Goal: Task Accomplishment & Management: Manage account settings

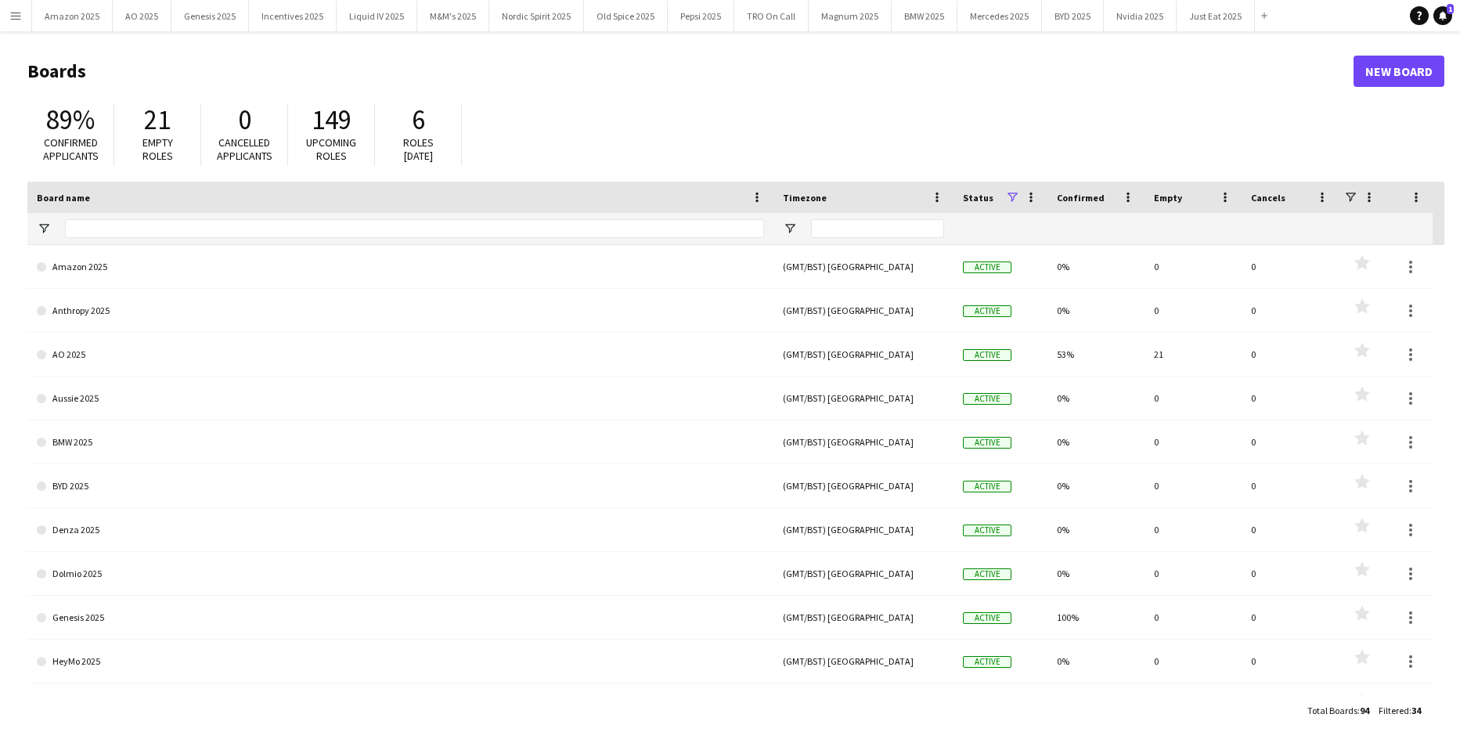
click at [821, 58] on header "Boards New Board" at bounding box center [735, 71] width 1417 height 49
click at [1444, 16] on icon at bounding box center [1443, 15] width 8 height 8
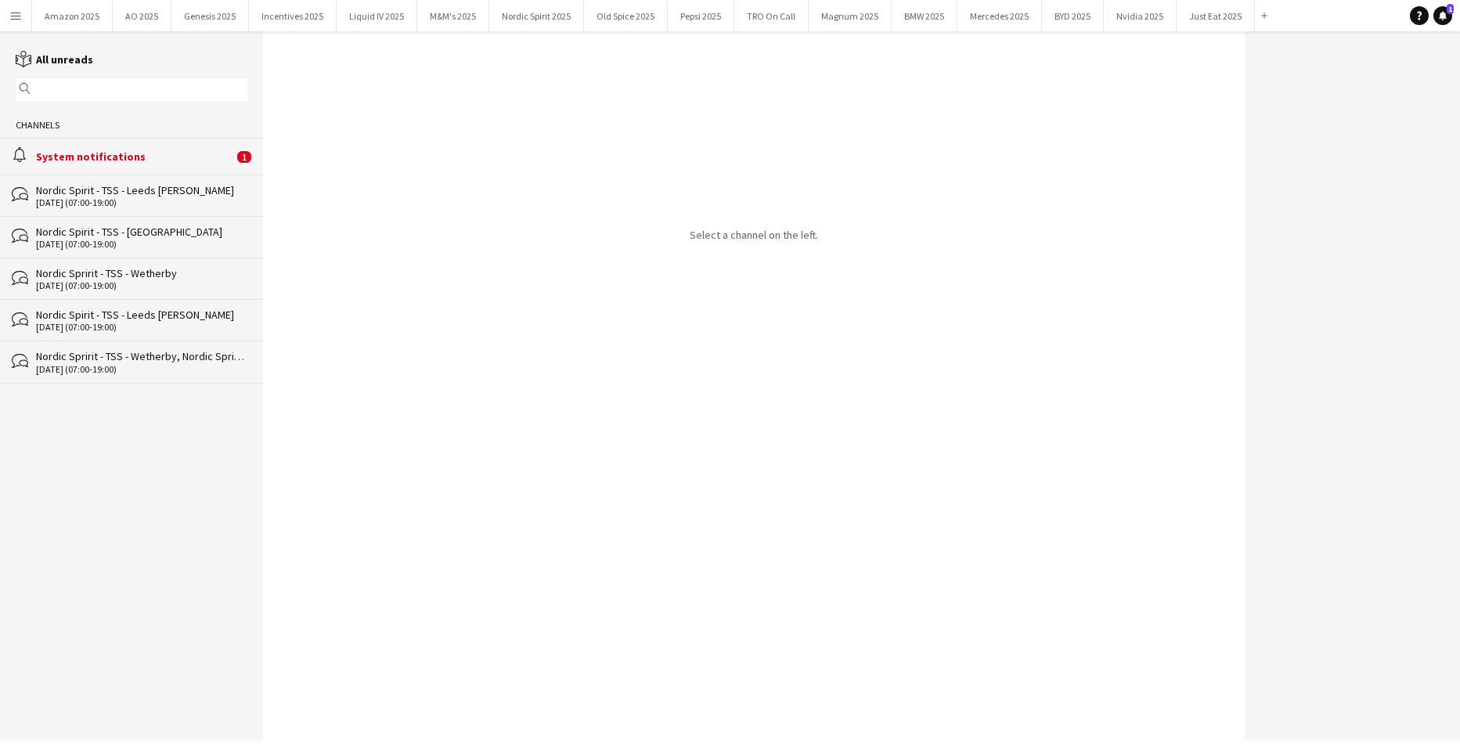
click at [85, 158] on div "System notifications" at bounding box center [134, 157] width 197 height 14
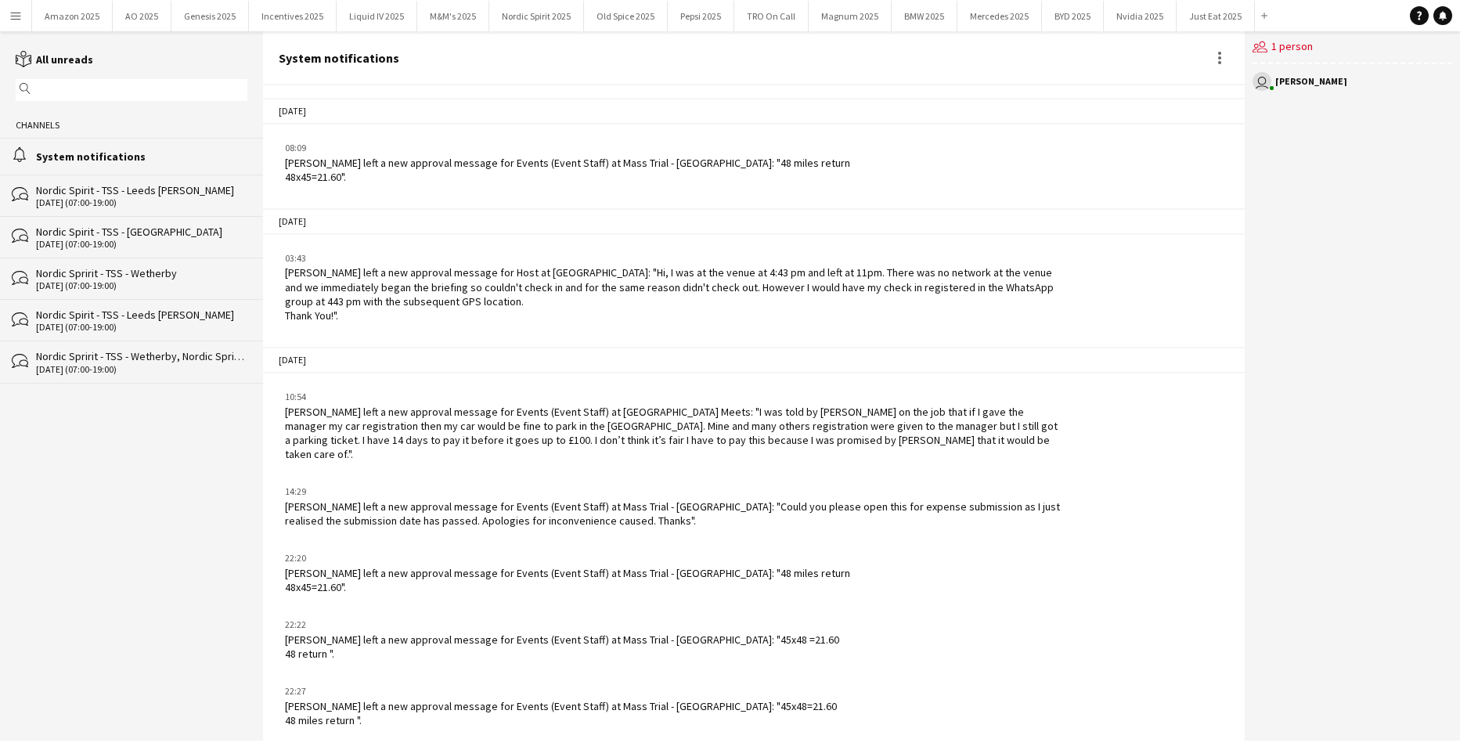
scroll to position [1813, 0]
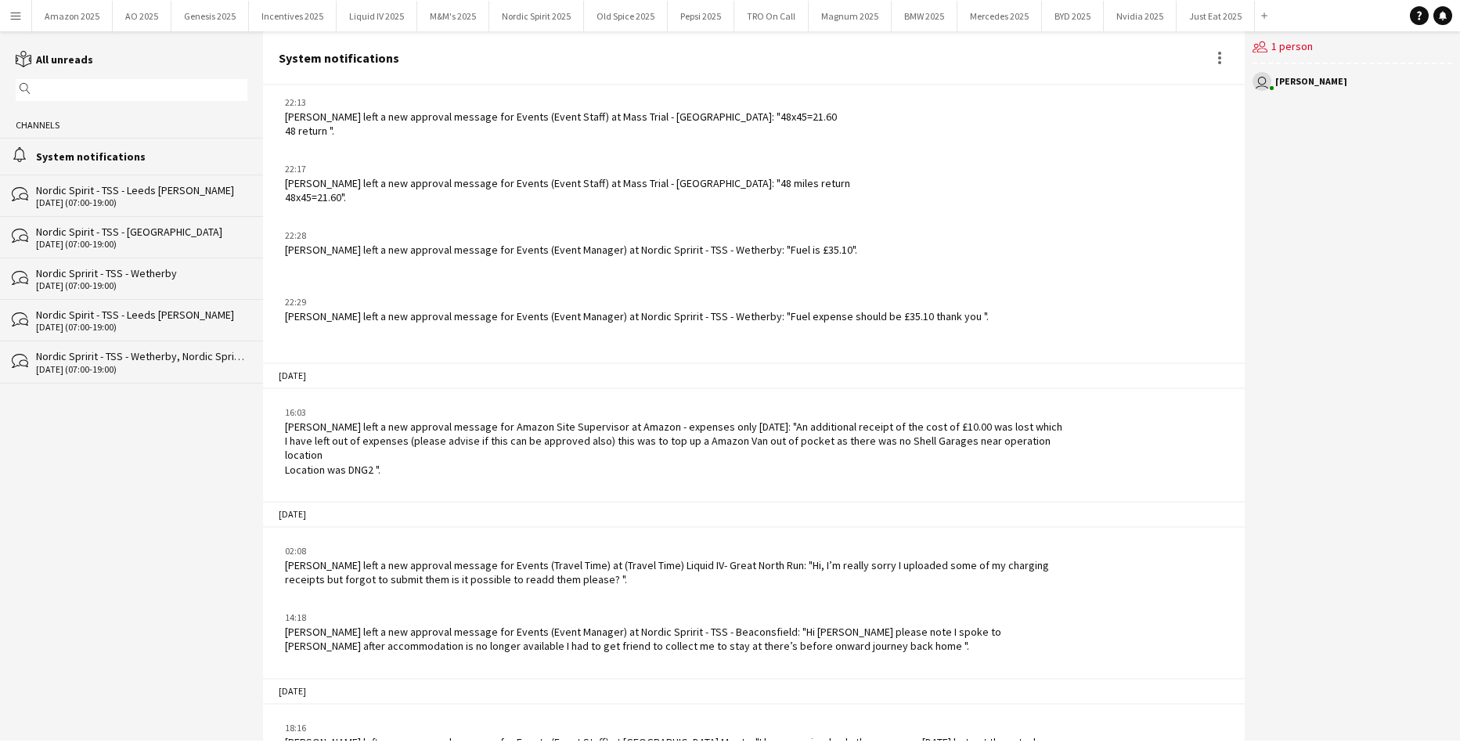
click at [10, 20] on app-icon "Menu" at bounding box center [15, 15] width 13 height 13
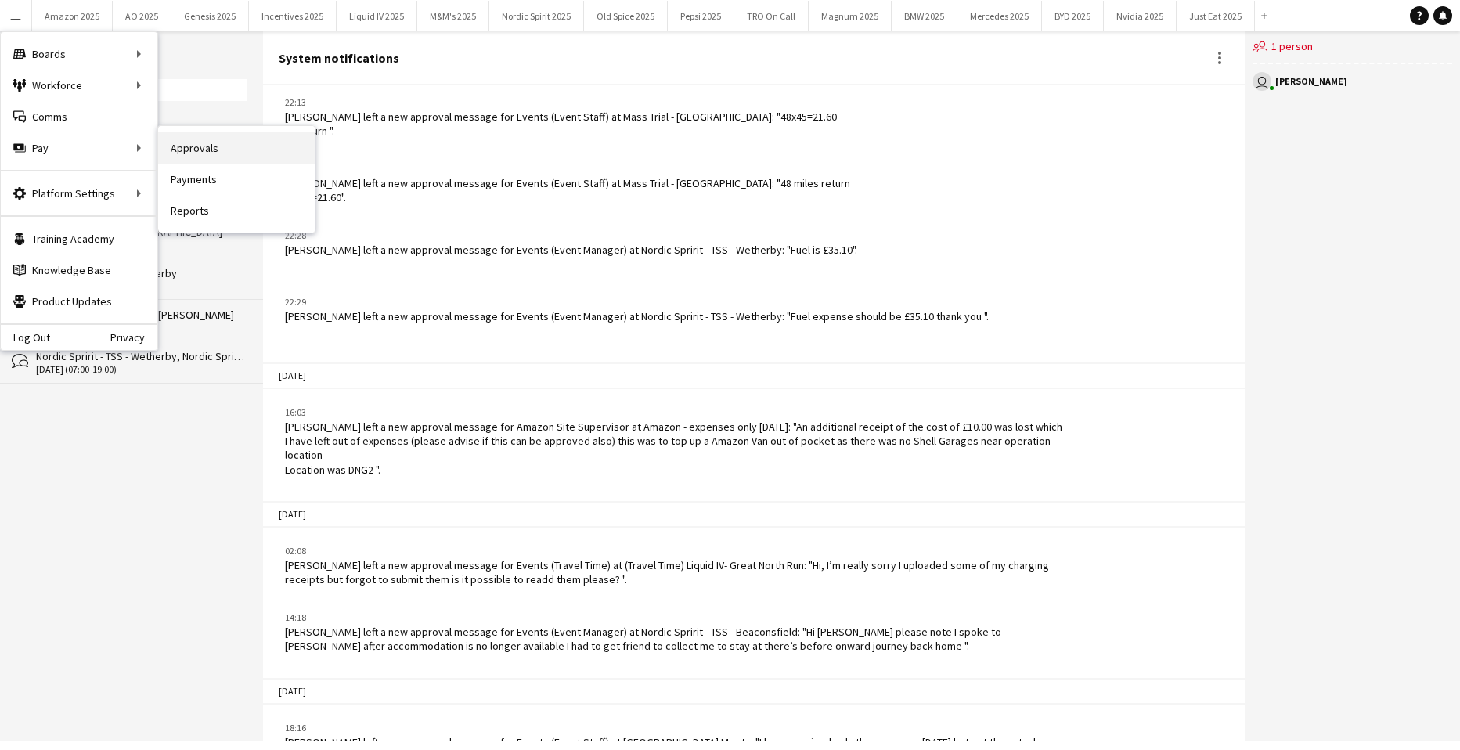
click at [175, 144] on link "Approvals" at bounding box center [236, 147] width 157 height 31
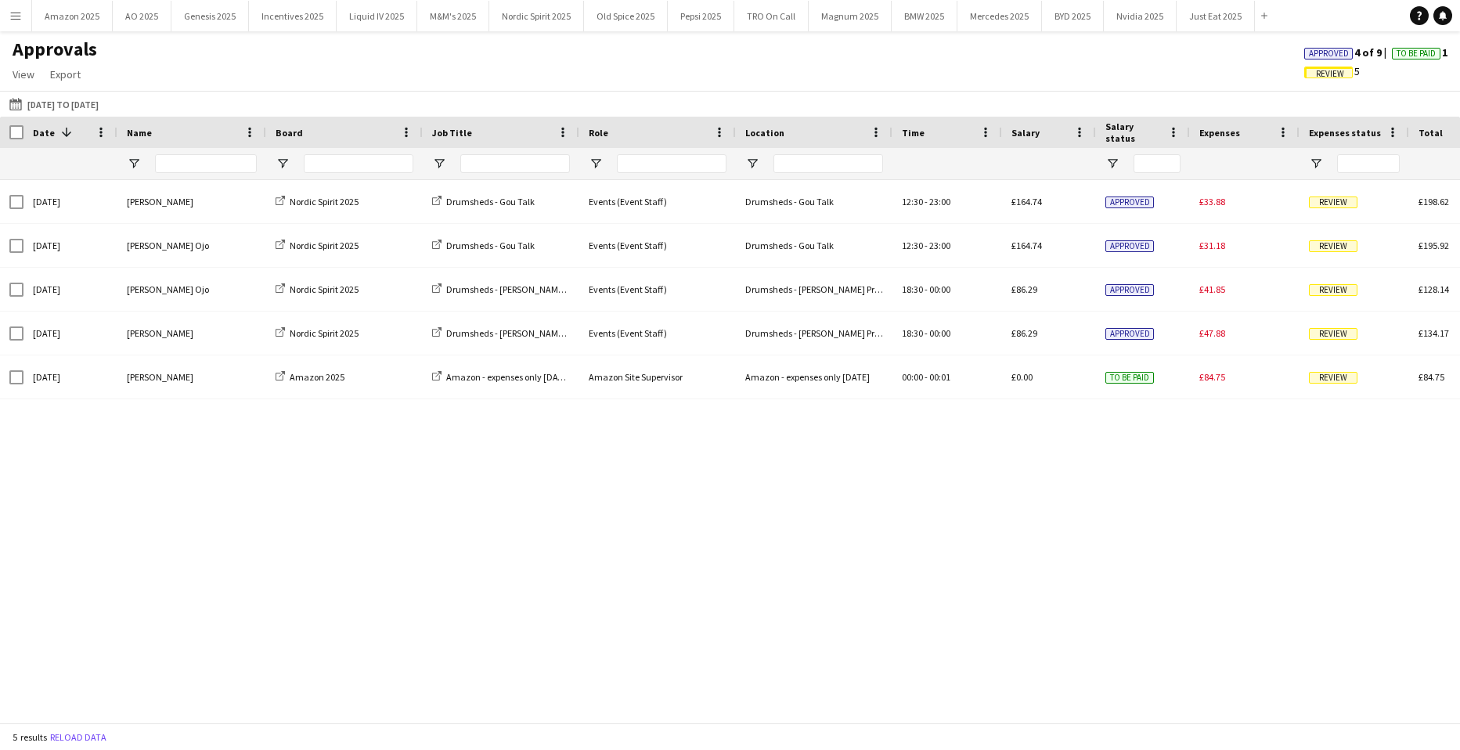
click at [1317, 54] on span "Approved" at bounding box center [1329, 54] width 40 height 10
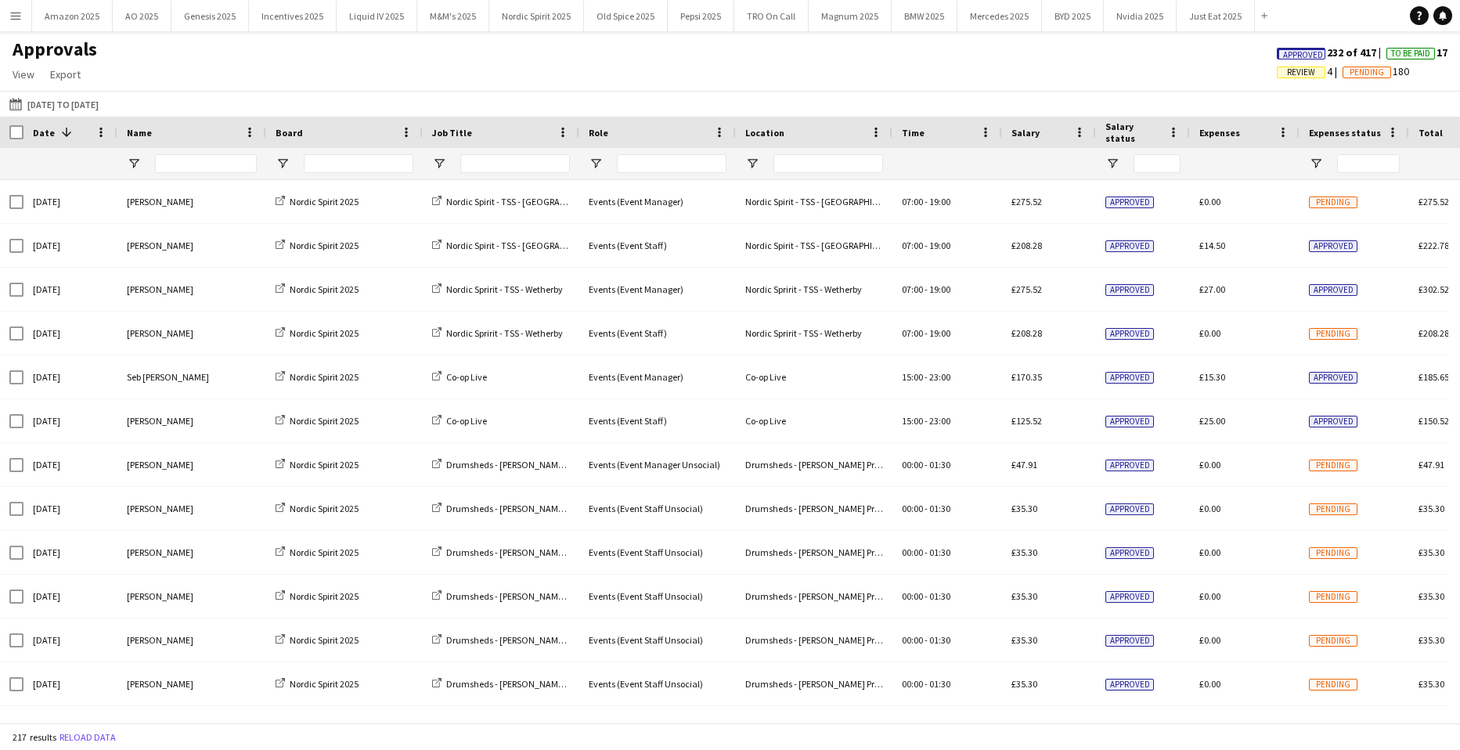
click at [1296, 57] on span "Approved" at bounding box center [1303, 55] width 40 height 10
click at [198, 164] on input "Name Filter Input" at bounding box center [206, 163] width 102 height 19
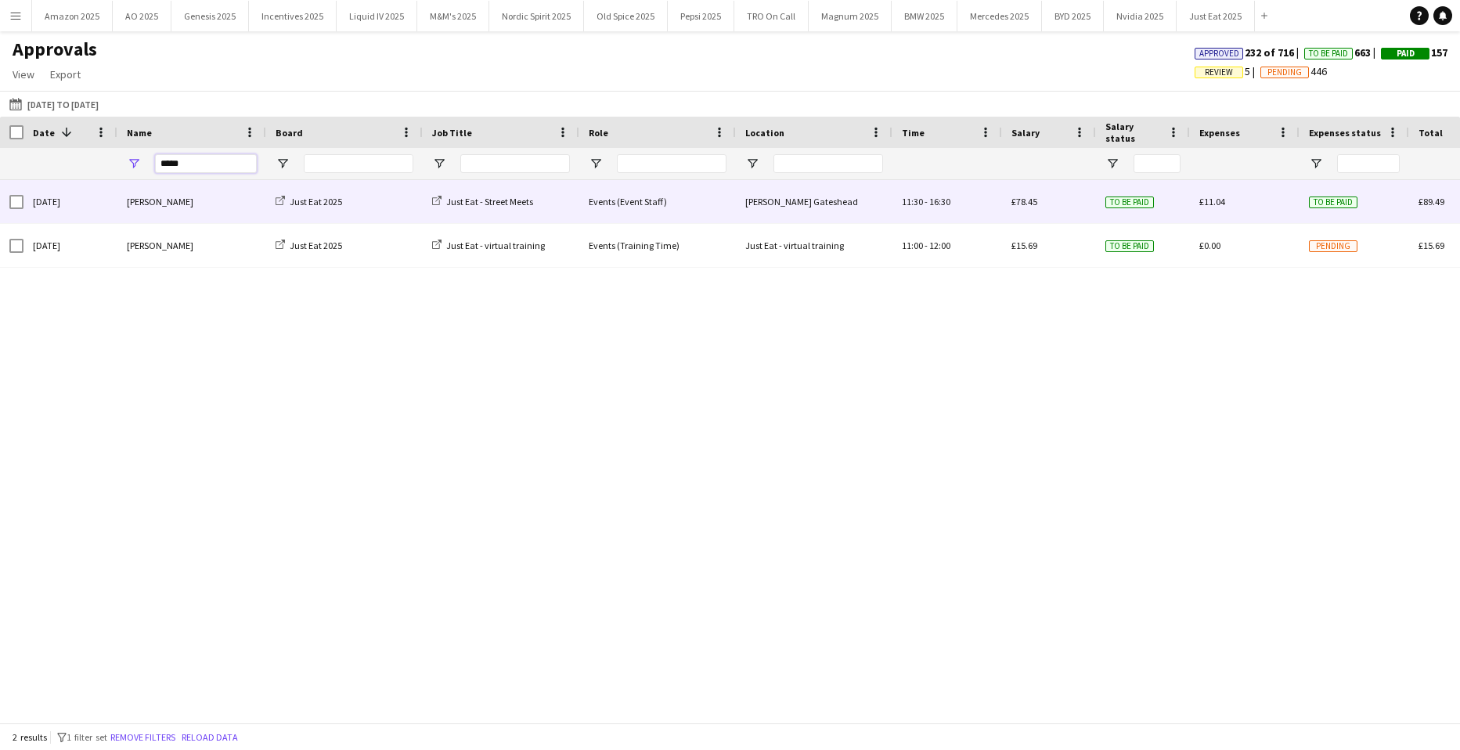
type input "*****"
click at [1205, 191] on div "£11.04" at bounding box center [1245, 201] width 110 height 43
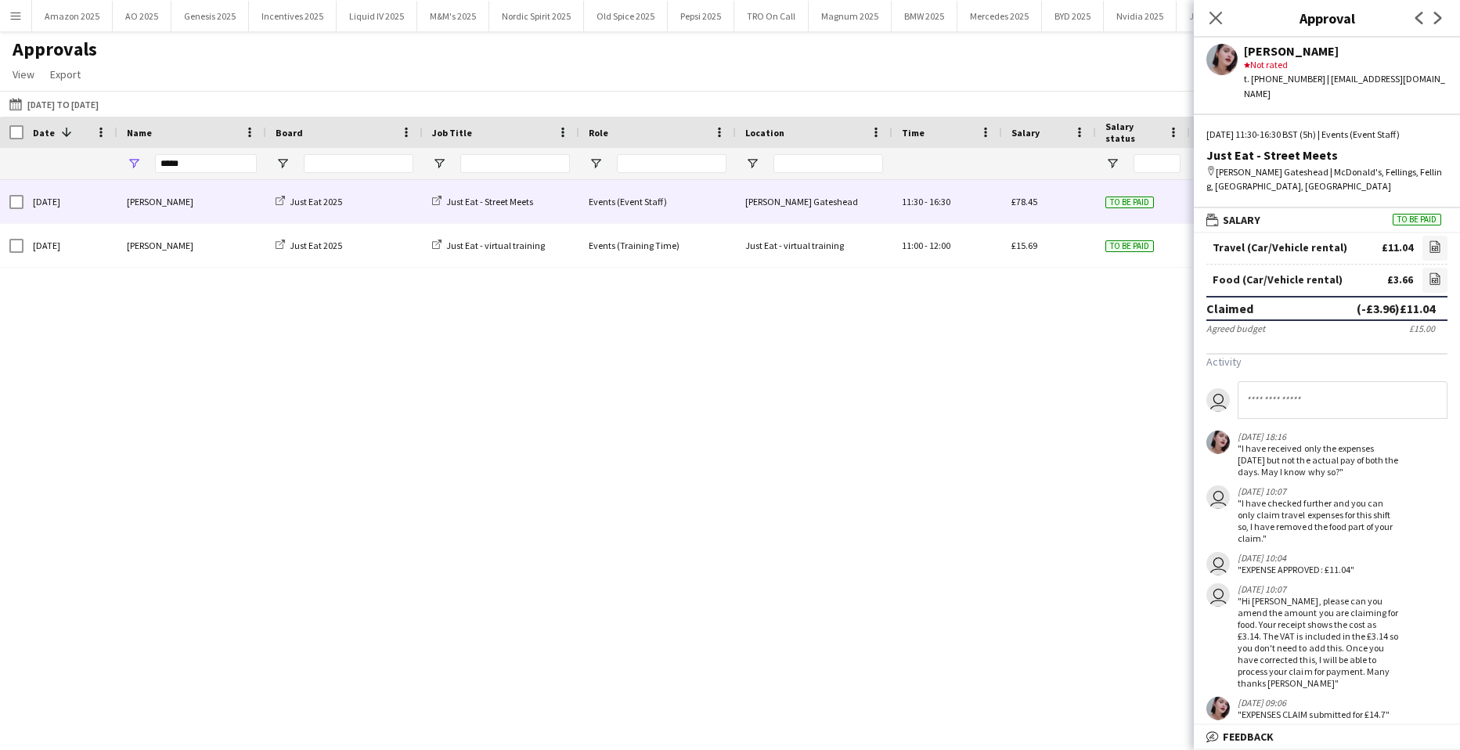
scroll to position [48, 0]
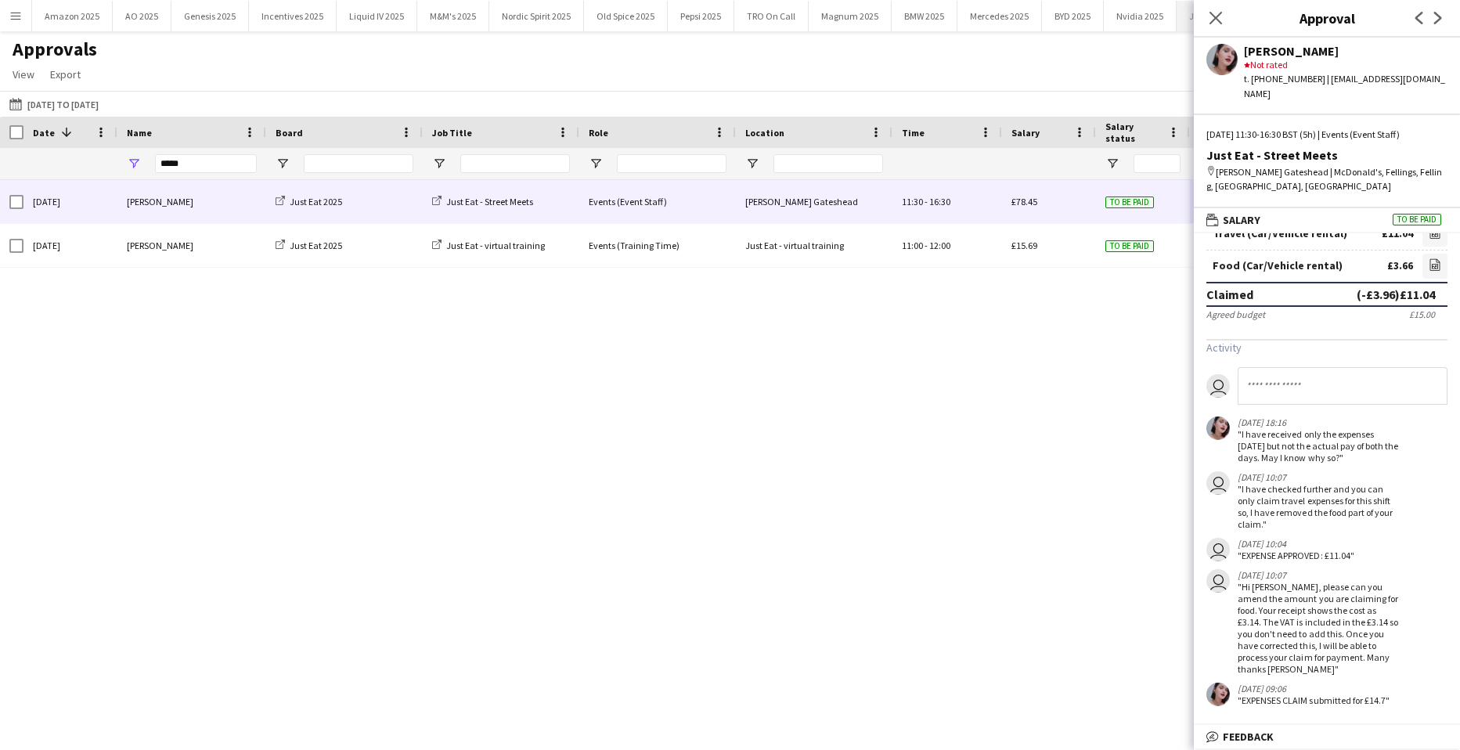
drag, startPoint x: 1212, startPoint y: 11, endPoint x: 1191, endPoint y: 12, distance: 21.2
click at [1213, 12] on icon "Close pop-in" at bounding box center [1216, 18] width 13 height 13
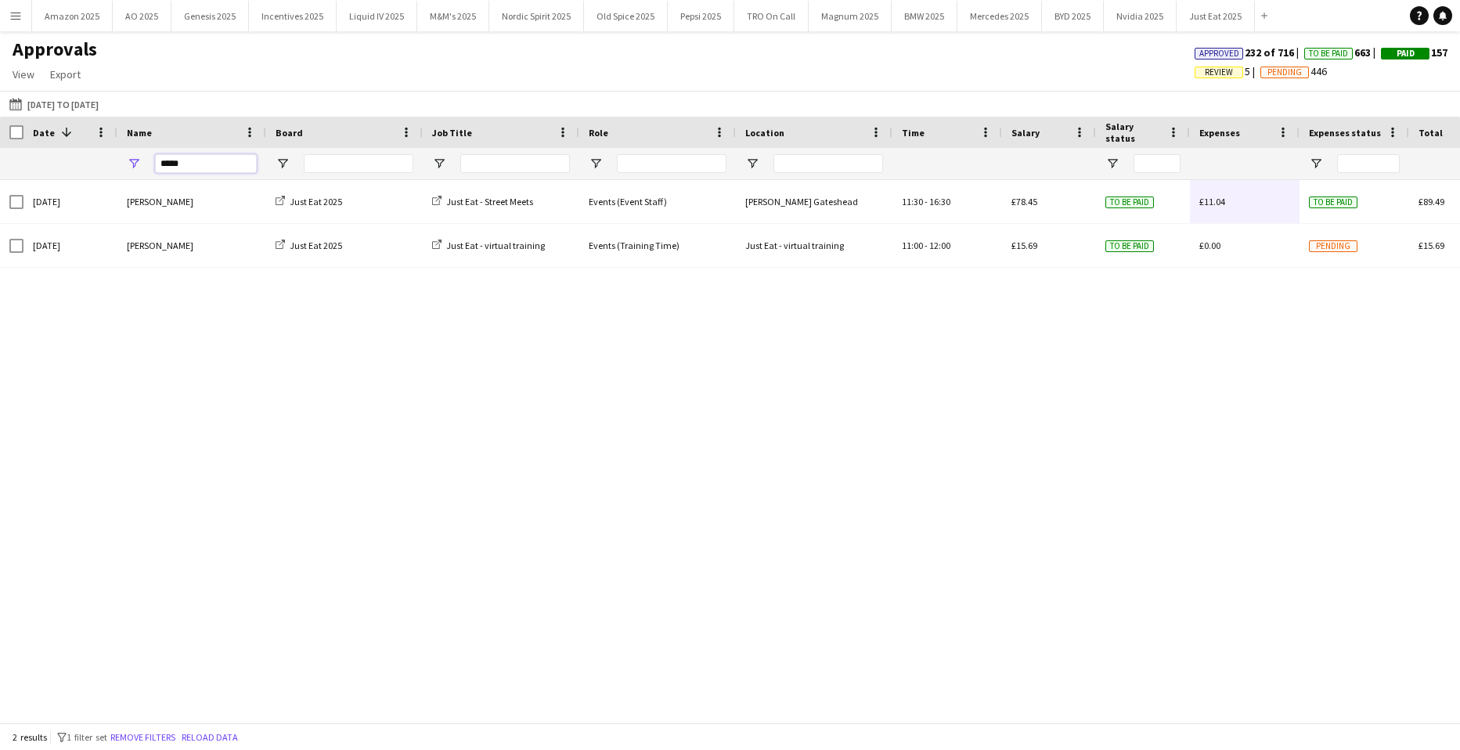
drag, startPoint x: 202, startPoint y: 168, endPoint x: -31, endPoint y: 189, distance: 234.2
click at [0, 189] on html "Menu Boards Boards Boards All jobs Status Workforce Workforce My Workforce Recr…" at bounding box center [730, 375] width 1460 height 750
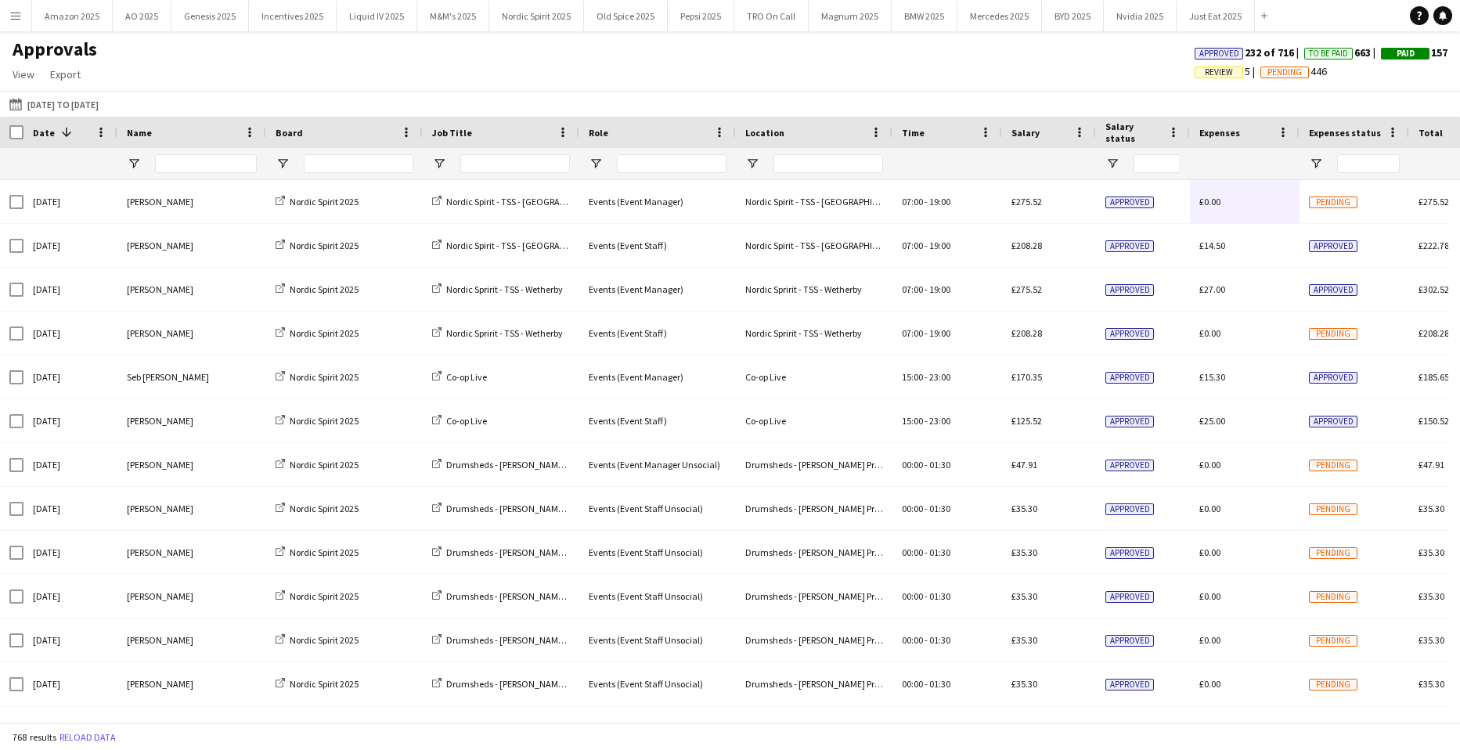
click at [1208, 70] on span "Review" at bounding box center [1219, 72] width 28 height 10
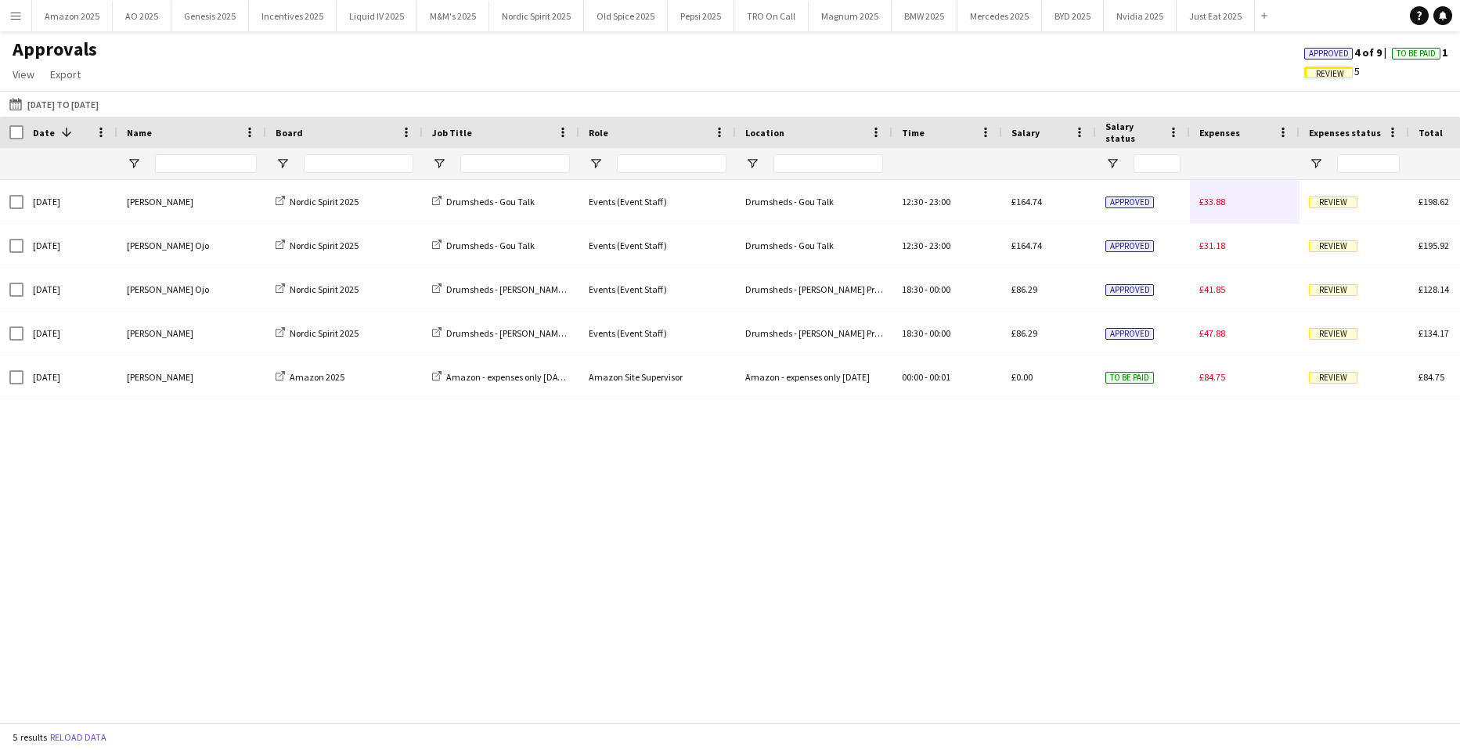
click at [1324, 49] on span "Approved" at bounding box center [1329, 54] width 40 height 10
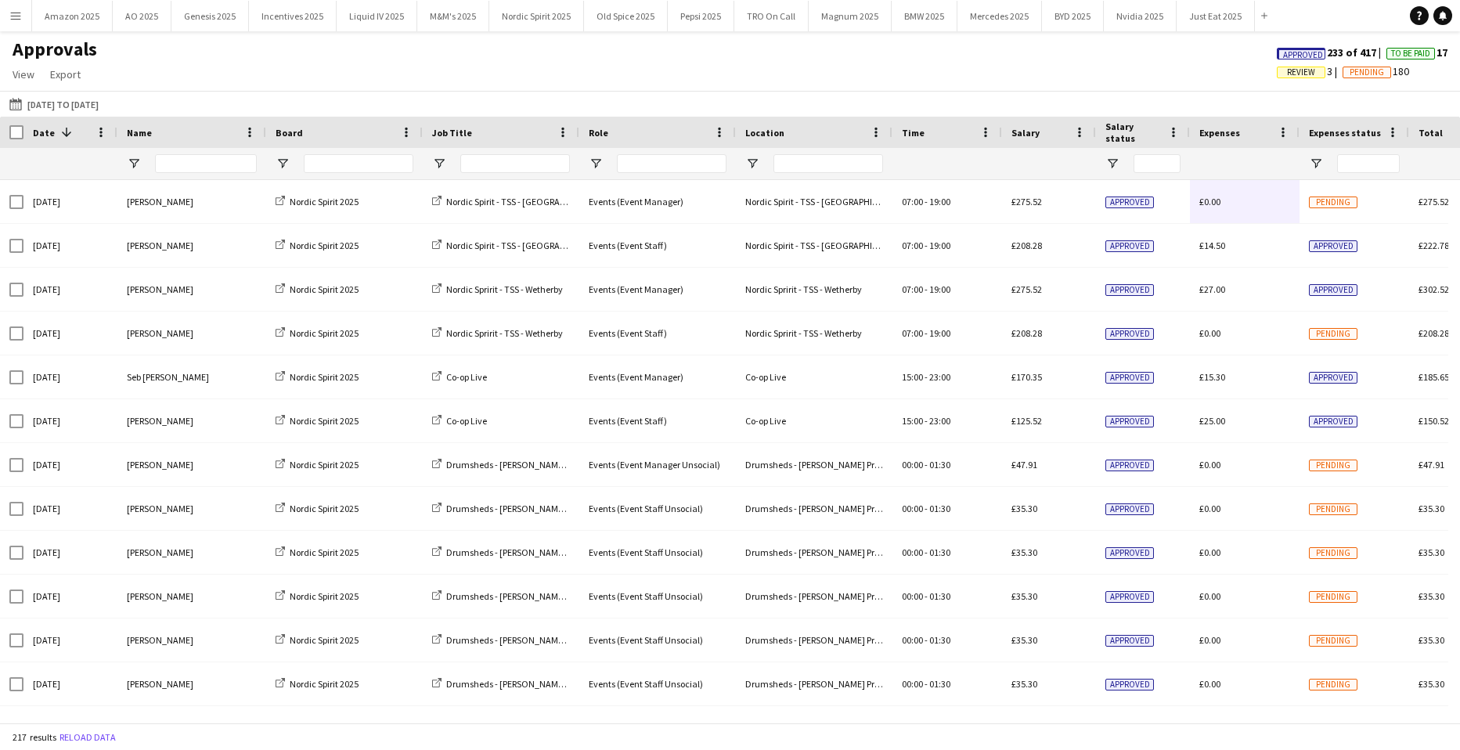
click at [1291, 50] on span "Approved" at bounding box center [1303, 55] width 40 height 10
click at [1205, 74] on span "Review" at bounding box center [1219, 72] width 28 height 10
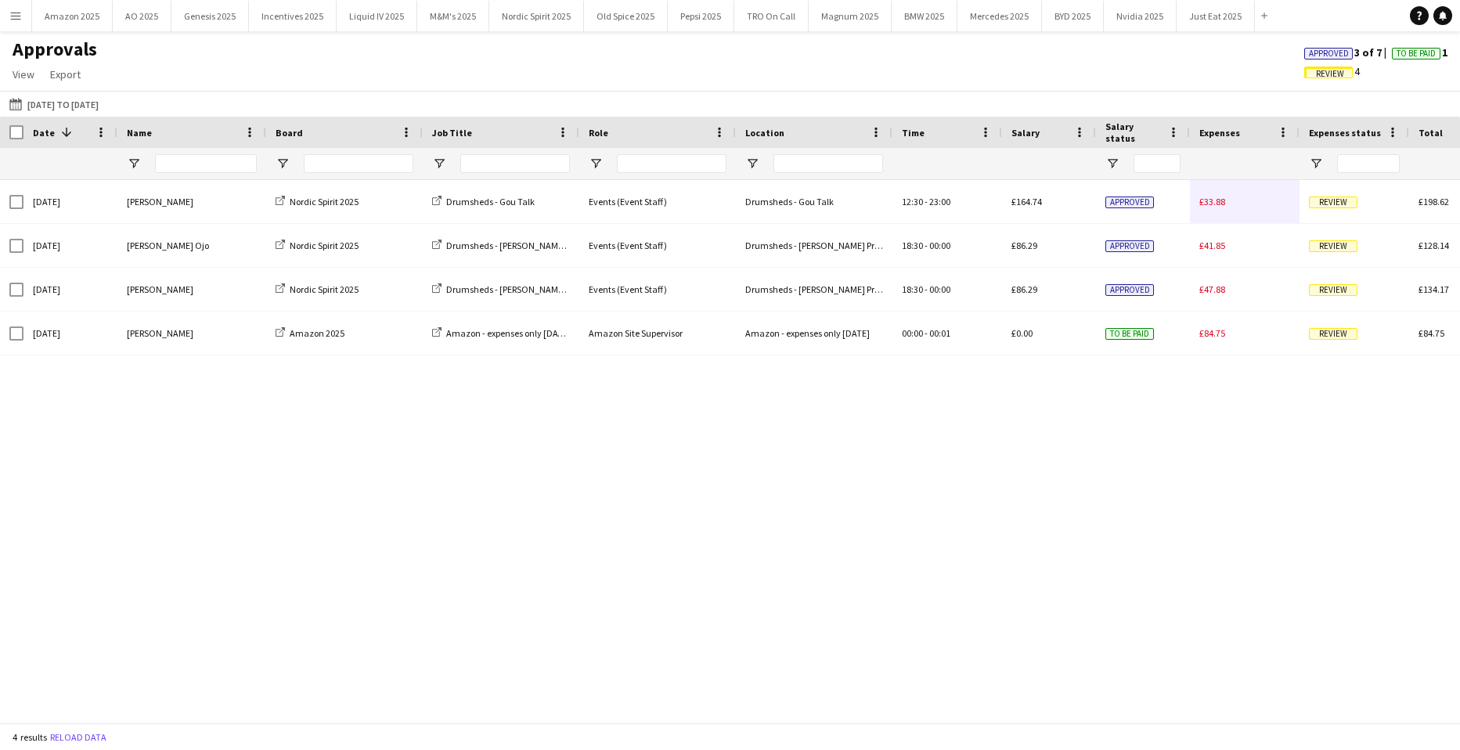
click at [1304, 49] on span "Approved" at bounding box center [1328, 54] width 49 height 12
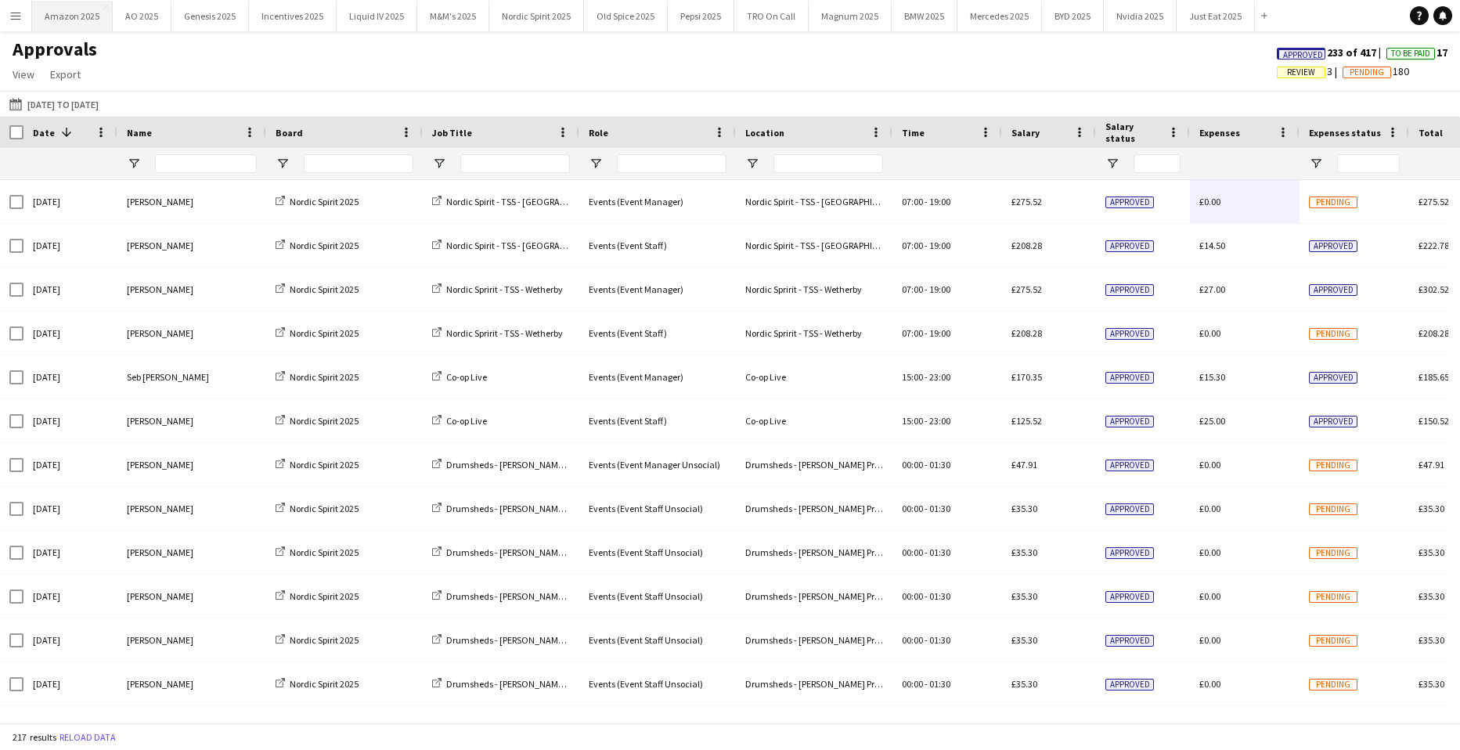
click at [59, 15] on button "Amazon 2025 Close" at bounding box center [72, 16] width 81 height 31
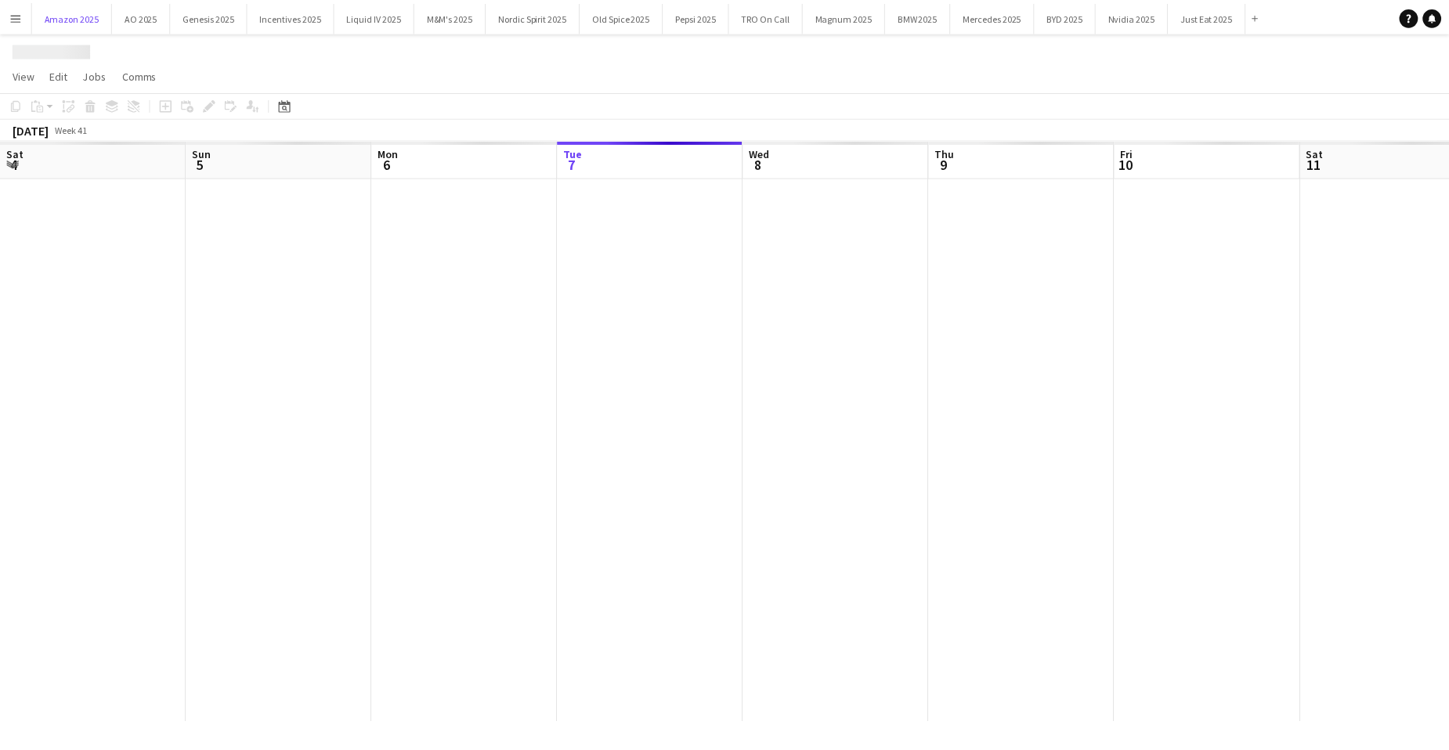
scroll to position [0, 374]
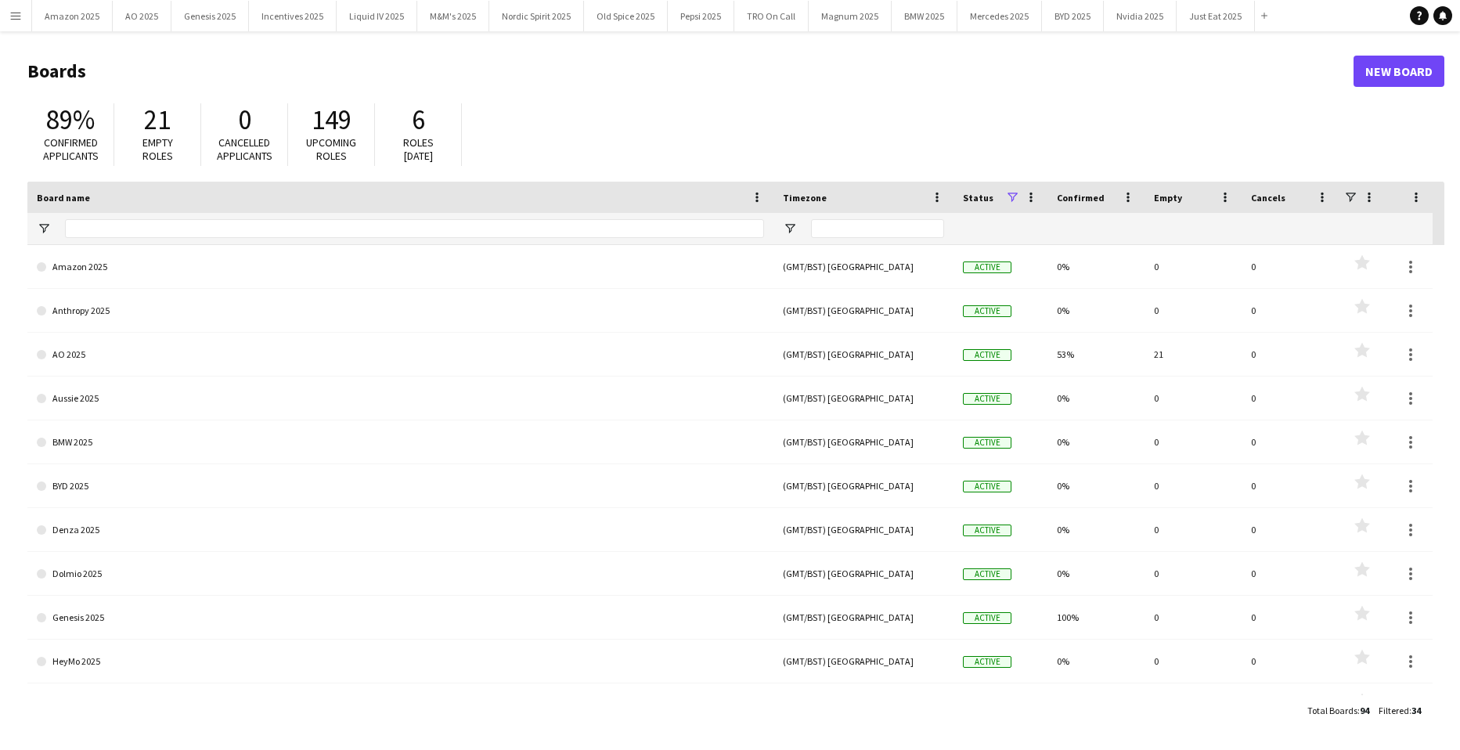
click at [8, 20] on button "Menu" at bounding box center [15, 15] width 31 height 31
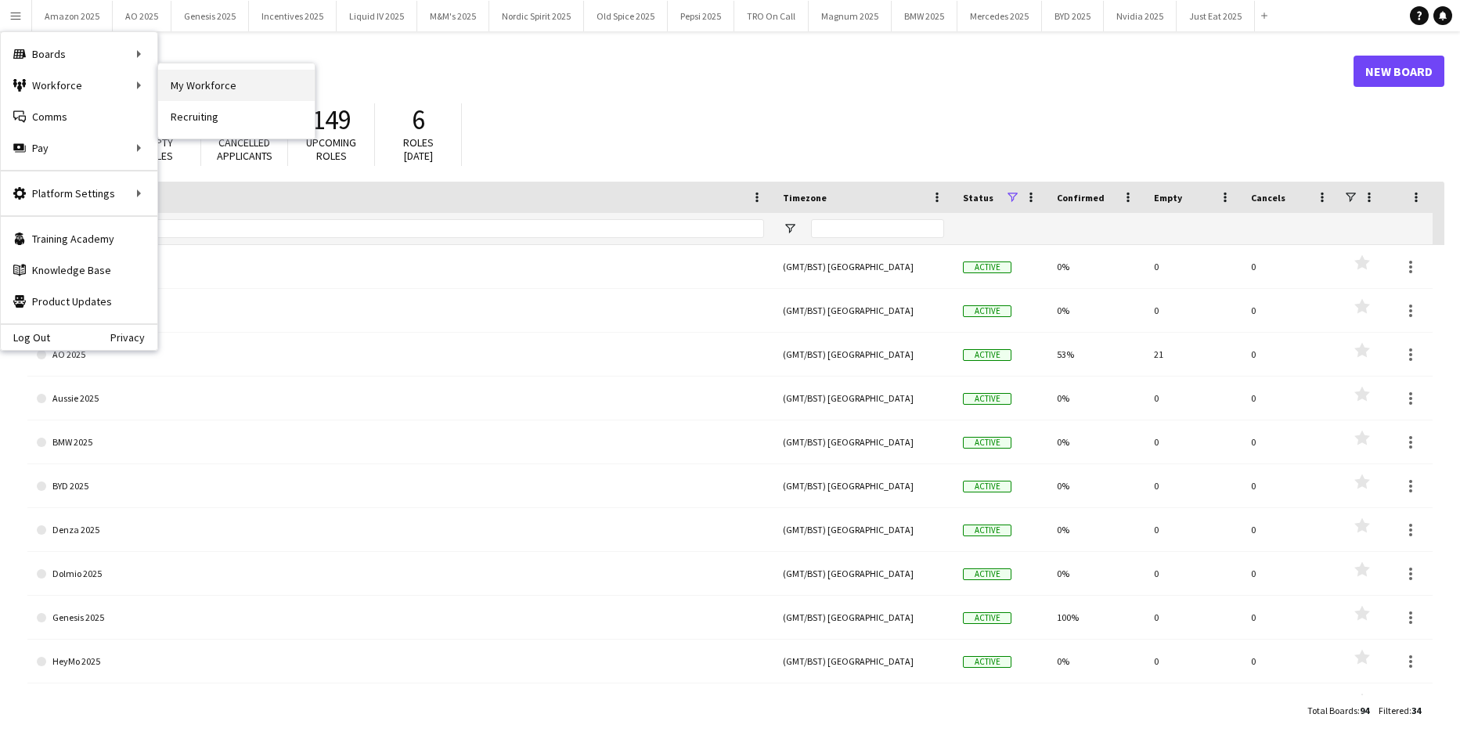
click at [189, 79] on link "My Workforce" at bounding box center [236, 85] width 157 height 31
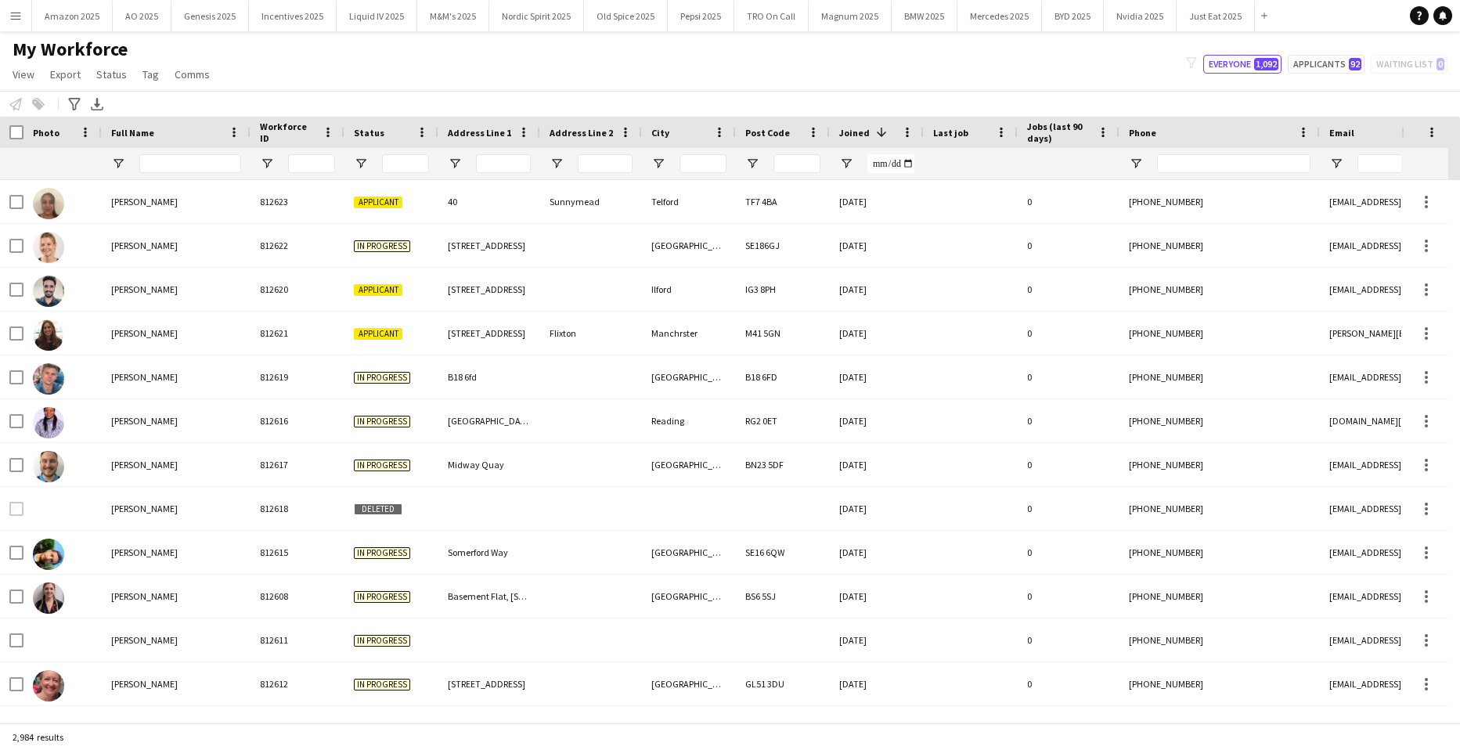
click at [183, 165] on input "Full Name Filter Input" at bounding box center [190, 163] width 102 height 19
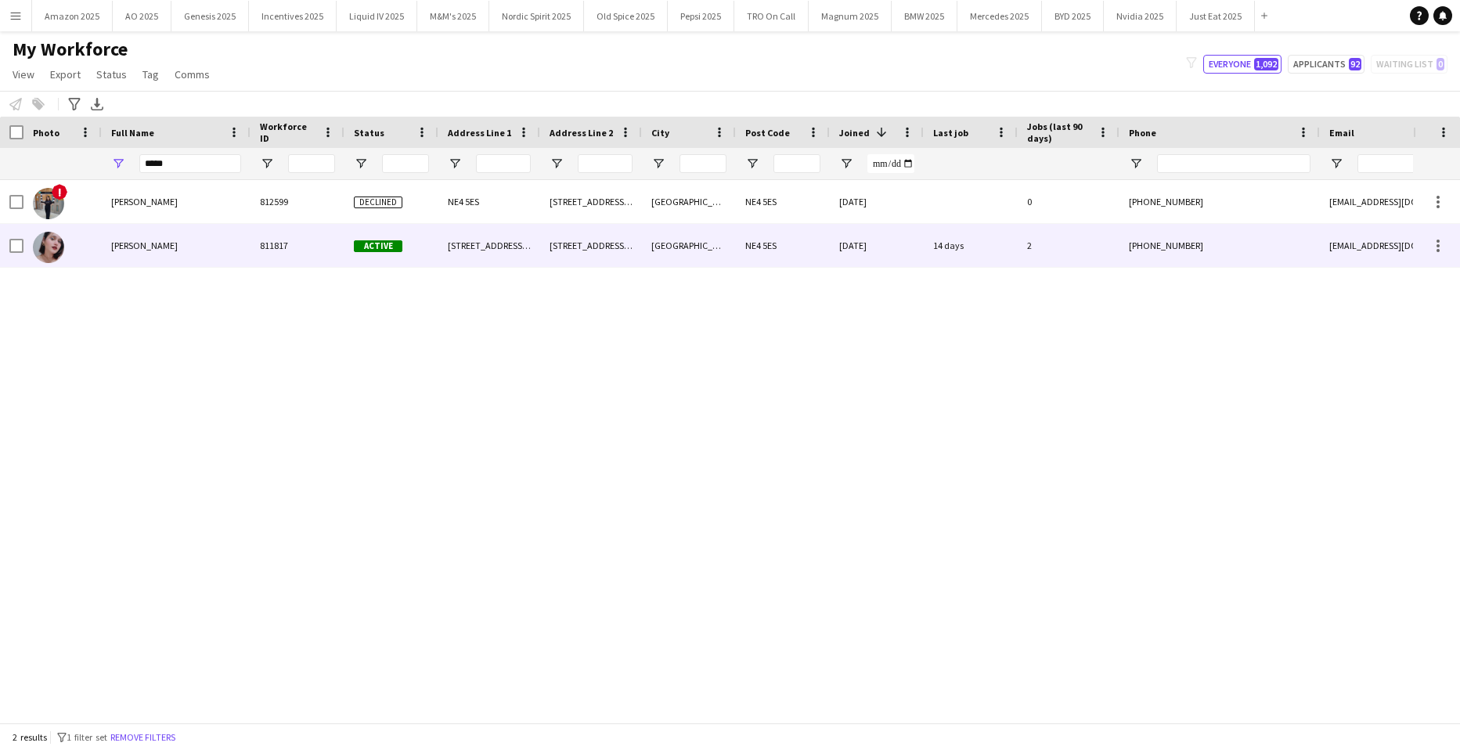
type input "*****"
click at [131, 240] on span "[PERSON_NAME]" at bounding box center [144, 246] width 67 height 12
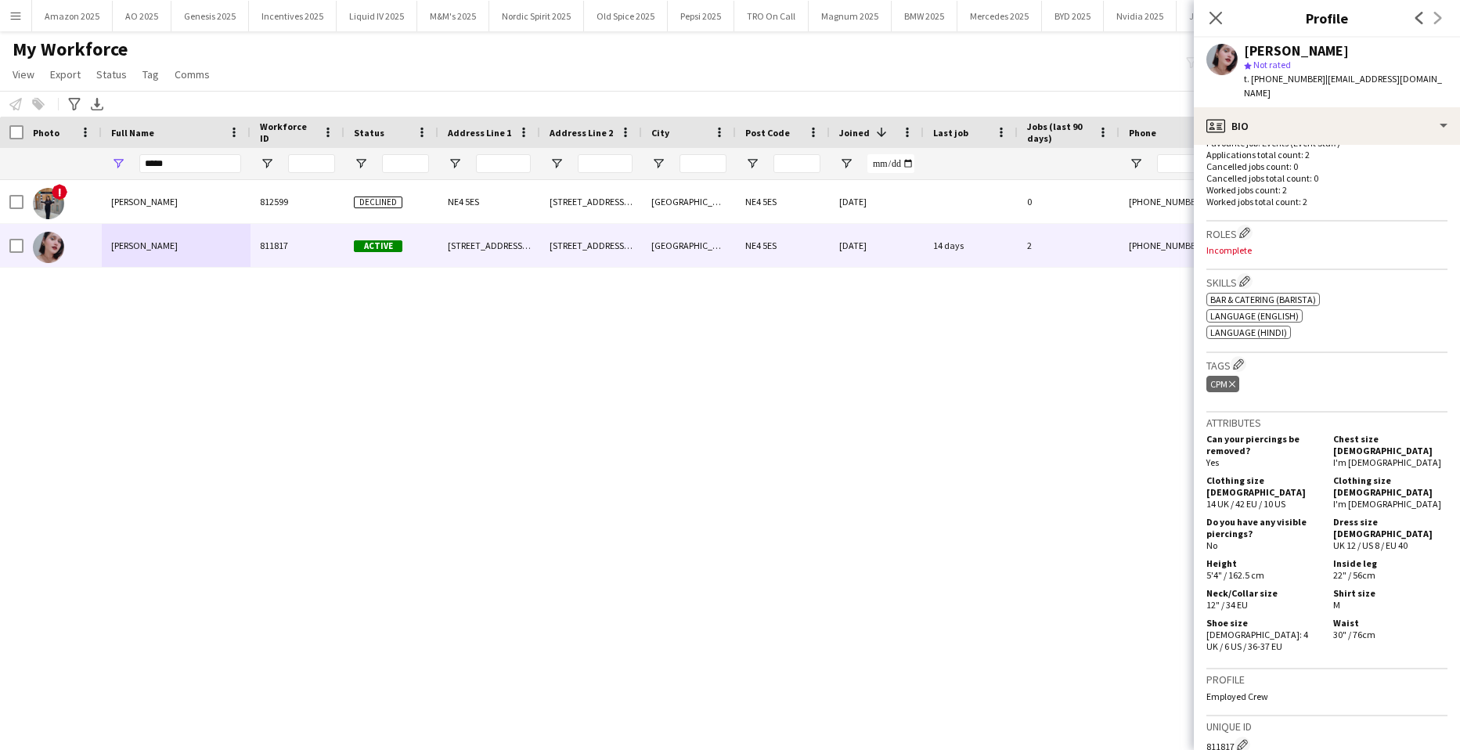
scroll to position [470, 0]
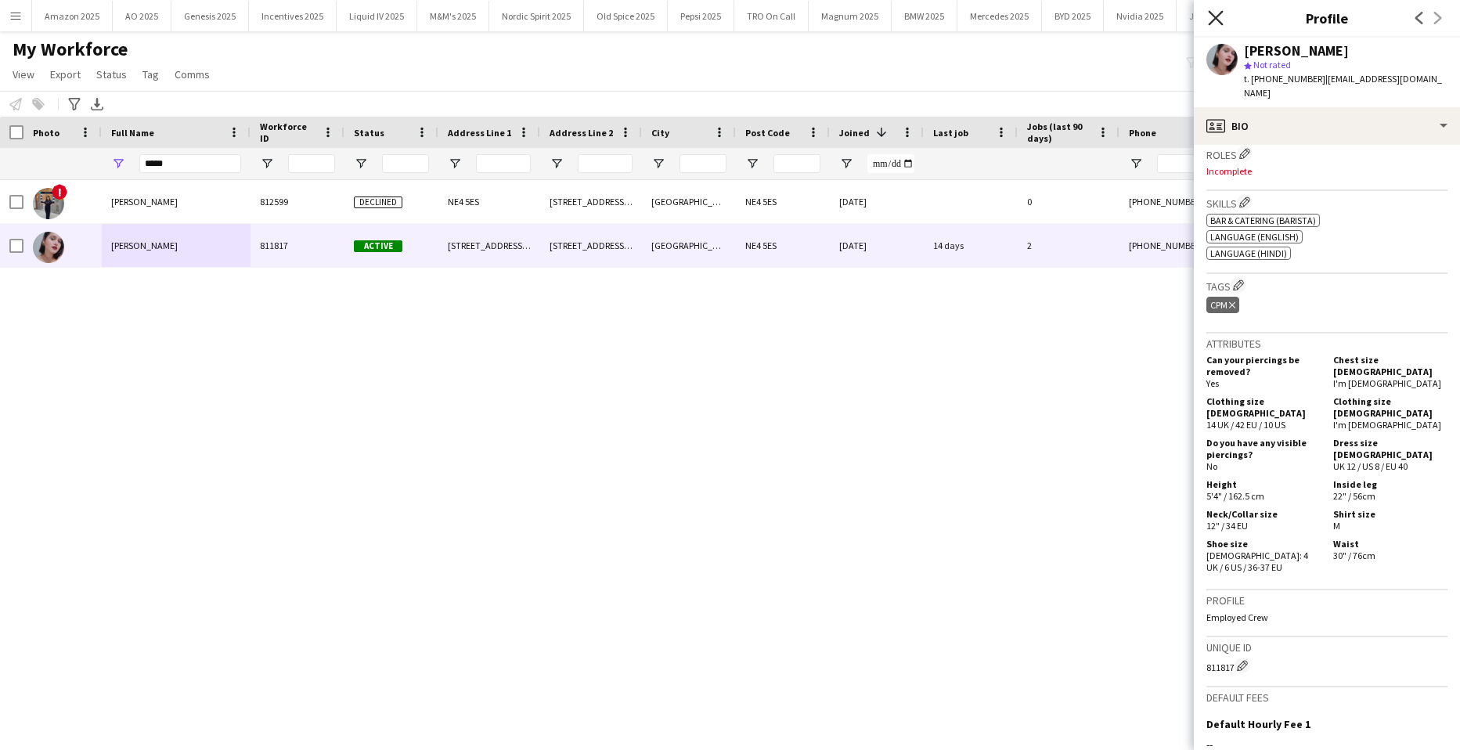
click at [1213, 23] on icon "Close pop-in" at bounding box center [1215, 17] width 15 height 15
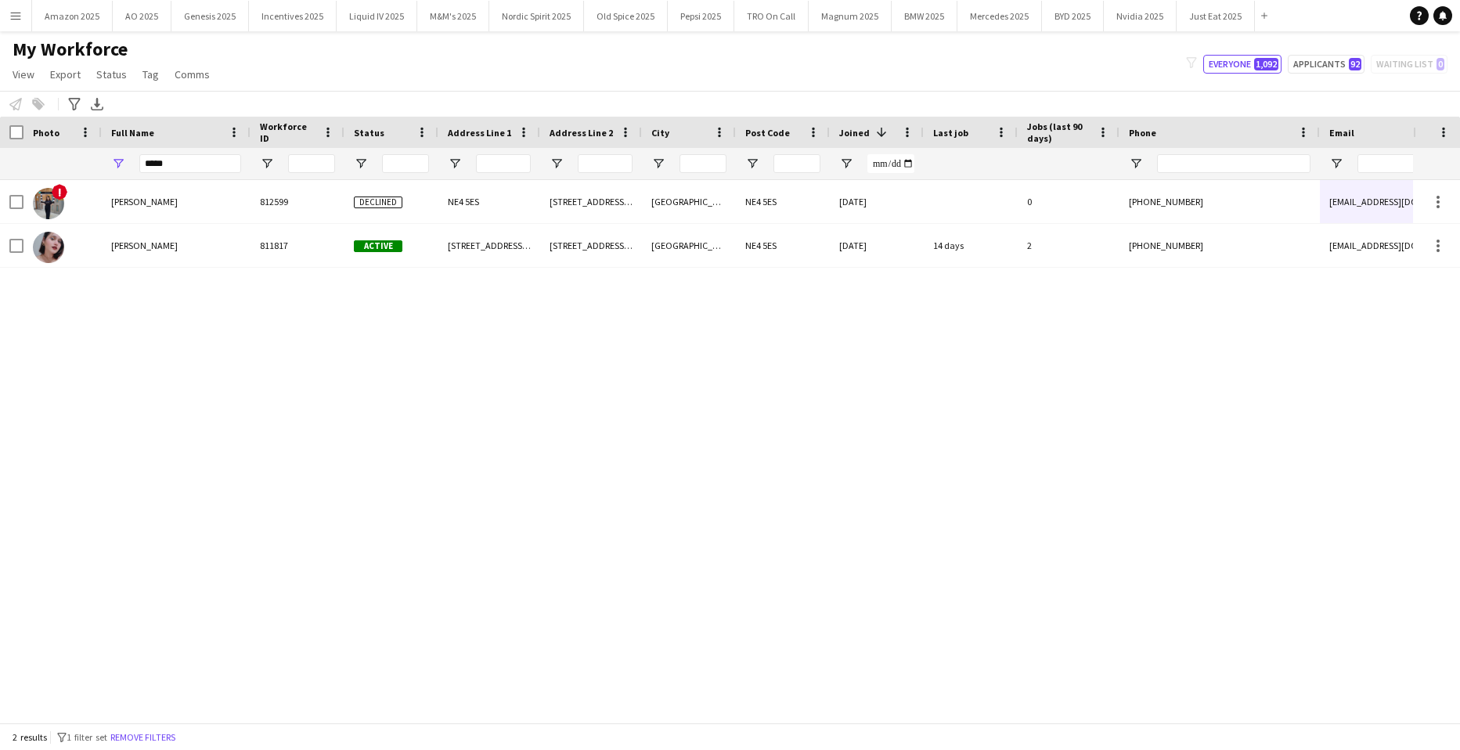
click at [1190, 402] on div "! Revti mutha 812599 Declined NE4 5ES 47 Hamilton place NEWCASTLE UPON TYNE NE4…" at bounding box center [706, 445] width 1413 height 531
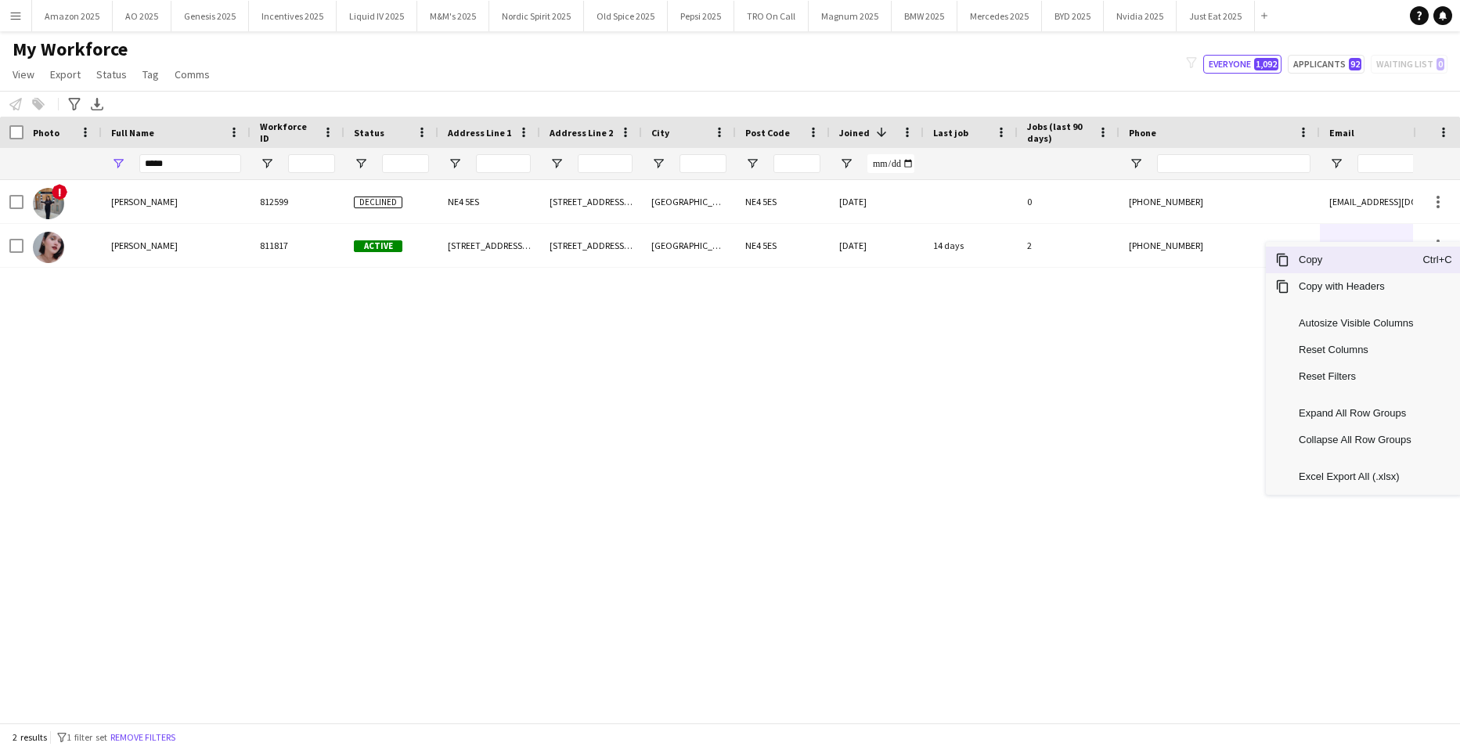
click at [1357, 262] on span "Copy" at bounding box center [1356, 260] width 133 height 27
click at [1353, 268] on span "Copy" at bounding box center [1356, 265] width 133 height 27
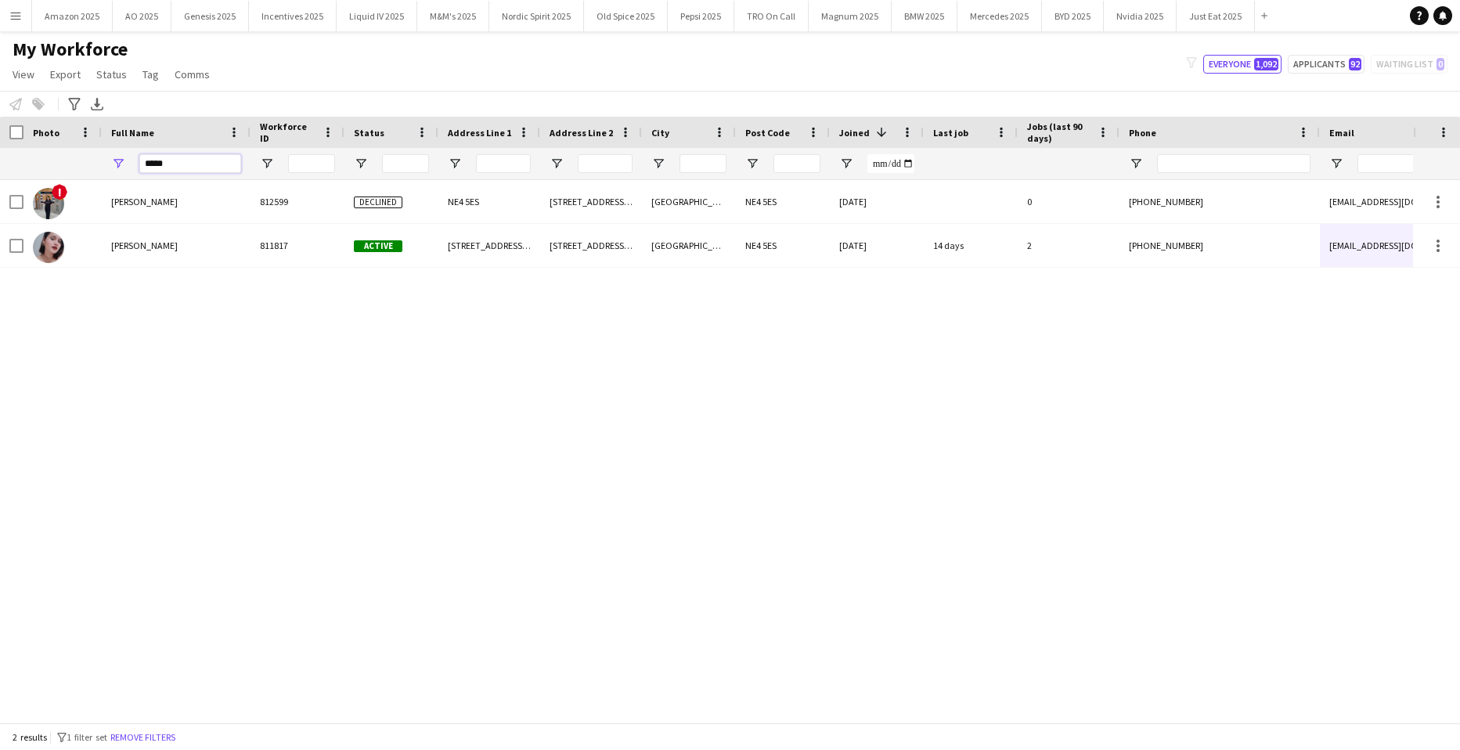
drag, startPoint x: 211, startPoint y: 167, endPoint x: -157, endPoint y: 197, distance: 369.2
click at [0, 197] on html "Menu Boards Boards Boards All jobs Status Workforce Workforce My Workforce Recr…" at bounding box center [730, 375] width 1460 height 750
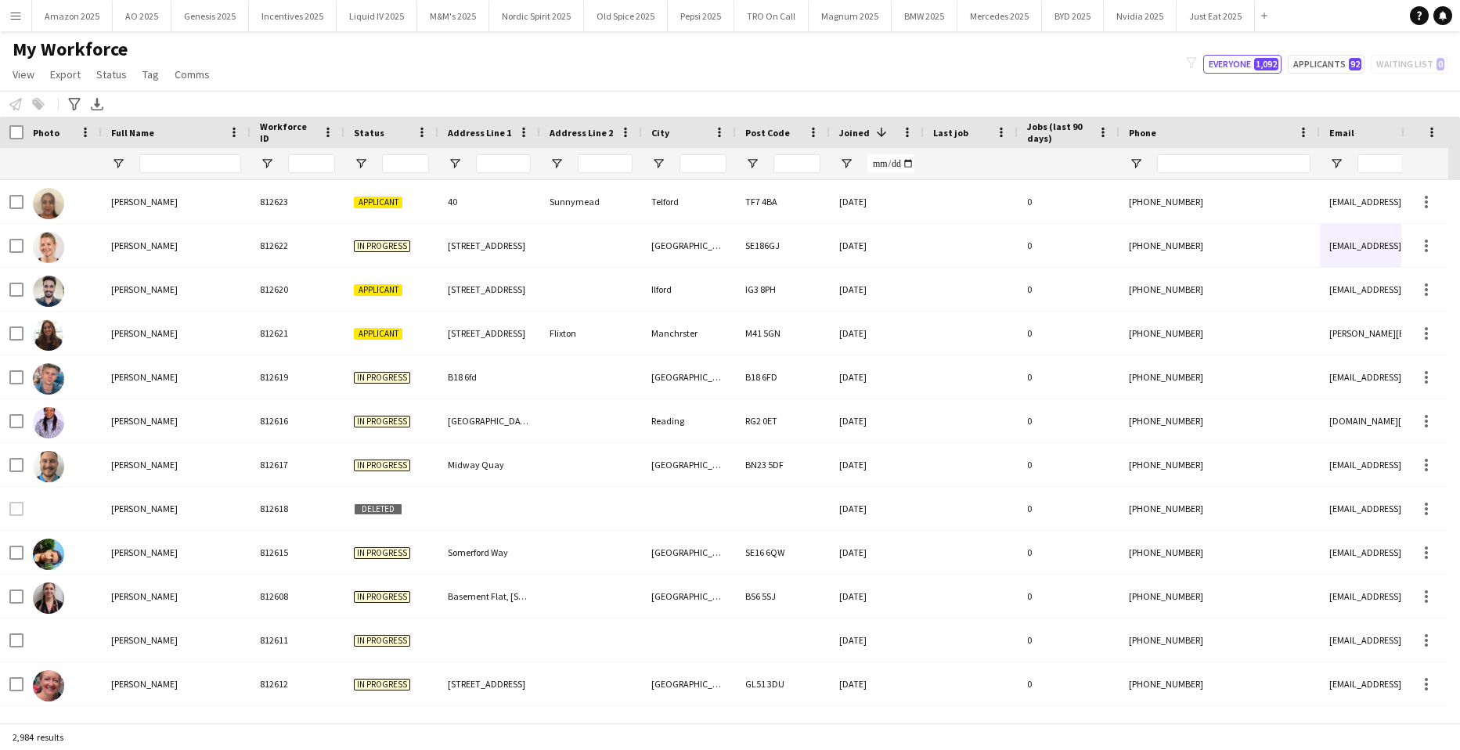
drag, startPoint x: 13, startPoint y: 20, endPoint x: 13, endPoint y: 34, distance: 14.1
click at [13, 20] on app-icon "Menu" at bounding box center [15, 15] width 13 height 13
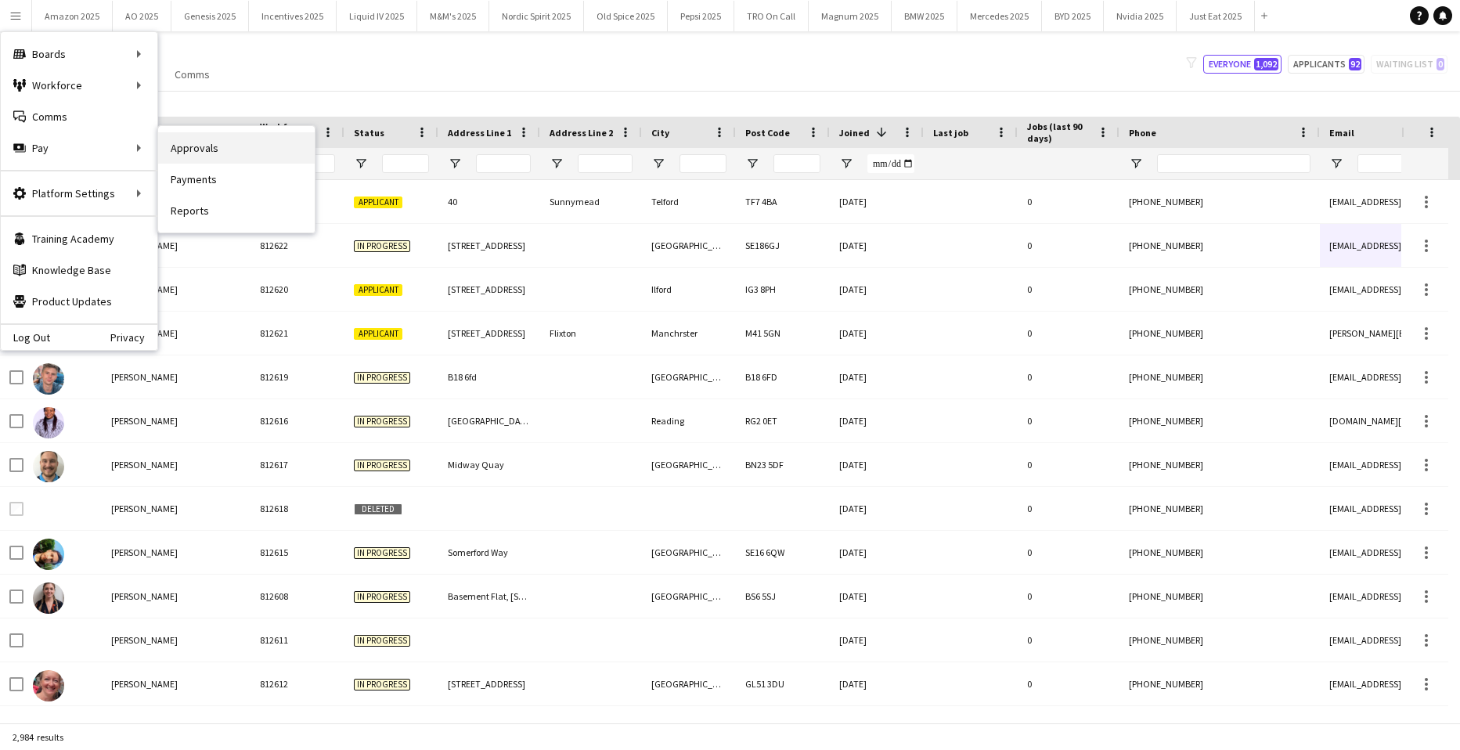
click at [196, 146] on link "Approvals" at bounding box center [236, 147] width 157 height 31
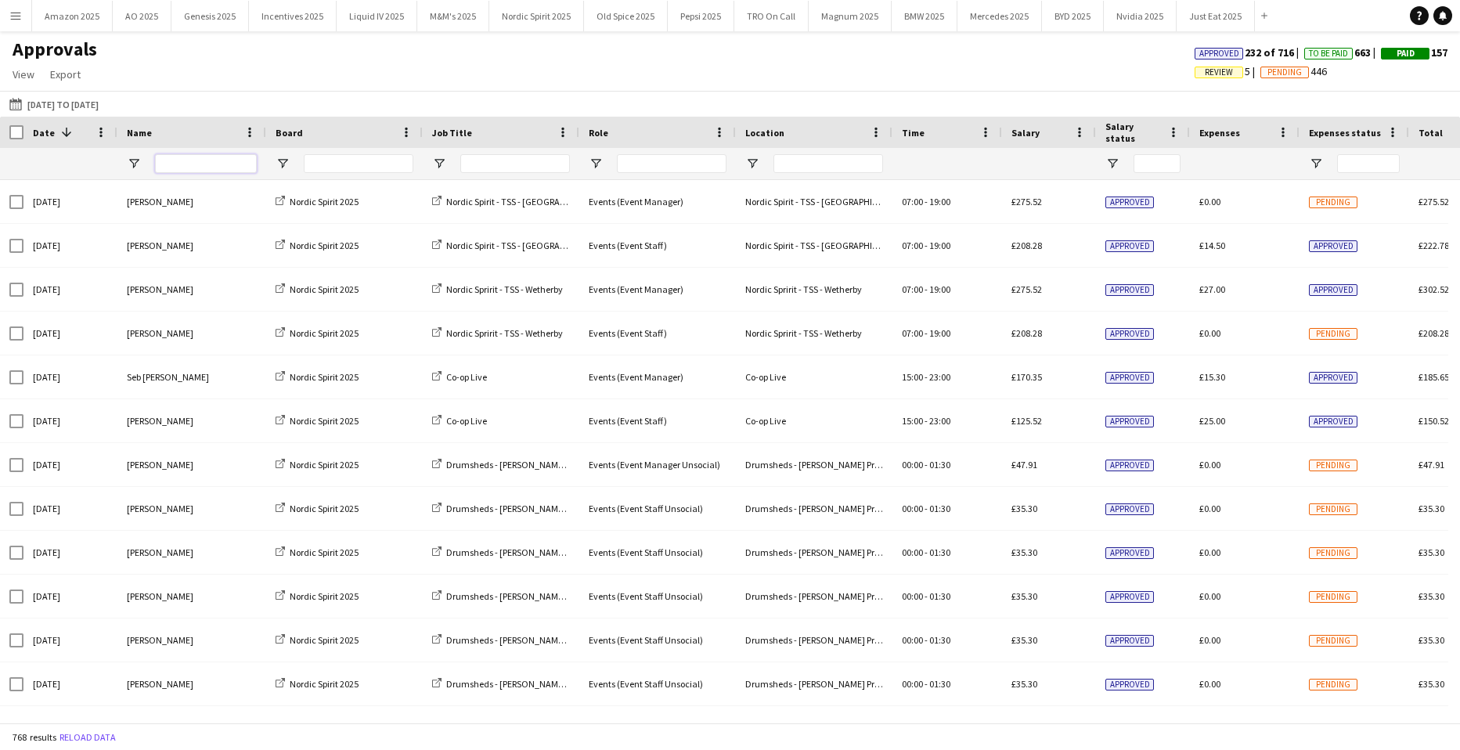
click at [206, 168] on input "Name Filter Input" at bounding box center [206, 163] width 102 height 19
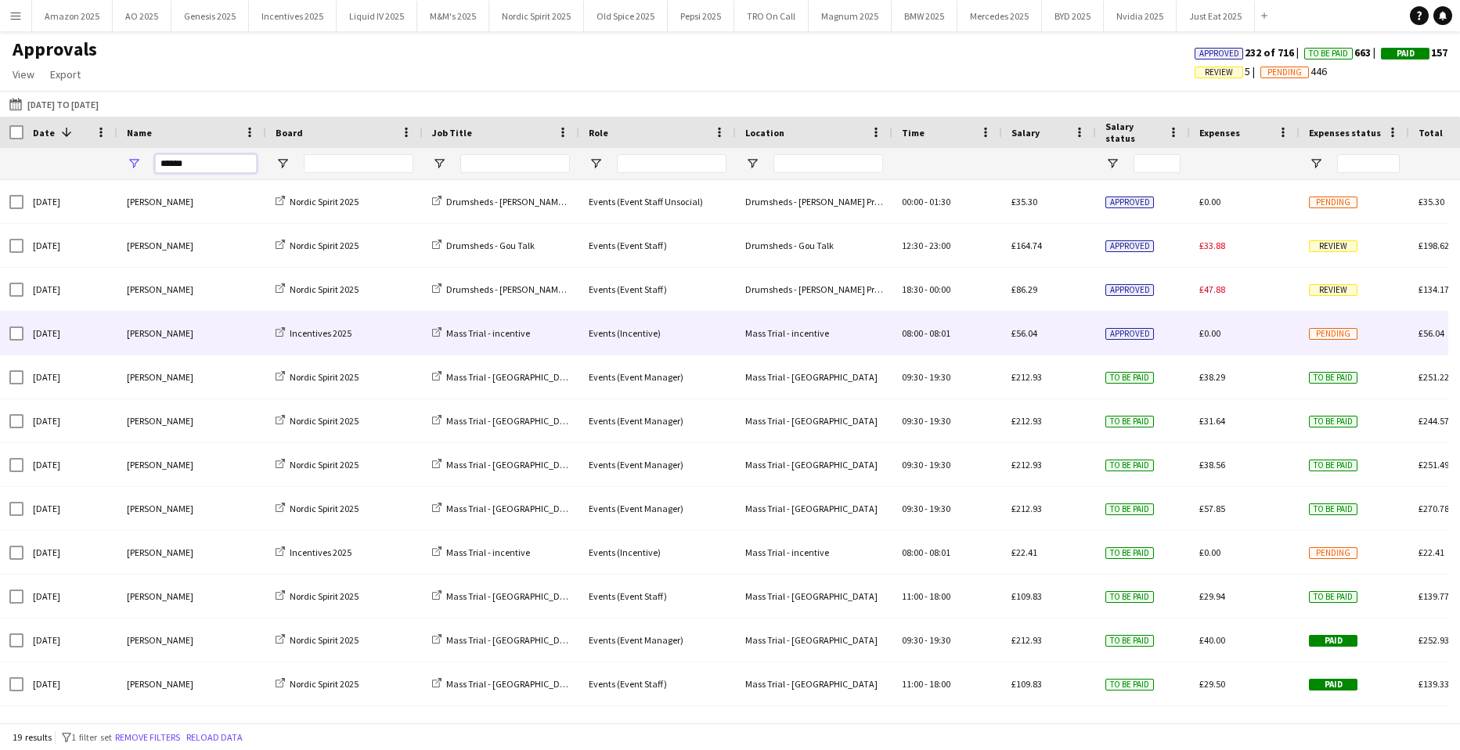
type input "******"
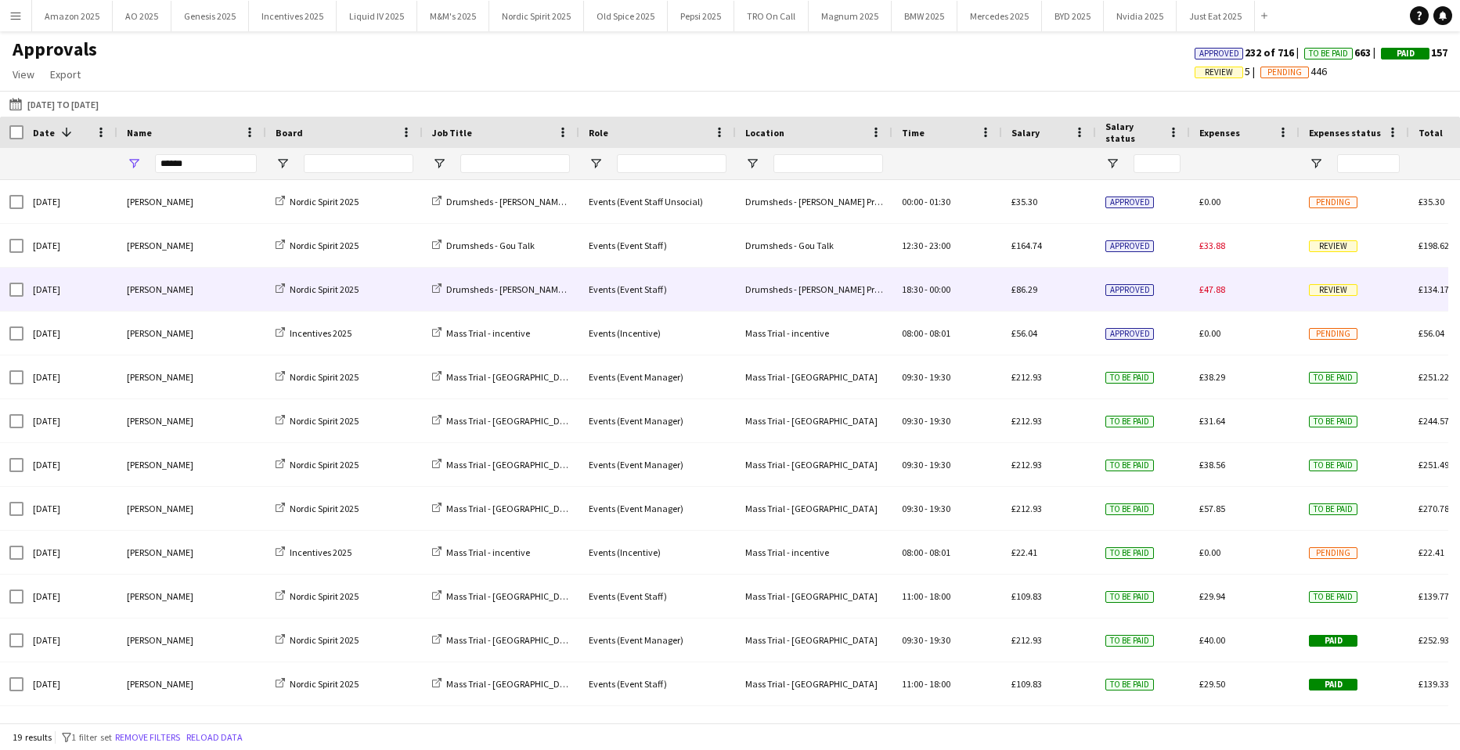
click at [1333, 287] on span "Review" at bounding box center [1333, 290] width 49 height 12
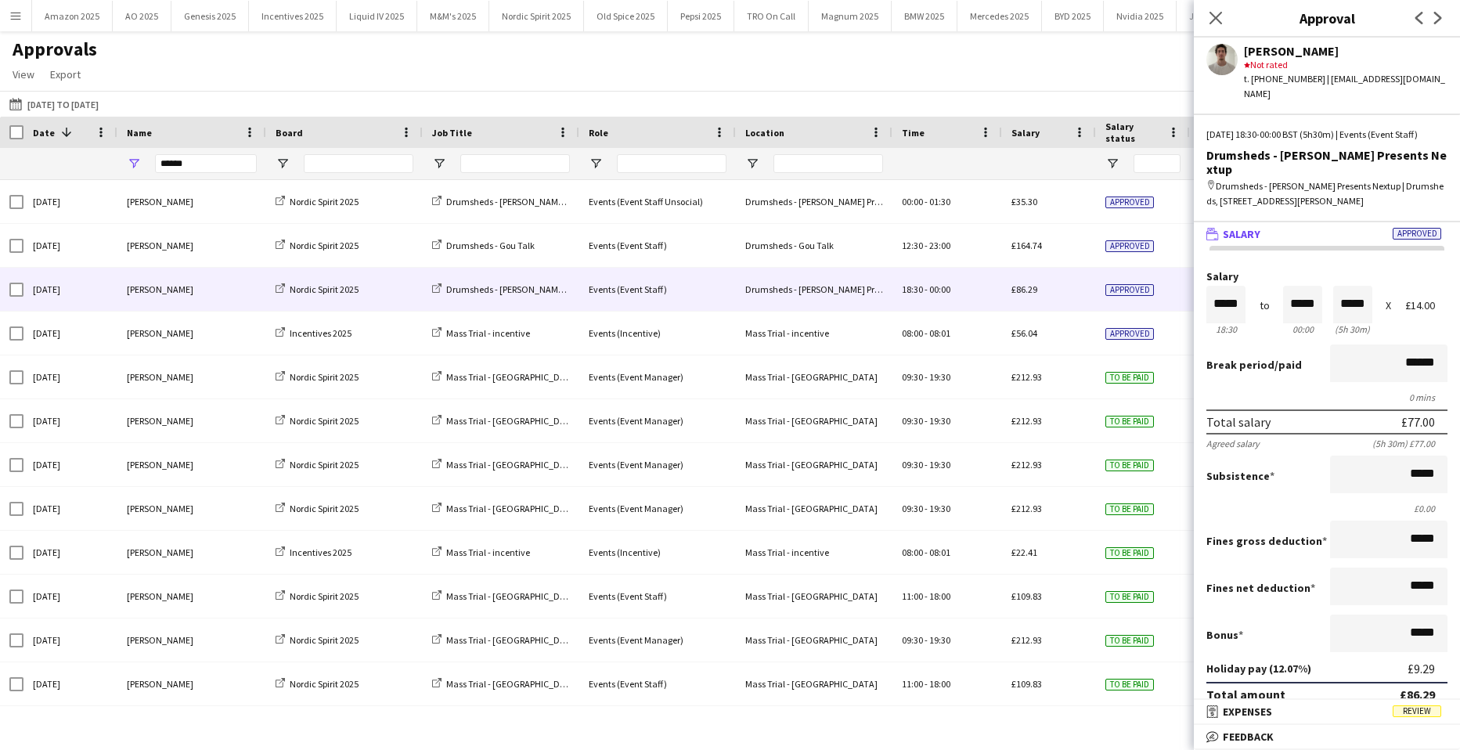
click at [1415, 714] on span "Review" at bounding box center [1417, 711] width 49 height 12
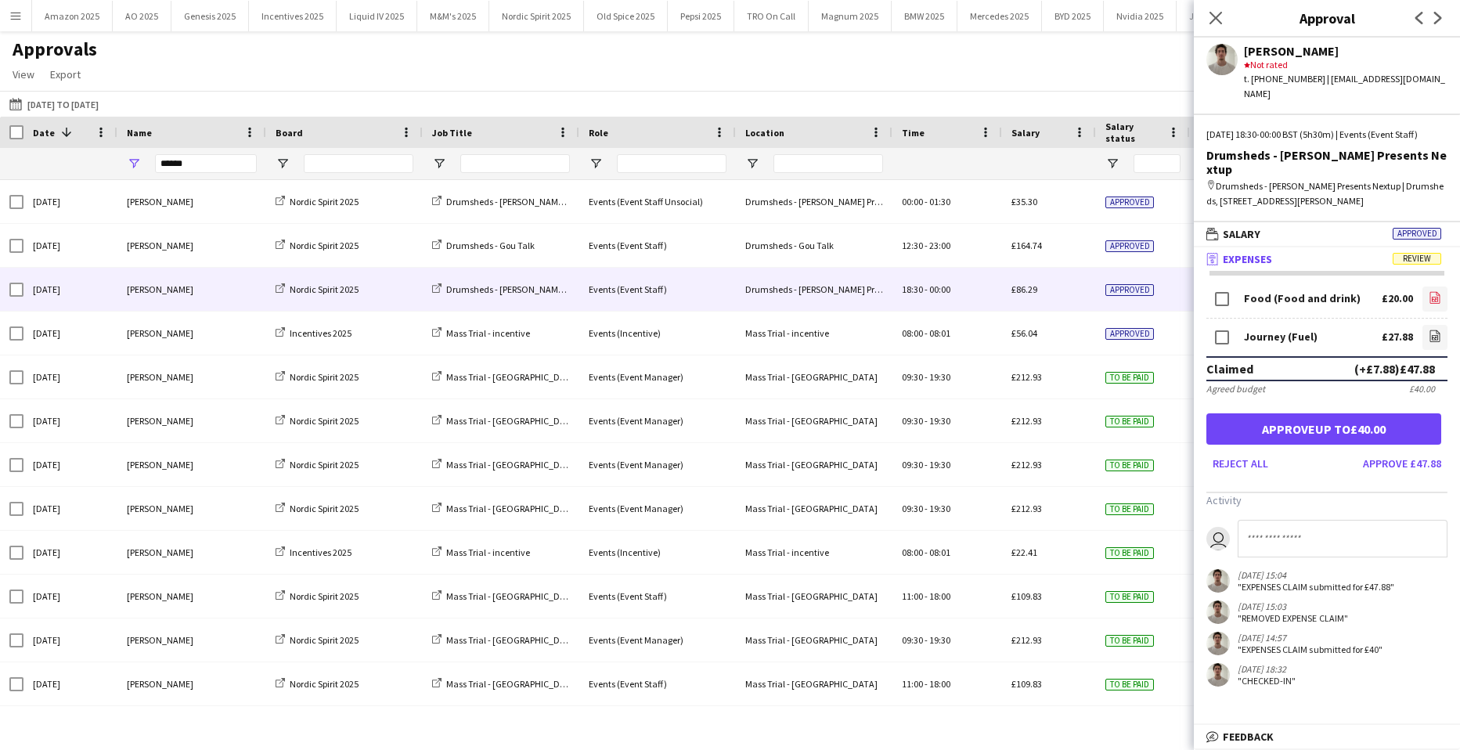
click at [1435, 291] on icon "file-image" at bounding box center [1435, 297] width 13 height 13
click at [1438, 330] on icon "file-image" at bounding box center [1435, 336] width 13 height 13
click at [1437, 297] on icon at bounding box center [1435, 299] width 6 height 5
drag, startPoint x: 1307, startPoint y: 514, endPoint x: 1313, endPoint y: 671, distance: 156.7
click at [1306, 520] on input at bounding box center [1343, 539] width 210 height 38
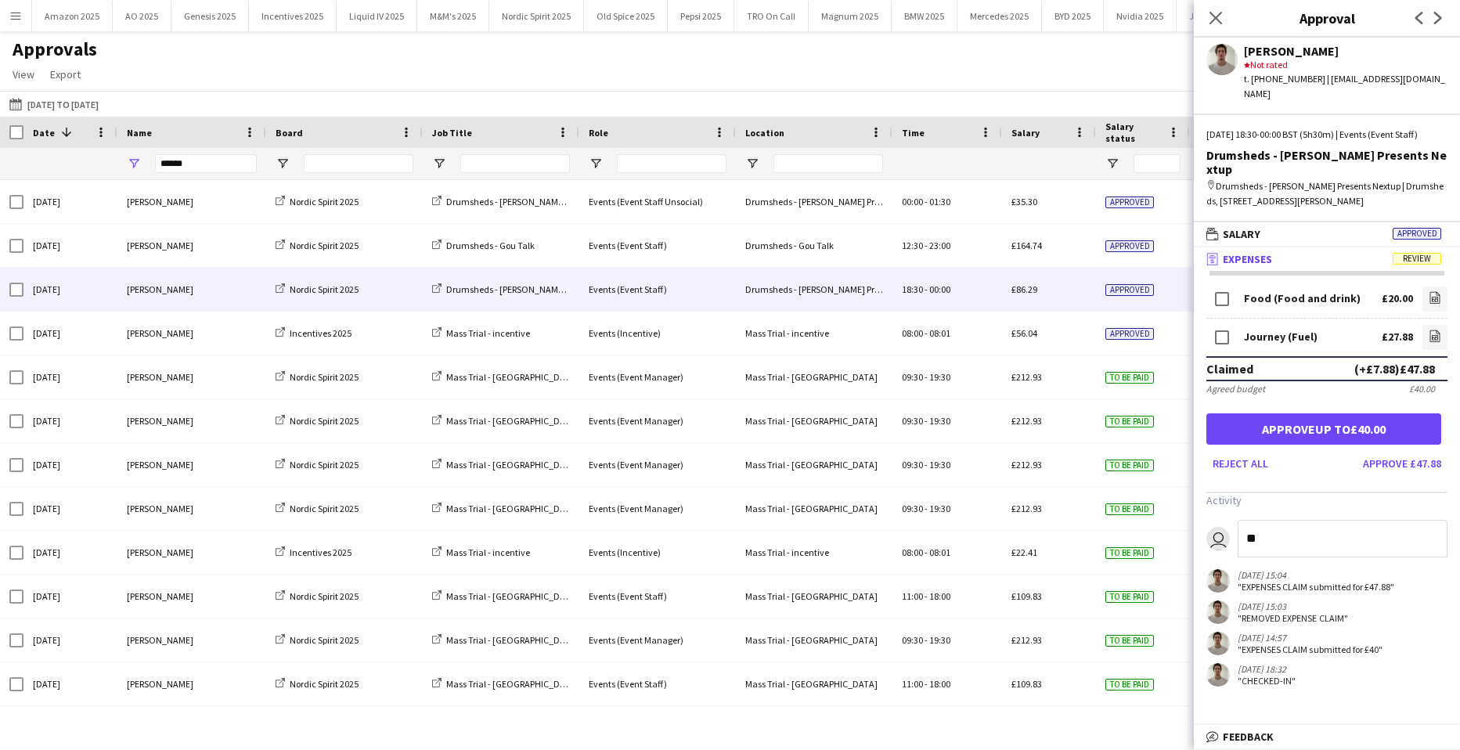
type input "*"
type input "**********"
click at [1219, 20] on icon "Close pop-in" at bounding box center [1215, 17] width 15 height 15
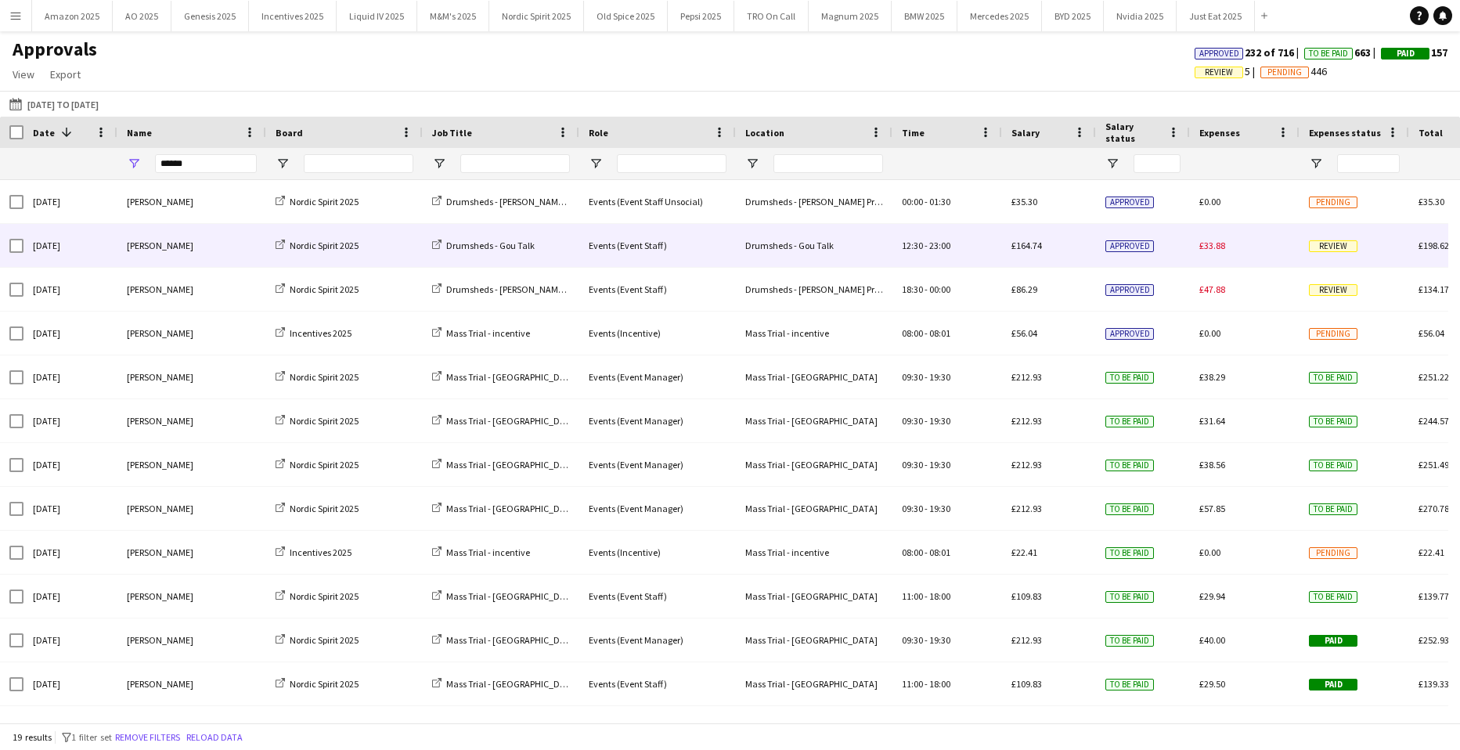
click at [1340, 253] on div "Review" at bounding box center [1355, 245] width 110 height 43
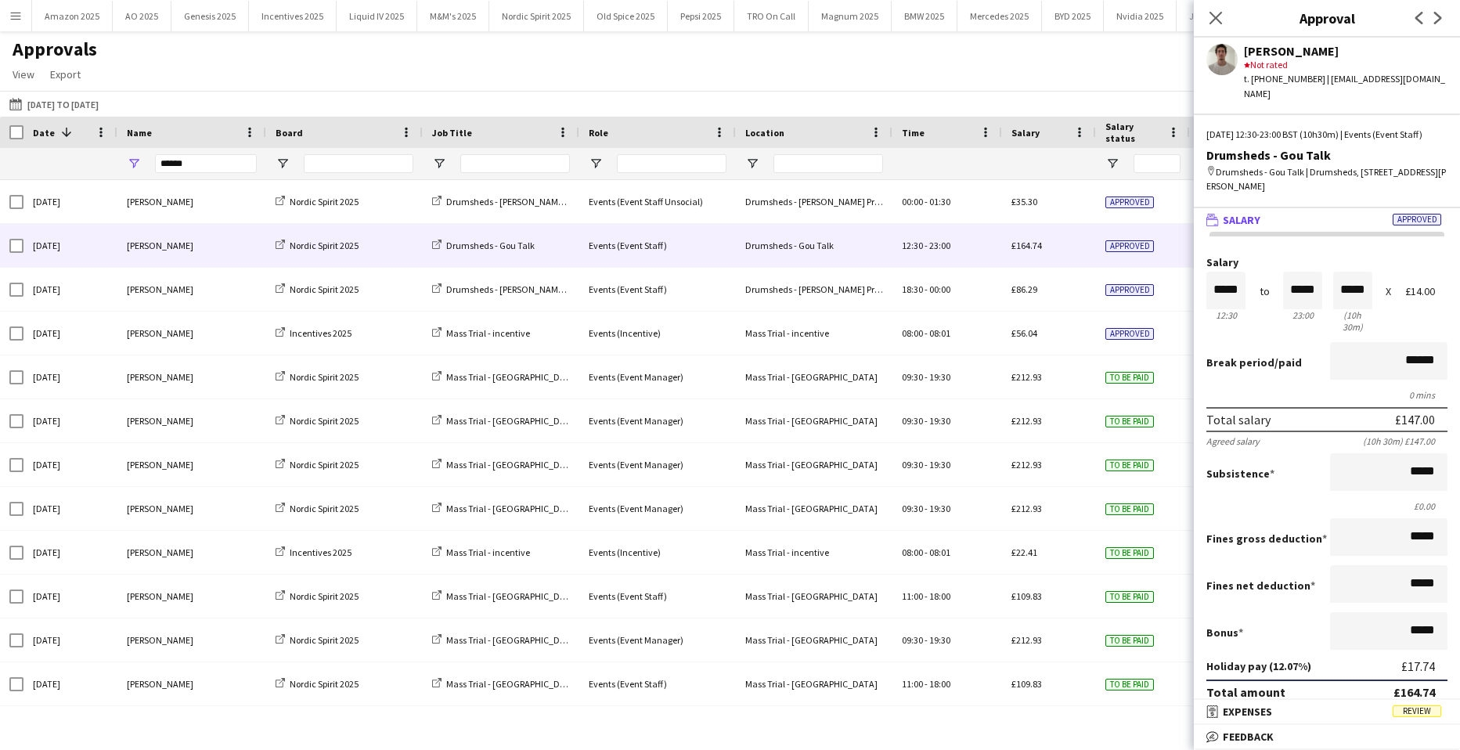
click at [1427, 710] on span "Review" at bounding box center [1417, 711] width 49 height 12
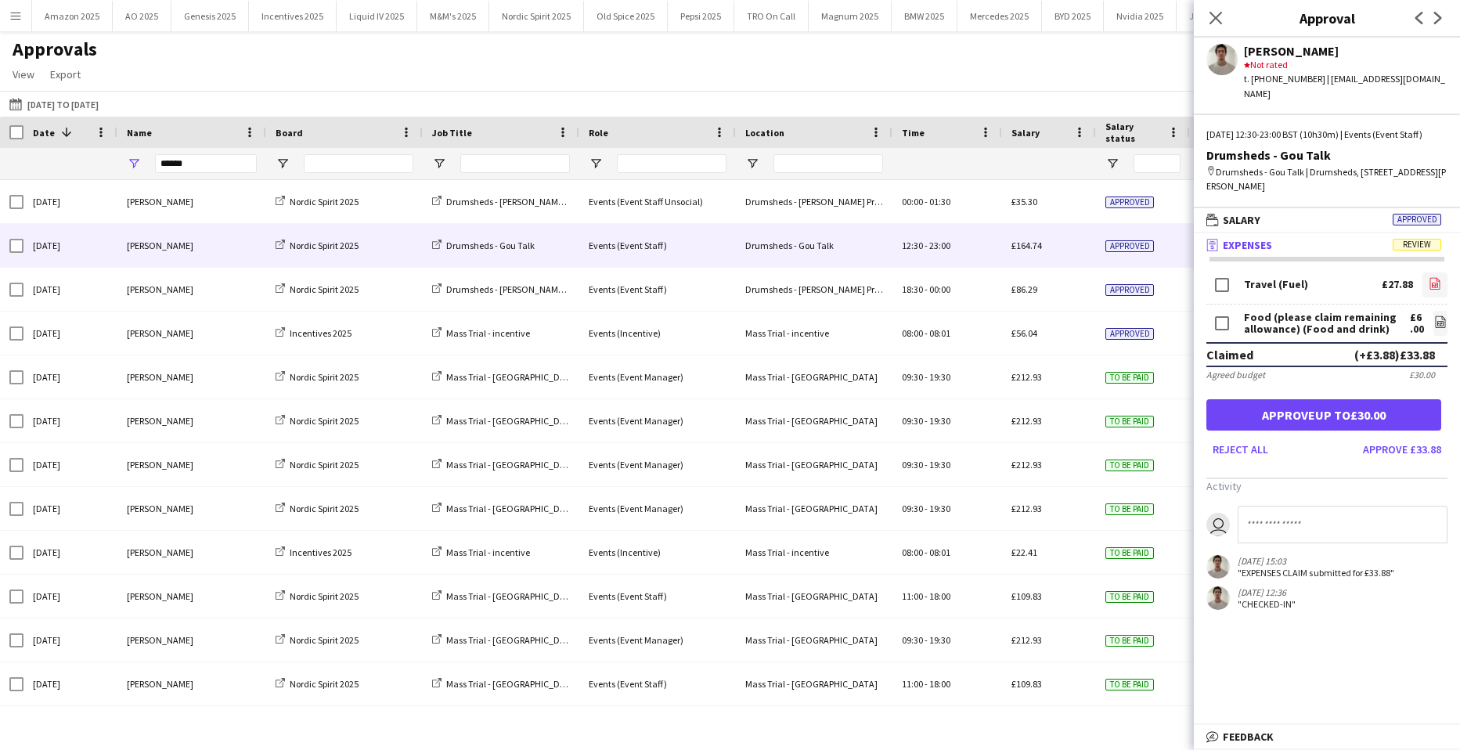
click at [1432, 283] on icon at bounding box center [1435, 285] width 6 height 5
click at [1436, 323] on form "Travel (Fuel) £27.88 file-image Food (please claim remaining allowance) (Food a…" at bounding box center [1327, 365] width 266 height 193
click at [1434, 322] on icon "file-image" at bounding box center [1440, 322] width 13 height 13
click at [1253, 521] on input at bounding box center [1343, 525] width 210 height 38
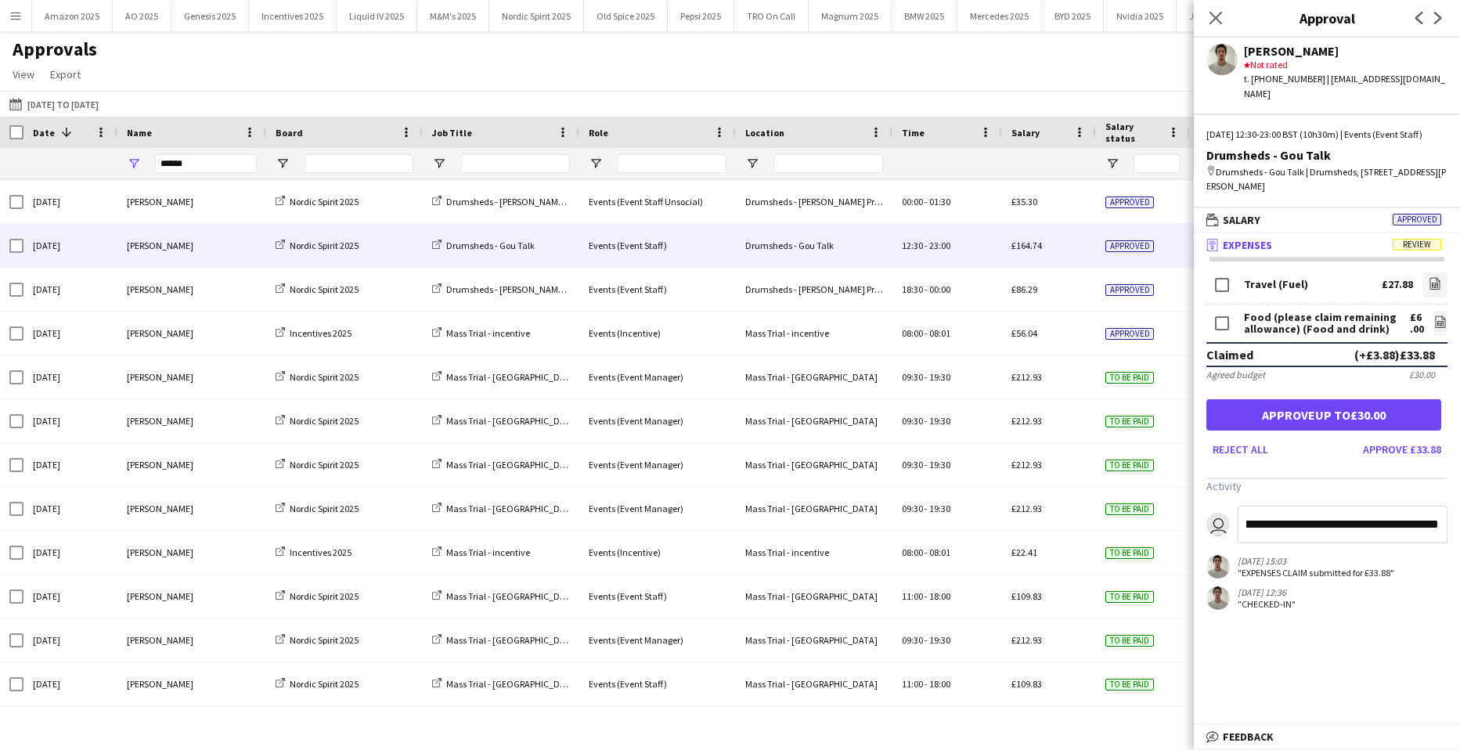
type input "**********"
drag, startPoint x: 188, startPoint y: 165, endPoint x: -254, endPoint y: 203, distance: 444.0
click at [0, 203] on html "Menu Boards Boards Boards All jobs Status Workforce Workforce My Workforce Recr…" at bounding box center [730, 375] width 1460 height 750
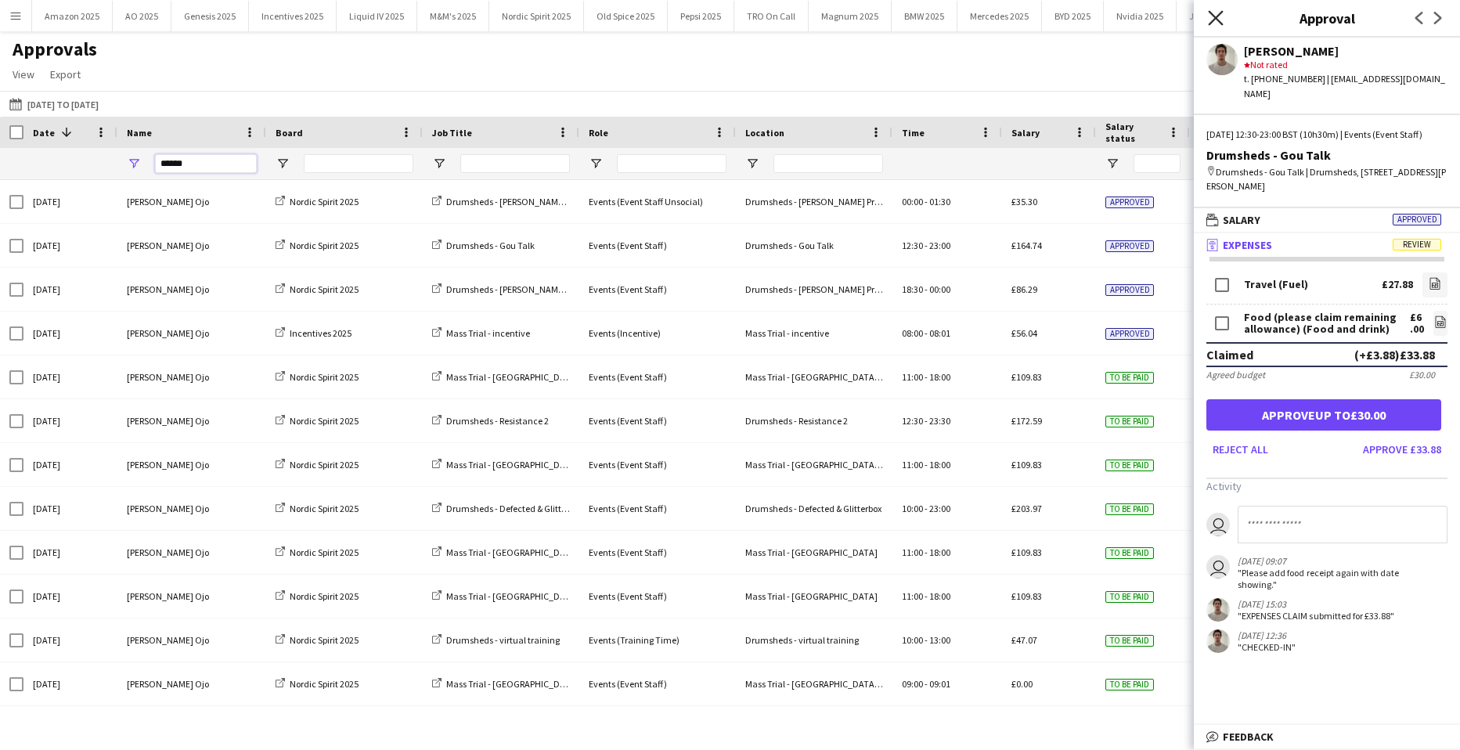
type input "******"
click at [1218, 20] on icon at bounding box center [1215, 17] width 15 height 15
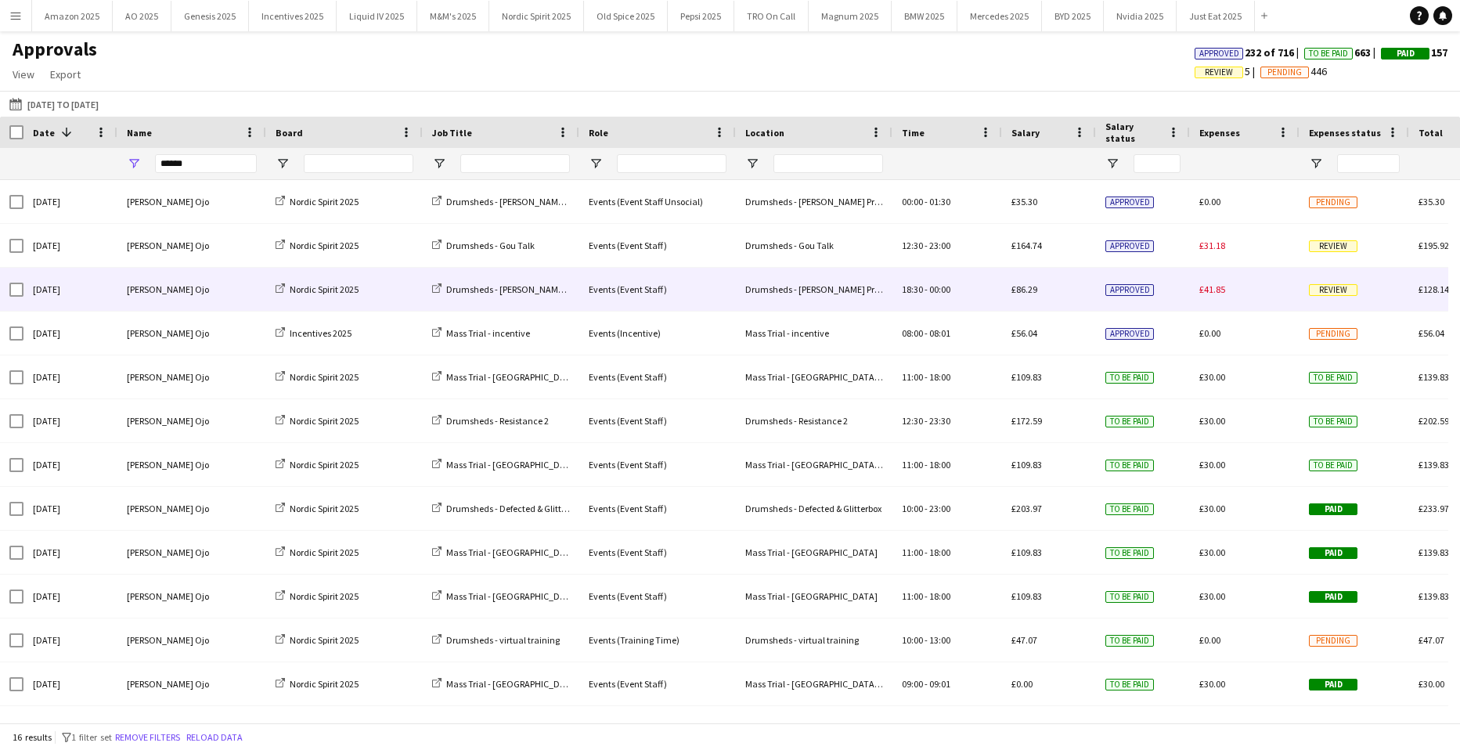
click at [1315, 291] on span "Review" at bounding box center [1333, 290] width 49 height 12
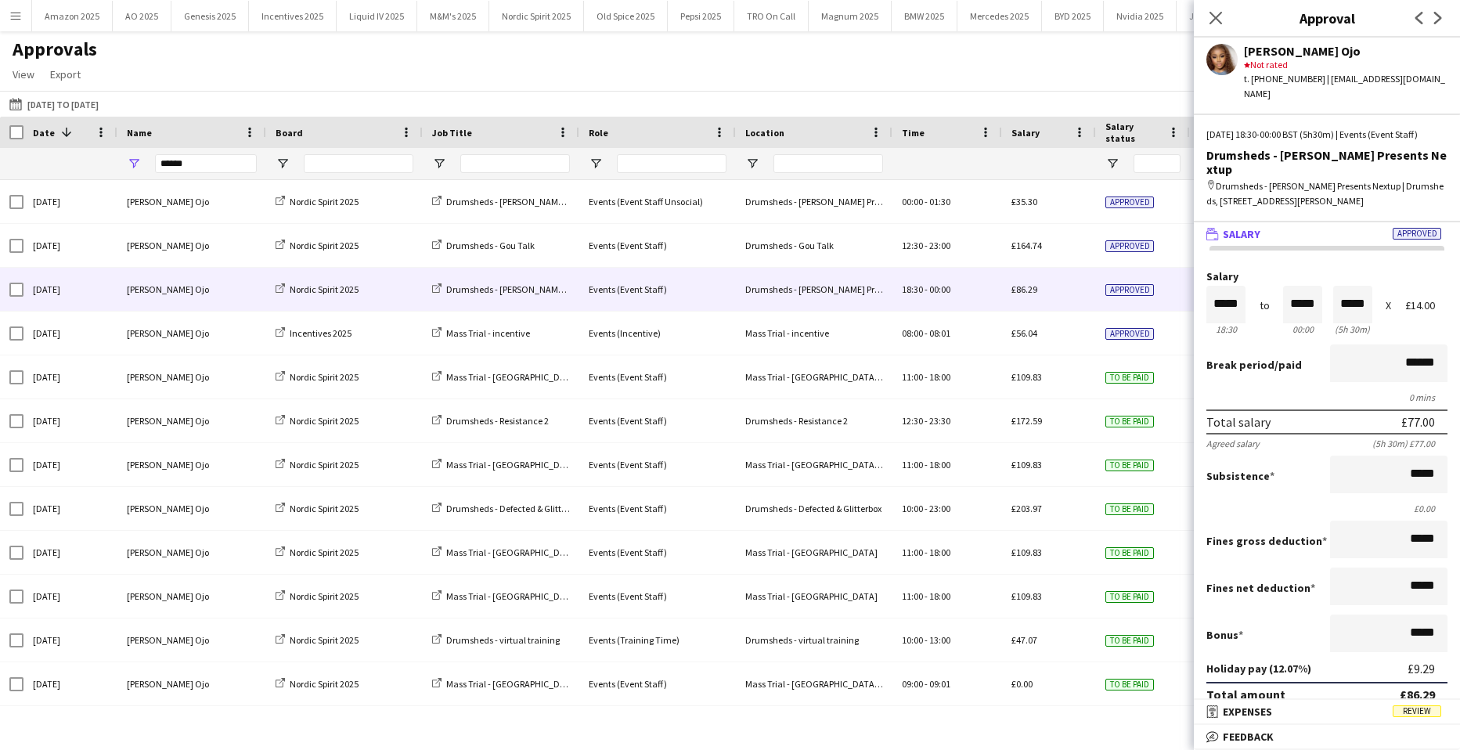
drag, startPoint x: 1406, startPoint y: 713, endPoint x: 1363, endPoint y: 537, distance: 180.6
click at [1407, 713] on span "Review" at bounding box center [1417, 711] width 49 height 12
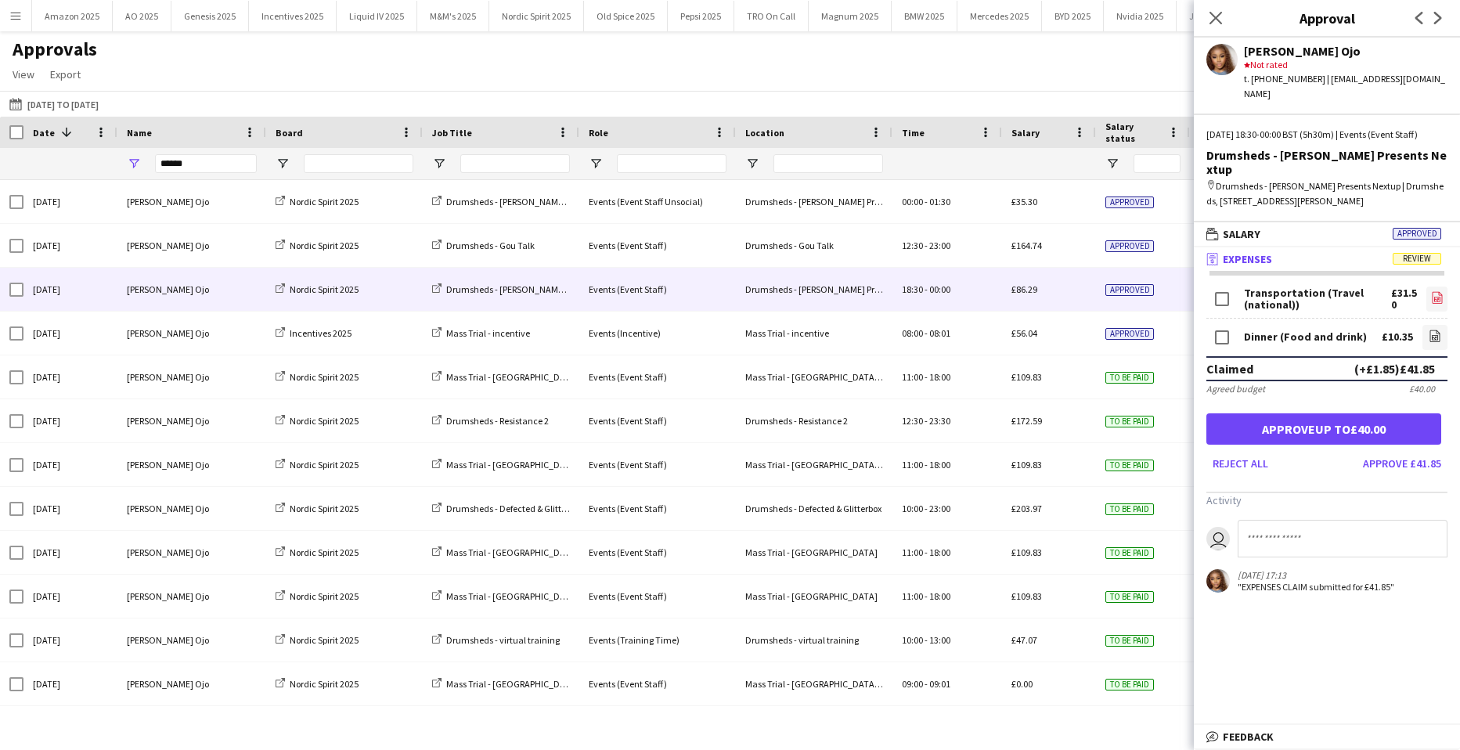
click at [1431, 291] on icon "file-image" at bounding box center [1437, 297] width 13 height 13
click at [1429, 330] on icon "file-image" at bounding box center [1435, 336] width 13 height 13
click at [1306, 520] on input at bounding box center [1343, 539] width 210 height 38
type input "**********"
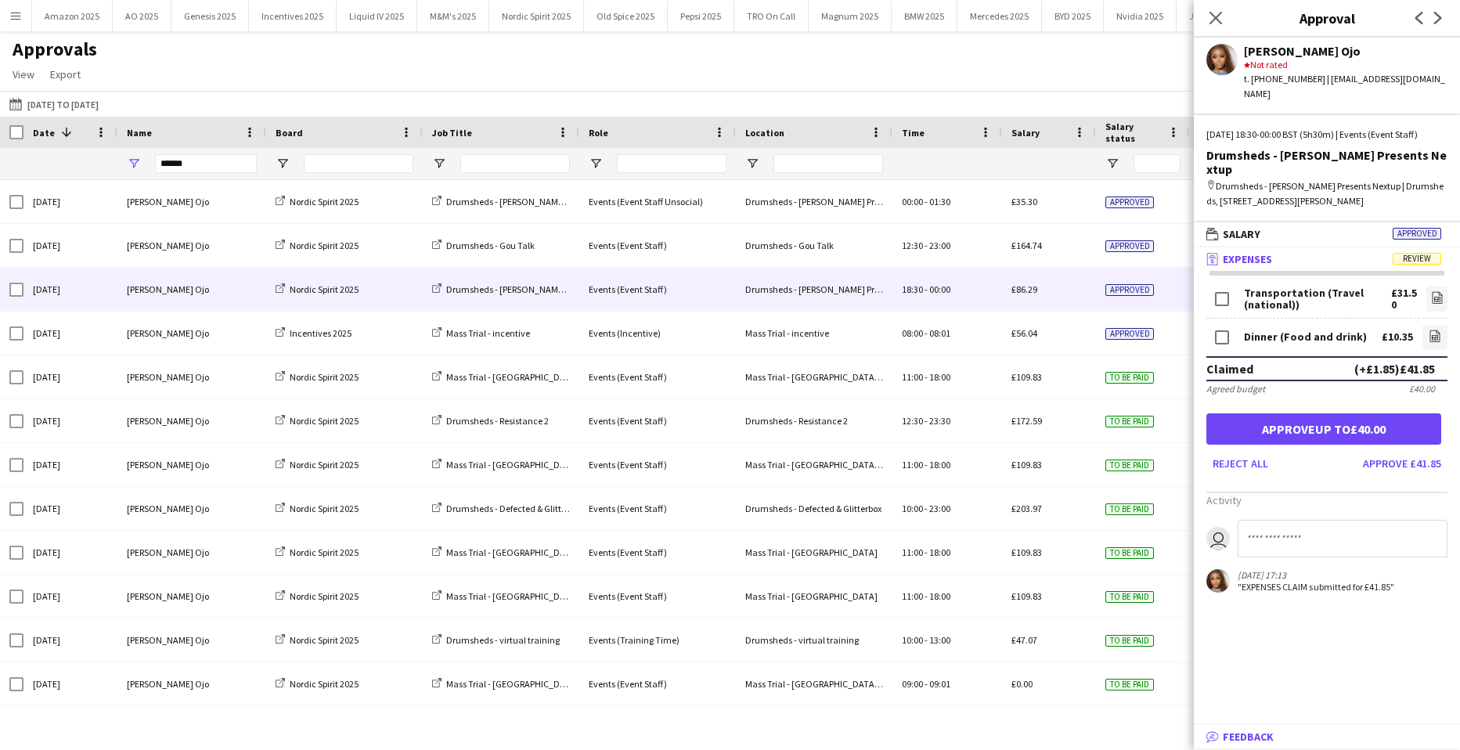
scroll to position [0, 0]
click at [1221, 23] on icon at bounding box center [1215, 17] width 15 height 15
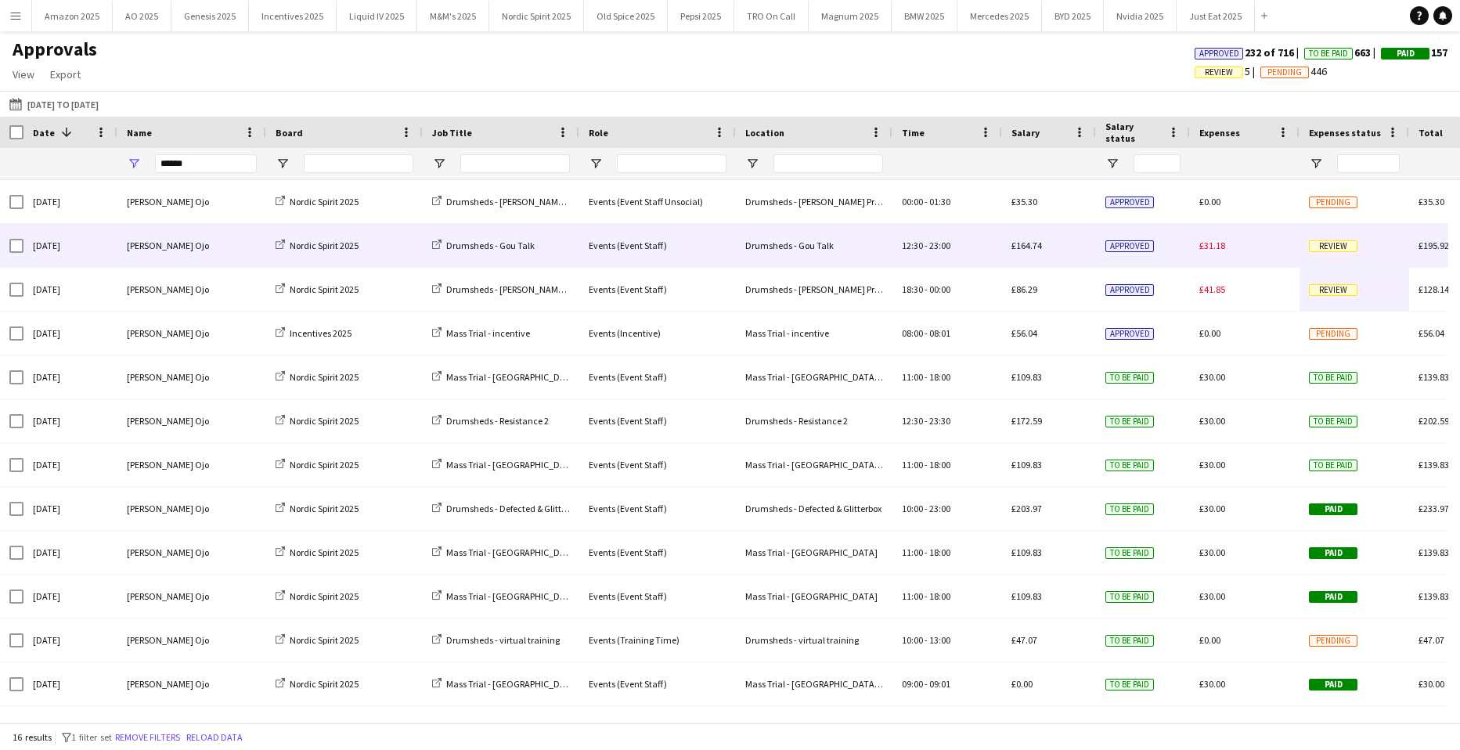
click at [1336, 245] on span "Review" at bounding box center [1333, 246] width 49 height 12
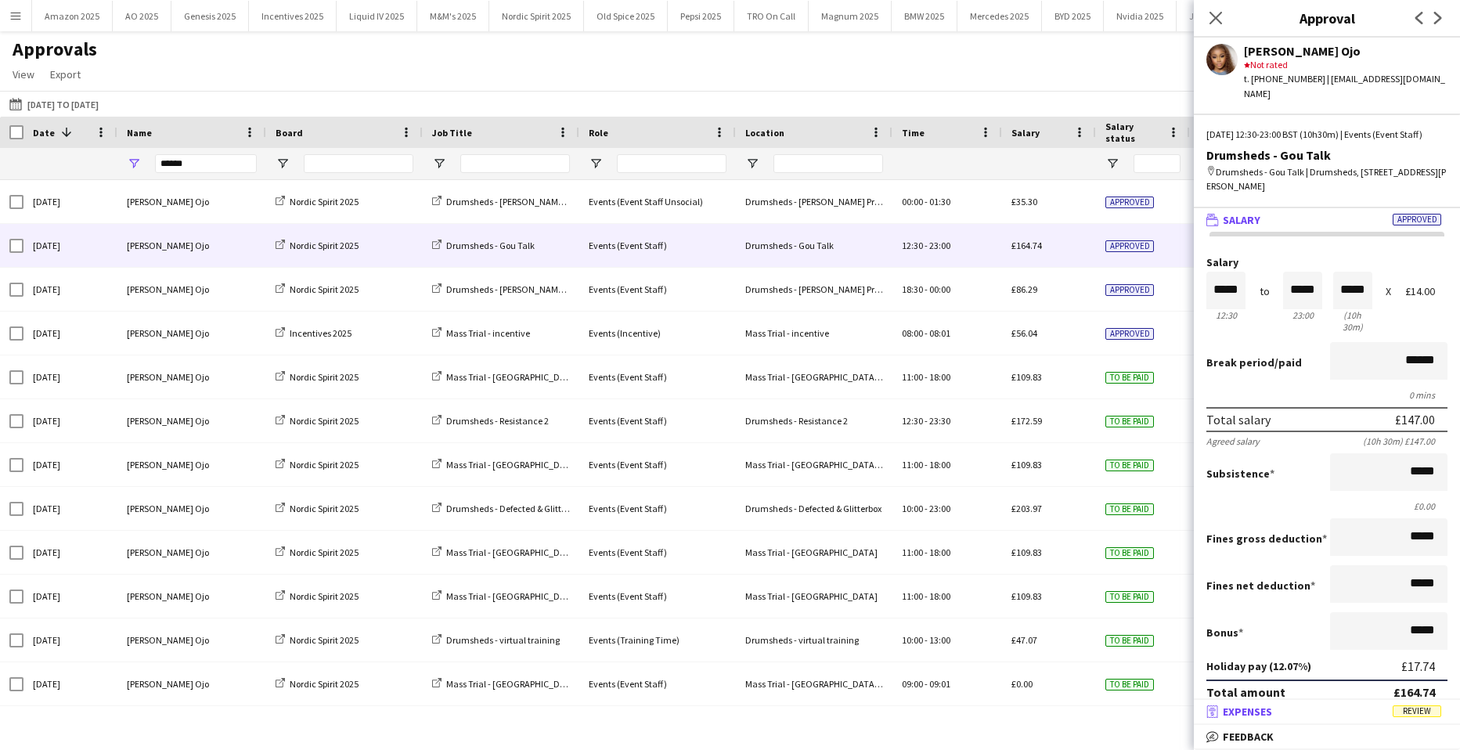
click at [1410, 709] on span "Review" at bounding box center [1417, 711] width 49 height 12
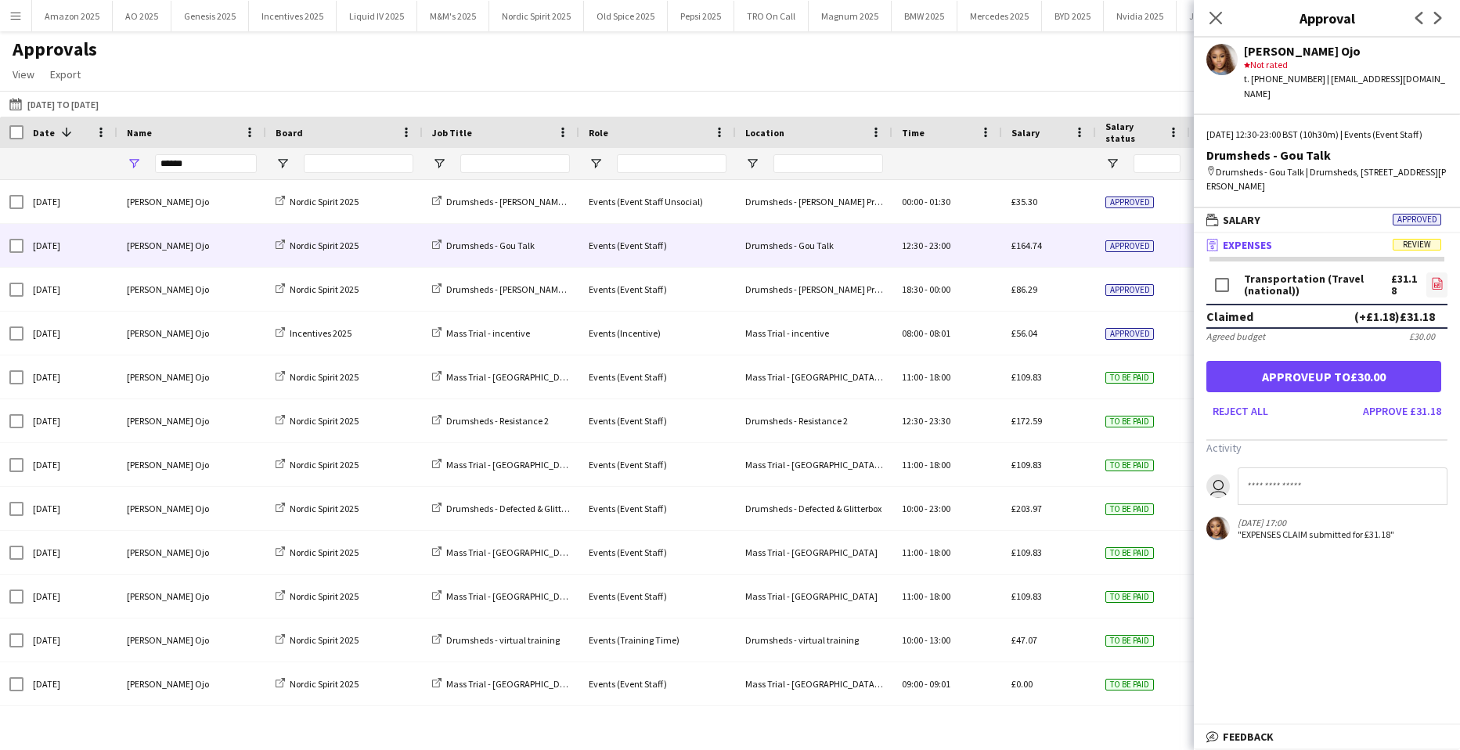
click at [1434, 288] on icon "file-image" at bounding box center [1437, 283] width 13 height 13
click at [1329, 375] on button "Approve up to £30.00" at bounding box center [1324, 376] width 235 height 31
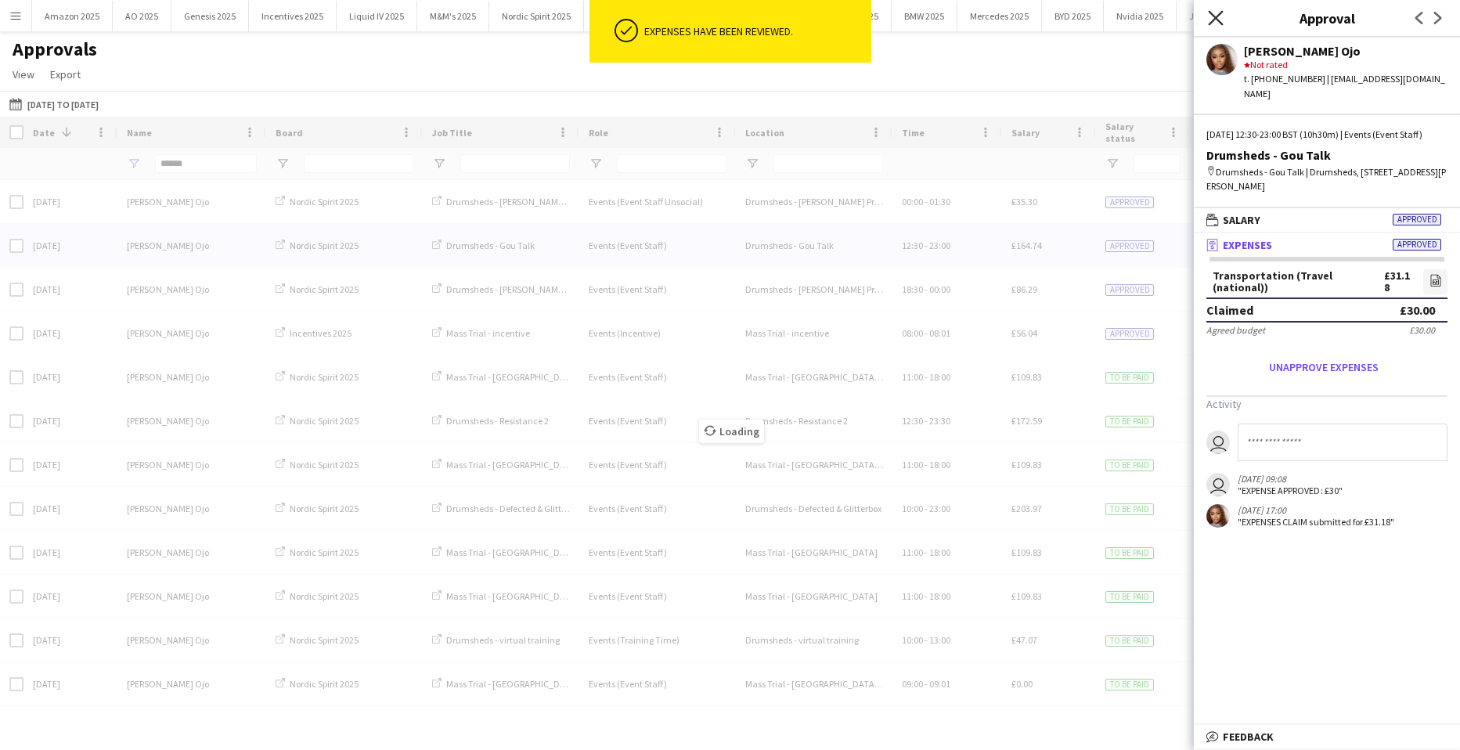
drag, startPoint x: 1223, startPoint y: 17, endPoint x: 1187, endPoint y: 31, distance: 38.7
click at [1222, 16] on icon "Close pop-in" at bounding box center [1216, 18] width 13 height 13
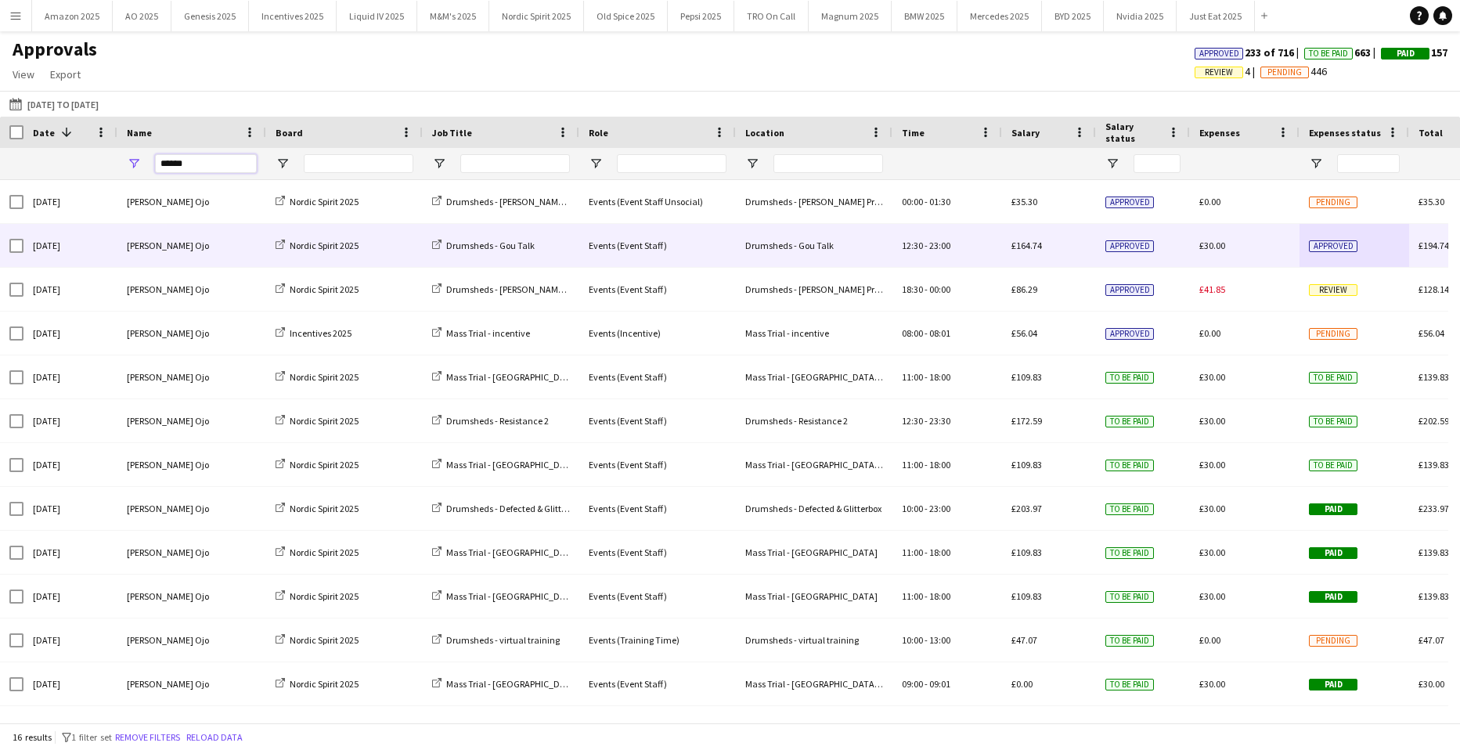
drag, startPoint x: 217, startPoint y: 165, endPoint x: -251, endPoint y: 164, distance: 467.4
click at [0, 164] on html "Menu Boards Boards Boards All jobs Status Workforce Workforce My Workforce Recr…" at bounding box center [730, 375] width 1460 height 750
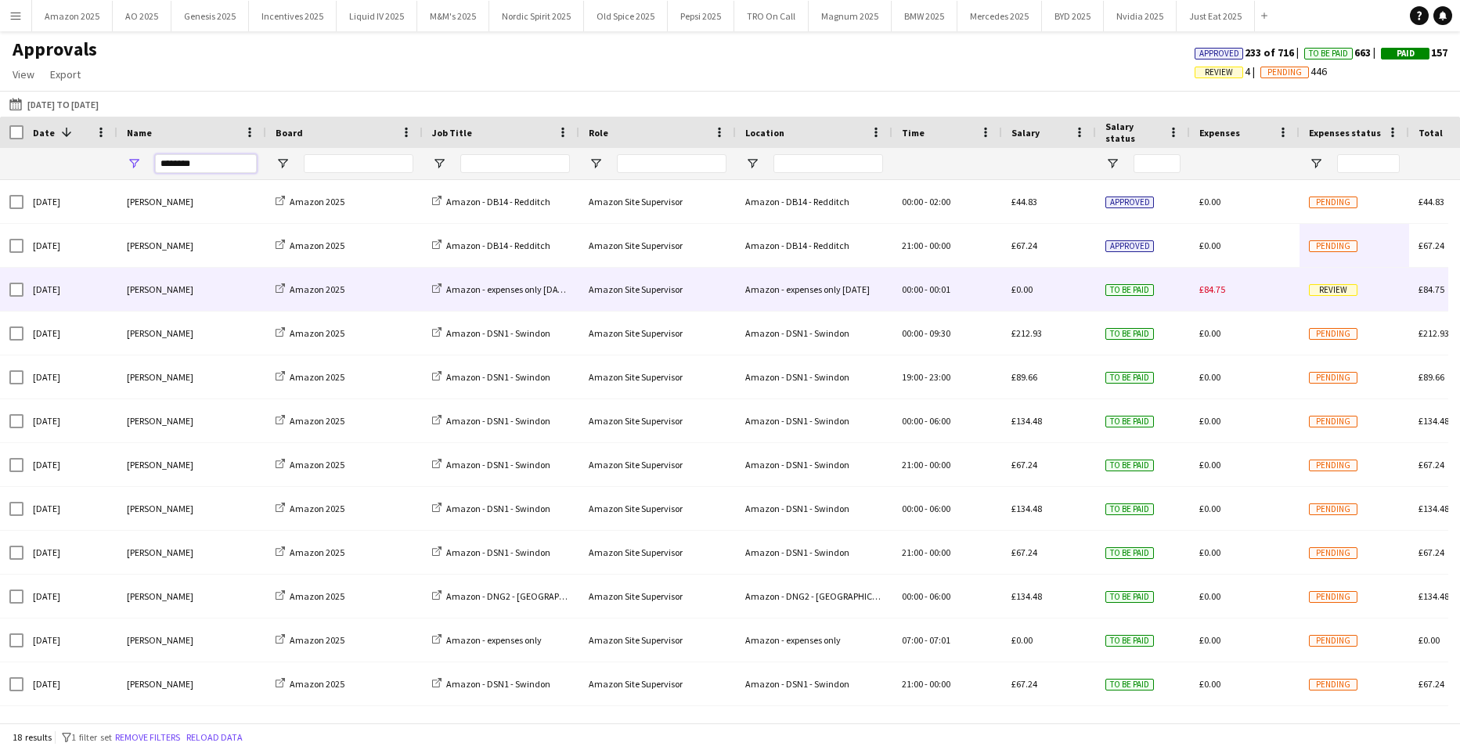
type input "********"
click at [1323, 294] on span "Review" at bounding box center [1333, 290] width 49 height 12
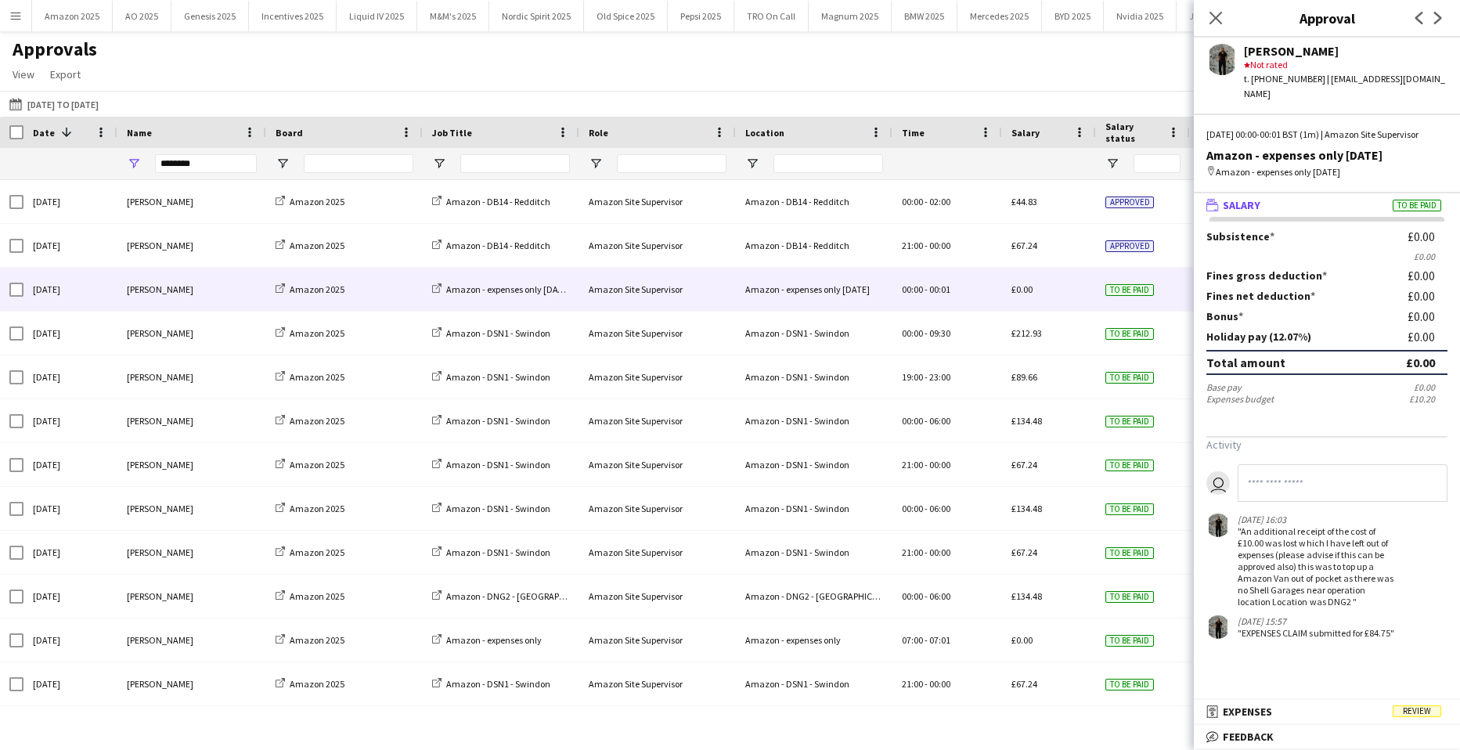
click at [1272, 485] on input at bounding box center [1343, 483] width 210 height 38
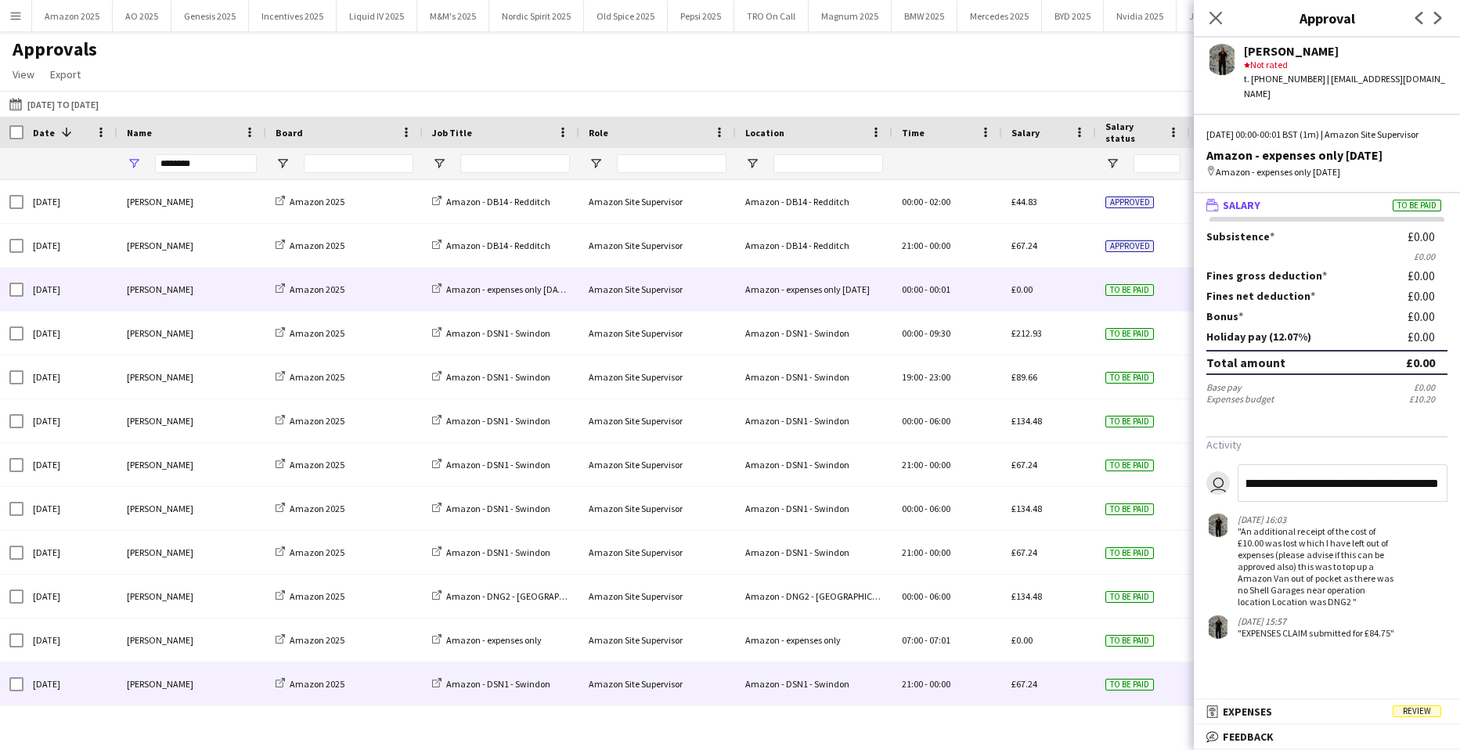
scroll to position [0, 749]
type input "**********"
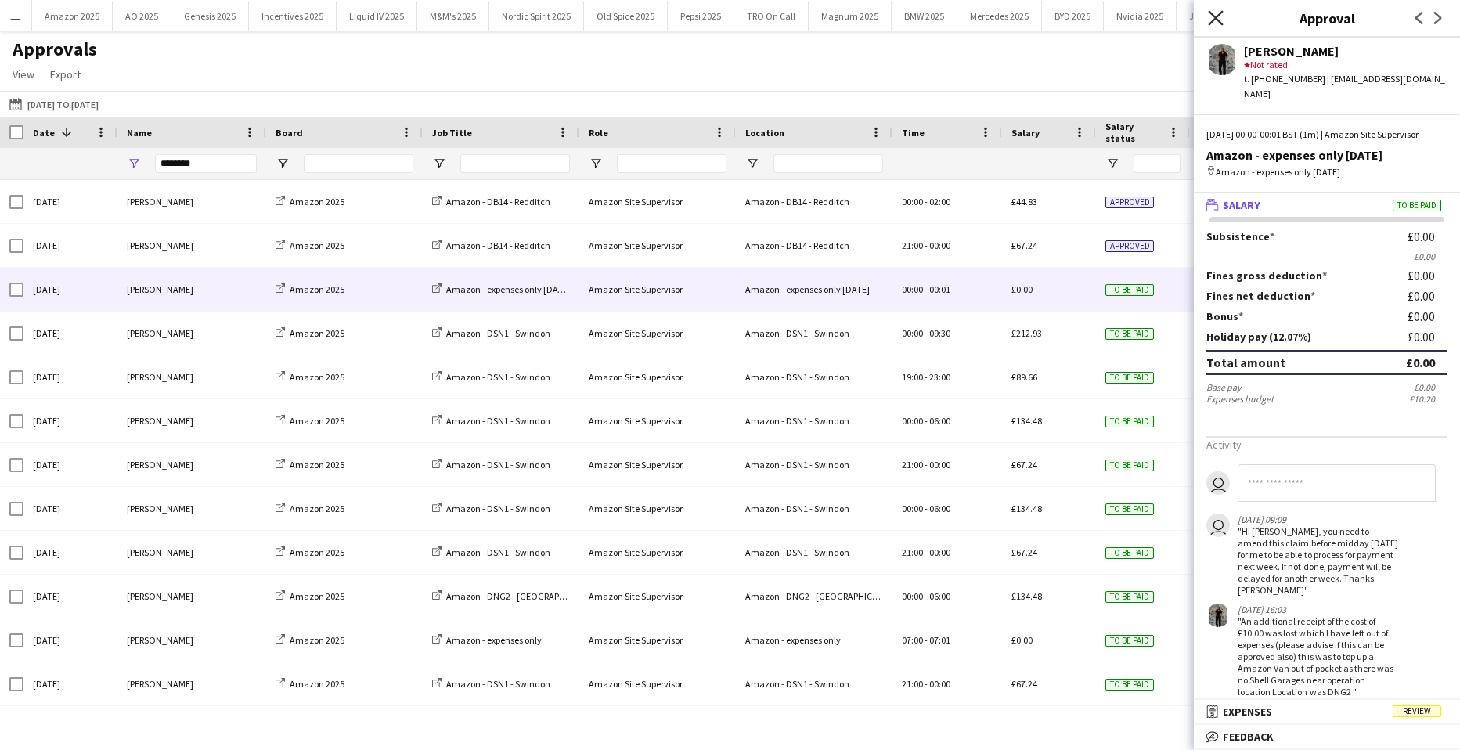
click at [1213, 15] on icon at bounding box center [1215, 17] width 15 height 15
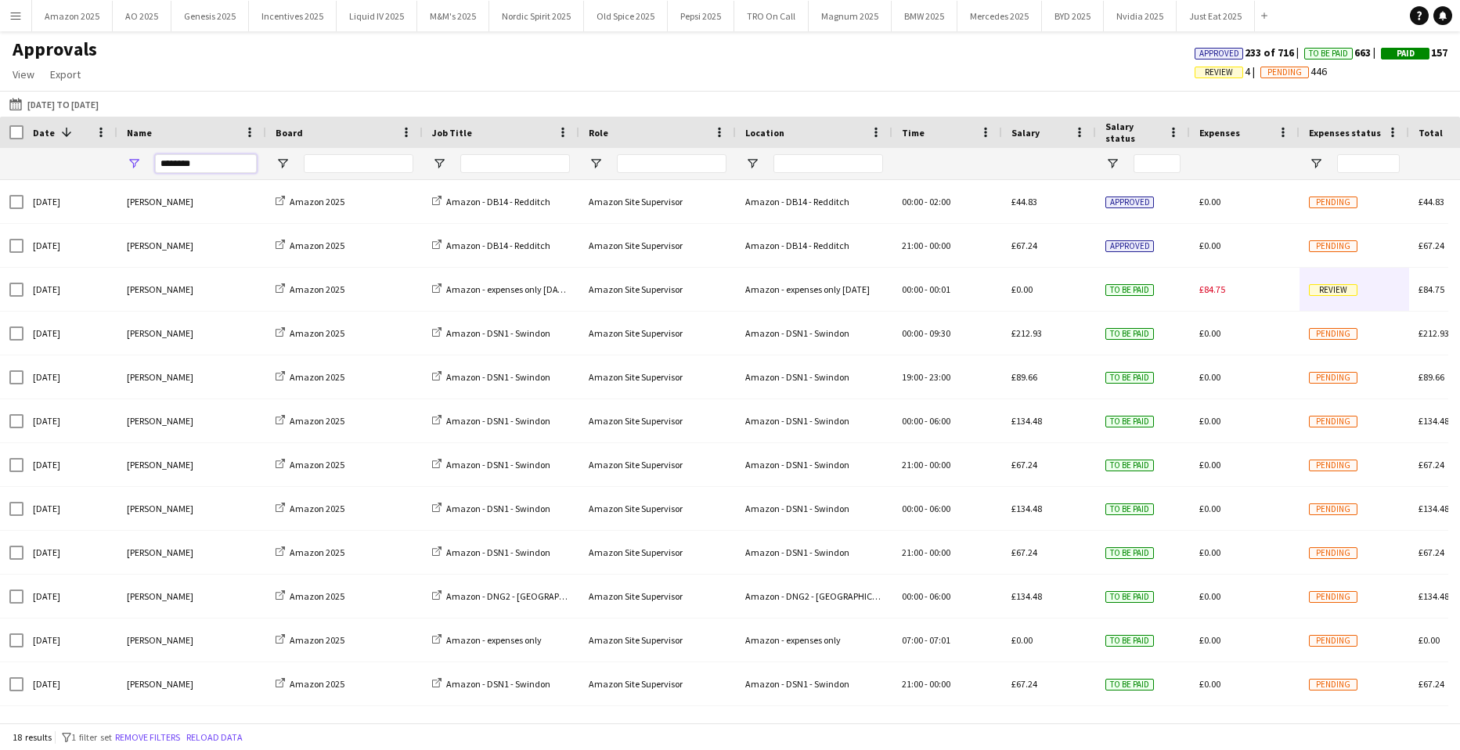
click at [182, 165] on input "********" at bounding box center [206, 163] width 102 height 19
drag, startPoint x: 211, startPoint y: 166, endPoint x: -306, endPoint y: 123, distance: 518.6
click at [0, 123] on html "Menu Boards Boards Boards All jobs Status Workforce Workforce My Workforce Recr…" at bounding box center [730, 375] width 1460 height 750
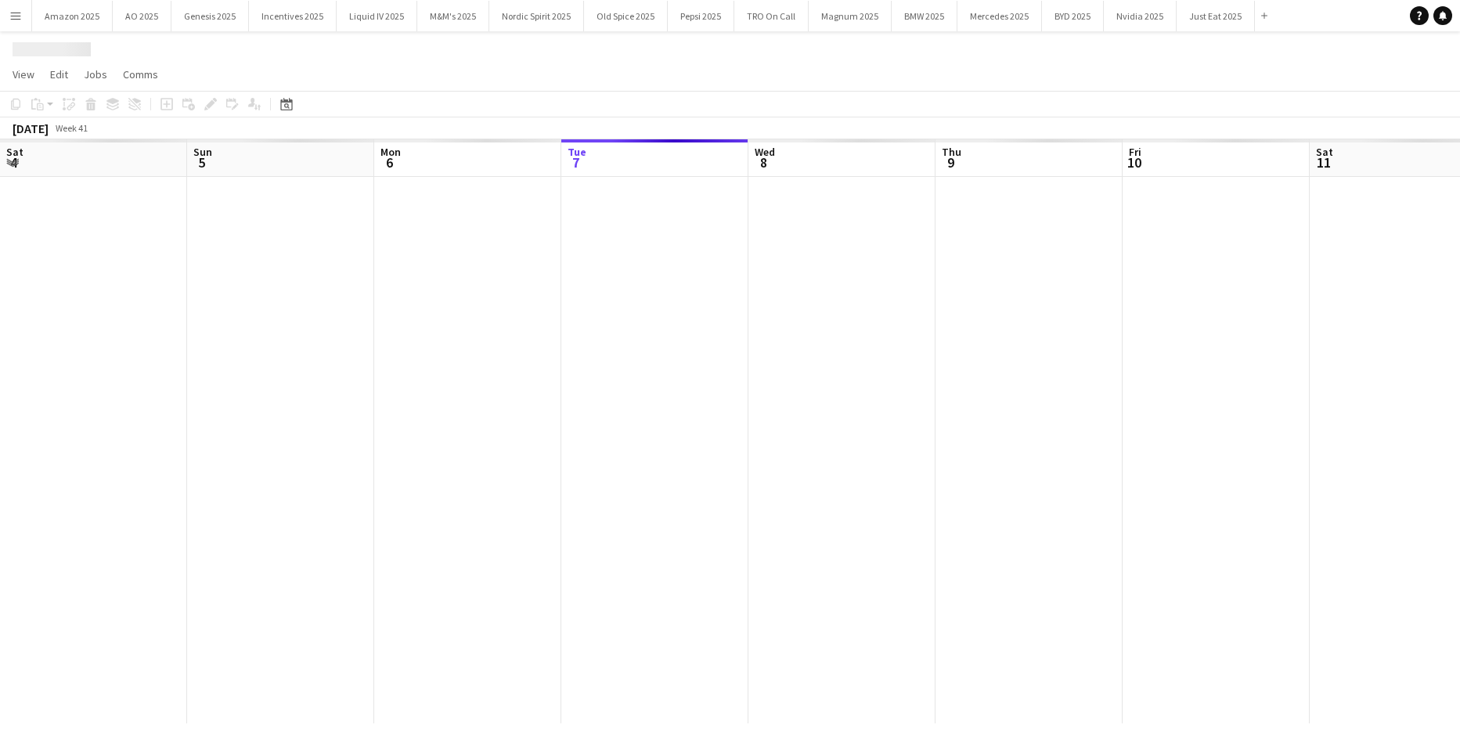
scroll to position [0, 374]
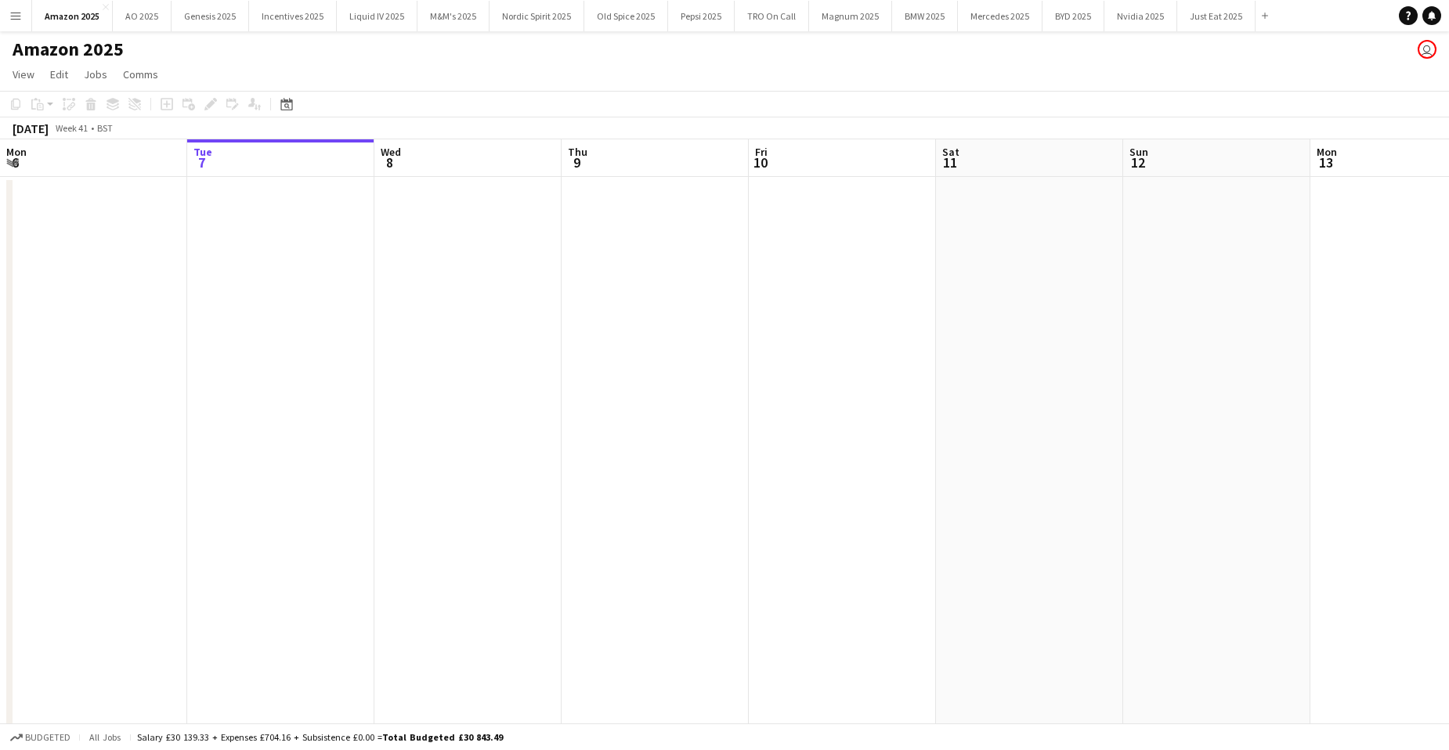
click at [20, 20] on app-icon "Menu" at bounding box center [15, 15] width 13 height 13
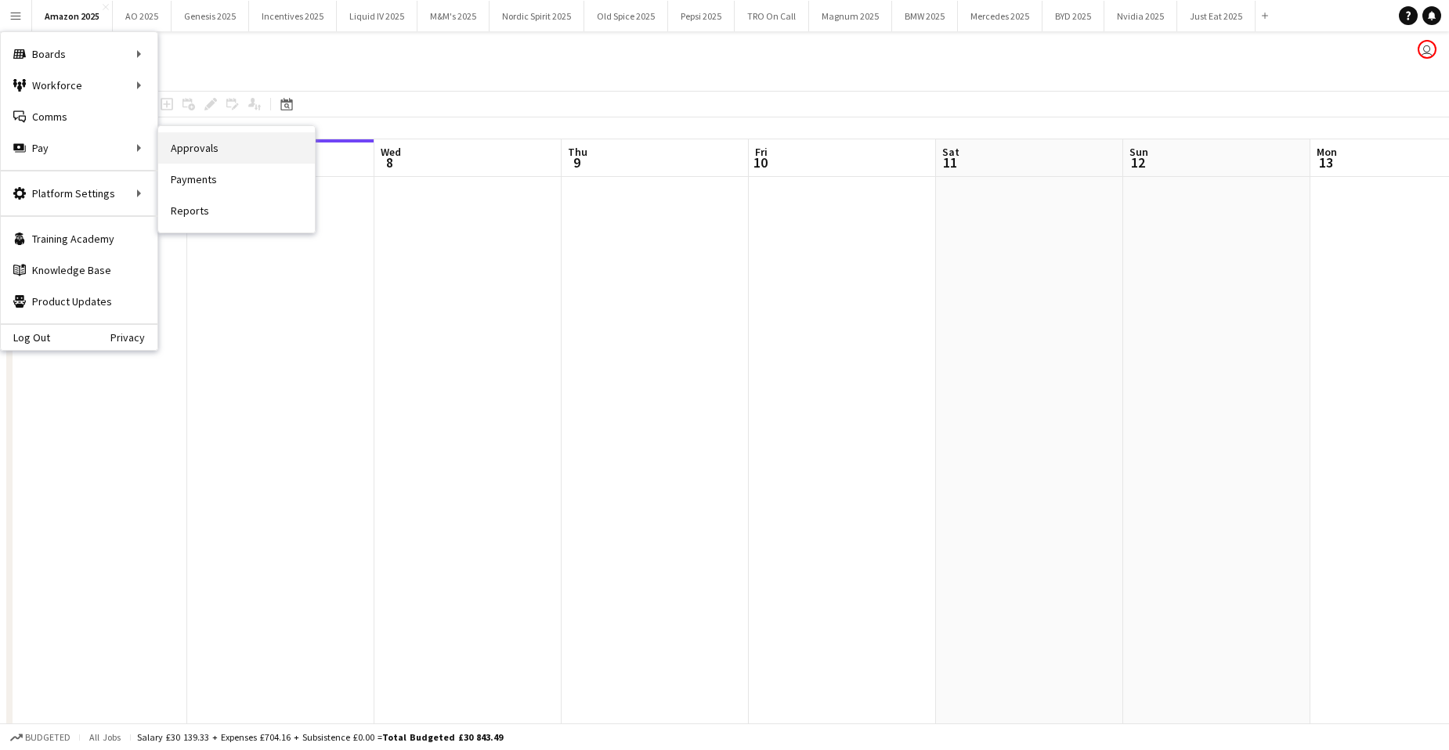
click at [200, 146] on link "Approvals" at bounding box center [236, 147] width 157 height 31
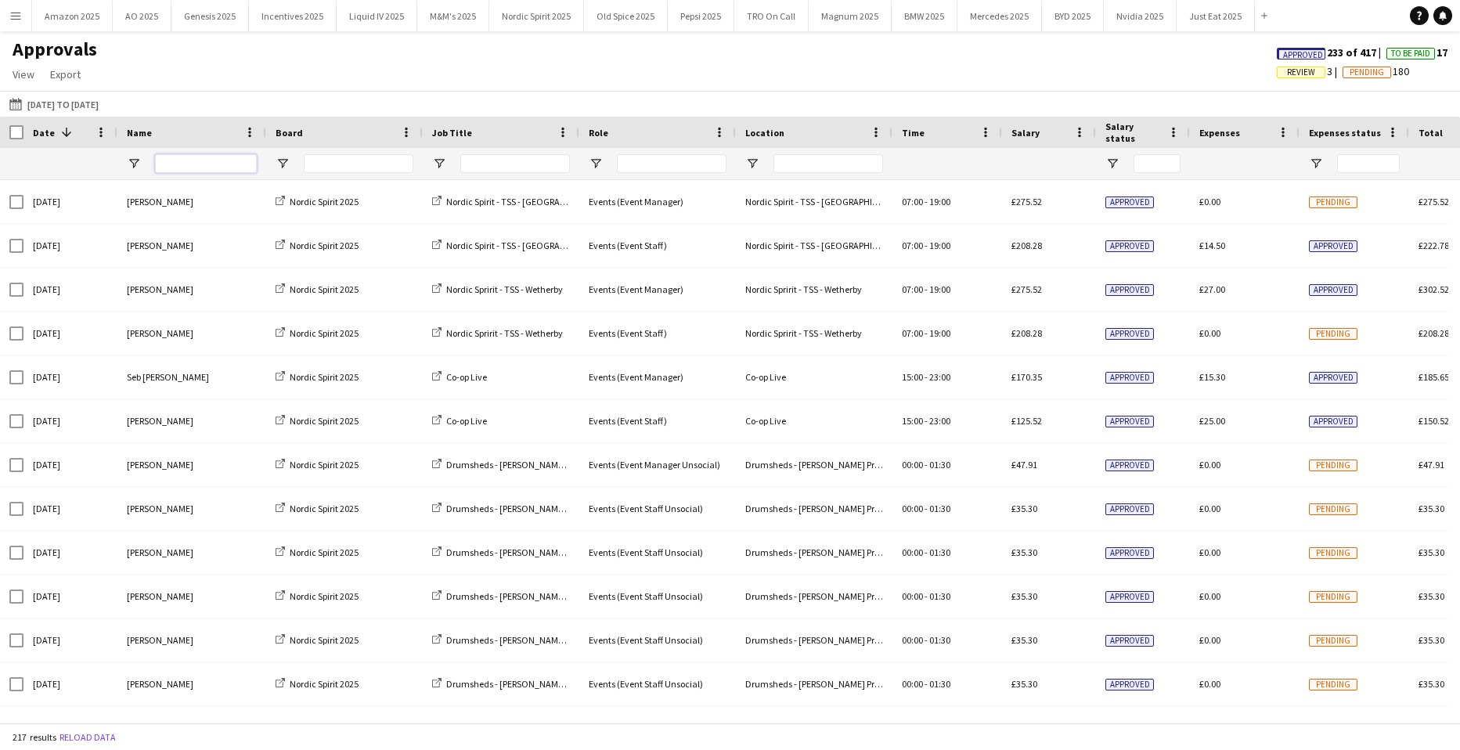
click at [186, 161] on input "Name Filter Input" at bounding box center [206, 163] width 102 height 19
click at [13, 16] on app-icon "Menu" at bounding box center [15, 15] width 13 height 13
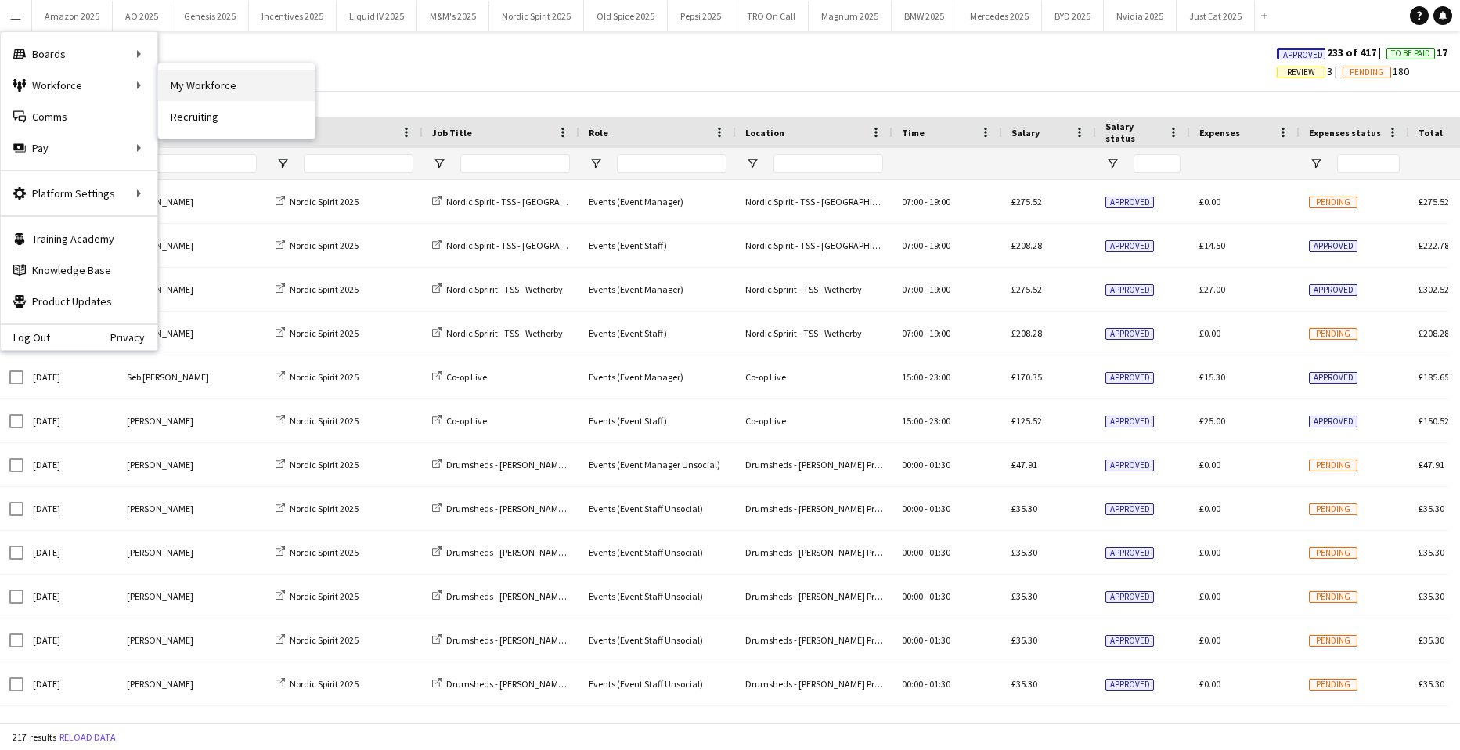
click at [185, 82] on link "My Workforce" at bounding box center [236, 85] width 157 height 31
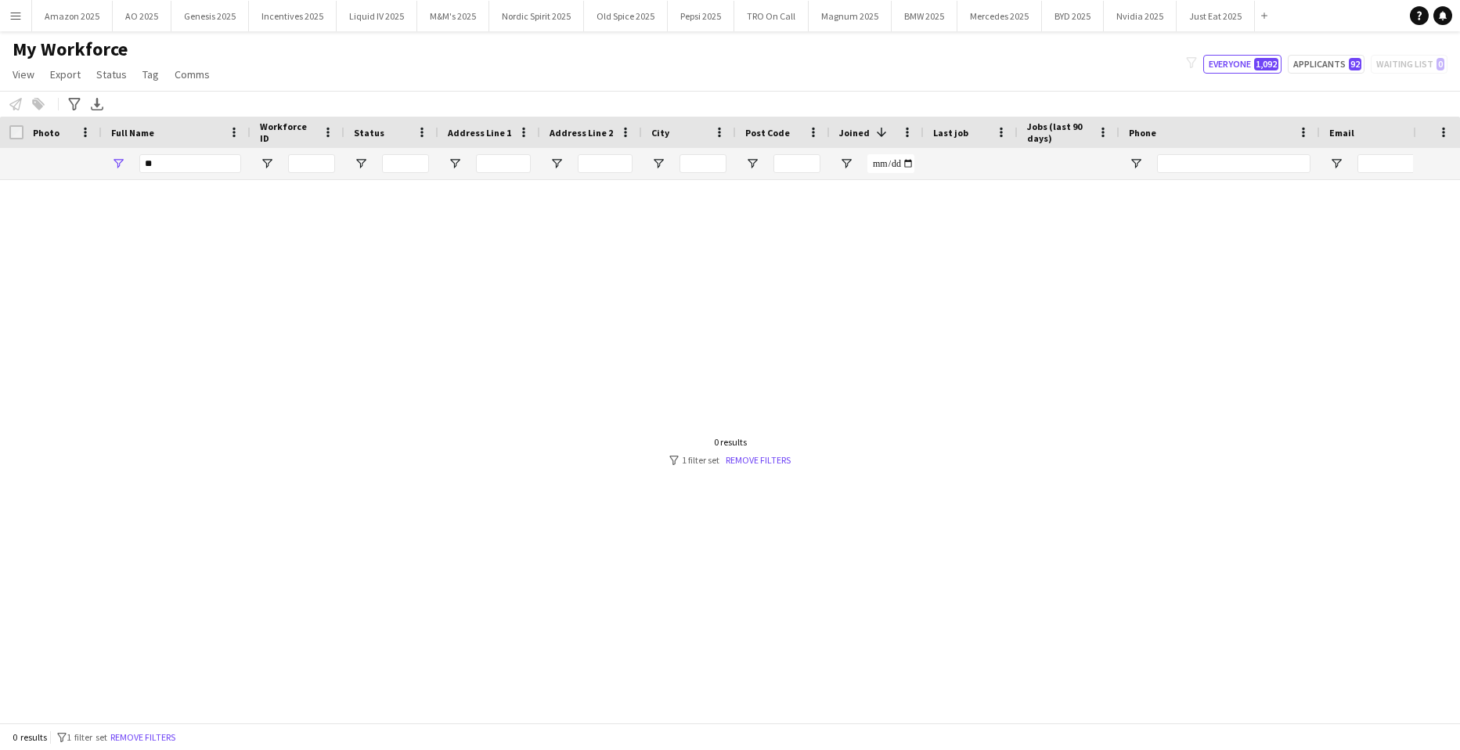
type input "*"
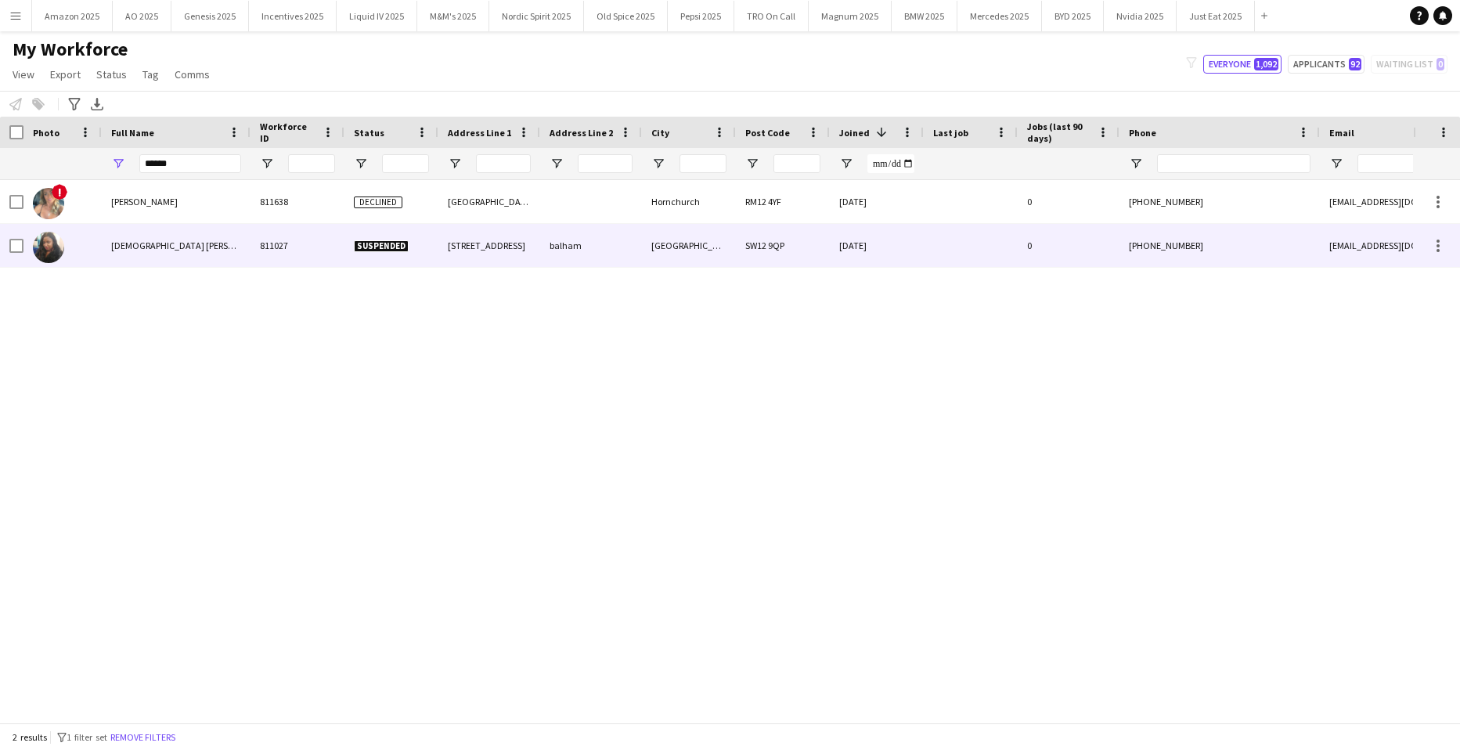
click at [157, 249] on span "charesia patten" at bounding box center [191, 246] width 161 height 12
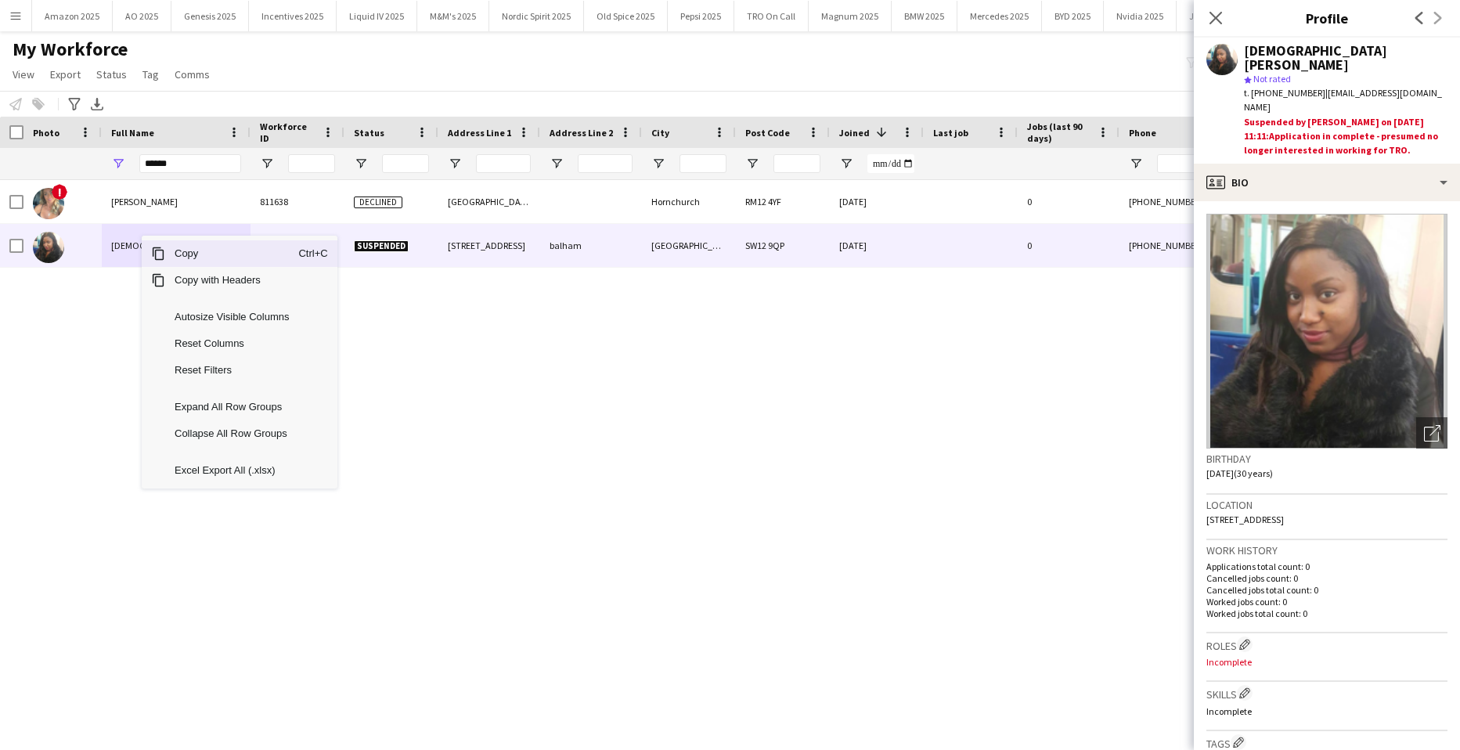
click at [193, 258] on span "Copy" at bounding box center [231, 253] width 133 height 27
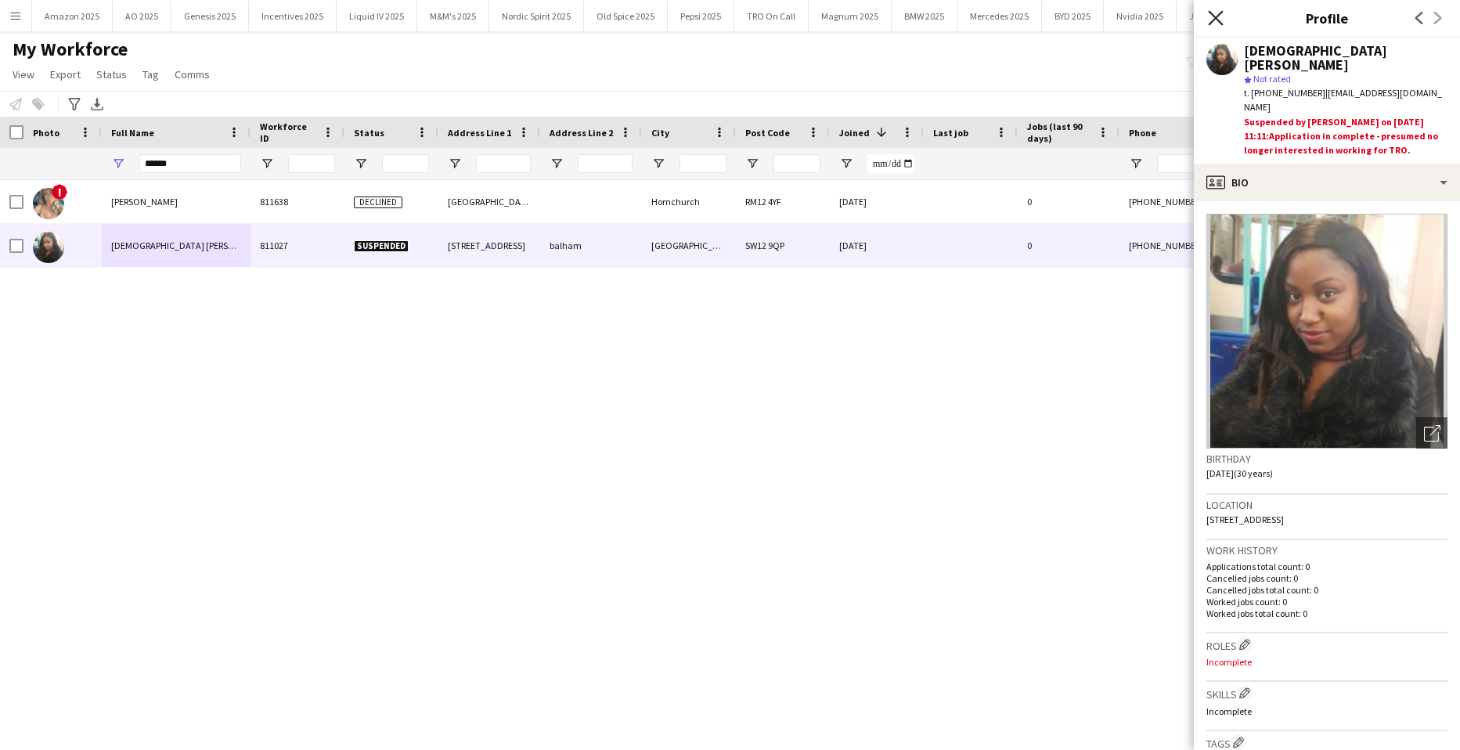
click at [1218, 23] on icon "Close pop-in" at bounding box center [1215, 17] width 15 height 15
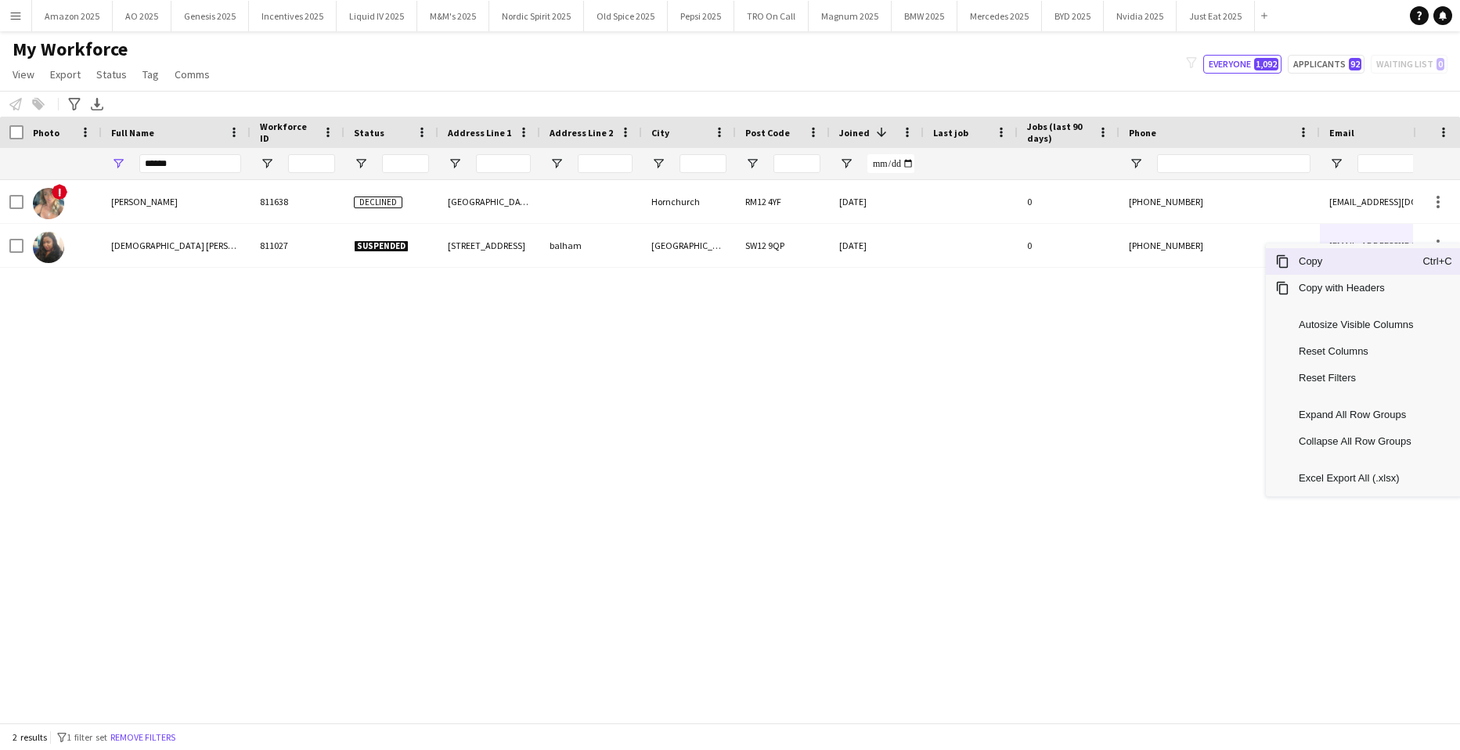
click at [1356, 258] on span "Copy" at bounding box center [1356, 261] width 133 height 27
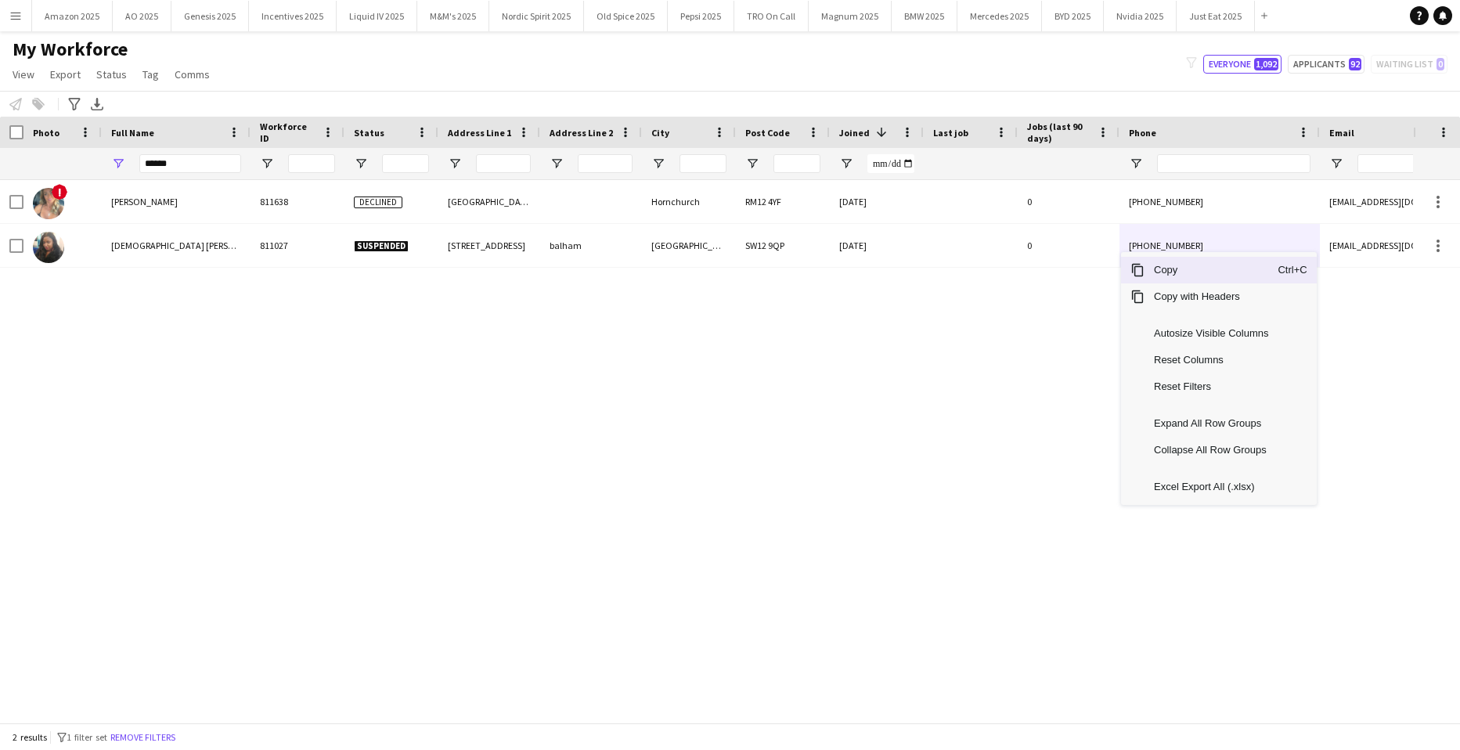
click at [1172, 272] on span "Copy" at bounding box center [1211, 270] width 133 height 27
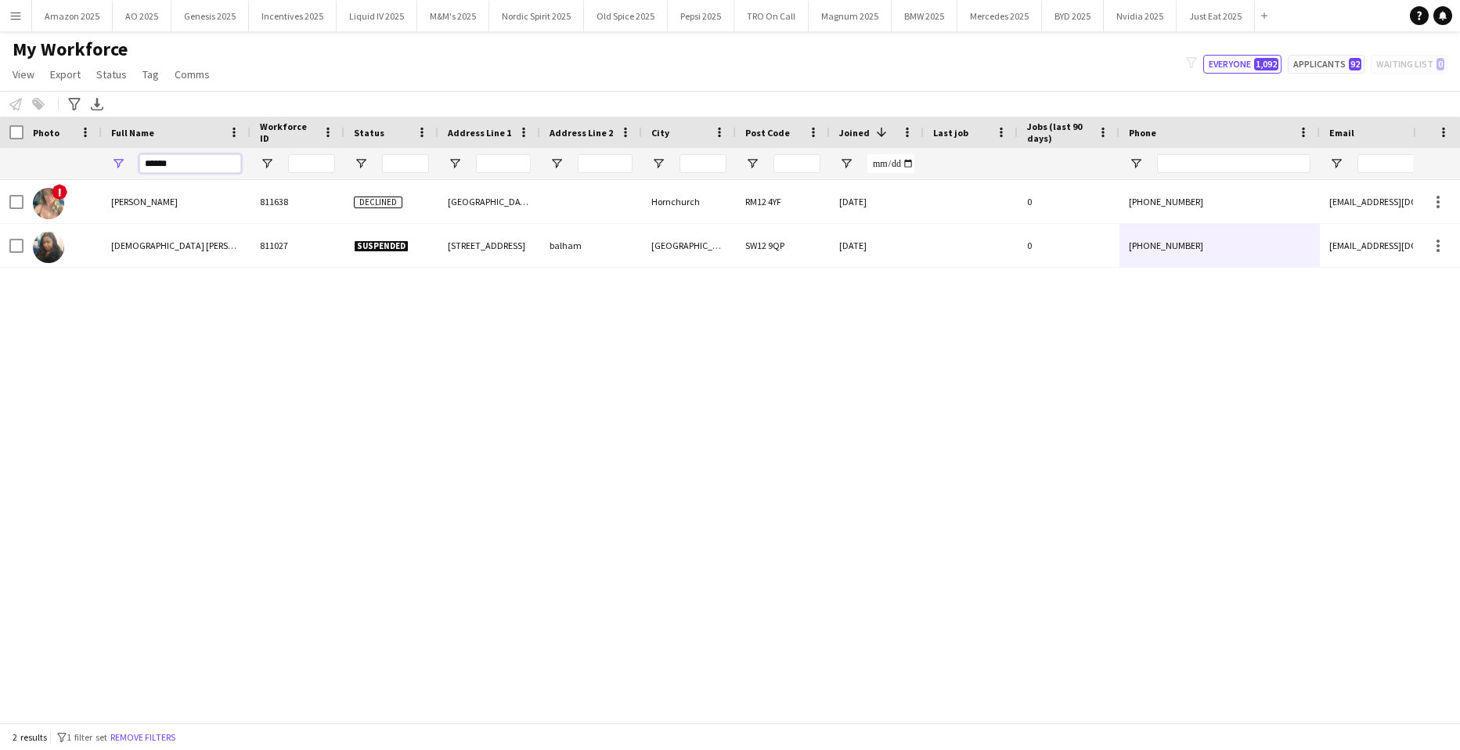
drag, startPoint x: 177, startPoint y: 165, endPoint x: -40, endPoint y: 227, distance: 225.5
click at [0, 227] on html "Menu Boards Boards Boards All jobs Status Workforce Workforce My Workforce Recr…" at bounding box center [730, 375] width 1460 height 750
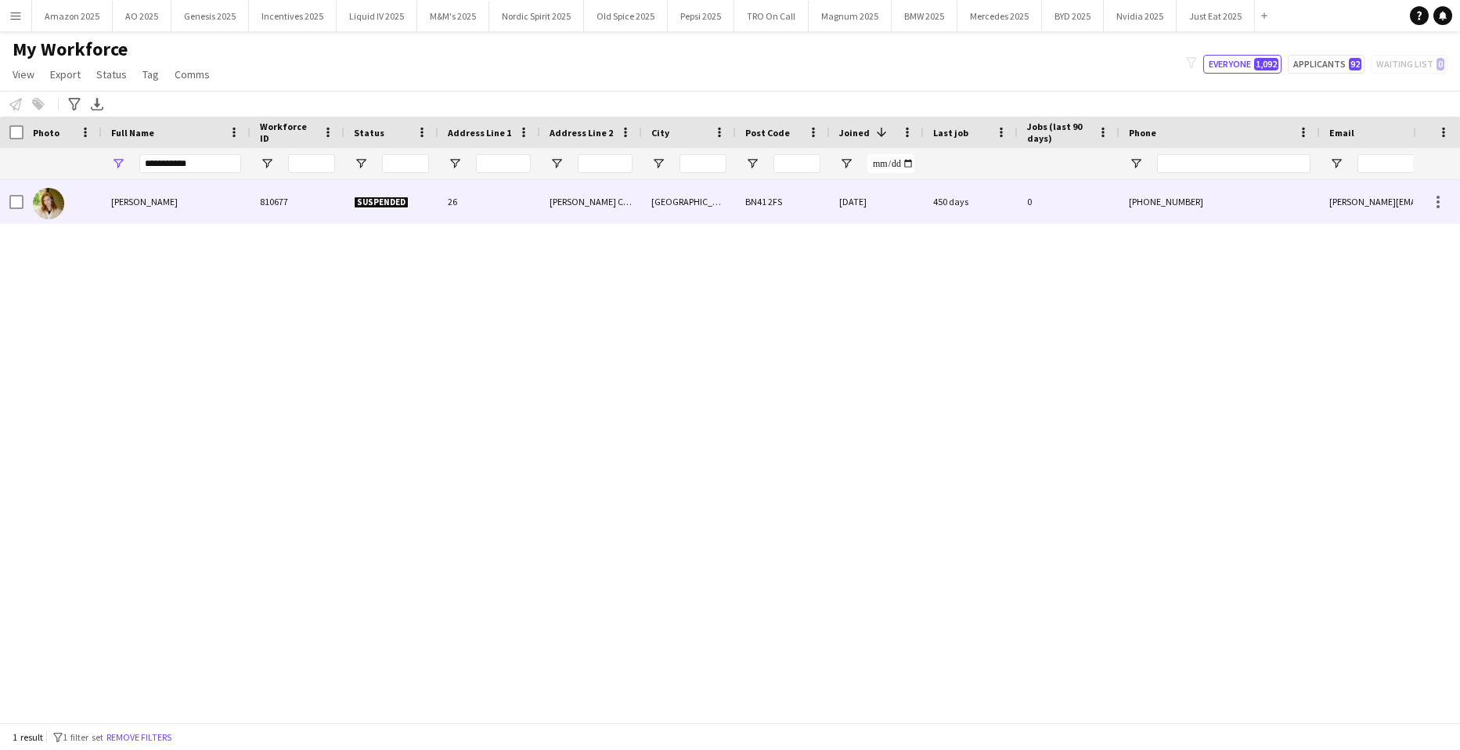
drag, startPoint x: 123, startPoint y: 205, endPoint x: 279, endPoint y: 236, distance: 158.9
click at [124, 205] on span "Emma Harrop" at bounding box center [144, 202] width 67 height 12
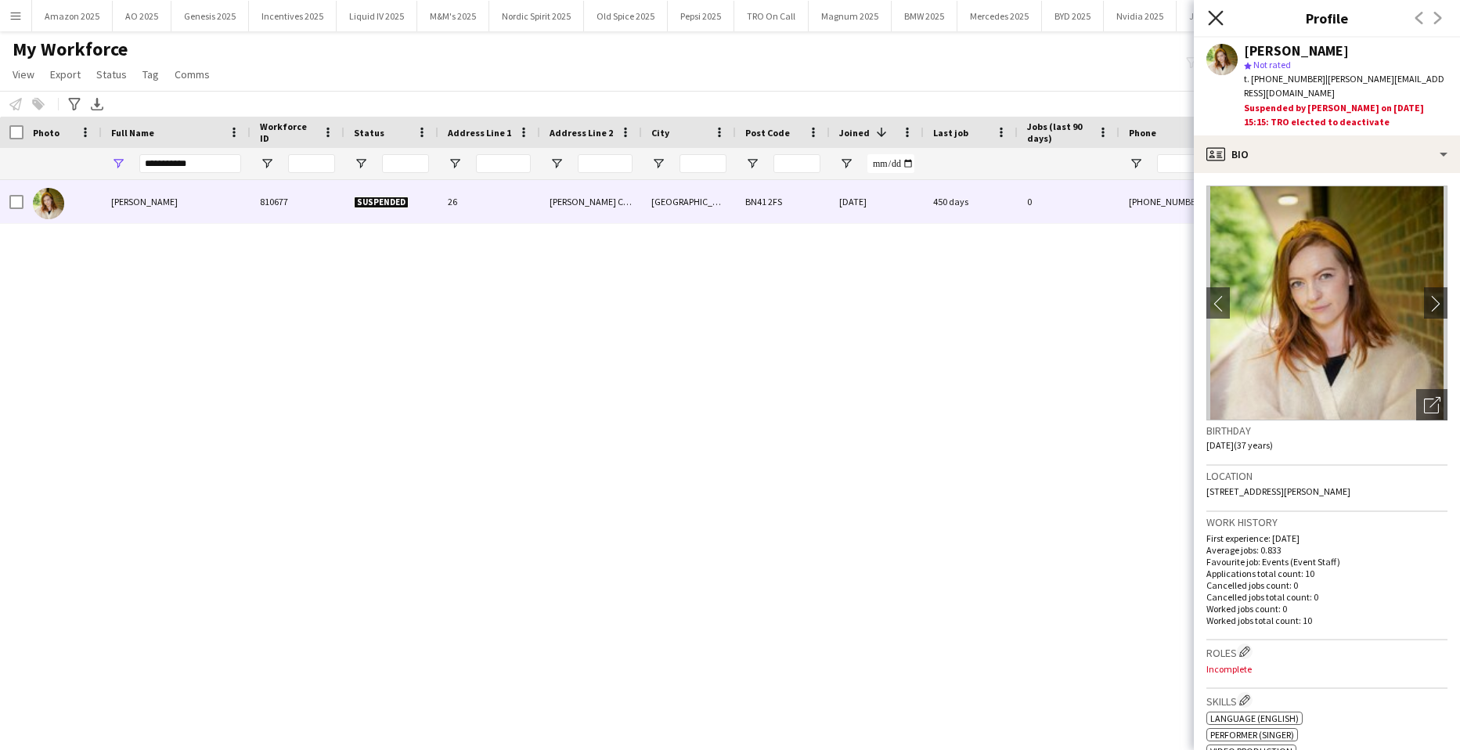
click at [1221, 15] on app-icon "Close pop-in" at bounding box center [1216, 18] width 23 height 23
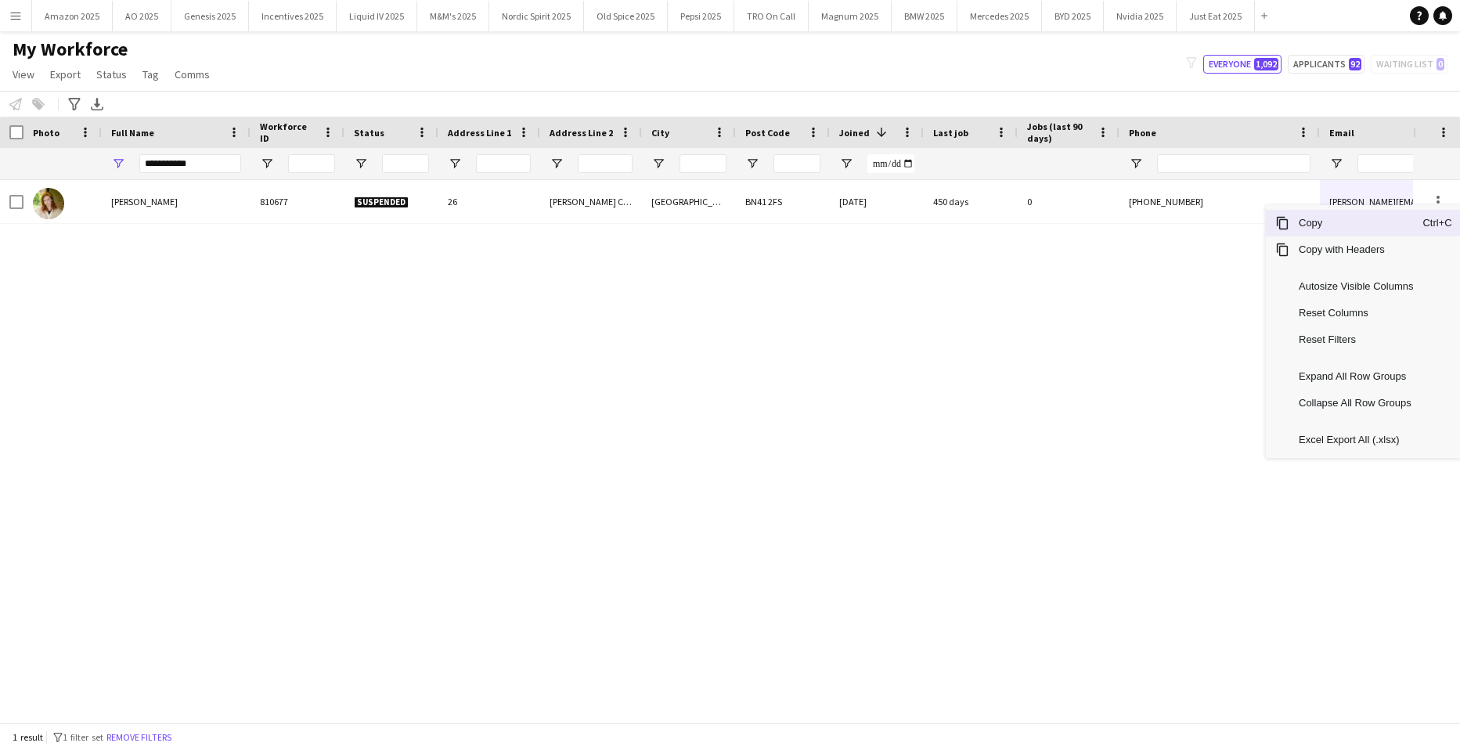
click at [1352, 226] on span "Copy" at bounding box center [1356, 223] width 133 height 27
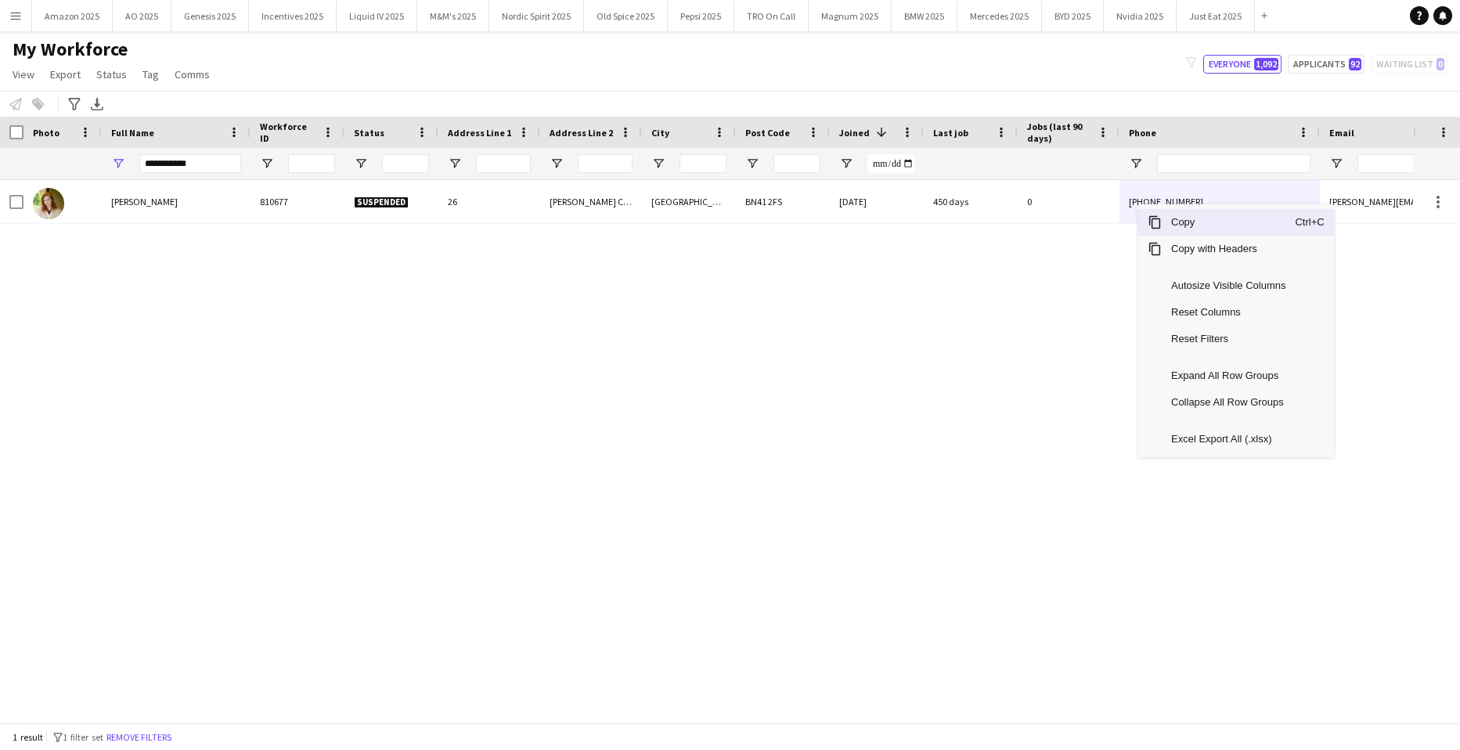
click at [1168, 223] on span "Copy" at bounding box center [1228, 222] width 133 height 27
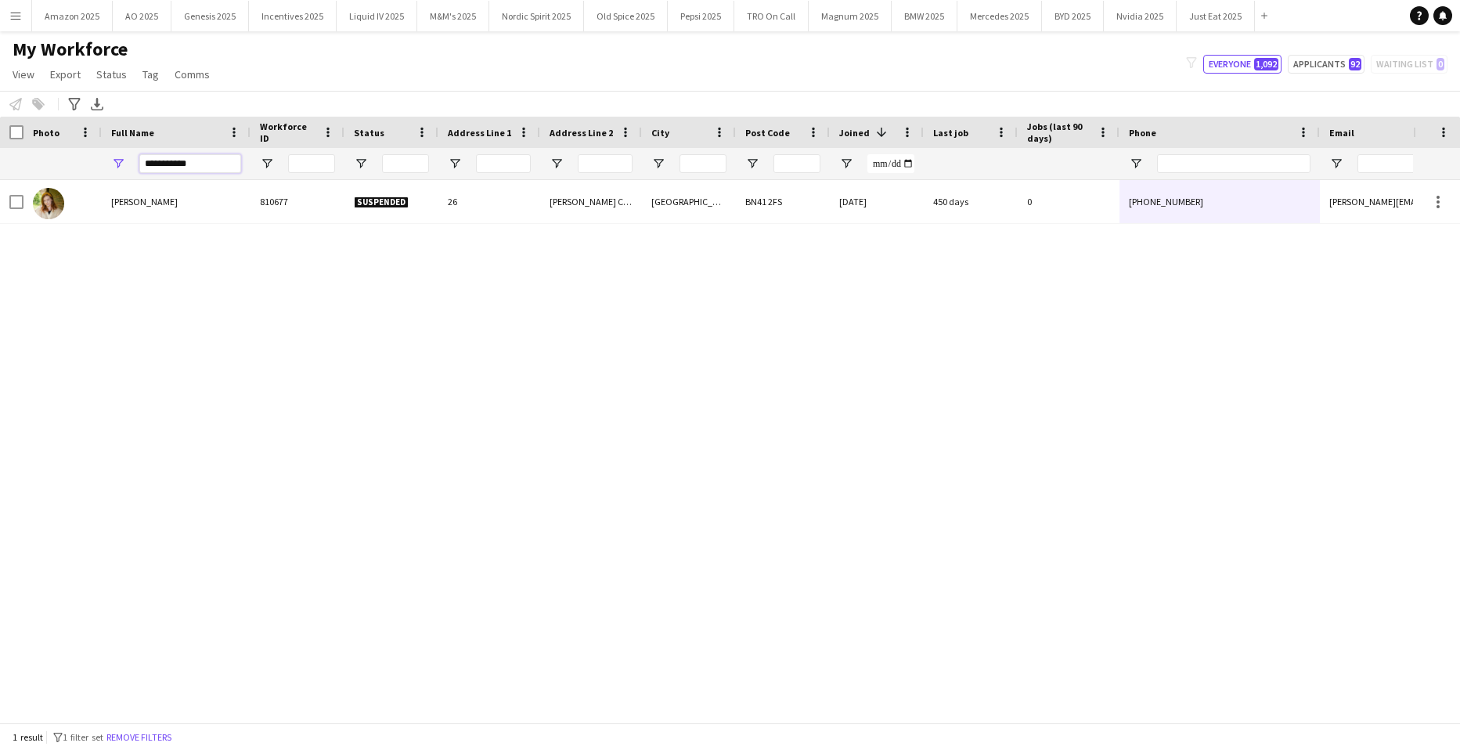
drag, startPoint x: -40, startPoint y: 185, endPoint x: -40, endPoint y: 247, distance: 62.6
click at [0, 247] on html "Menu Boards Boards Boards All jobs Status Workforce Workforce My Workforce Recr…" at bounding box center [730, 375] width 1460 height 750
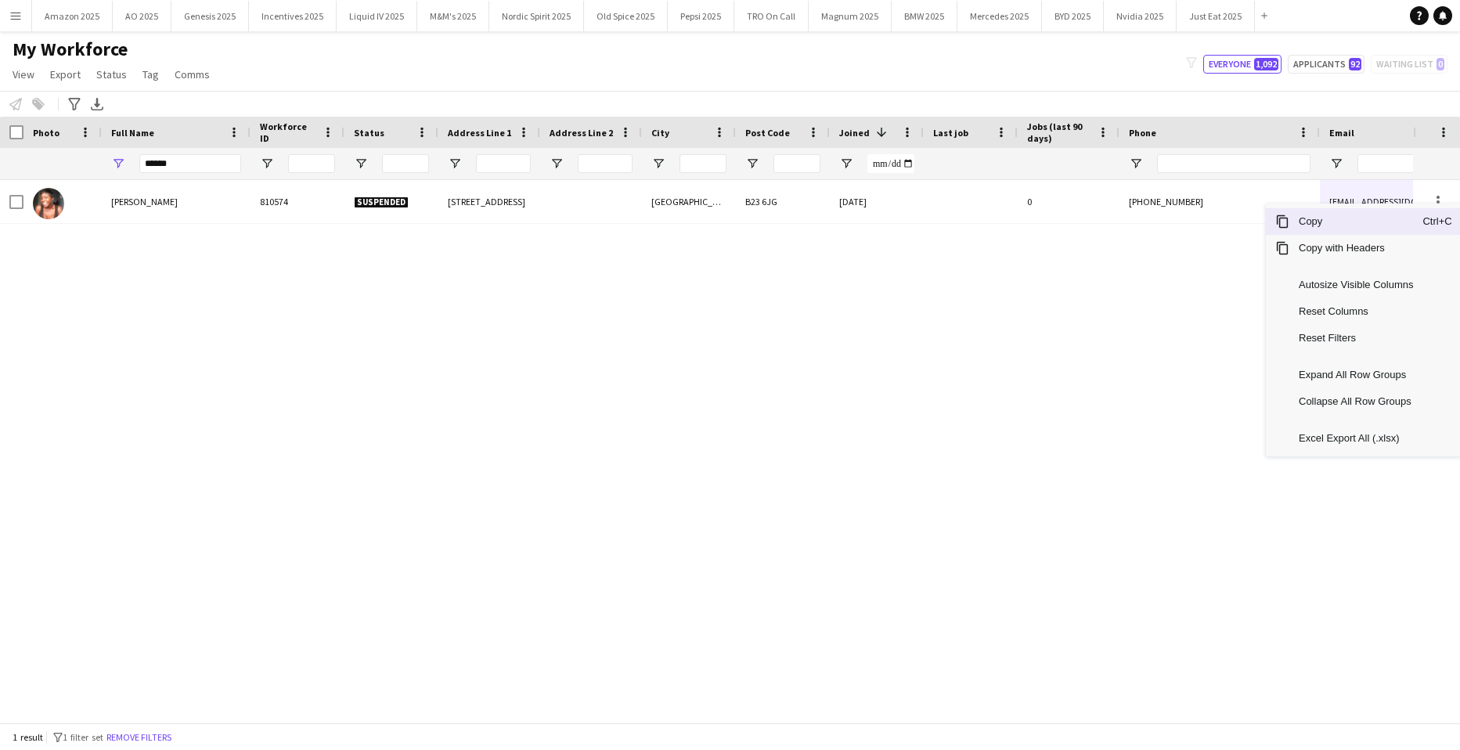
click at [1372, 225] on span "Copy" at bounding box center [1356, 221] width 133 height 27
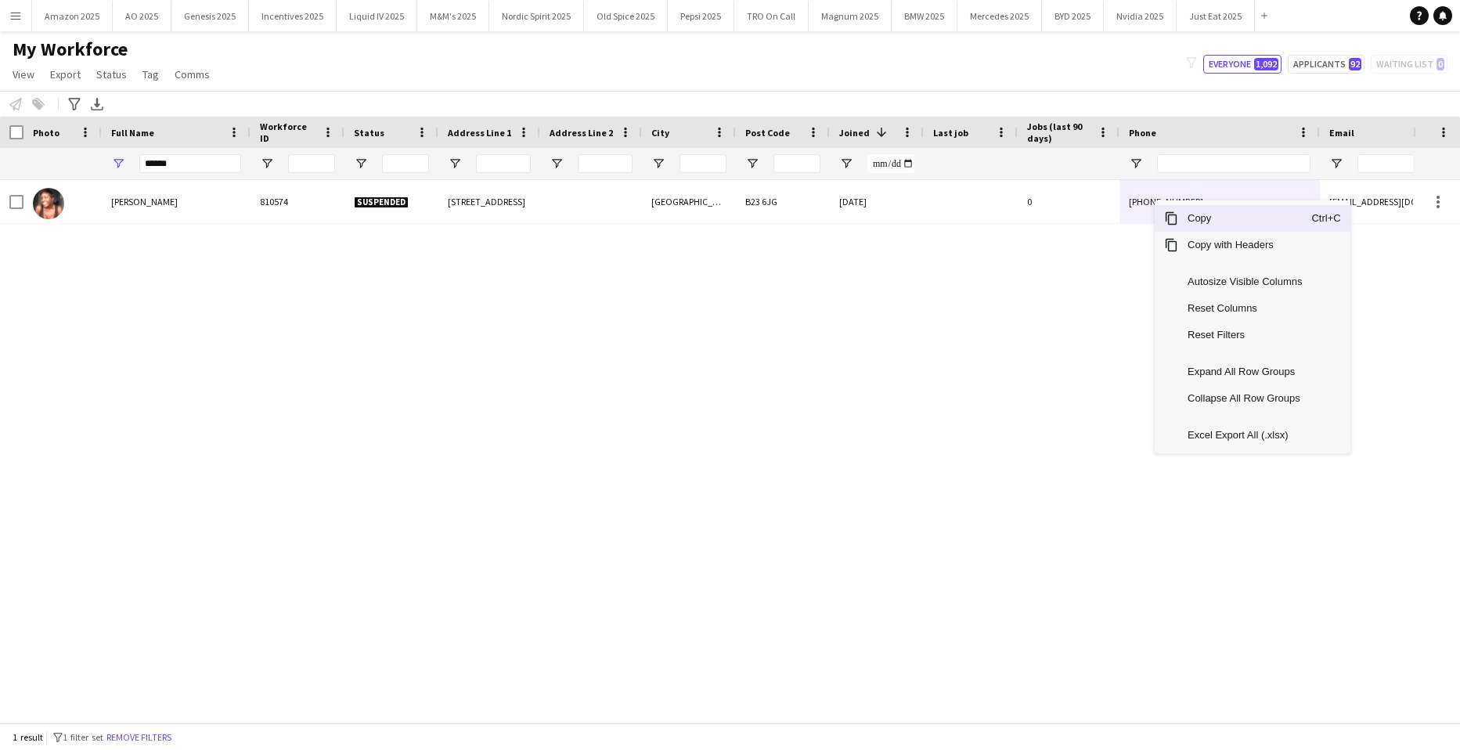
click at [1207, 213] on span "Copy" at bounding box center [1244, 218] width 133 height 27
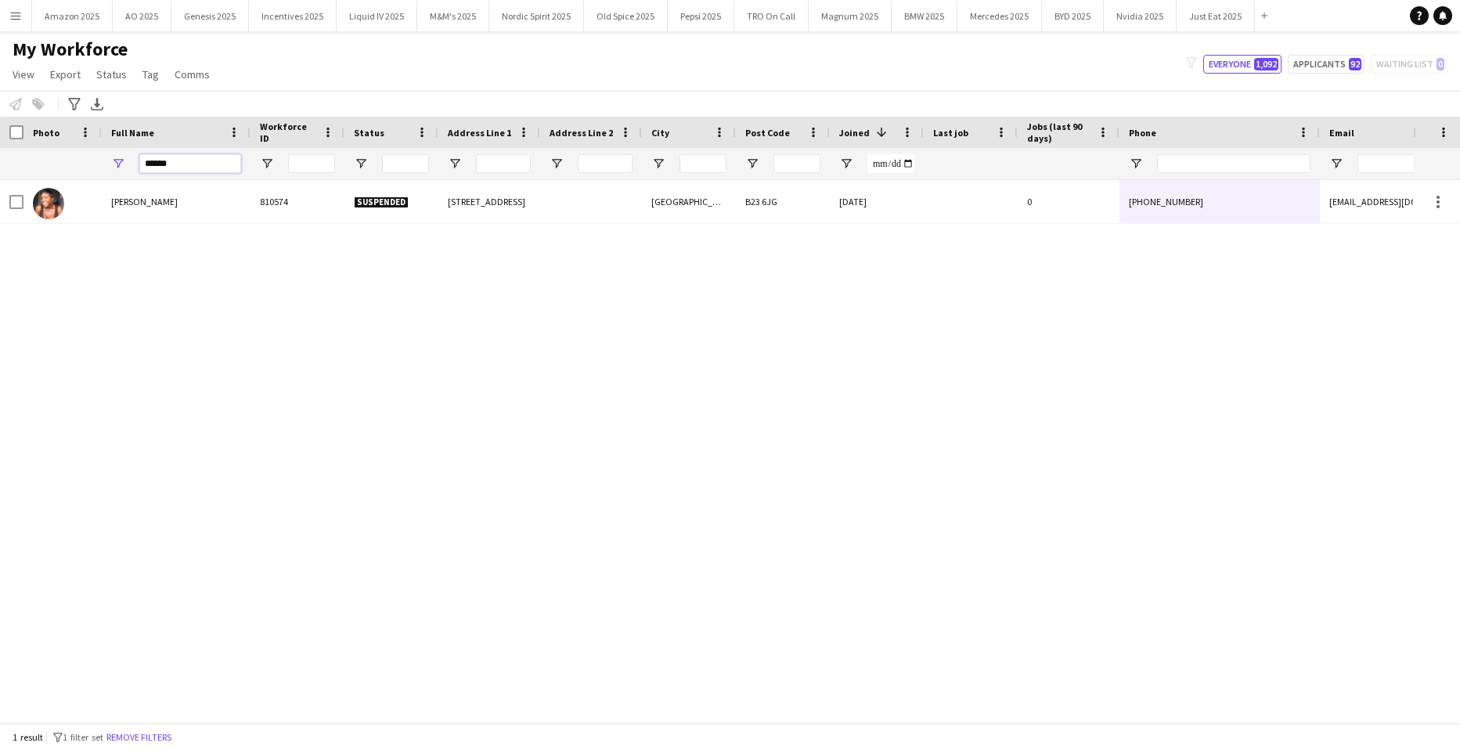
drag, startPoint x: 193, startPoint y: 166, endPoint x: -40, endPoint y: 217, distance: 238.0
click at [0, 217] on html "Menu Boards Boards Boards All jobs Status Workforce Workforce My Workforce Recr…" at bounding box center [730, 375] width 1460 height 750
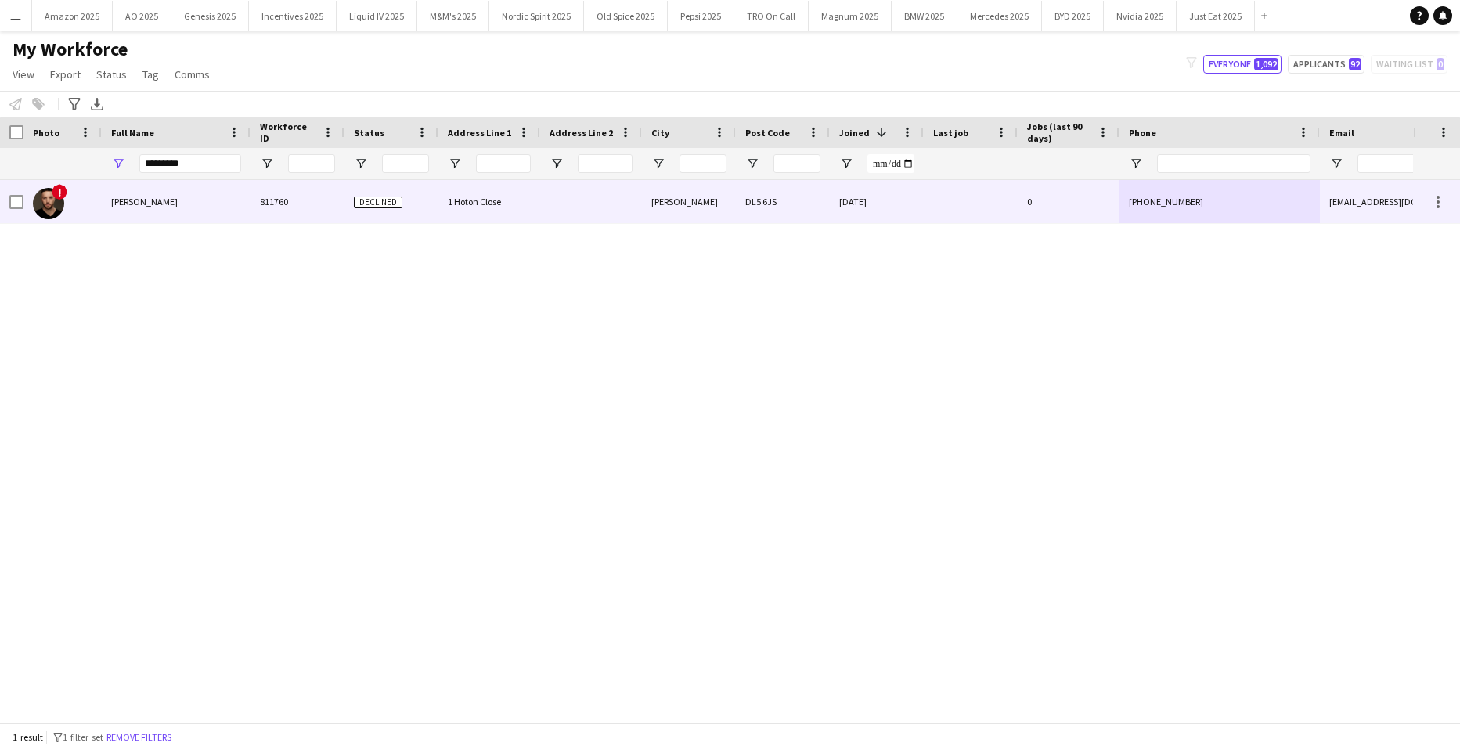
drag, startPoint x: 117, startPoint y: 200, endPoint x: 142, endPoint y: 207, distance: 25.5
click at [118, 200] on span "Mason Plews" at bounding box center [144, 202] width 67 height 12
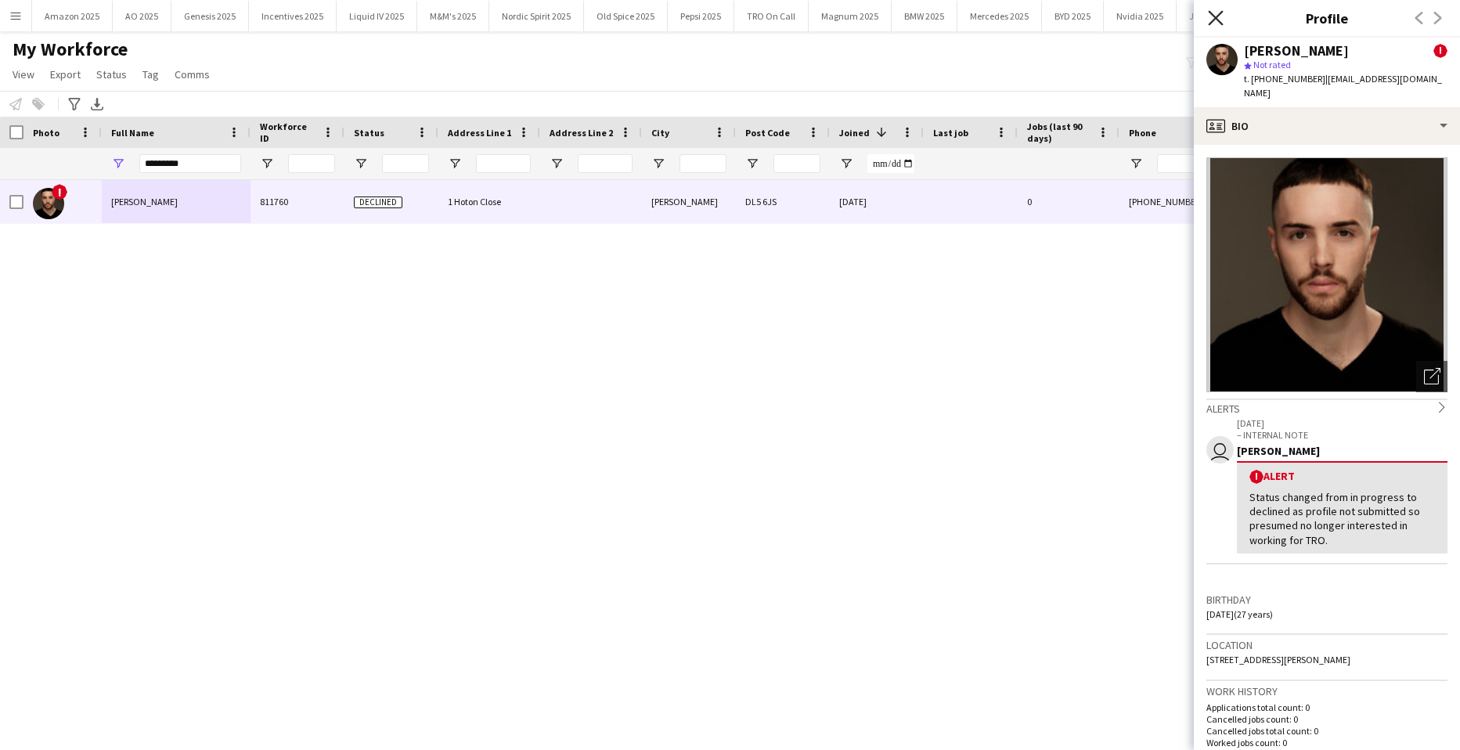
click at [1213, 18] on icon "Close pop-in" at bounding box center [1215, 17] width 15 height 15
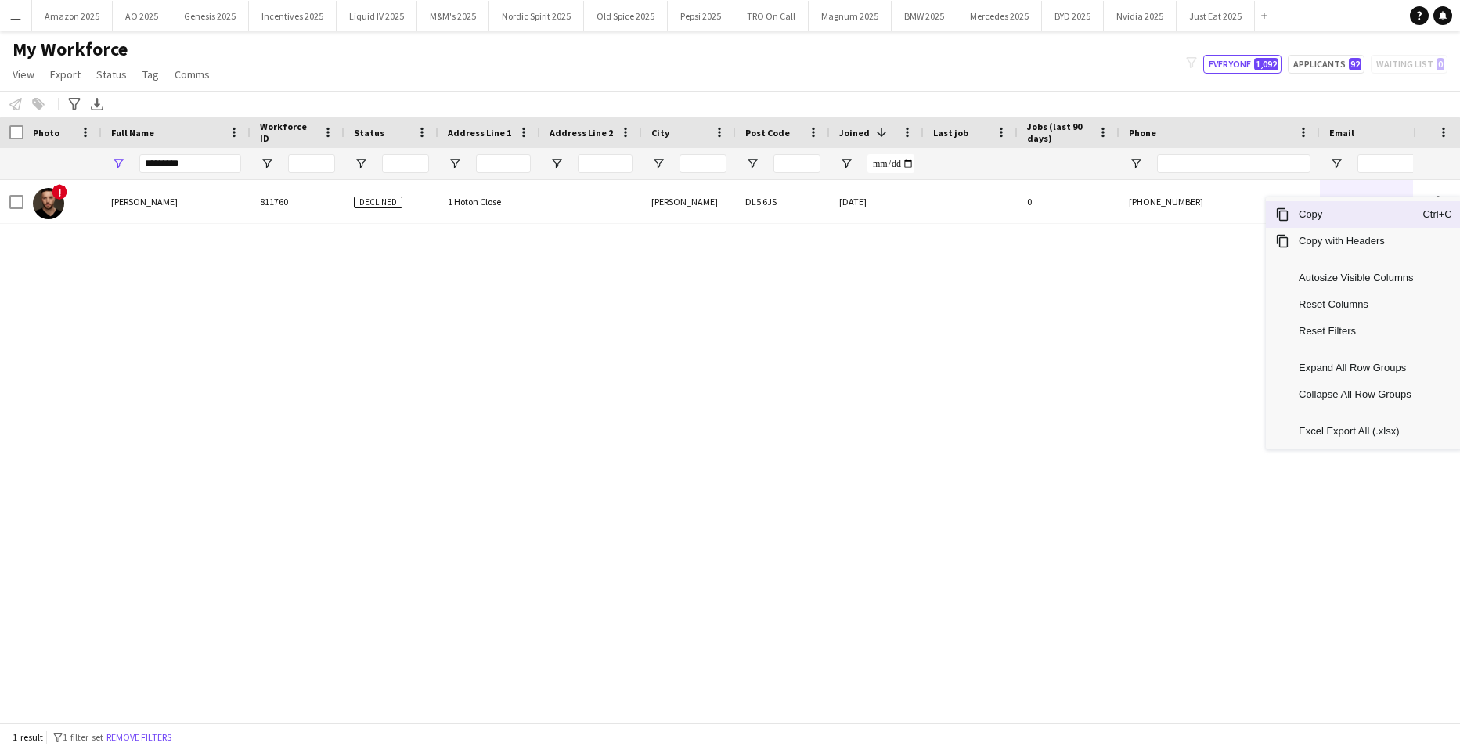
click at [1358, 221] on span "Copy" at bounding box center [1356, 214] width 133 height 27
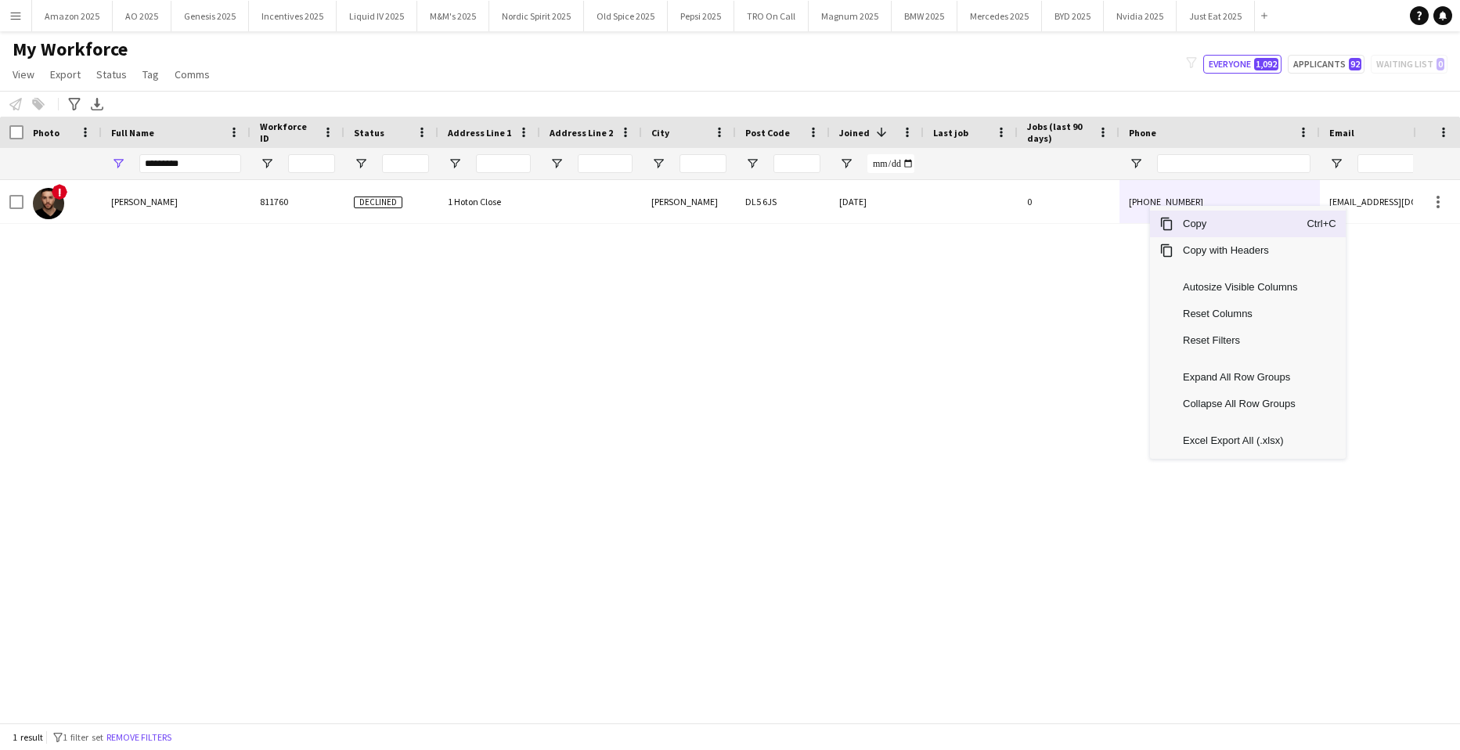
drag, startPoint x: 1194, startPoint y: 222, endPoint x: 1344, endPoint y: 306, distance: 171.4
click at [1200, 225] on span "Copy" at bounding box center [1240, 224] width 133 height 27
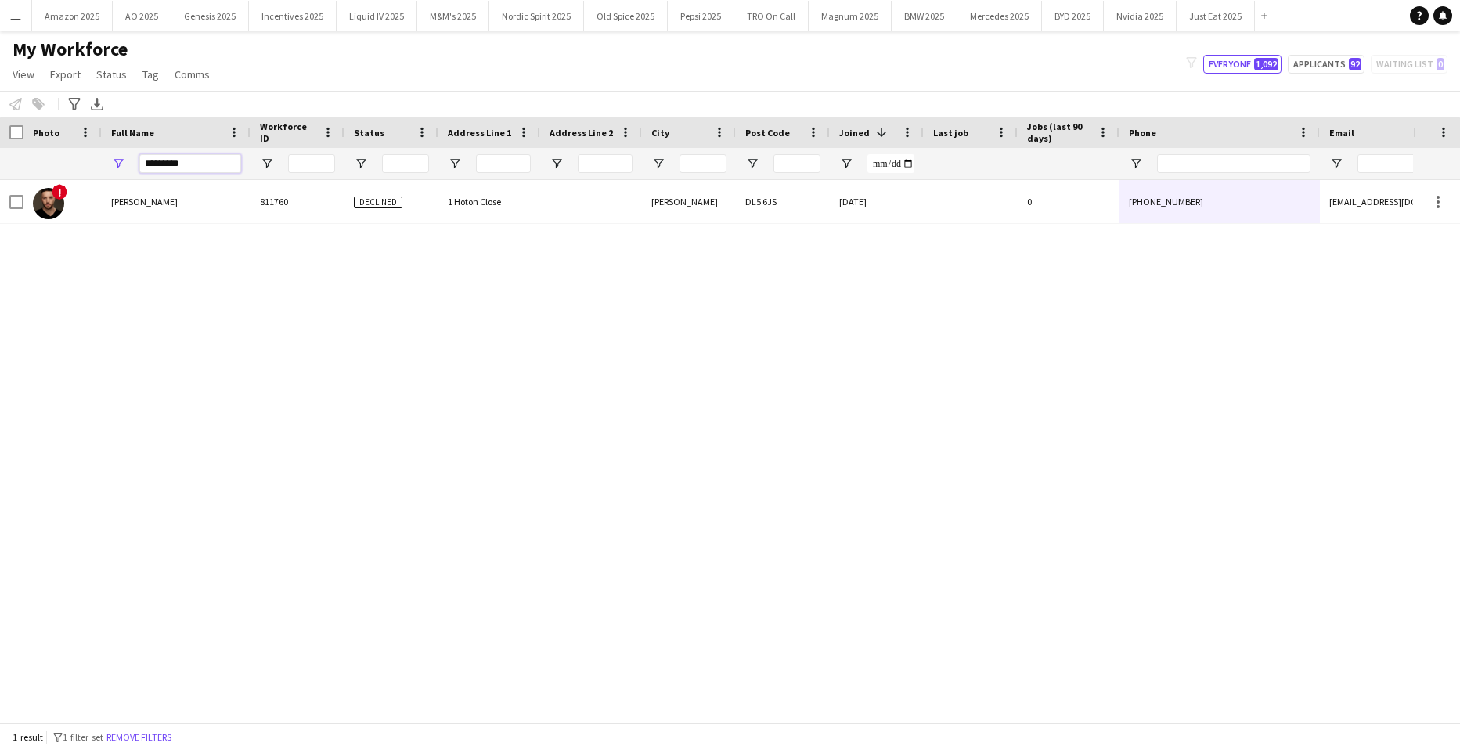
drag, startPoint x: 216, startPoint y: 171, endPoint x: -40, endPoint y: 278, distance: 277.3
click at [0, 278] on html "Menu Boards Boards Boards All jobs Status Workforce Workforce My Workforce Recr…" at bounding box center [730, 375] width 1460 height 750
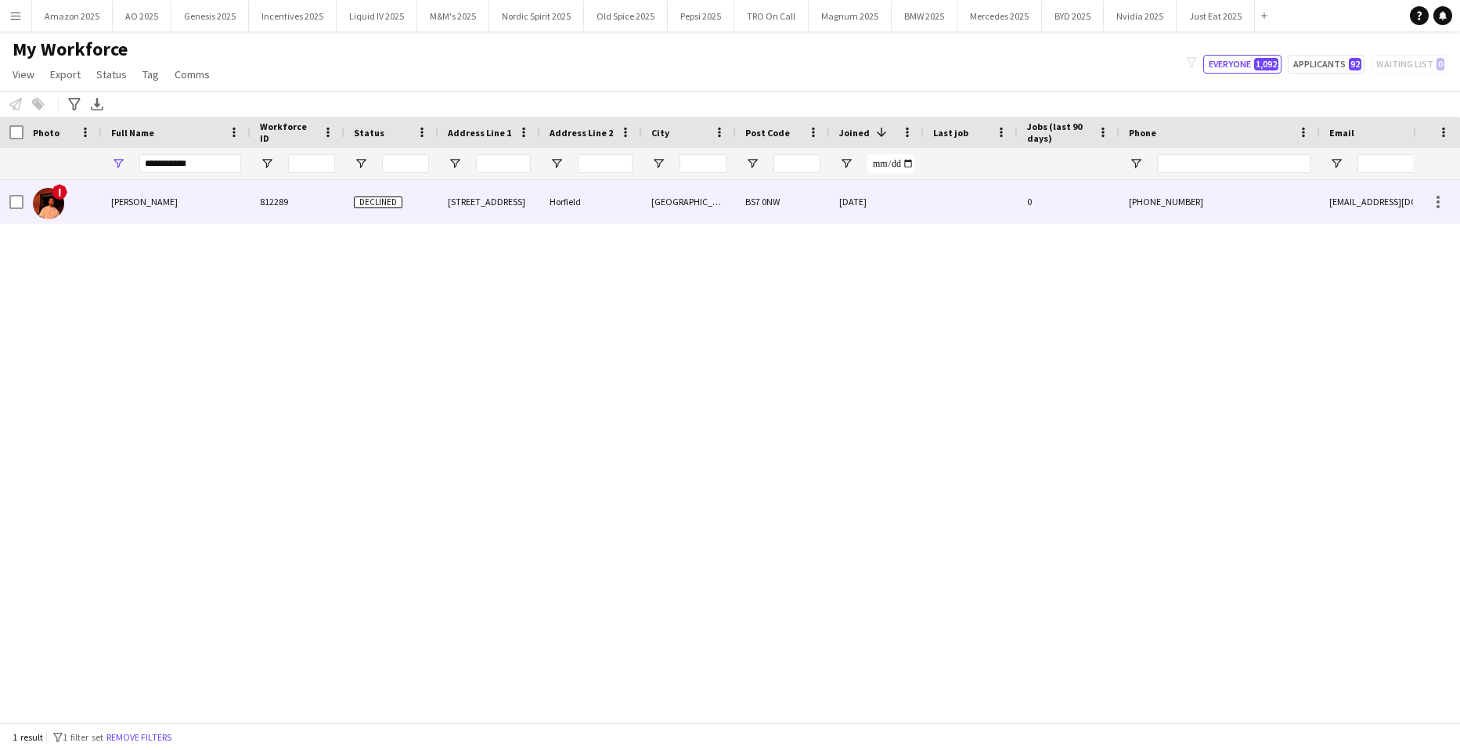
click at [168, 193] on div "Mitchell Ranklin" at bounding box center [176, 201] width 149 height 43
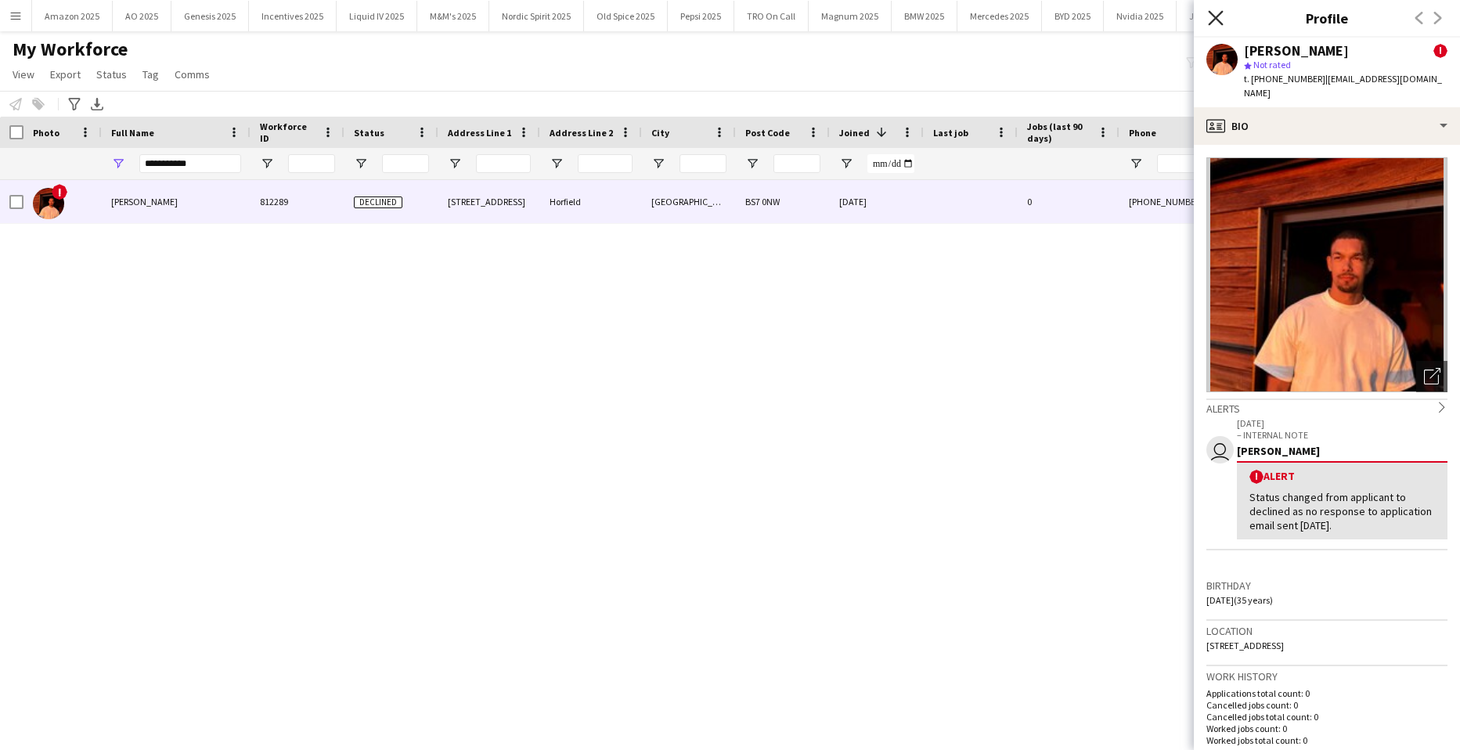
click at [1211, 14] on icon at bounding box center [1215, 17] width 15 height 15
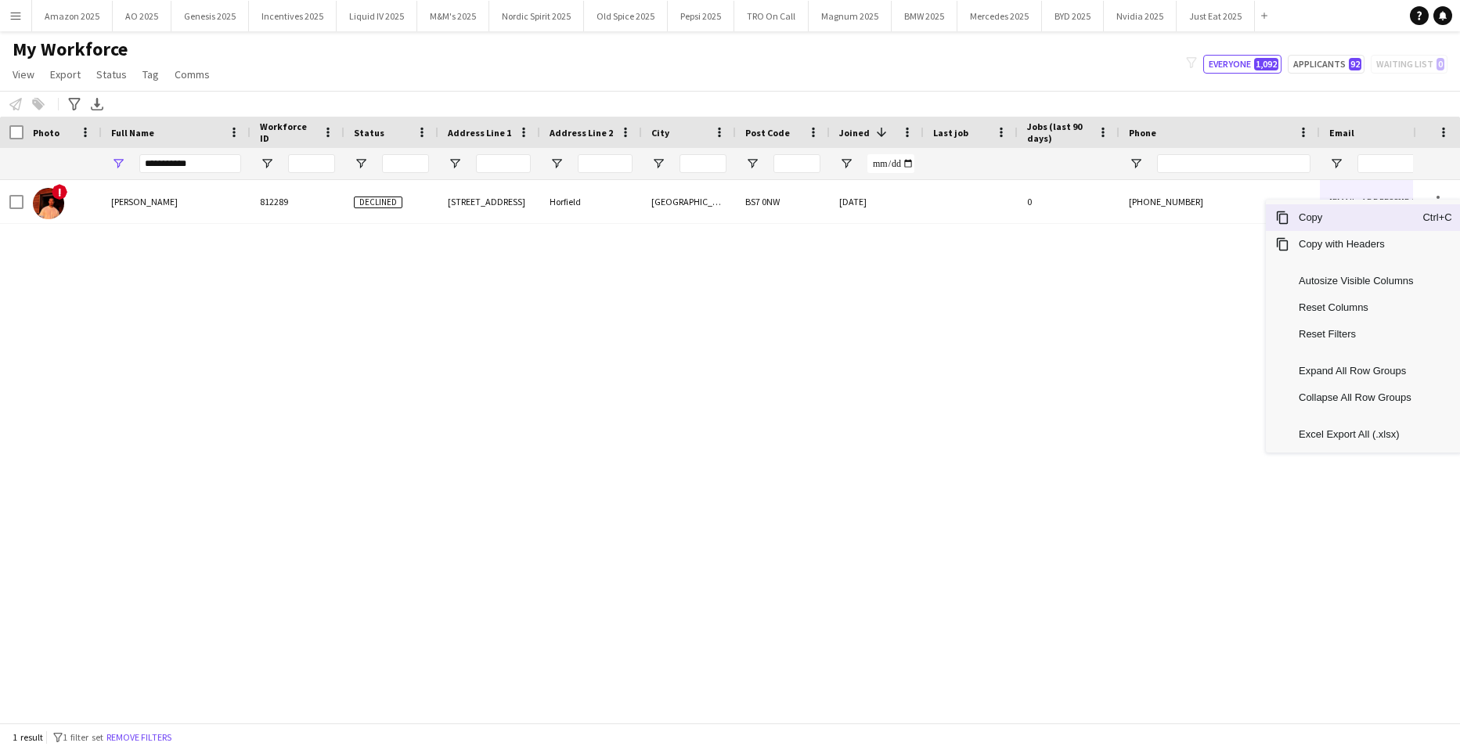
click at [1365, 218] on span "Copy" at bounding box center [1356, 217] width 133 height 27
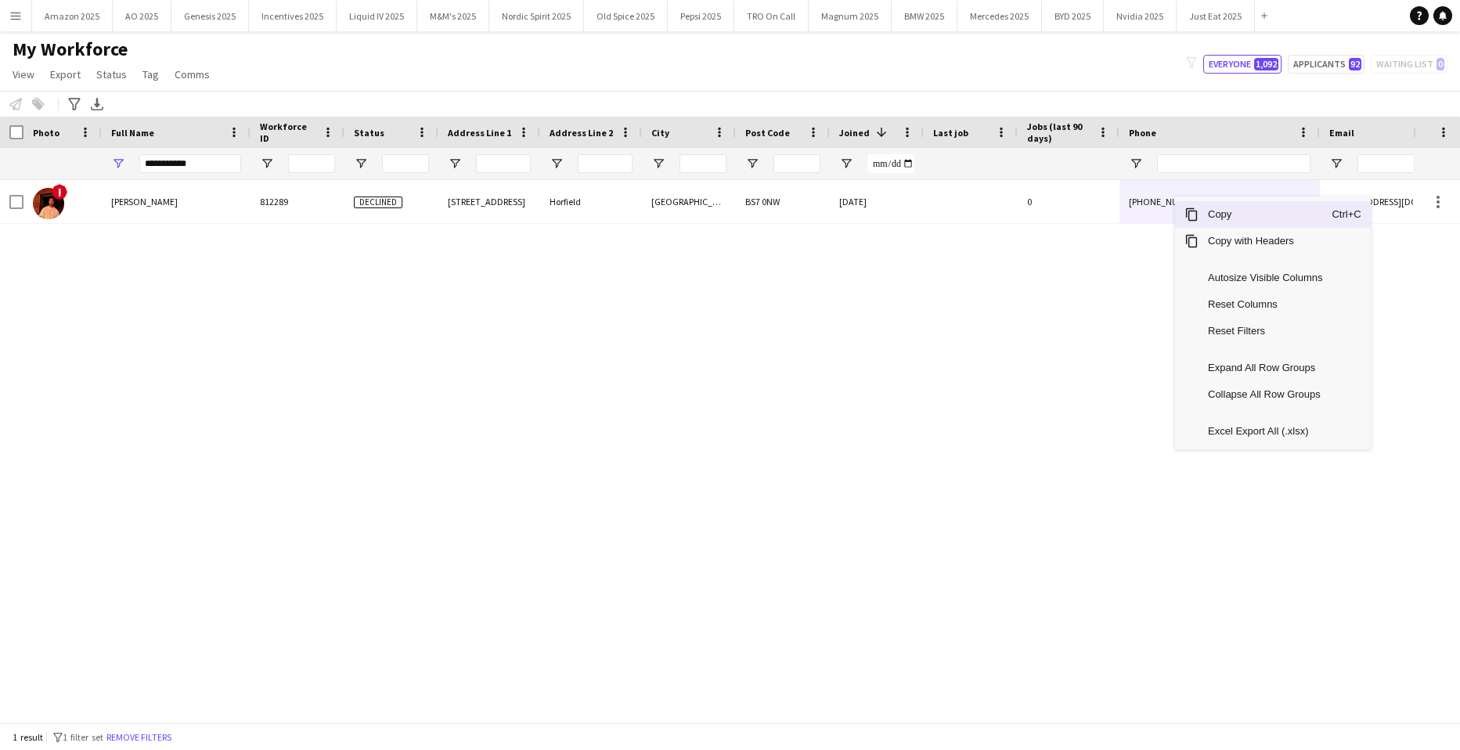
click at [1212, 218] on span "Copy" at bounding box center [1265, 214] width 133 height 27
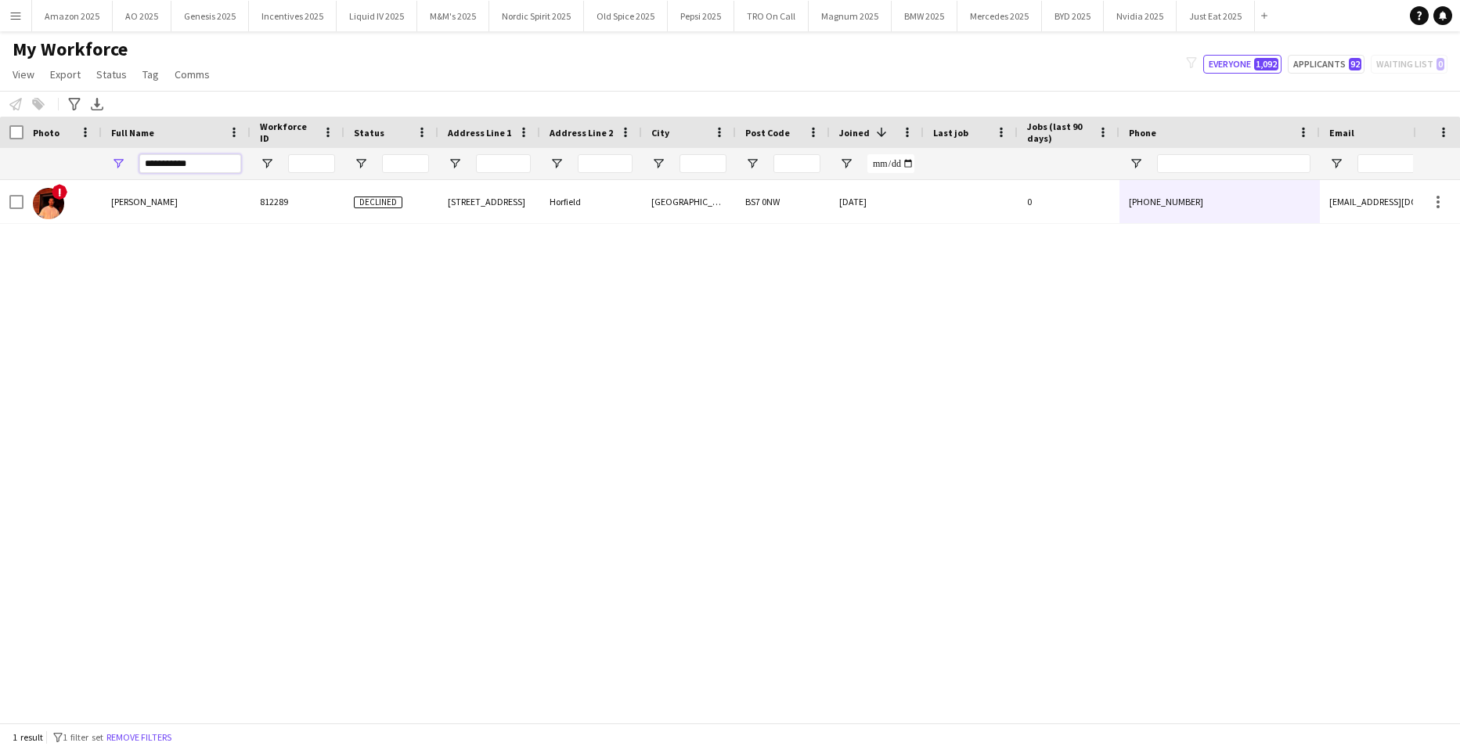
drag, startPoint x: 202, startPoint y: 171, endPoint x: -40, endPoint y: 207, distance: 244.6
click at [0, 207] on html "Menu Boards Boards Boards All jobs Status Workforce Workforce My Workforce Recr…" at bounding box center [730, 375] width 1460 height 750
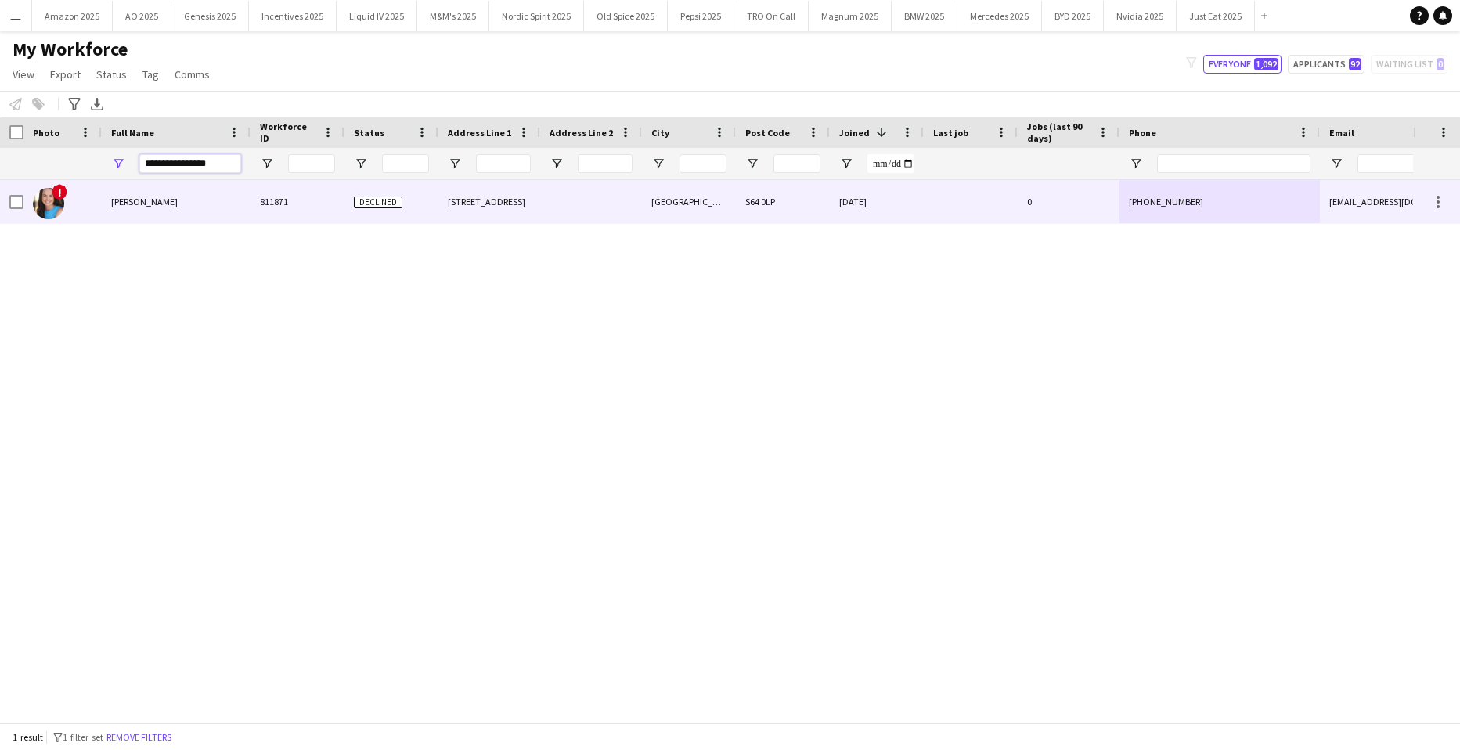
type input "**********"
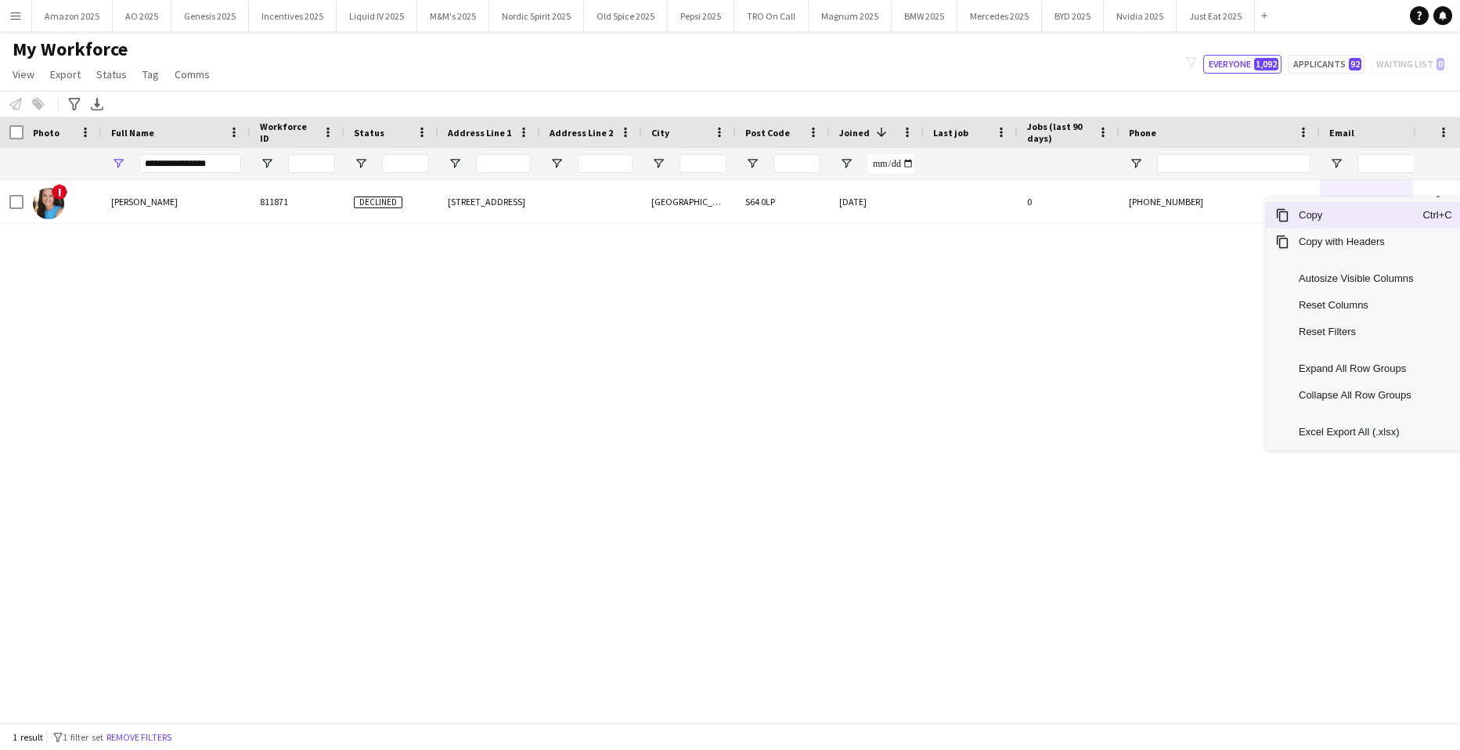
drag, startPoint x: 1358, startPoint y: 218, endPoint x: 1459, endPoint y: 336, distance: 155.4
click at [1358, 220] on span "Copy" at bounding box center [1356, 215] width 133 height 27
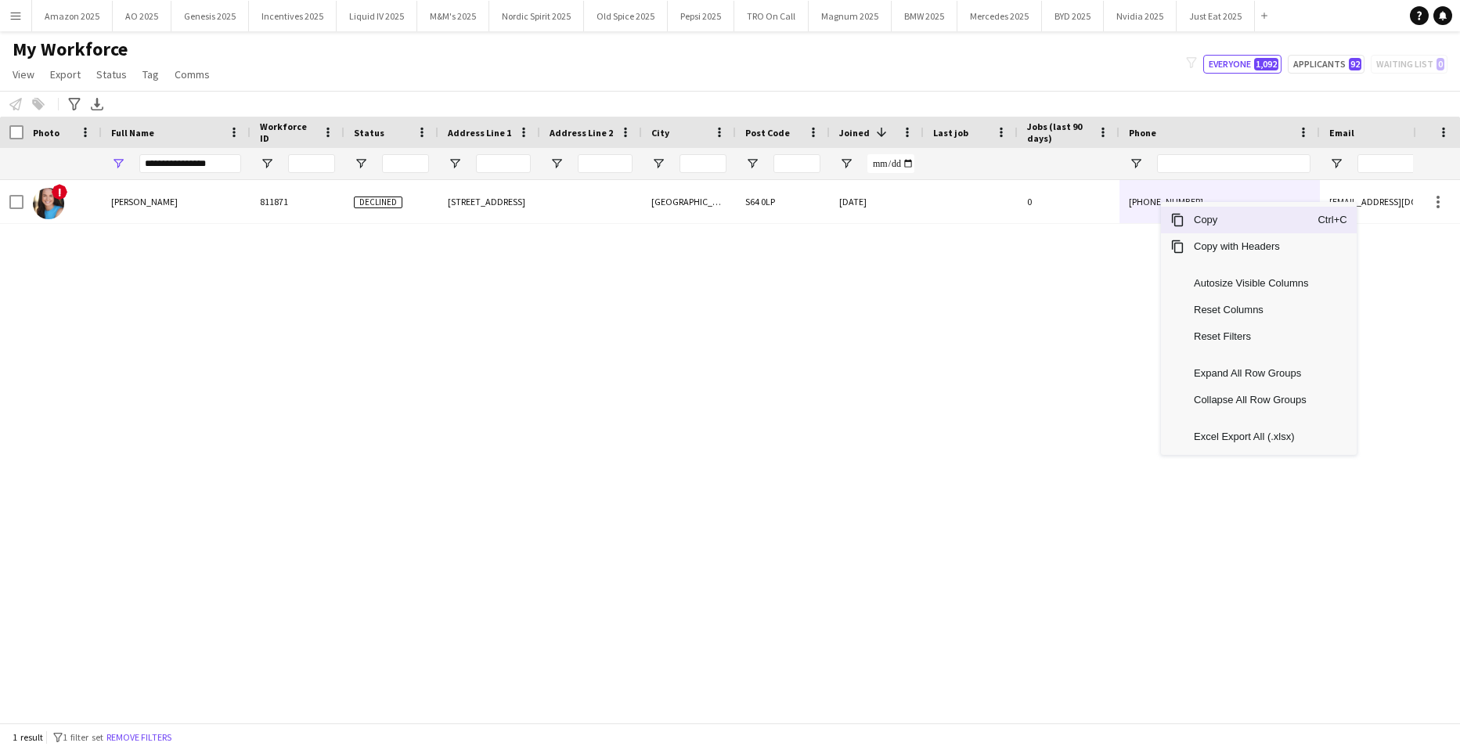
click at [1193, 218] on span "Copy" at bounding box center [1251, 220] width 133 height 27
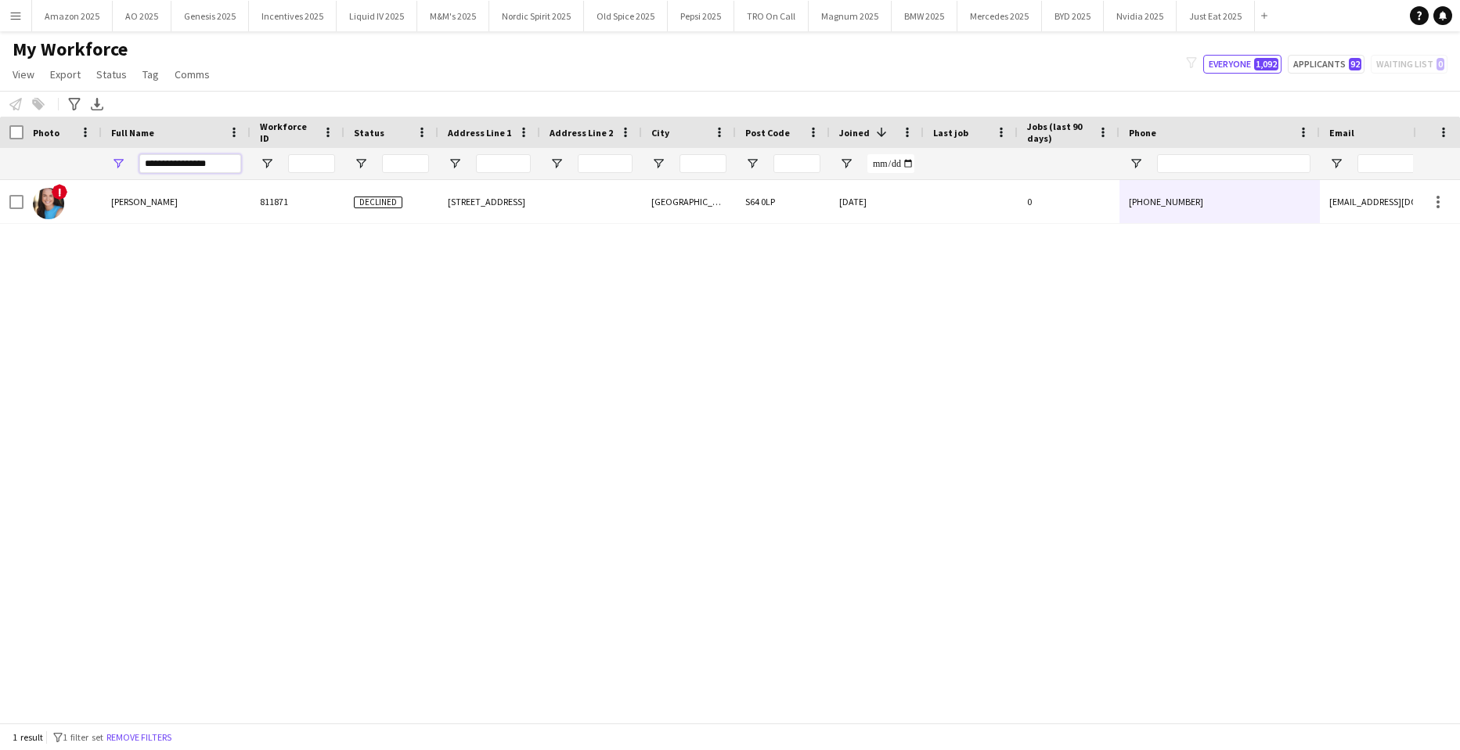
drag, startPoint x: 234, startPoint y: 164, endPoint x: -40, endPoint y: 184, distance: 274.7
click at [0, 184] on html "Menu Boards Boards Boards All jobs Status Workforce Workforce My Workforce Recr…" at bounding box center [730, 375] width 1460 height 750
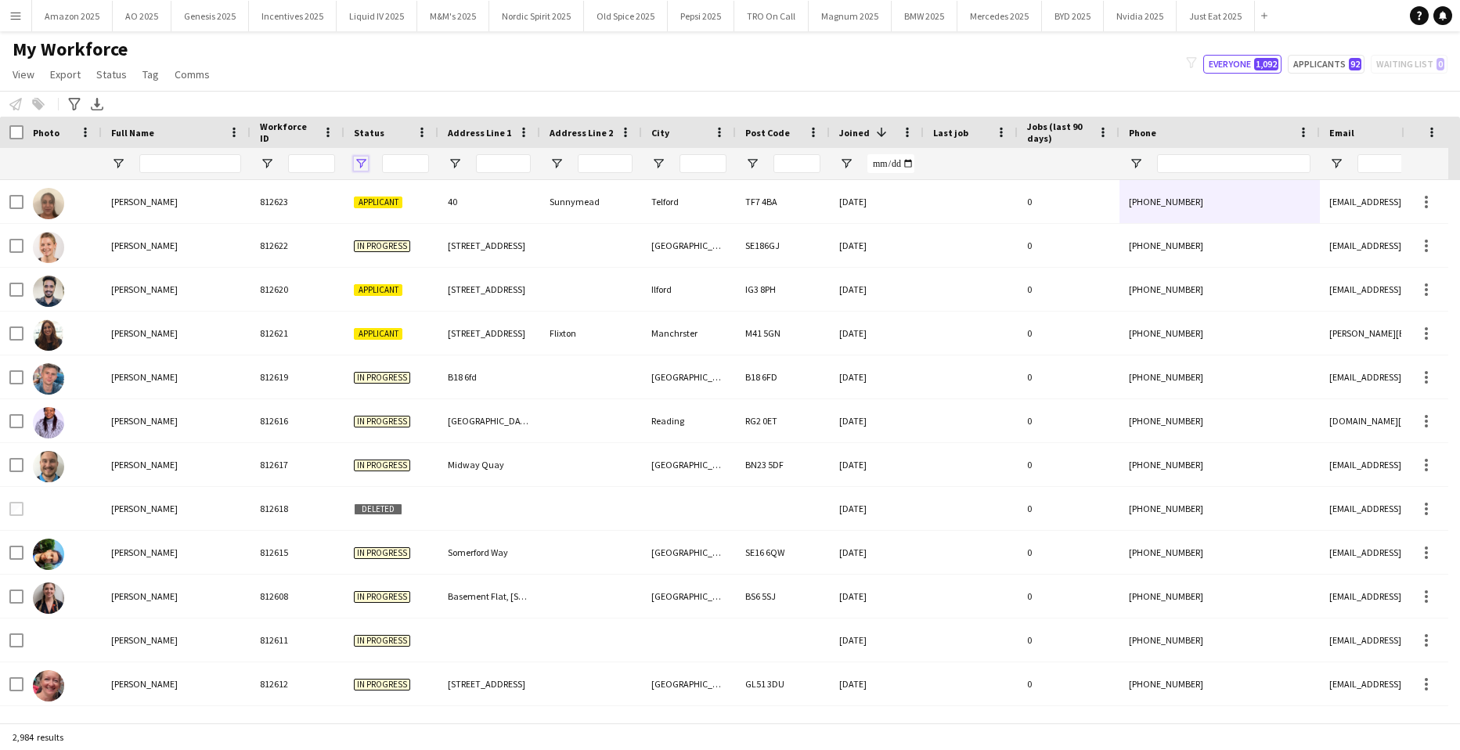
click at [356, 164] on span "Open Filter Menu" at bounding box center [361, 164] width 14 height 14
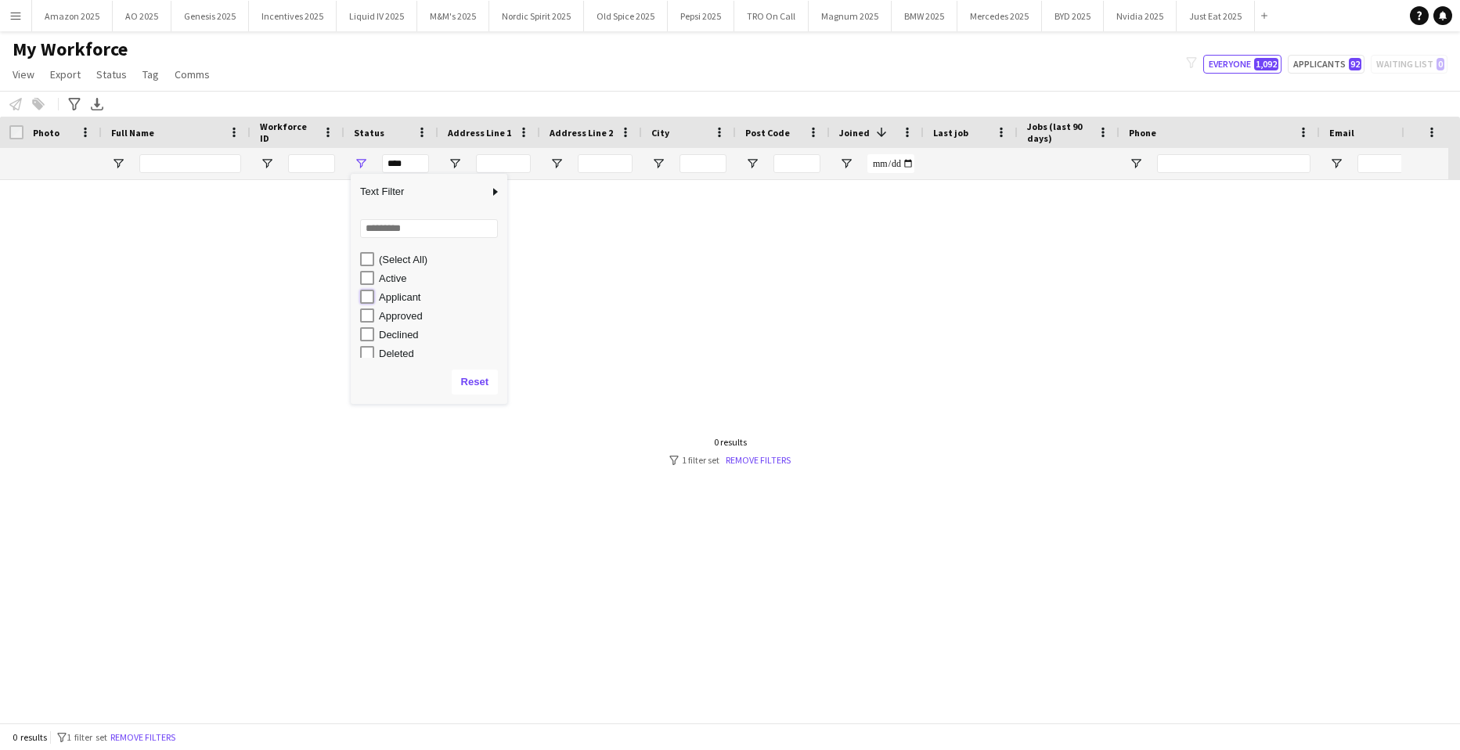
type input "**********"
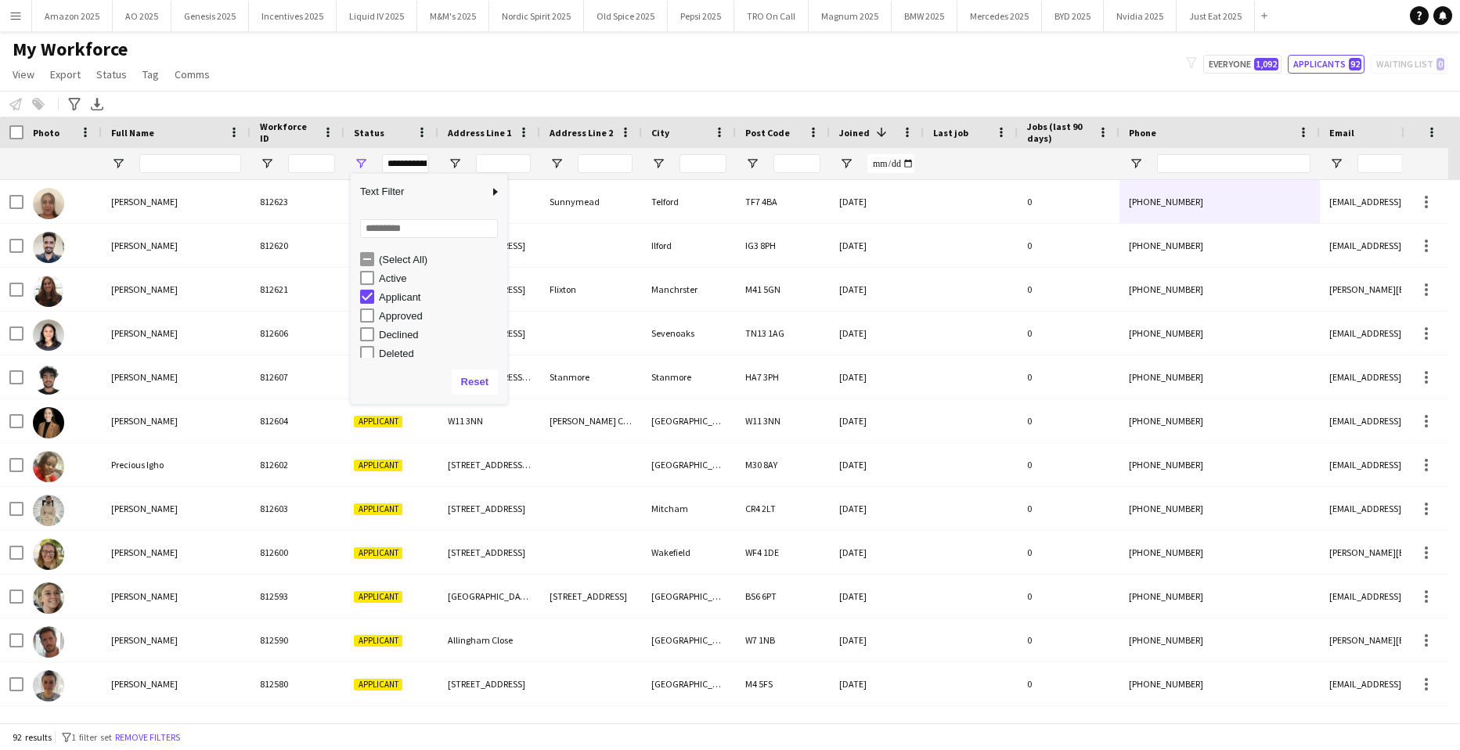
click at [583, 73] on div "My Workforce View Views Default view Compliance Log New view Update view Delete…" at bounding box center [730, 64] width 1460 height 53
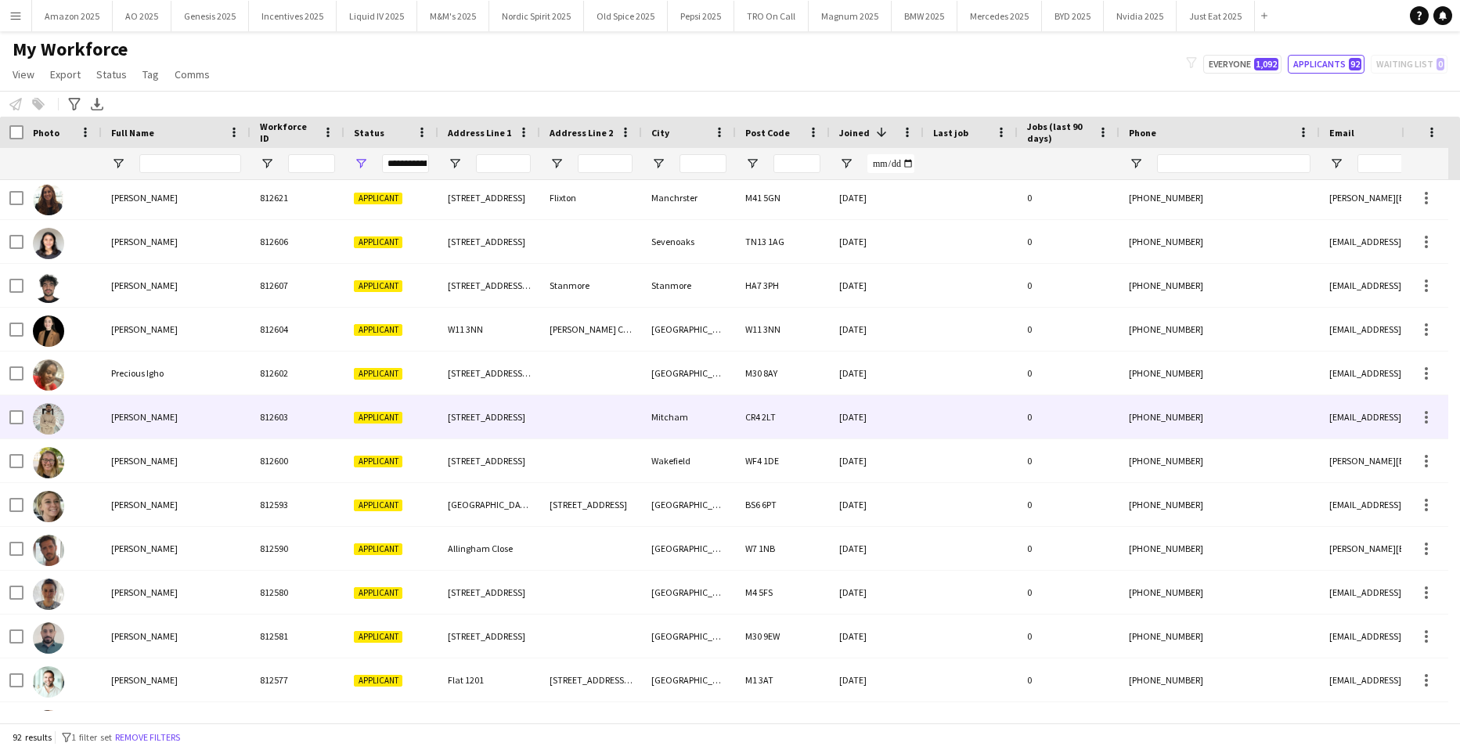
scroll to position [157, 0]
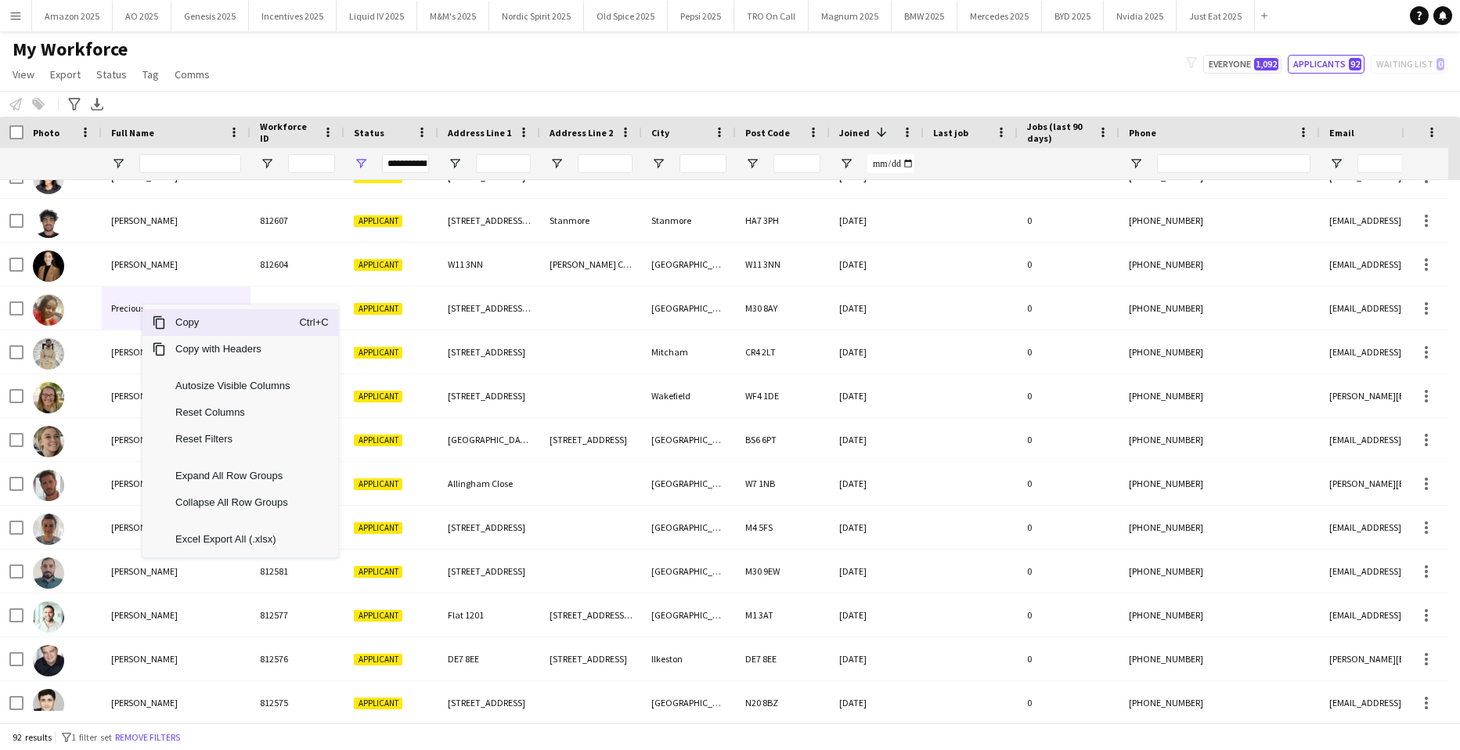
click at [177, 327] on span "Copy" at bounding box center [232, 322] width 133 height 27
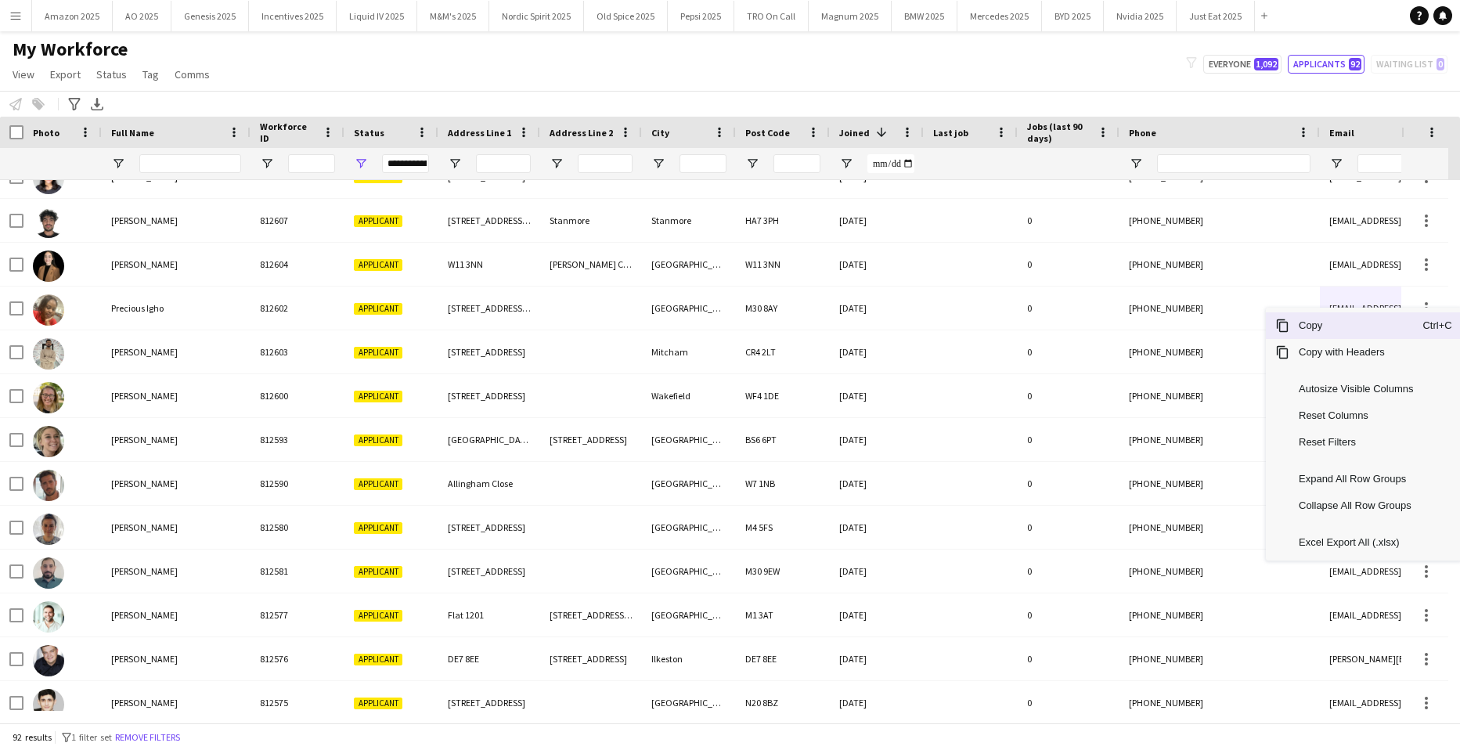
click at [1375, 320] on span "Copy" at bounding box center [1356, 325] width 133 height 27
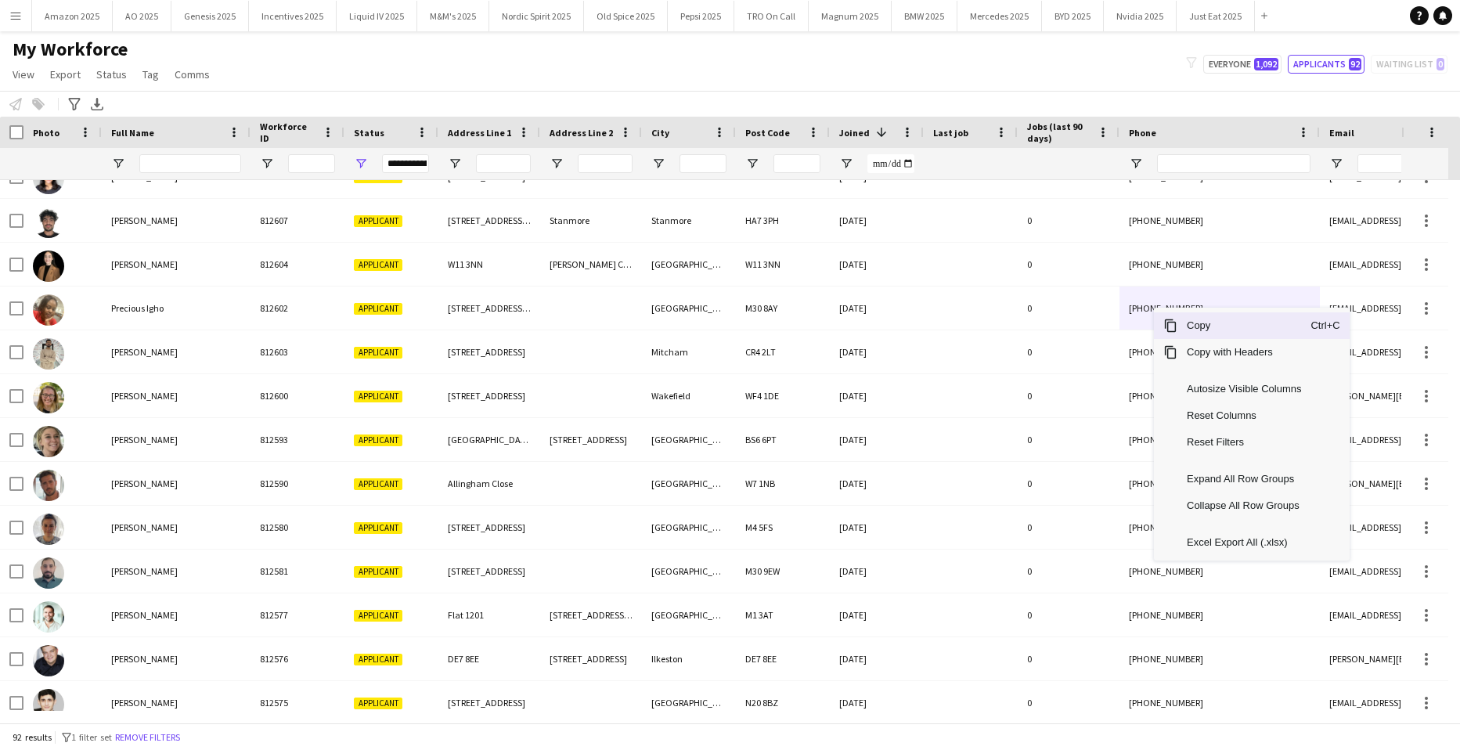
click at [1199, 330] on span "Copy" at bounding box center [1244, 325] width 133 height 27
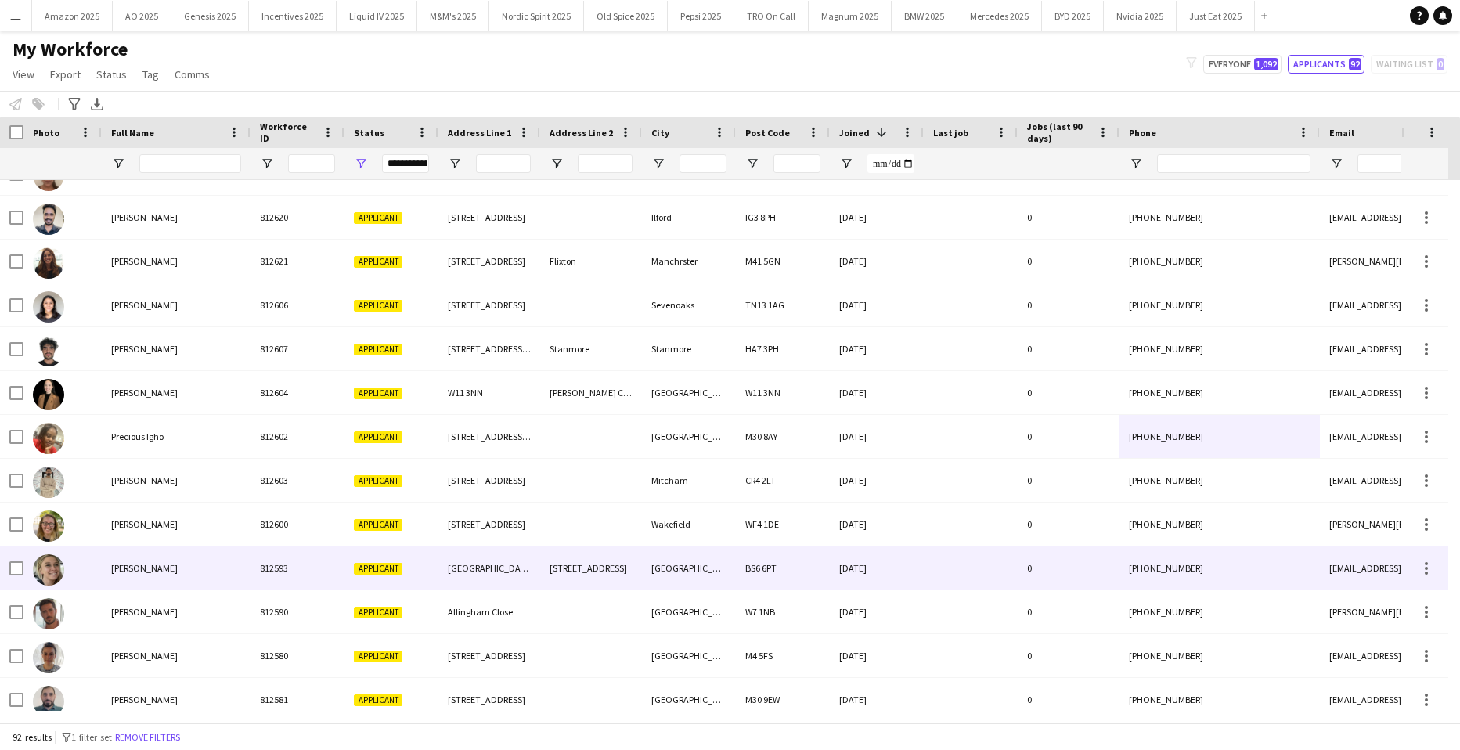
scroll to position [0, 0]
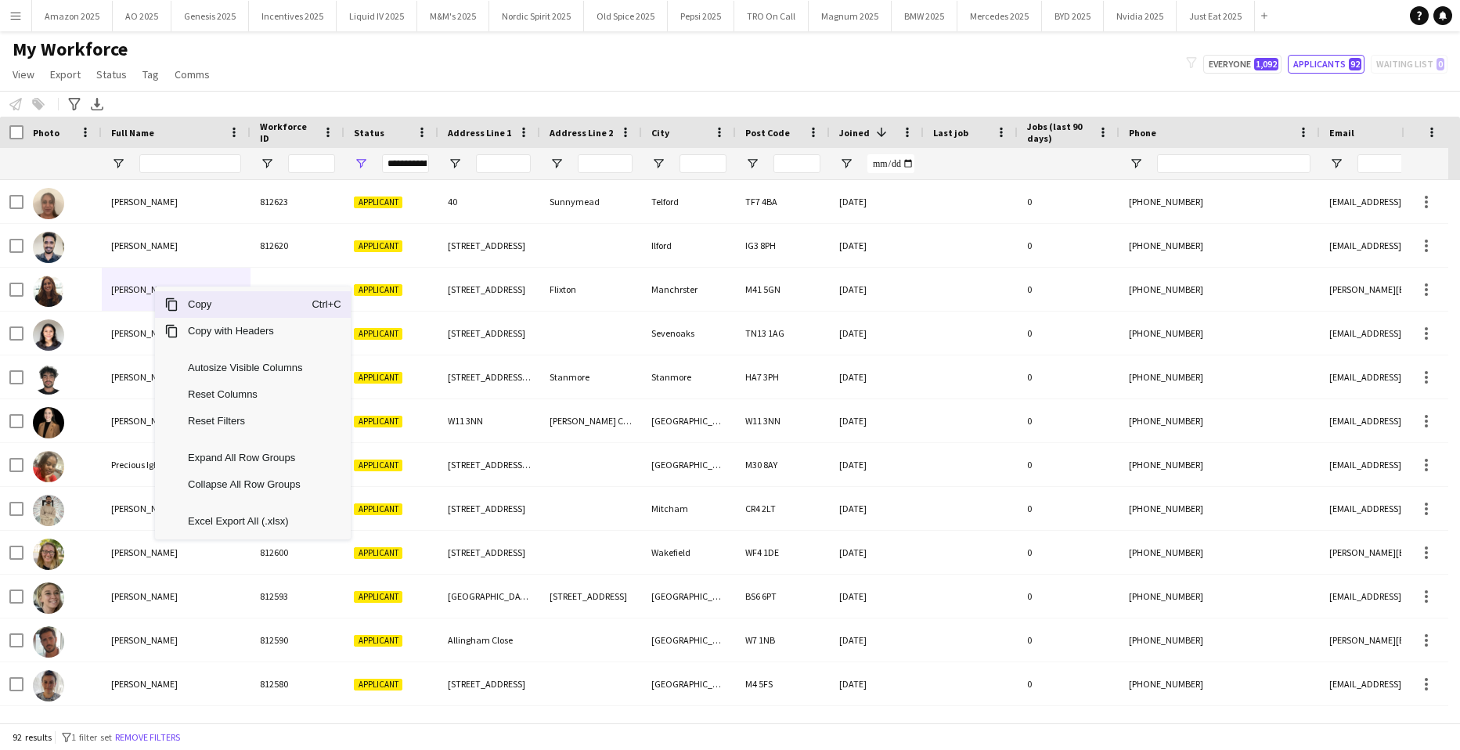
click at [200, 304] on span "Copy" at bounding box center [245, 304] width 133 height 27
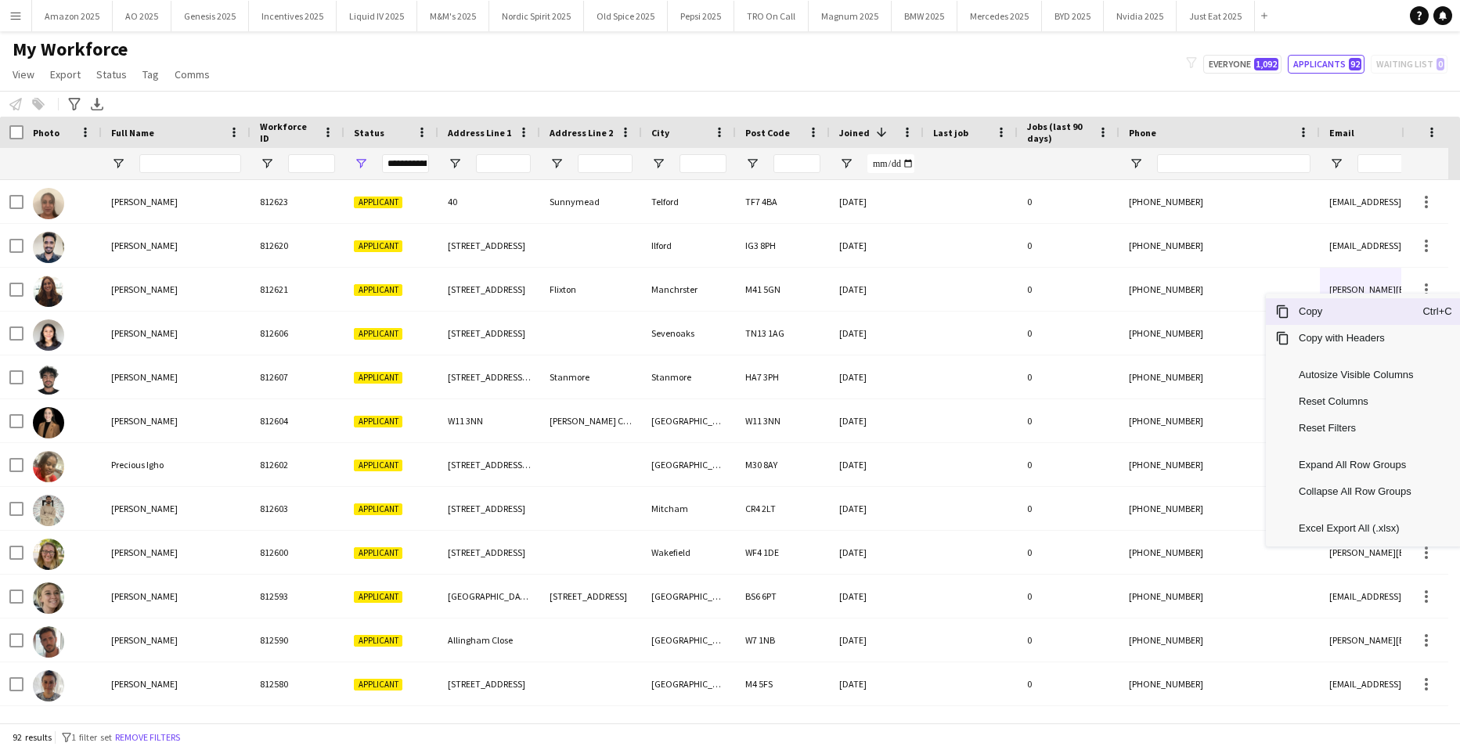
click at [1372, 312] on span "Copy" at bounding box center [1356, 311] width 133 height 27
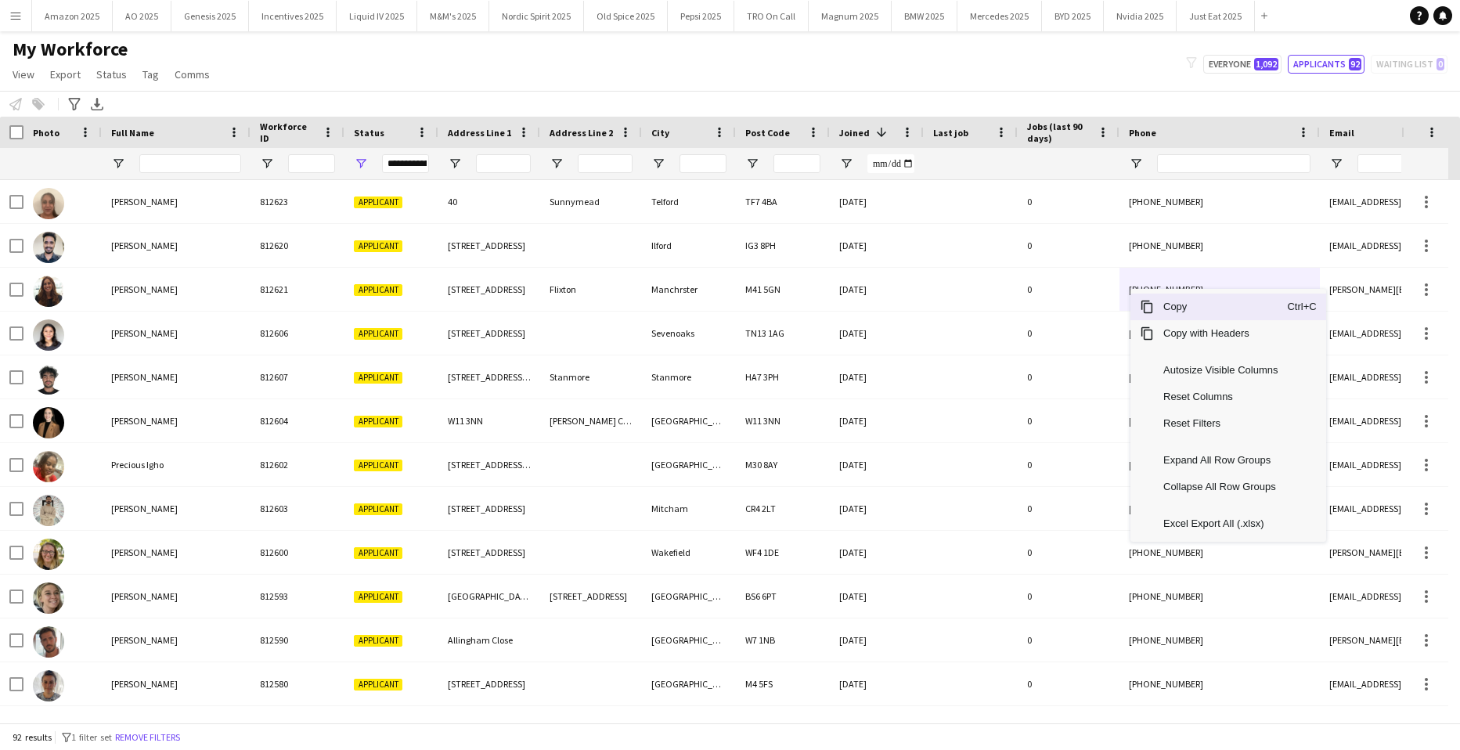
click at [1160, 305] on span "Copy" at bounding box center [1220, 307] width 133 height 27
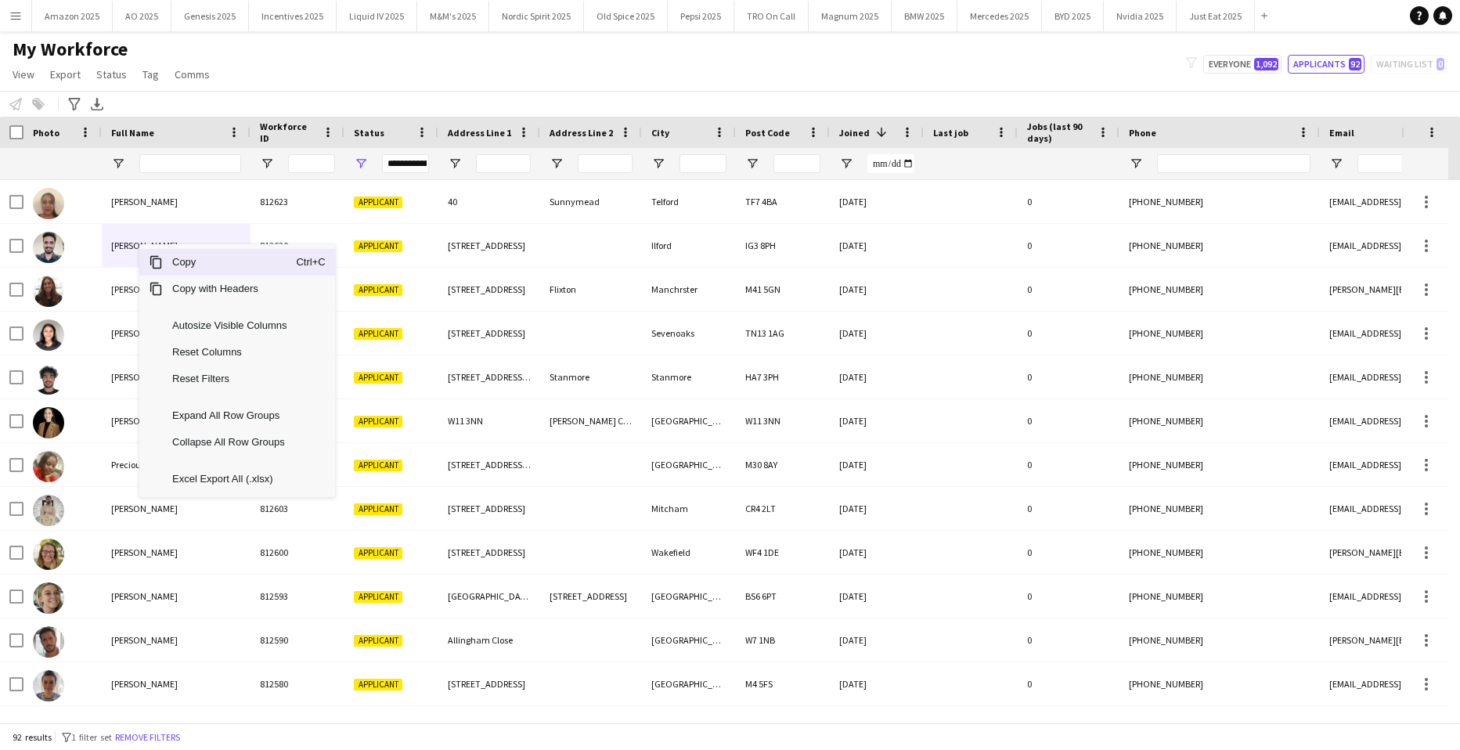
click at [164, 259] on span "Copy" at bounding box center [229, 262] width 133 height 27
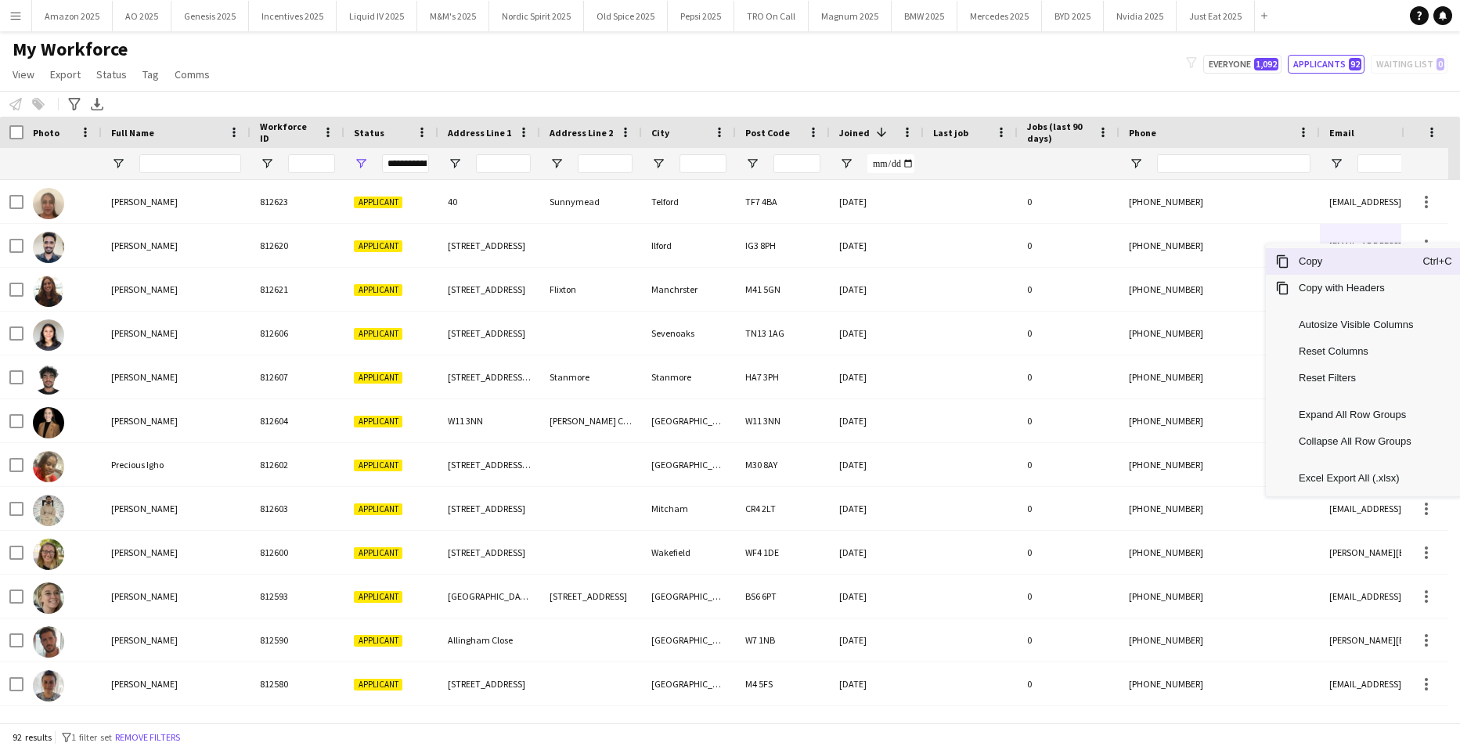
click at [1365, 264] on span "Copy" at bounding box center [1356, 261] width 133 height 27
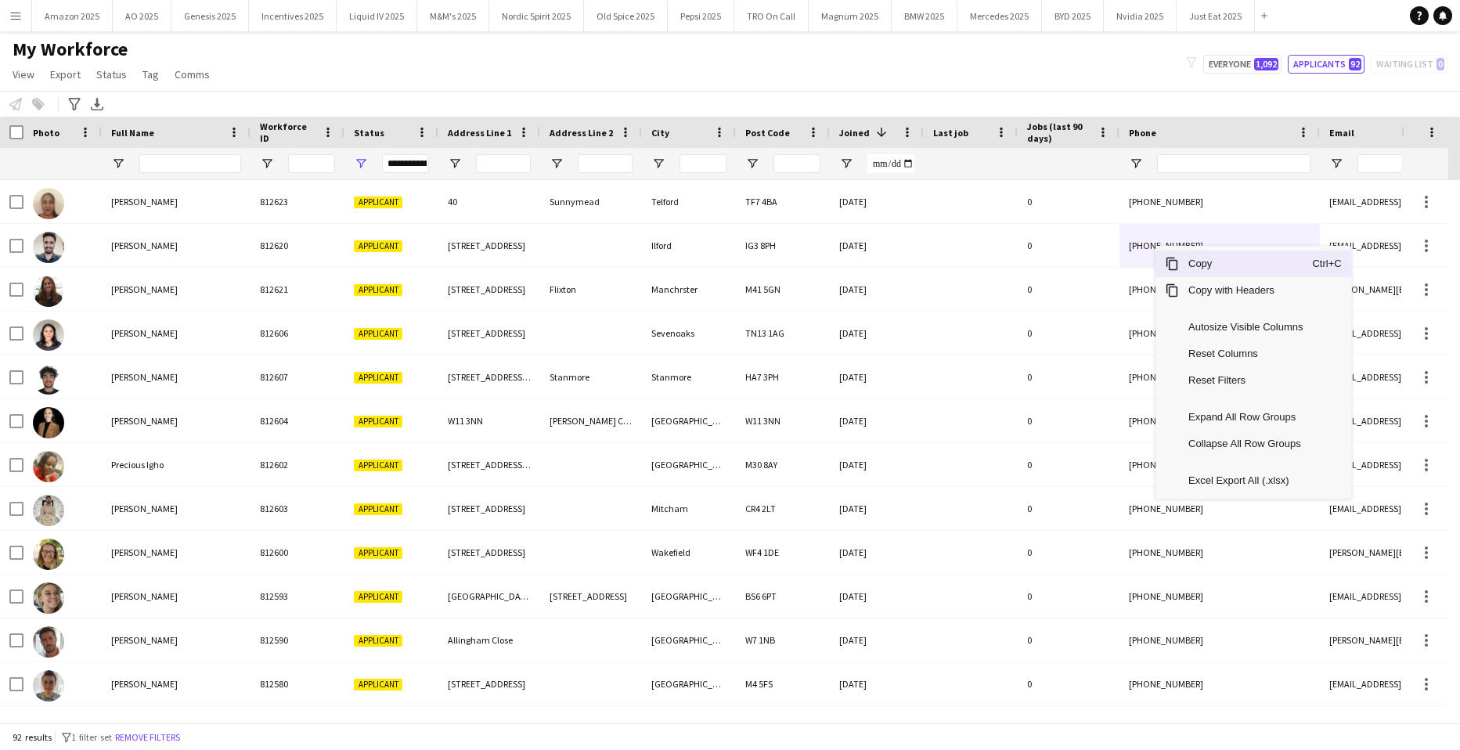
click at [1181, 264] on span "Copy" at bounding box center [1245, 264] width 133 height 27
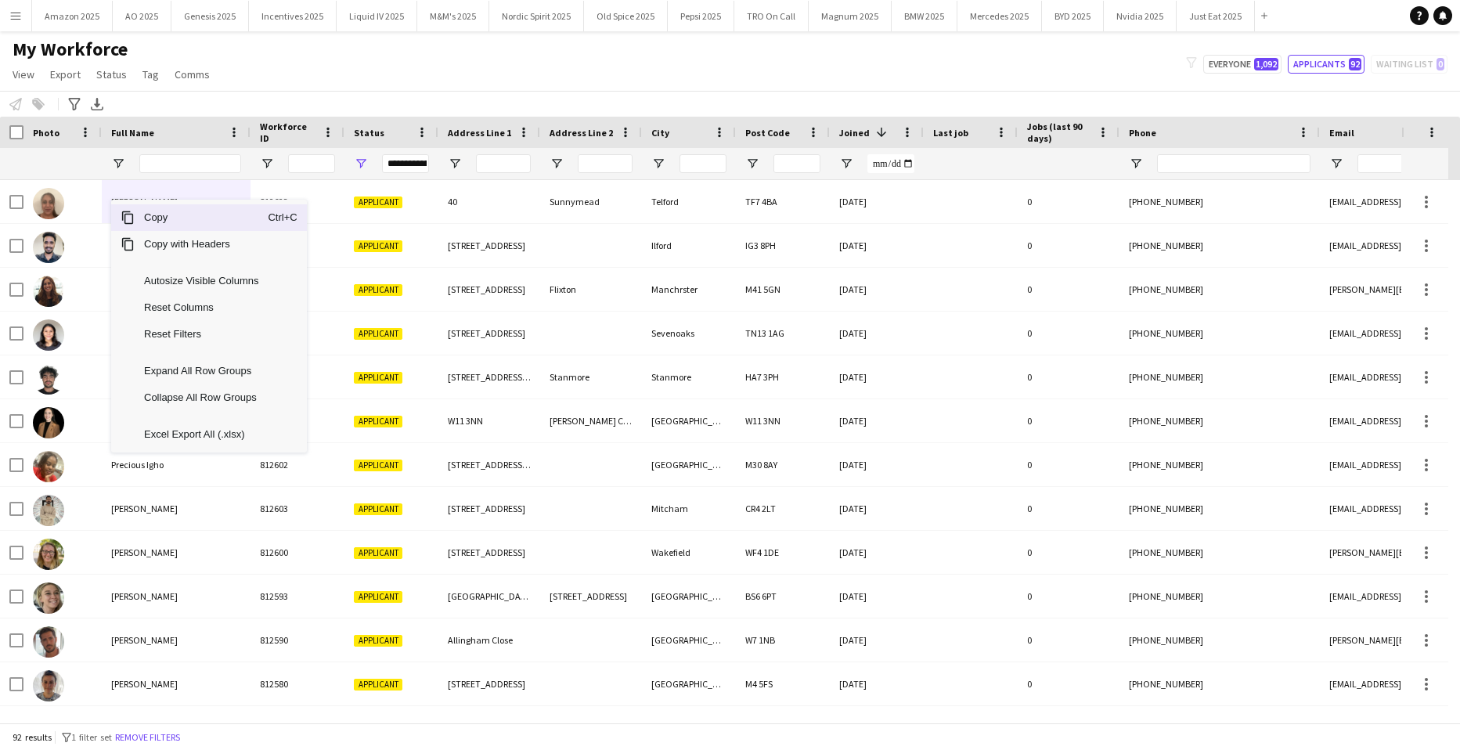
click at [152, 214] on span "Copy" at bounding box center [201, 217] width 133 height 27
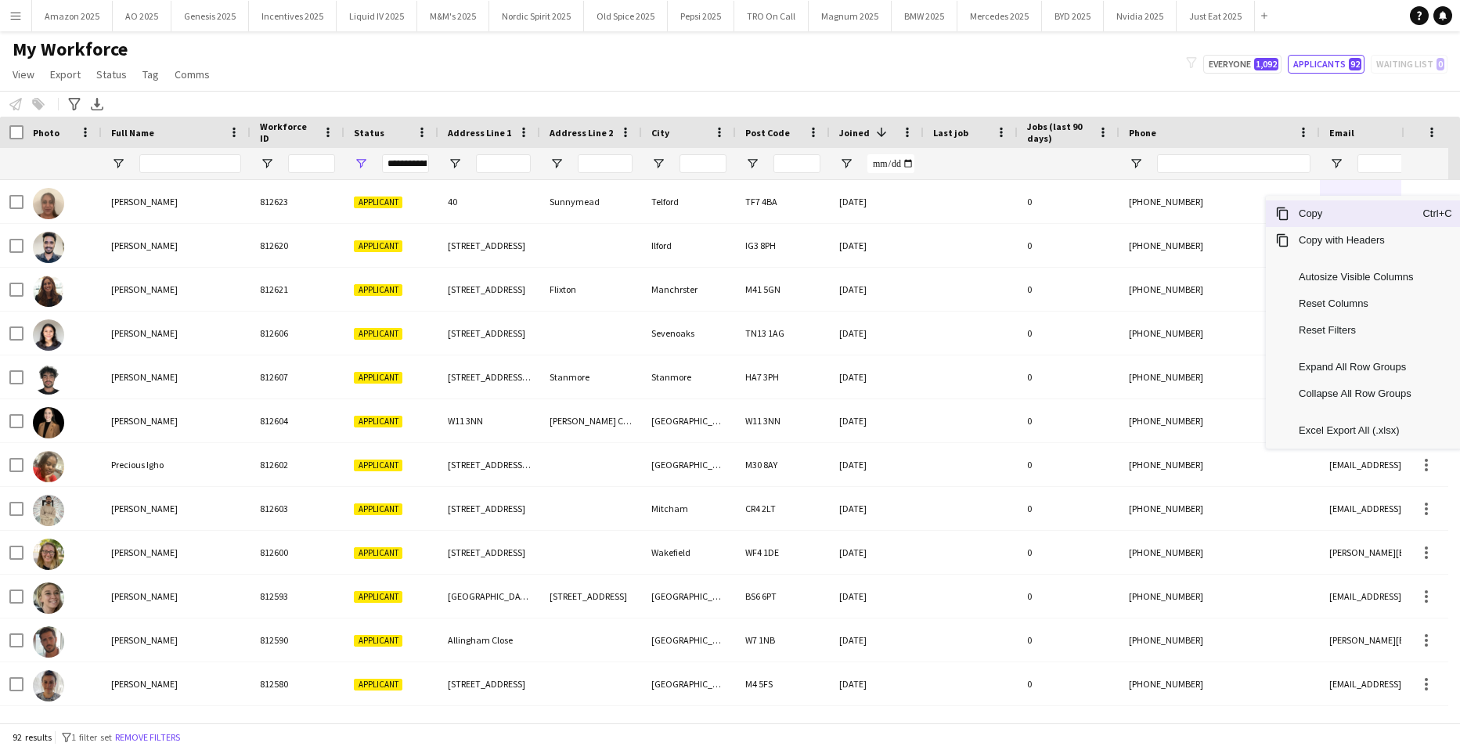
click at [1360, 218] on span "Copy" at bounding box center [1356, 213] width 133 height 27
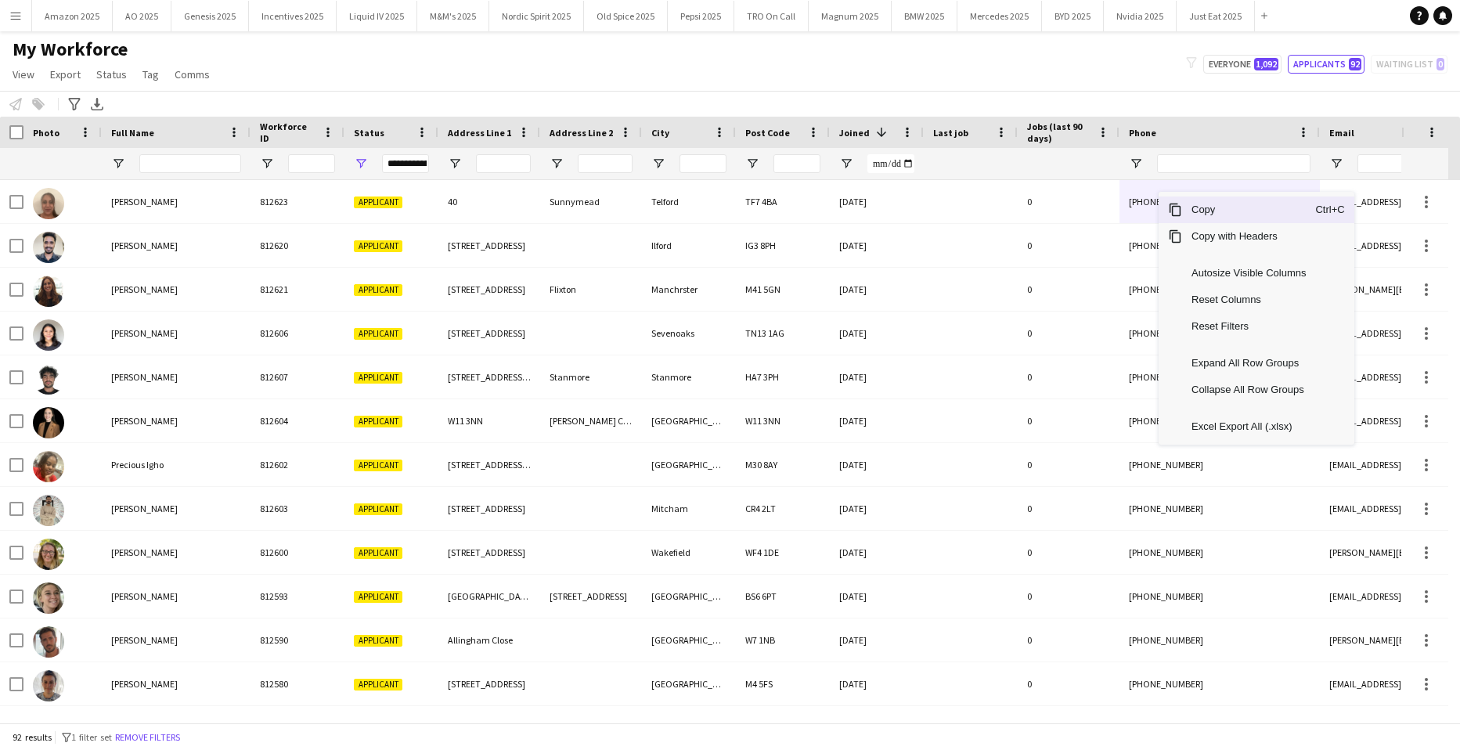
click at [1188, 208] on span "Copy" at bounding box center [1248, 210] width 133 height 27
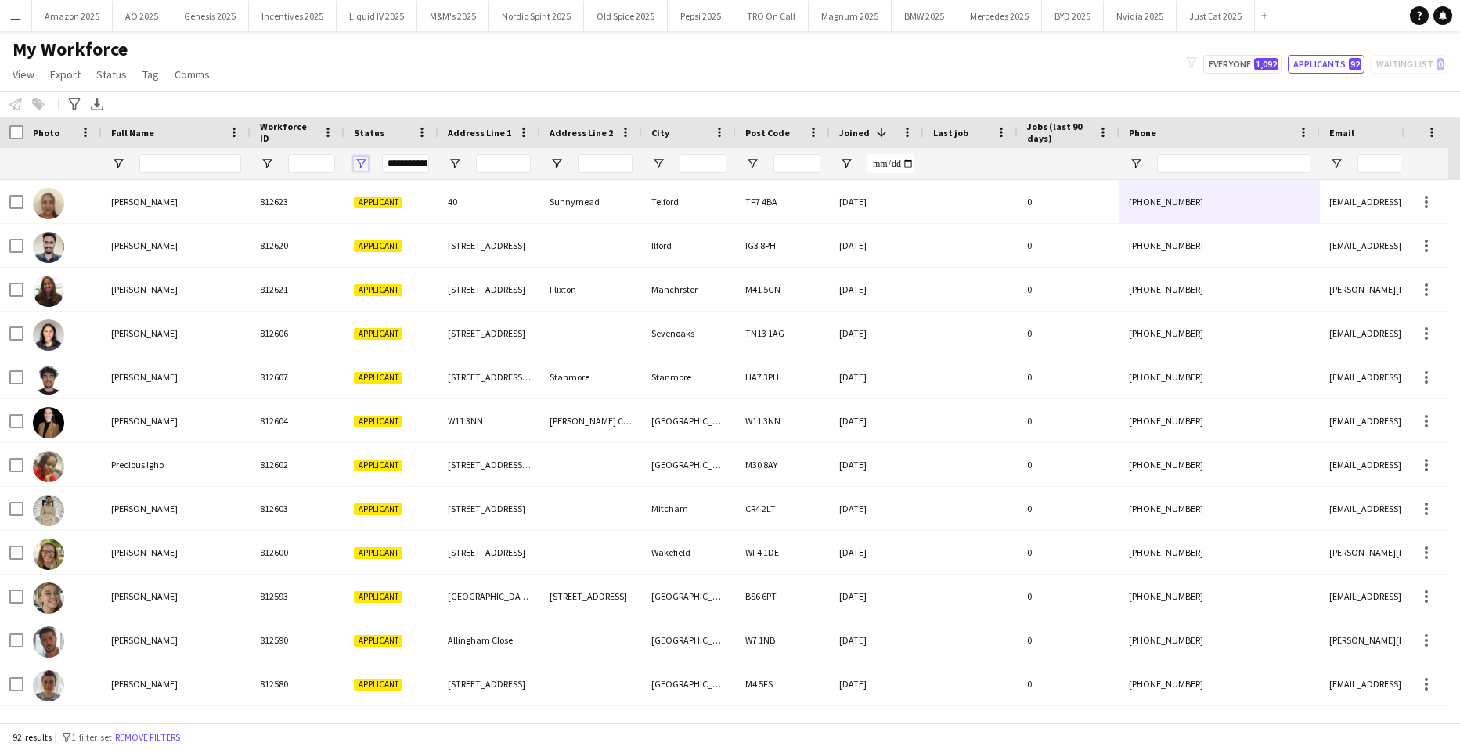
click at [361, 162] on span "Open Filter Menu" at bounding box center [361, 164] width 14 height 14
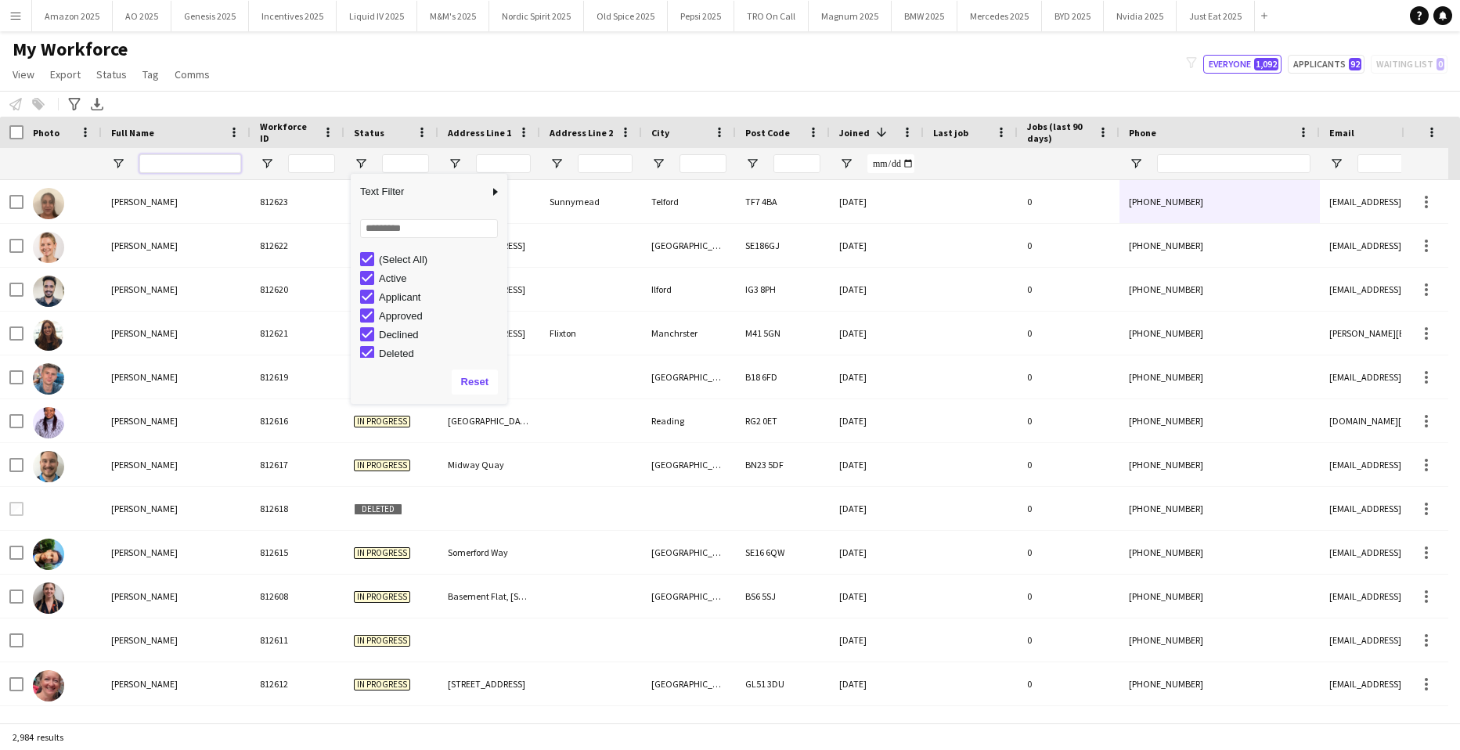
click at [184, 166] on input "Full Name Filter Input" at bounding box center [190, 163] width 102 height 19
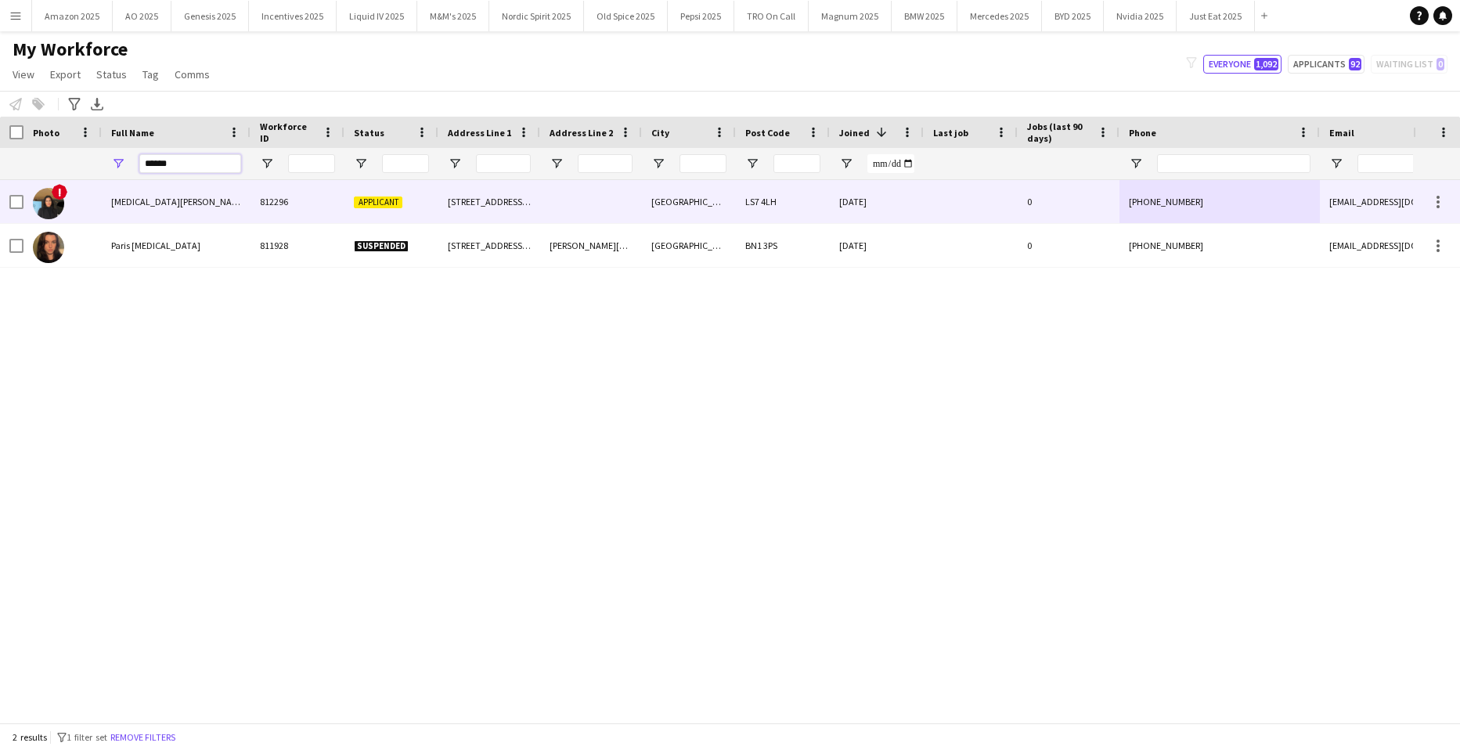
type input "******"
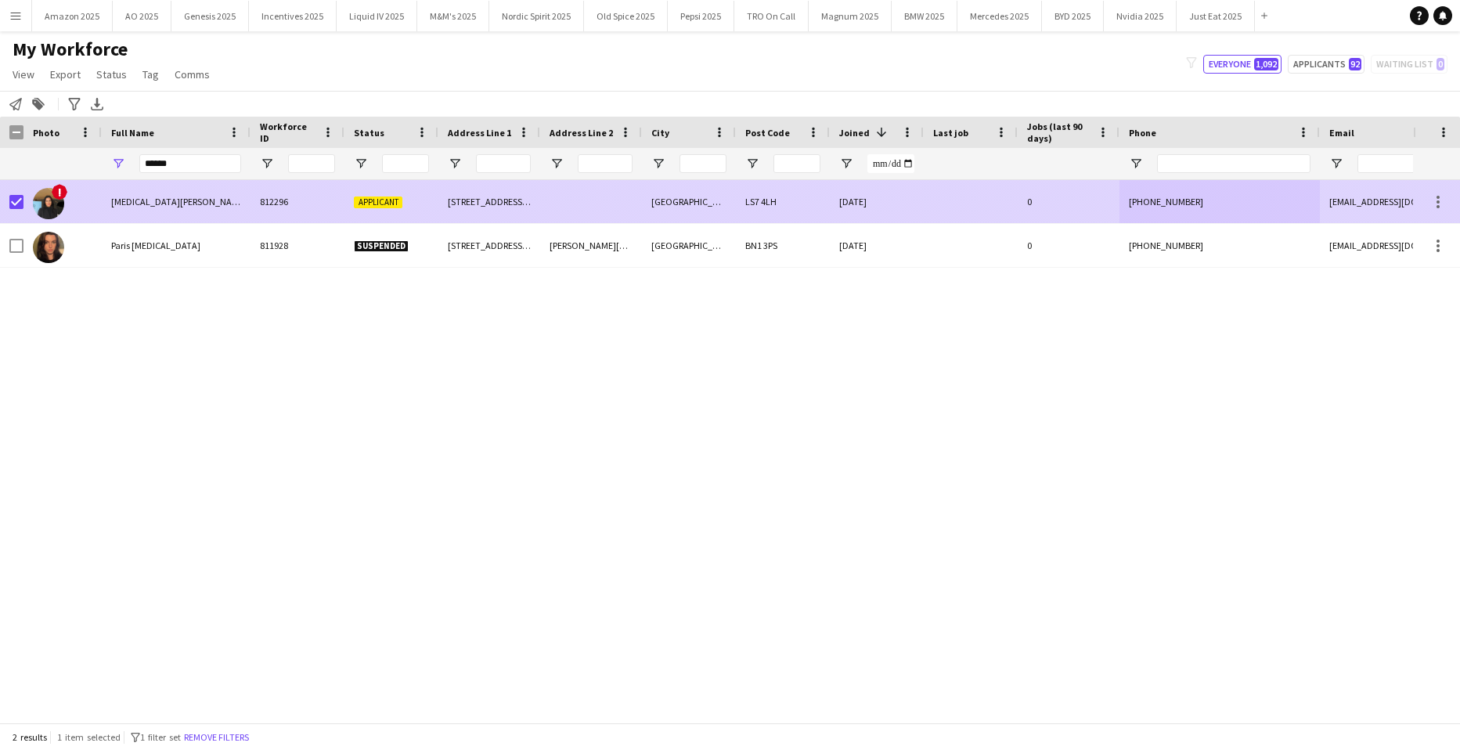
click at [118, 197] on span "Yasmin Niksaz" at bounding box center [178, 202] width 135 height 12
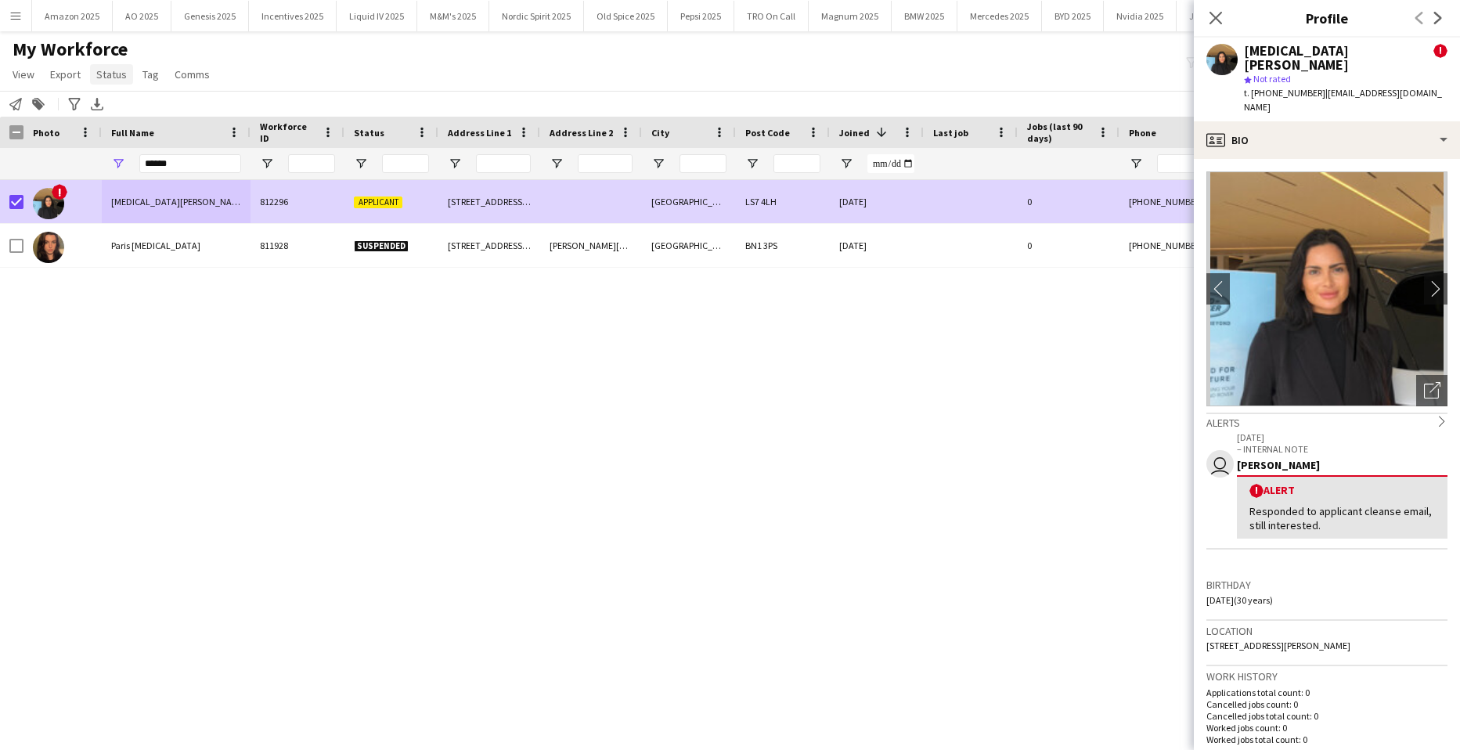
click at [110, 68] on span "Status" at bounding box center [111, 74] width 31 height 14
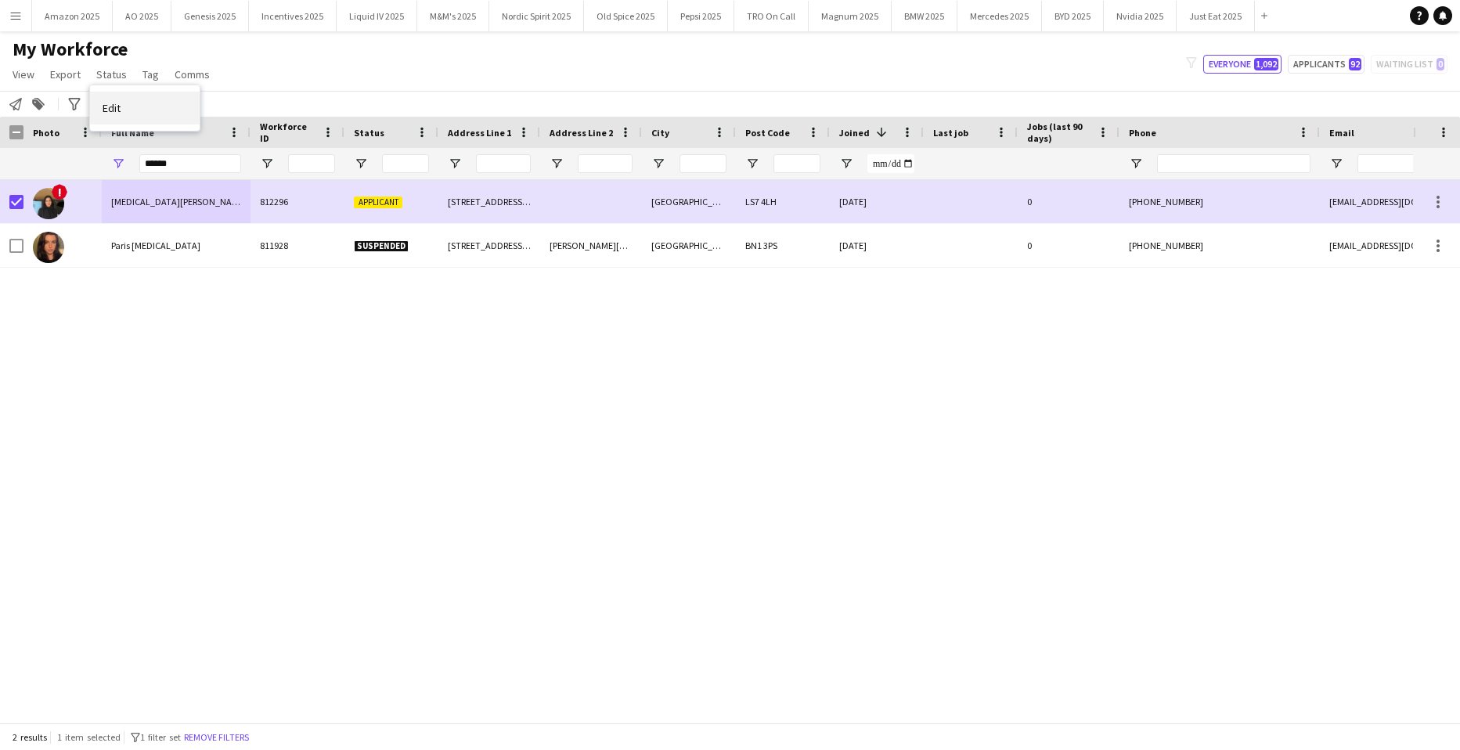
click at [108, 106] on span "Edit" at bounding box center [112, 108] width 18 height 14
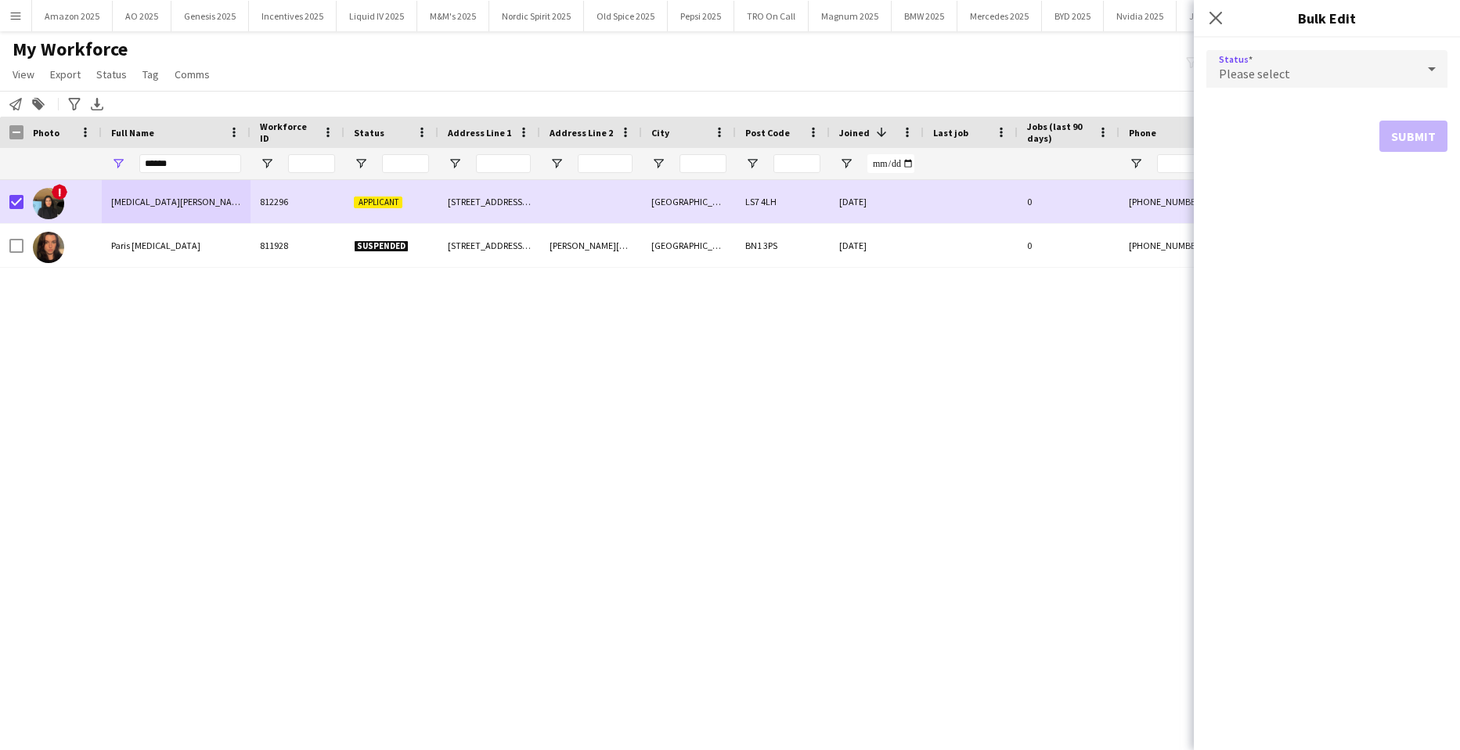
click at [1409, 85] on div "Please select" at bounding box center [1312, 69] width 210 height 38
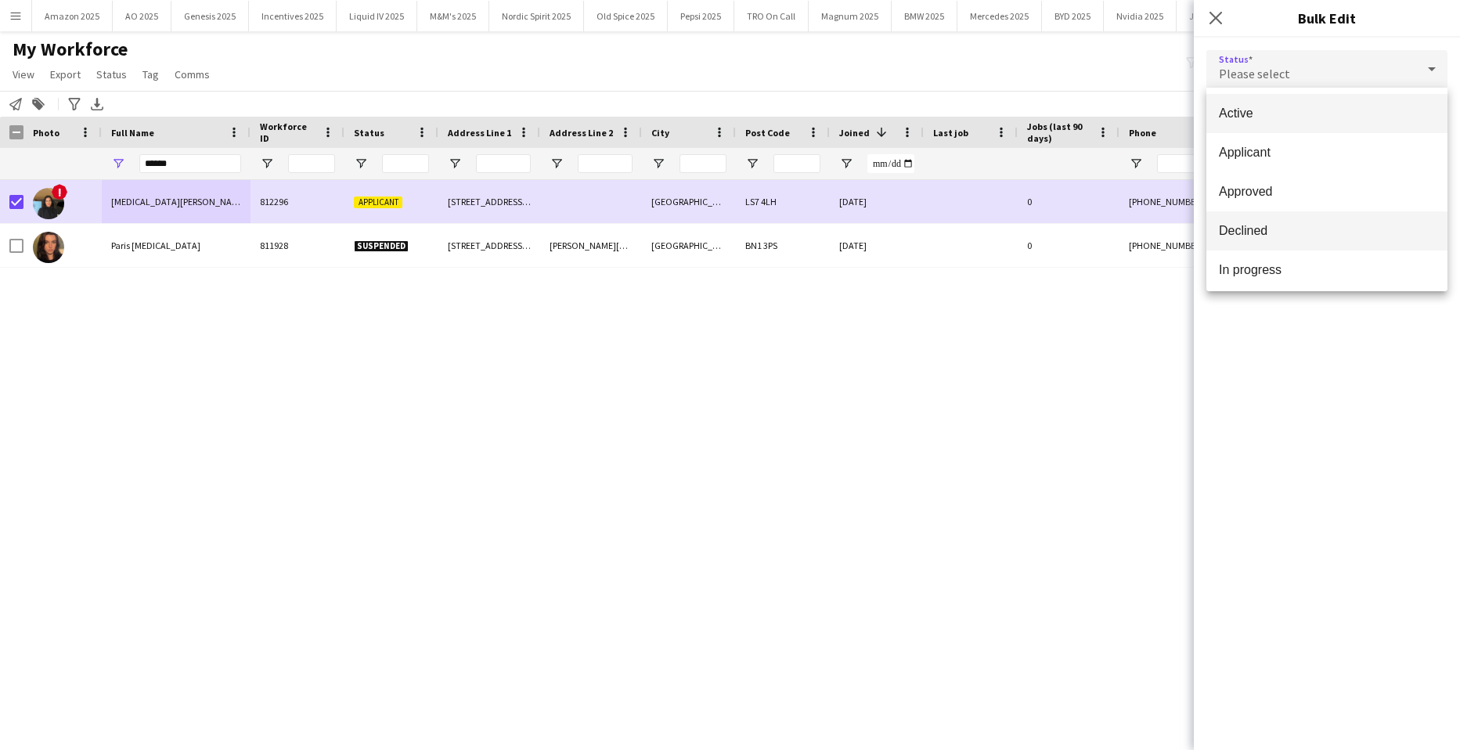
click at [1275, 224] on span "Declined" at bounding box center [1327, 230] width 216 height 15
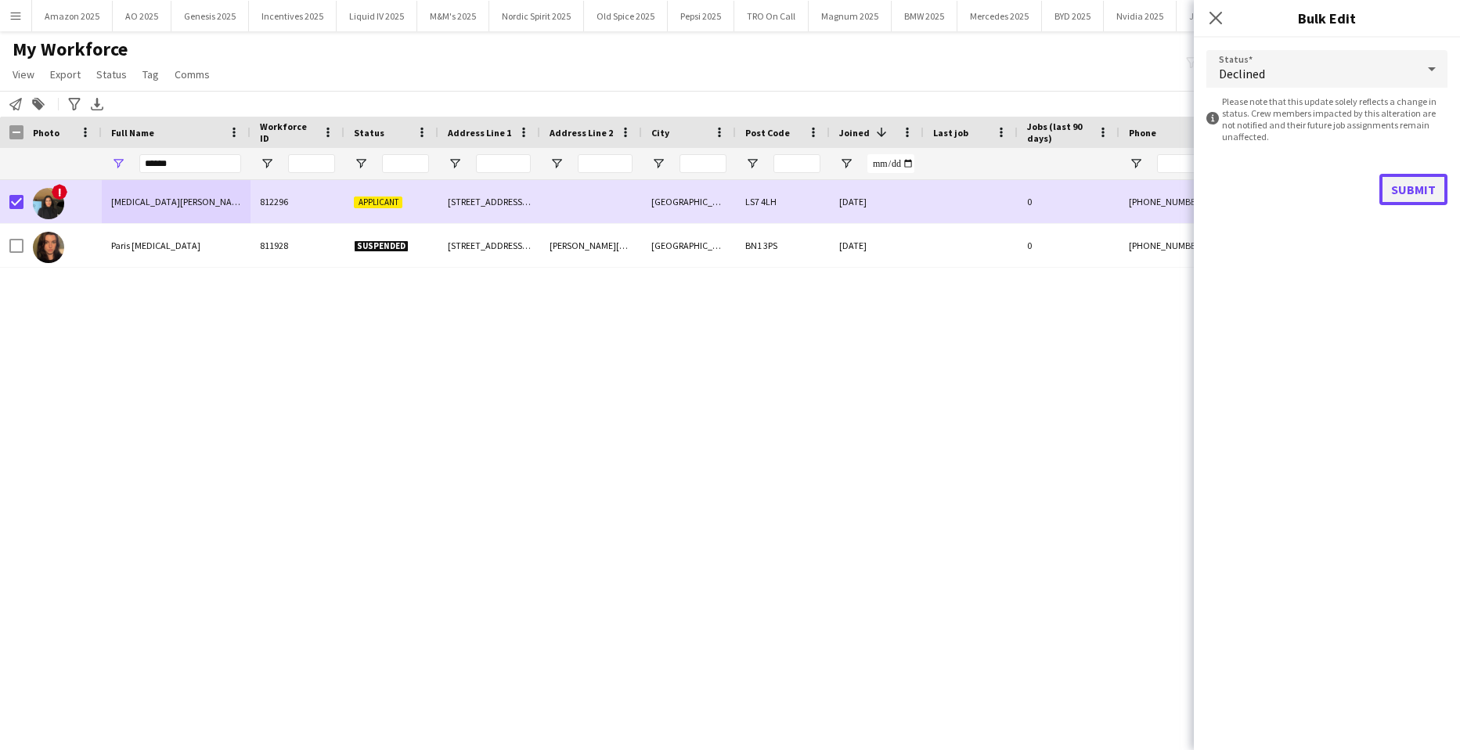
click at [1424, 184] on button "Submit" at bounding box center [1414, 189] width 68 height 31
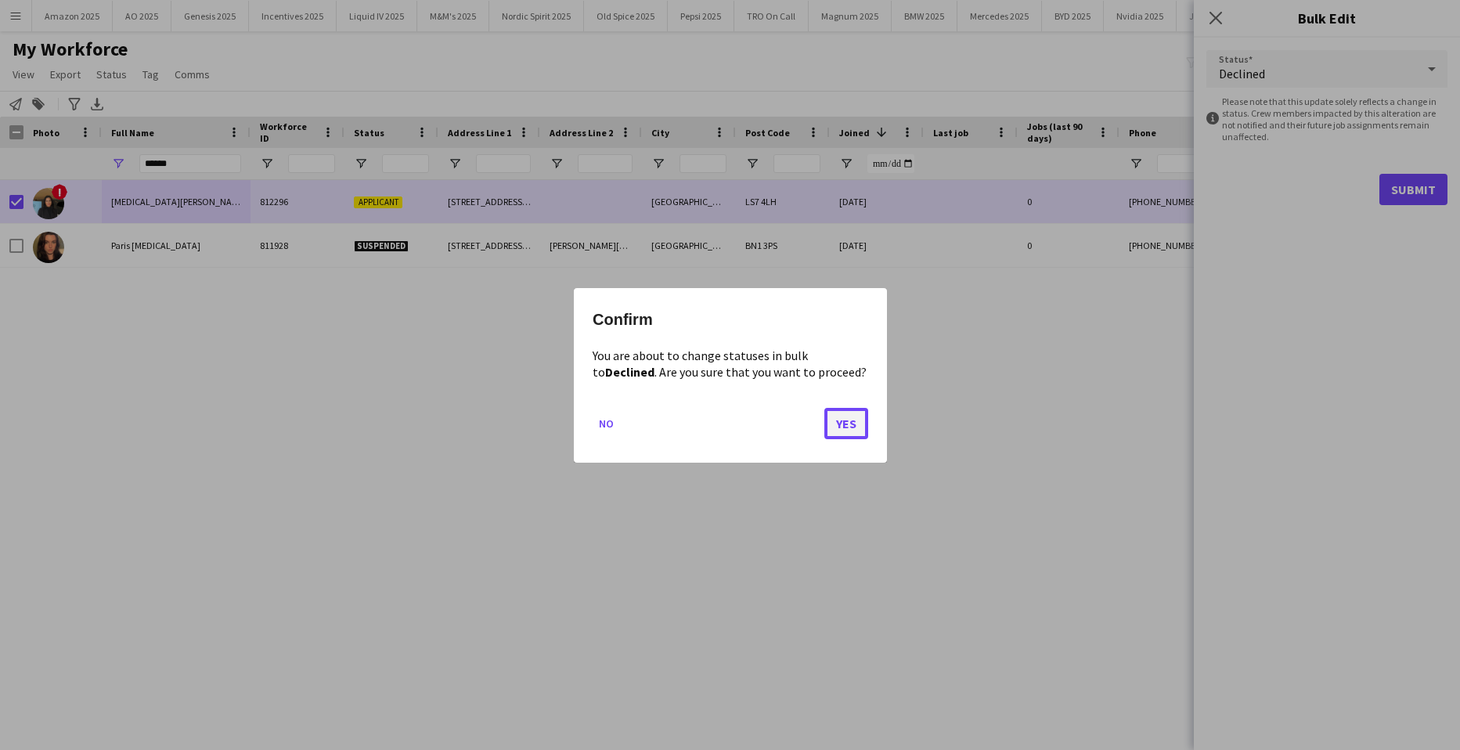
drag, startPoint x: 853, startPoint y: 428, endPoint x: 830, endPoint y: 413, distance: 26.7
click at [853, 428] on button "Yes" at bounding box center [846, 422] width 44 height 31
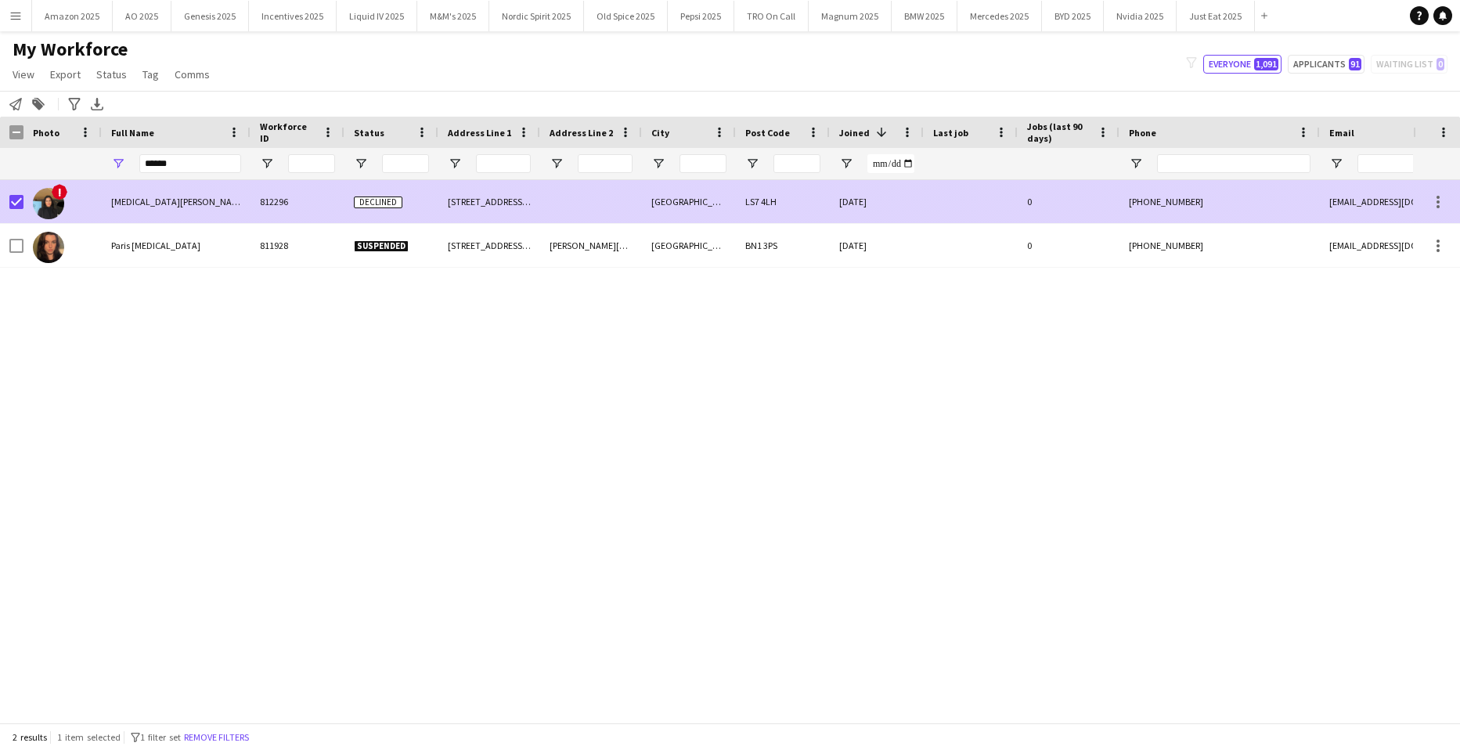
click at [127, 198] on span "Yasmin Niksaz" at bounding box center [178, 202] width 135 height 12
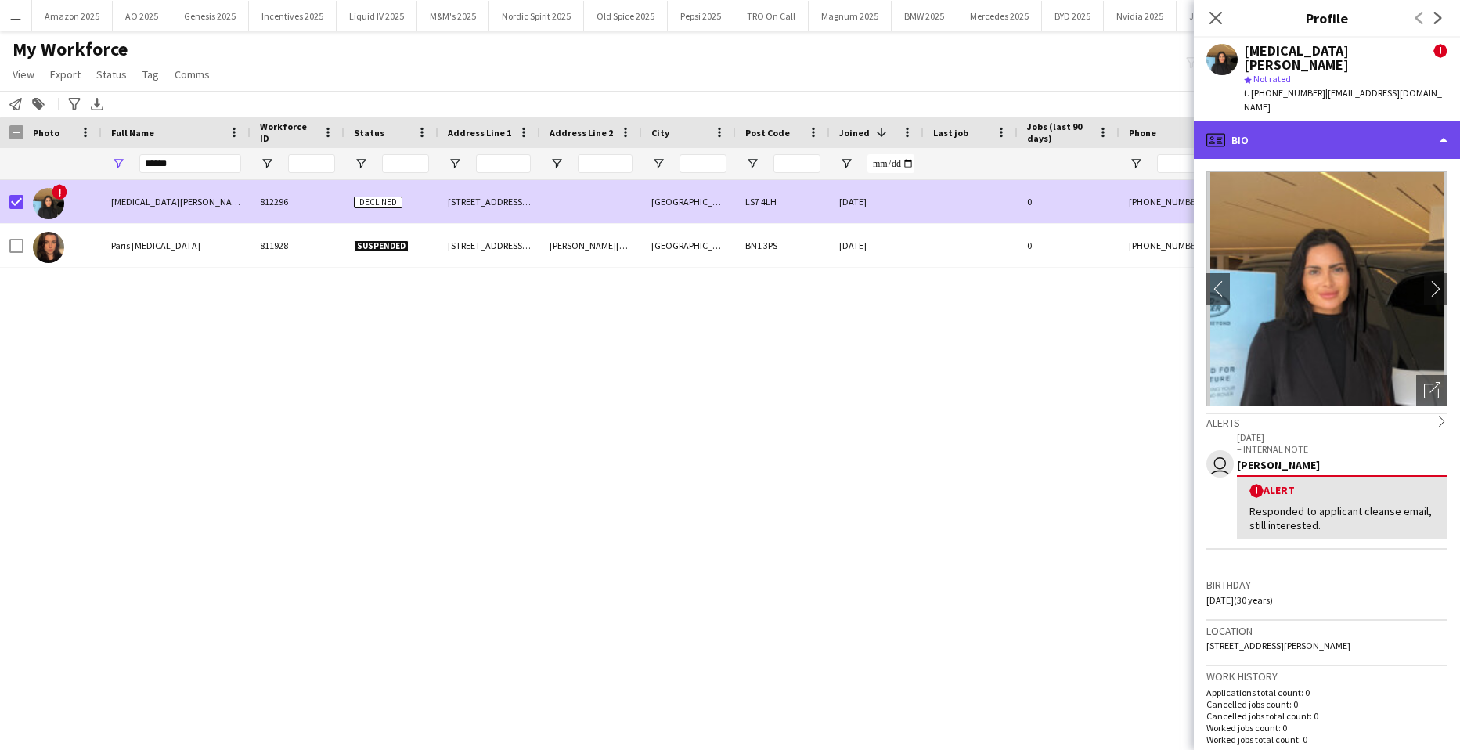
click at [1402, 121] on div "profile Bio" at bounding box center [1327, 140] width 266 height 38
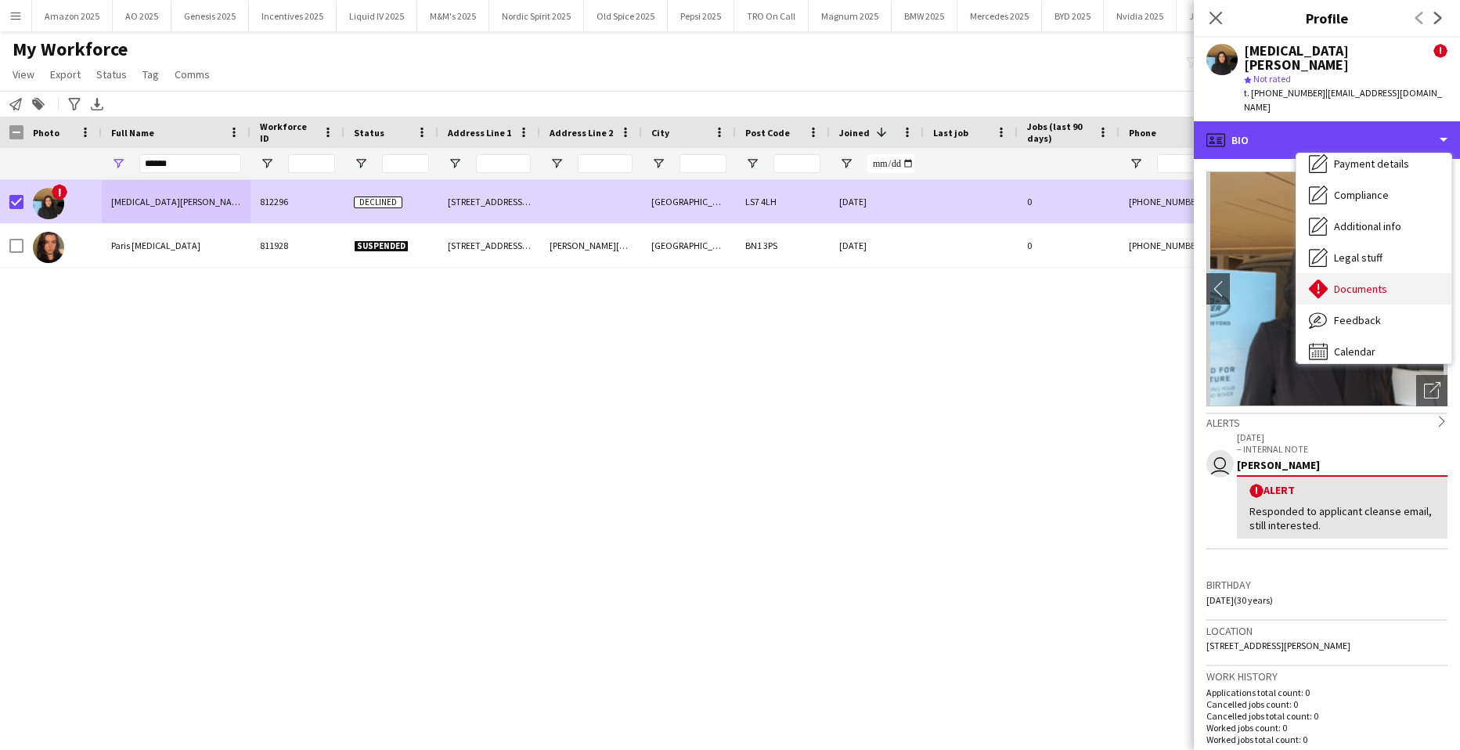
scroll to position [210, 0]
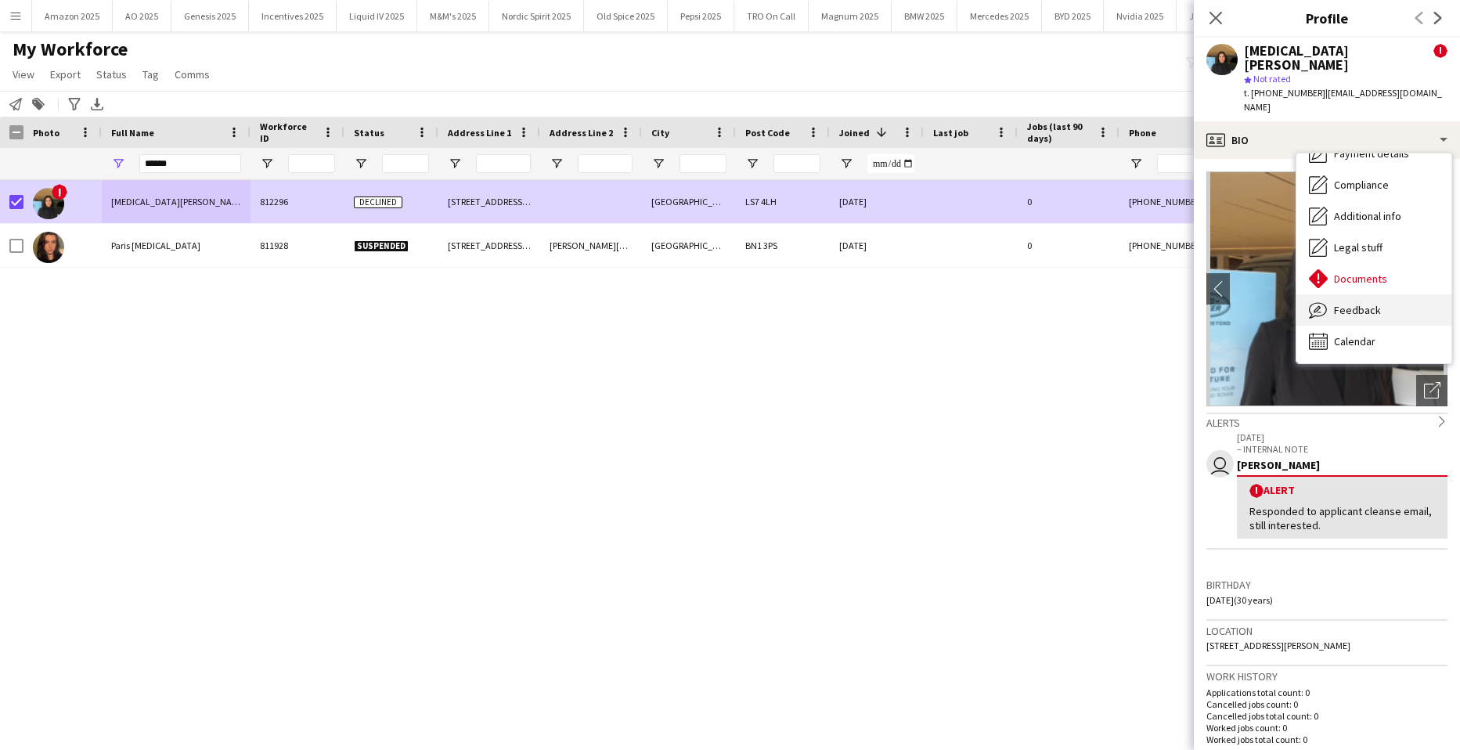
click at [1377, 303] on span "Feedback" at bounding box center [1357, 310] width 47 height 14
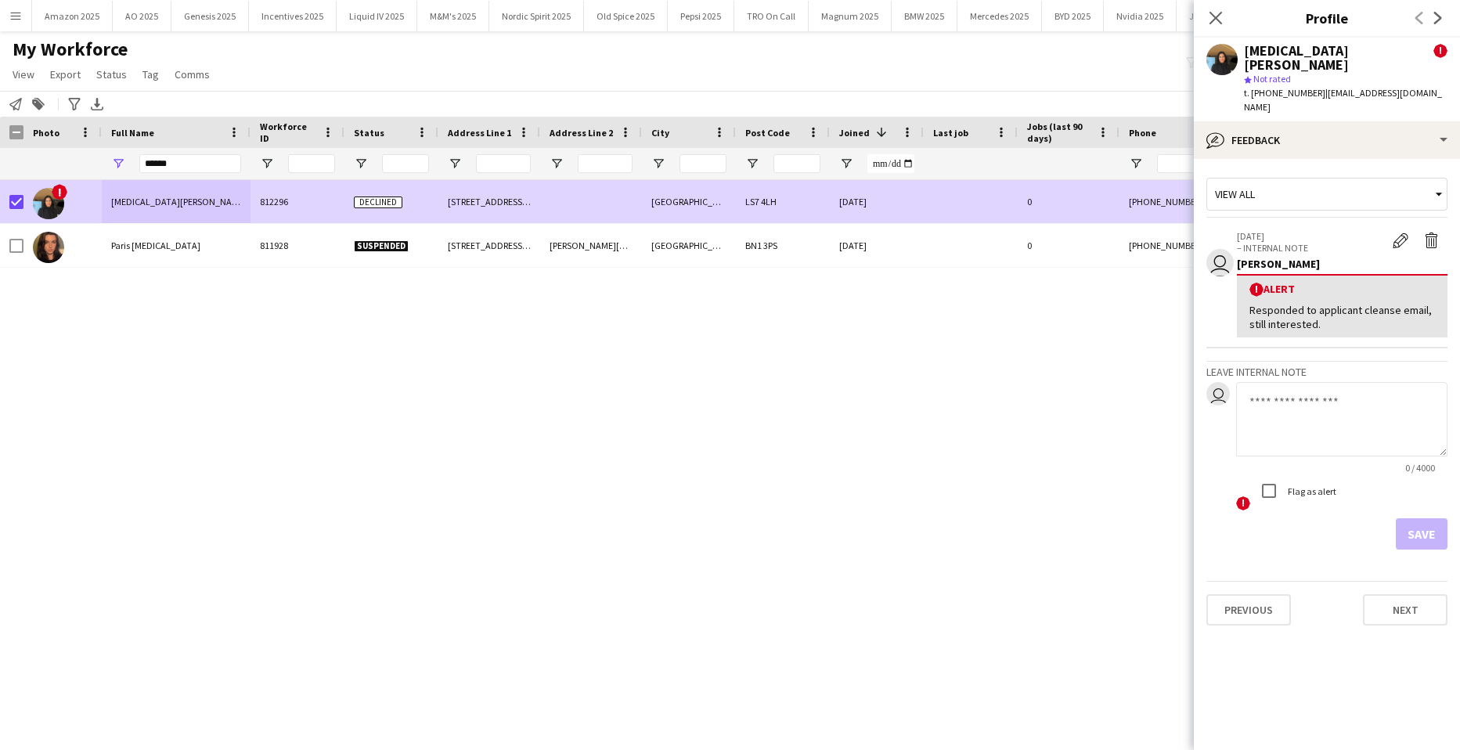
click at [1303, 391] on textarea at bounding box center [1341, 419] width 211 height 74
type textarea "**********"
click at [1429, 518] on button "Save" at bounding box center [1422, 533] width 52 height 31
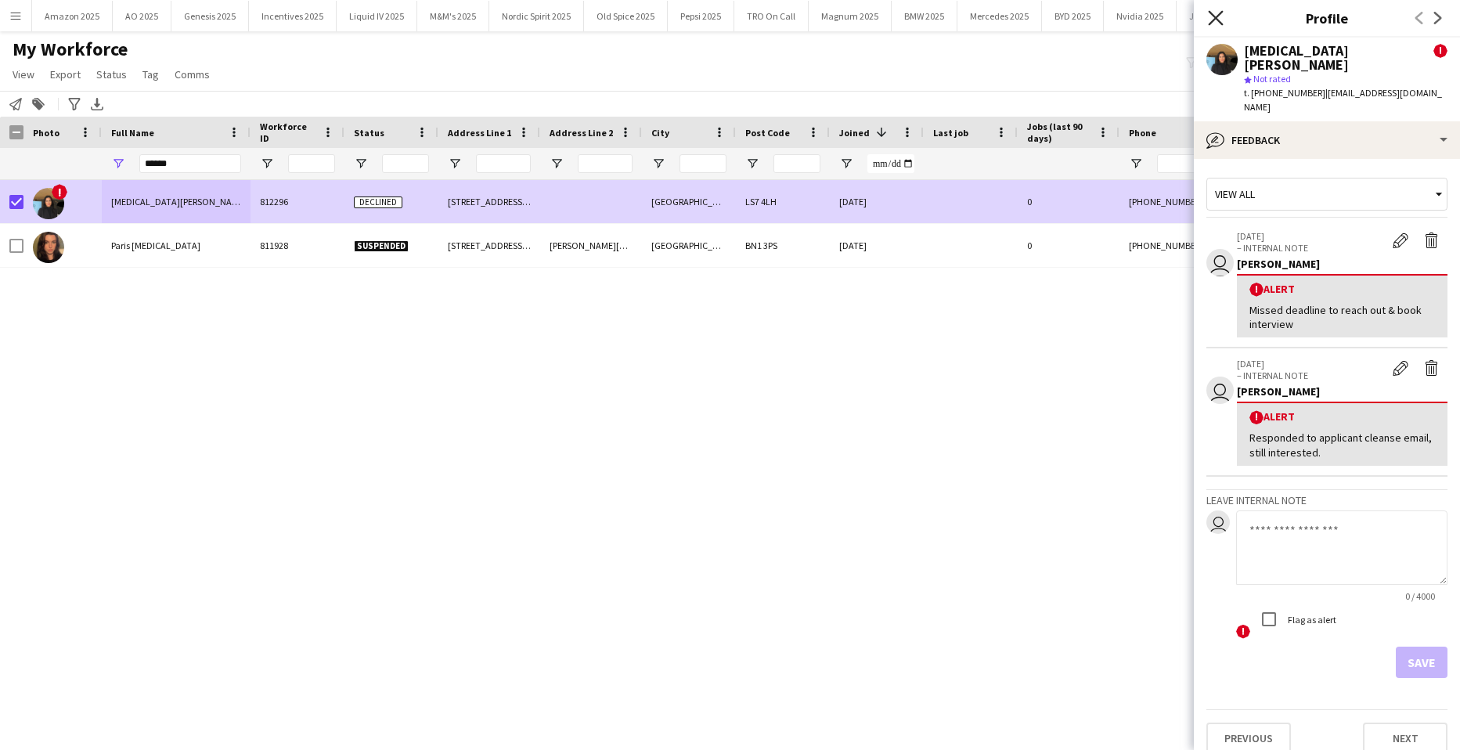
click at [1215, 18] on icon at bounding box center [1215, 17] width 15 height 15
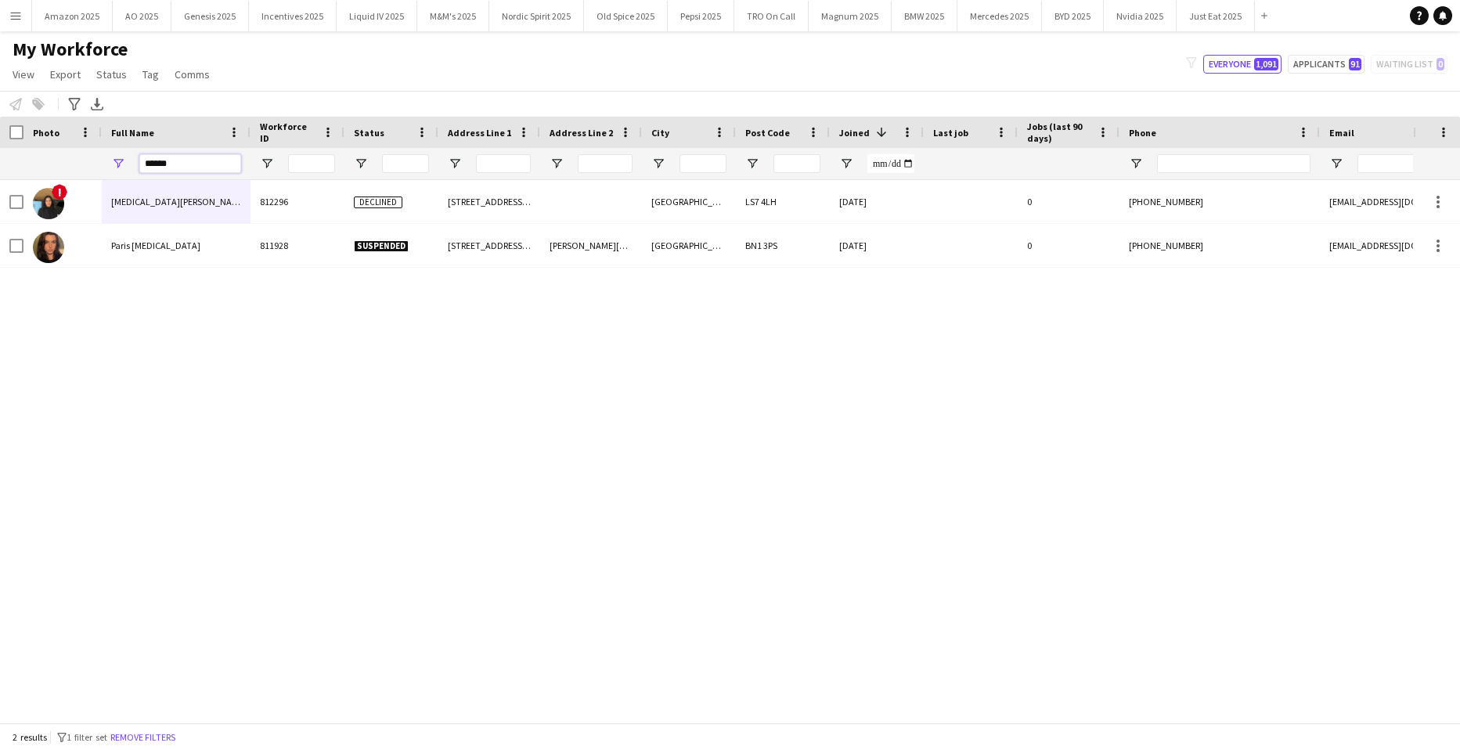
drag, startPoint x: 186, startPoint y: 164, endPoint x: 65, endPoint y: 171, distance: 120.7
click at [95, 165] on div "******" at bounding box center [1025, 163] width 2050 height 31
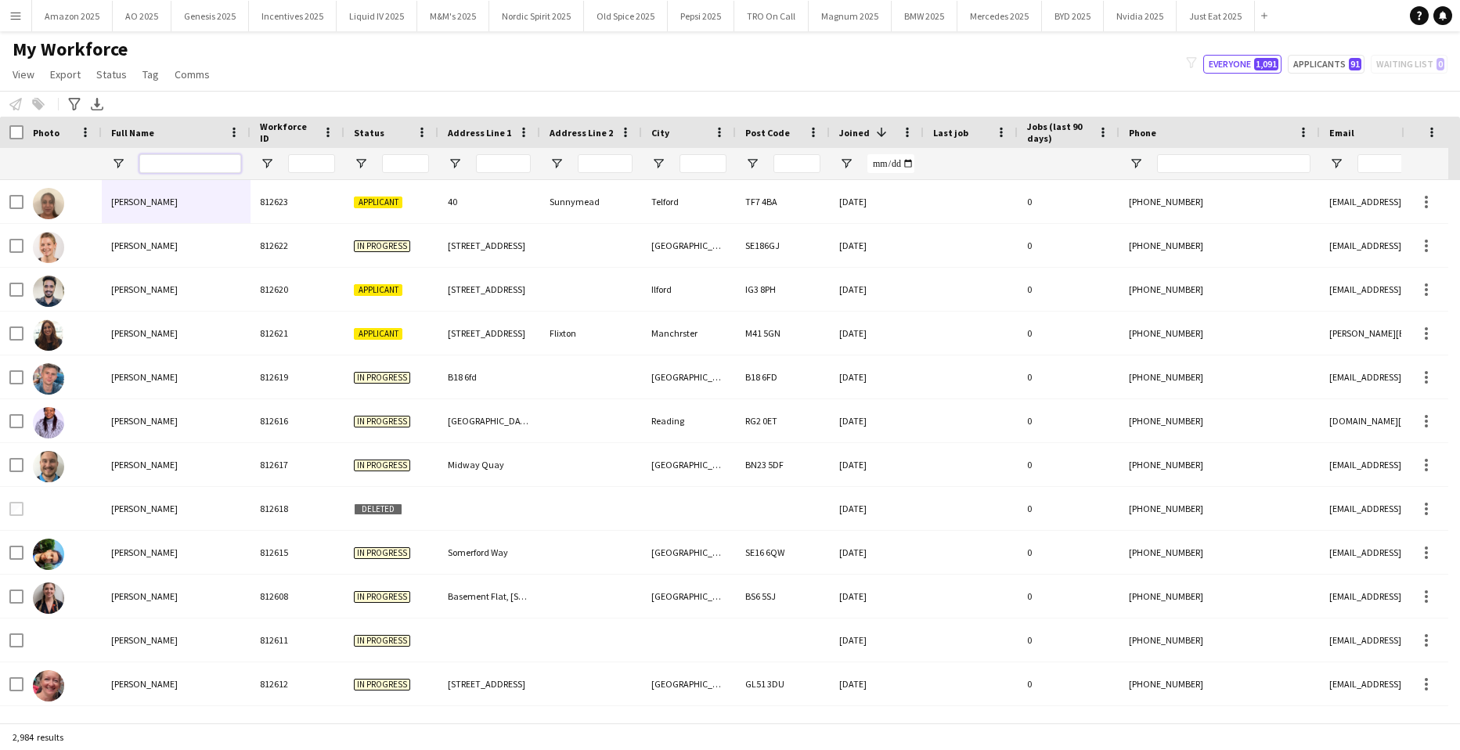
click at [184, 163] on input "Full Name Filter Input" at bounding box center [190, 163] width 102 height 19
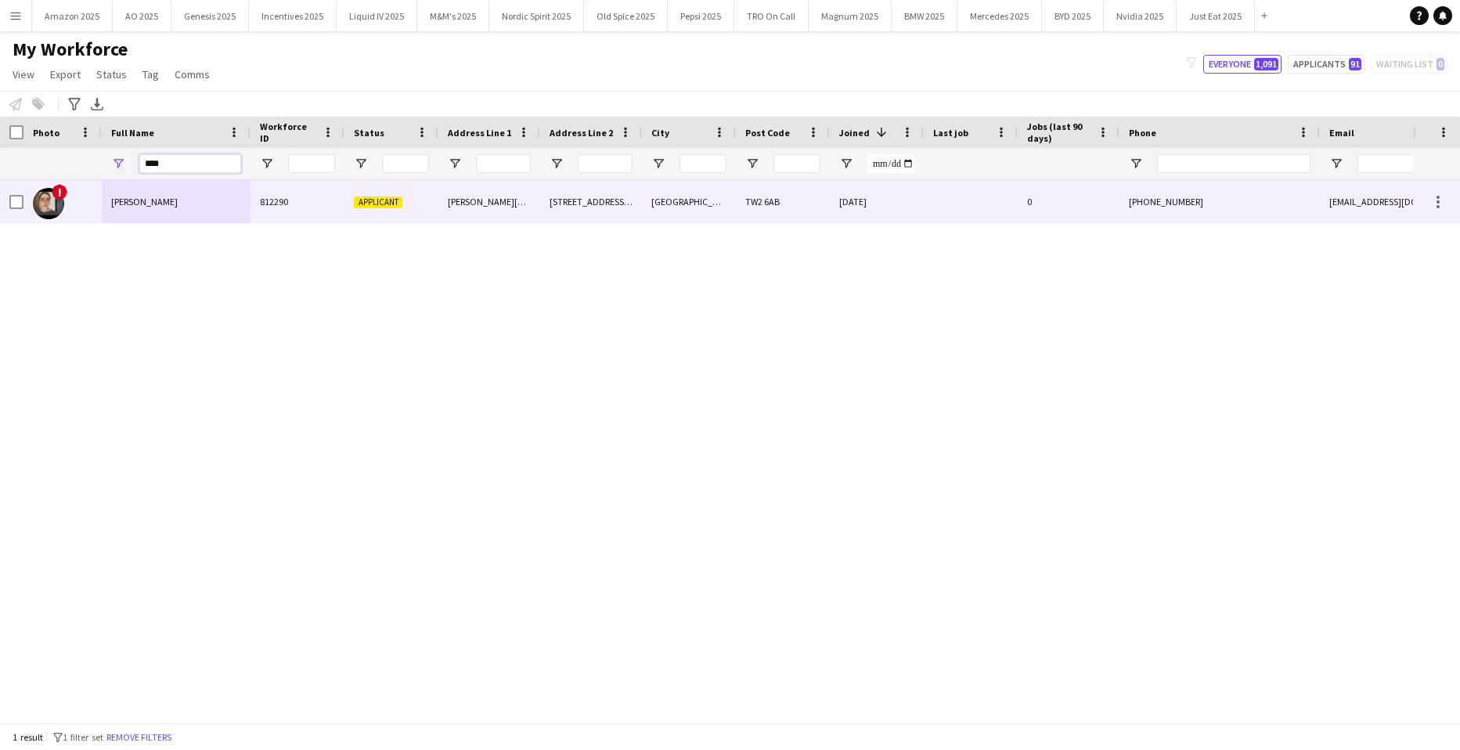
type input "****"
click at [181, 198] on div "Saol Macauley" at bounding box center [176, 201] width 149 height 43
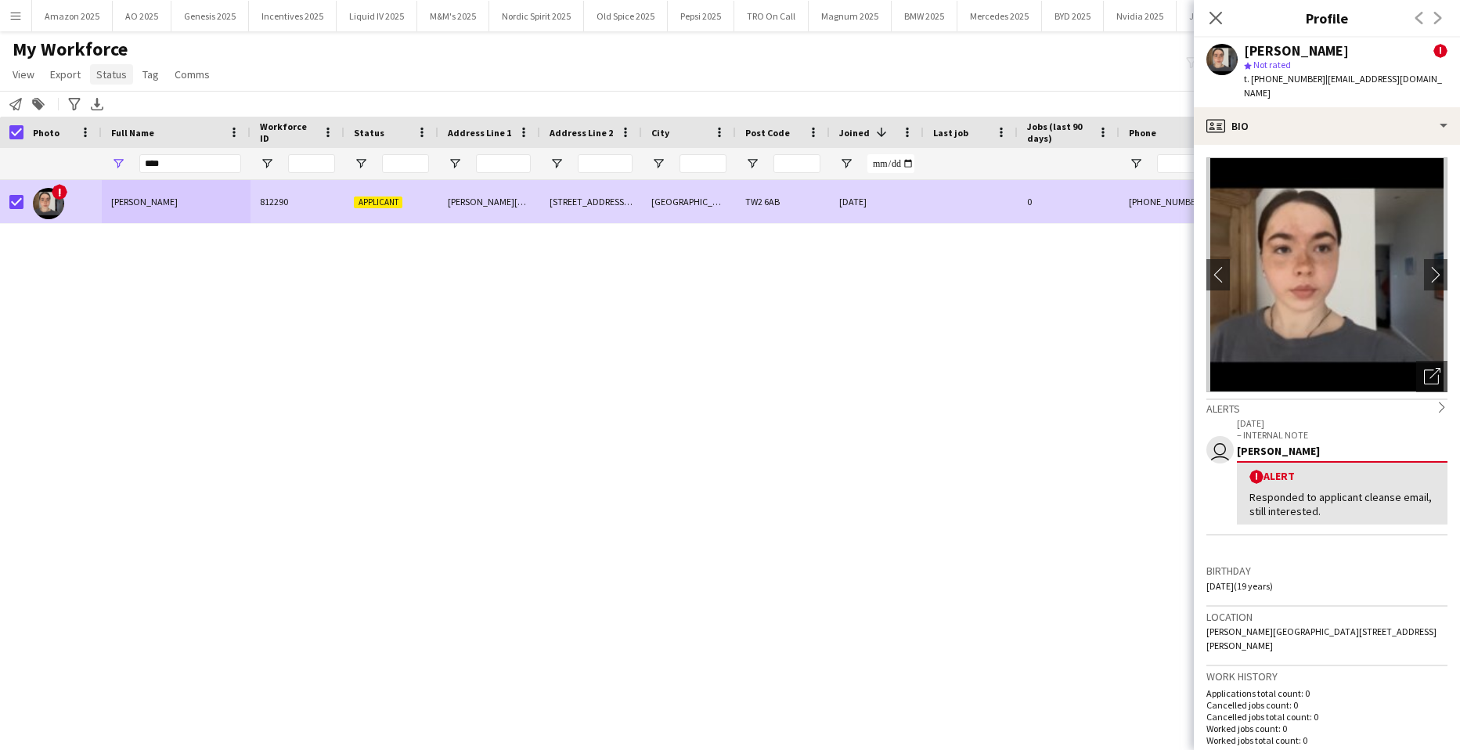
click at [113, 77] on span "Status" at bounding box center [111, 74] width 31 height 14
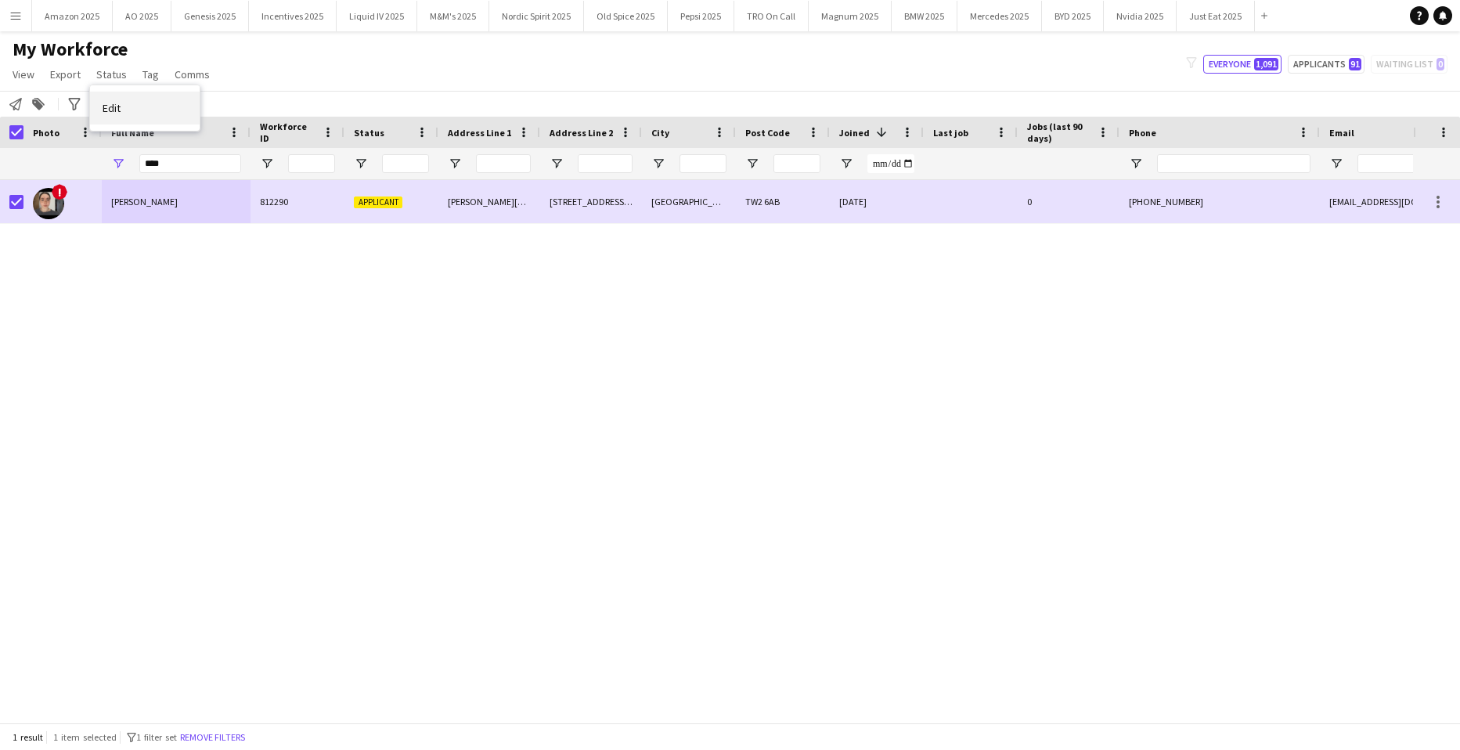
click at [125, 111] on link "Edit" at bounding box center [145, 108] width 110 height 33
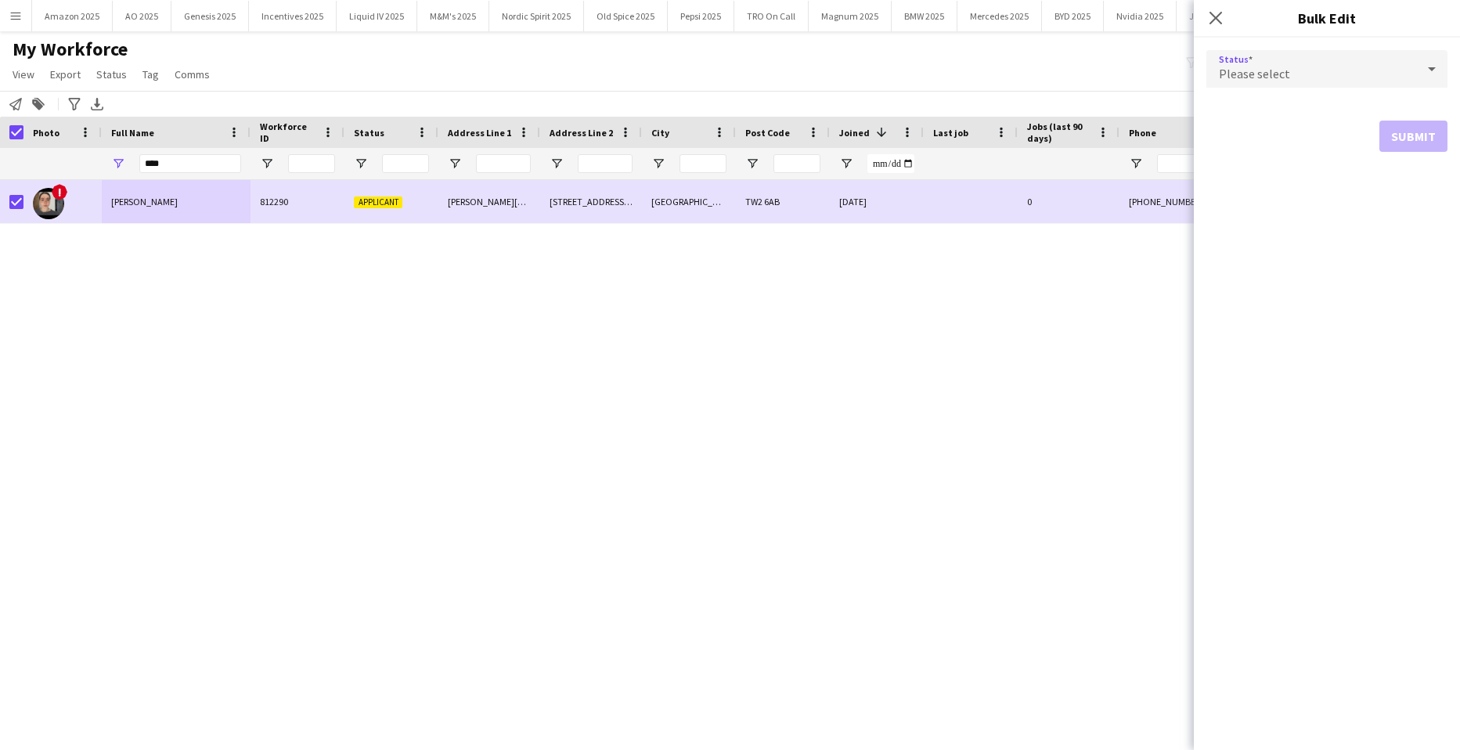
click at [1354, 60] on div "Please select" at bounding box center [1312, 69] width 210 height 38
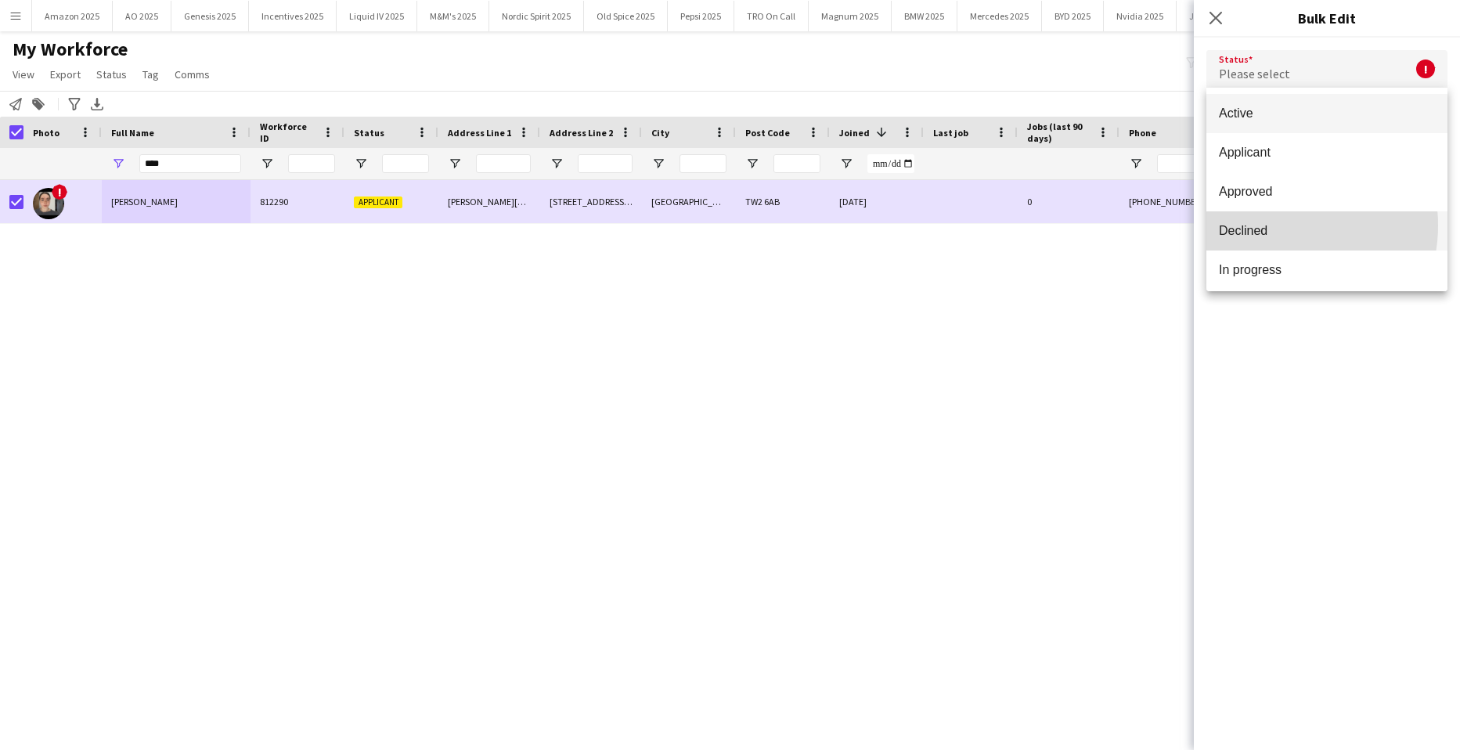
click at [1279, 226] on span "Declined" at bounding box center [1327, 230] width 216 height 15
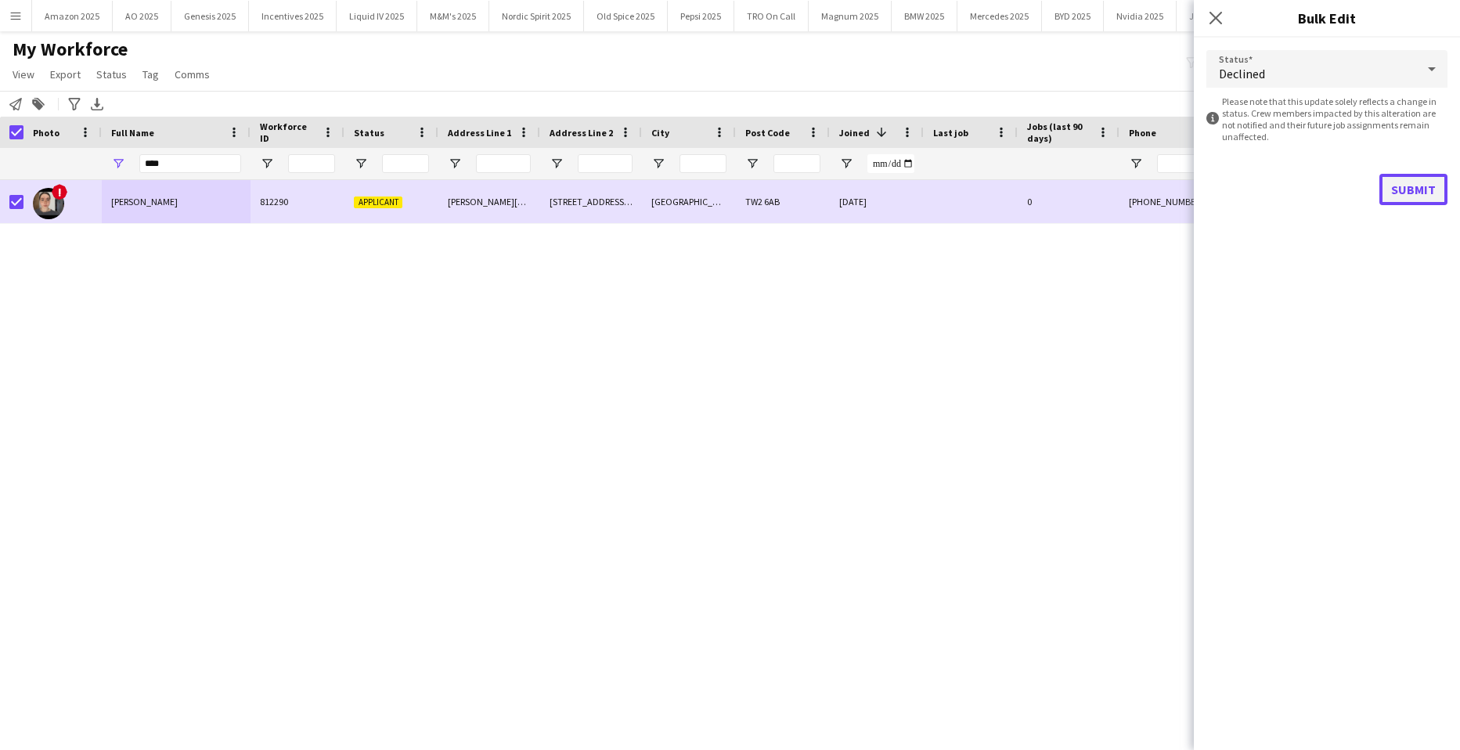
click at [1419, 185] on button "Submit" at bounding box center [1414, 189] width 68 height 31
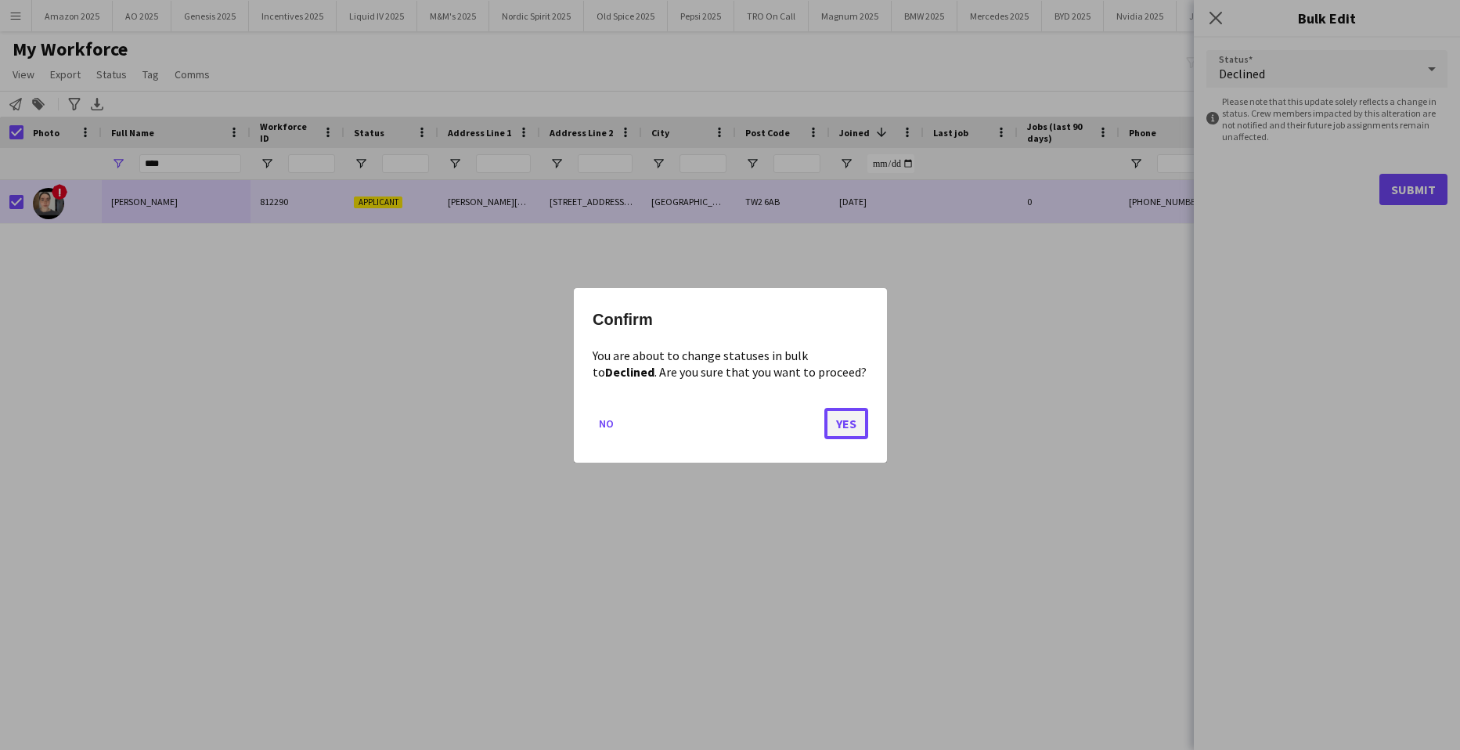
click at [831, 417] on button "Yes" at bounding box center [846, 422] width 44 height 31
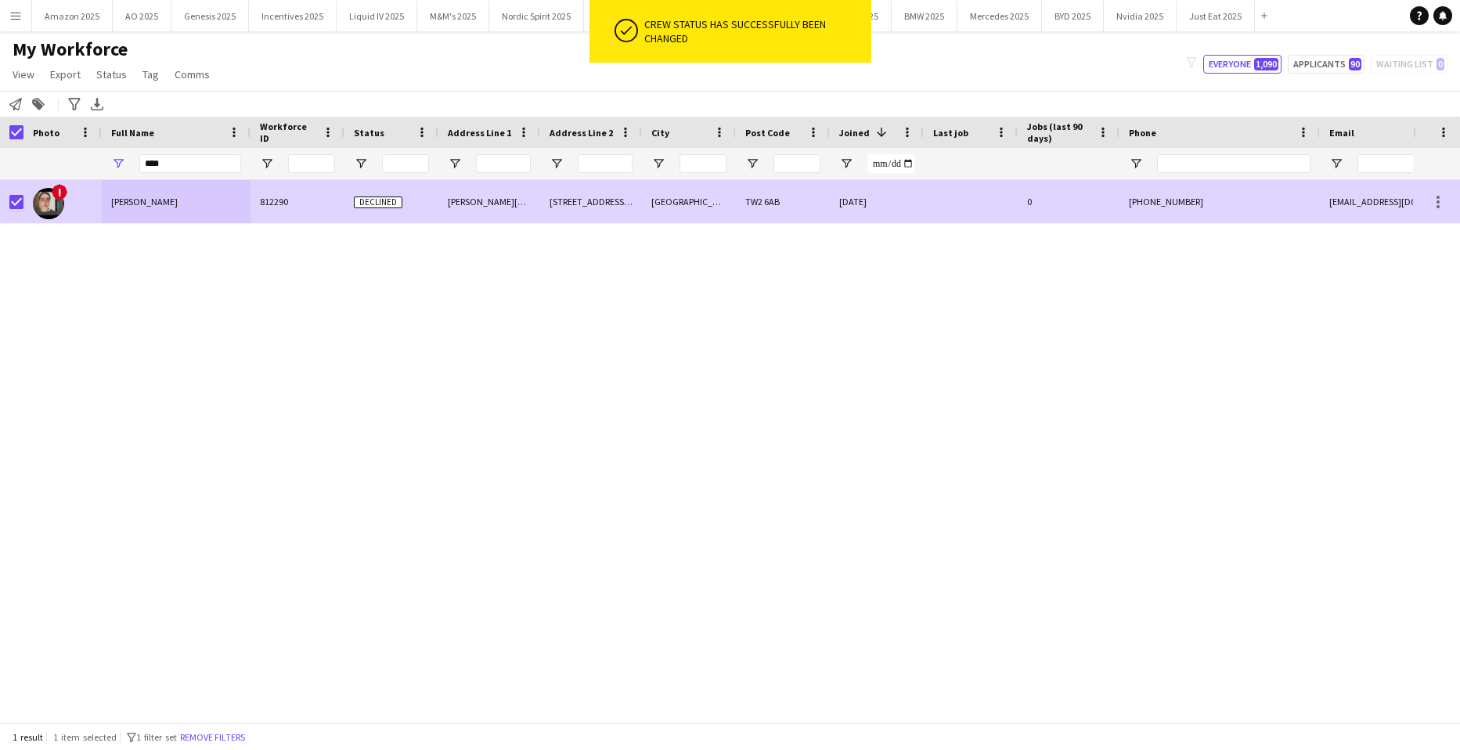
click at [116, 201] on span "Saol Macauley" at bounding box center [144, 202] width 67 height 12
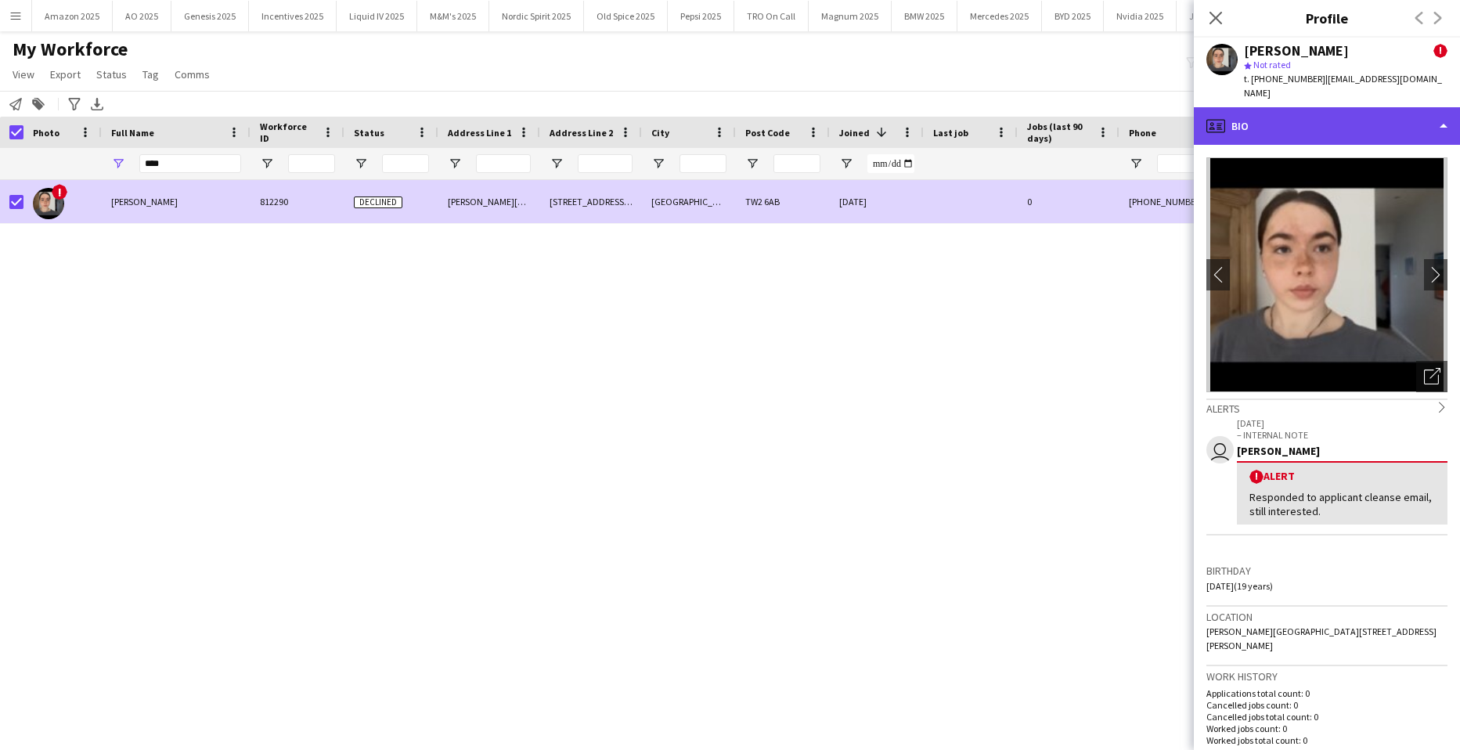
click at [1374, 107] on div "profile Bio" at bounding box center [1327, 126] width 266 height 38
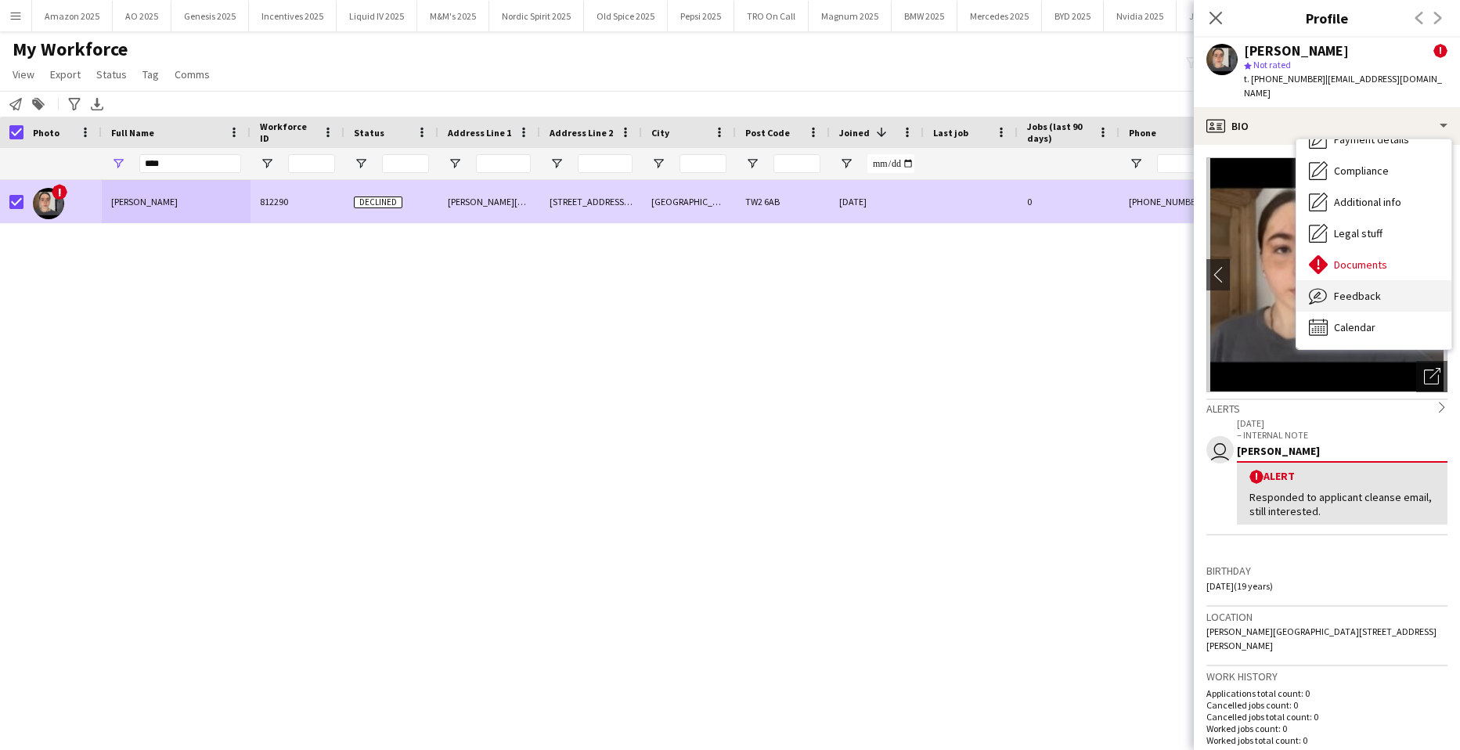
click at [1374, 280] on div "Feedback Feedback" at bounding box center [1374, 295] width 155 height 31
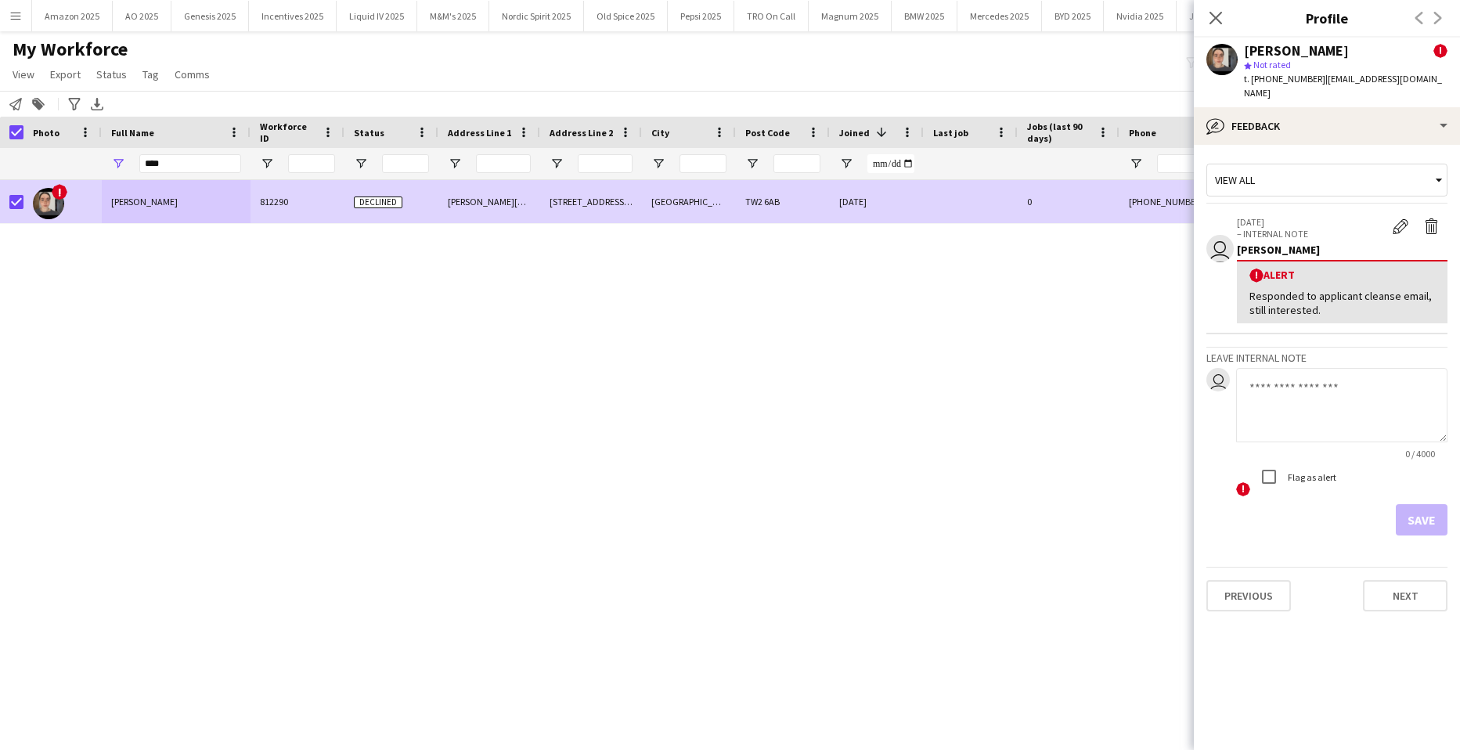
click at [1321, 385] on textarea at bounding box center [1341, 405] width 211 height 74
paste textarea "**********"
type textarea "**********"
click at [1415, 504] on button "Save" at bounding box center [1422, 519] width 52 height 31
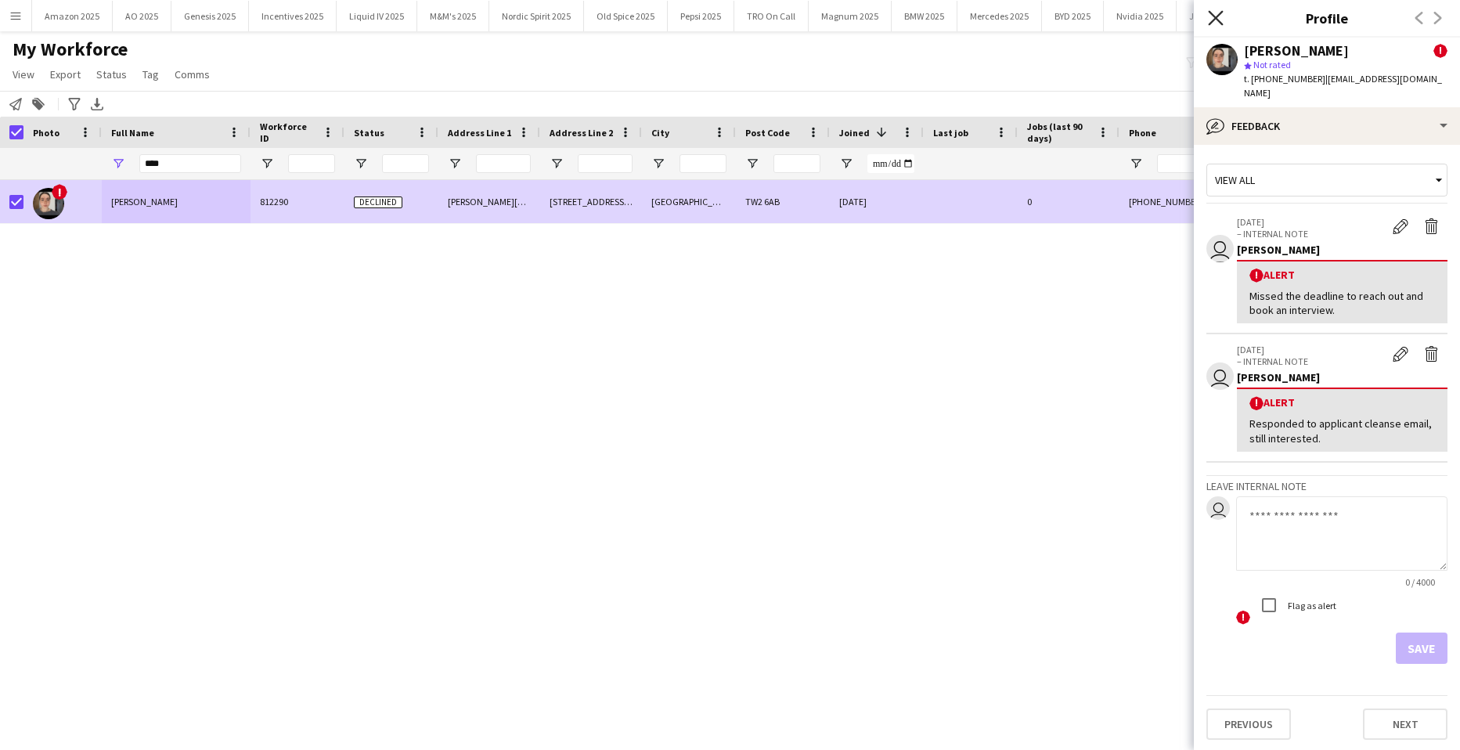
click at [1218, 19] on icon at bounding box center [1215, 17] width 15 height 15
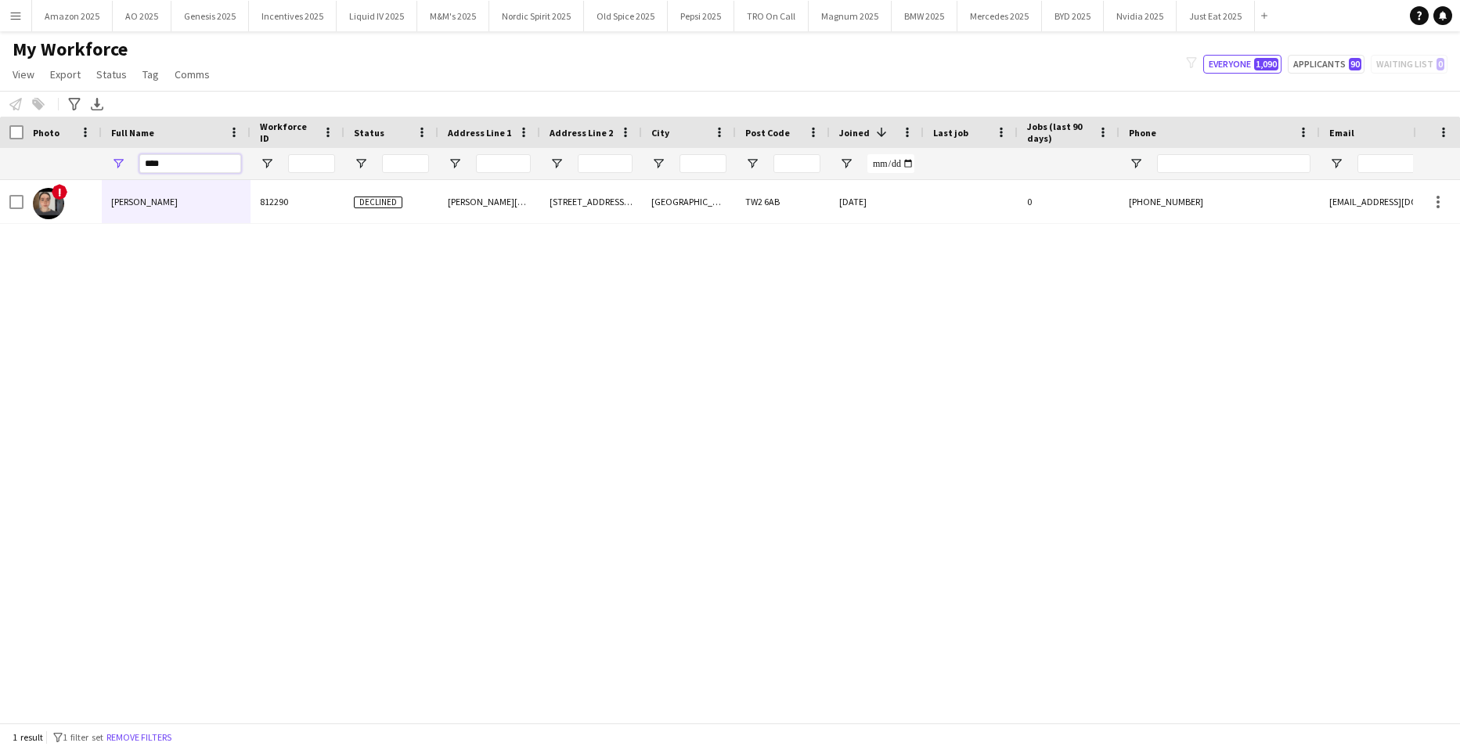
drag, startPoint x: 182, startPoint y: 165, endPoint x: -40, endPoint y: 164, distance: 221.6
click at [0, 164] on html "Menu Boards Boards Boards All jobs Status Workforce Workforce My Workforce Recr…" at bounding box center [730, 375] width 1460 height 750
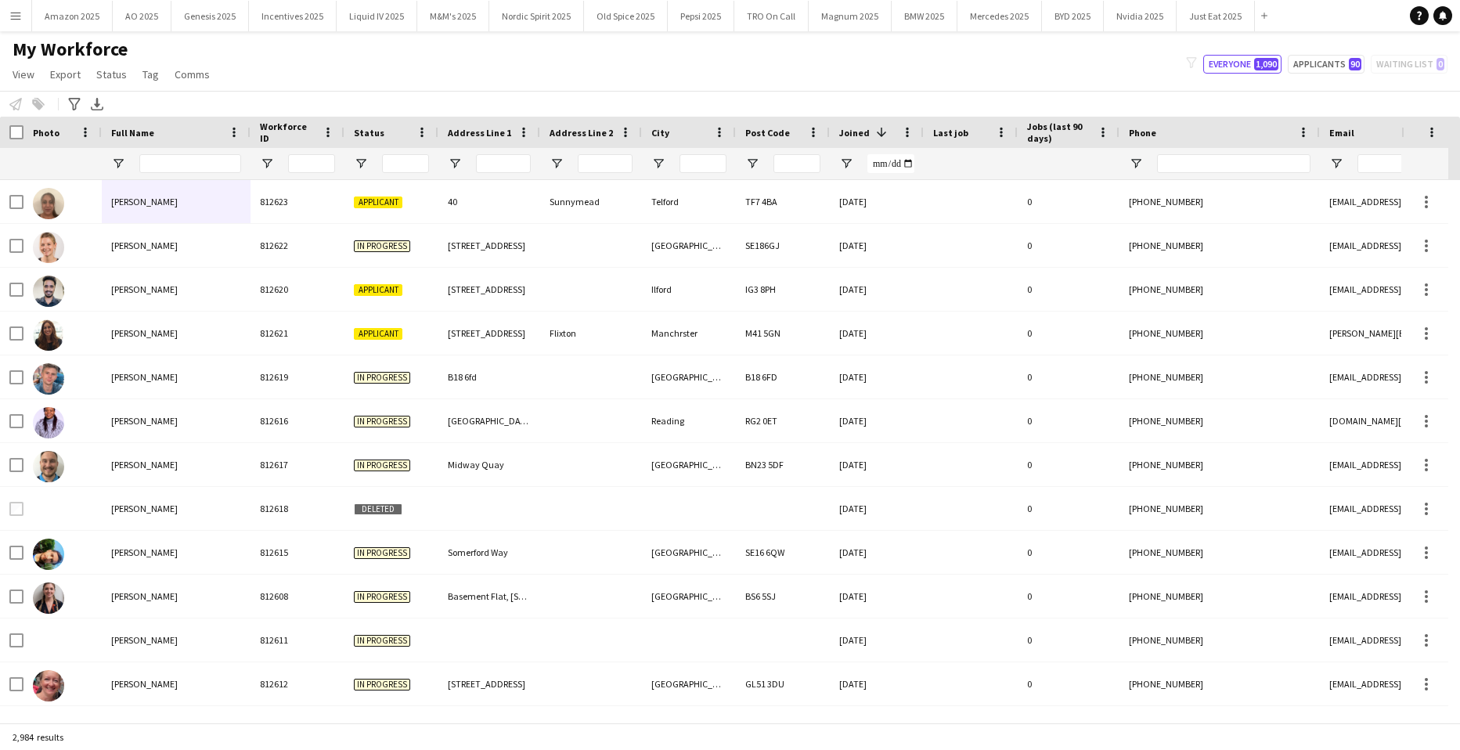
click at [22, 13] on button "Menu" at bounding box center [15, 15] width 31 height 31
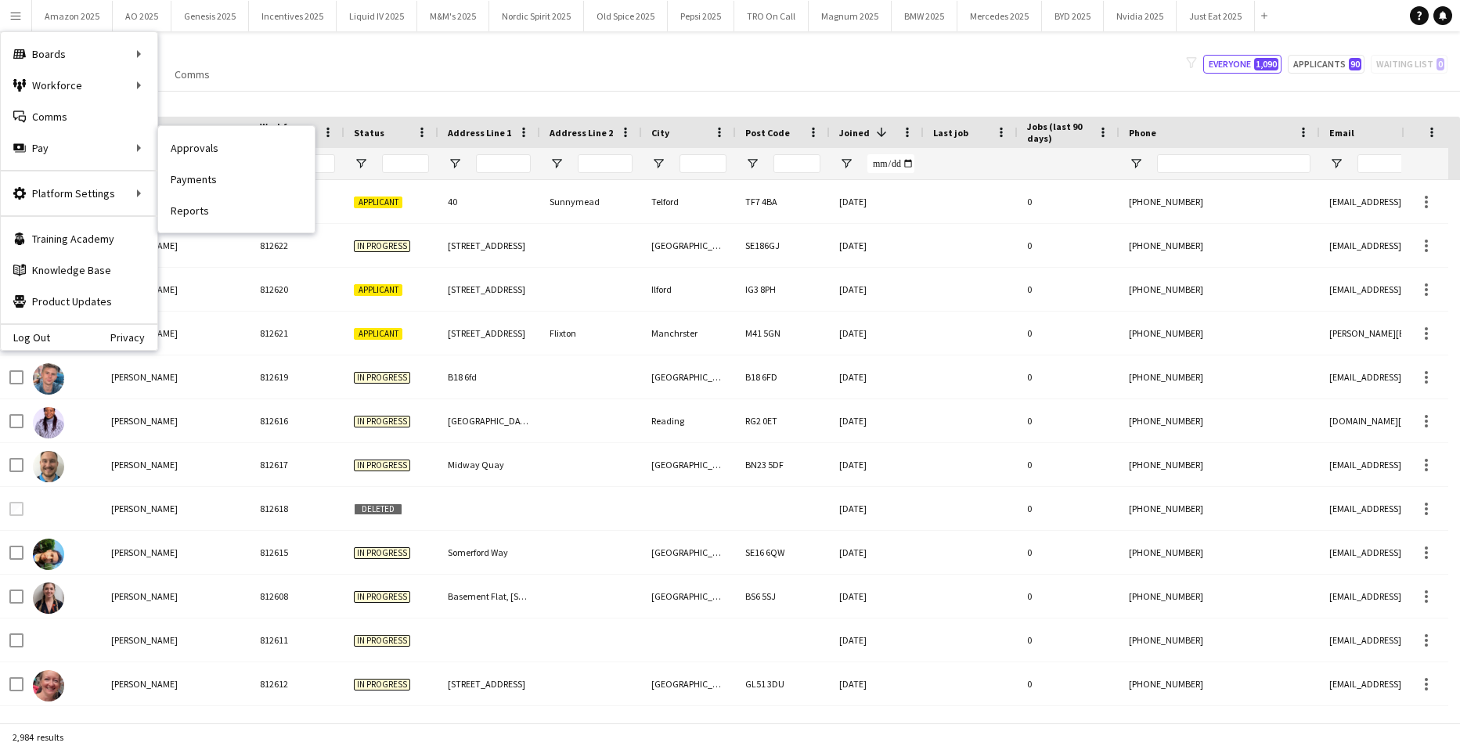
drag, startPoint x: 189, startPoint y: 152, endPoint x: 668, endPoint y: 225, distance: 484.7
click at [190, 152] on link "Approvals" at bounding box center [236, 147] width 157 height 31
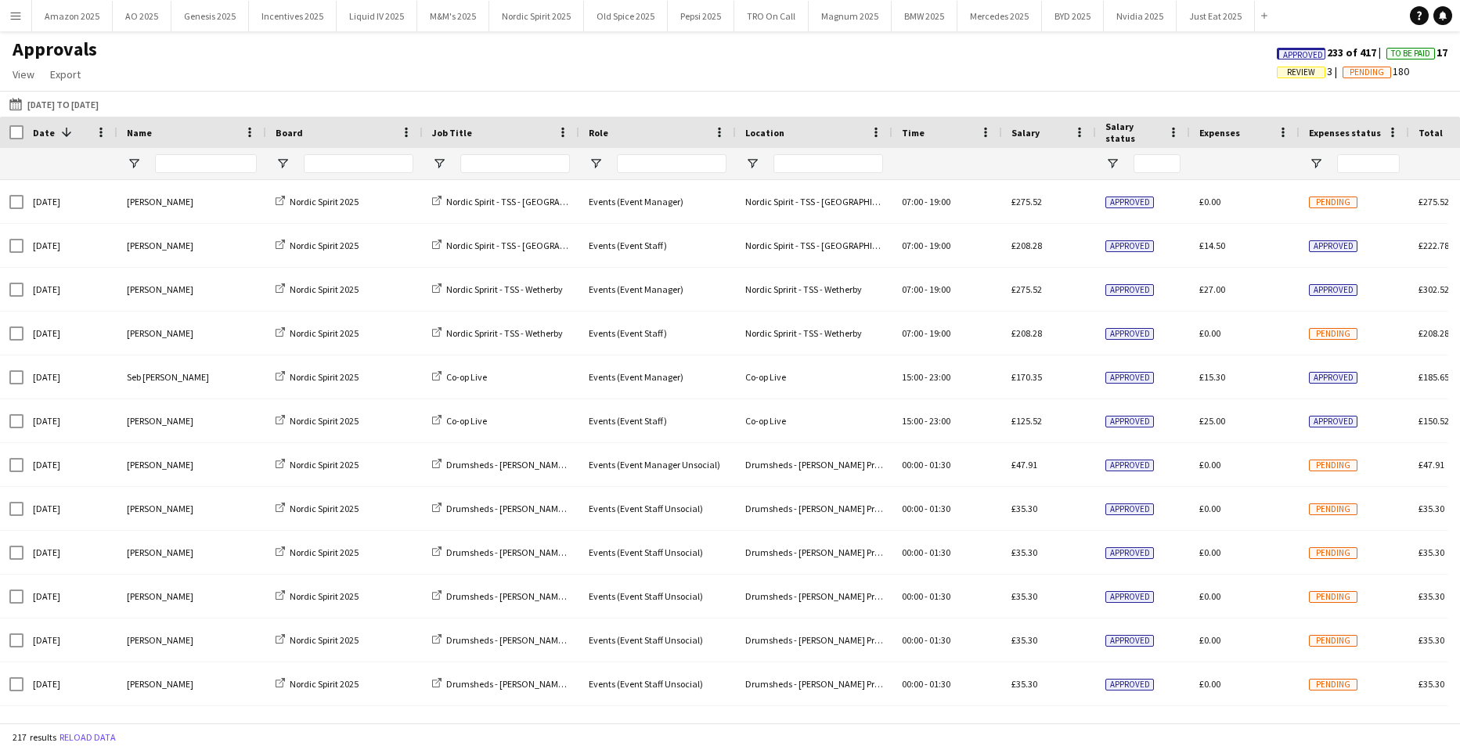
click at [1297, 54] on span "Approved" at bounding box center [1303, 55] width 40 height 10
click at [1209, 75] on span "Review" at bounding box center [1219, 72] width 28 height 10
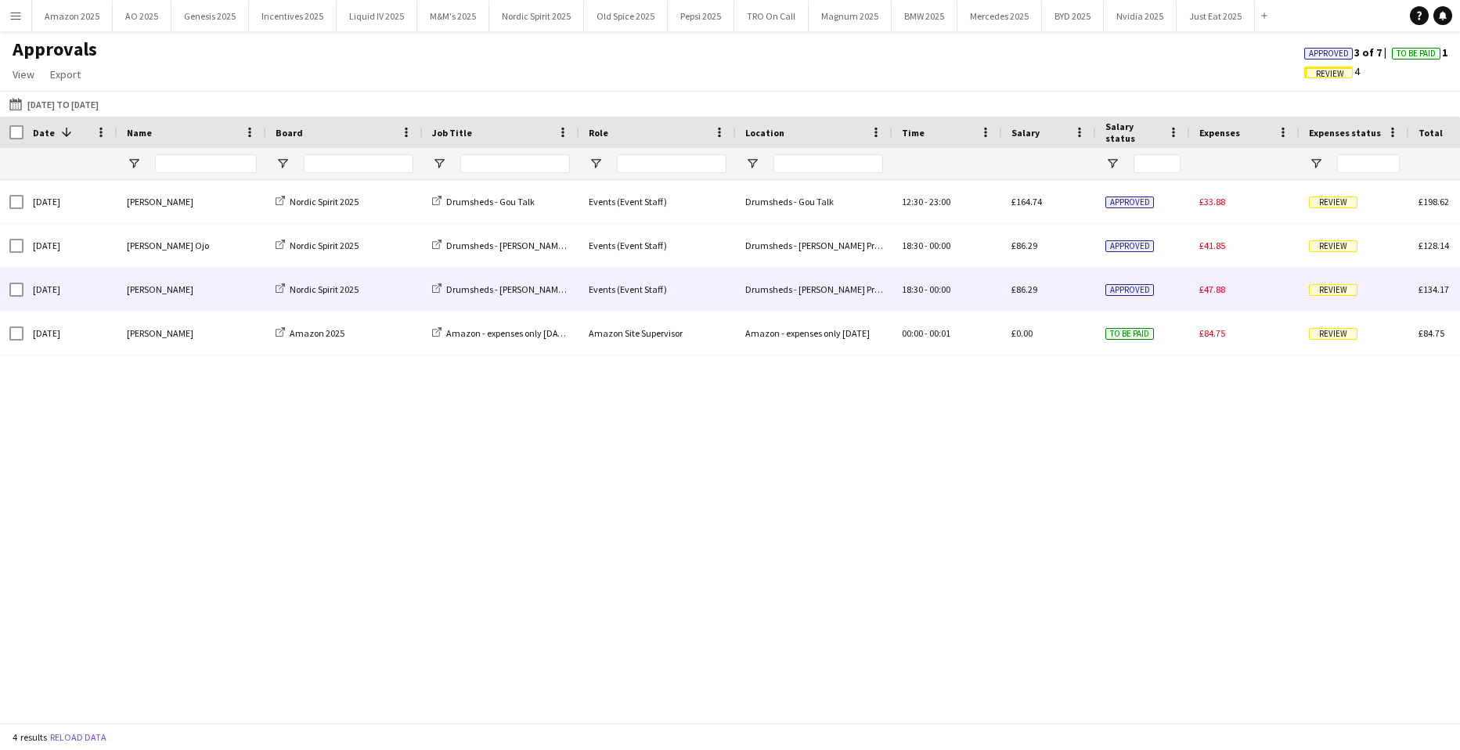
click at [1333, 293] on span "Review" at bounding box center [1333, 290] width 49 height 12
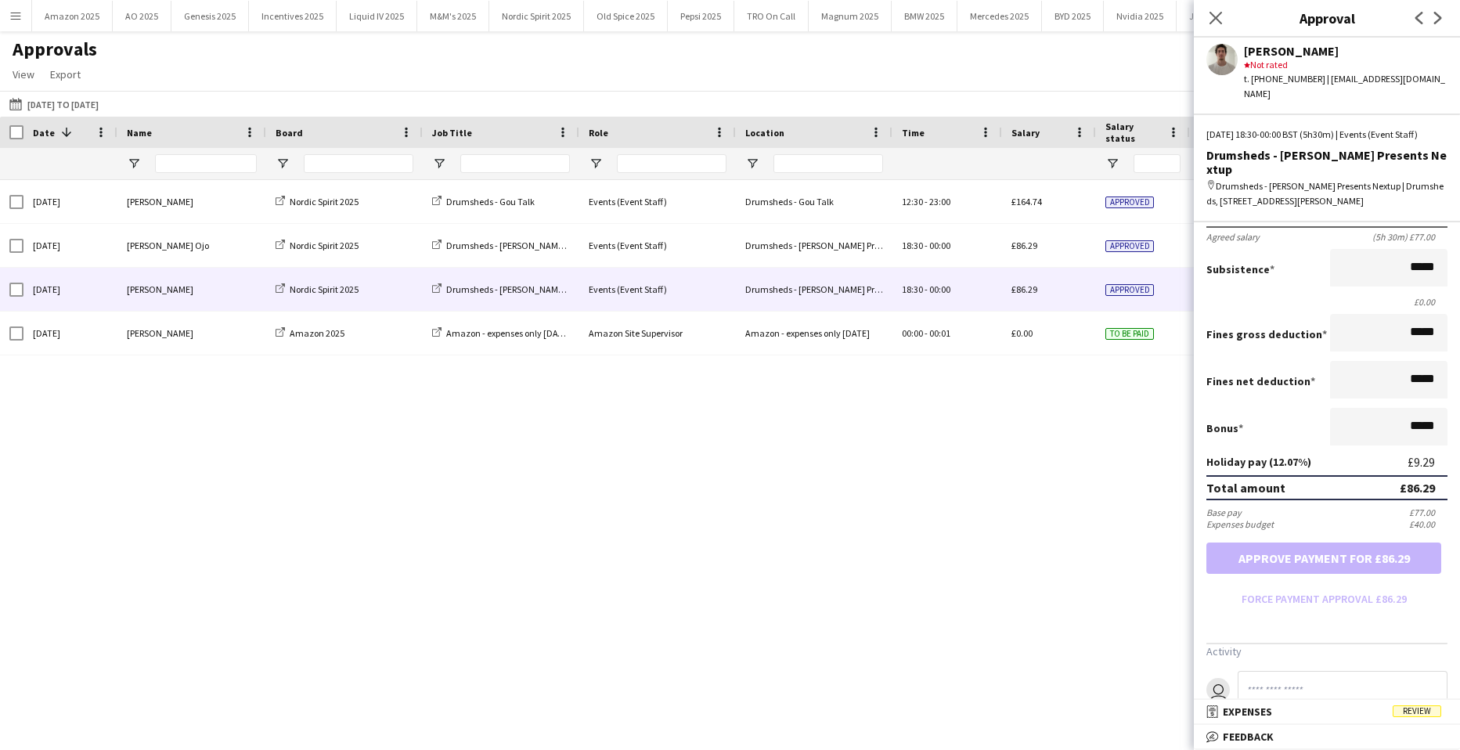
scroll to position [391, 0]
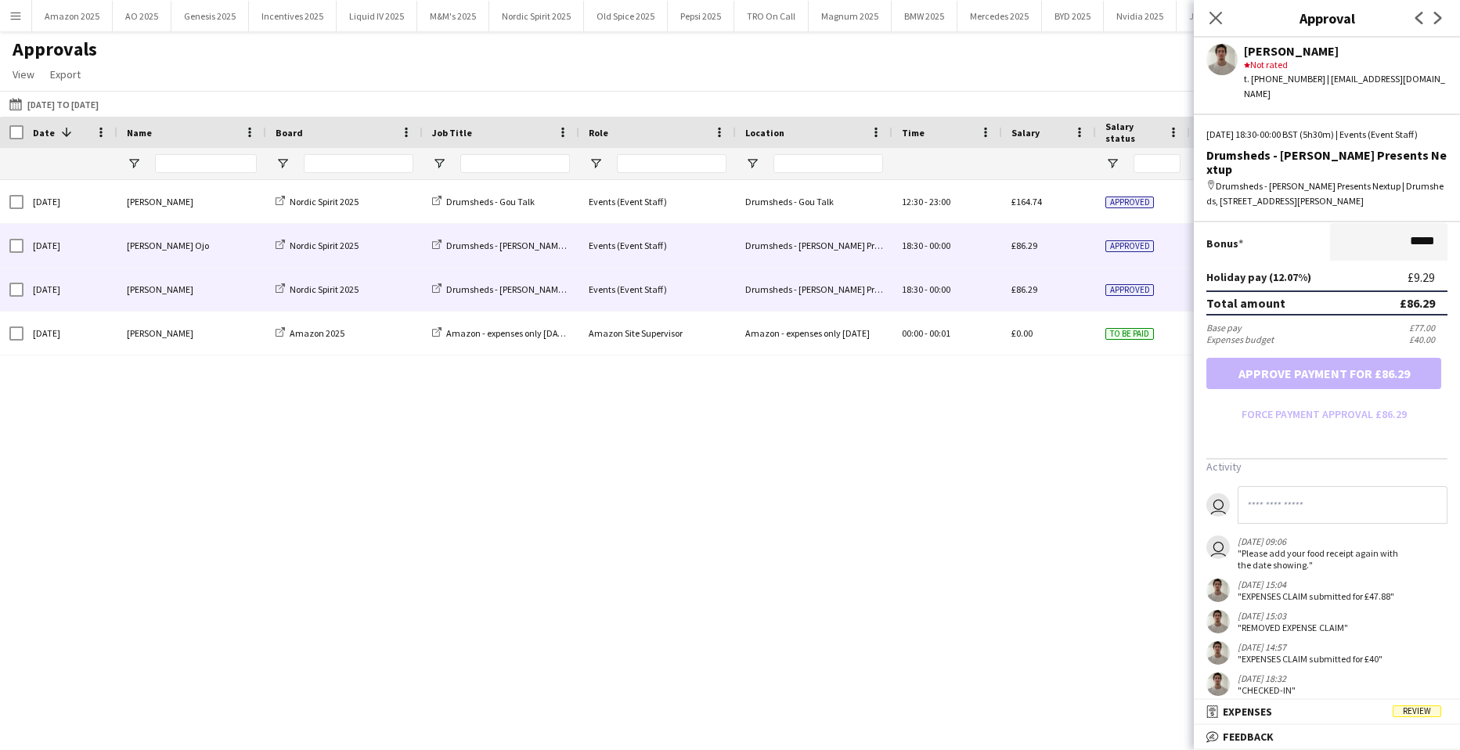
click at [1060, 256] on div "£86.29" at bounding box center [1049, 245] width 94 height 43
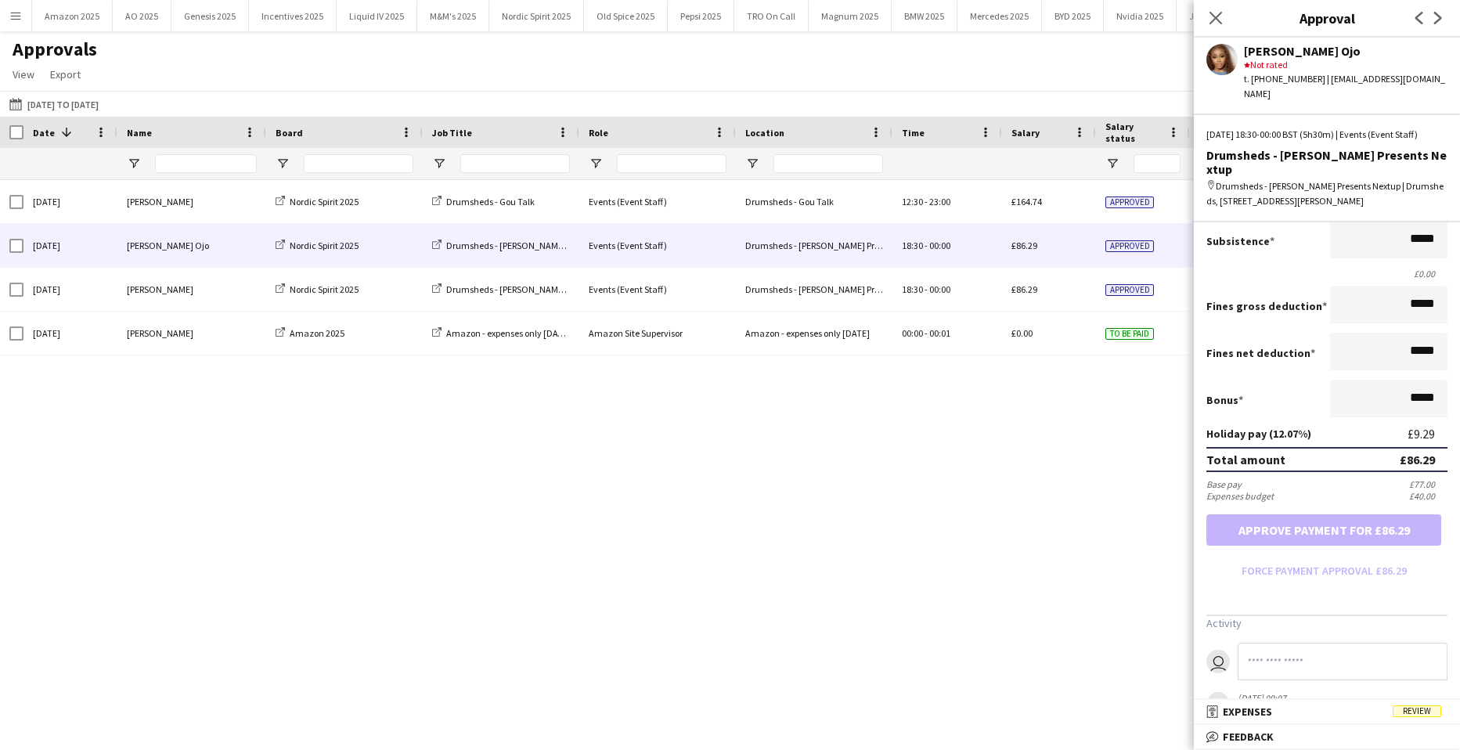
scroll to position [298, 0]
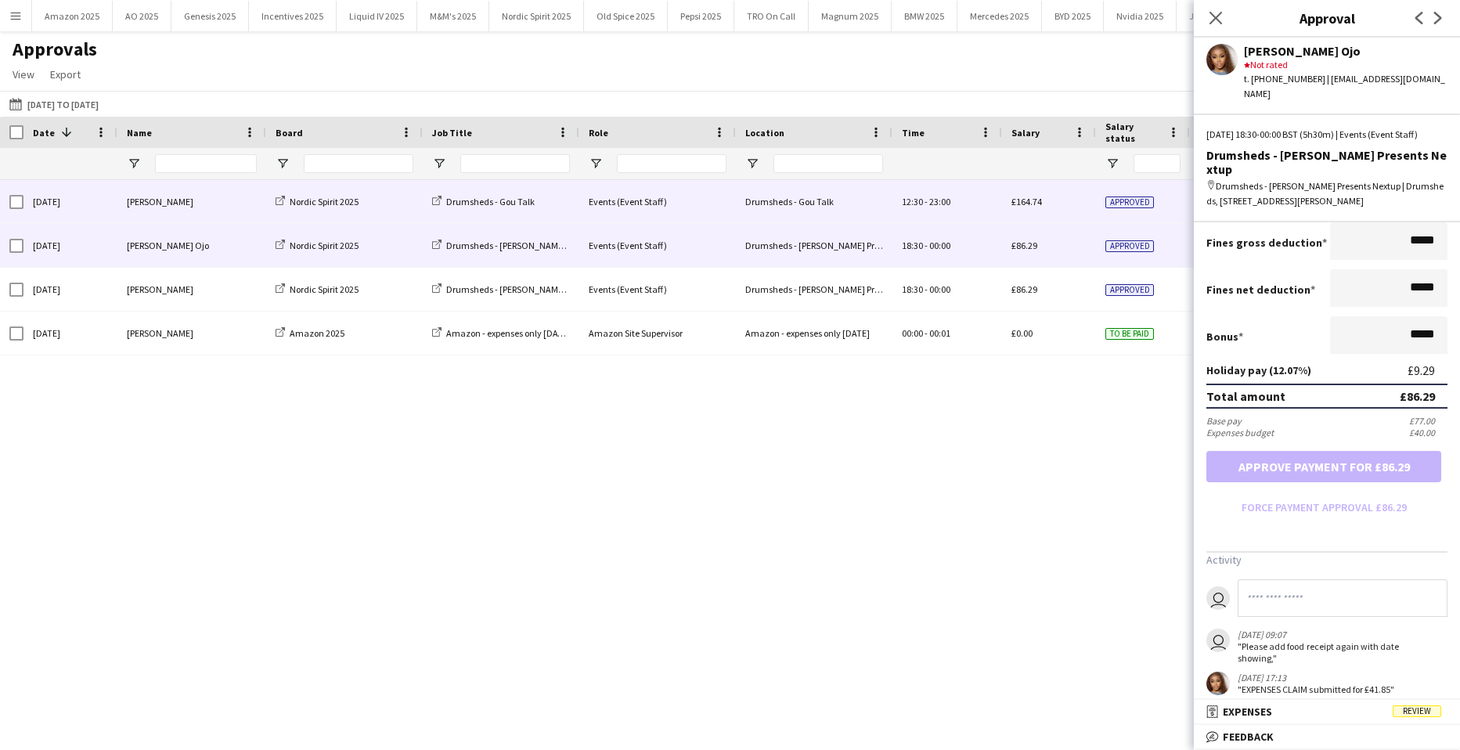
click at [1134, 209] on div "Approved" at bounding box center [1143, 201] width 94 height 43
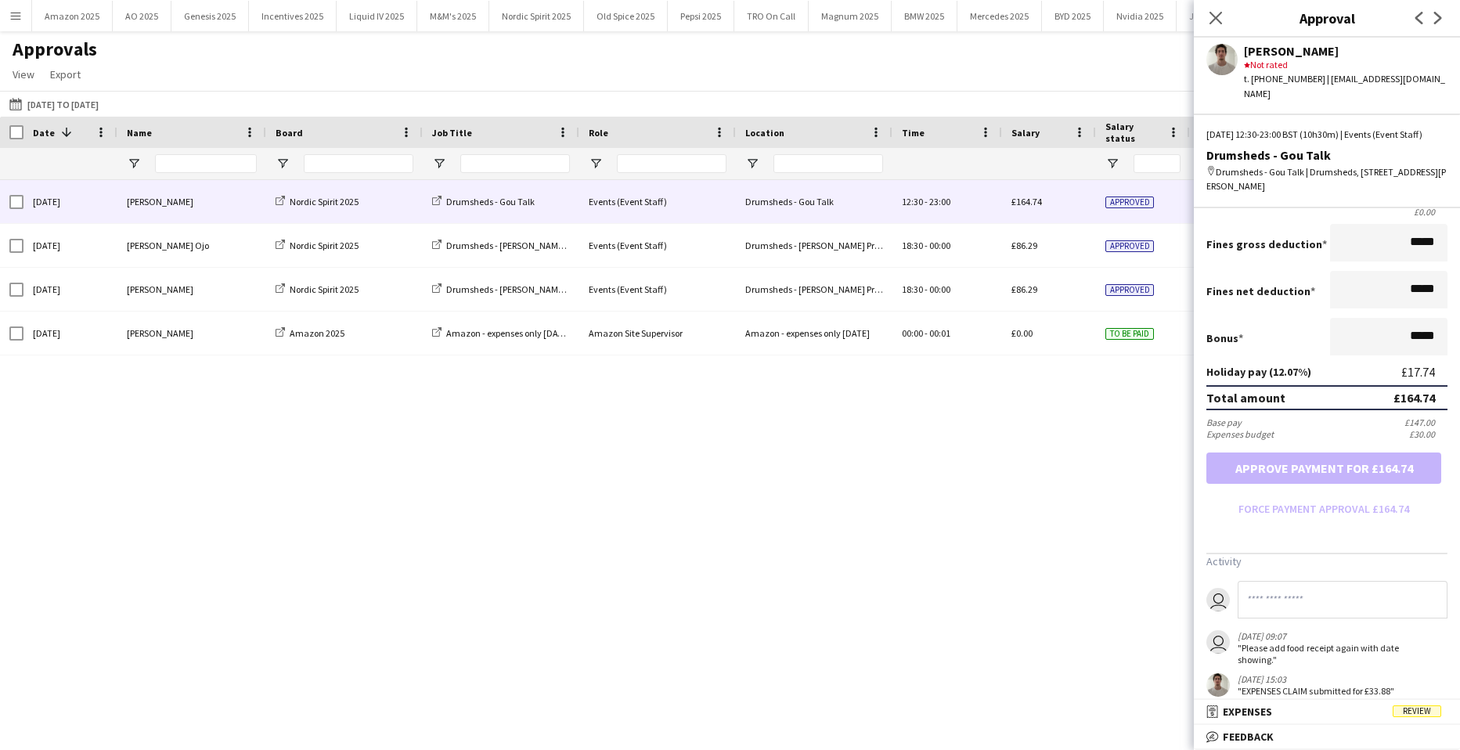
scroll to position [345, 0]
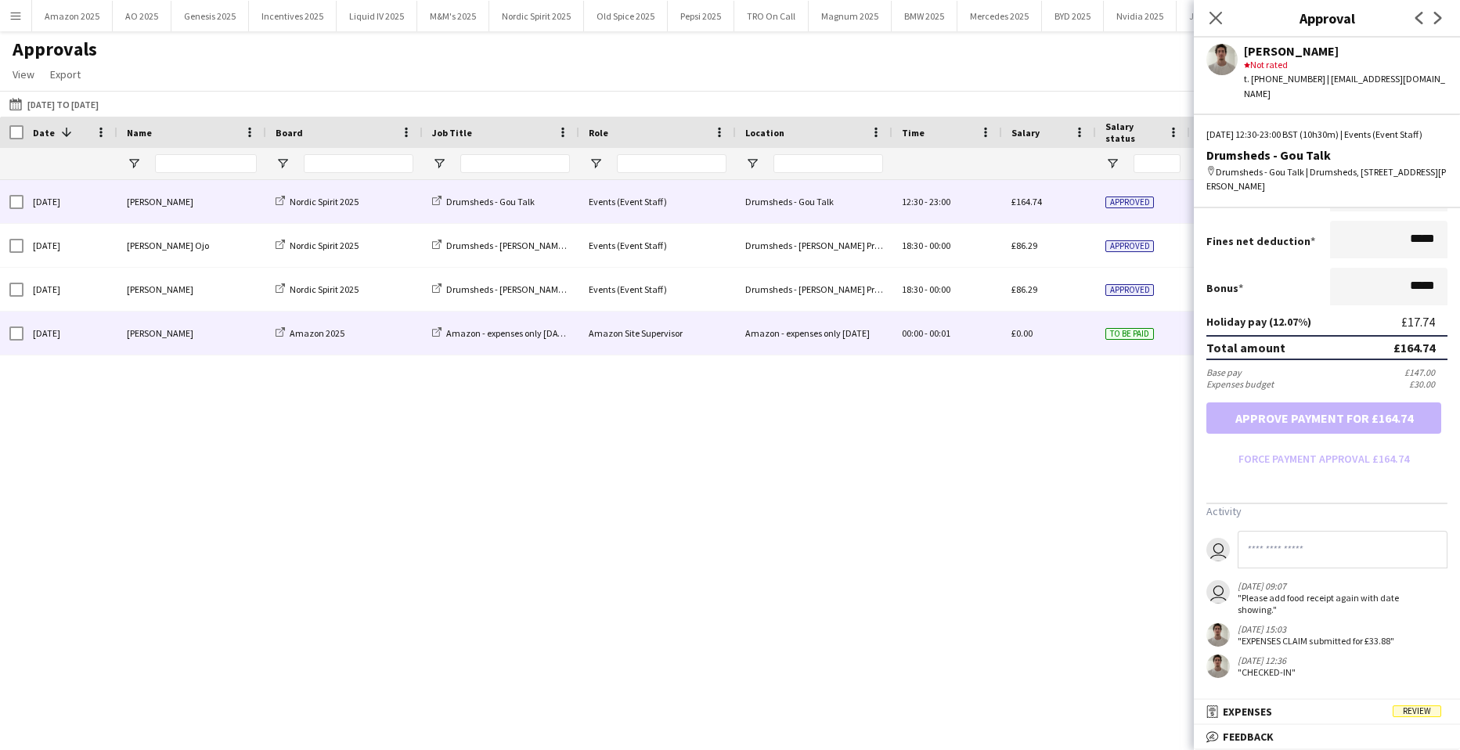
click at [757, 326] on div "Amazon - expenses only [DATE]" at bounding box center [814, 333] width 157 height 43
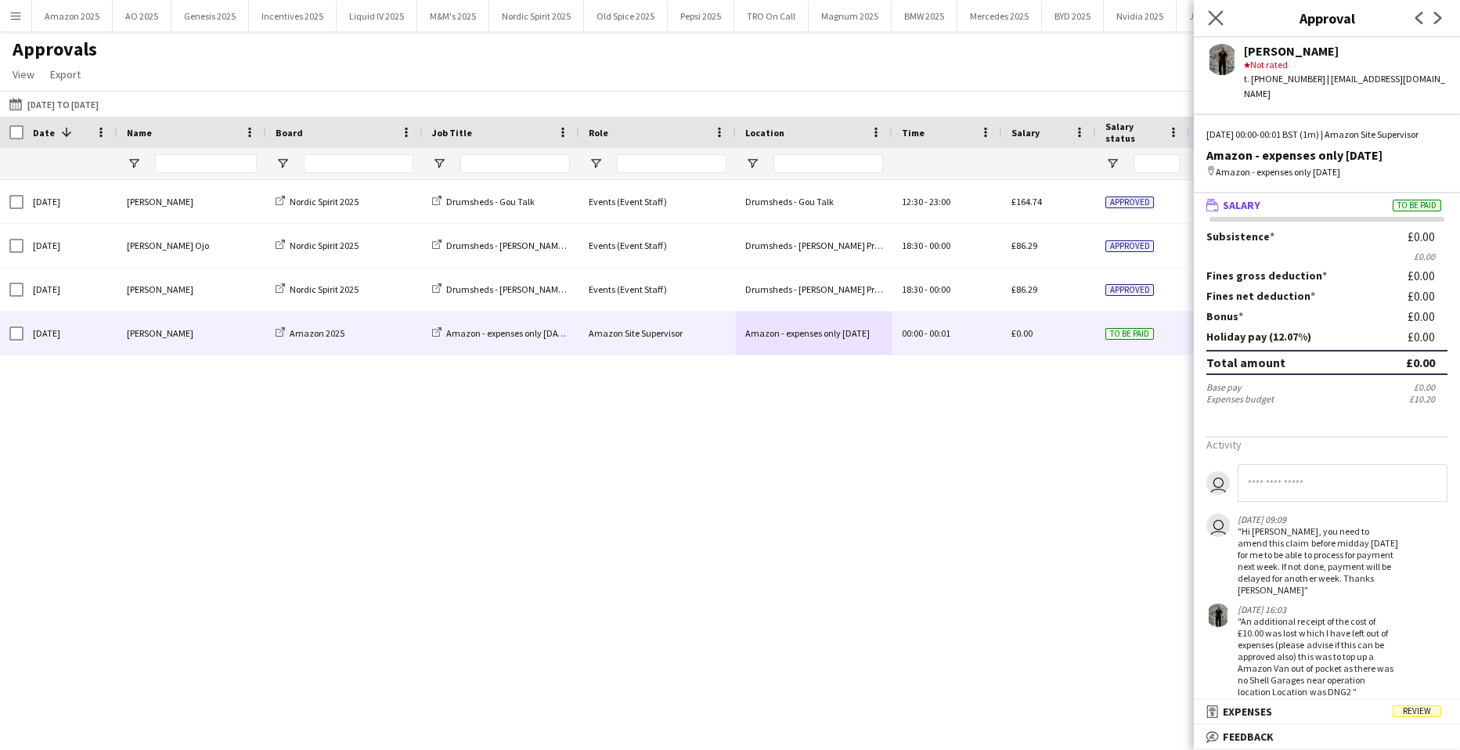
click at [1223, 9] on div "Close pop-in" at bounding box center [1216, 18] width 44 height 36
click at [1221, 16] on icon "Close pop-in" at bounding box center [1215, 17] width 15 height 15
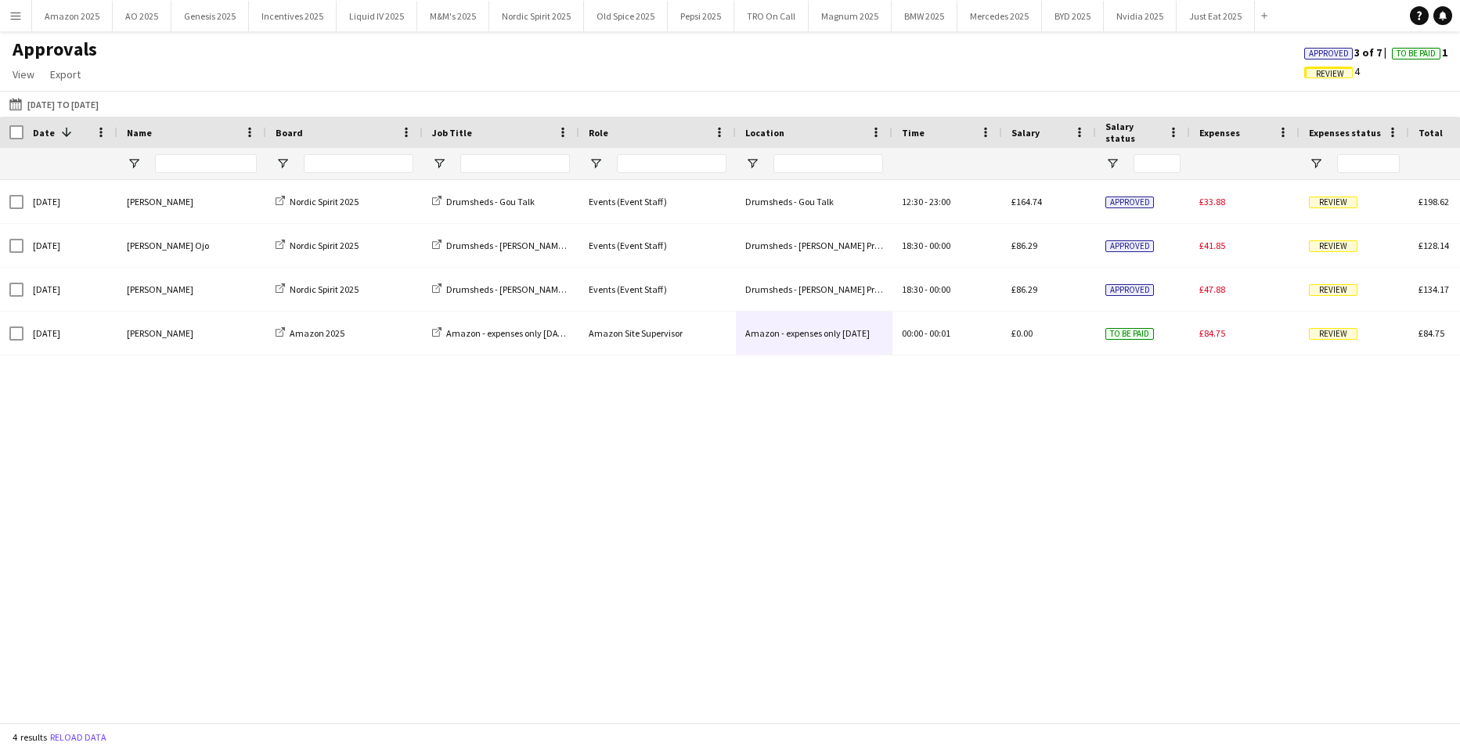
click at [1322, 52] on span "Approved" at bounding box center [1329, 54] width 40 height 10
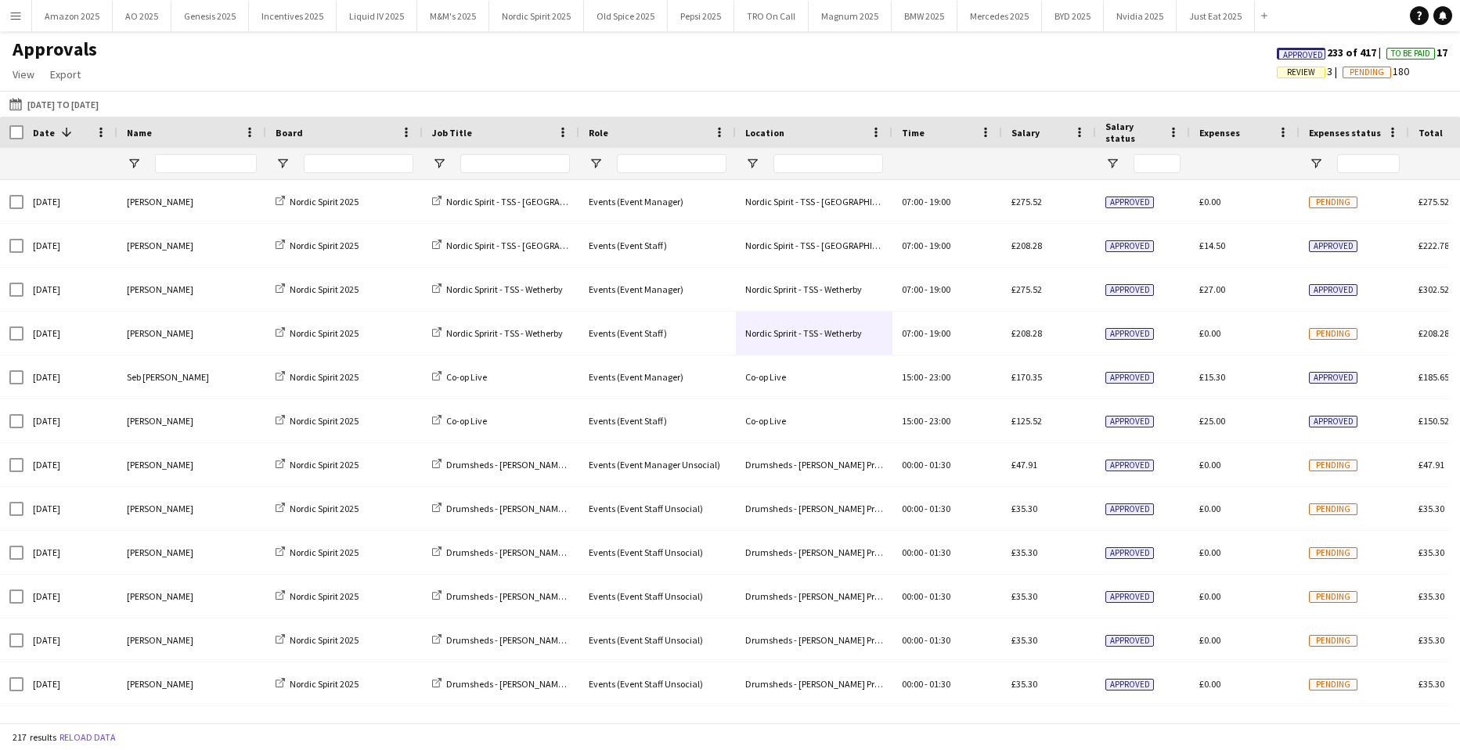
click at [1289, 52] on span "Approved" at bounding box center [1303, 55] width 40 height 10
click at [183, 161] on input "Name Filter Input" at bounding box center [206, 163] width 102 height 19
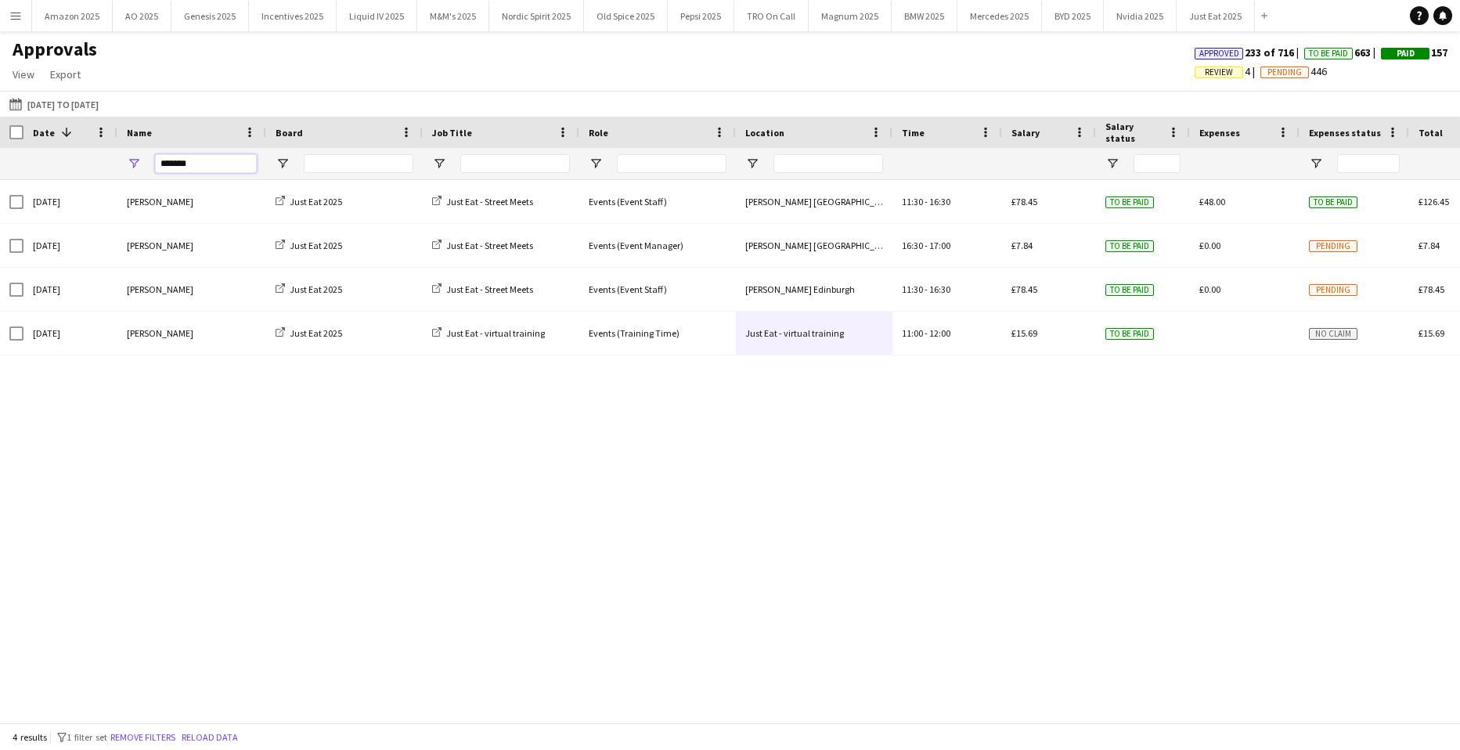
drag, startPoint x: 207, startPoint y: 168, endPoint x: -40, endPoint y: 165, distance: 247.4
click at [0, 165] on html "Menu Boards Boards Boards All jobs Status Workforce Workforce My Workforce Recr…" at bounding box center [730, 375] width 1460 height 750
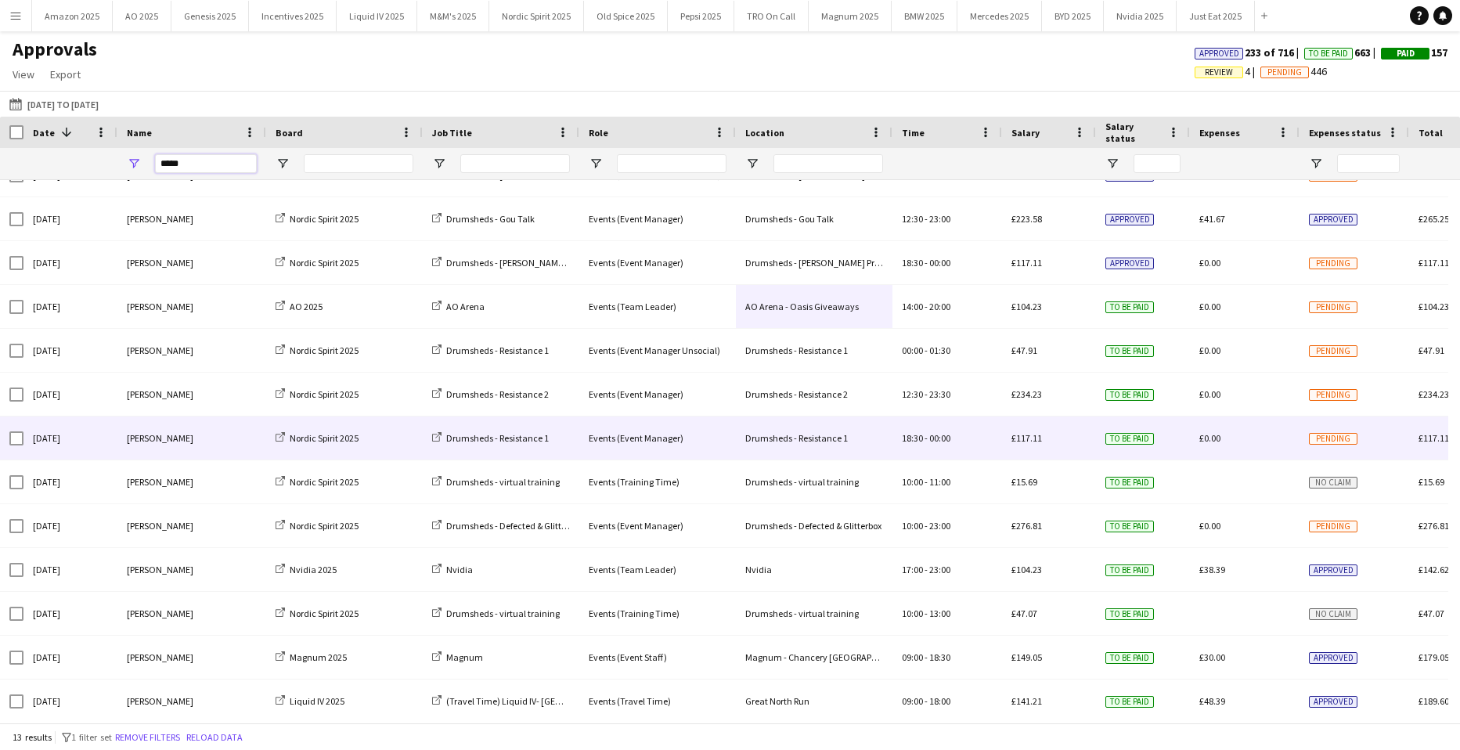
scroll to position [39, 0]
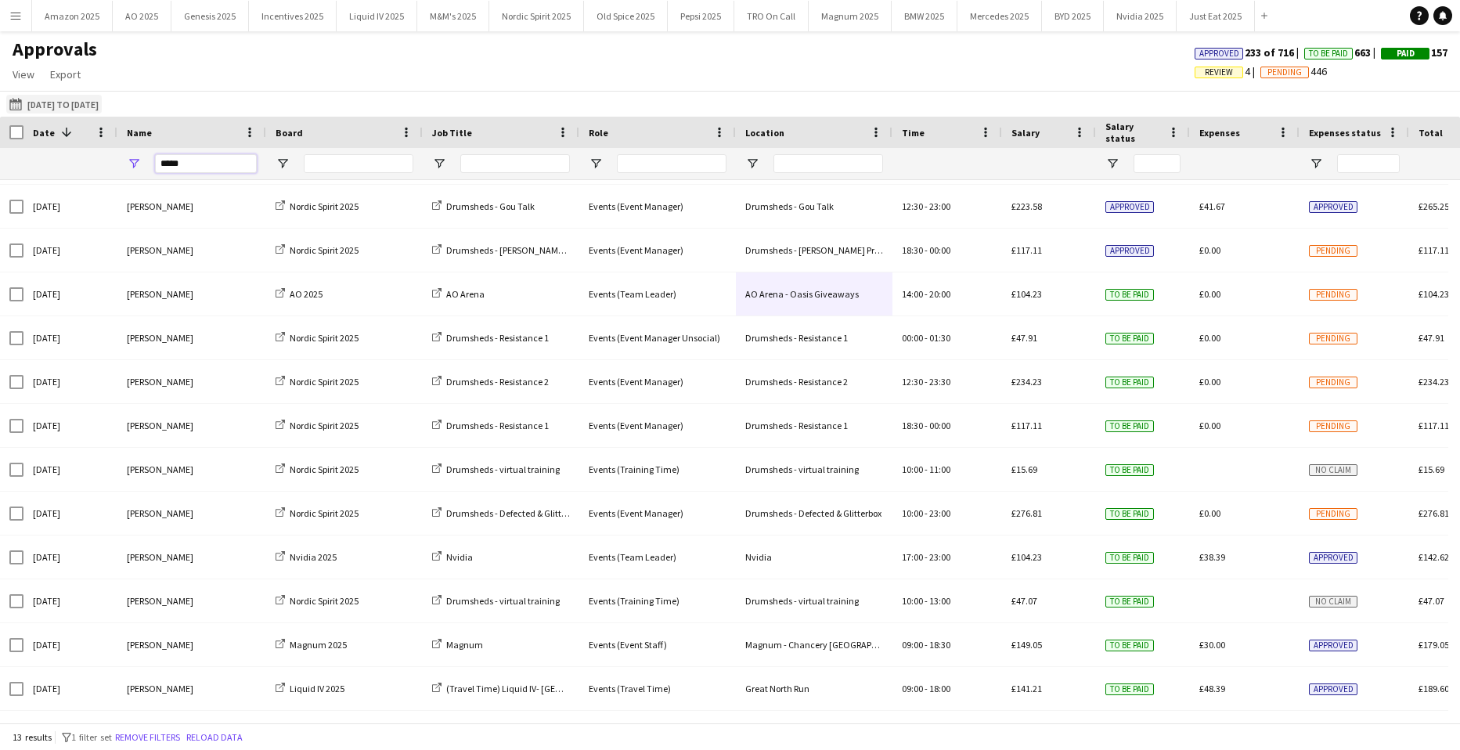
type input "*****"
click at [56, 110] on button "08-09-2025 to 05-10-2025 08-09-2025 to 05-10-2025" at bounding box center [54, 104] width 96 height 19
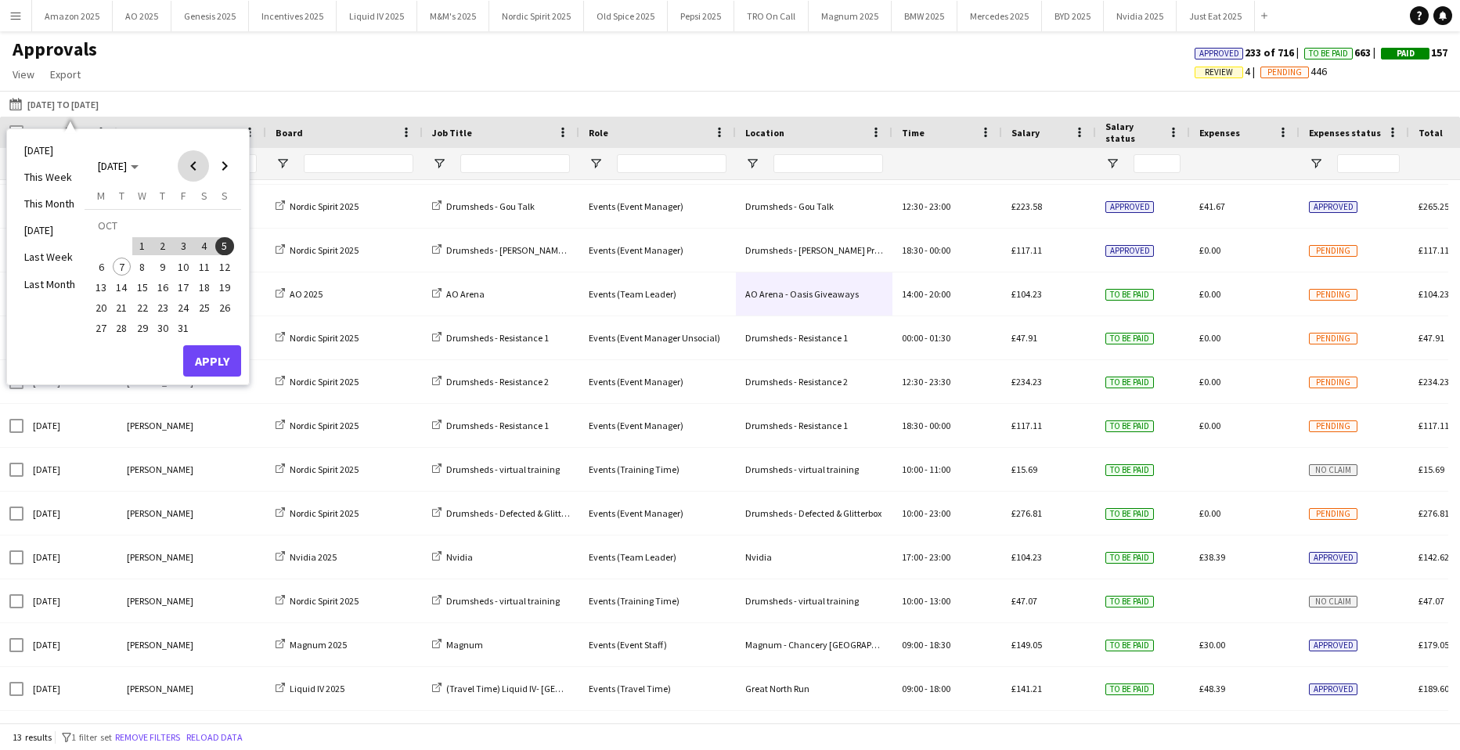
click at [191, 160] on span "Previous month" at bounding box center [193, 165] width 31 height 31
click at [97, 244] on span "1" at bounding box center [101, 246] width 19 height 19
click at [229, 163] on span "Next month" at bounding box center [224, 165] width 31 height 31
click at [229, 244] on span "5" at bounding box center [224, 246] width 19 height 19
click at [220, 350] on button "Apply" at bounding box center [212, 360] width 58 height 31
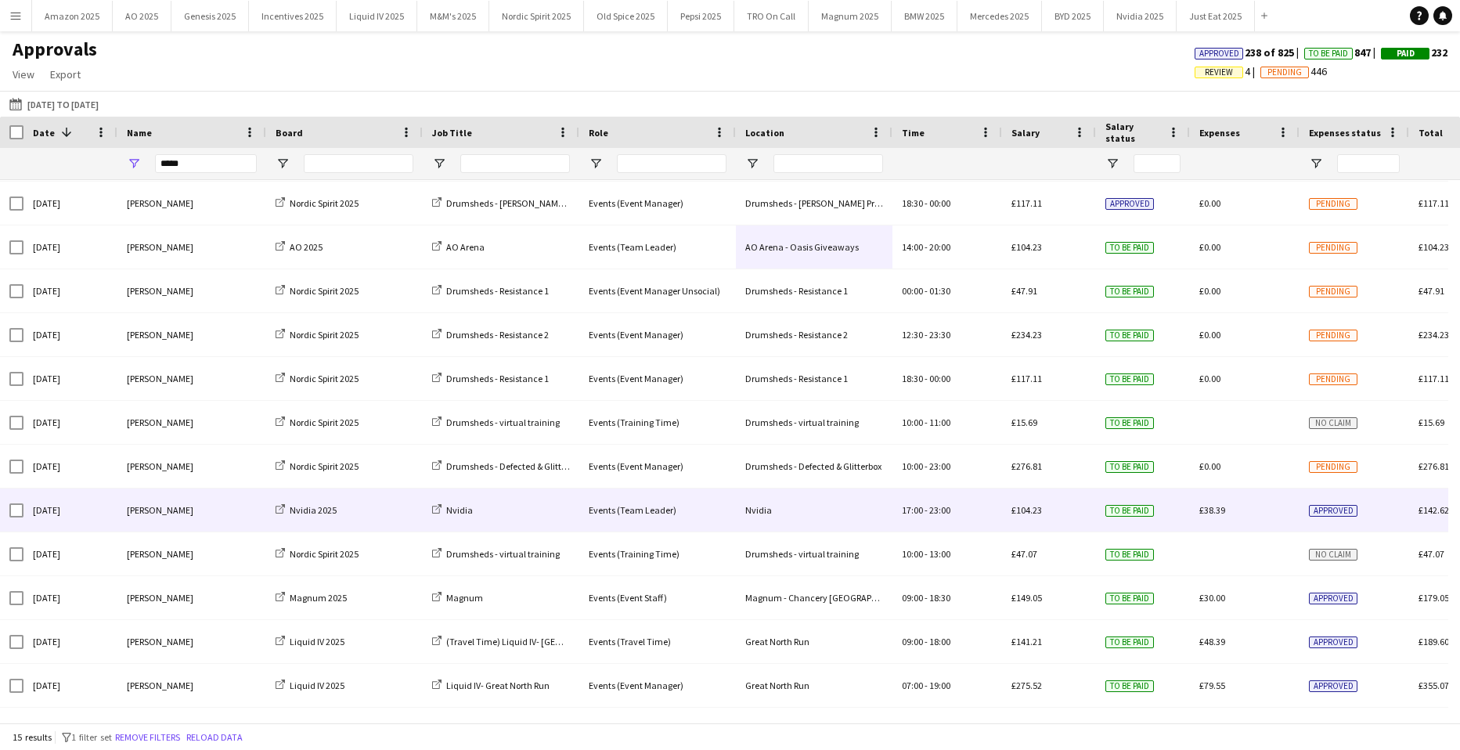
scroll to position [127, 0]
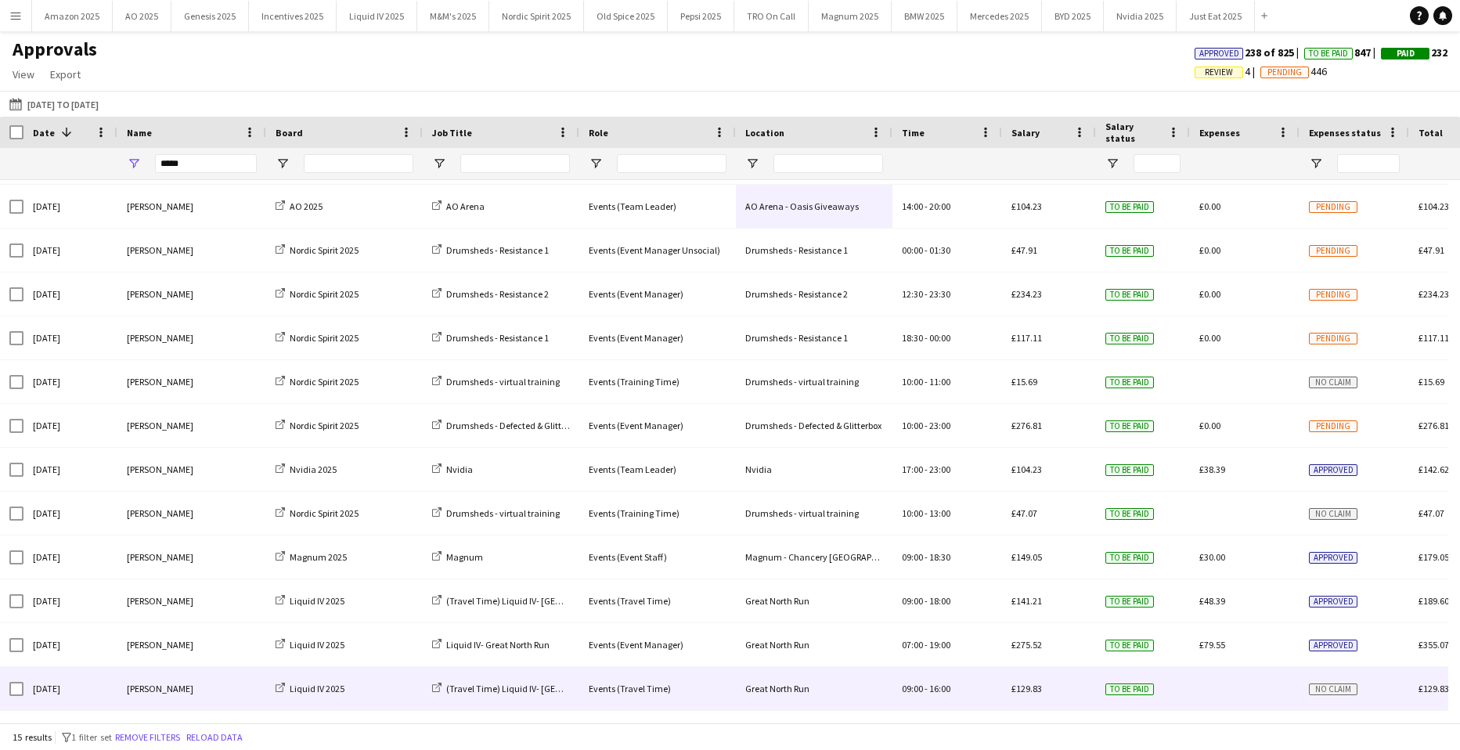
click at [1333, 689] on span "No claim" at bounding box center [1333, 690] width 49 height 12
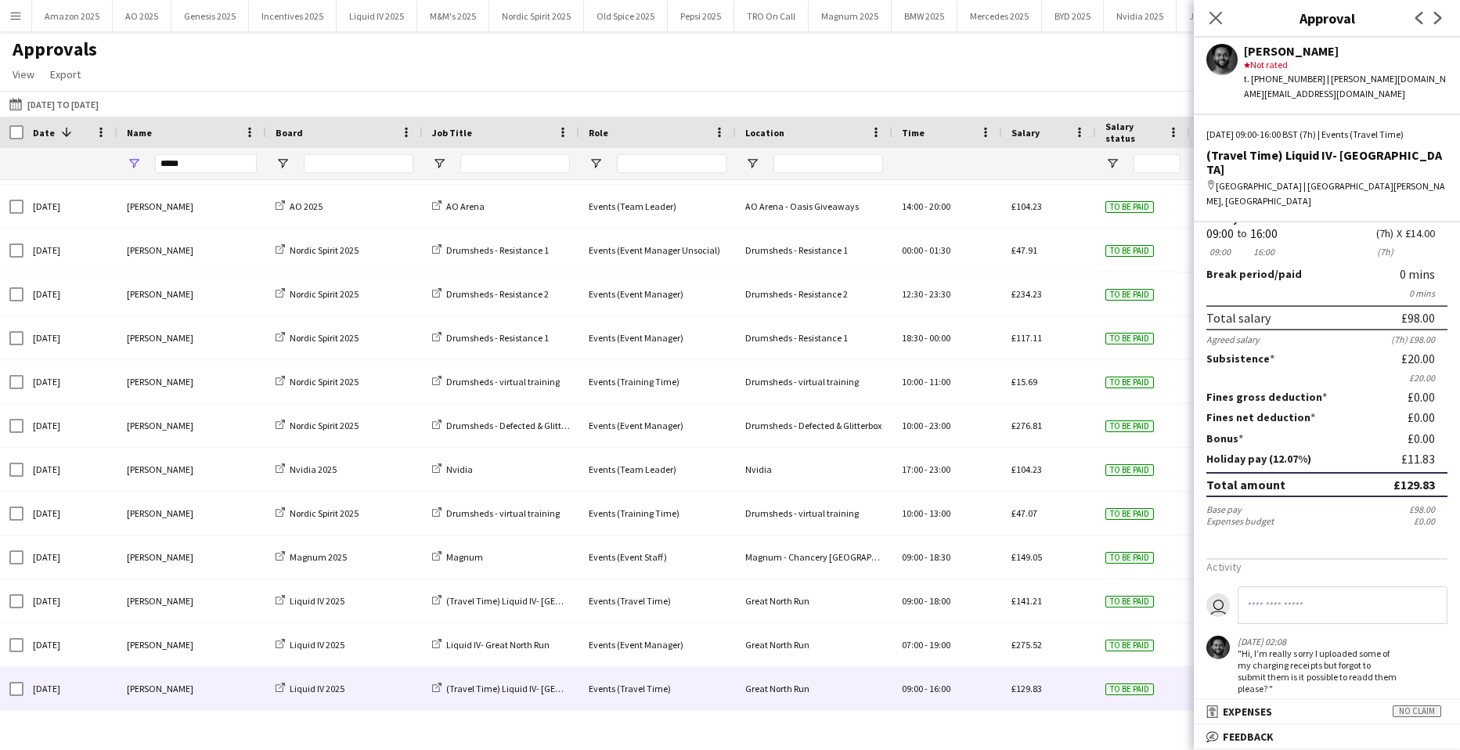
scroll to position [74, 0]
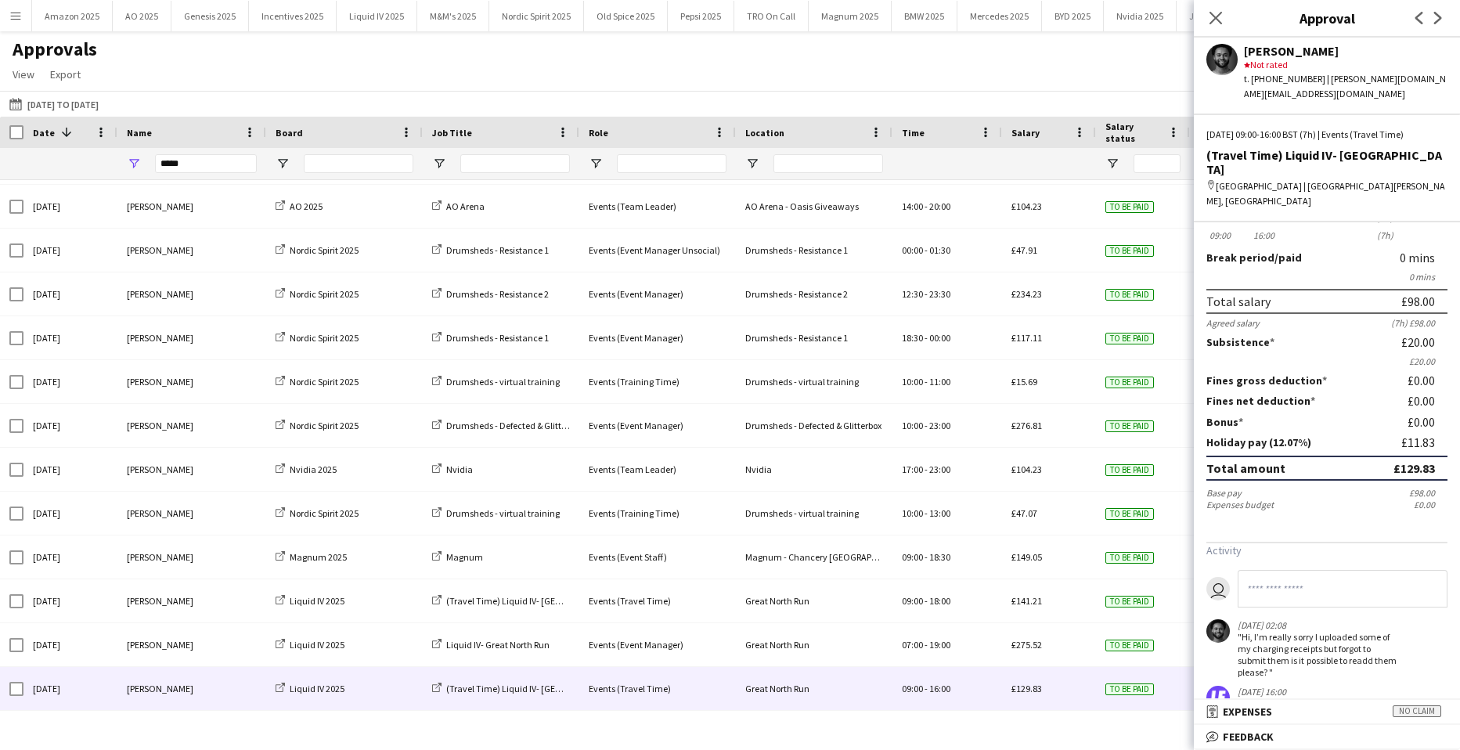
drag, startPoint x: 1218, startPoint y: 18, endPoint x: 1222, endPoint y: 78, distance: 60.5
click at [1218, 18] on icon "Close pop-in" at bounding box center [1216, 18] width 13 height 13
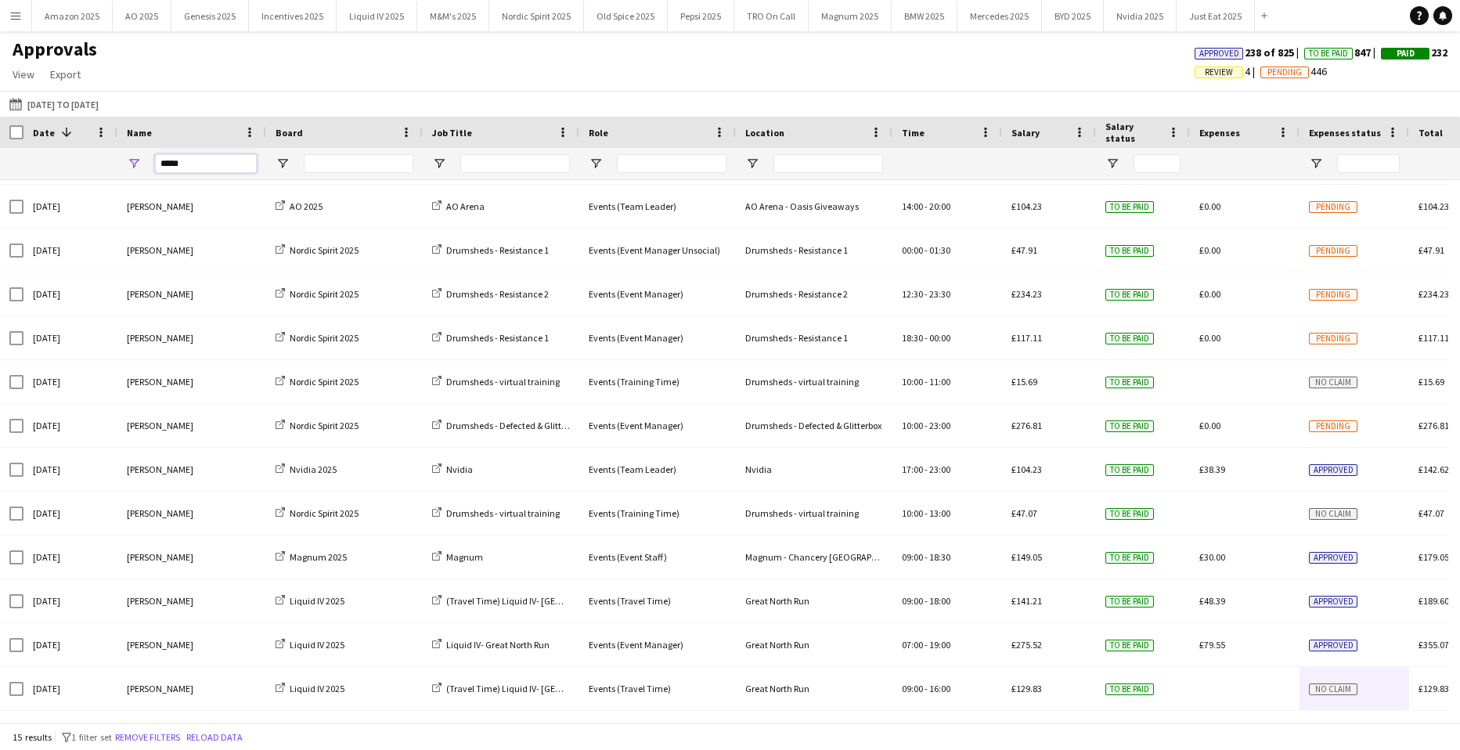
drag, startPoint x: 143, startPoint y: 161, endPoint x: -20, endPoint y: 153, distance: 163.8
click at [0, 153] on html "Menu Boards Boards Boards All jobs Status Workforce Workforce My Workforce Recr…" at bounding box center [730, 375] width 1460 height 750
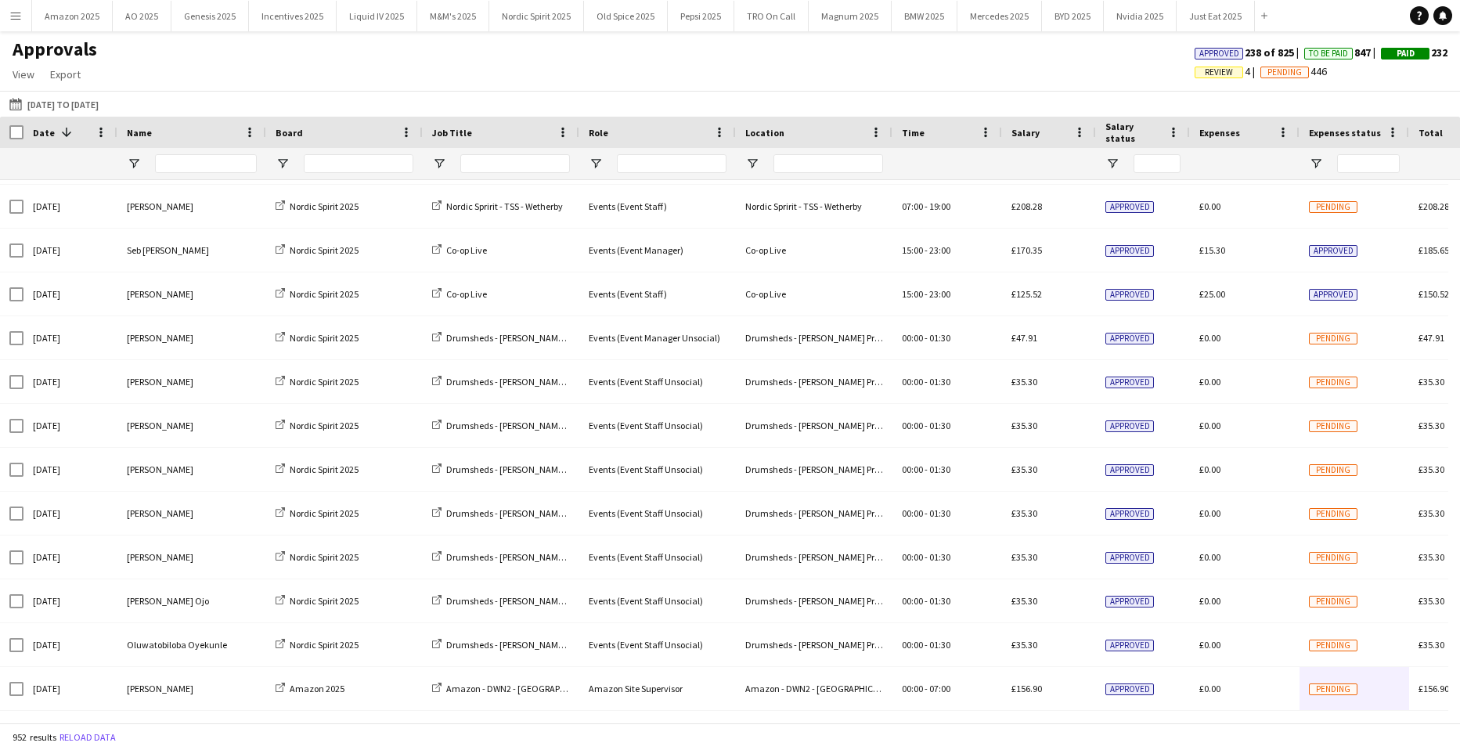
click at [10, 12] on app-icon "Menu" at bounding box center [15, 15] width 13 height 13
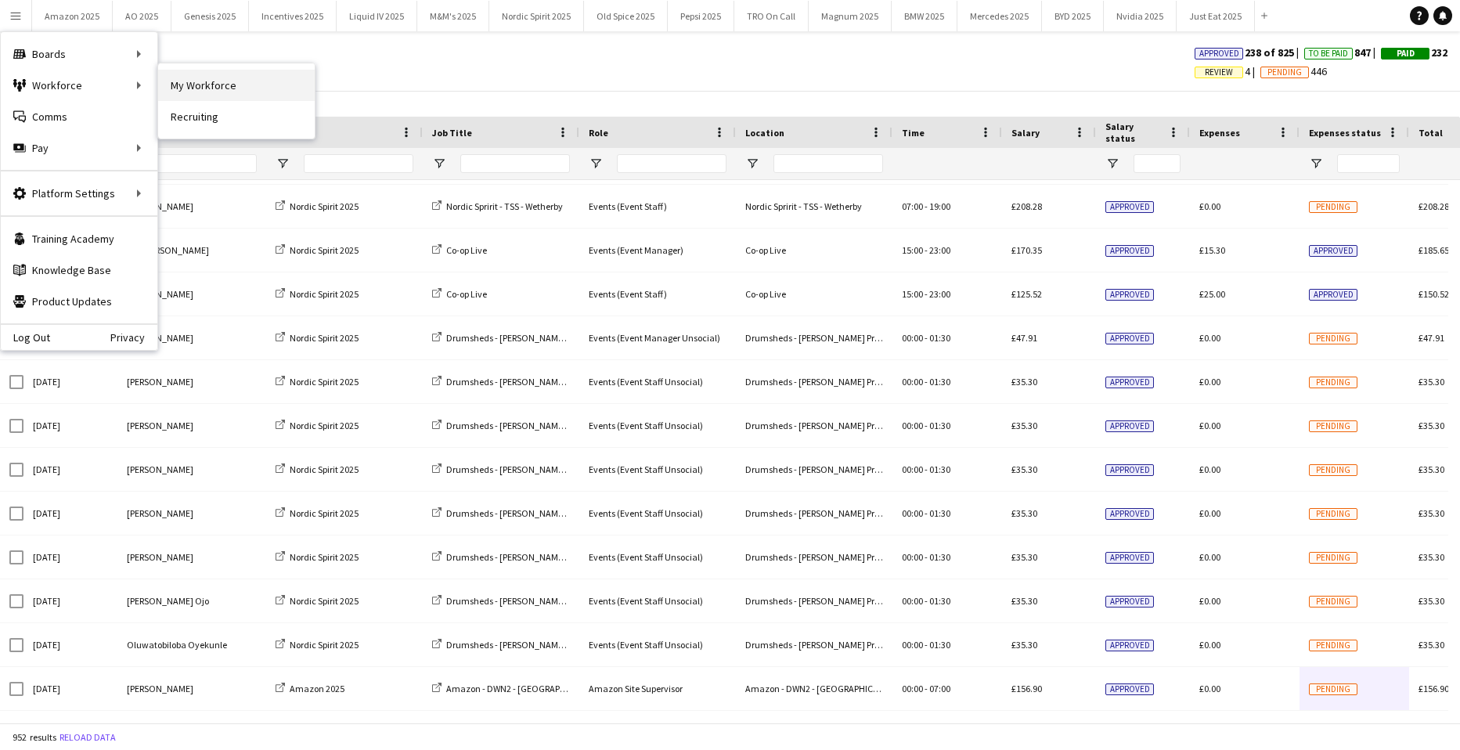
click at [196, 81] on link "My Workforce" at bounding box center [236, 85] width 157 height 31
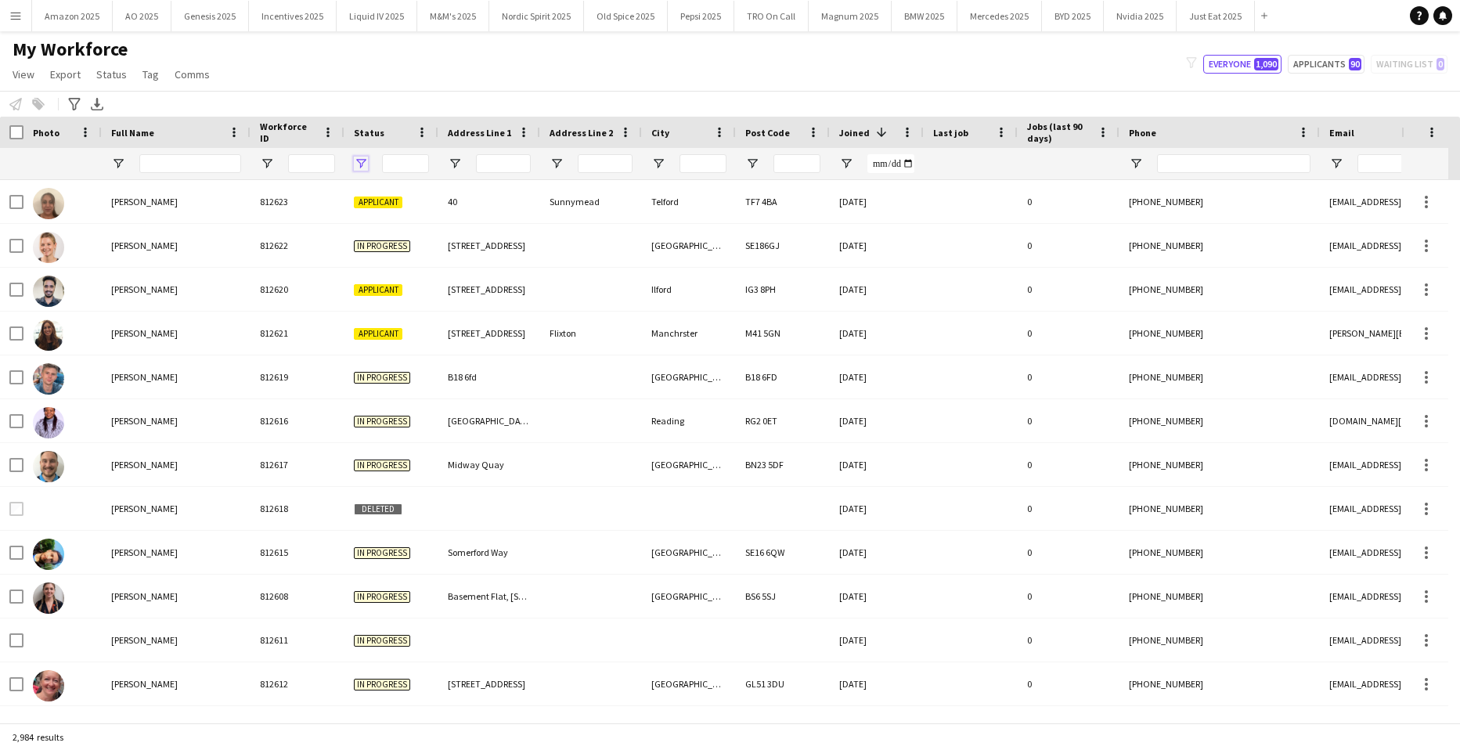
click at [367, 160] on span "Open Filter Menu" at bounding box center [361, 164] width 14 height 14
click at [336, 91] on div "Notify workforce Add to tag Select at least one crew to tag him or her. Advance…" at bounding box center [730, 104] width 1460 height 26
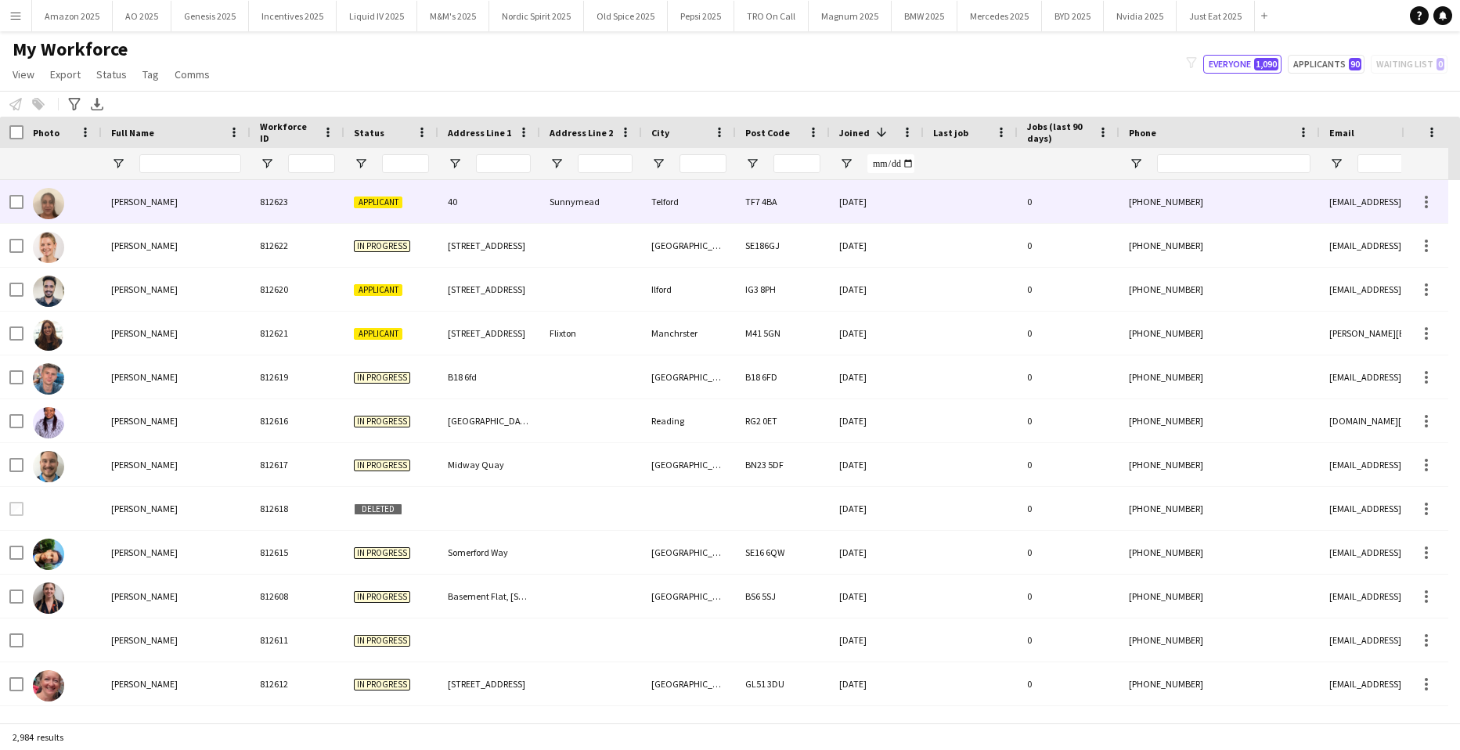
click at [371, 197] on span "Applicant" at bounding box center [378, 203] width 49 height 12
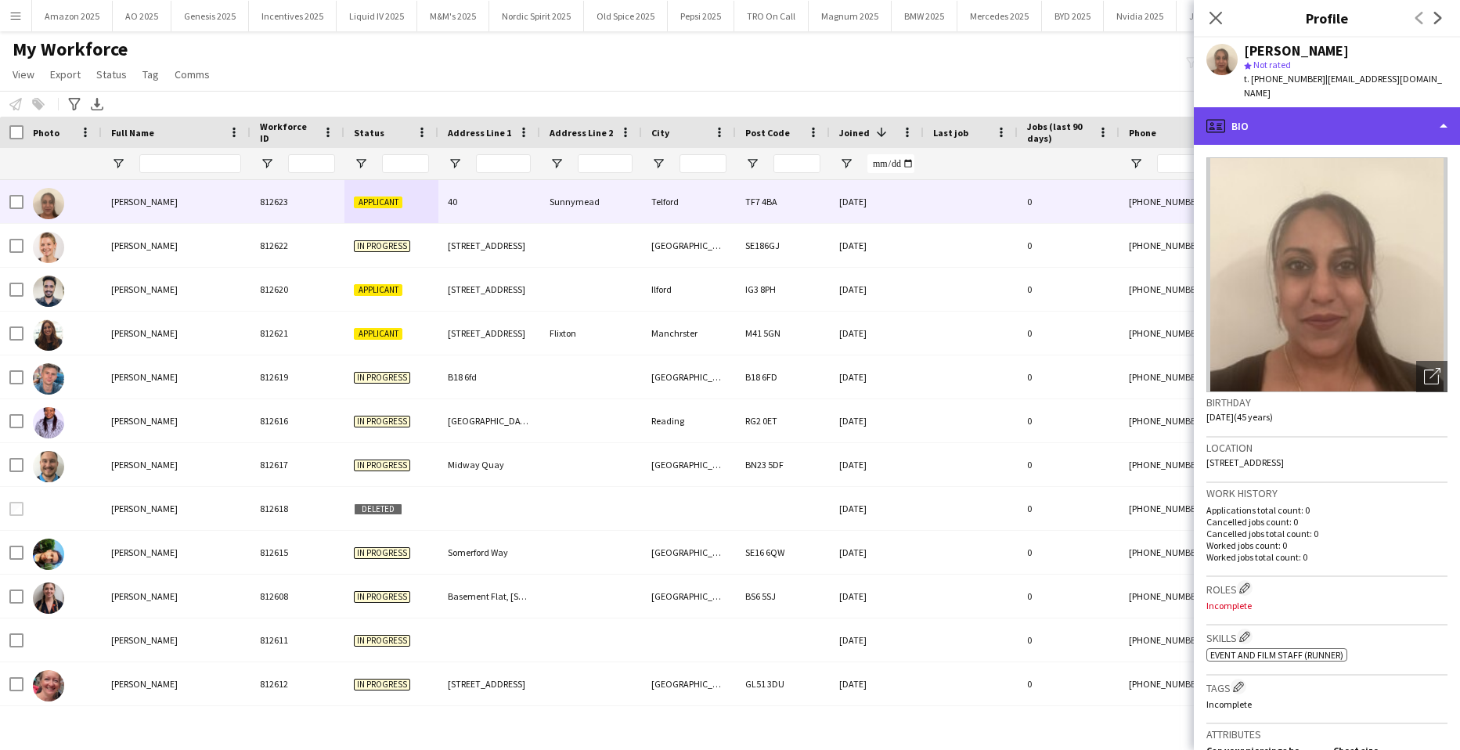
click at [1432, 117] on div "profile Bio" at bounding box center [1327, 126] width 266 height 38
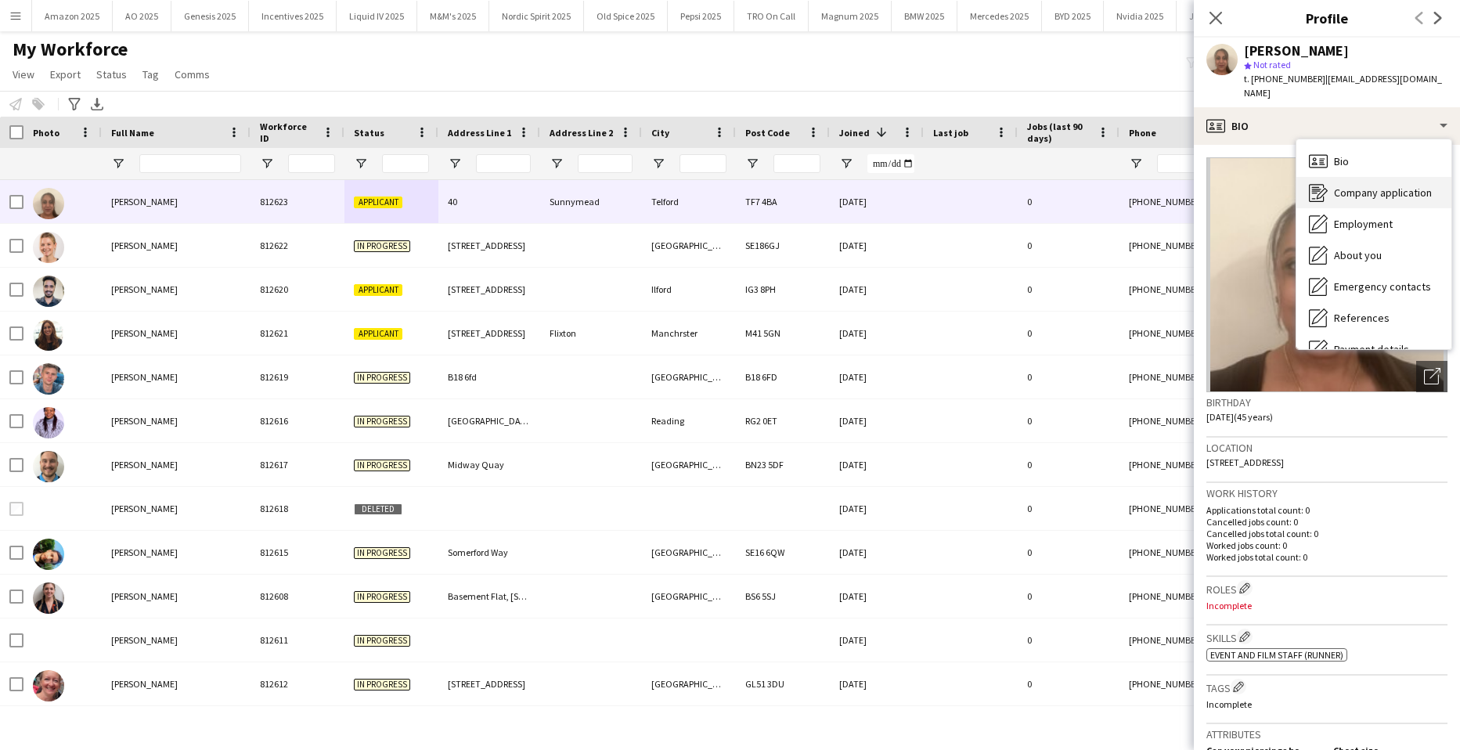
click at [1412, 186] on span "Company application" at bounding box center [1383, 193] width 98 height 14
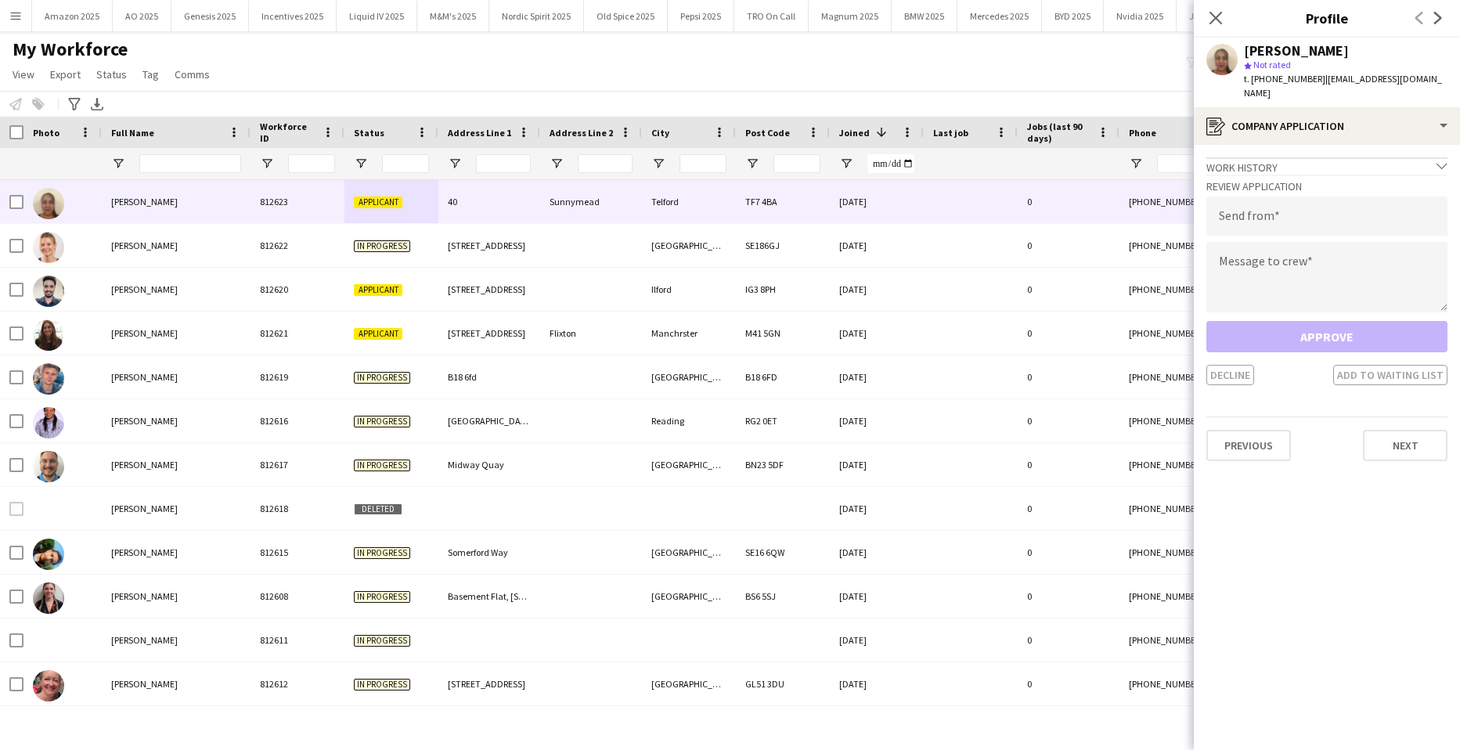
click at [1217, 15] on icon "Close pop-in" at bounding box center [1216, 18] width 13 height 13
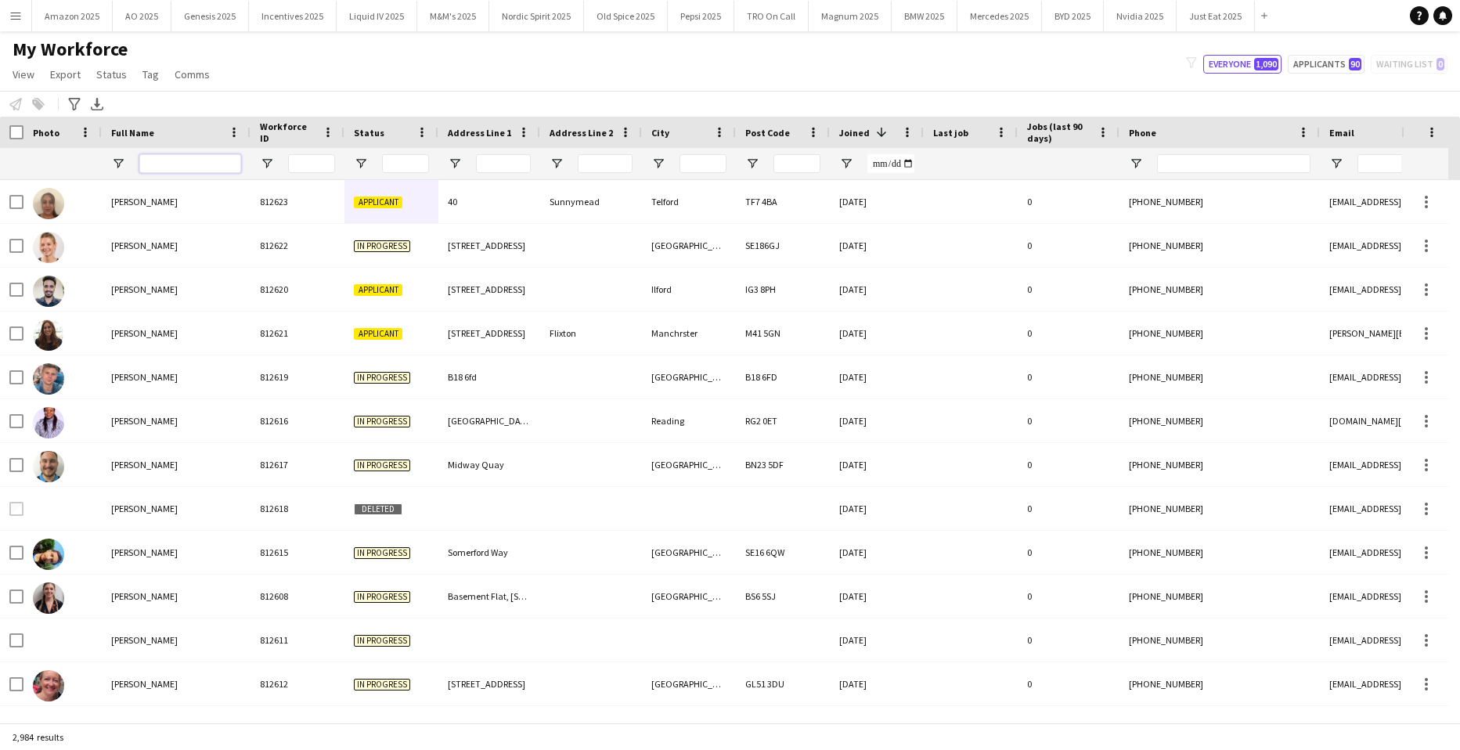
click at [213, 163] on input "Full Name Filter Input" at bounding box center [190, 163] width 102 height 19
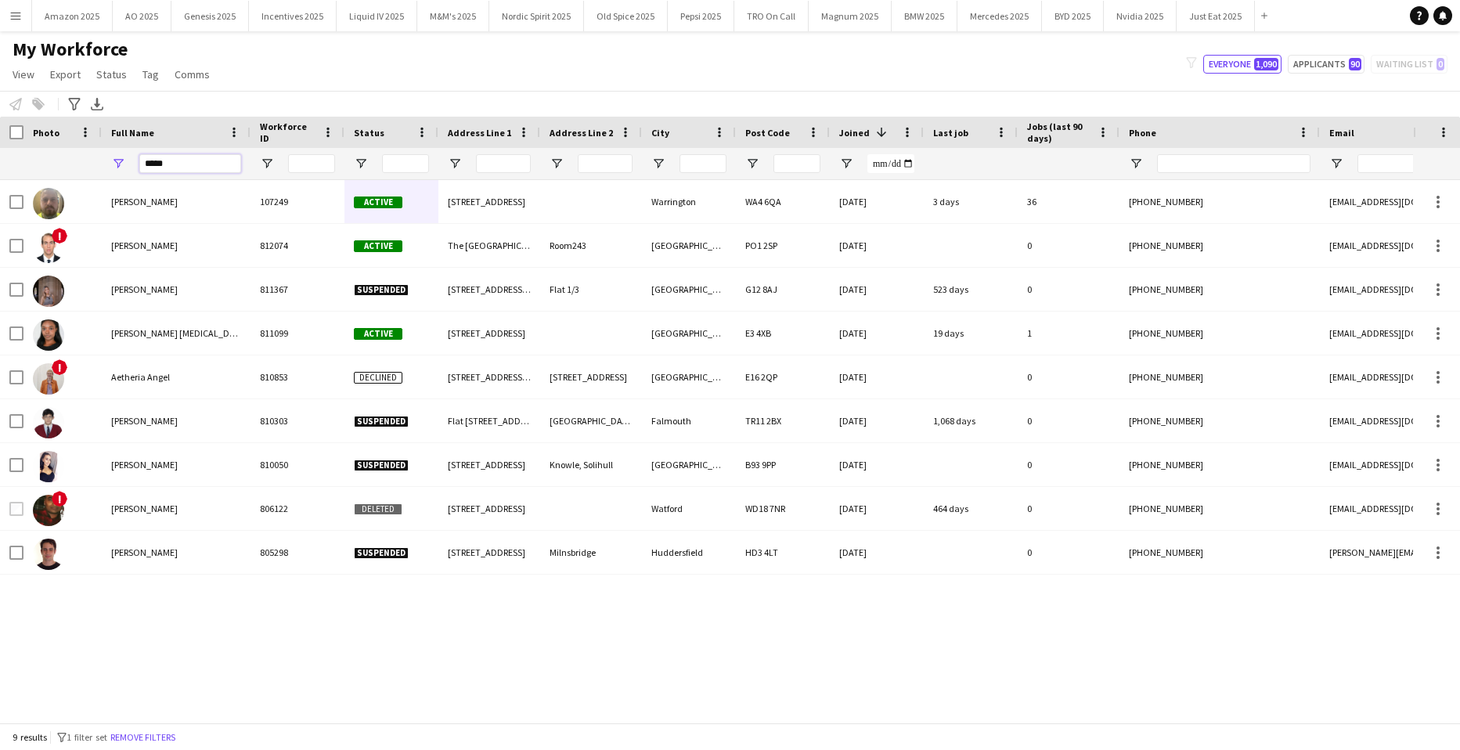
type input "*****"
click at [234, 705] on div "Benjamin Angel 107249 Active 180 Wilderspool Causeway Warrington WA4 6QA 14-07-…" at bounding box center [706, 445] width 1413 height 531
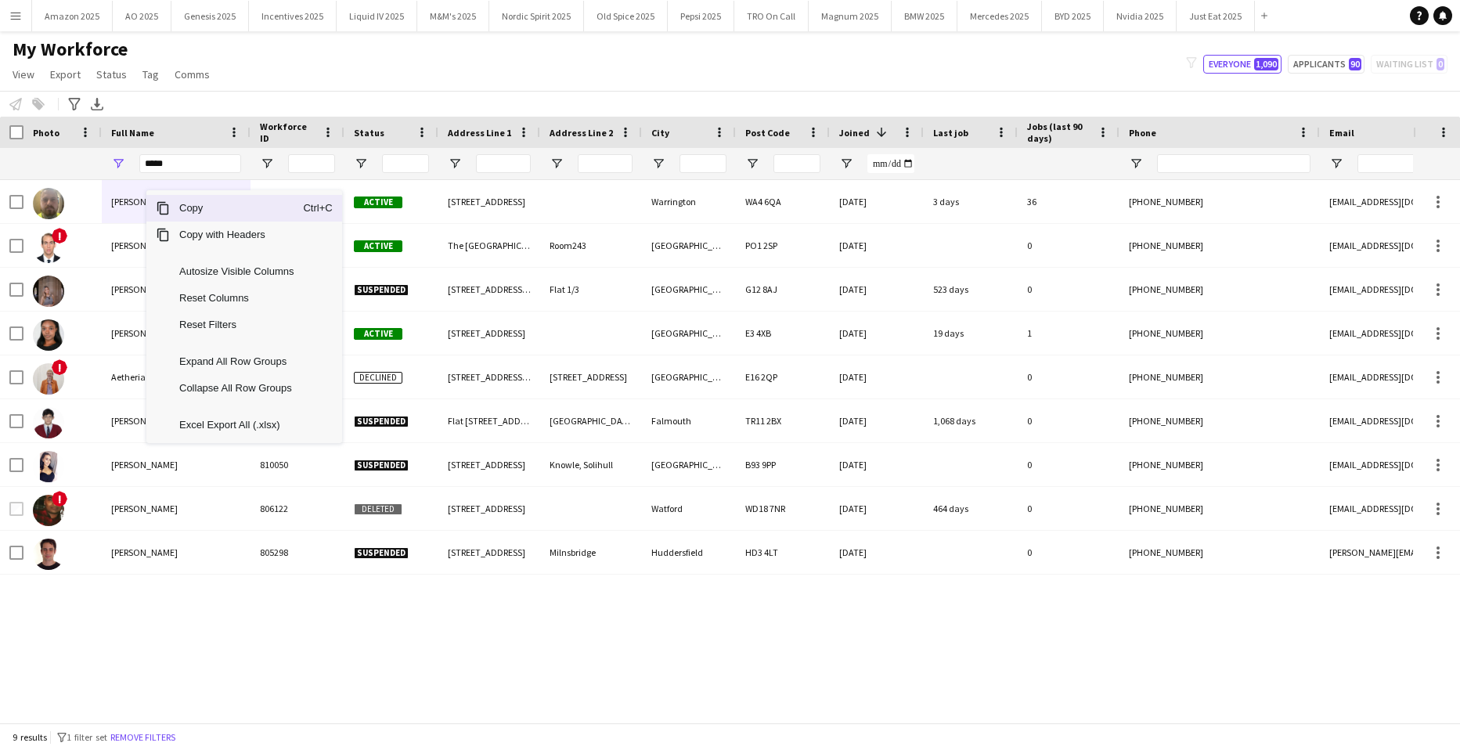
click at [201, 212] on span "Copy" at bounding box center [236, 208] width 133 height 27
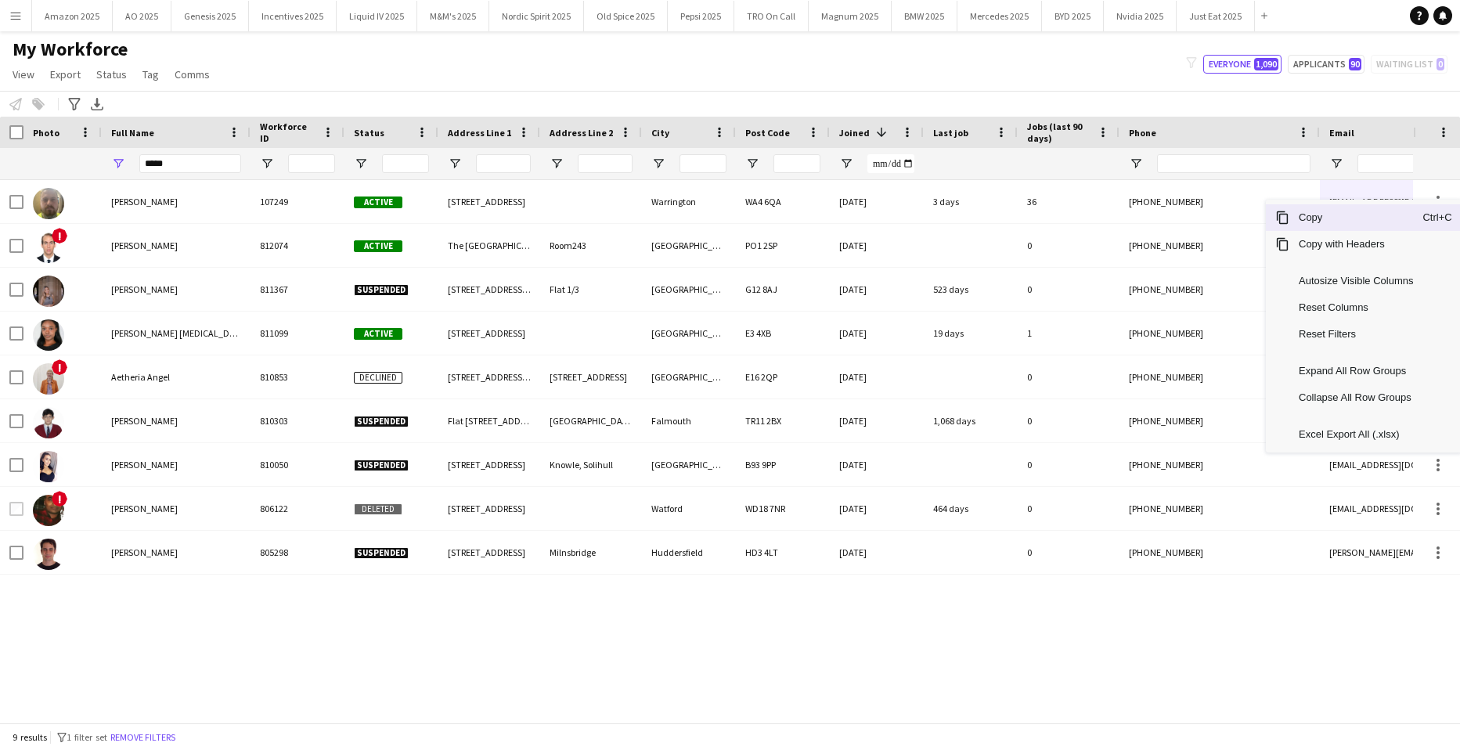
click at [1367, 219] on span "Copy" at bounding box center [1356, 217] width 133 height 27
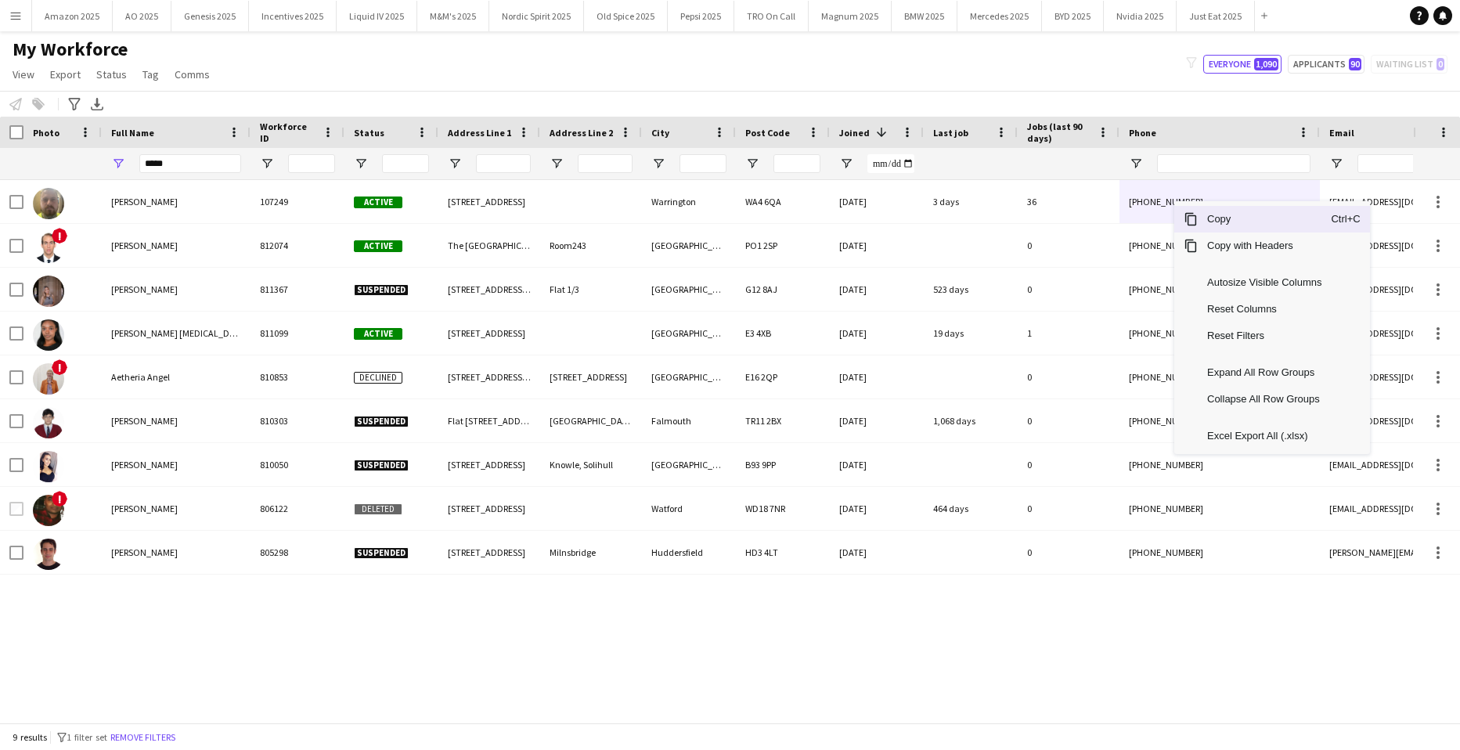
click at [1199, 219] on span "Copy" at bounding box center [1264, 219] width 133 height 27
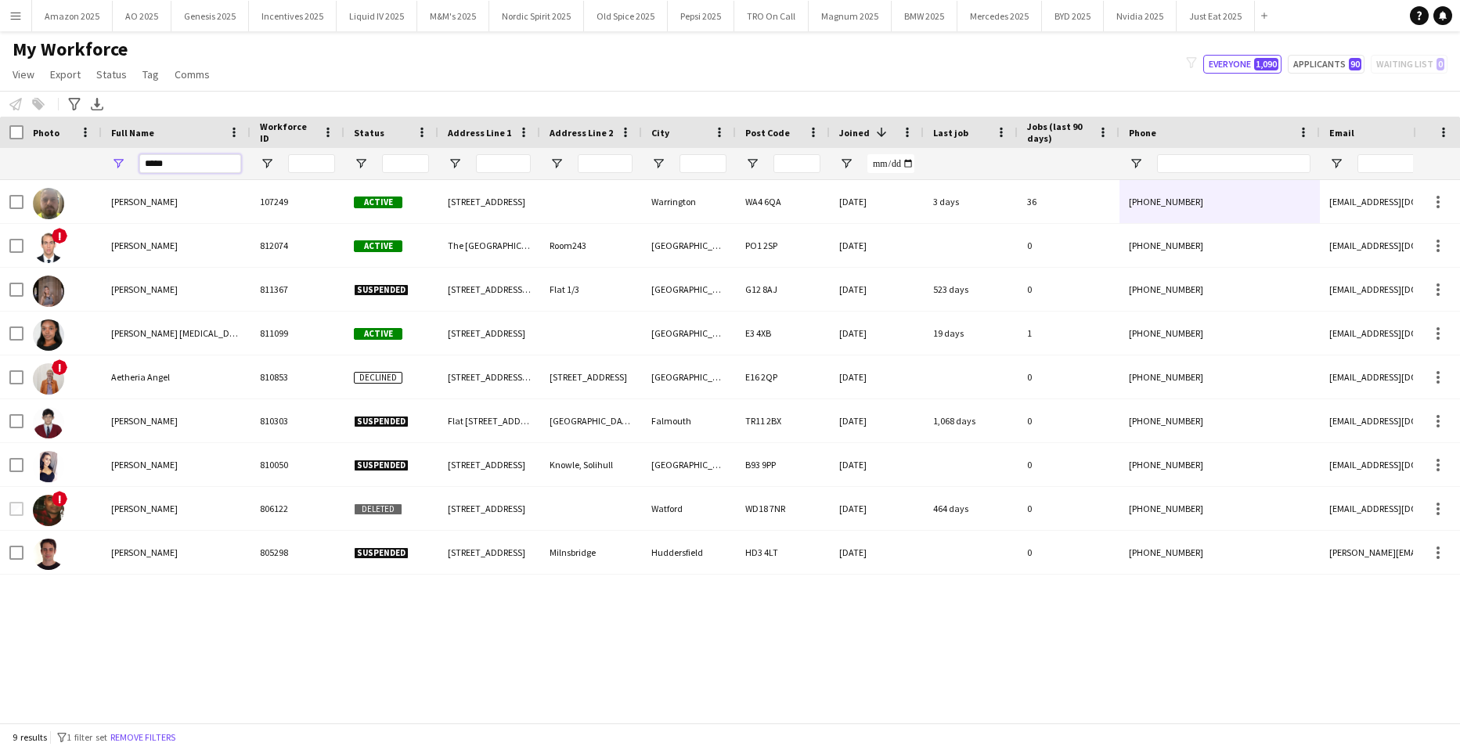
drag, startPoint x: 200, startPoint y: 161, endPoint x: -40, endPoint y: 161, distance: 239.6
click at [0, 161] on html "Menu Boards Boards Boards All jobs Status Workforce Workforce My Workforce Recr…" at bounding box center [730, 375] width 1460 height 750
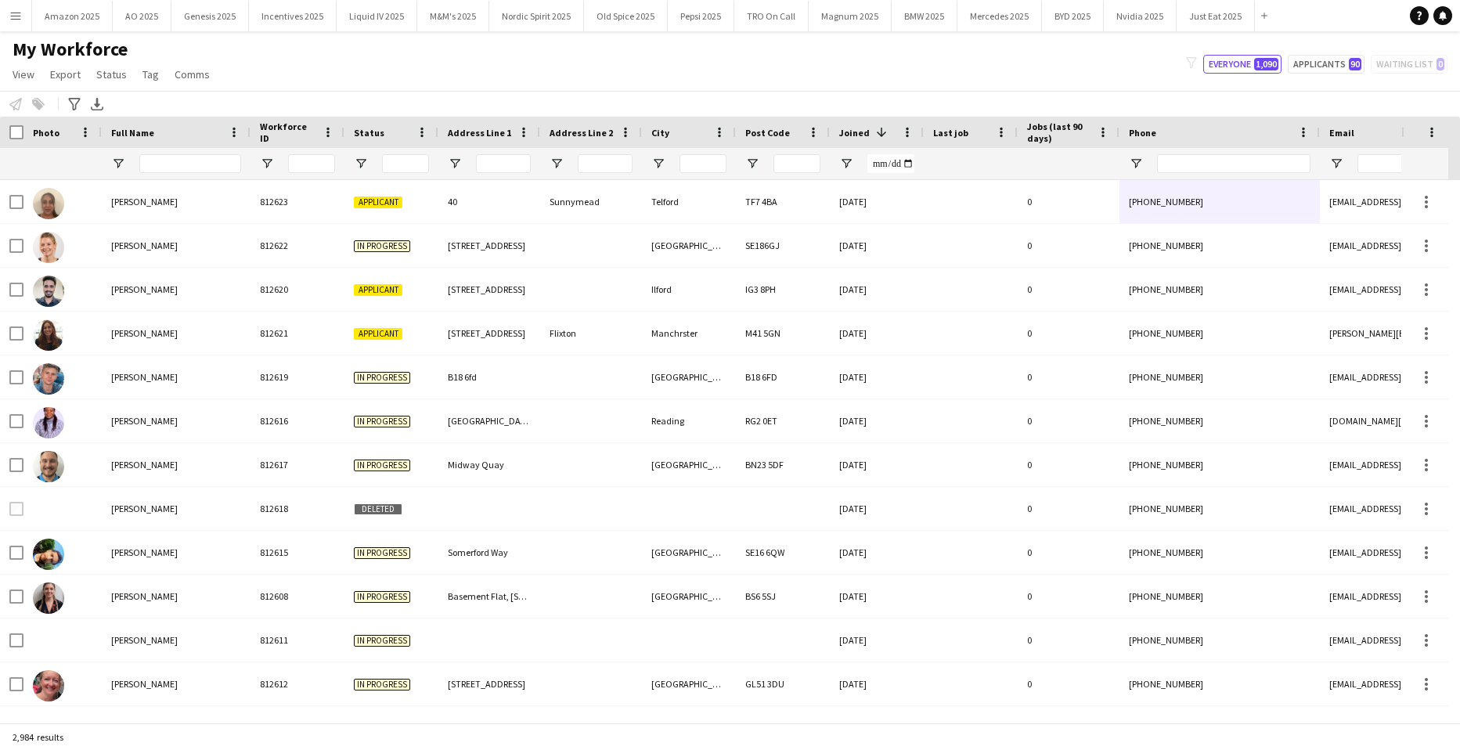
click at [20, 12] on app-icon "Menu" at bounding box center [15, 15] width 13 height 13
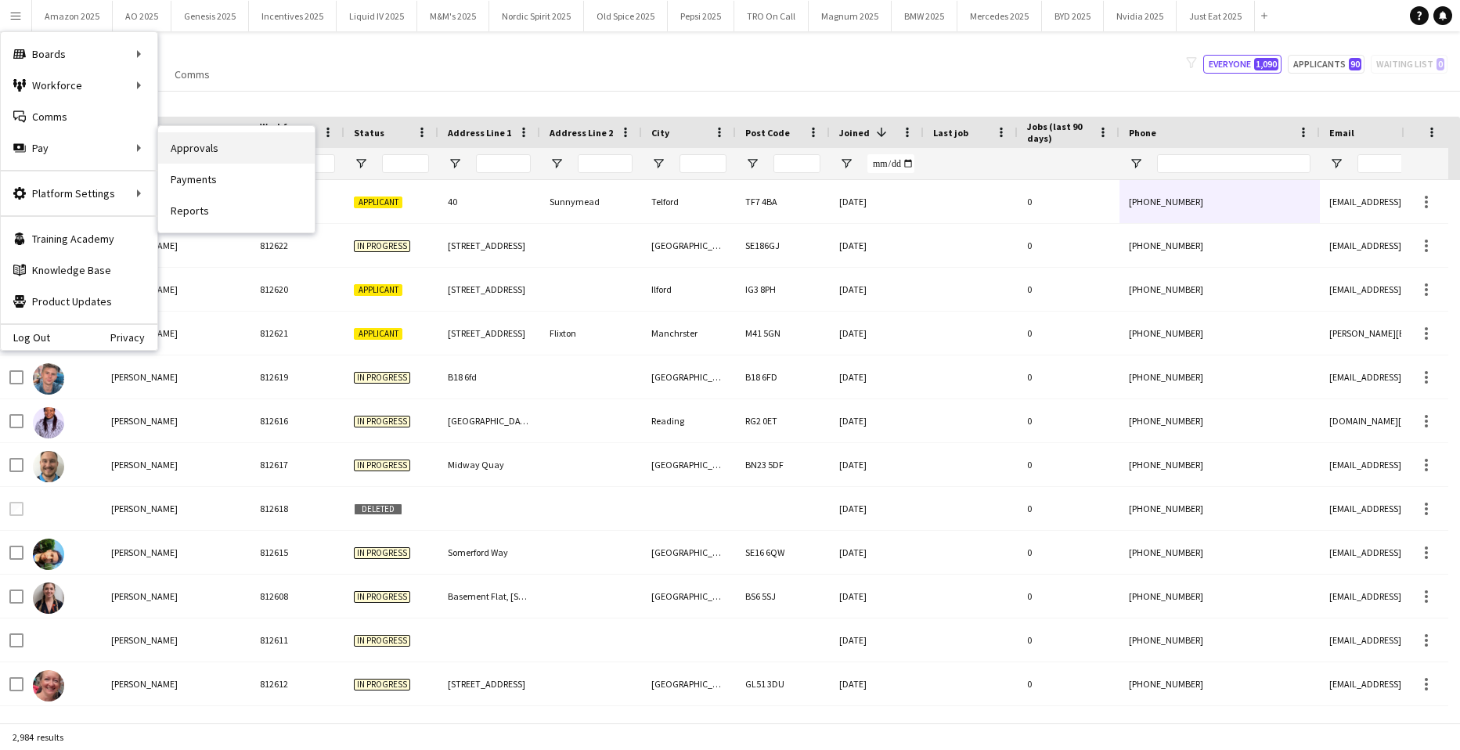
click at [223, 150] on link "Approvals" at bounding box center [236, 147] width 157 height 31
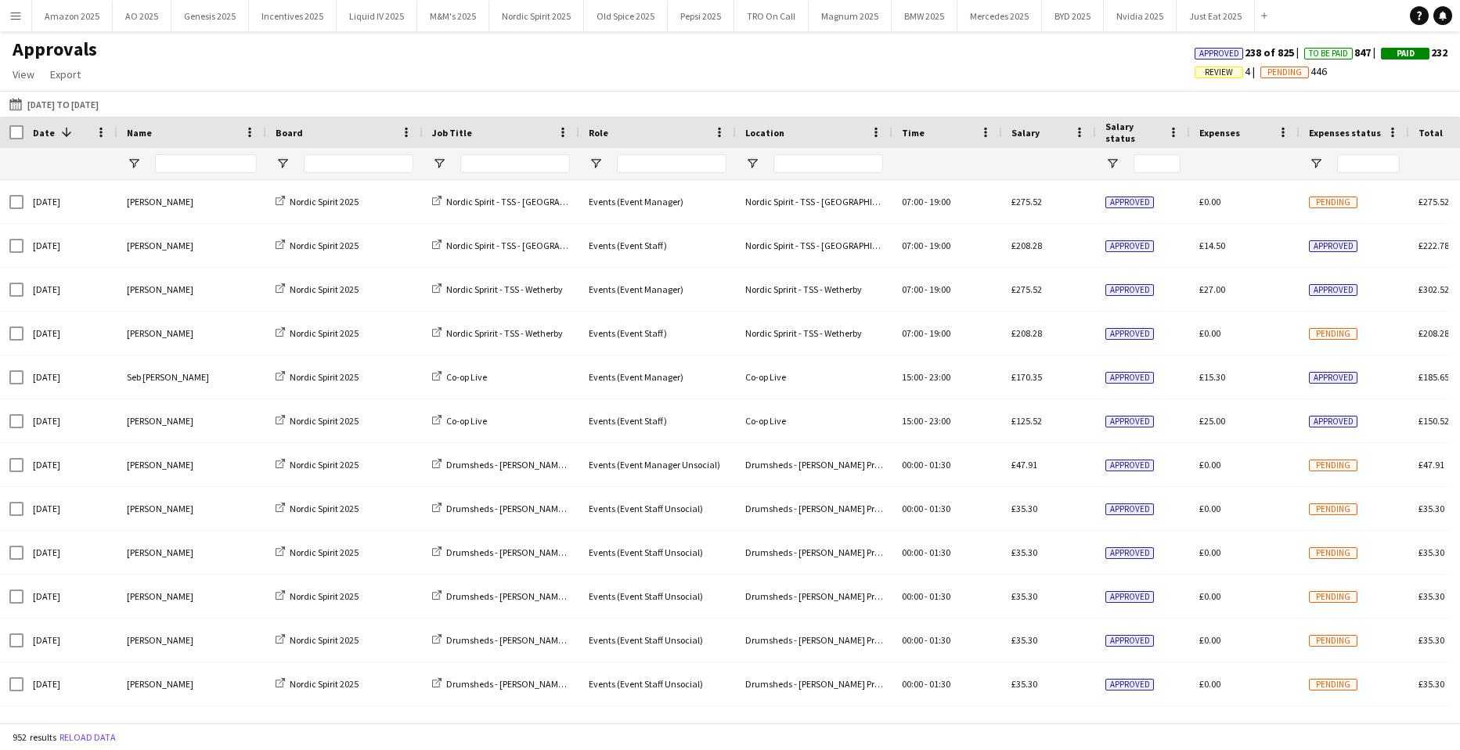
click at [1210, 80] on div "Approved 238 of 825 To Be Paid 847 Paid 232 Review 4 Pending 446" at bounding box center [1321, 64] width 278 height 38
click at [1210, 73] on span "Review" at bounding box center [1219, 72] width 28 height 10
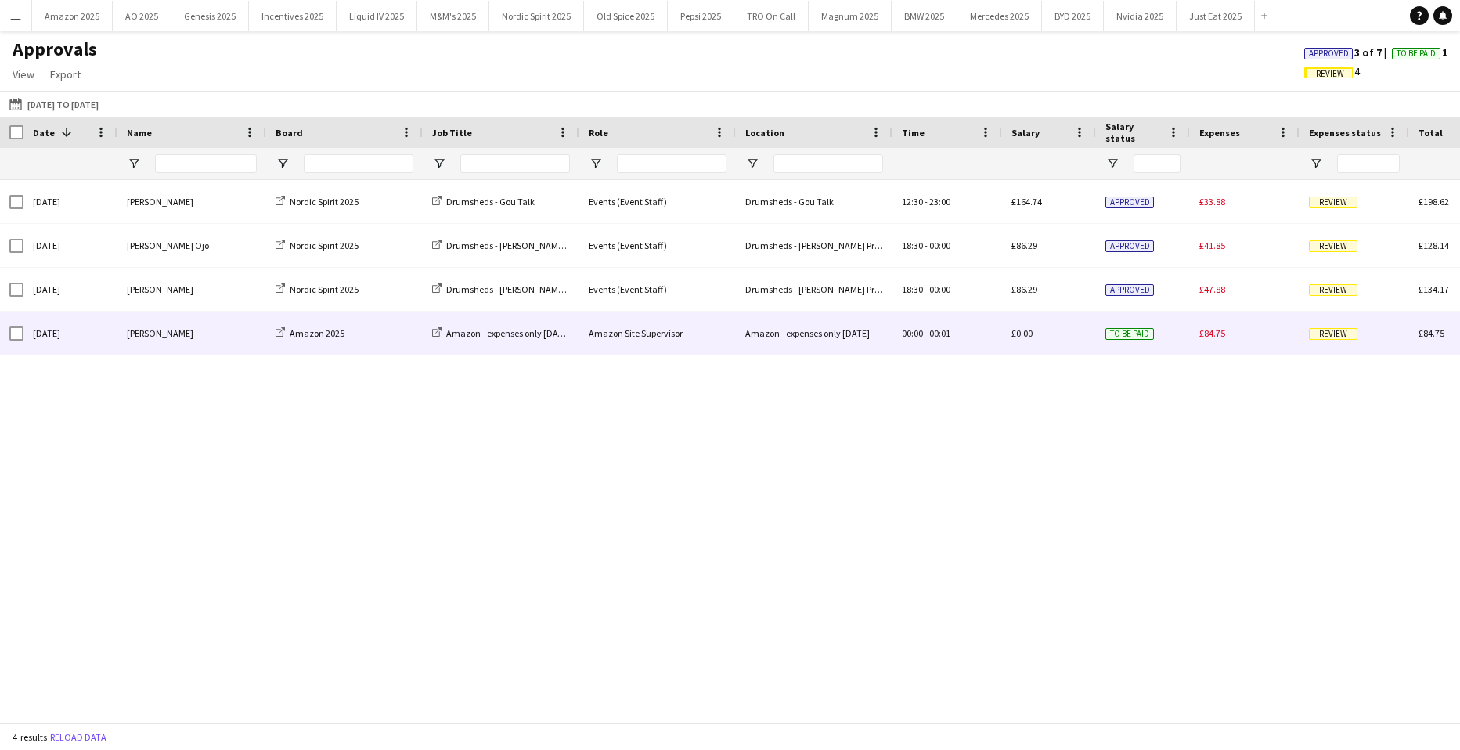
click at [1341, 354] on div "Review" at bounding box center [1355, 333] width 110 height 43
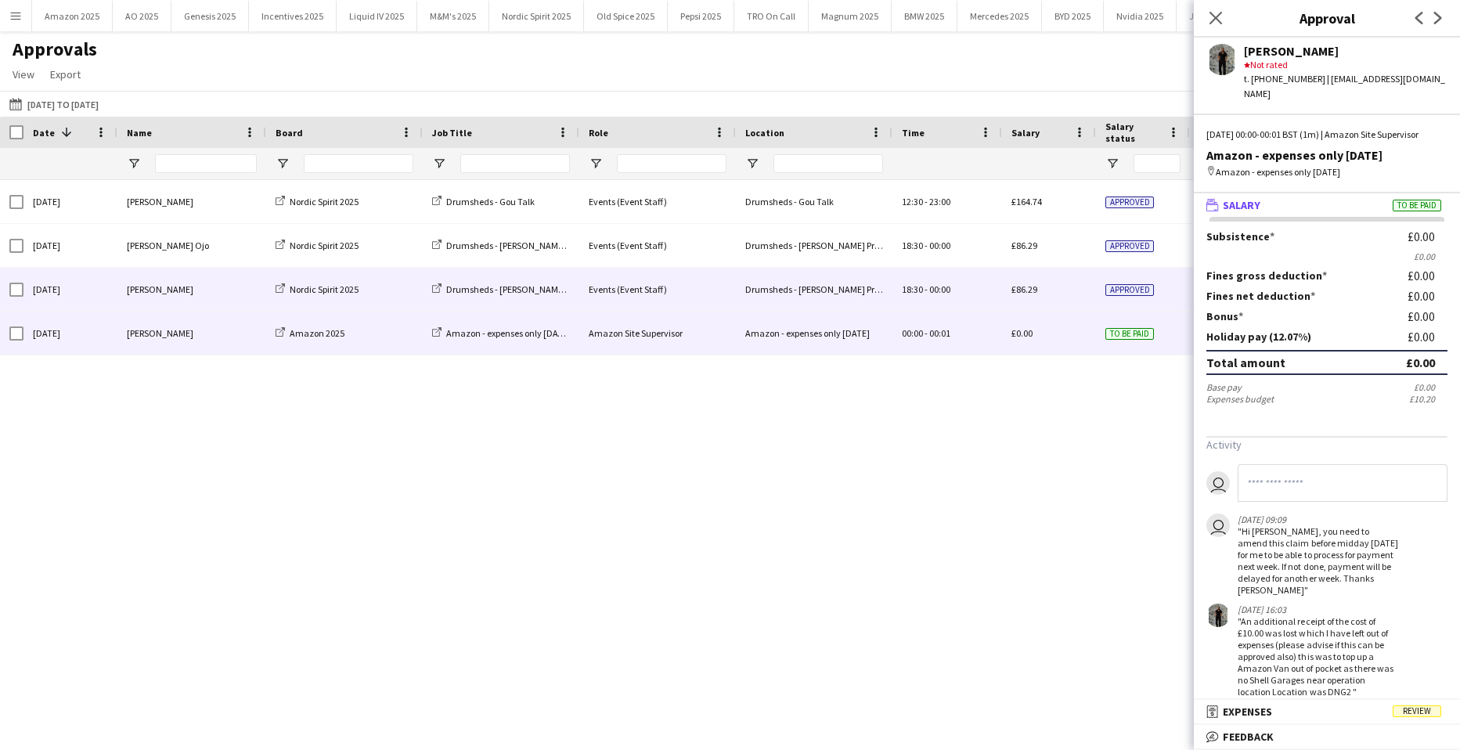
click at [1157, 294] on div "Approved" at bounding box center [1143, 289] width 94 height 43
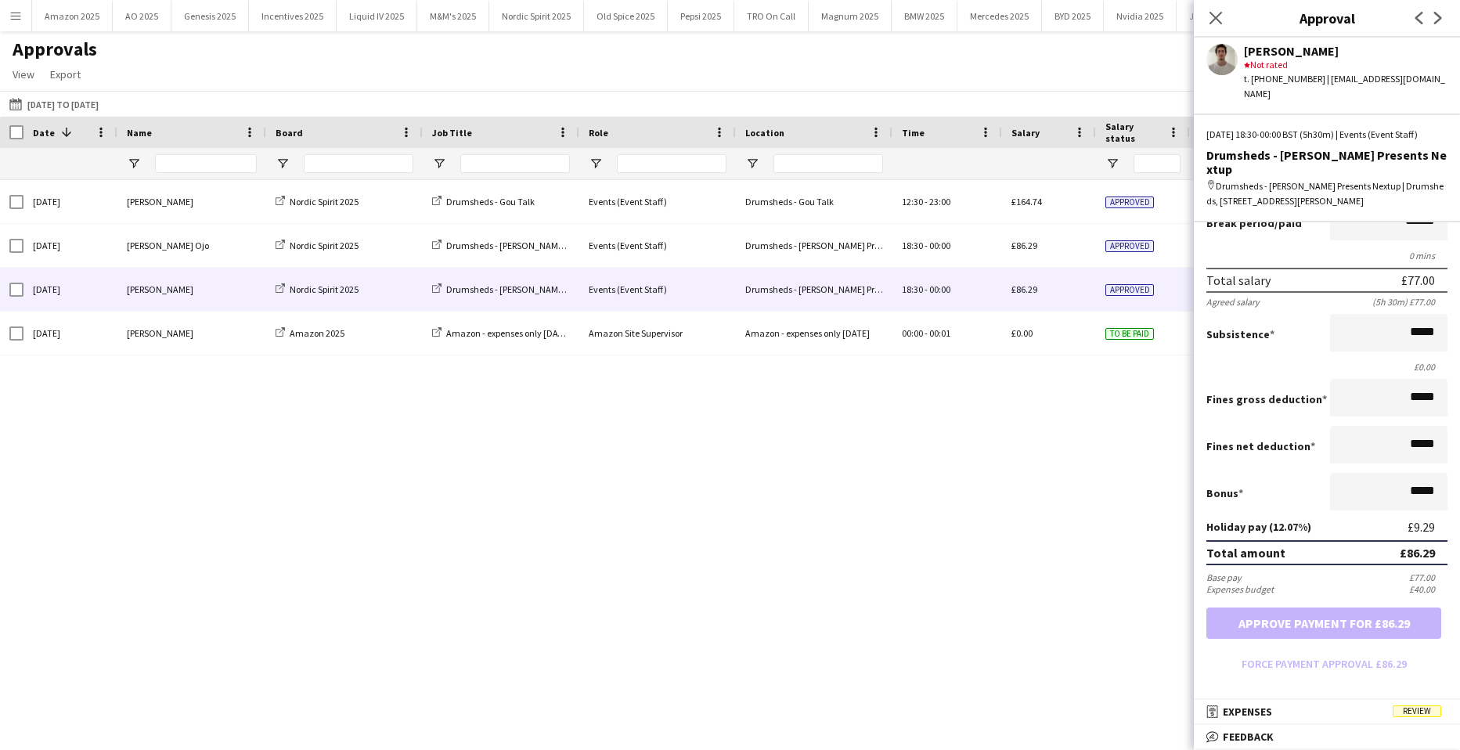
scroll to position [313, 0]
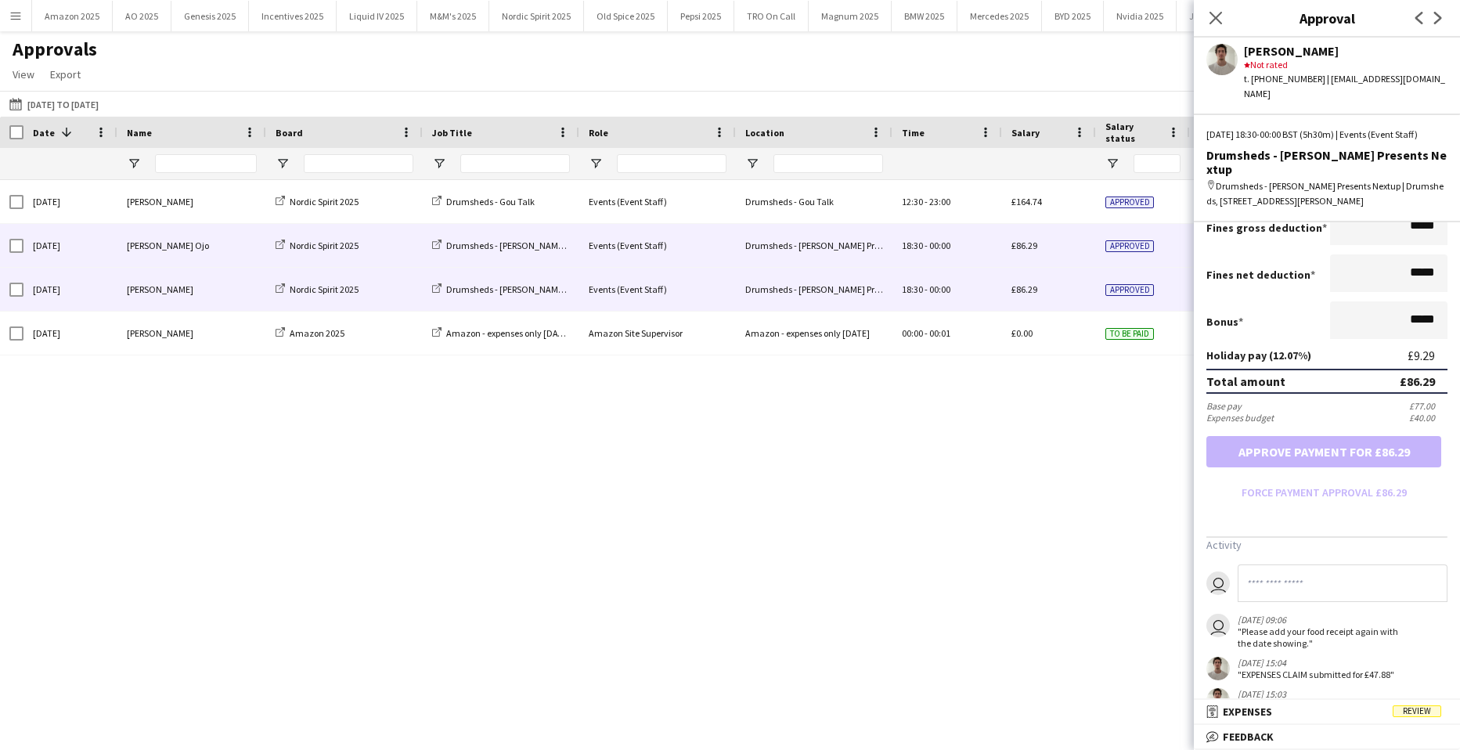
click at [1123, 240] on span "Approved" at bounding box center [1130, 246] width 49 height 12
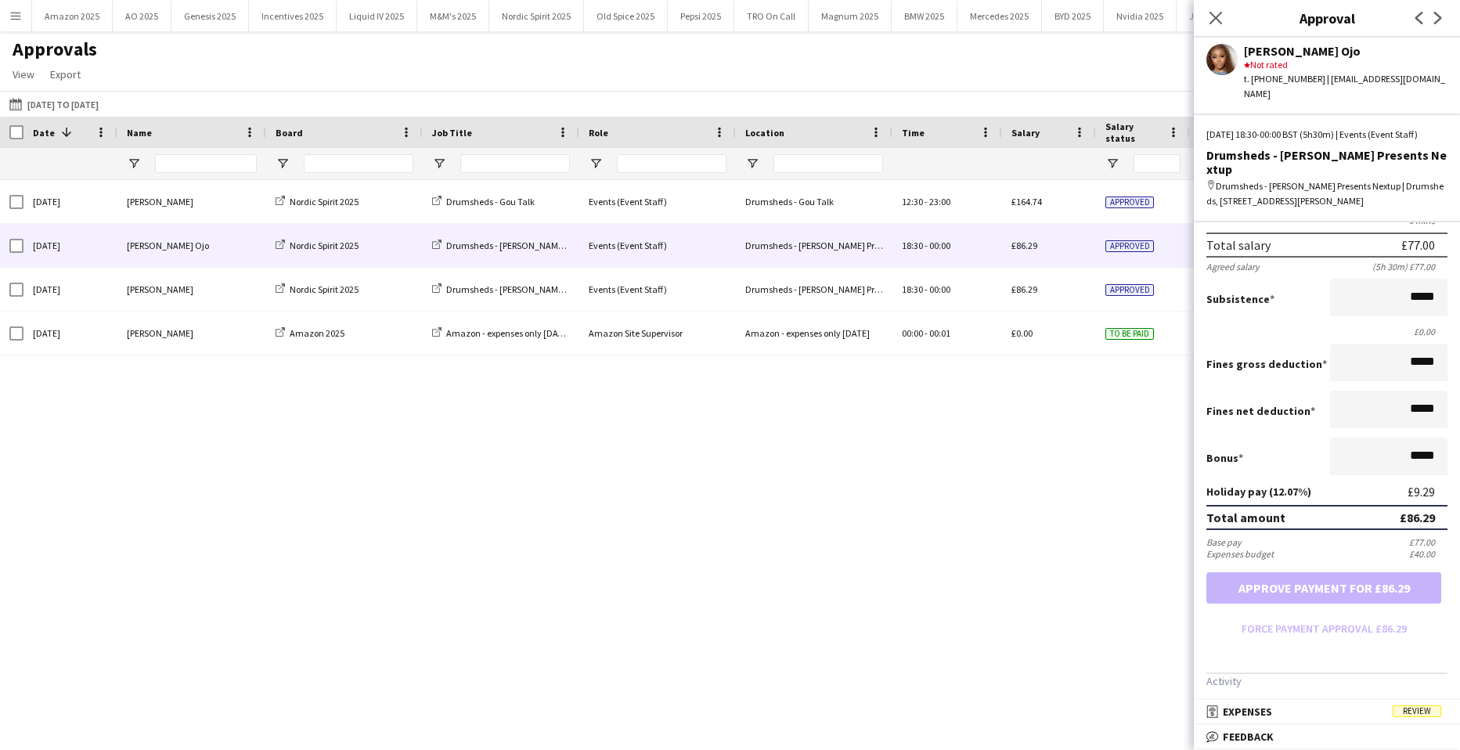
scroll to position [298, 0]
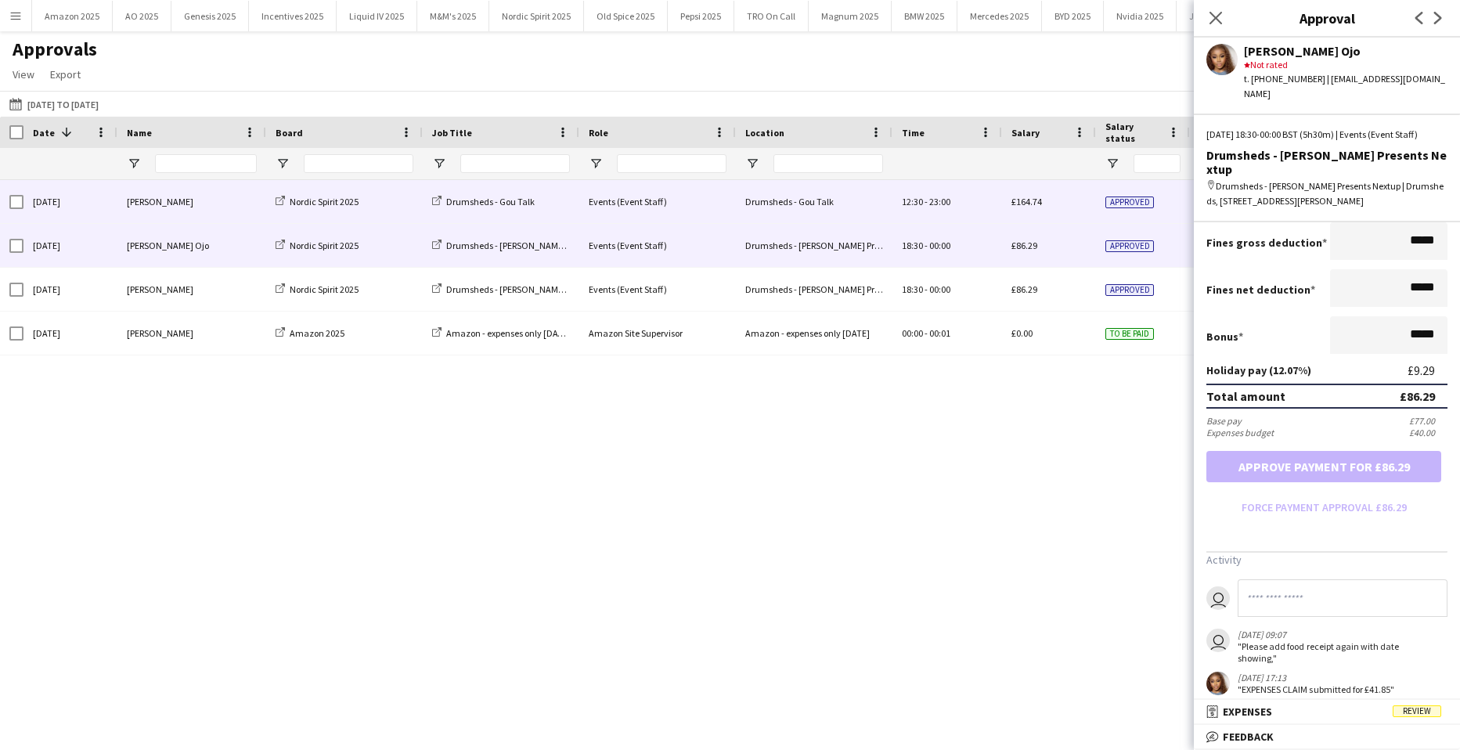
click at [1063, 198] on div "£164.74" at bounding box center [1049, 201] width 94 height 43
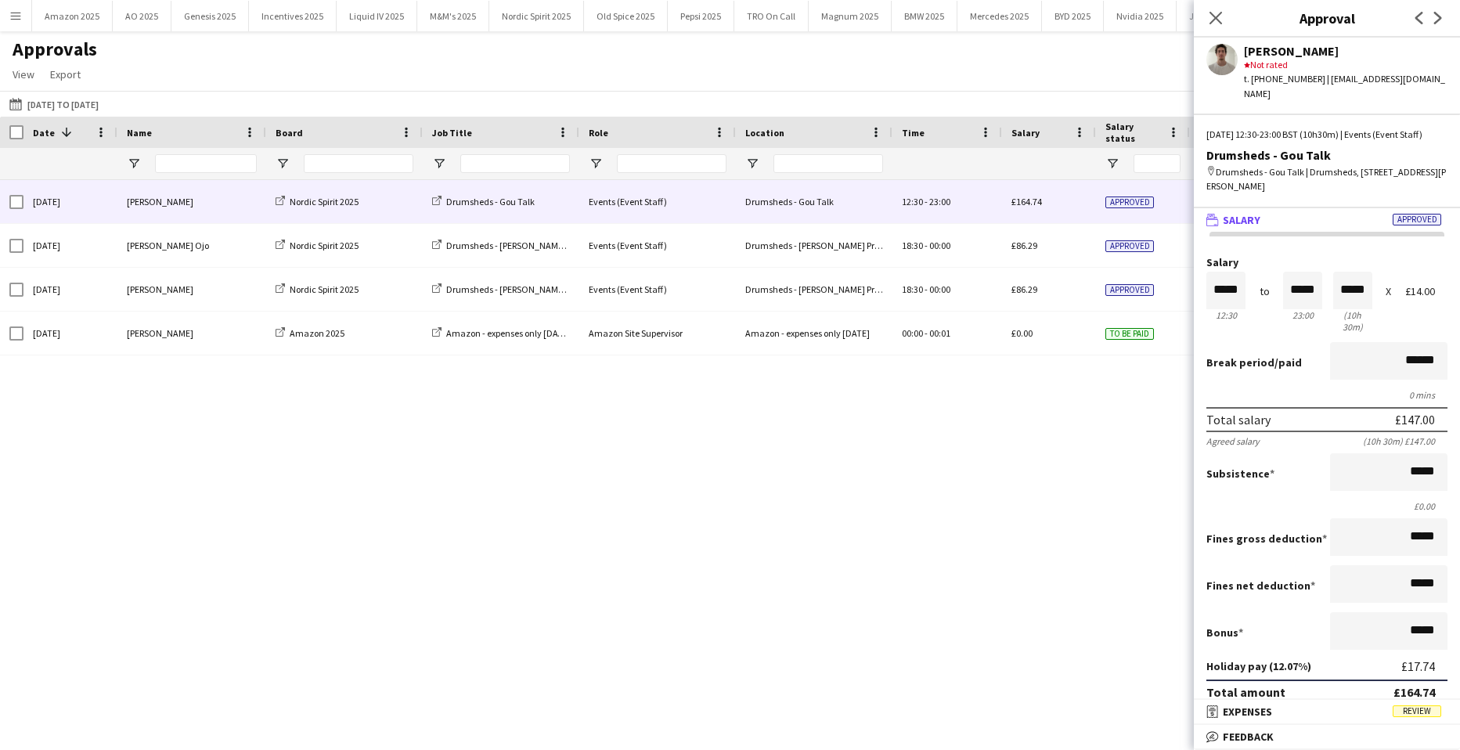
scroll to position [345, 0]
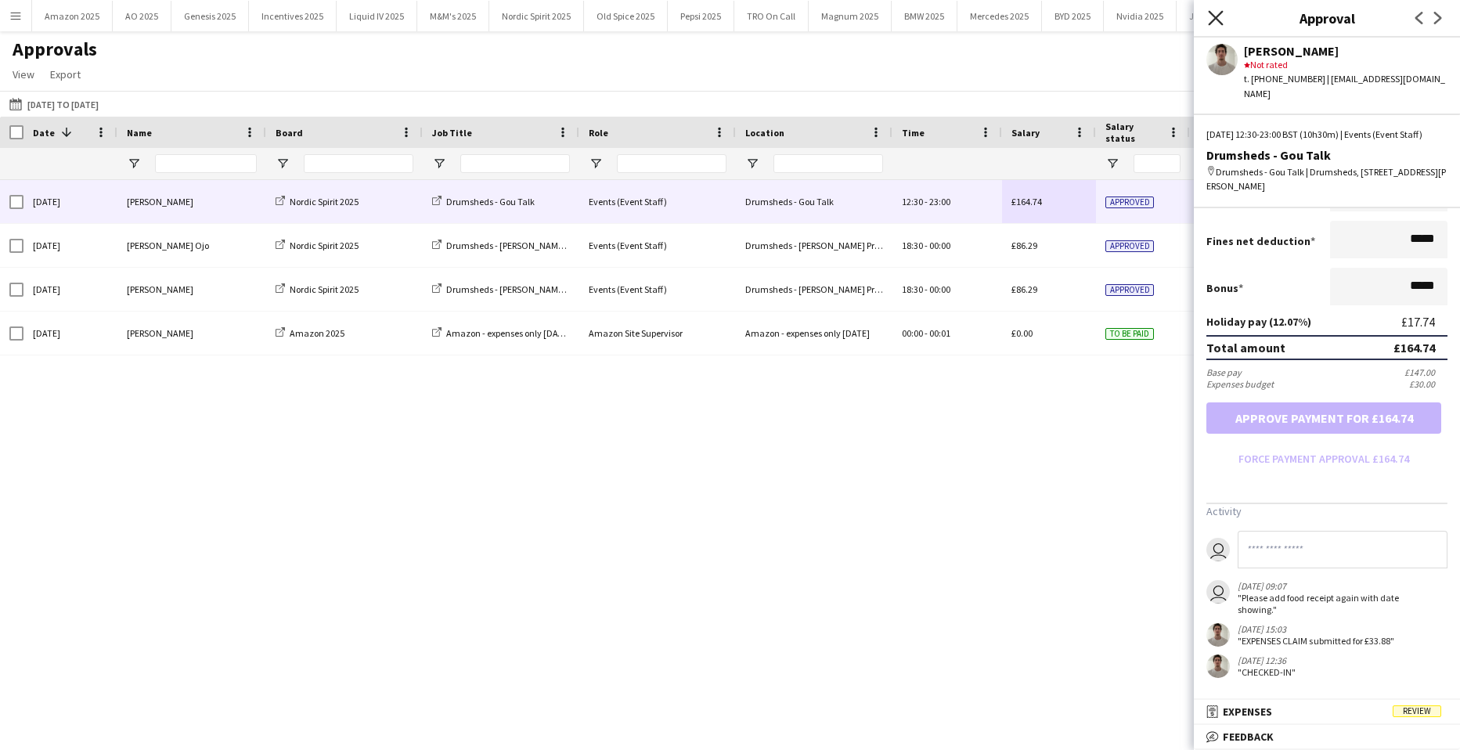
click at [1220, 16] on icon "Close pop-in" at bounding box center [1215, 17] width 15 height 15
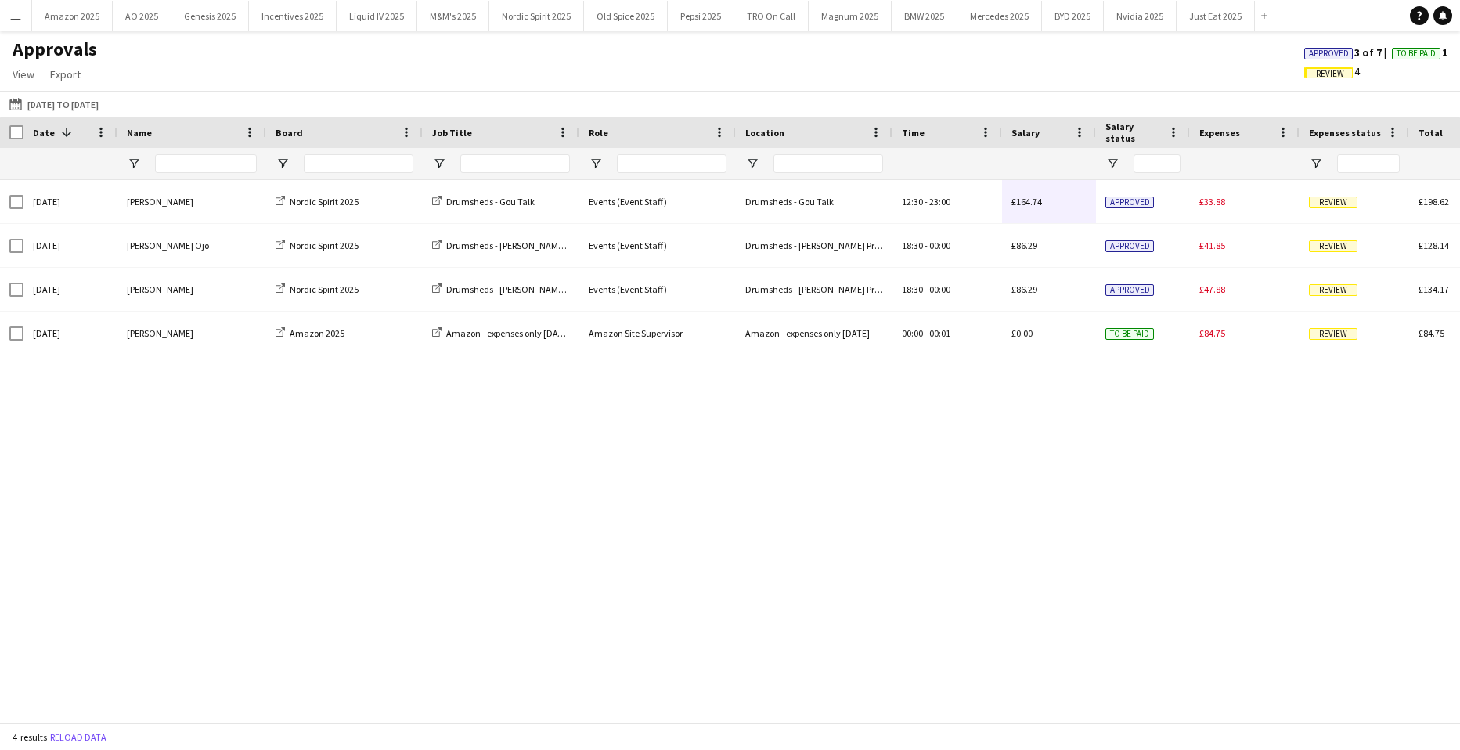
click at [1315, 55] on span "Approved" at bounding box center [1329, 54] width 40 height 10
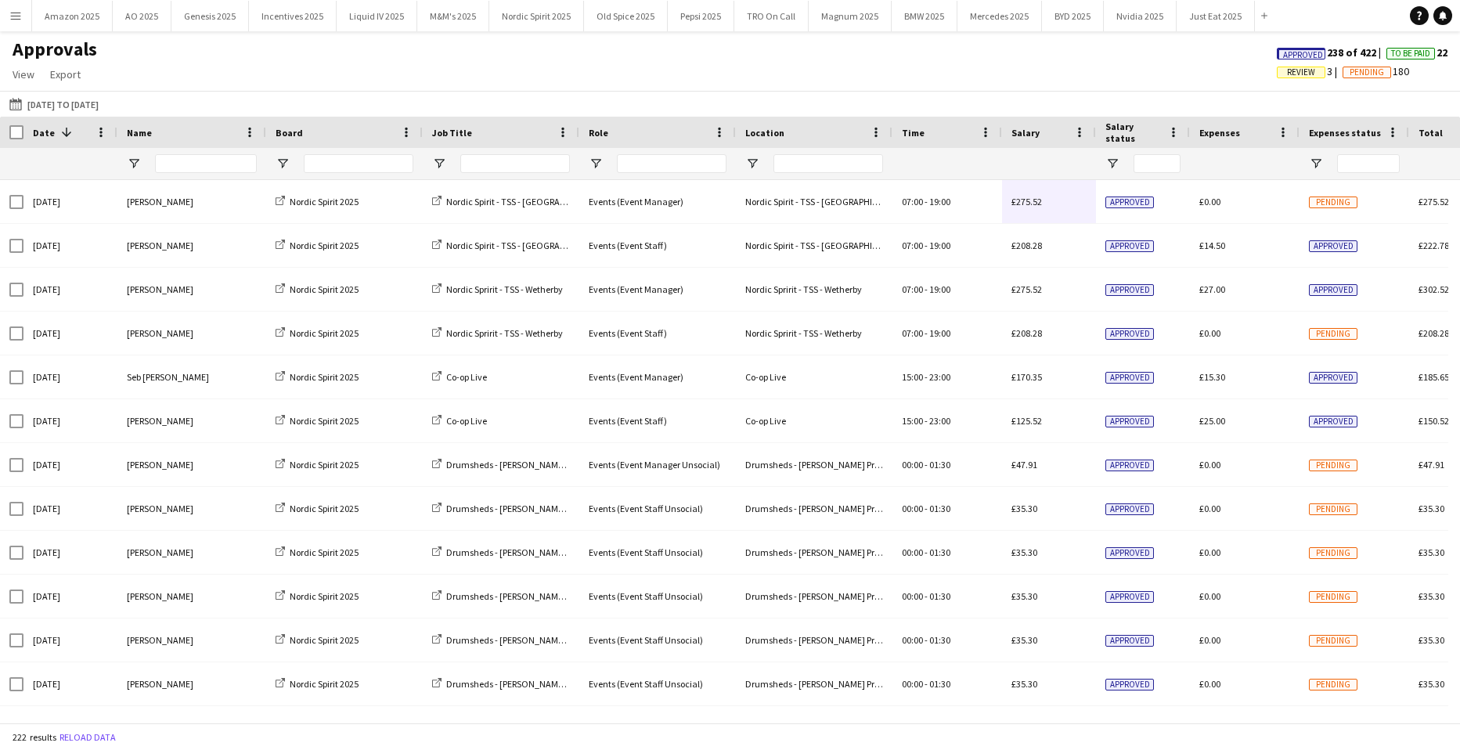
click at [1290, 51] on span "Approved" at bounding box center [1303, 55] width 40 height 10
click at [102, 107] on button "01-09-2025 to 05-10-2025 01-09-2025 to 05-10-2025" at bounding box center [54, 104] width 96 height 19
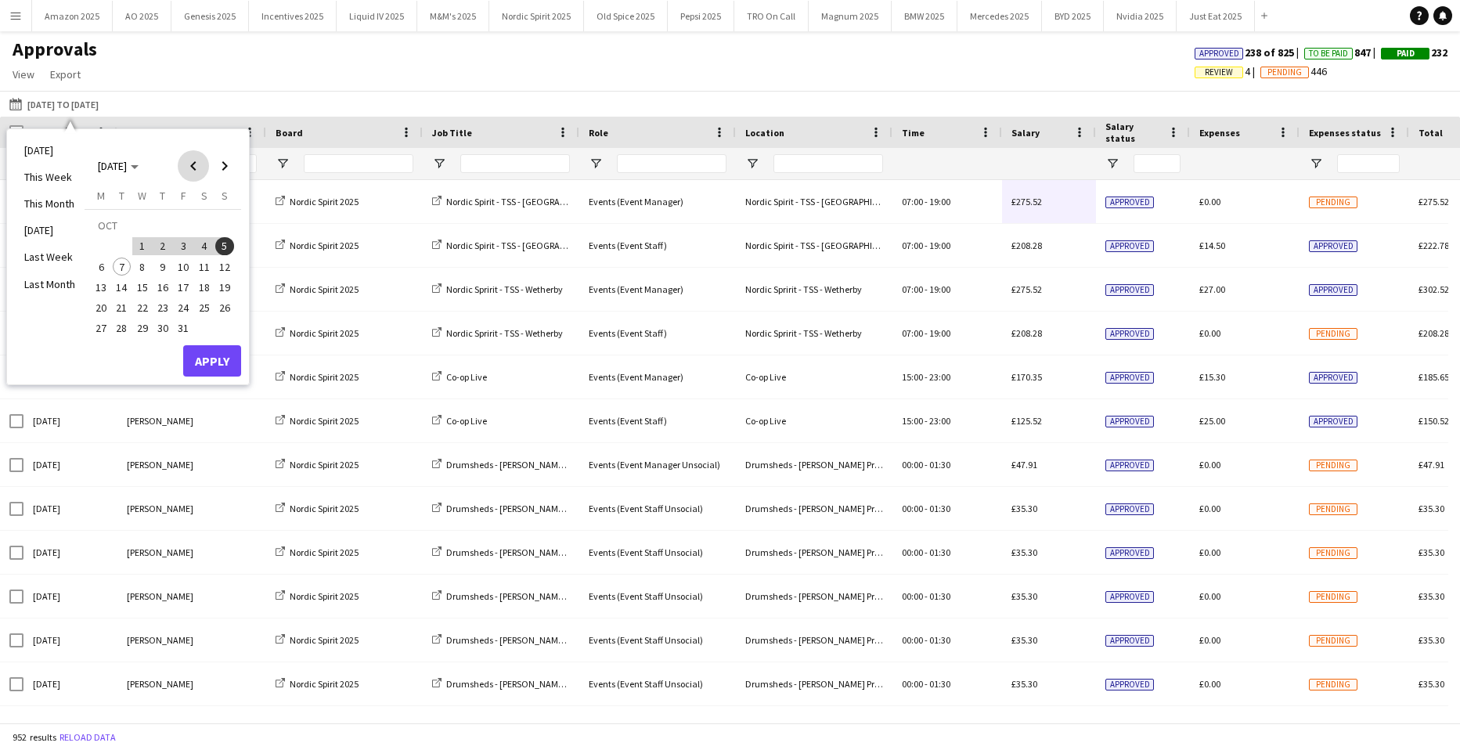
click at [189, 161] on span "Previous month" at bounding box center [193, 165] width 31 height 31
click at [186, 161] on span "Previous month" at bounding box center [193, 165] width 31 height 31
click at [96, 328] on span "30" at bounding box center [101, 332] width 19 height 19
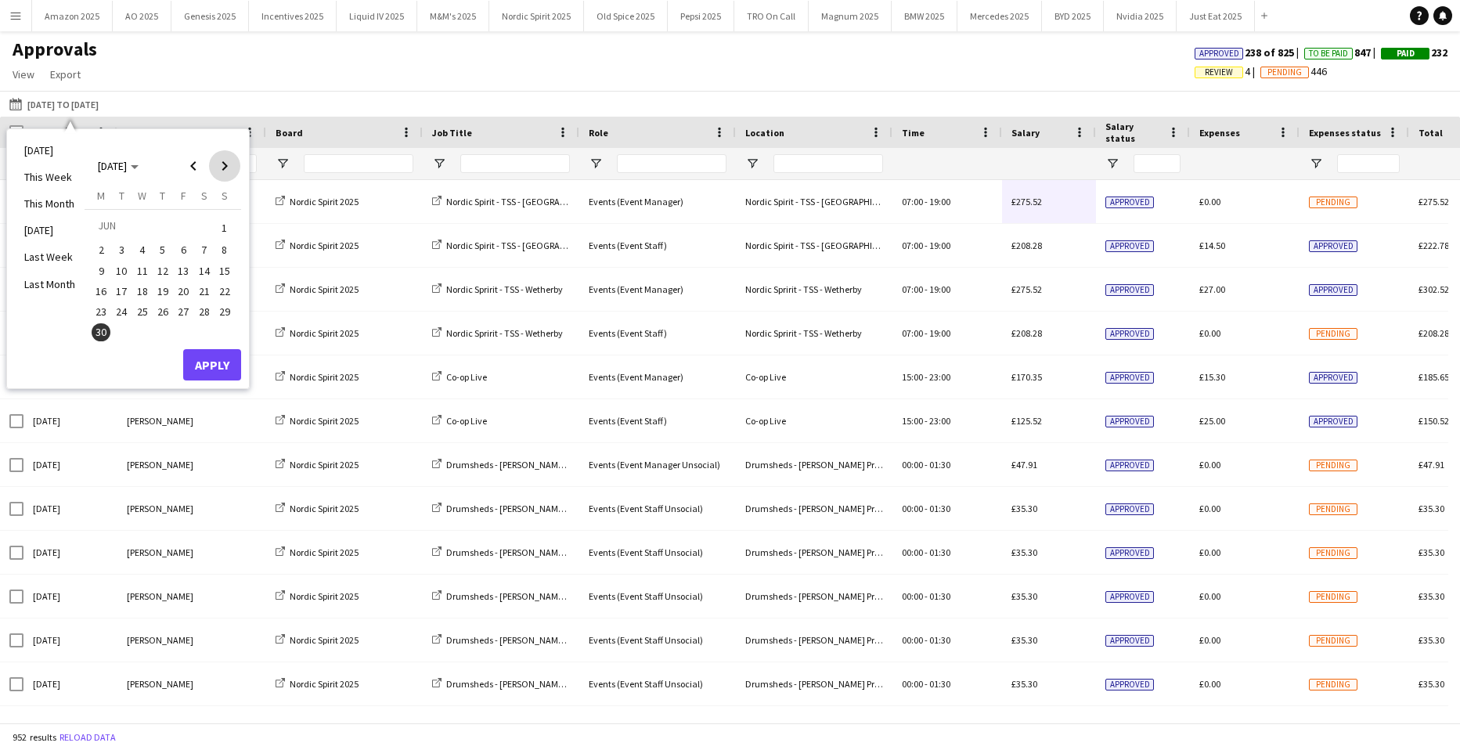
click at [227, 168] on span "Next month" at bounding box center [224, 165] width 31 height 31
click at [225, 249] on span "5" at bounding box center [224, 246] width 19 height 19
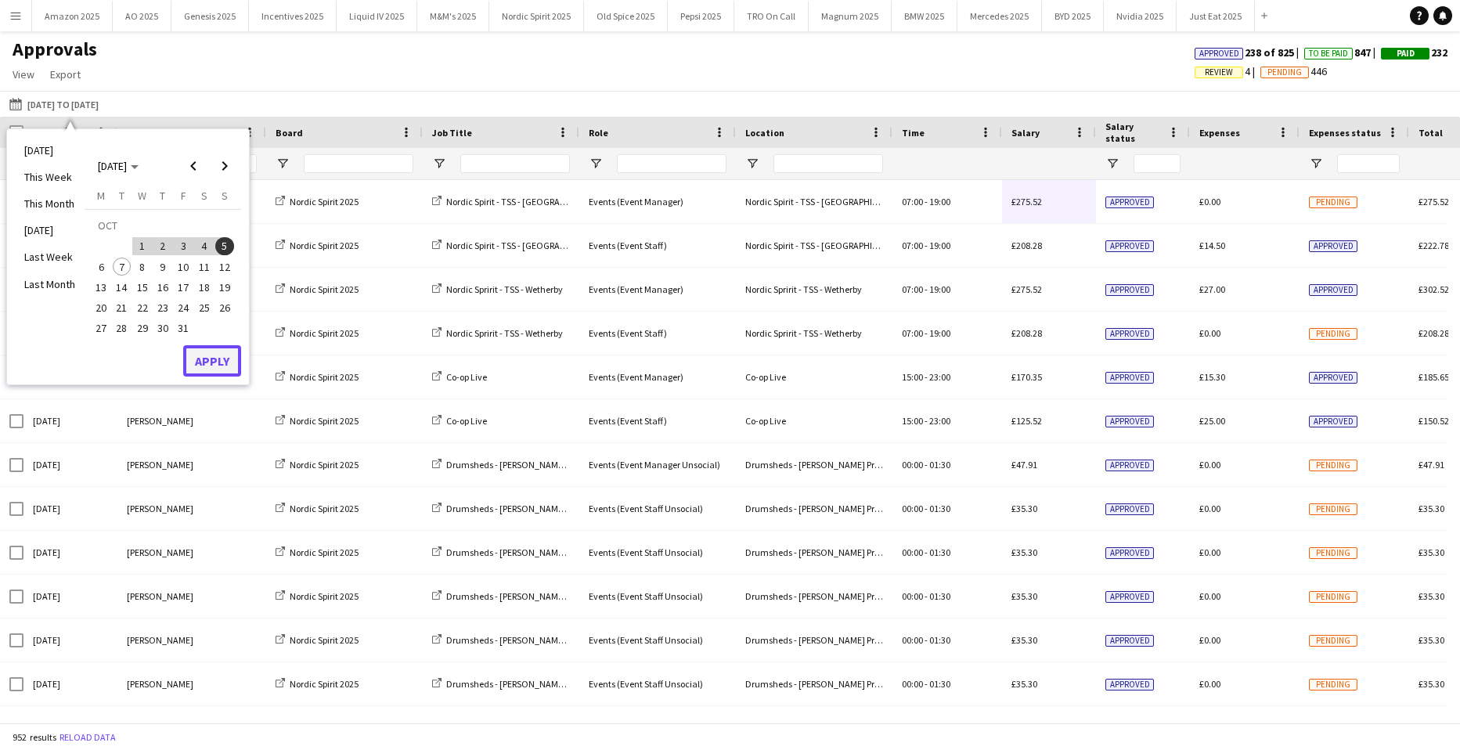
click at [215, 359] on button "Apply" at bounding box center [212, 360] width 58 height 31
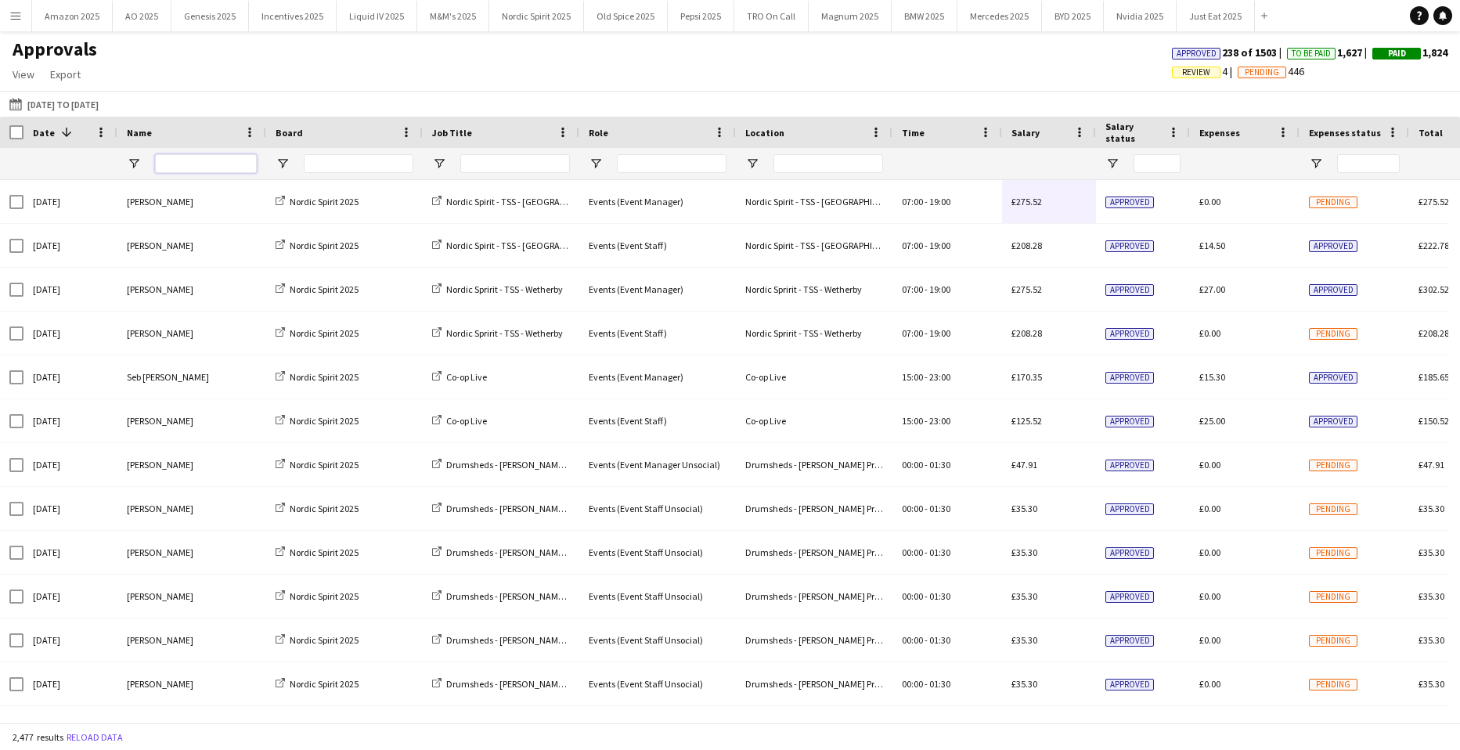
click at [207, 173] on input "Name Filter Input" at bounding box center [206, 163] width 102 height 19
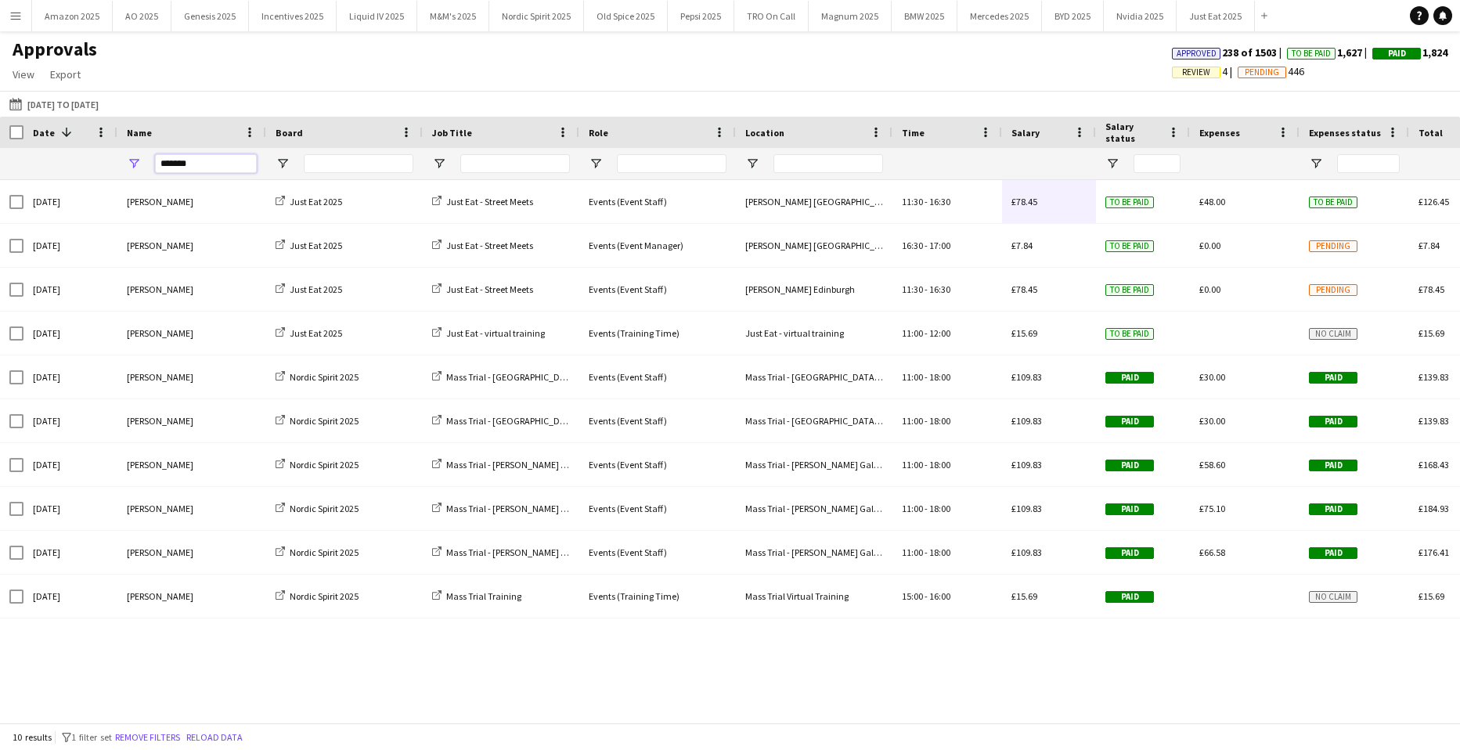
type input "*******"
click at [63, 72] on span "Export" at bounding box center [65, 74] width 31 height 14
click at [124, 110] on link "Export as XLSX" at bounding box center [100, 108] width 110 height 33
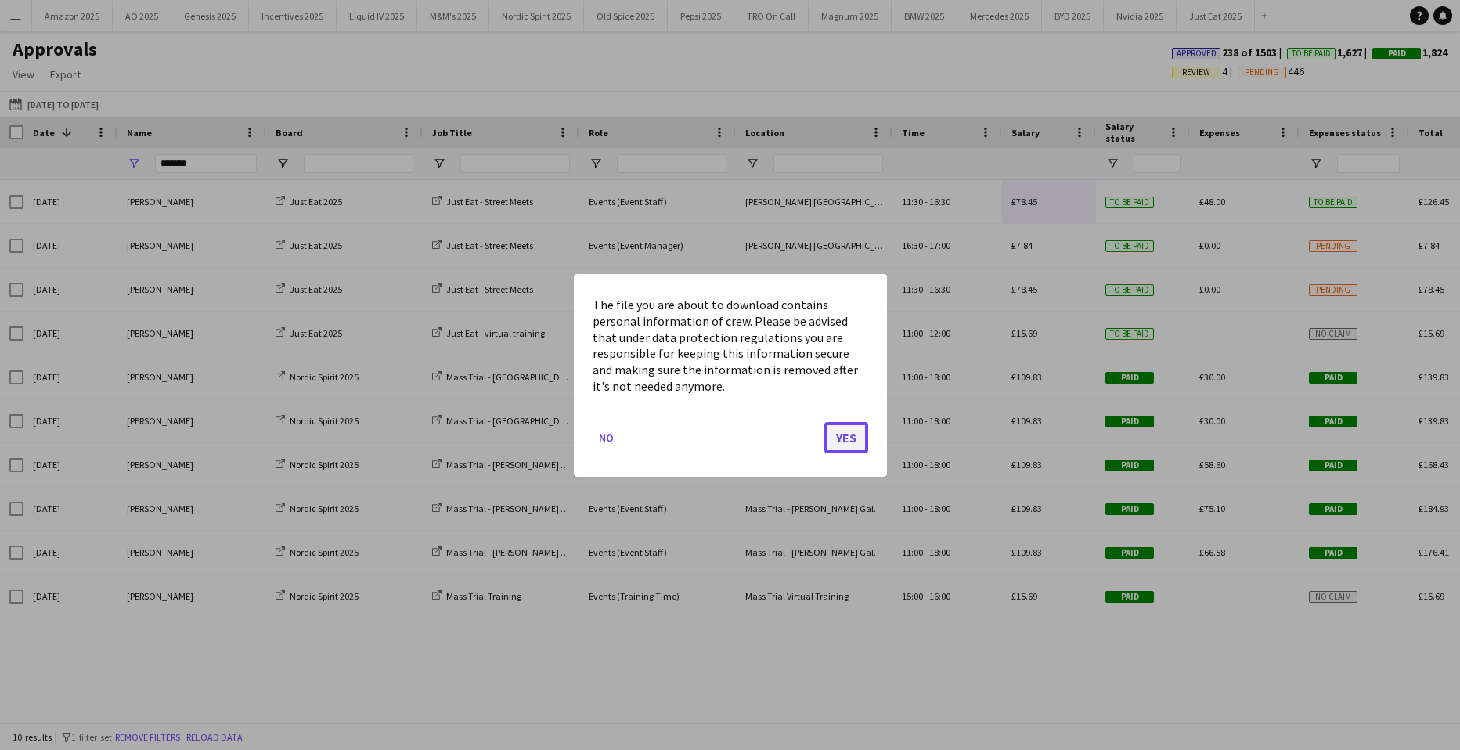
click at [861, 435] on button "Yes" at bounding box center [846, 436] width 44 height 31
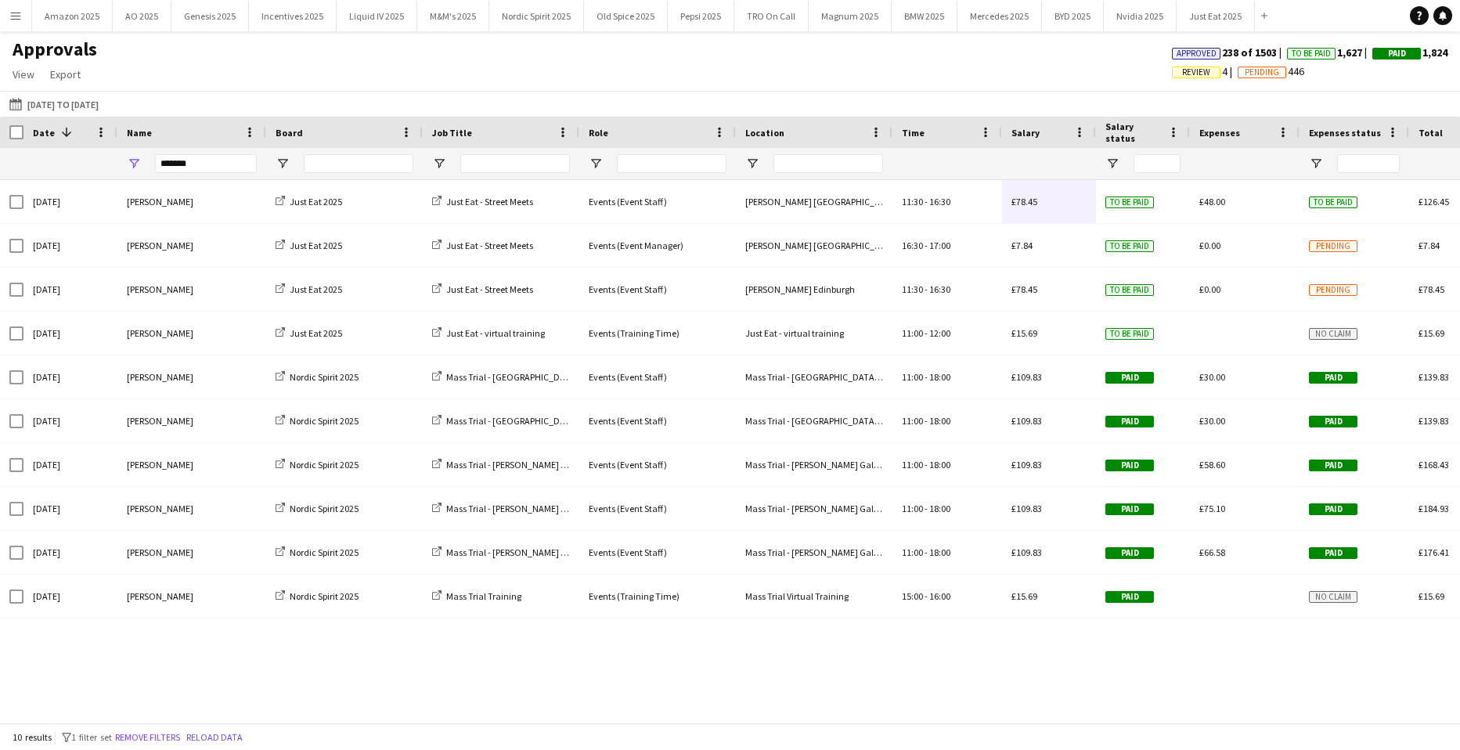
click at [512, 70] on div "Approvals View Customise view Customise filters Reset Filters Reset View Reset …" at bounding box center [730, 64] width 1460 height 53
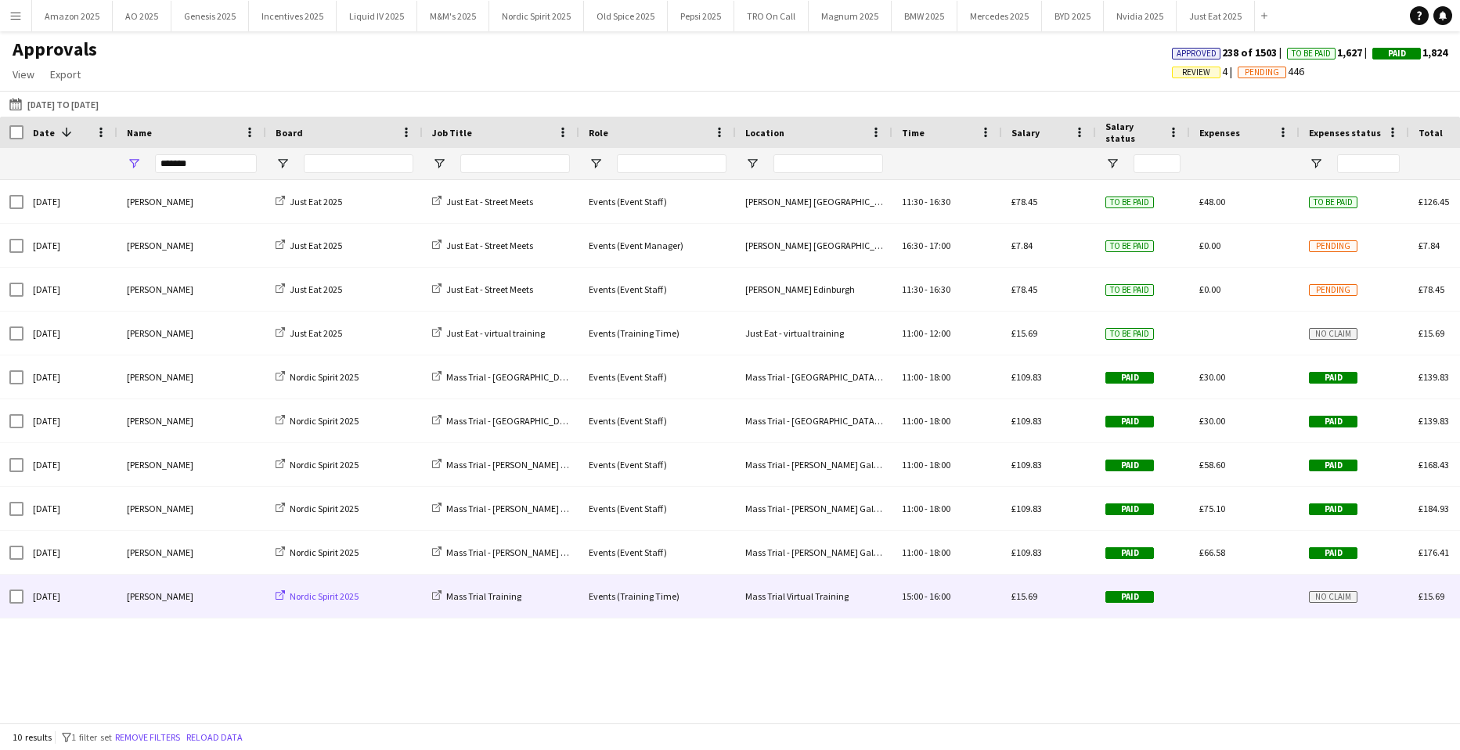
click at [346, 594] on span "Nordic Spirit 2025" at bounding box center [324, 596] width 69 height 12
click at [1144, 599] on span "Paid" at bounding box center [1130, 597] width 49 height 12
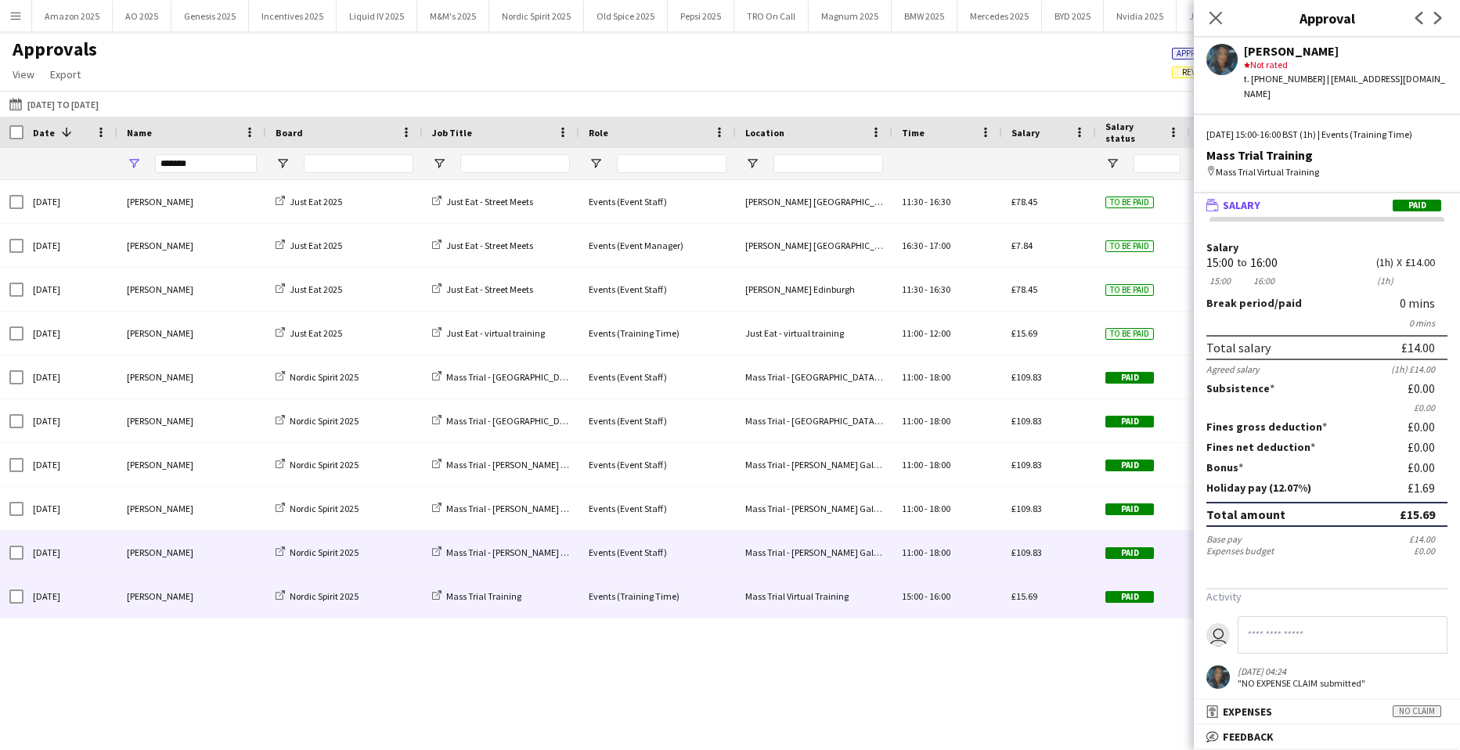
click at [137, 559] on div "Mehreen Parvez" at bounding box center [191, 552] width 149 height 43
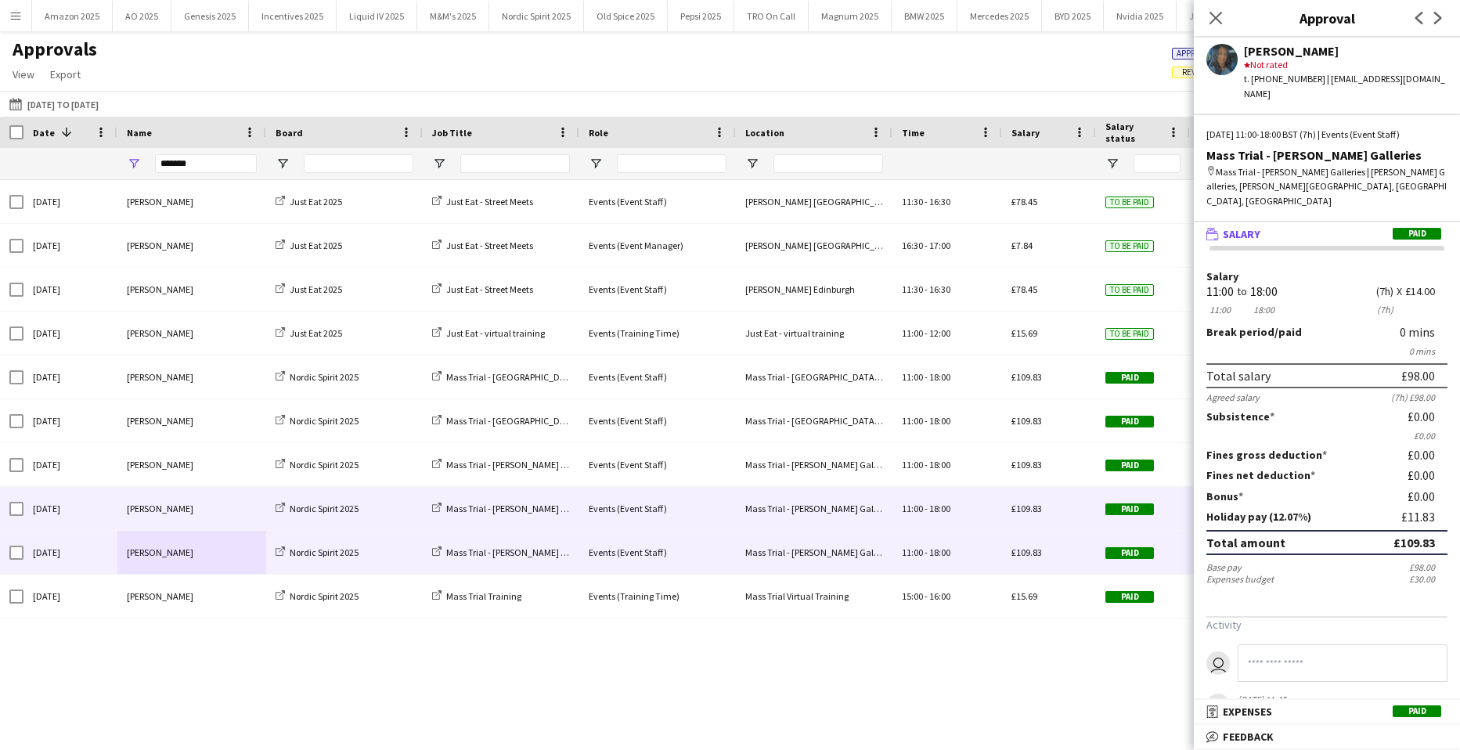
click at [616, 511] on div "Events (Event Staff)" at bounding box center [657, 508] width 157 height 43
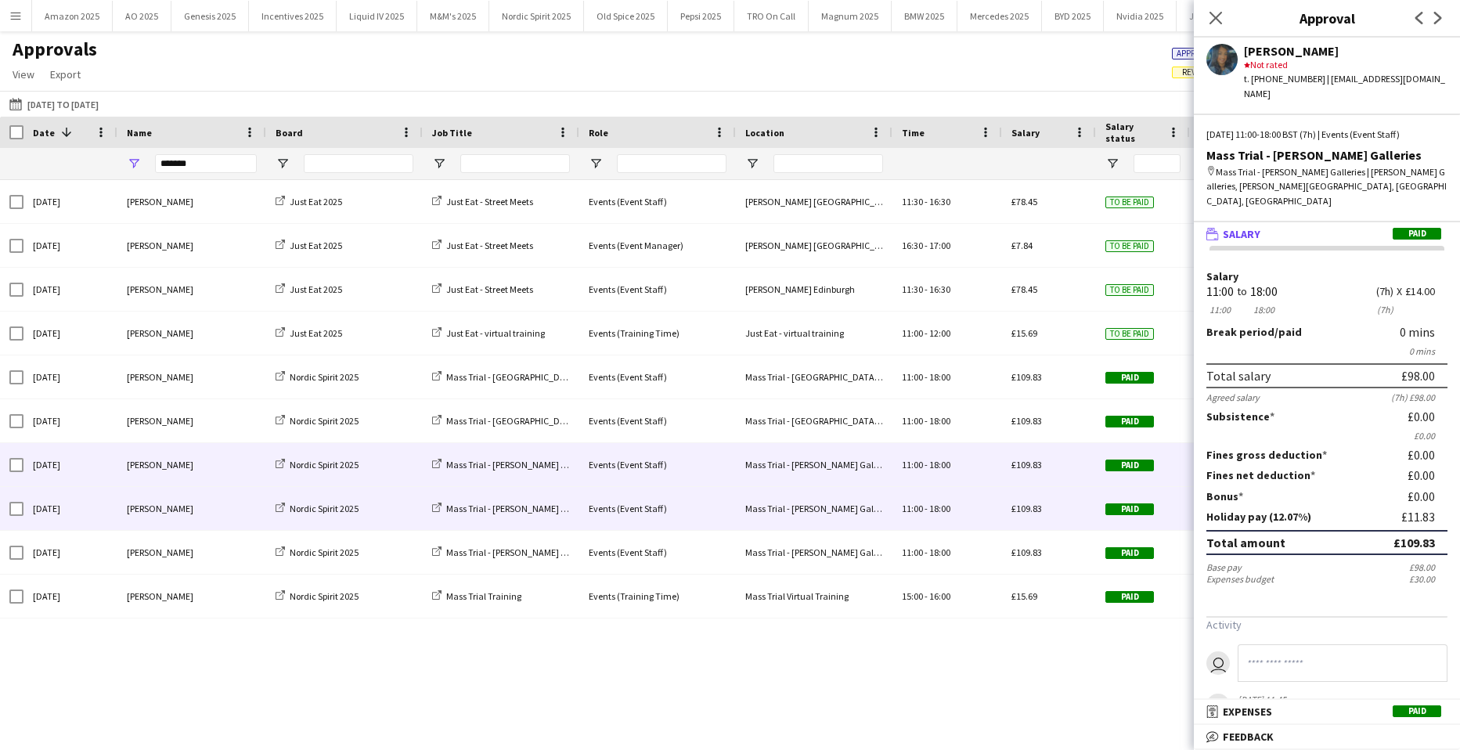
click at [676, 455] on div "Events (Event Staff)" at bounding box center [657, 464] width 157 height 43
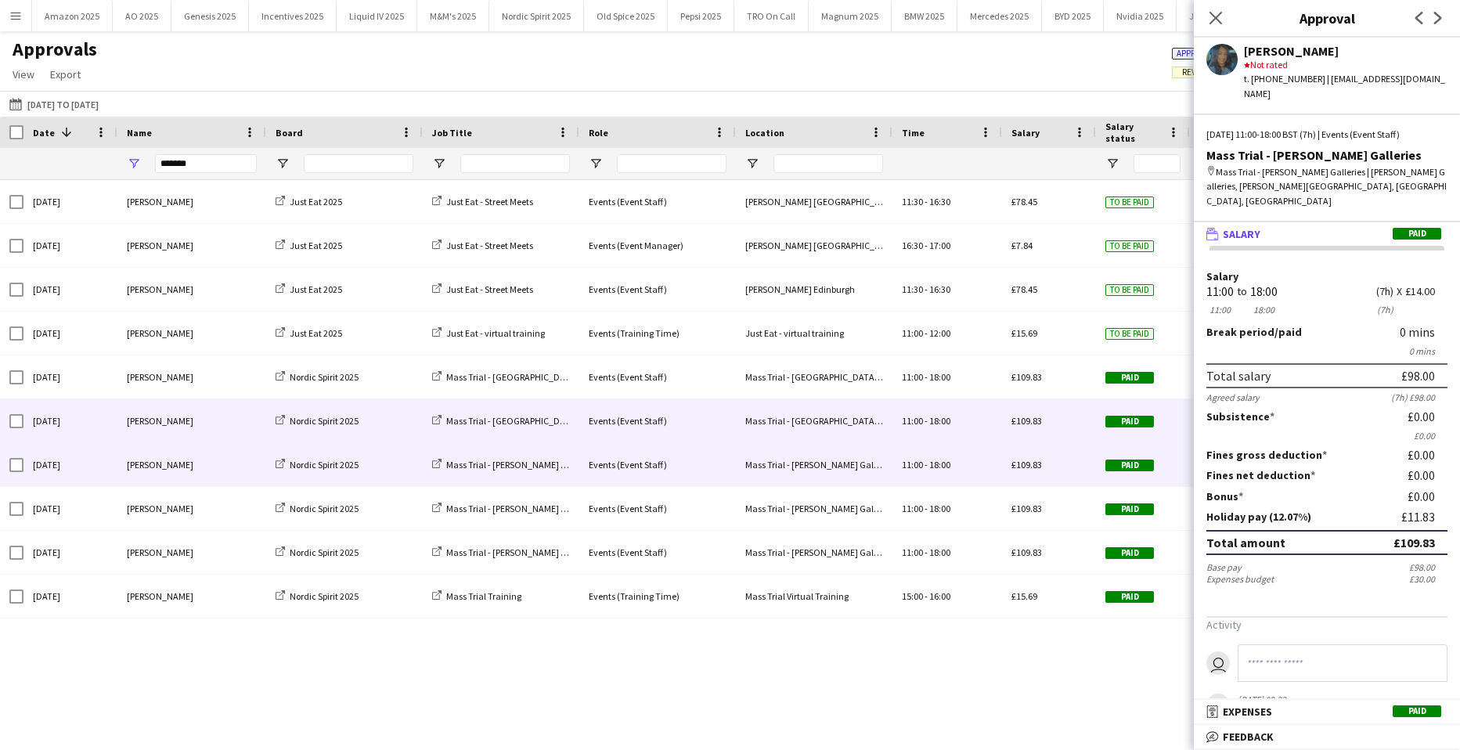
click at [692, 430] on div "Events (Event Staff)" at bounding box center [657, 420] width 157 height 43
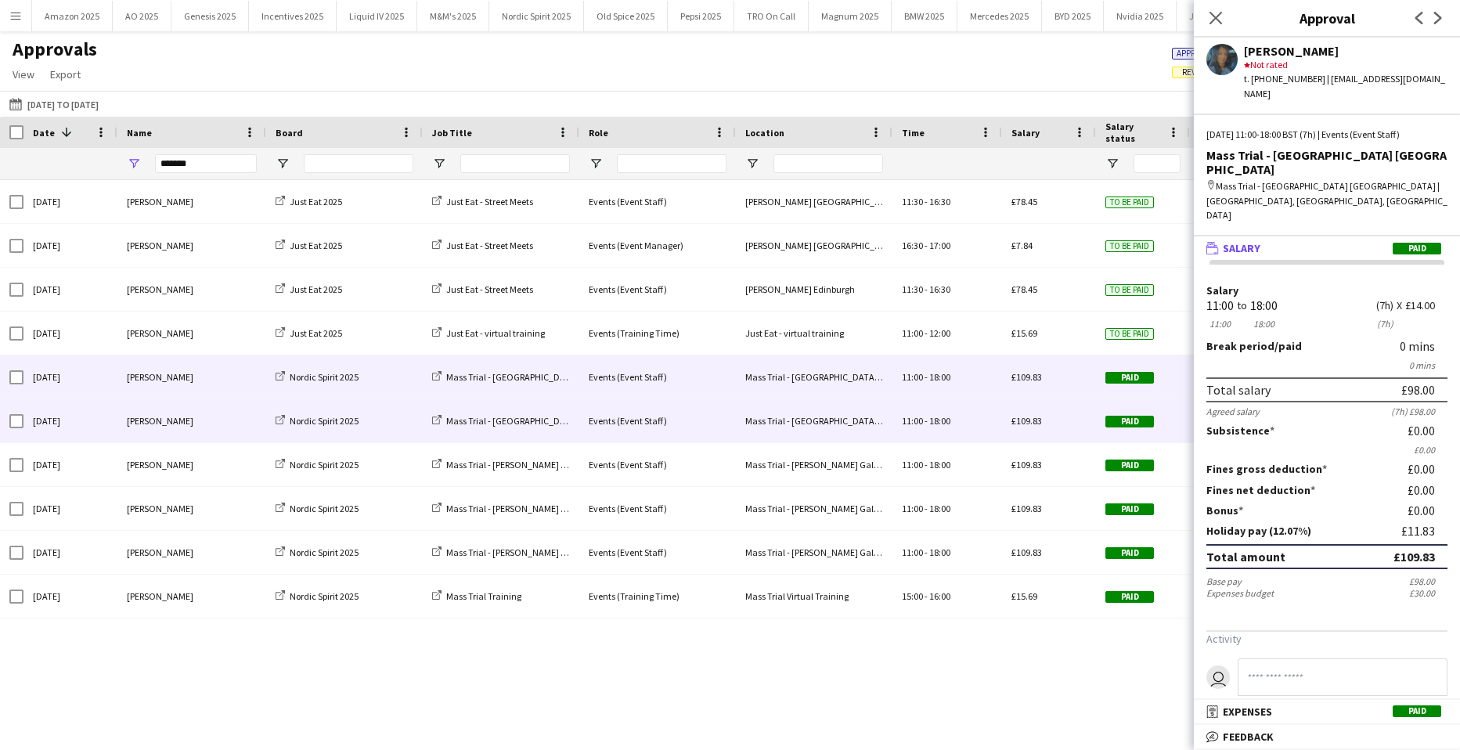
click at [683, 376] on div "Events (Event Staff)" at bounding box center [657, 376] width 157 height 43
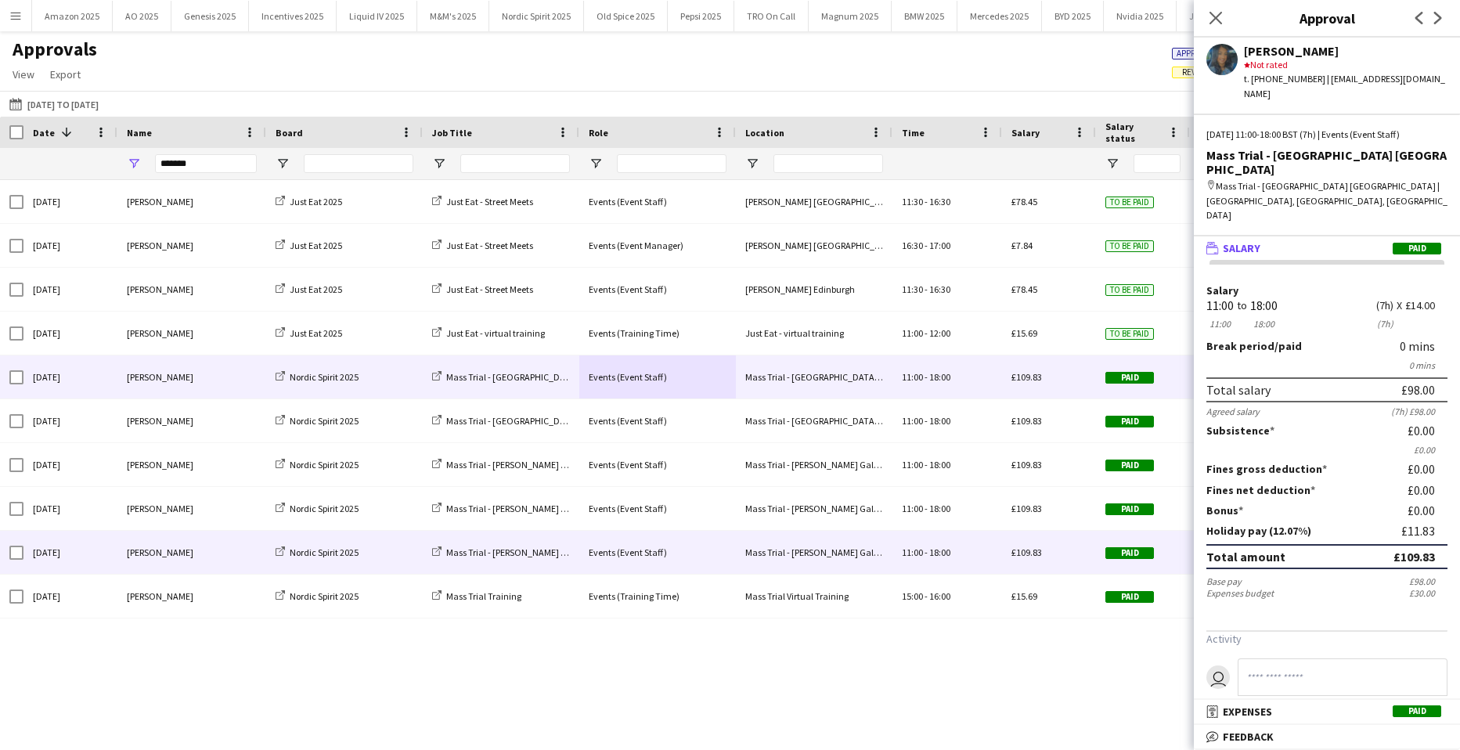
click at [952, 537] on div "11:00 - 18:00" at bounding box center [948, 552] width 110 height 43
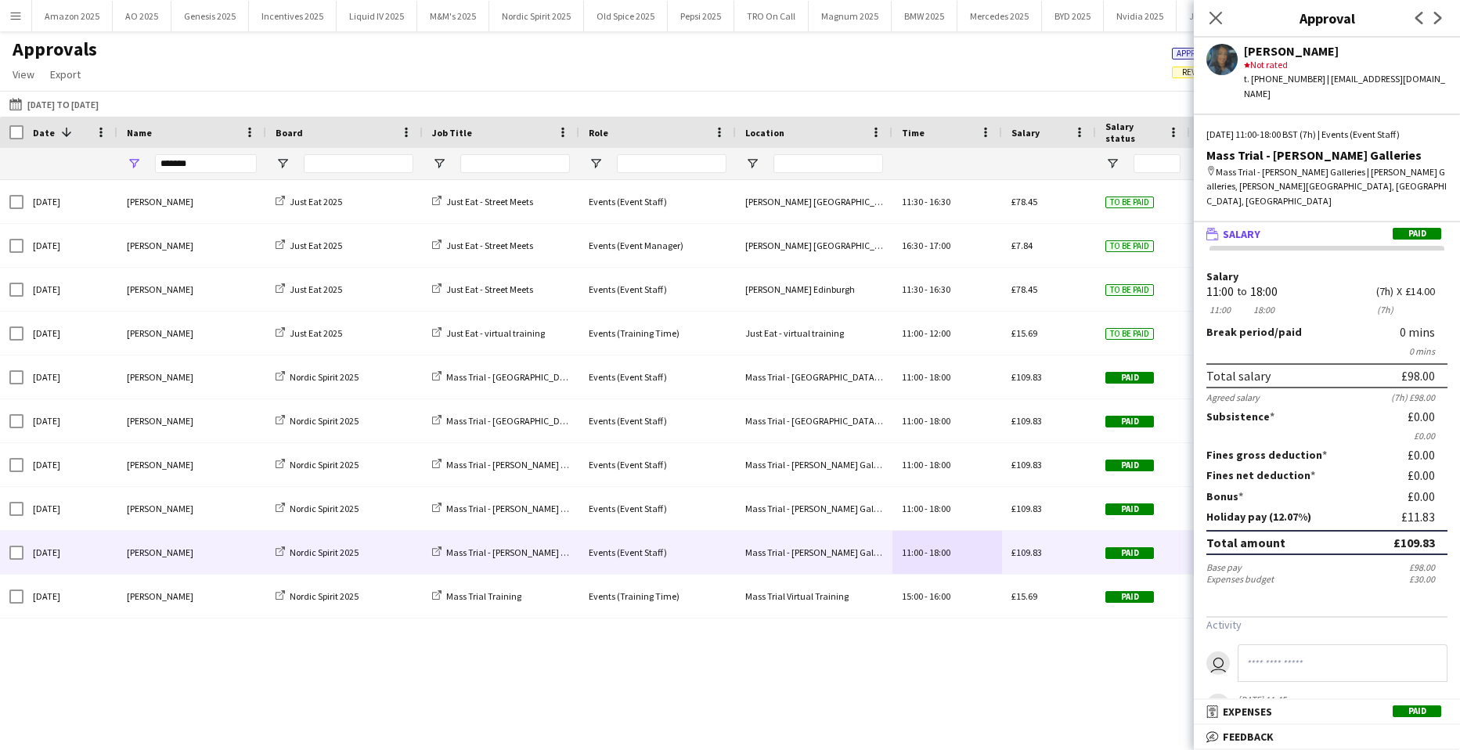
click at [1407, 707] on span "Paid" at bounding box center [1417, 711] width 49 height 12
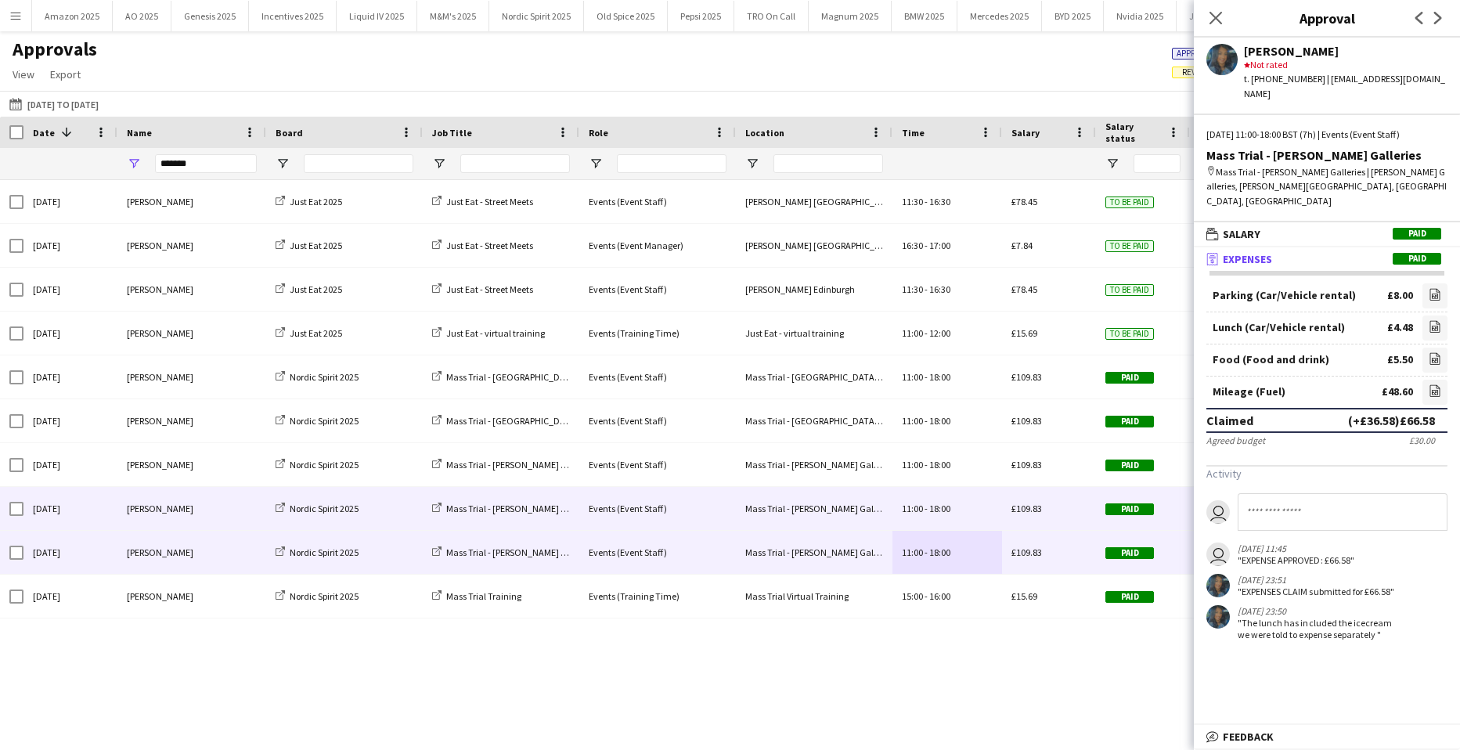
drag, startPoint x: 875, startPoint y: 514, endPoint x: 913, endPoint y: 474, distance: 54.8
click at [875, 514] on div "Mass Trial - Buchanan Galleries" at bounding box center [814, 508] width 157 height 43
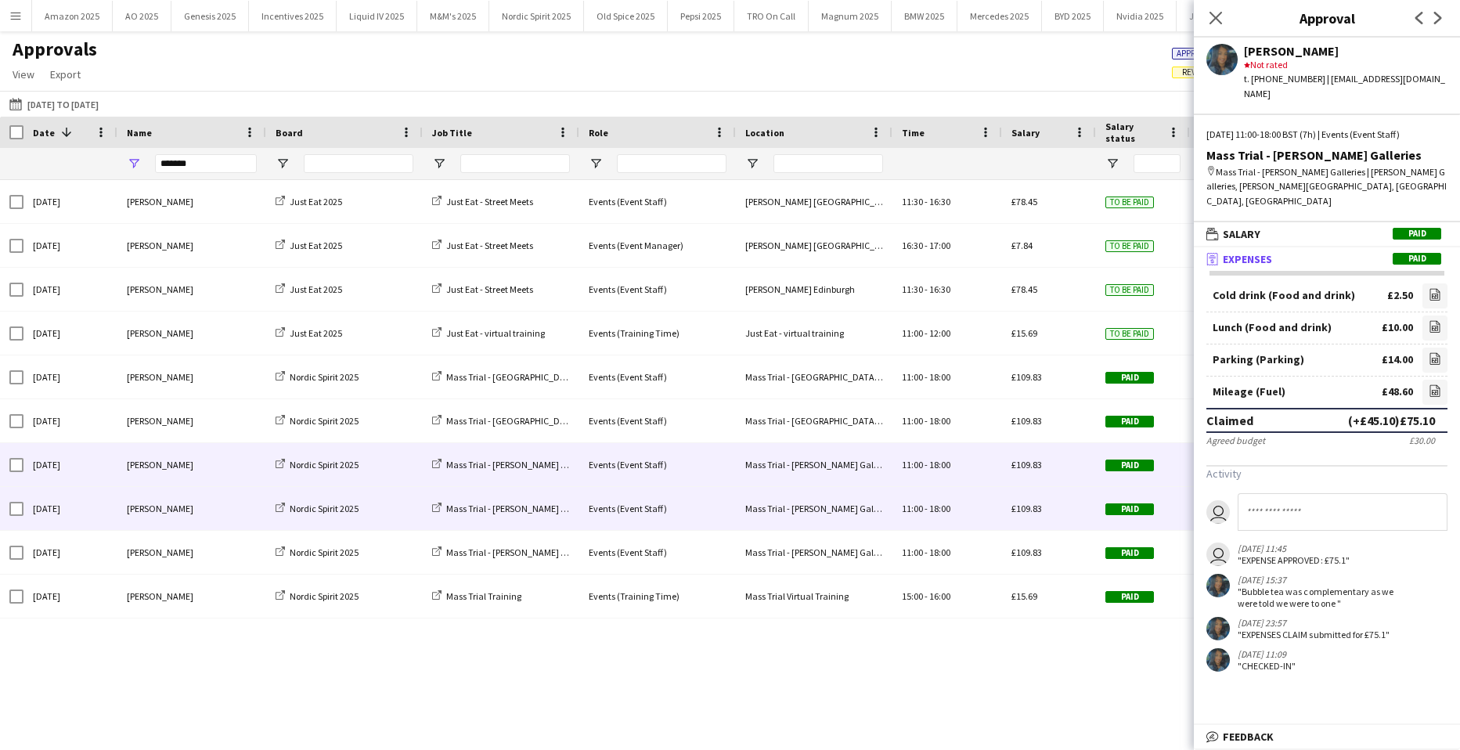
click at [947, 460] on span "18:00" at bounding box center [939, 465] width 21 height 12
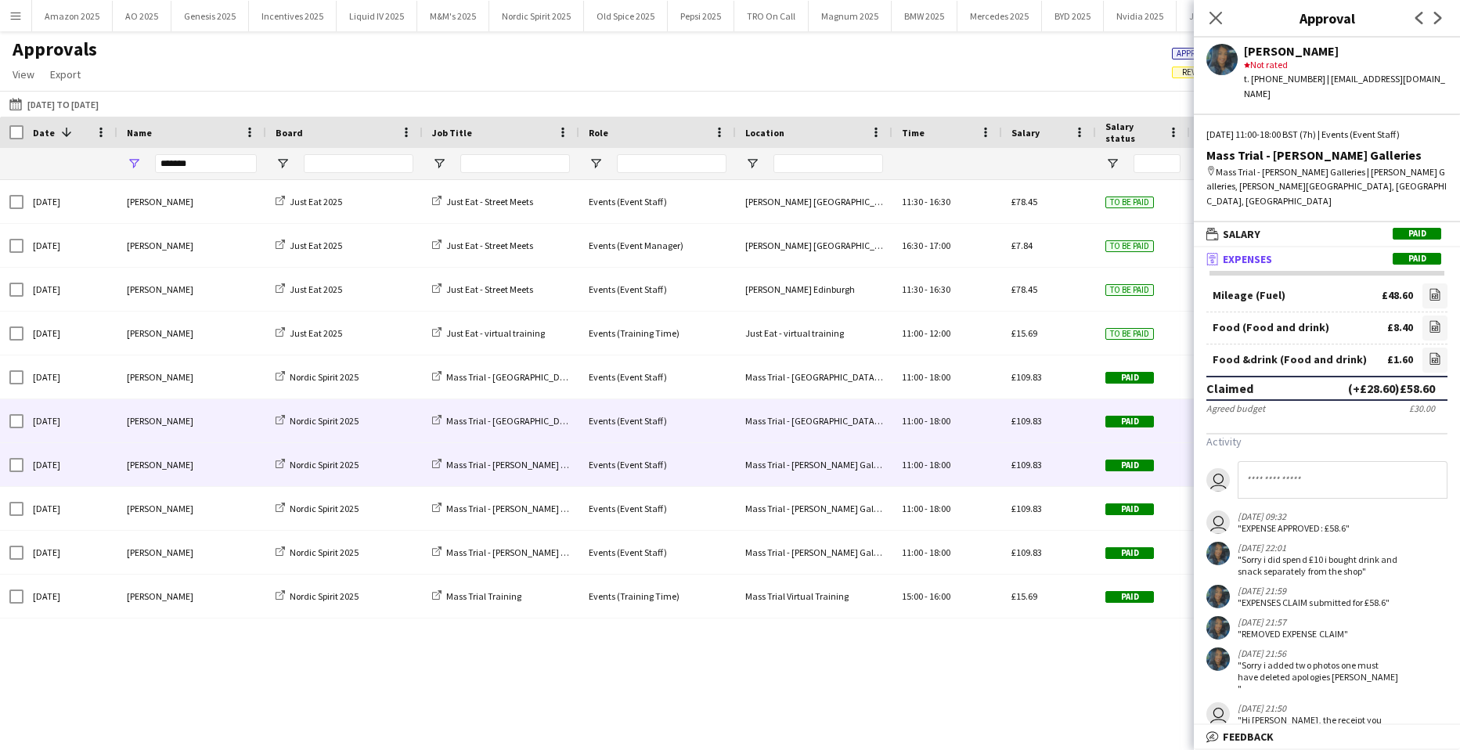
click at [1063, 428] on div "£109.83" at bounding box center [1049, 420] width 94 height 43
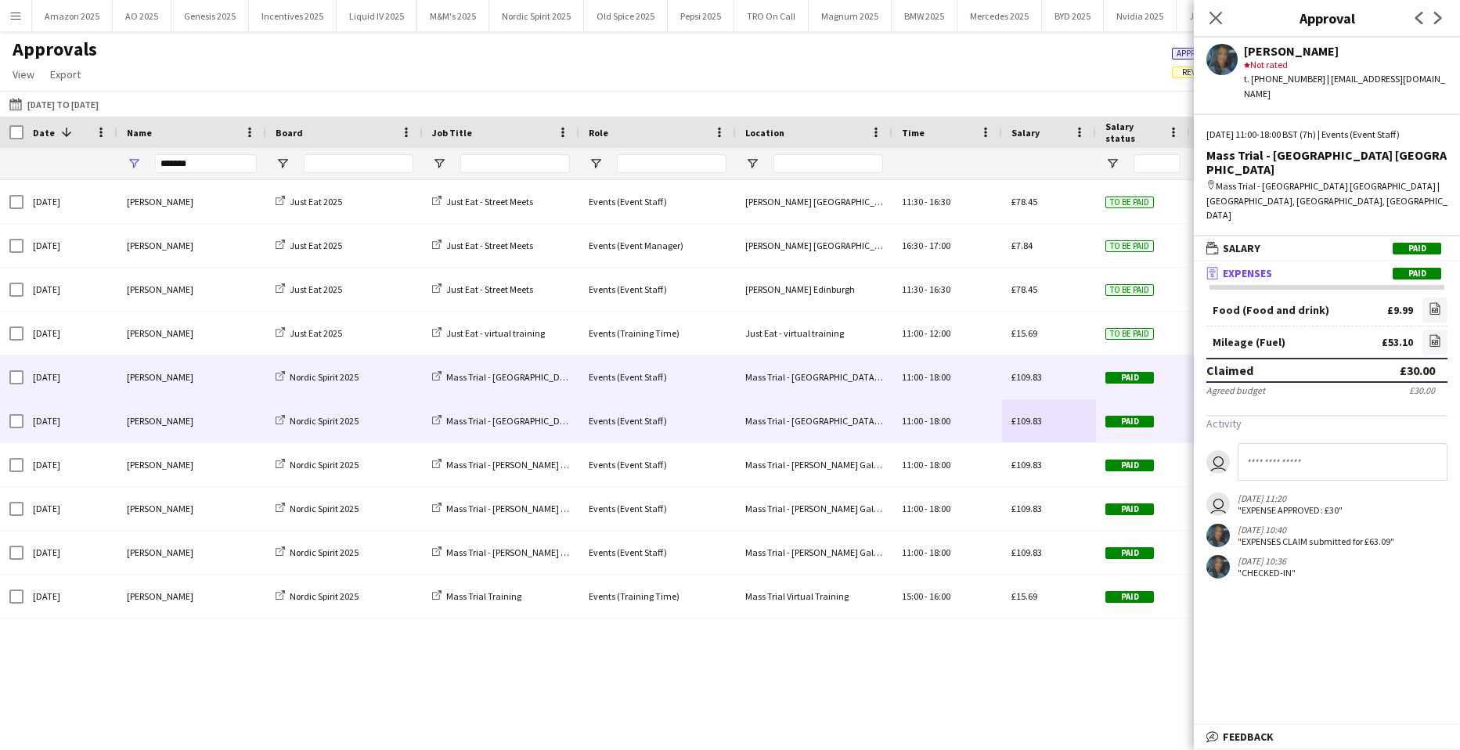
drag, startPoint x: 1021, startPoint y: 377, endPoint x: 1079, endPoint y: 388, distance: 59.1
click at [1021, 377] on span "£109.83" at bounding box center [1027, 377] width 31 height 12
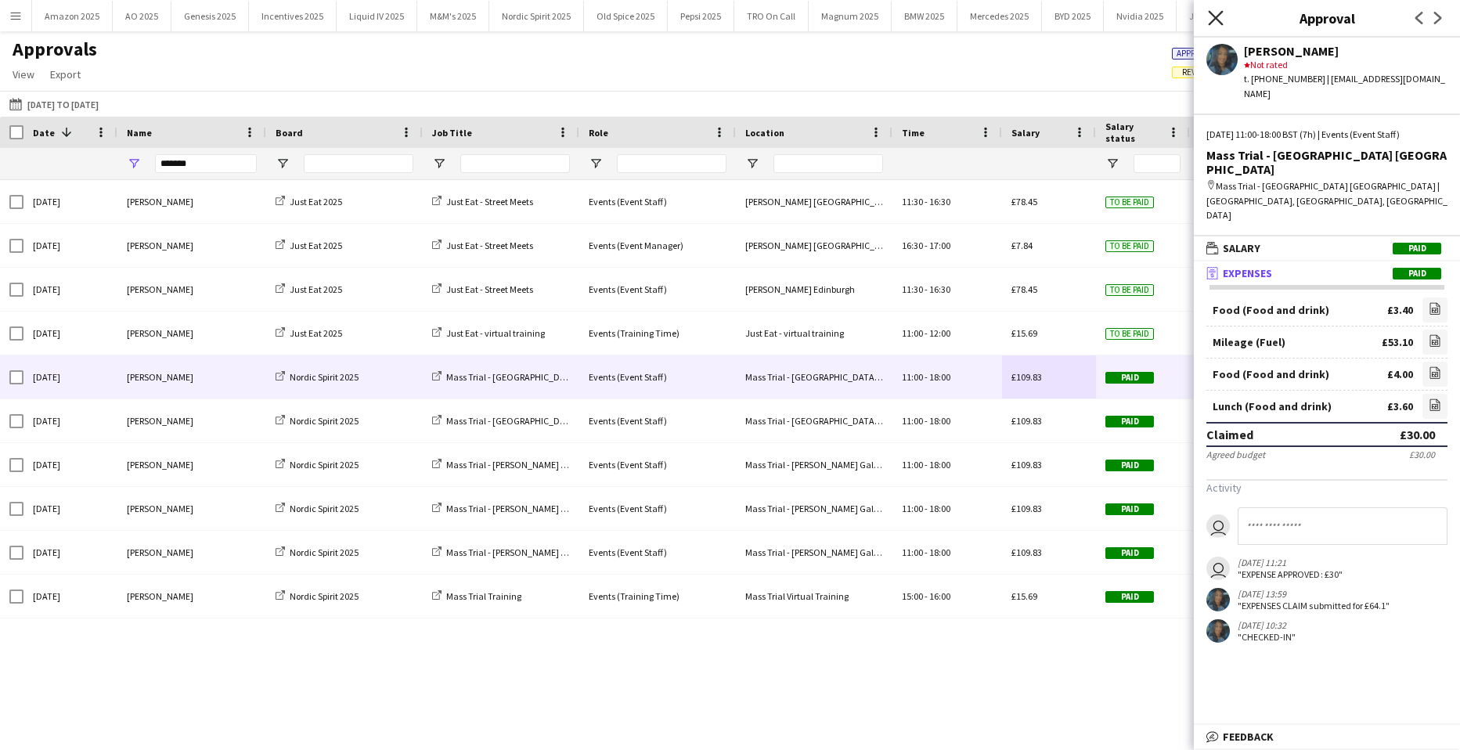
click at [1212, 17] on icon "Close pop-in" at bounding box center [1215, 17] width 15 height 15
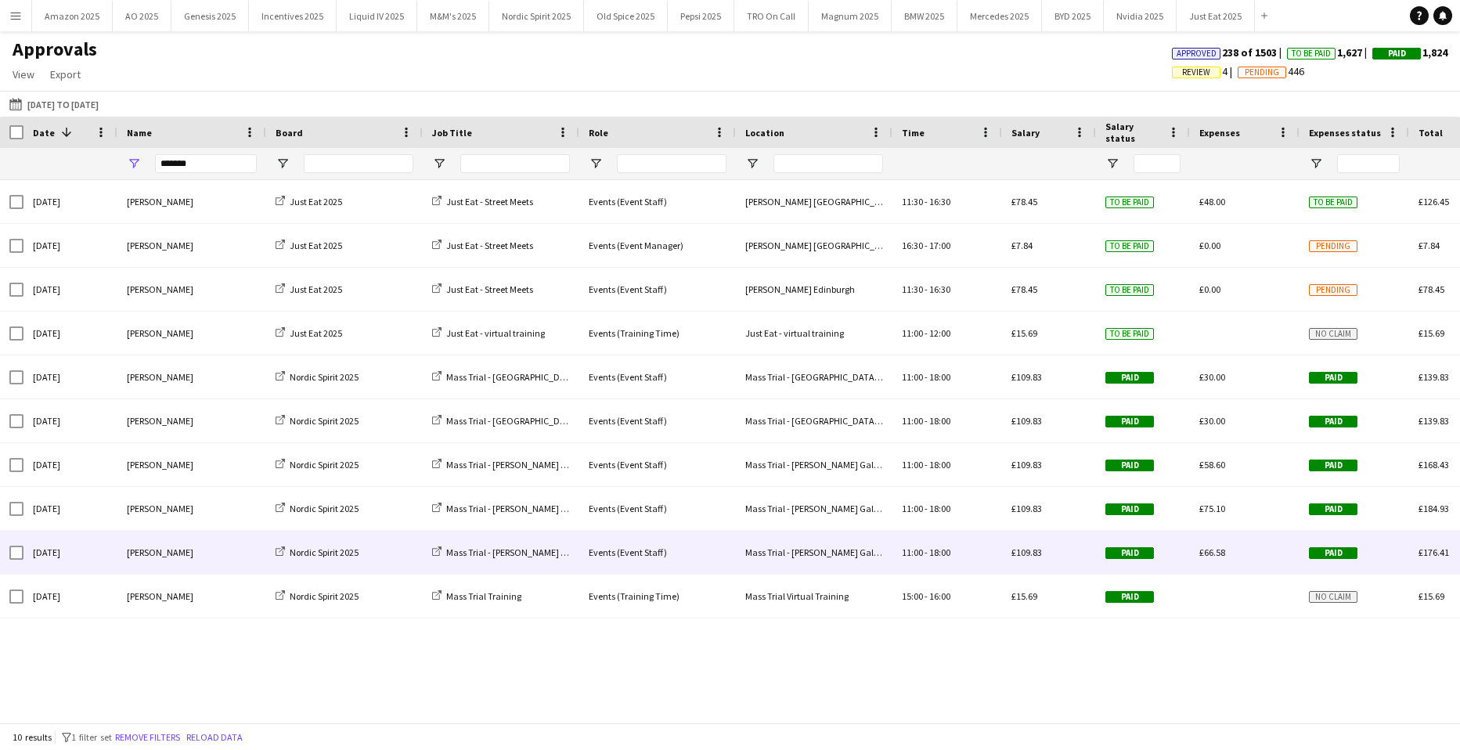
click at [1316, 550] on span "Paid" at bounding box center [1333, 553] width 49 height 12
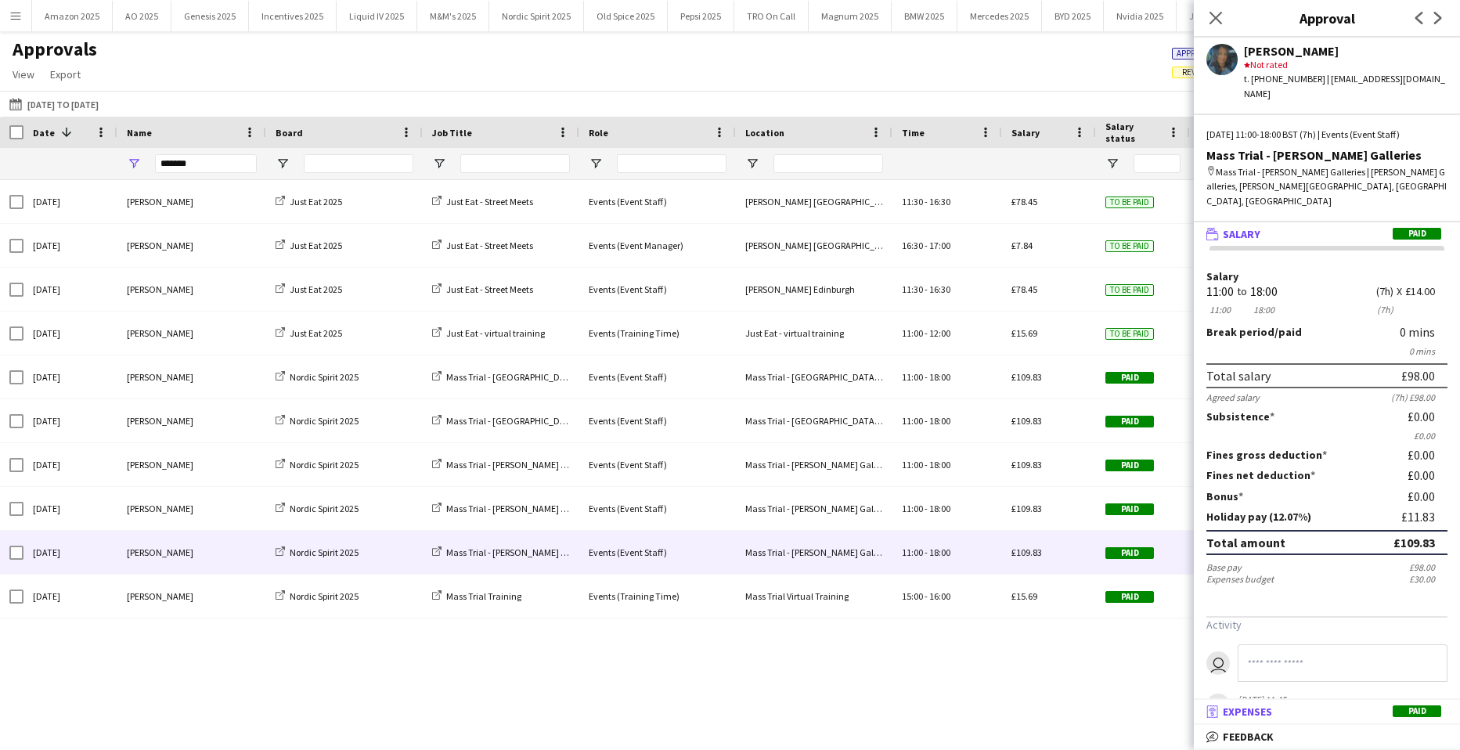
click at [1423, 720] on mat-expansion-panel-header "receipt Expenses Paid" at bounding box center [1327, 711] width 266 height 23
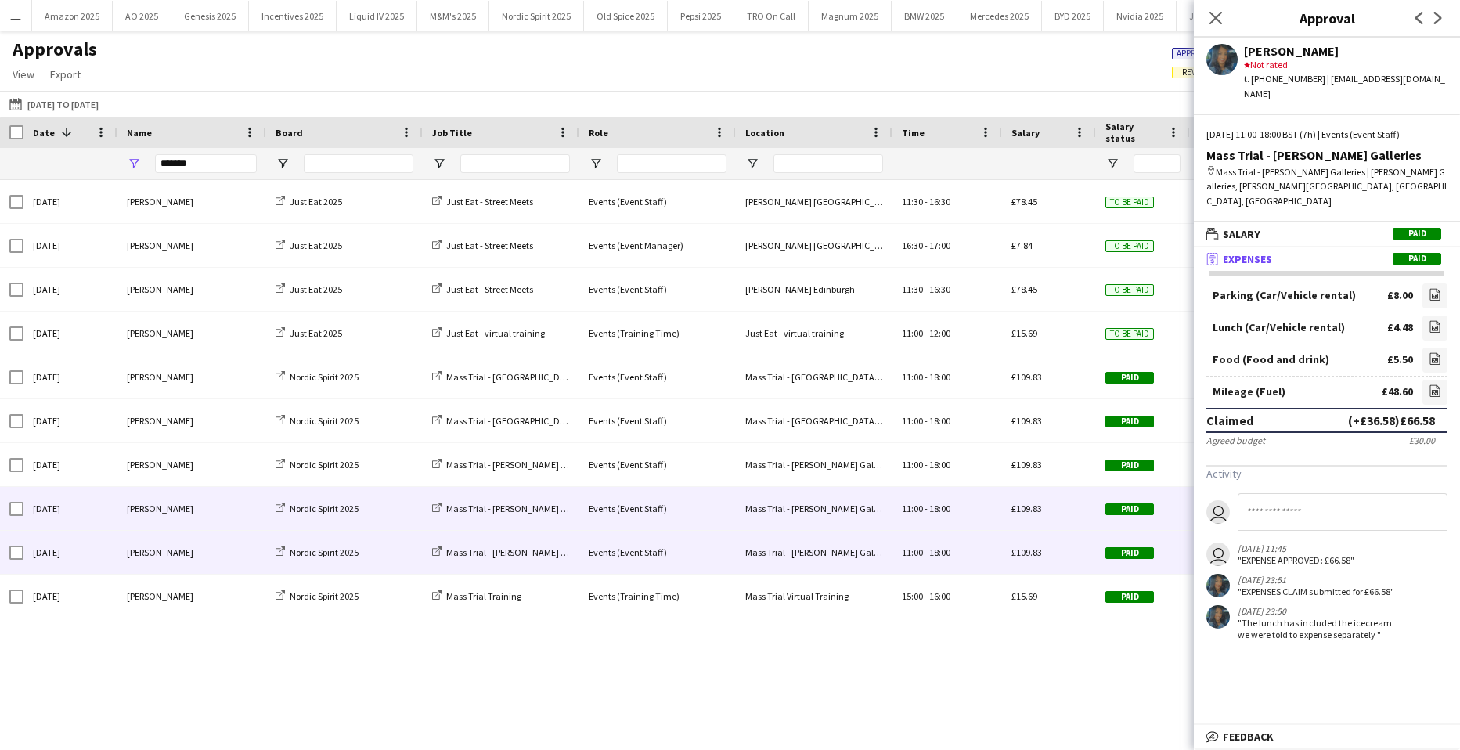
click at [1106, 509] on span "Paid" at bounding box center [1130, 509] width 49 height 12
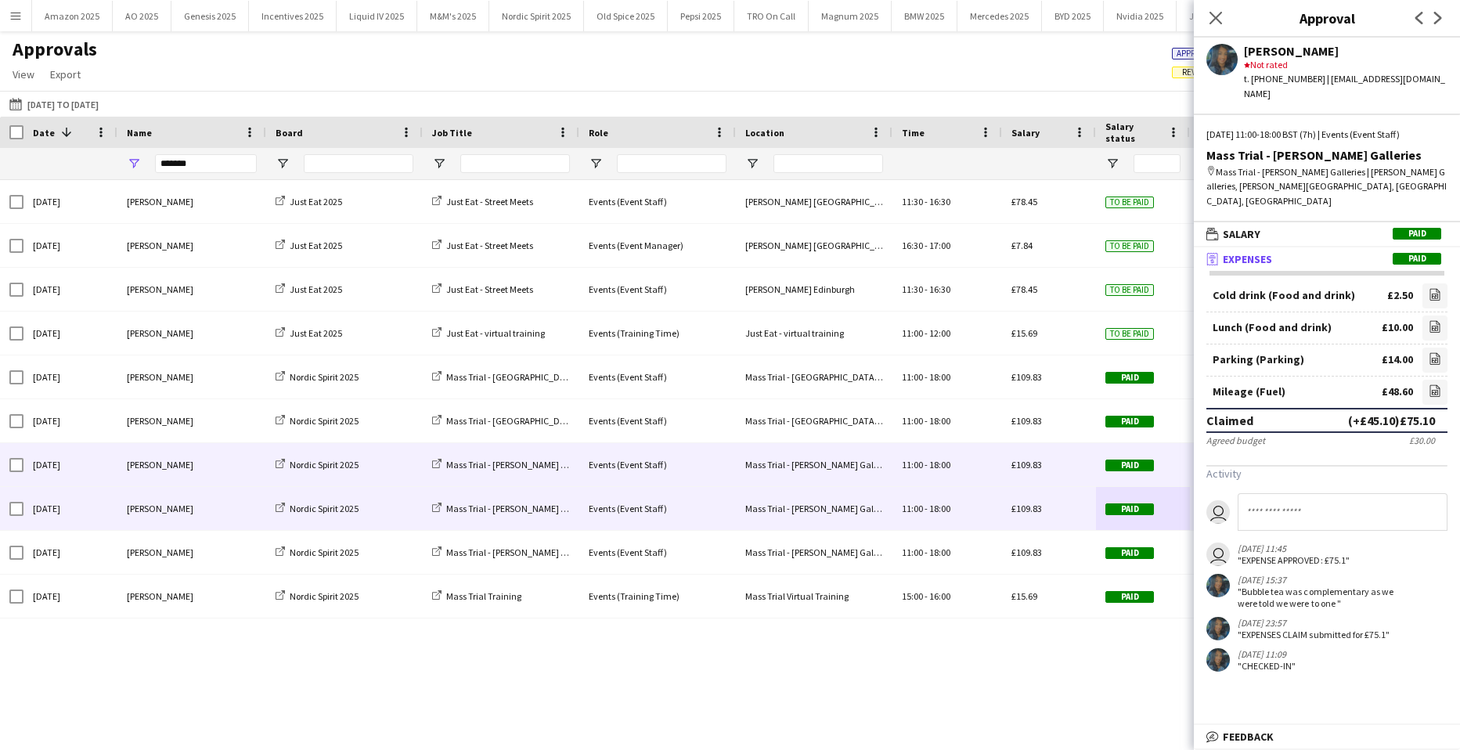
click at [1121, 459] on span "Paid" at bounding box center [1130, 465] width 49 height 12
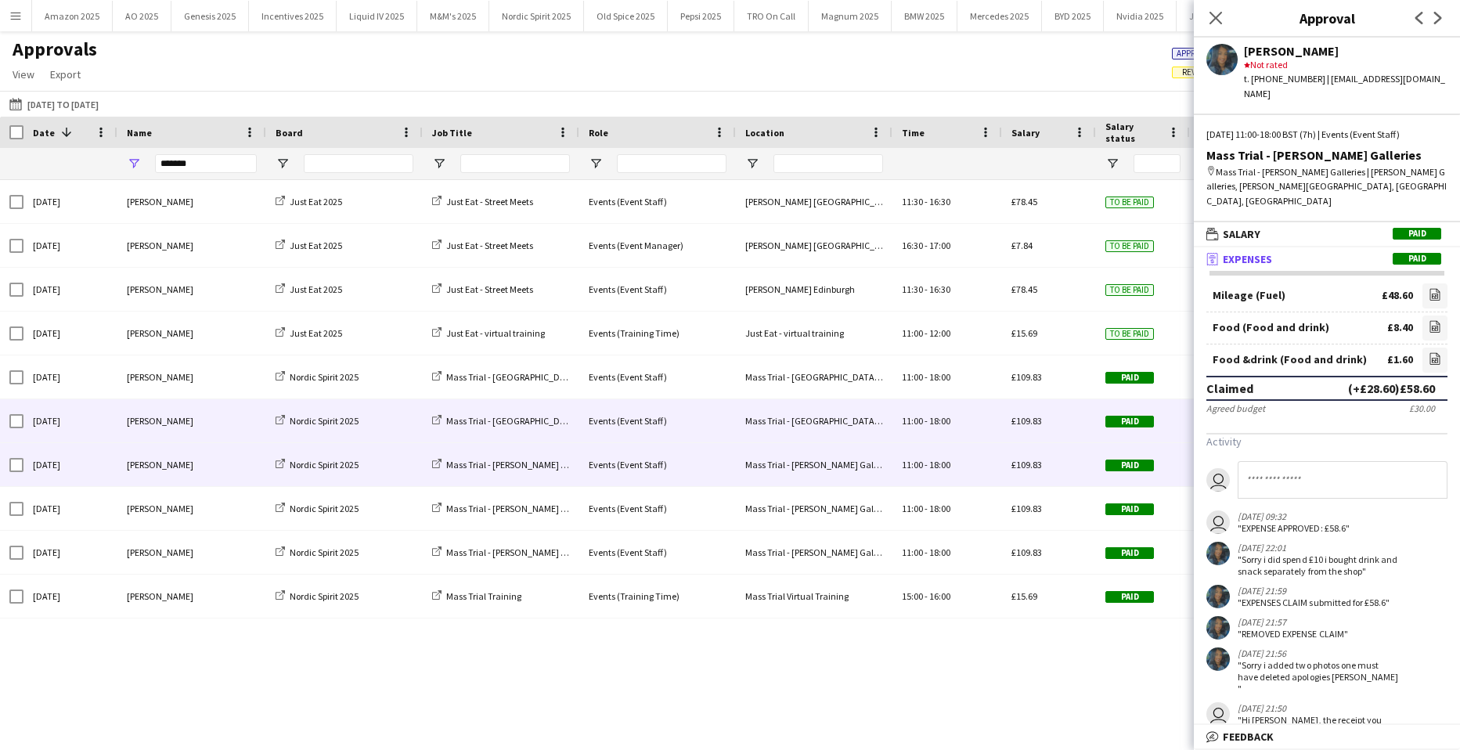
click at [1095, 427] on div "£109.83" at bounding box center [1049, 420] width 94 height 43
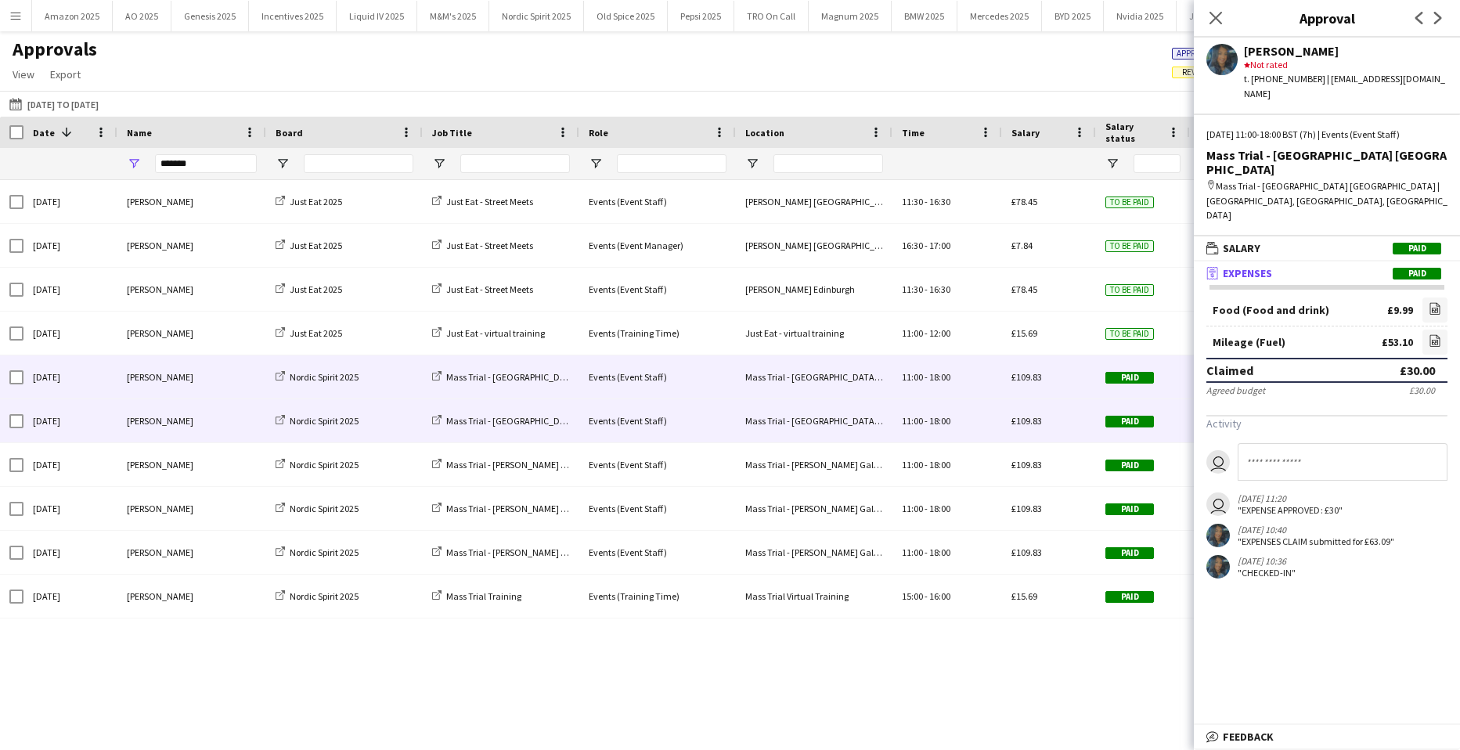
click at [1099, 394] on div "Paid" at bounding box center [1143, 376] width 94 height 43
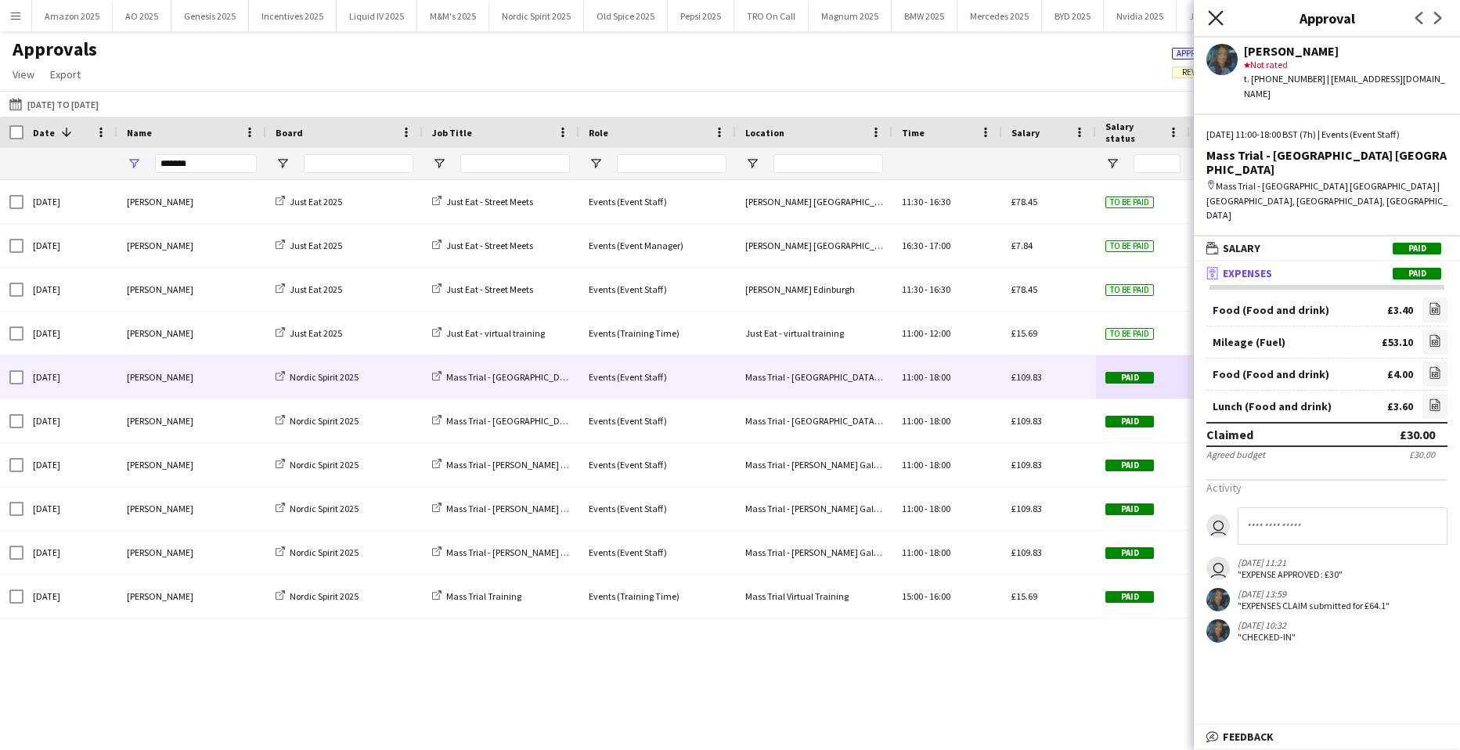
click at [1213, 11] on icon "Close pop-in" at bounding box center [1215, 17] width 15 height 15
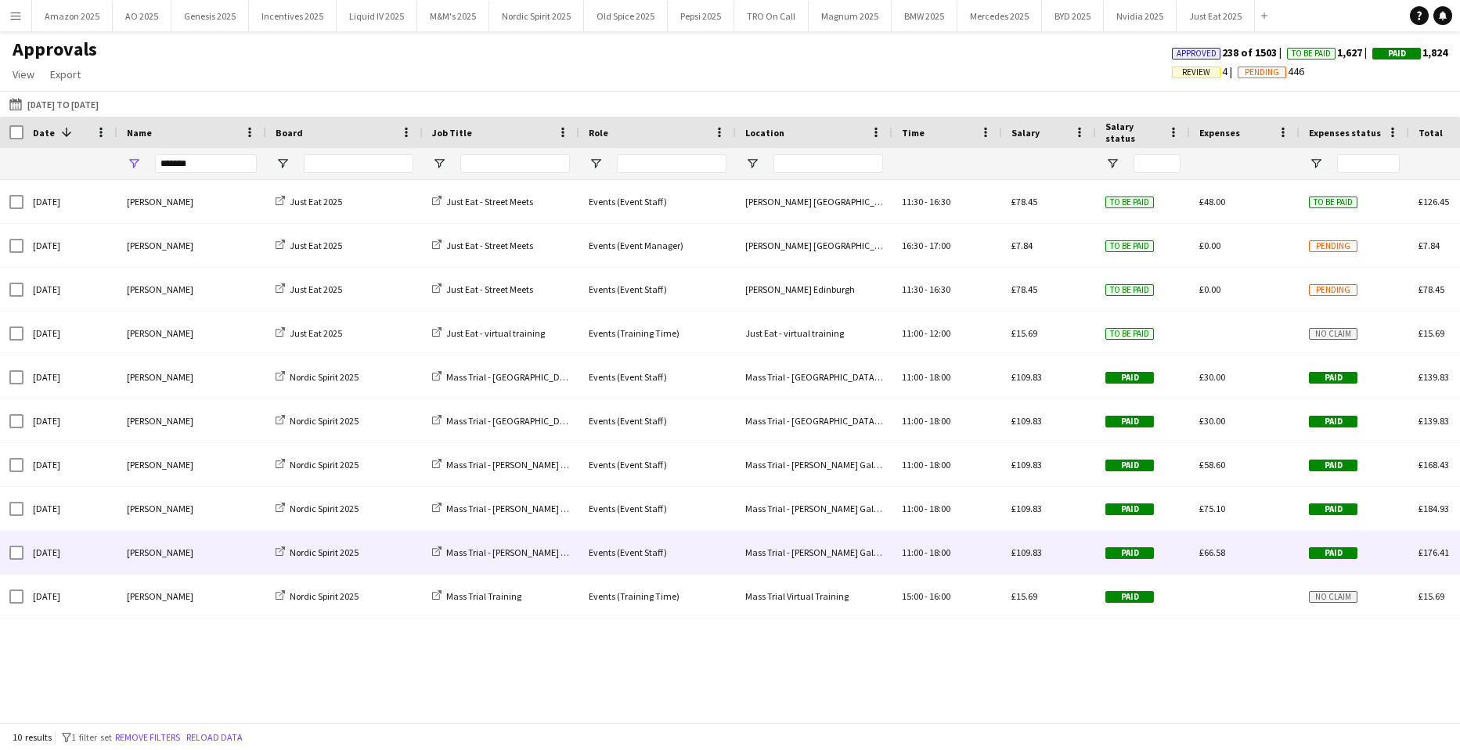
click at [1338, 560] on div "Paid" at bounding box center [1355, 552] width 110 height 43
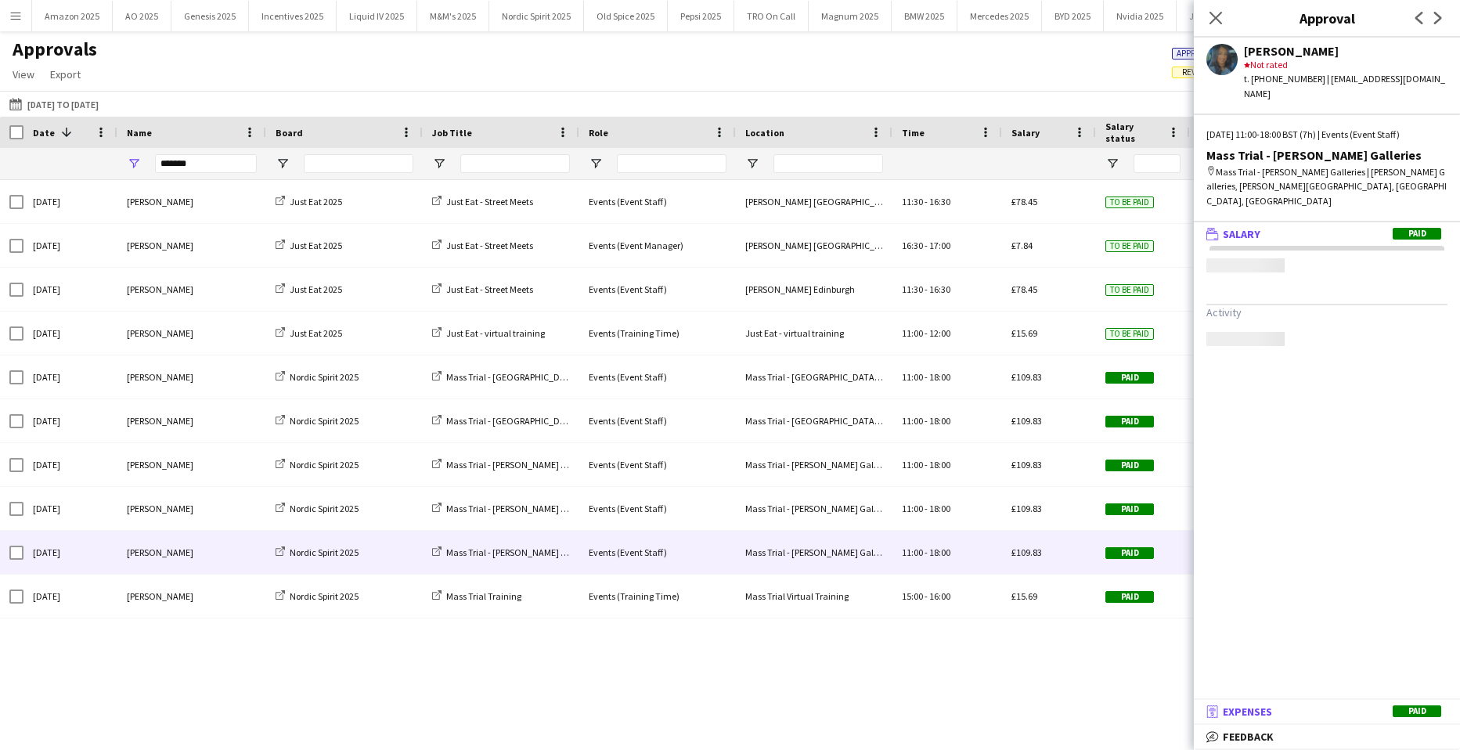
click at [1406, 708] on span "Paid" at bounding box center [1417, 711] width 49 height 12
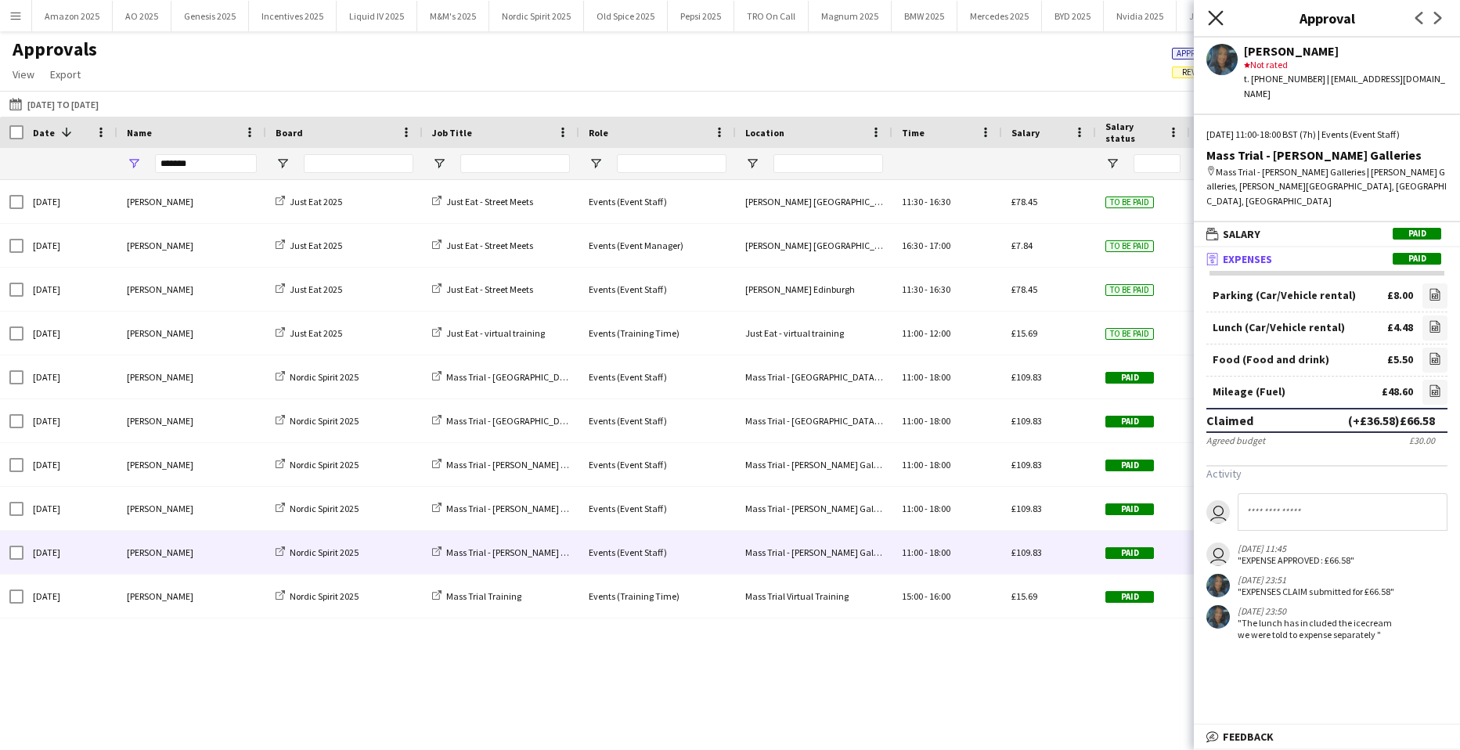
click at [1210, 14] on icon "Close pop-in" at bounding box center [1215, 17] width 15 height 15
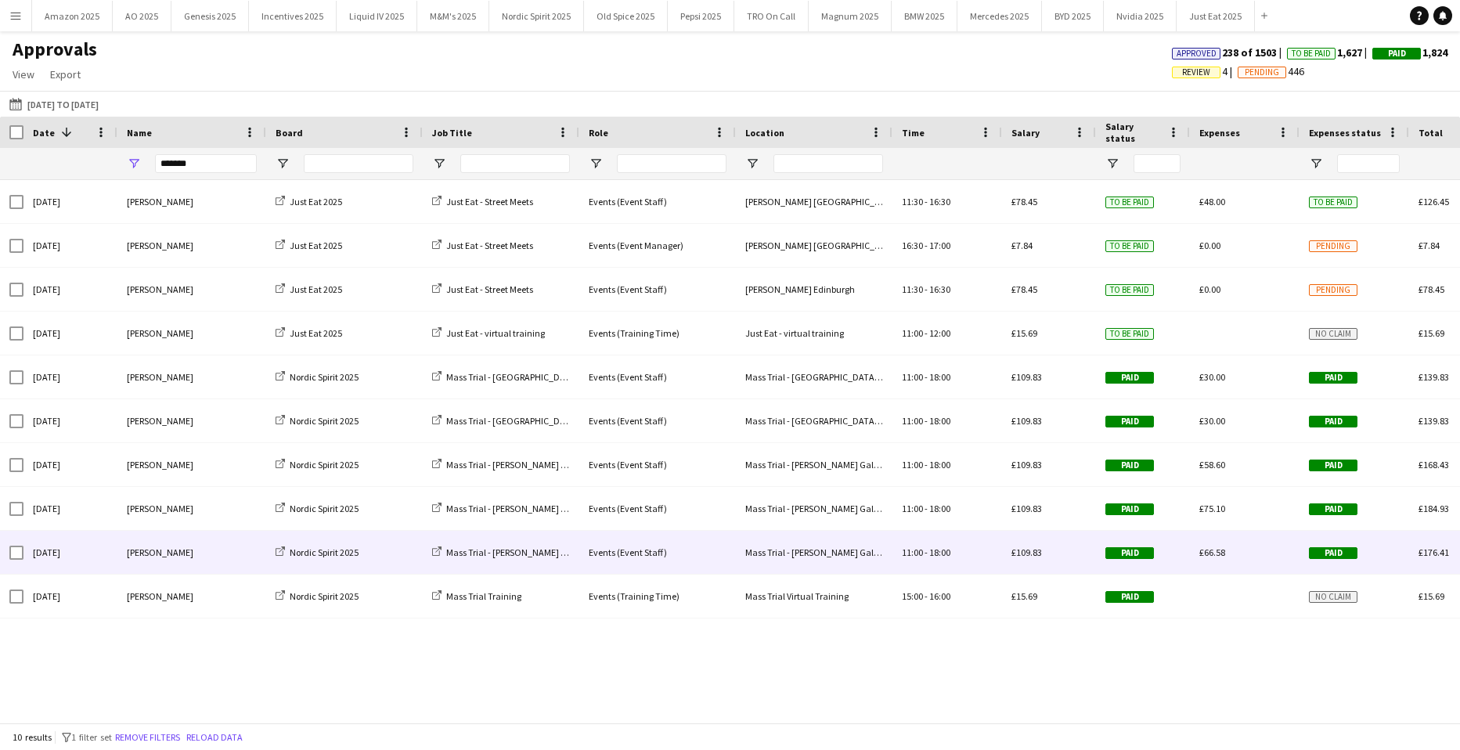
click at [819, 542] on div "Mass Trial - Buchanan Galleries" at bounding box center [814, 552] width 157 height 43
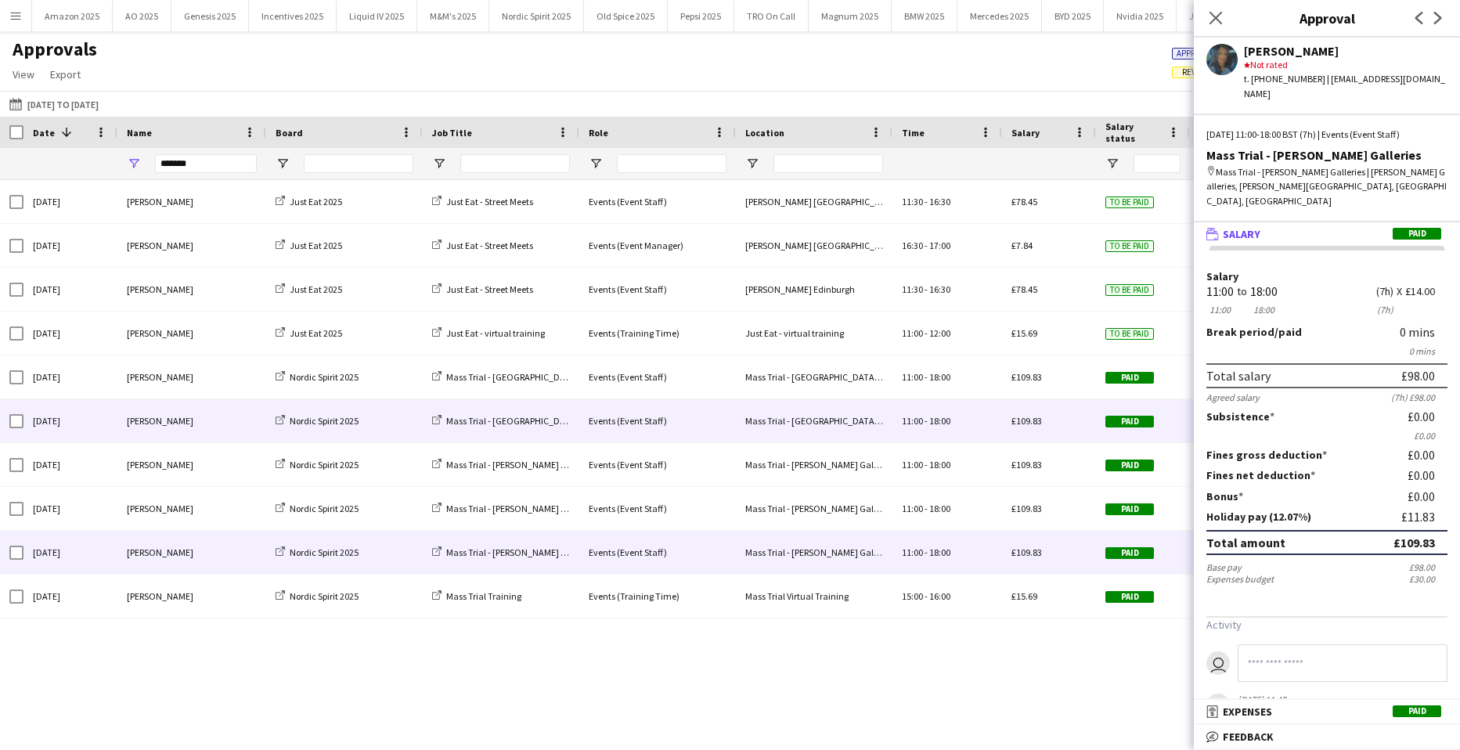
click at [868, 417] on div "Mass Trial - Glasgow Silverburn" at bounding box center [814, 420] width 157 height 43
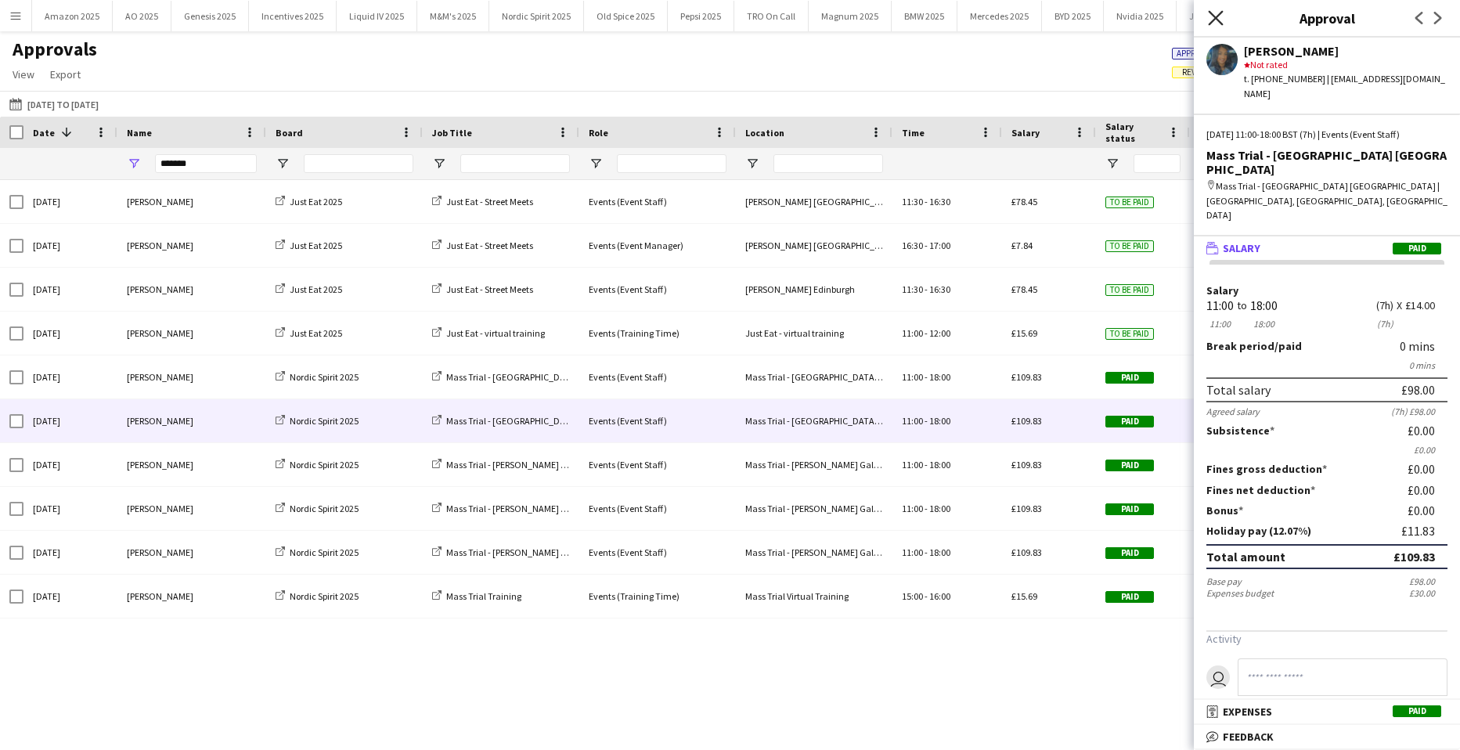
click at [1218, 15] on icon "Close pop-in" at bounding box center [1215, 17] width 15 height 15
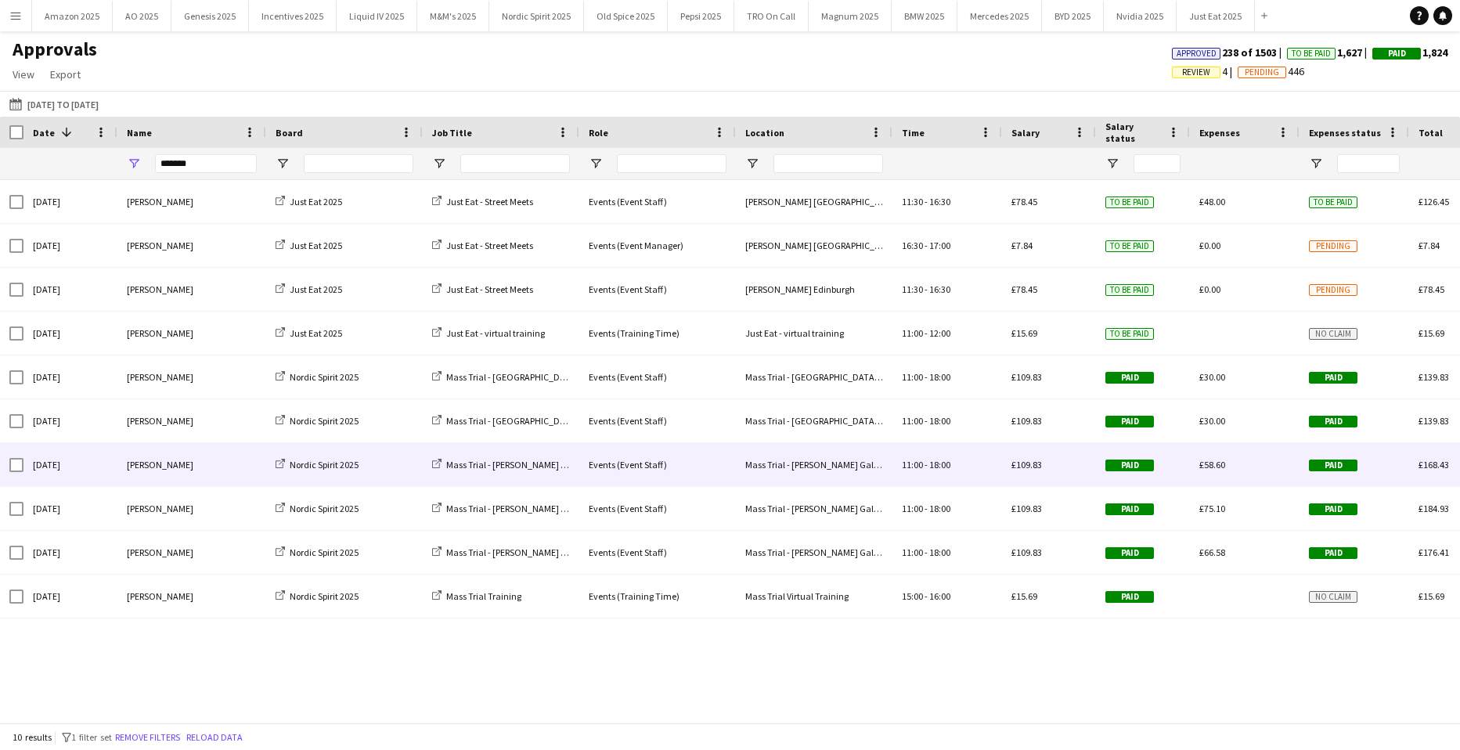
click at [1320, 467] on span "Paid" at bounding box center [1333, 466] width 49 height 12
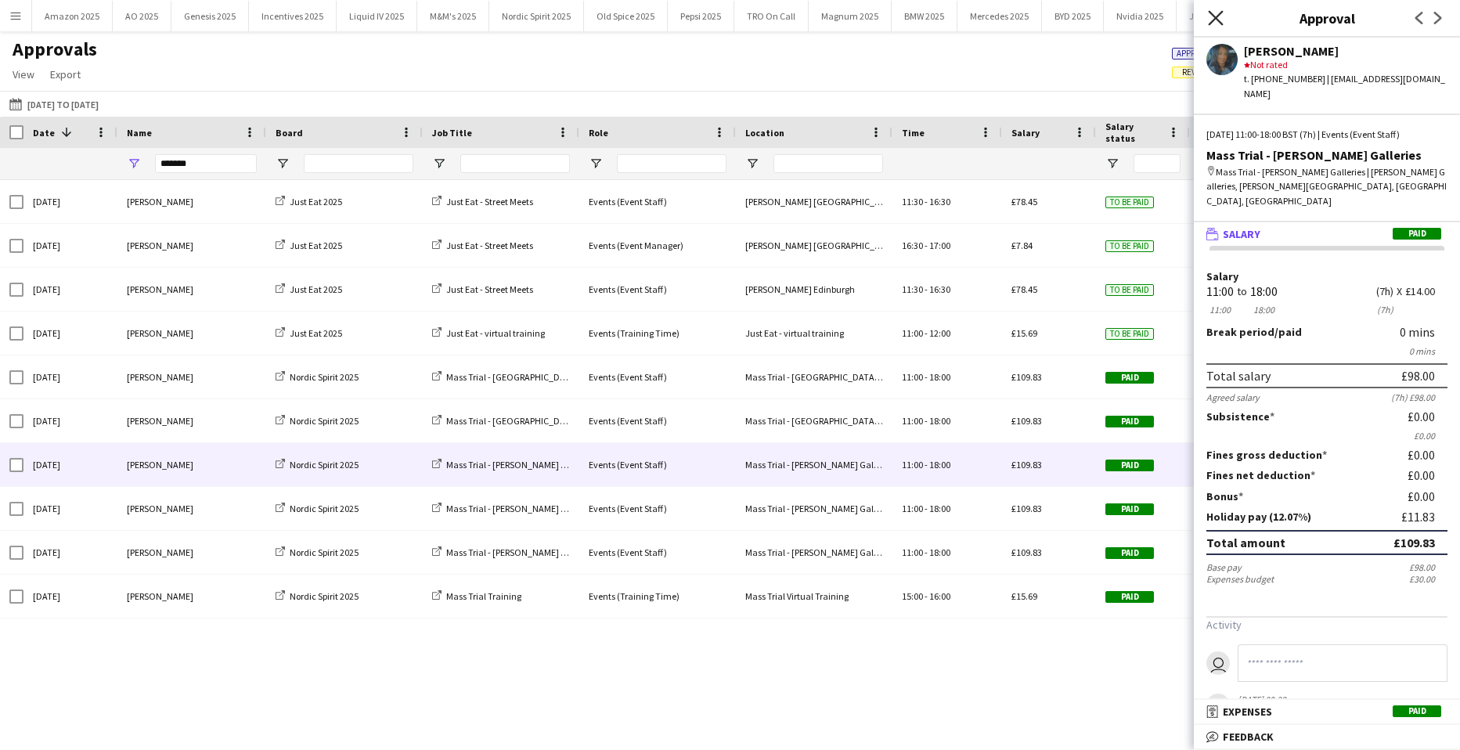
click at [1221, 15] on icon "Close pop-in" at bounding box center [1215, 17] width 15 height 15
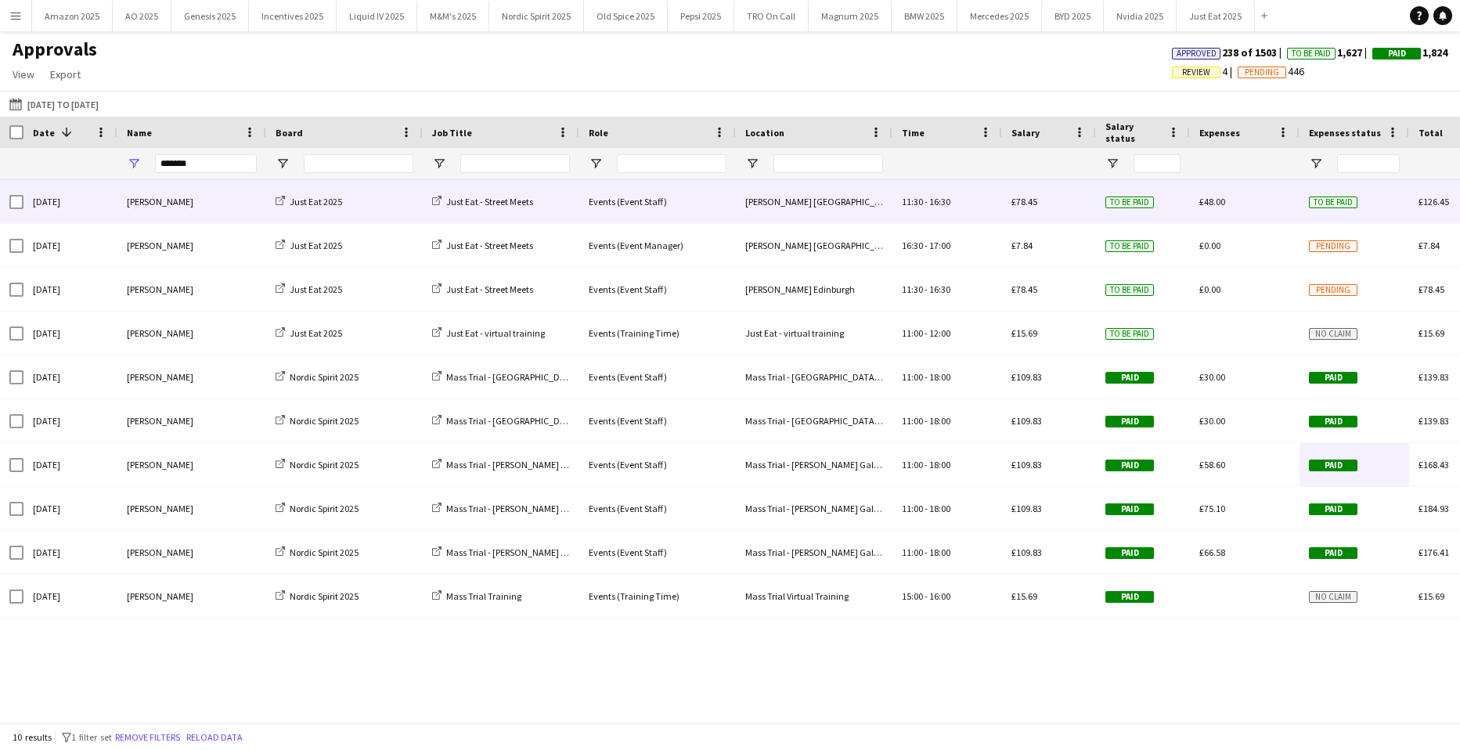
click at [180, 203] on div "Mehreen Parvez" at bounding box center [191, 201] width 149 height 43
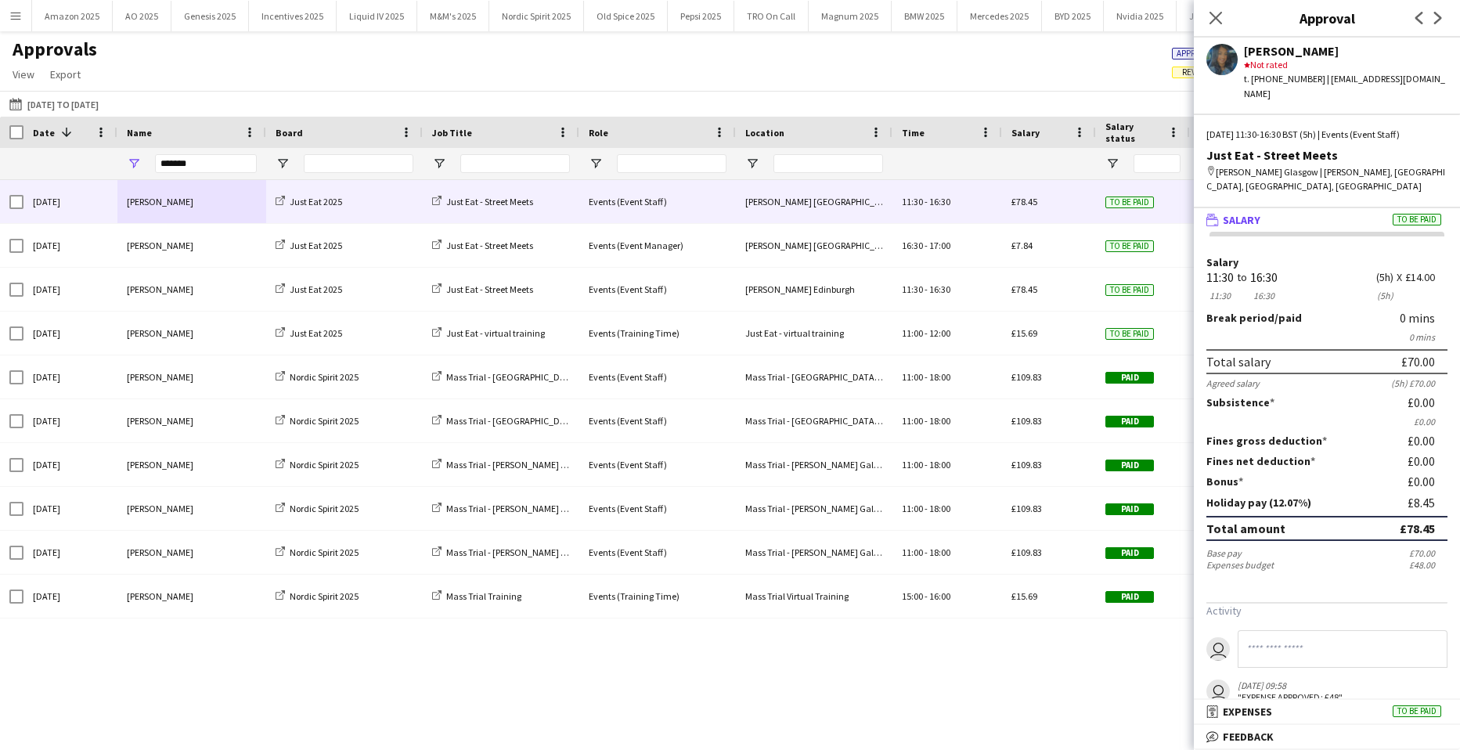
click at [945, 679] on div "Fri, 26 Sep 2025 Mehreen Parvez Just Eat 2025 Just Eat - Street Meets Events (E…" at bounding box center [730, 445] width 1460 height 531
click at [1215, 23] on icon "Close pop-in" at bounding box center [1215, 17] width 15 height 15
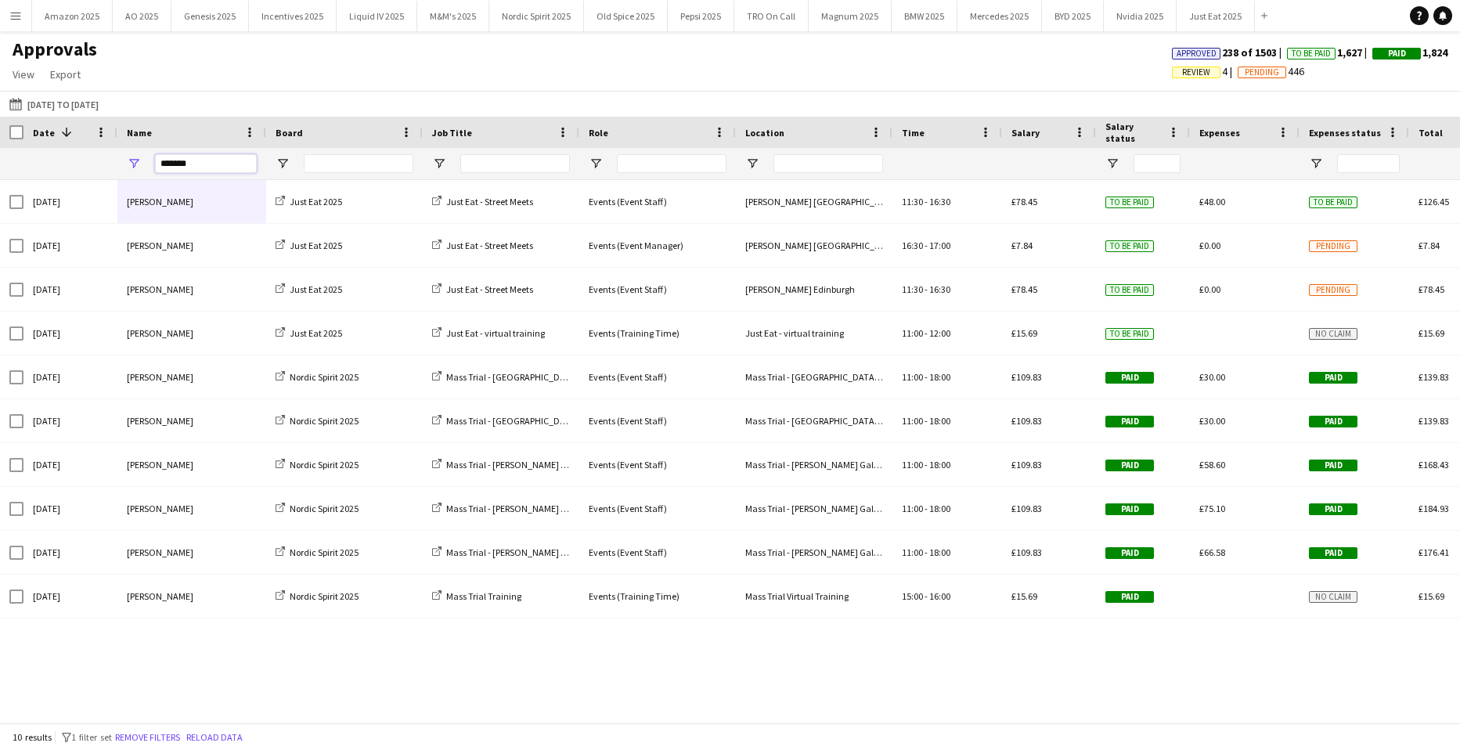
drag, startPoint x: 205, startPoint y: 165, endPoint x: -40, endPoint y: 188, distance: 246.1
click at [0, 188] on html "Menu Boards Boards Boards All jobs Status Workforce Workforce My Workforce Recr…" at bounding box center [730, 375] width 1460 height 750
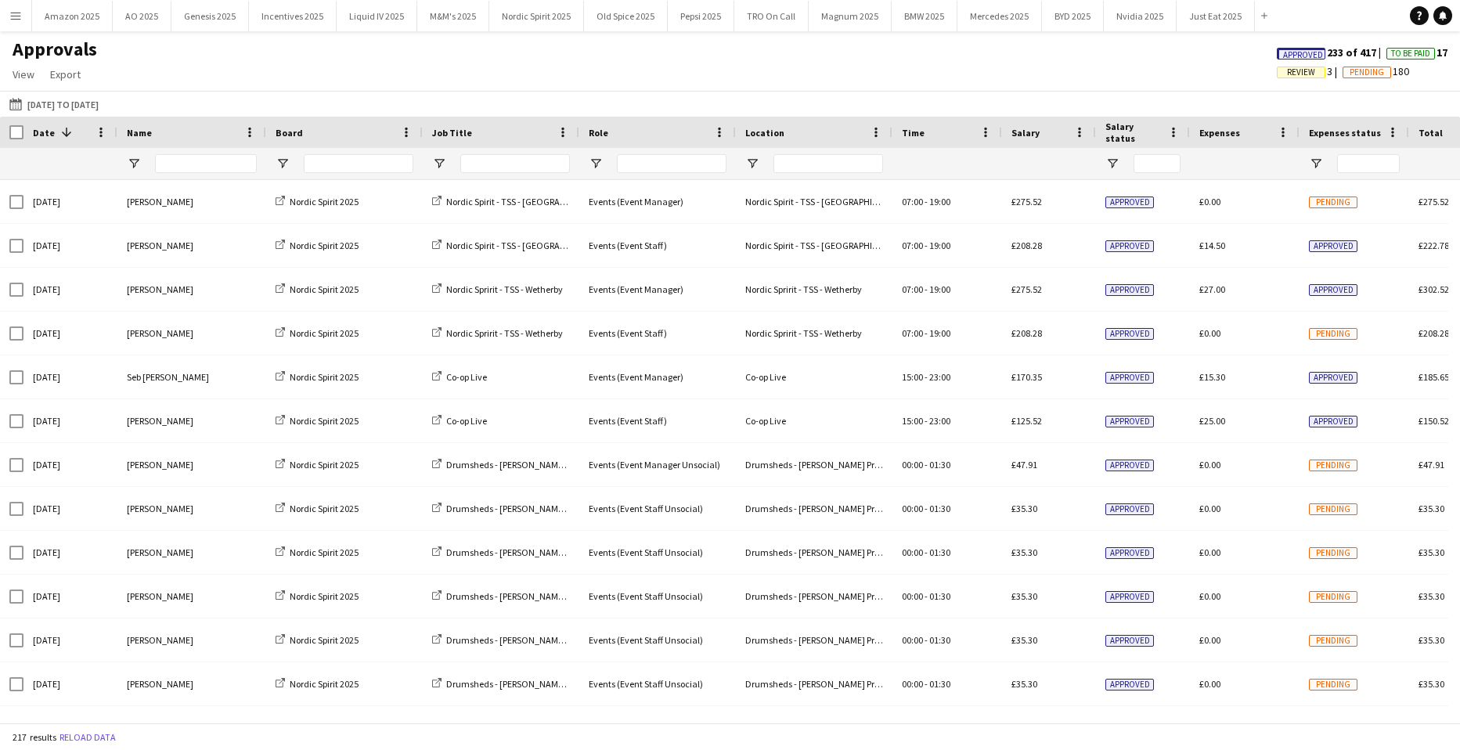
click at [23, 16] on button "Menu" at bounding box center [15, 15] width 31 height 31
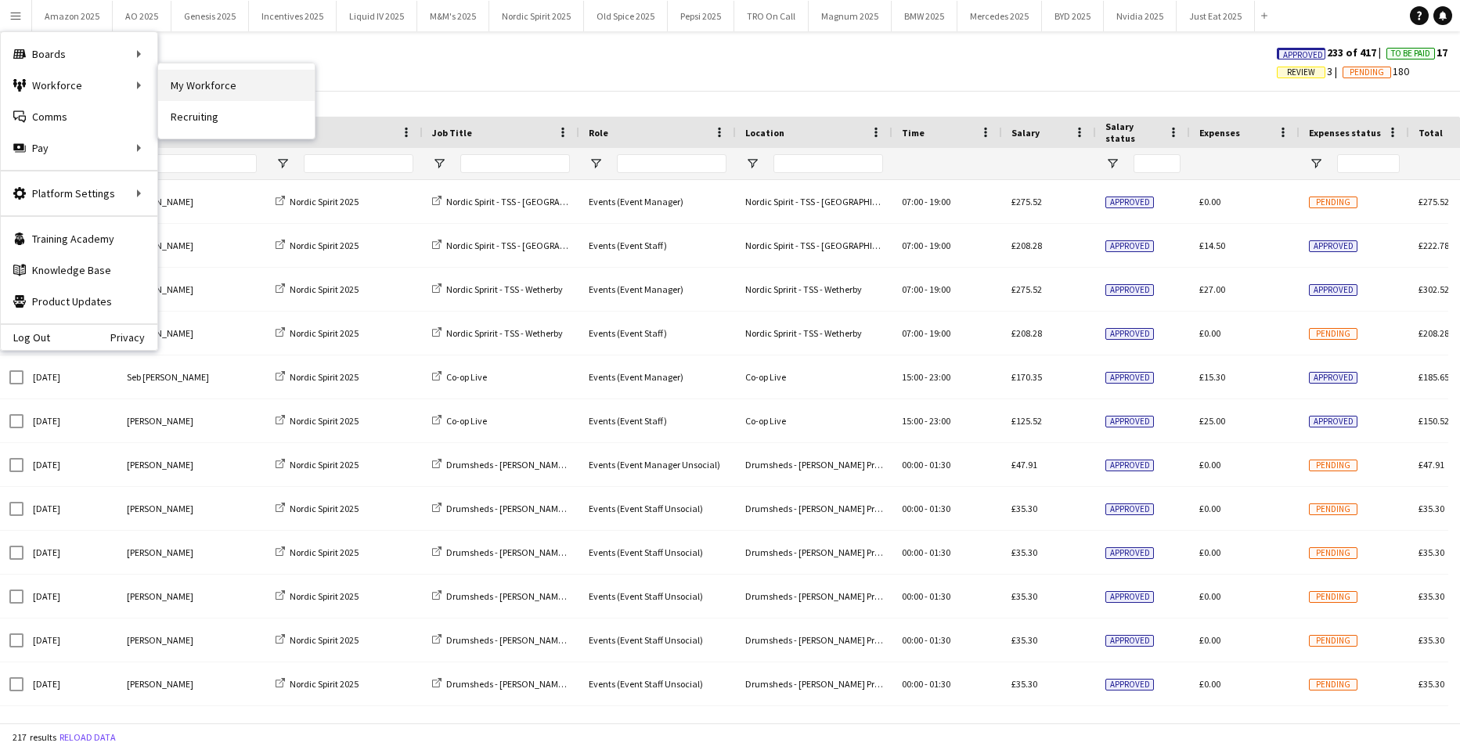
click at [175, 84] on link "My Workforce" at bounding box center [236, 85] width 157 height 31
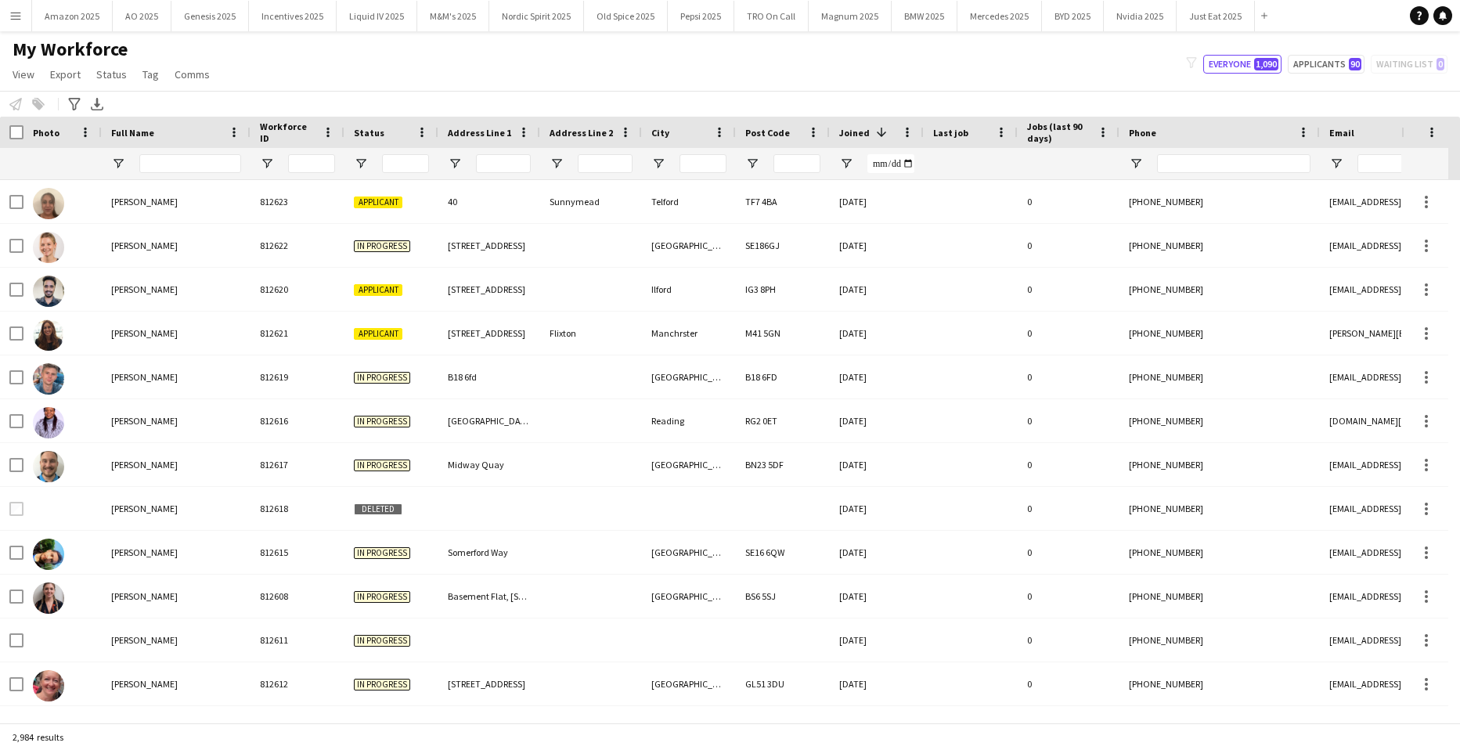
click at [175, 161] on div at bounding box center [190, 163] width 102 height 31
click at [175, 161] on input "Full Name Filter Input" at bounding box center [190, 163] width 102 height 19
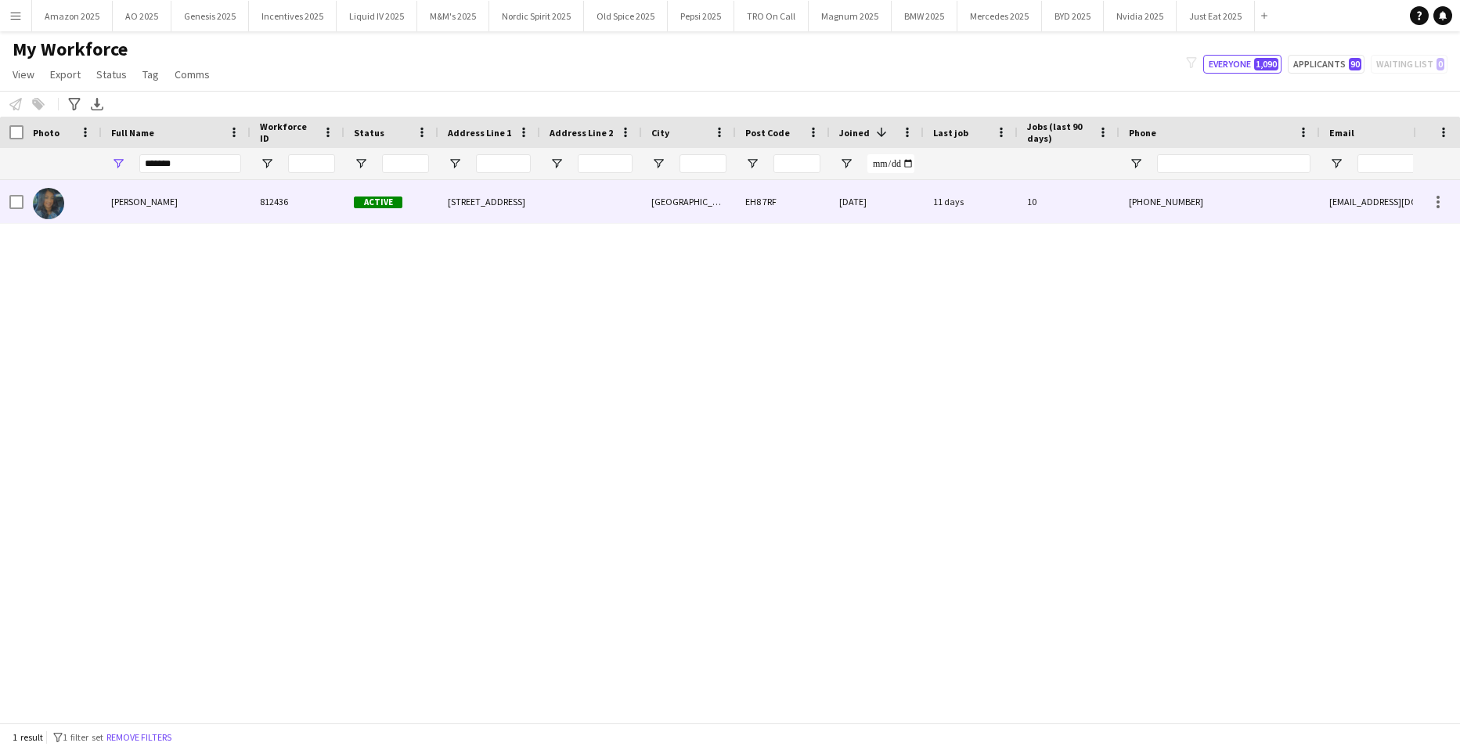
click at [161, 195] on div "Mehreen Parvez" at bounding box center [176, 201] width 149 height 43
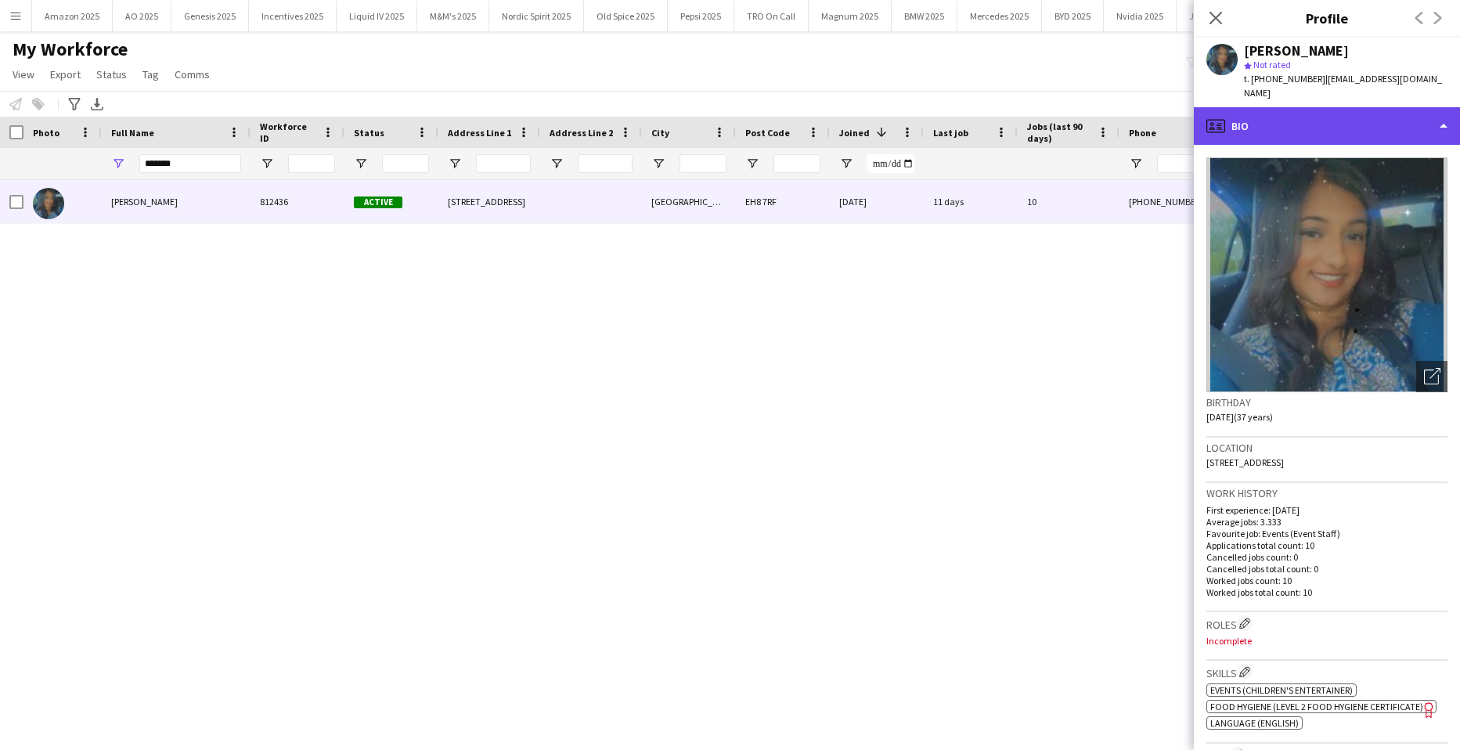
click at [1435, 120] on div "profile Bio" at bounding box center [1327, 126] width 266 height 38
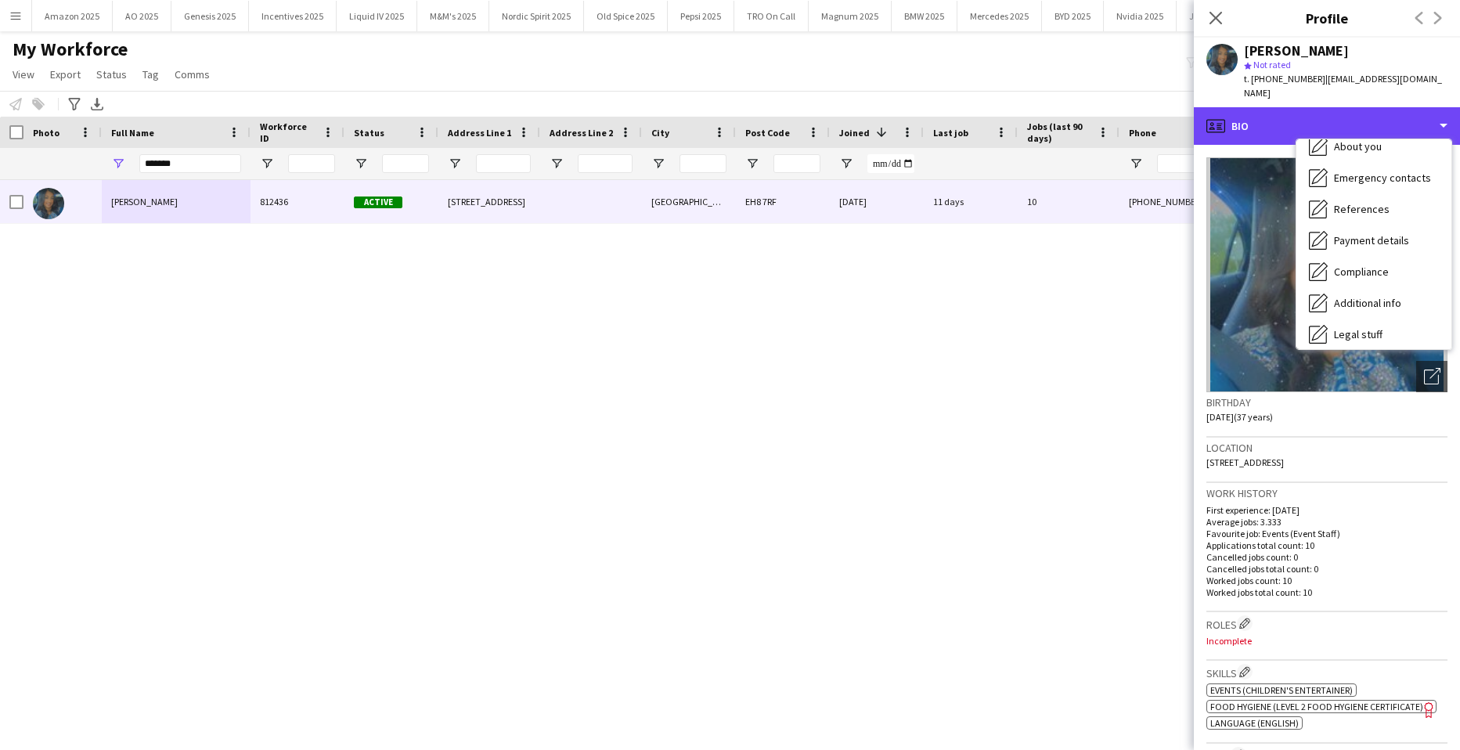
scroll to position [210, 0]
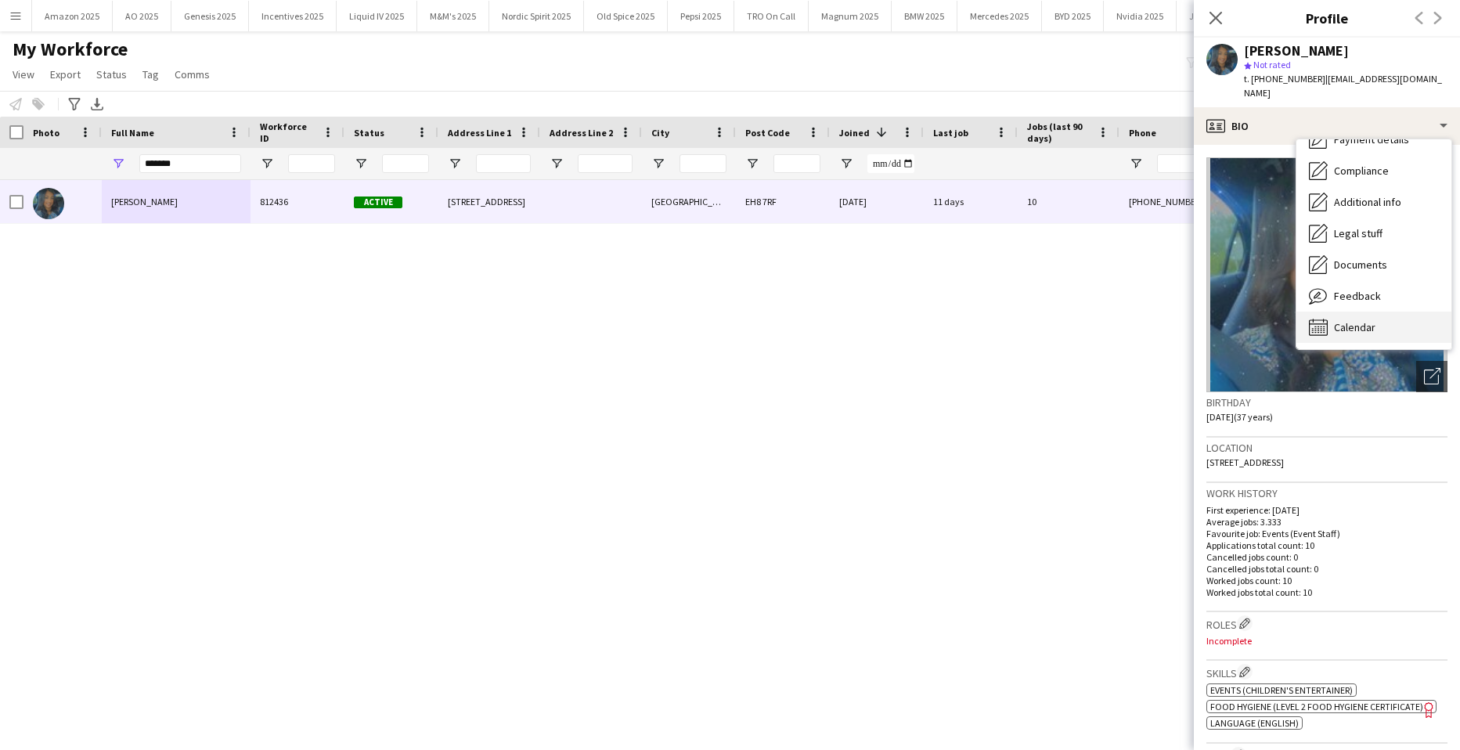
click at [1389, 317] on div "Calendar Calendar" at bounding box center [1374, 327] width 155 height 31
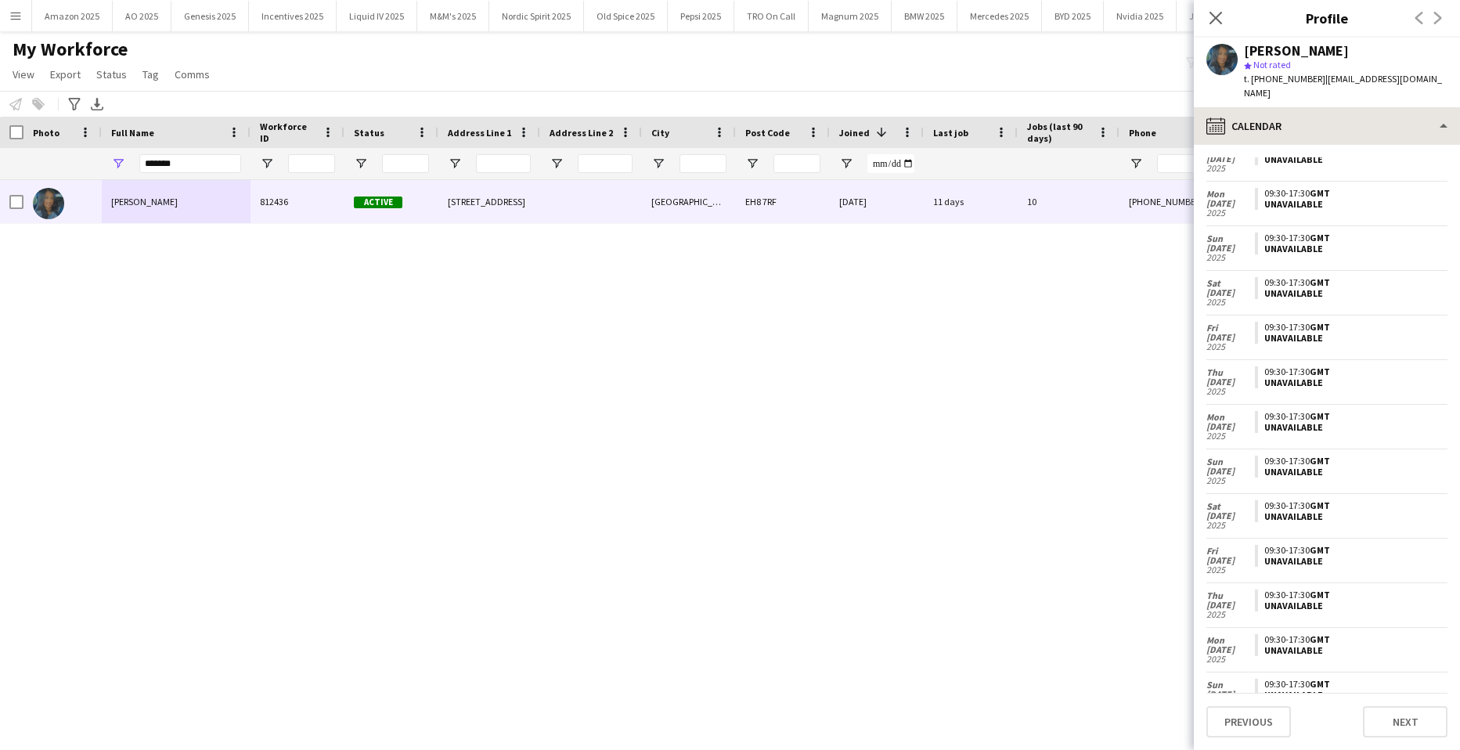
scroll to position [125, 0]
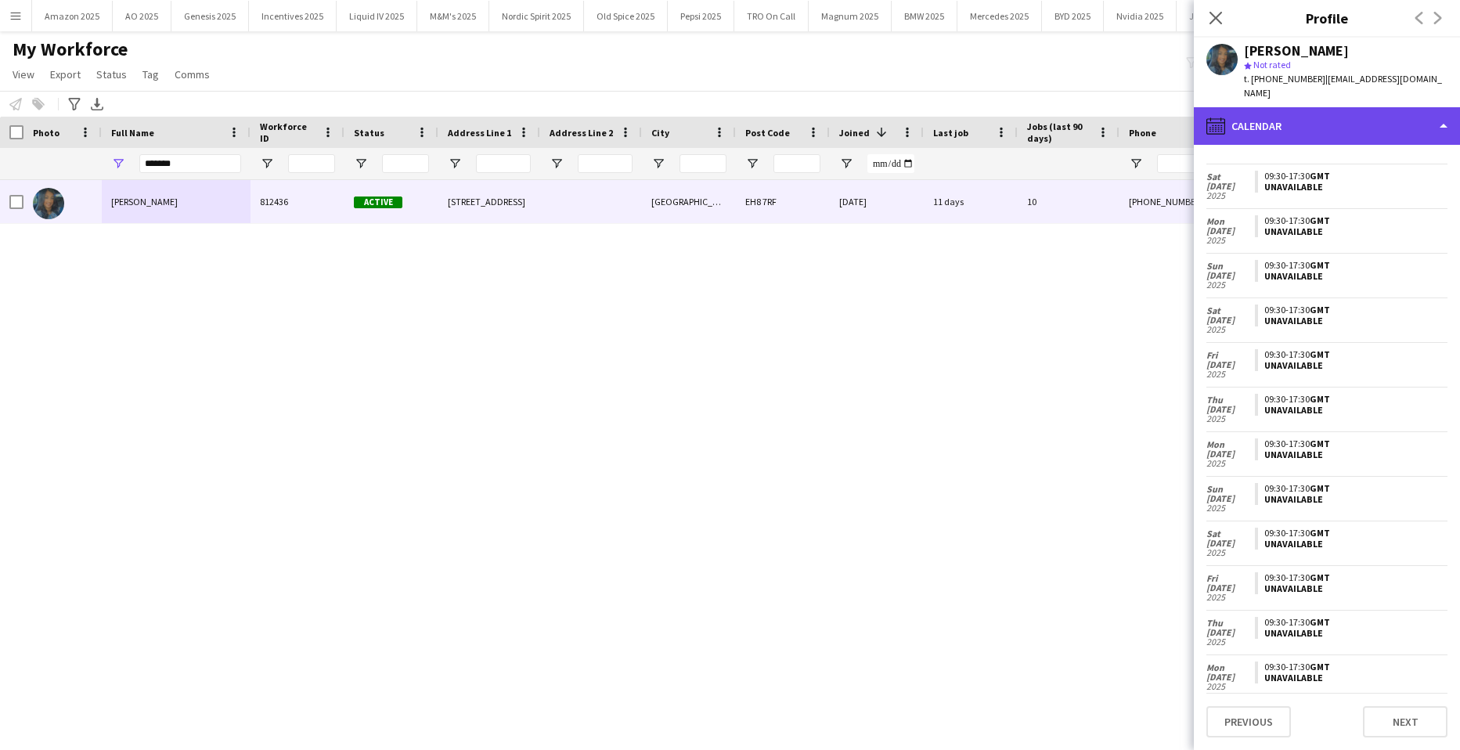
click at [1383, 109] on div "calendar-full Calendar" at bounding box center [1327, 126] width 266 height 38
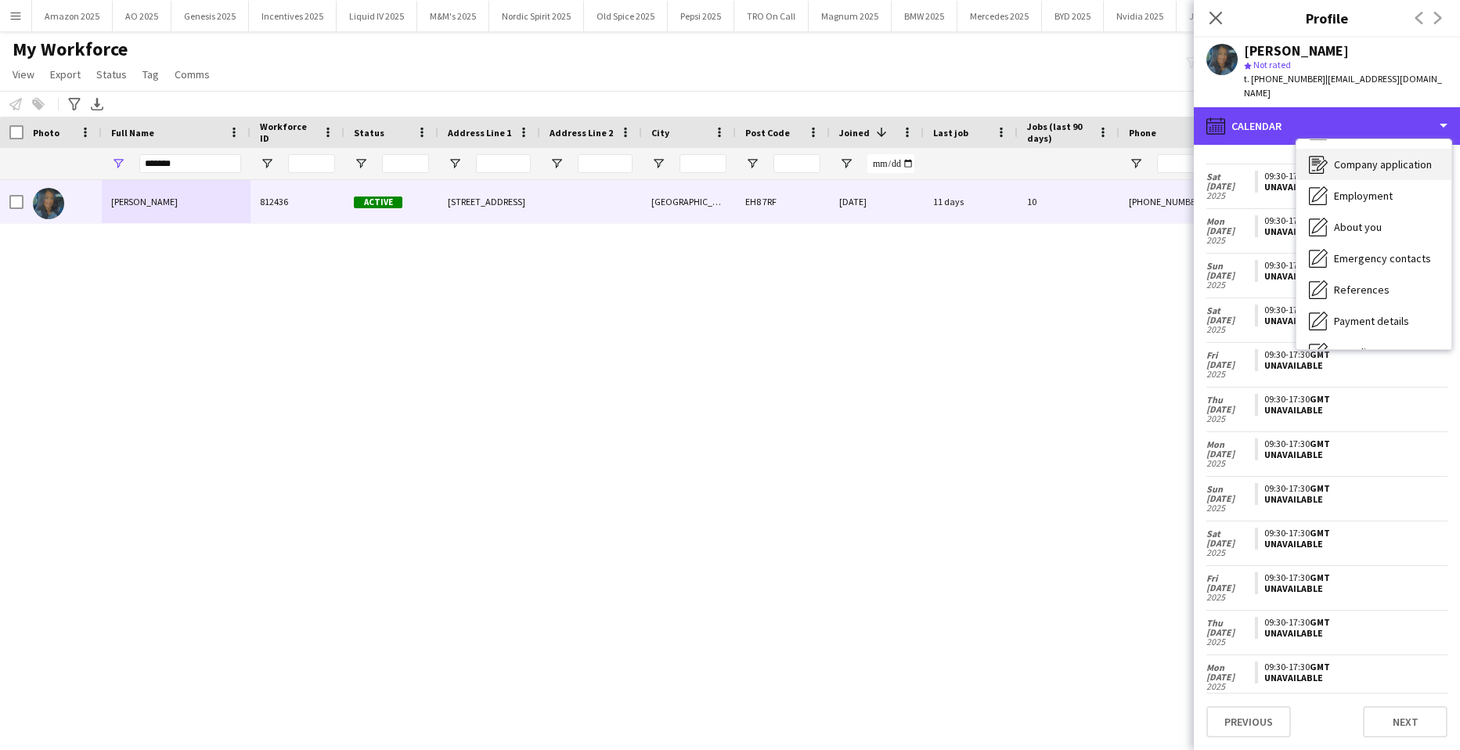
scroll to position [0, 0]
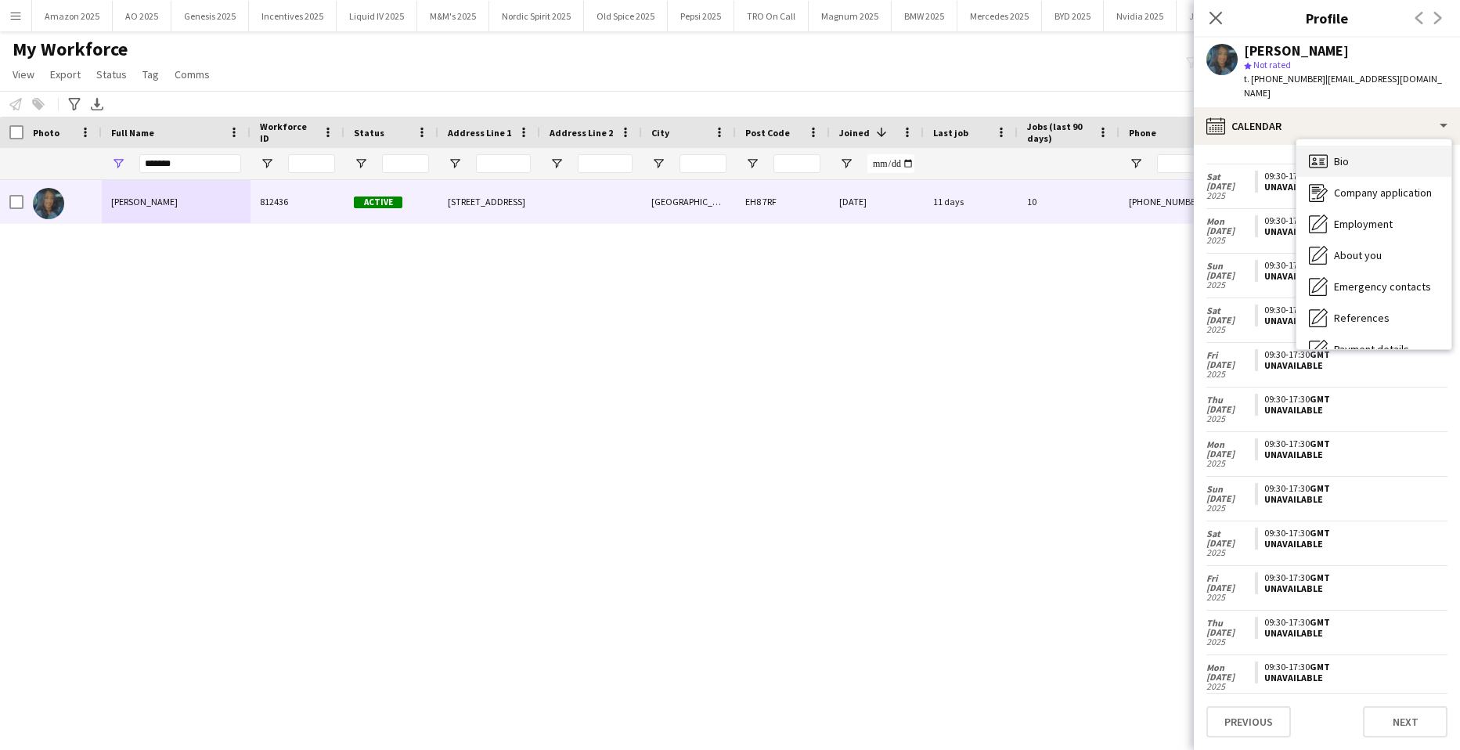
click at [1365, 153] on div "Bio Bio" at bounding box center [1374, 161] width 155 height 31
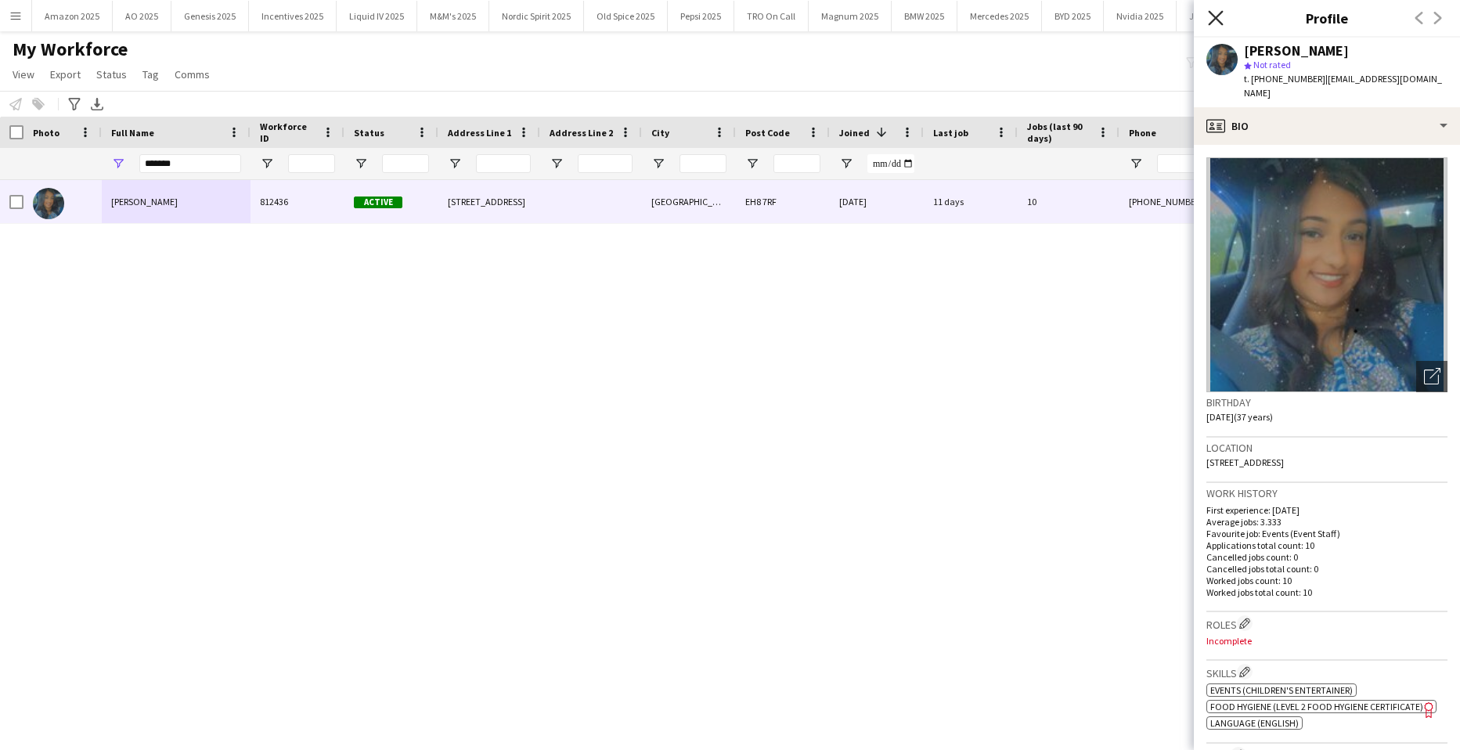
click at [1218, 20] on icon "Close pop-in" at bounding box center [1215, 17] width 15 height 15
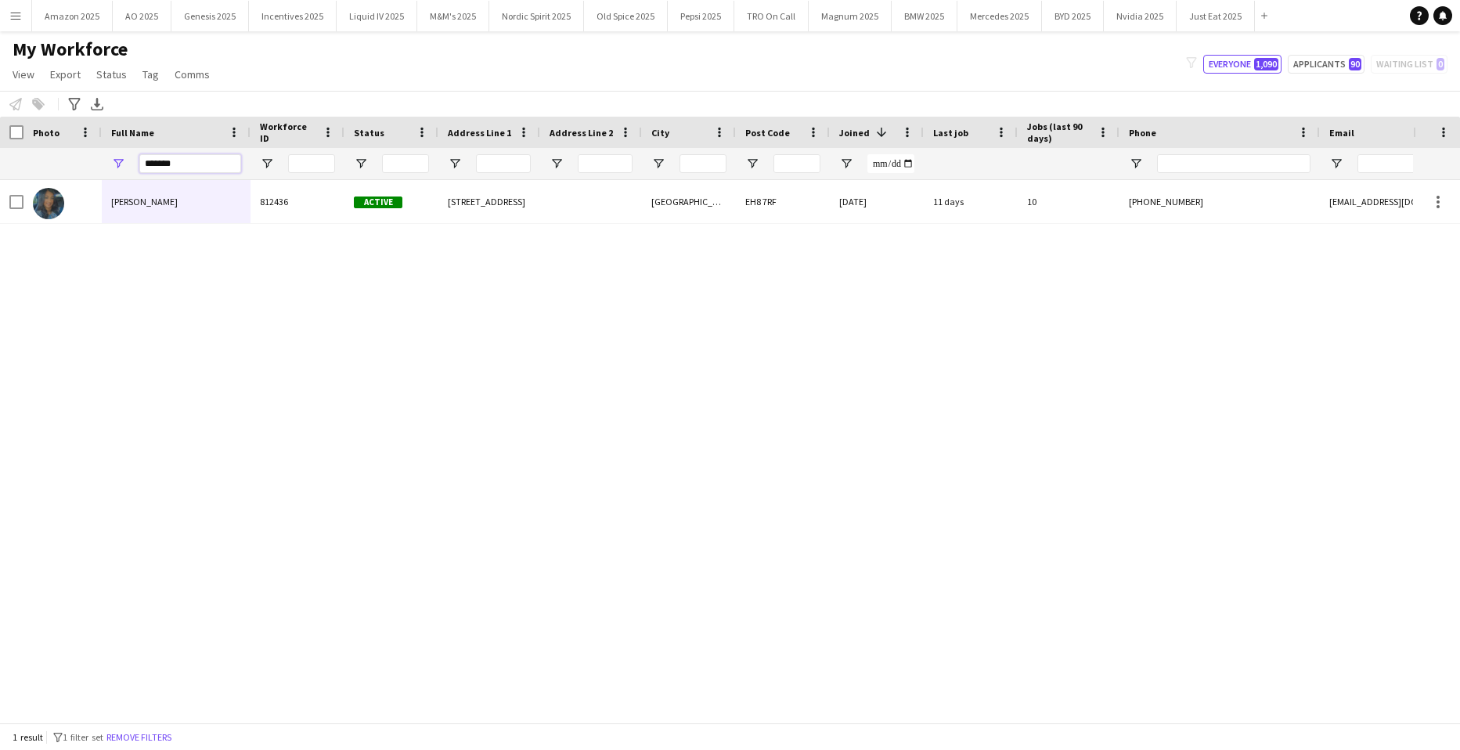
drag, startPoint x: 189, startPoint y: 169, endPoint x: -215, endPoint y: 140, distance: 405.1
click at [0, 140] on html "Menu Boards Boards Boards All jobs Status Workforce Workforce My Workforce Recr…" at bounding box center [730, 375] width 1460 height 750
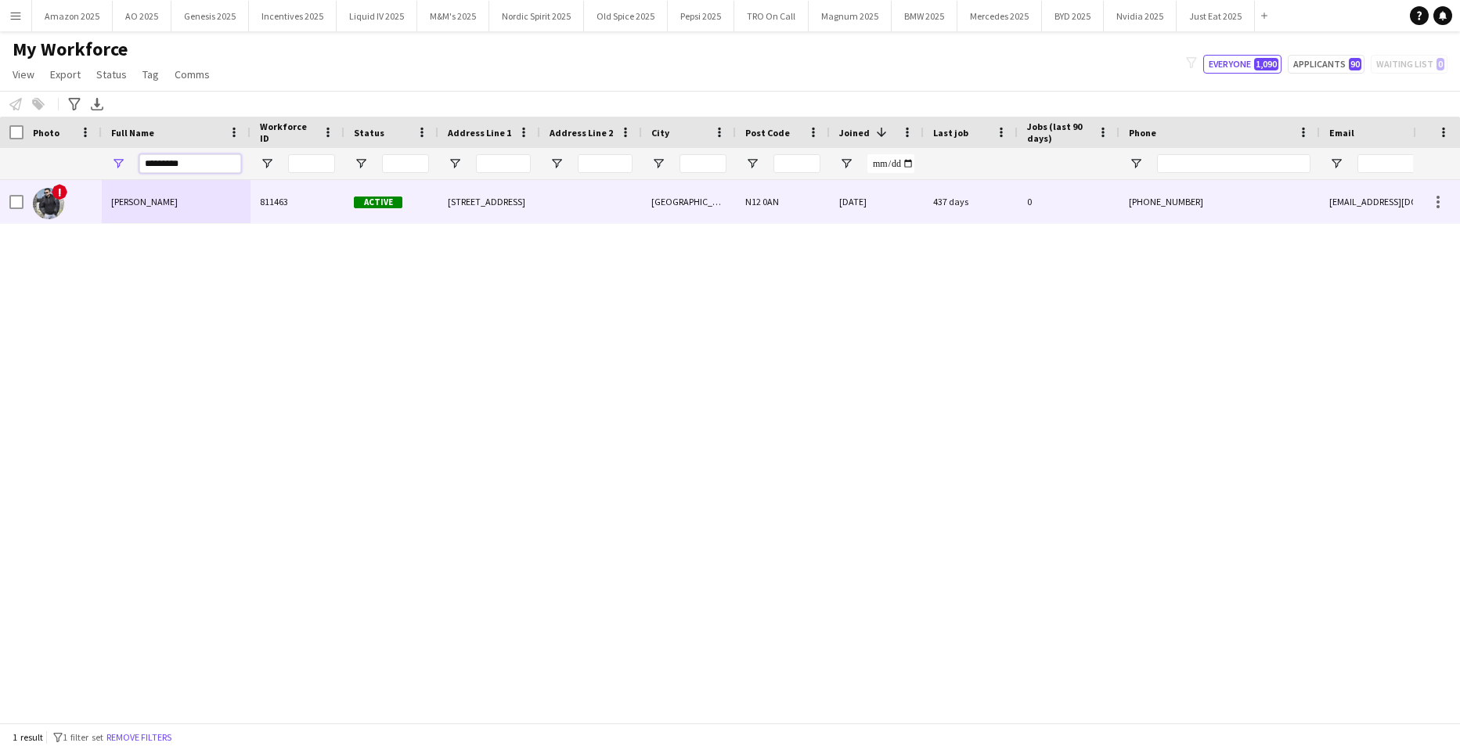
type input "*********"
click at [140, 189] on div "Jay Desai" at bounding box center [176, 201] width 149 height 43
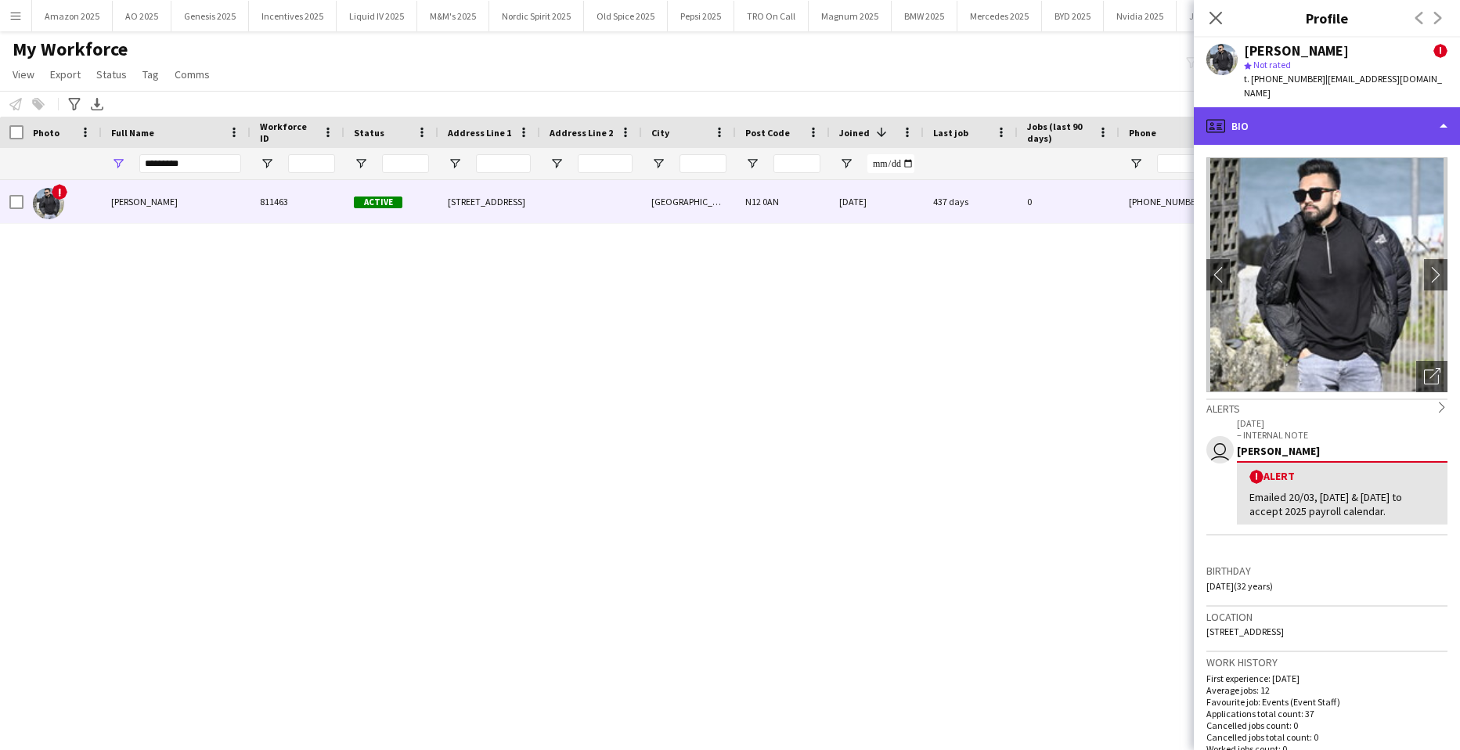
click at [1429, 117] on div "profile Bio" at bounding box center [1327, 126] width 266 height 38
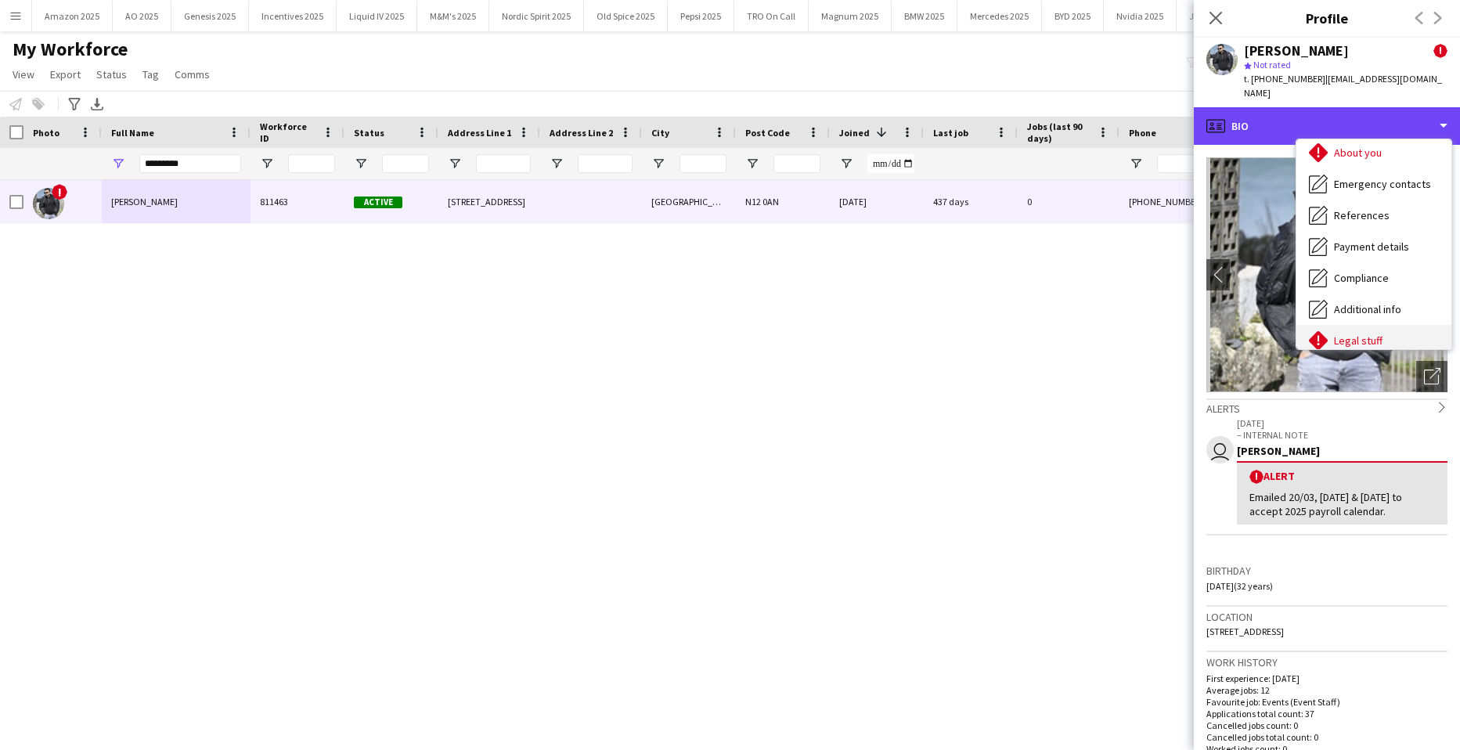
scroll to position [210, 0]
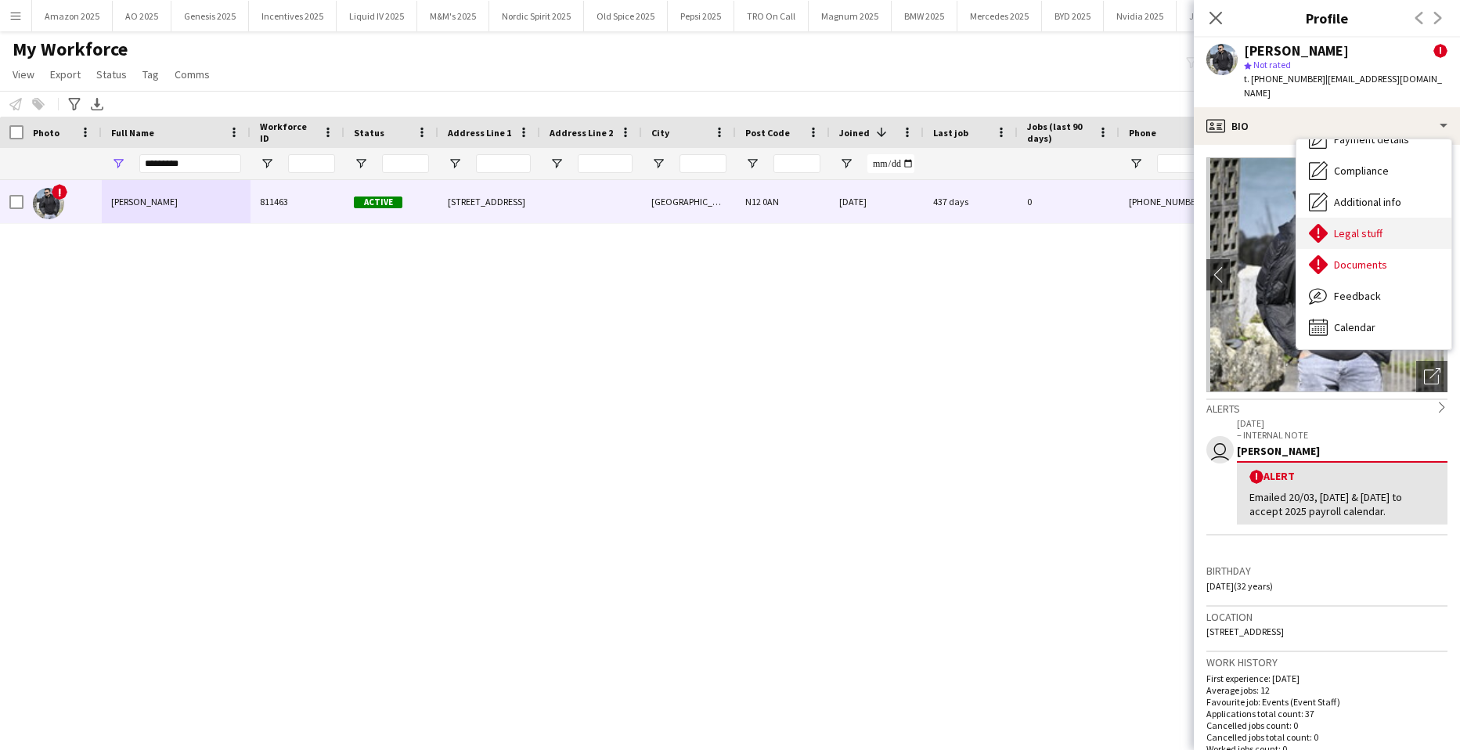
click at [1351, 229] on div "Legal stuff Legal stuff" at bounding box center [1374, 233] width 155 height 31
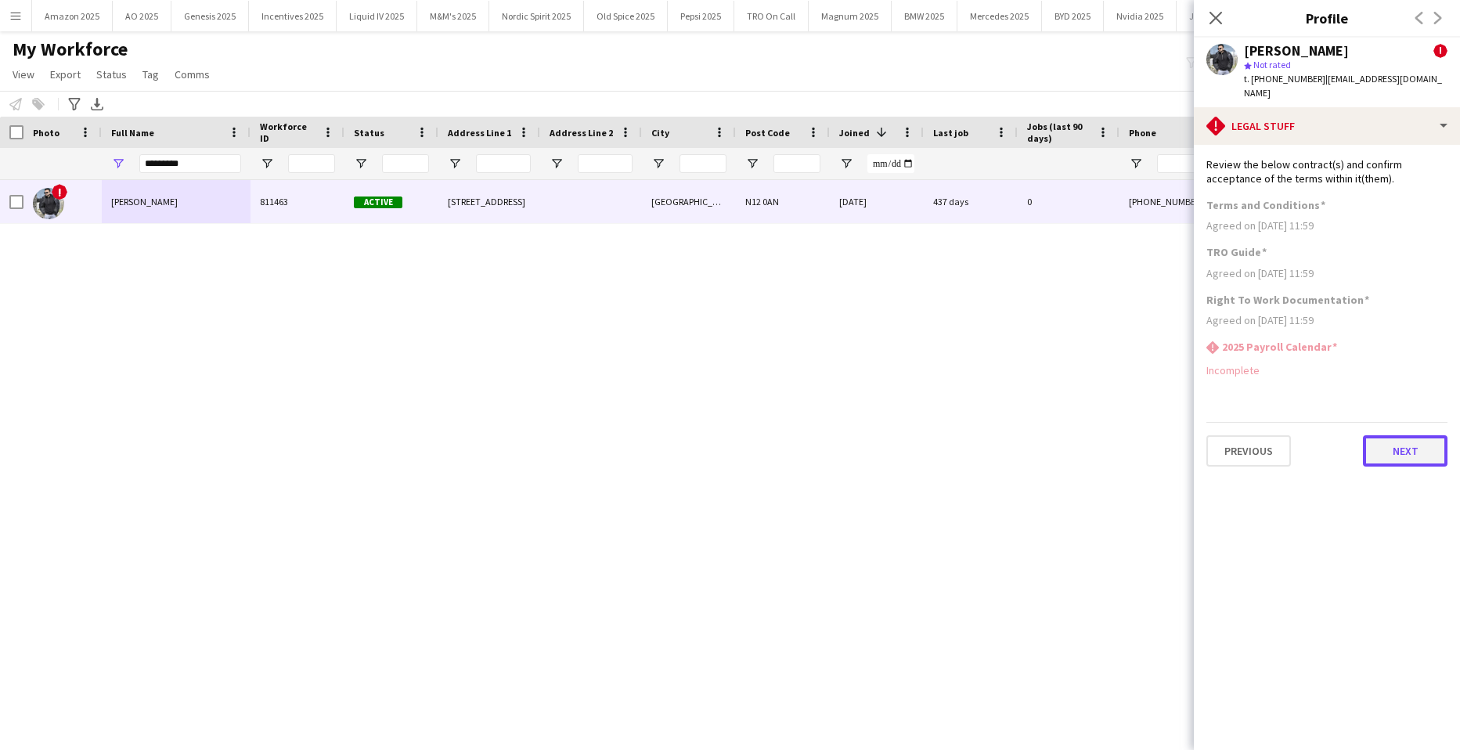
click at [1406, 436] on button "Next" at bounding box center [1405, 450] width 85 height 31
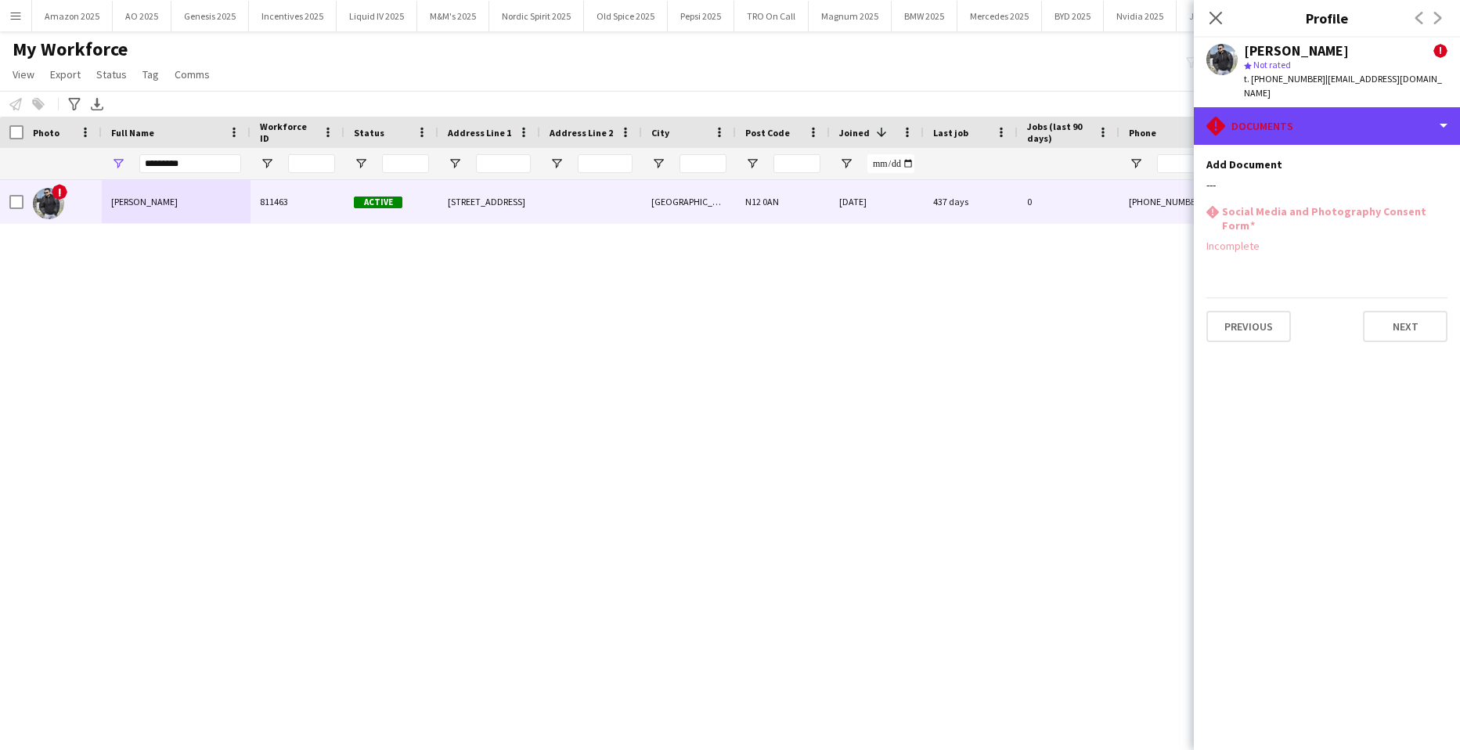
drag, startPoint x: 1411, startPoint y: 113, endPoint x: 1396, endPoint y: 156, distance: 45.6
click at [1411, 114] on div "rhombus-alert Documents" at bounding box center [1327, 126] width 266 height 38
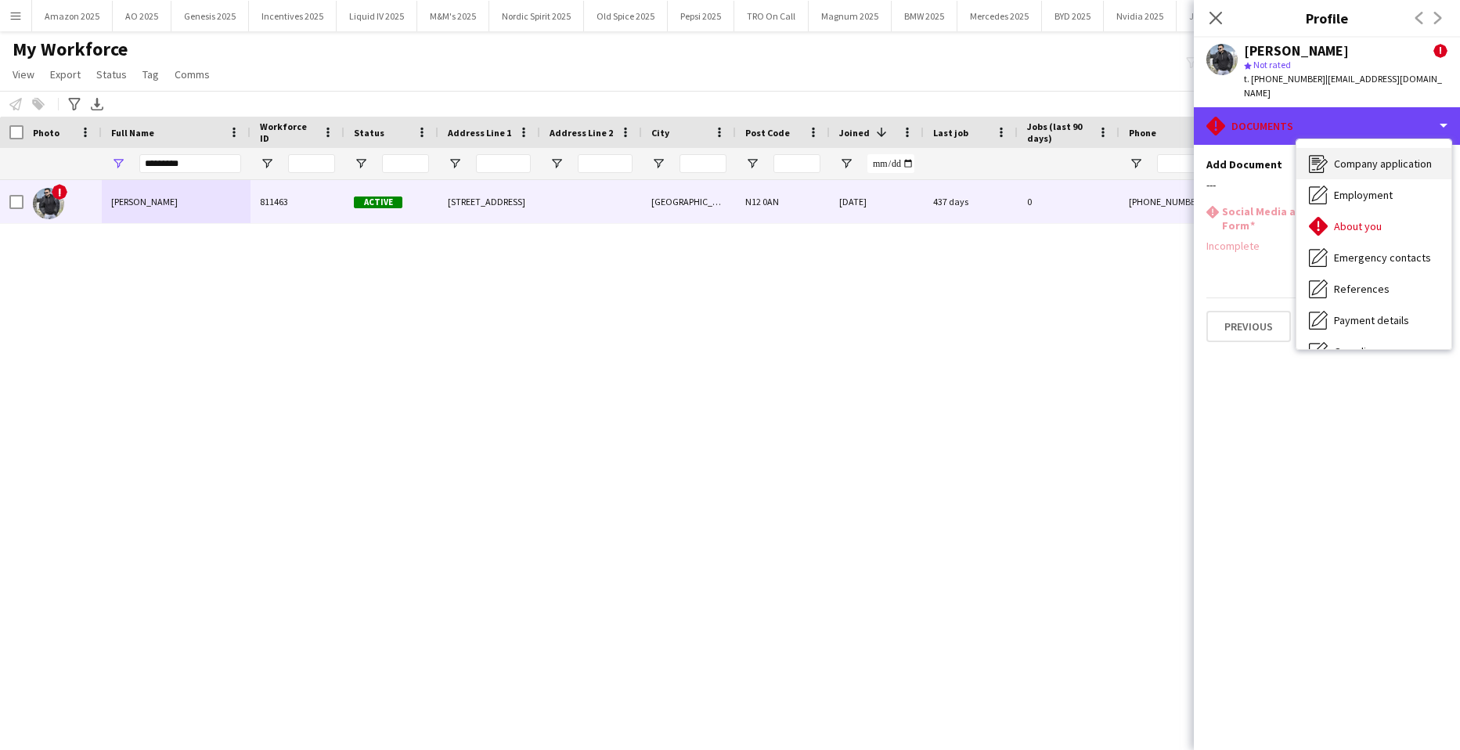
scroll to position [0, 0]
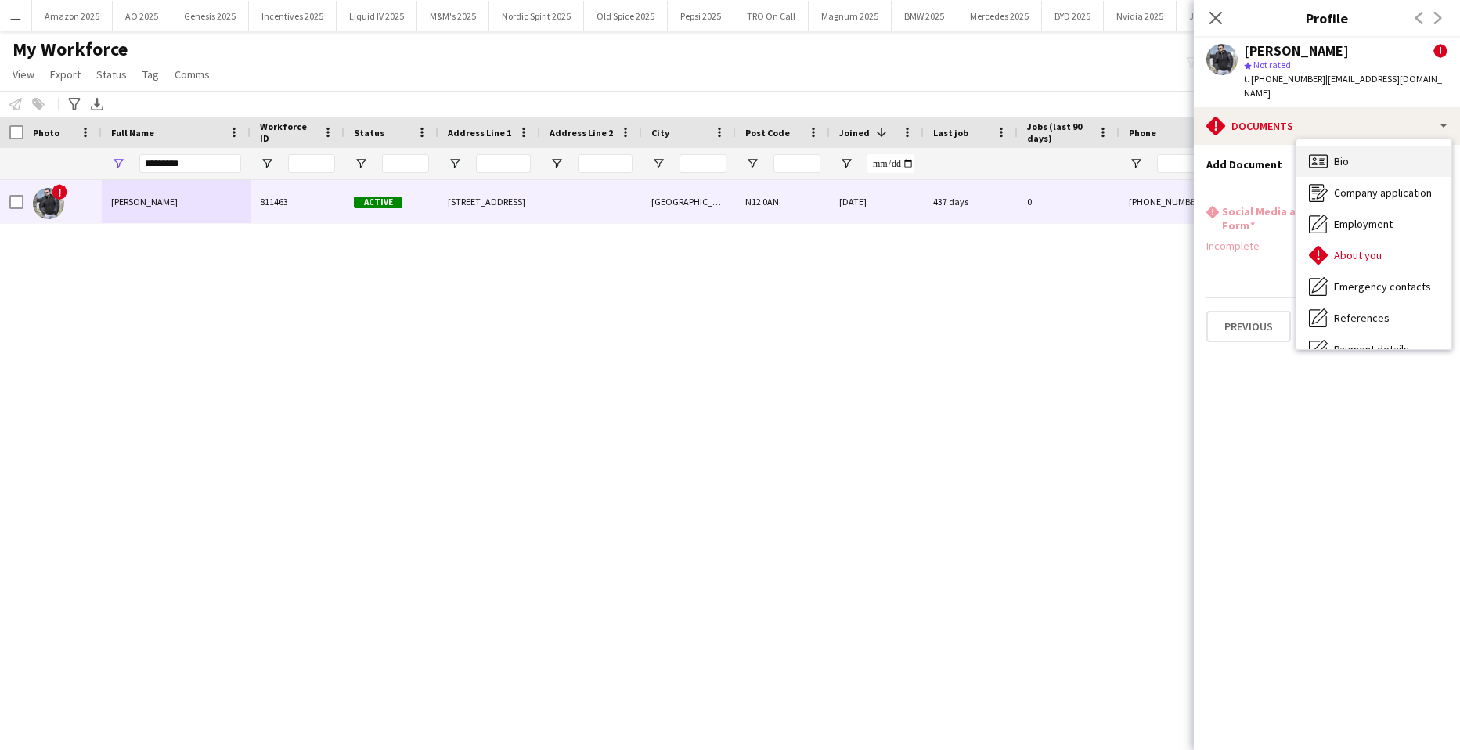
click at [1346, 154] on span "Bio" at bounding box center [1341, 161] width 15 height 14
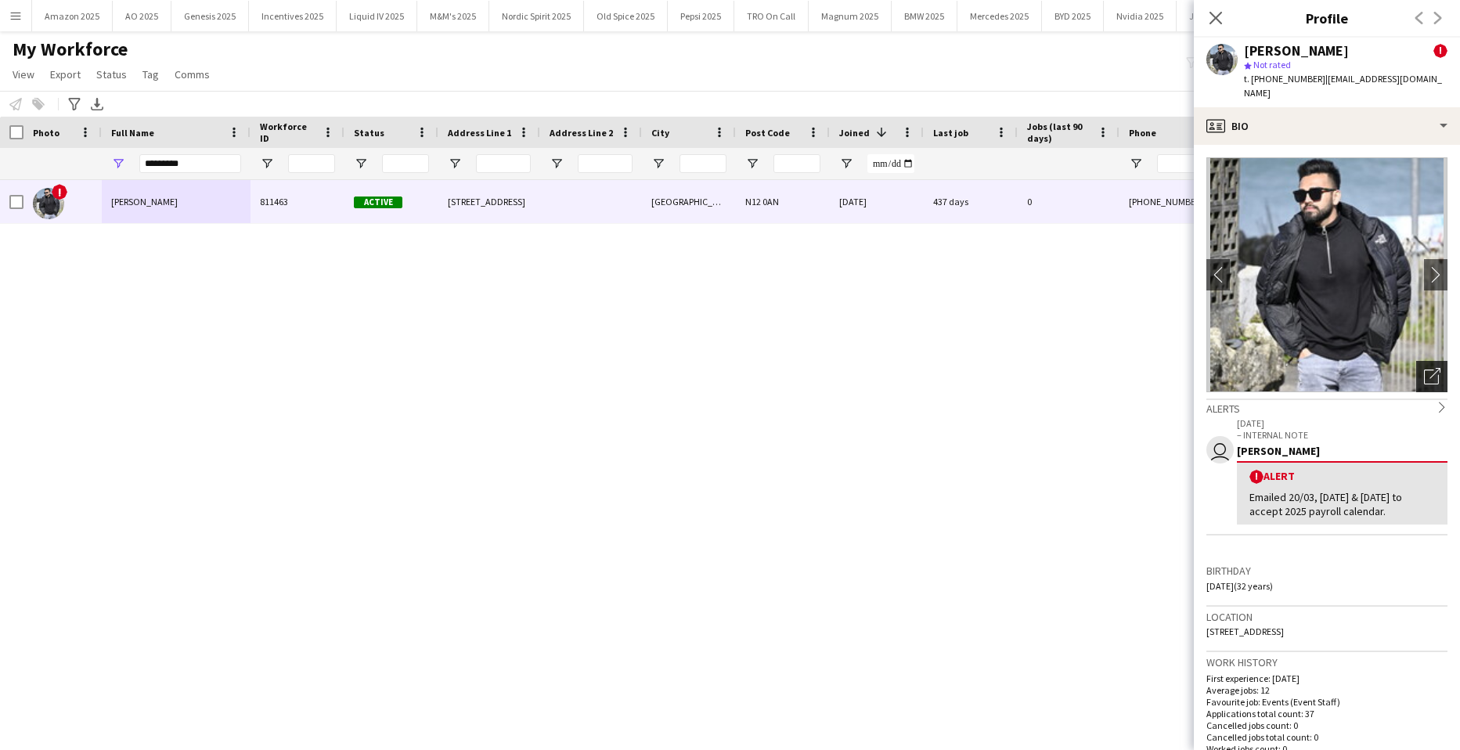
click at [1424, 368] on icon "Open photos pop-in" at bounding box center [1432, 376] width 16 height 16
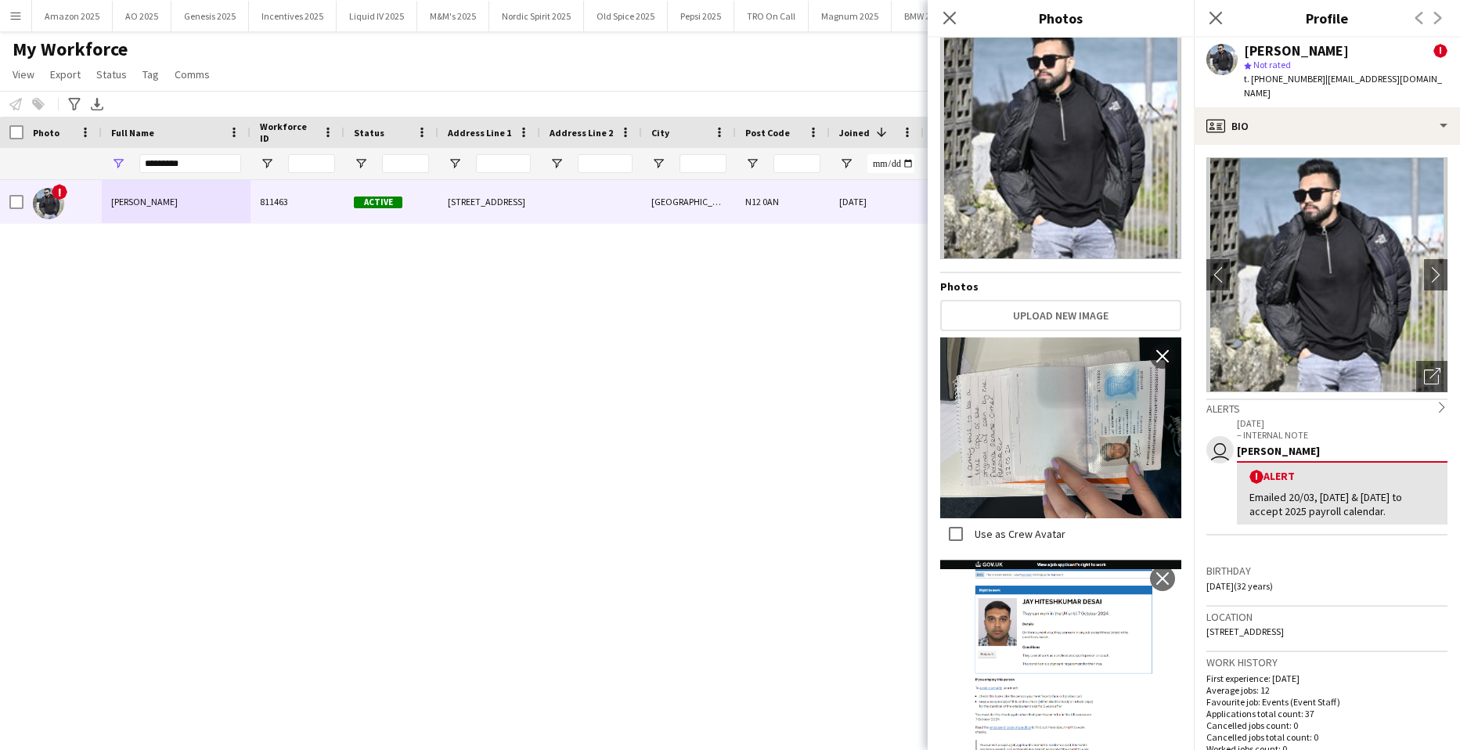
scroll to position [103, 0]
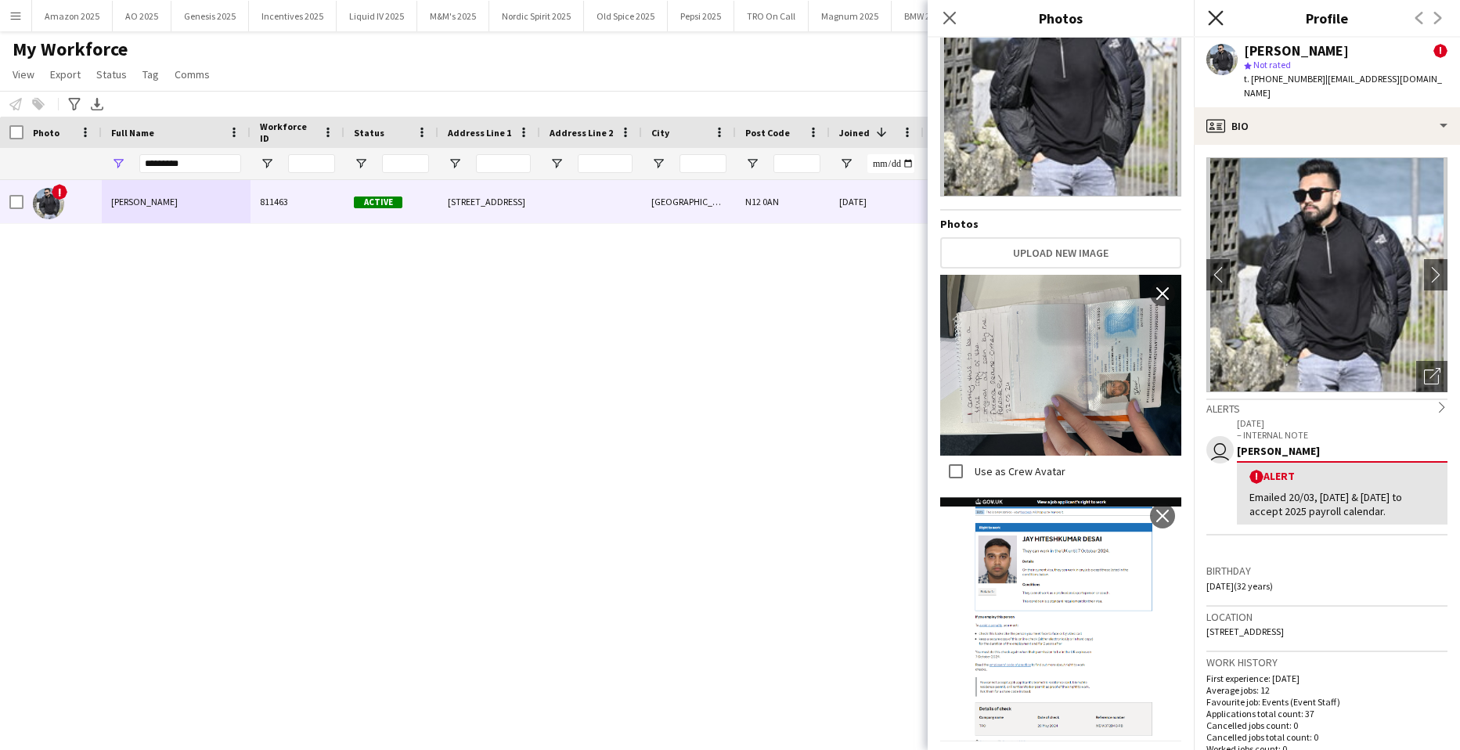
click at [1213, 15] on icon at bounding box center [1215, 17] width 15 height 15
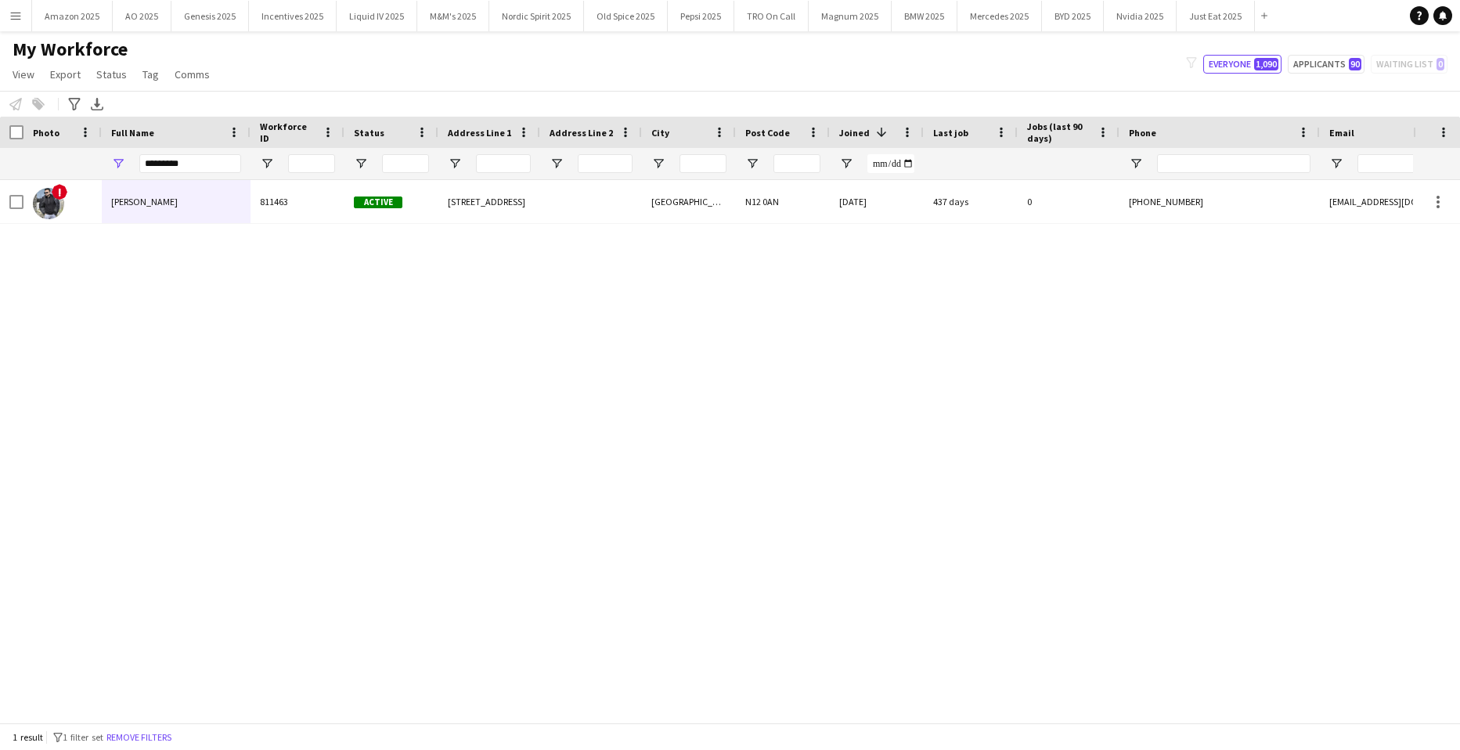
drag, startPoint x: 677, startPoint y: 336, endPoint x: 626, endPoint y: 319, distance: 53.5
click at [626, 319] on div "! Jay Desai 811463 Active 106 Glebelands Close London N12 0AN 20-05-2024 437 da…" at bounding box center [706, 445] width 1413 height 531
drag, startPoint x: 71, startPoint y: 167, endPoint x: -51, endPoint y: 164, distance: 122.2
click at [0, 164] on html "Menu Boards Boards Boards All jobs Status Workforce Workforce My Workforce Recr…" at bounding box center [730, 375] width 1460 height 750
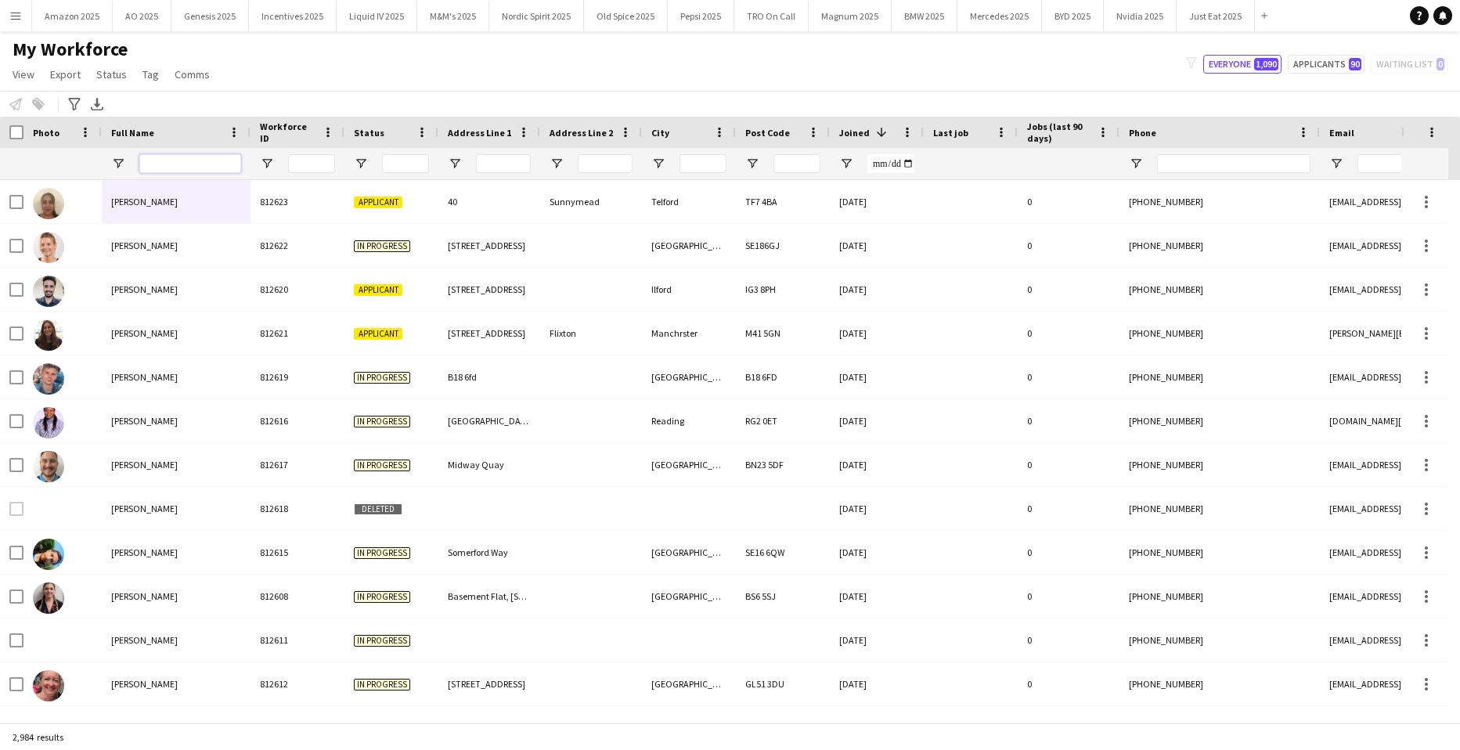
click at [182, 168] on input "Full Name Filter Input" at bounding box center [190, 163] width 102 height 19
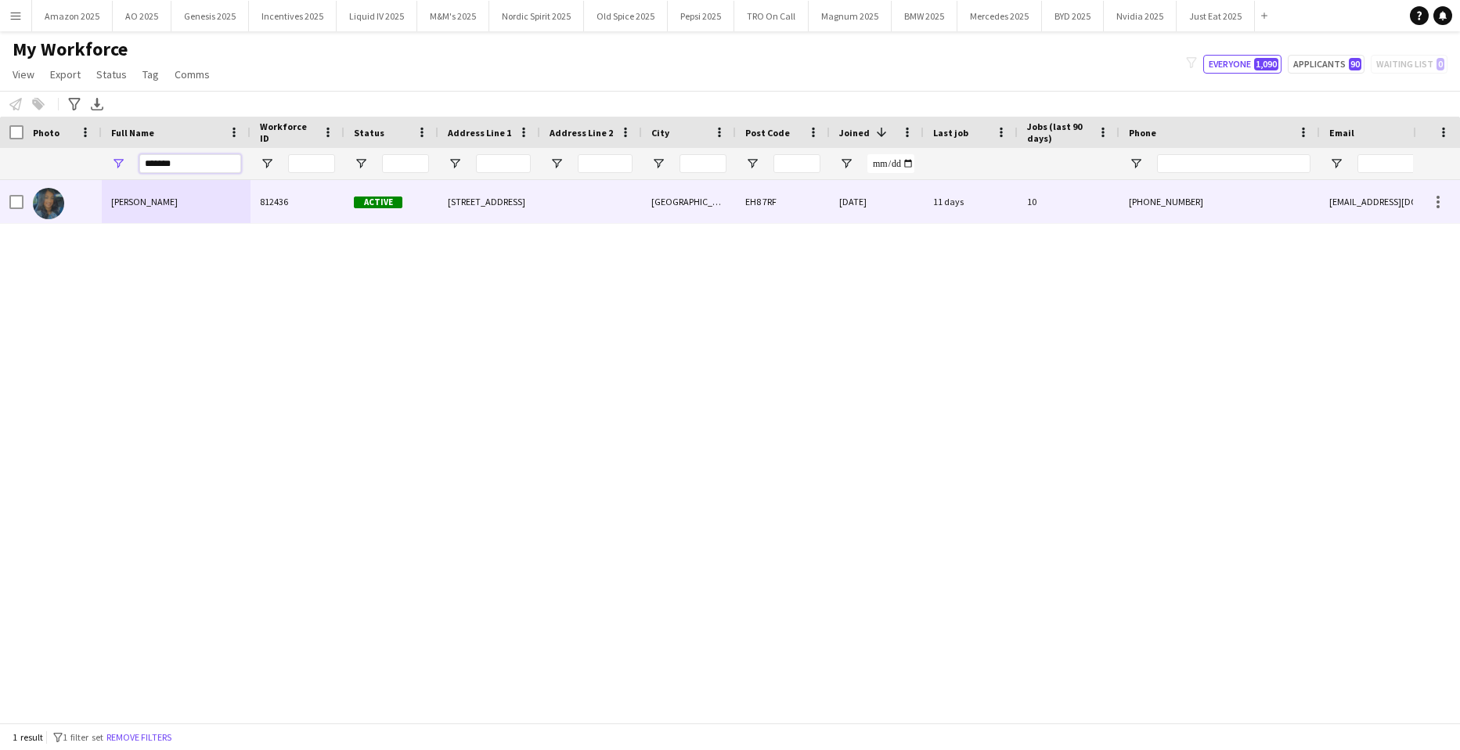
type input "*******"
click at [164, 198] on span "Mehreen Parvez" at bounding box center [144, 202] width 67 height 12
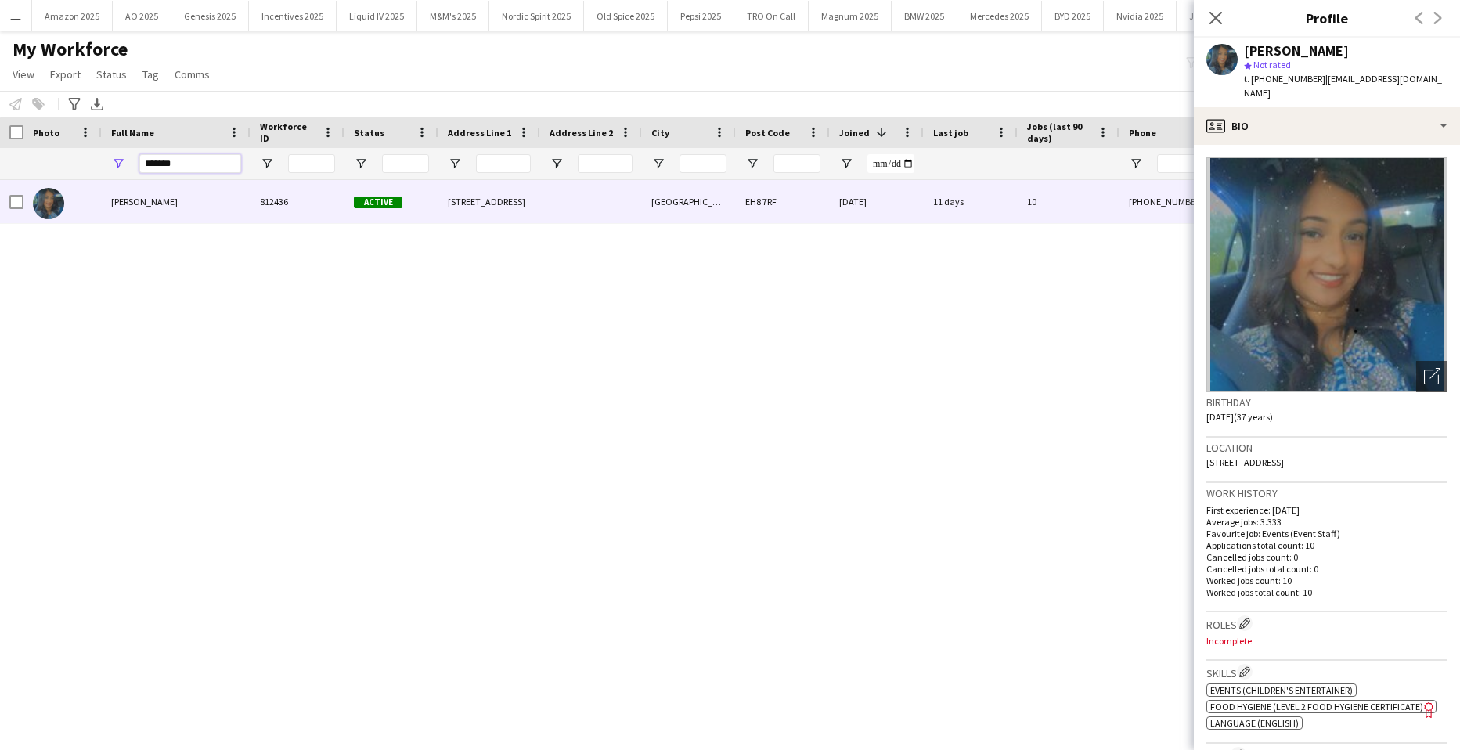
drag, startPoint x: 211, startPoint y: 170, endPoint x: -13, endPoint y: 157, distance: 224.3
click at [0, 157] on html "Menu Boards Boards Boards All jobs Status Workforce Workforce My Workforce Recr…" at bounding box center [730, 375] width 1460 height 750
click at [1224, 19] on app-icon "Close pop-in" at bounding box center [1216, 18] width 19 height 19
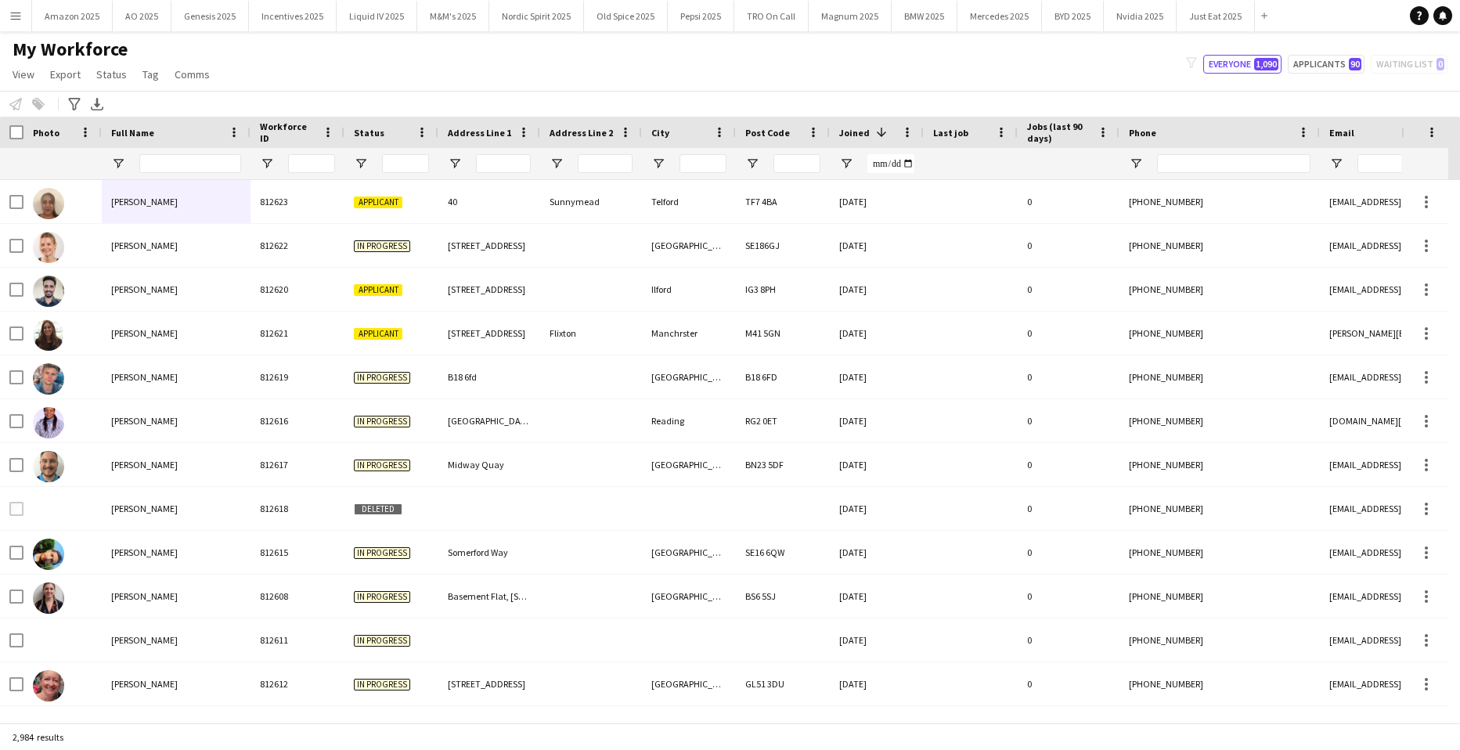
click at [13, 16] on app-icon "Menu" at bounding box center [15, 15] width 13 height 13
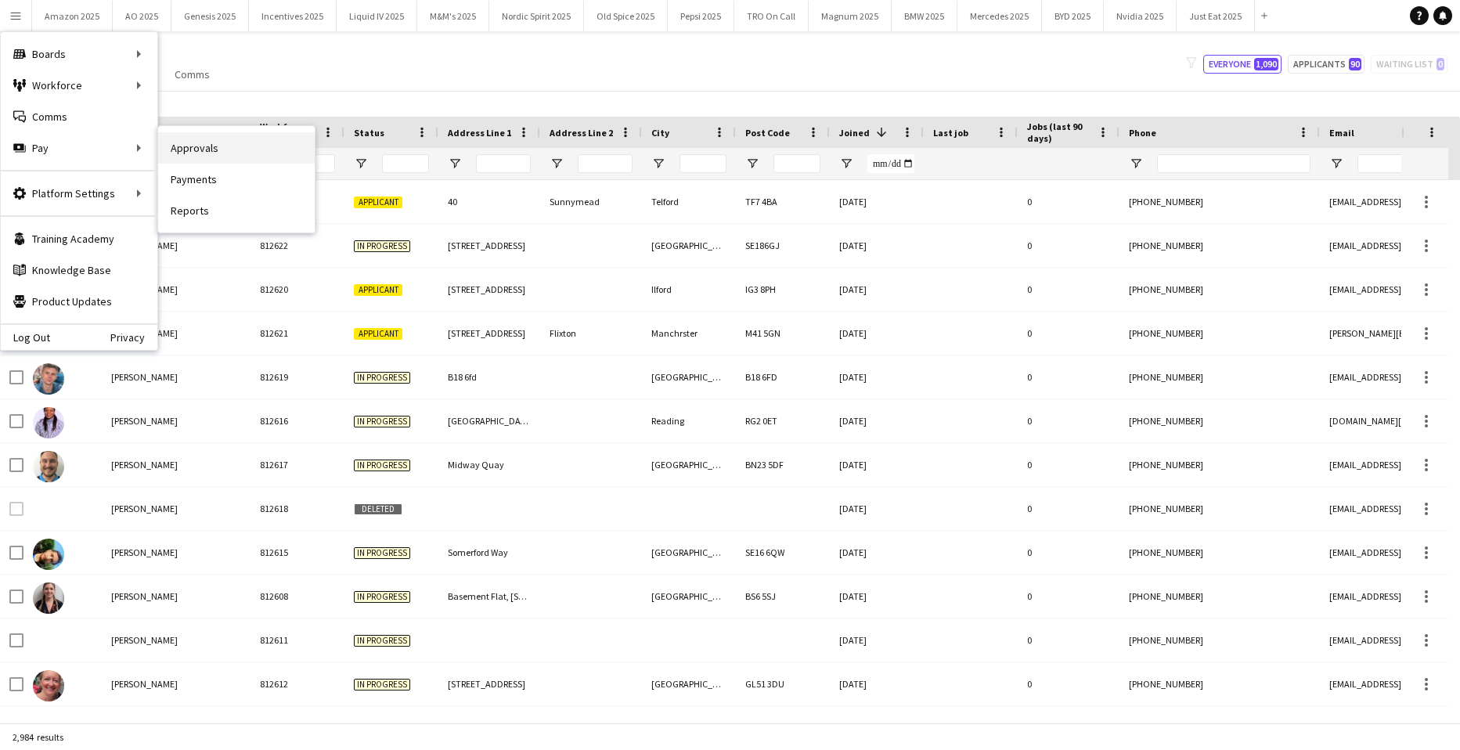
click at [188, 150] on link "Approvals" at bounding box center [236, 147] width 157 height 31
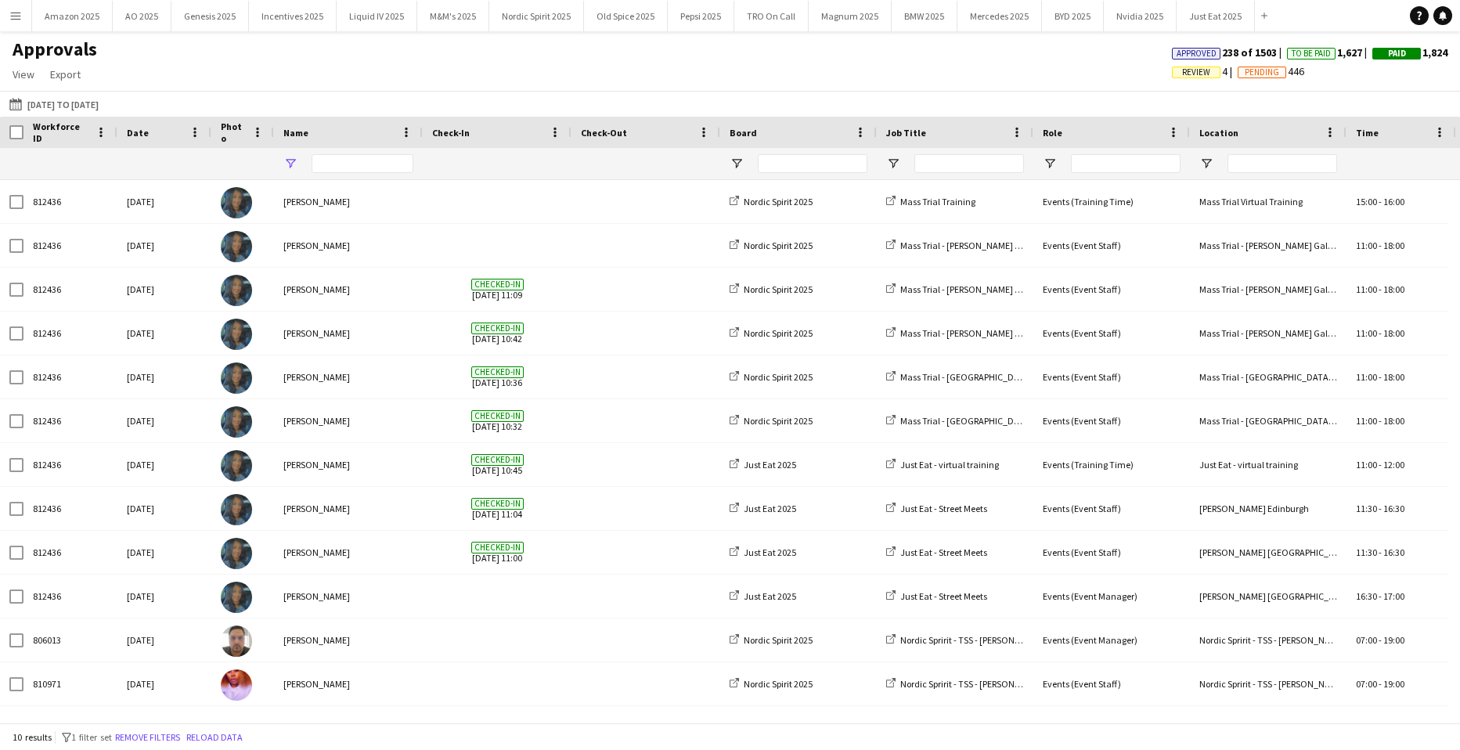
type input "*******"
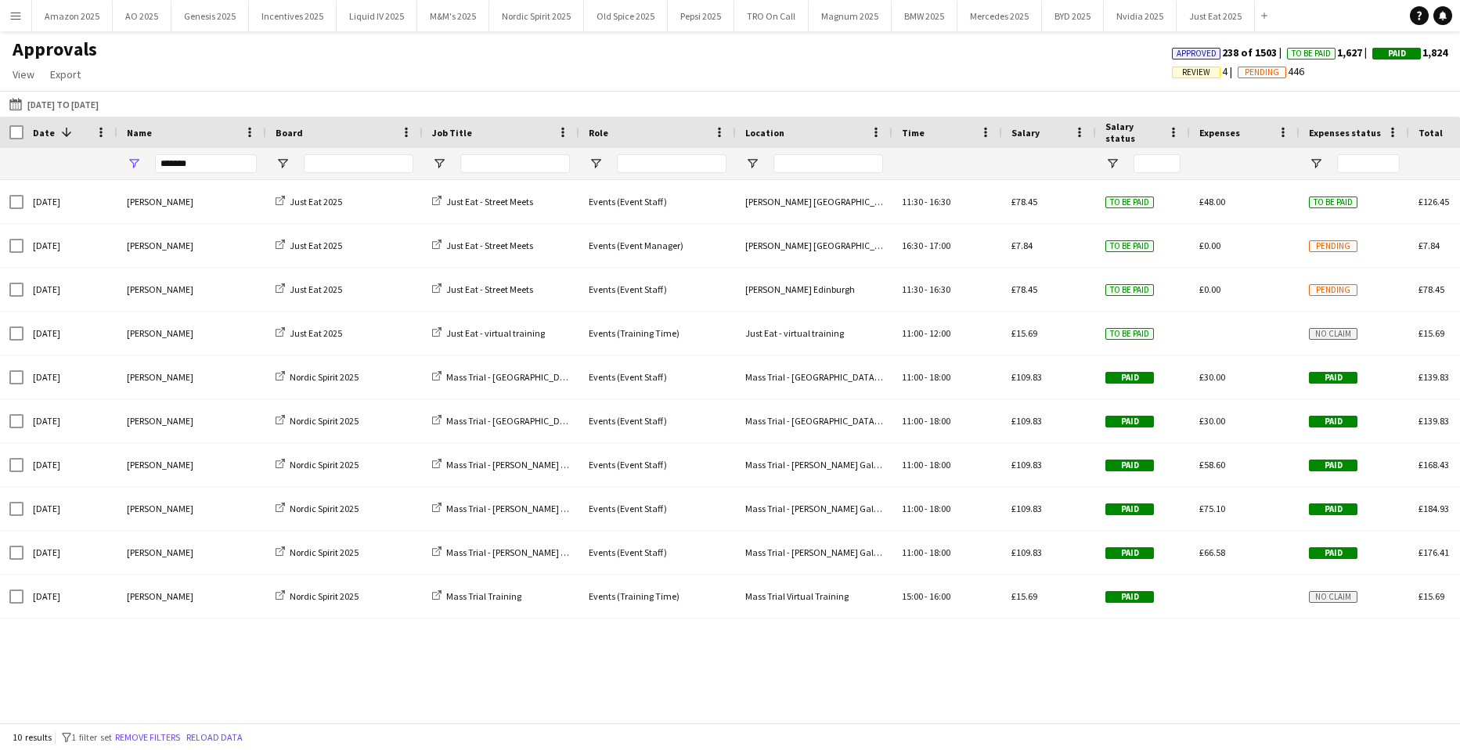
click at [1191, 73] on span "Review" at bounding box center [1196, 72] width 28 height 10
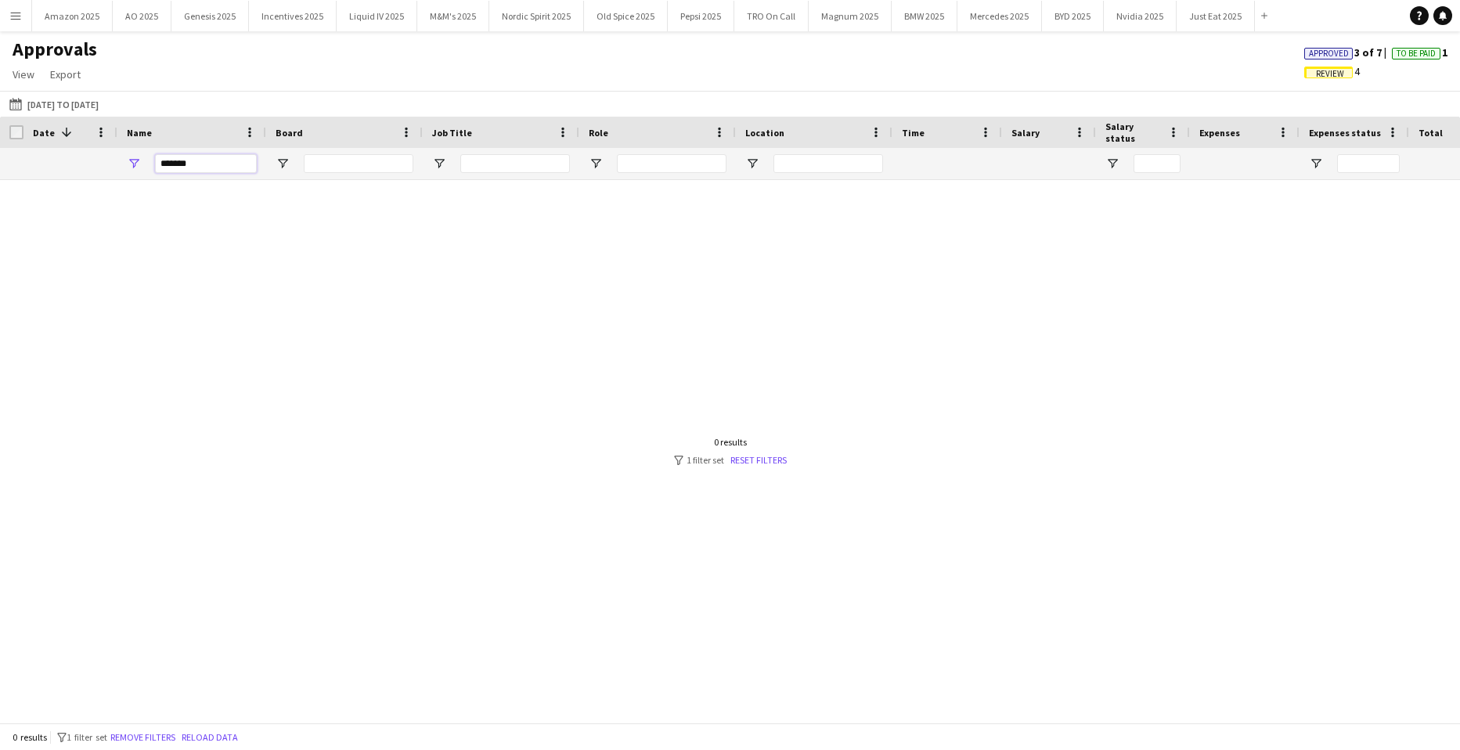
drag, startPoint x: 225, startPoint y: 163, endPoint x: -211, endPoint y: 159, distance: 435.4
click at [0, 159] on html "Menu Boards Boards Boards All jobs Status Workforce Workforce My Workforce Recr…" at bounding box center [730, 375] width 1460 height 750
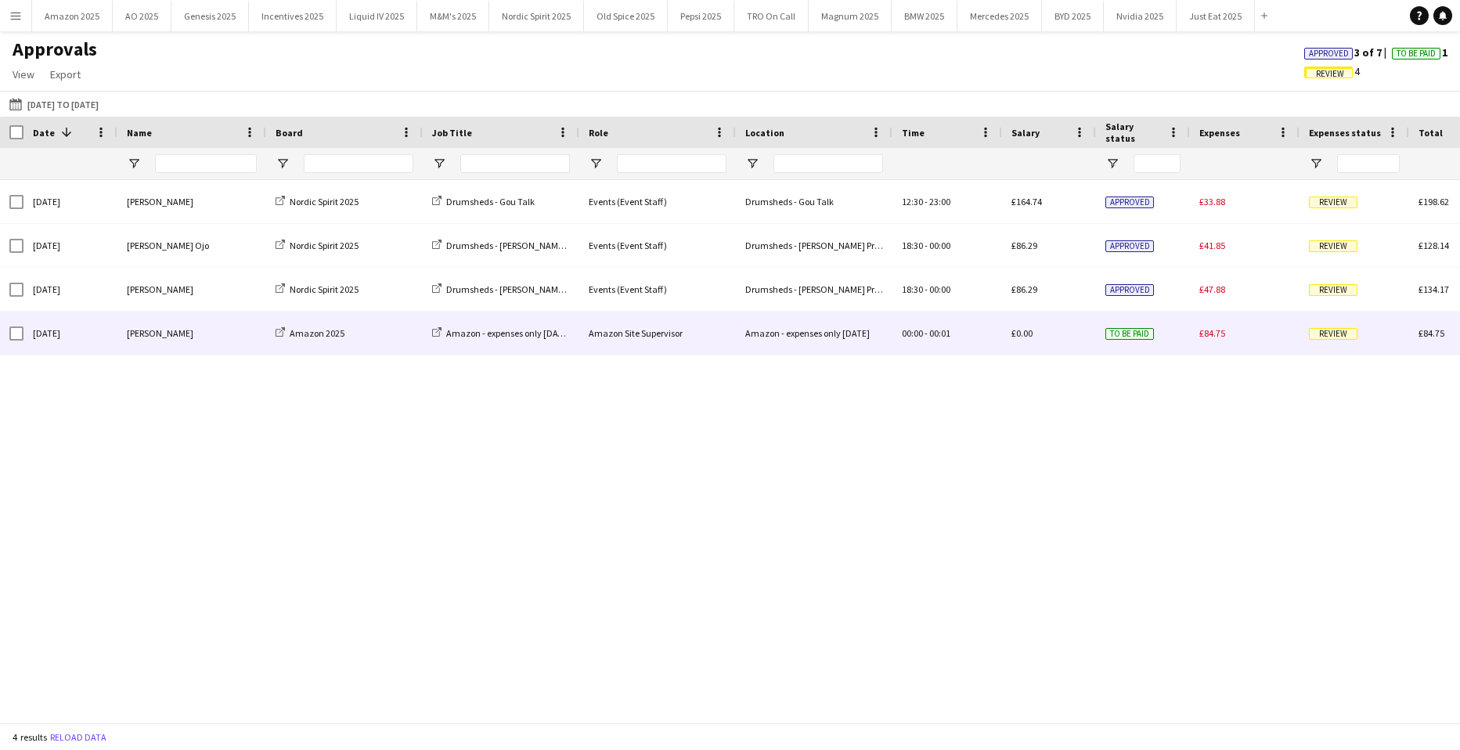
click at [1337, 336] on span "Review" at bounding box center [1333, 334] width 49 height 12
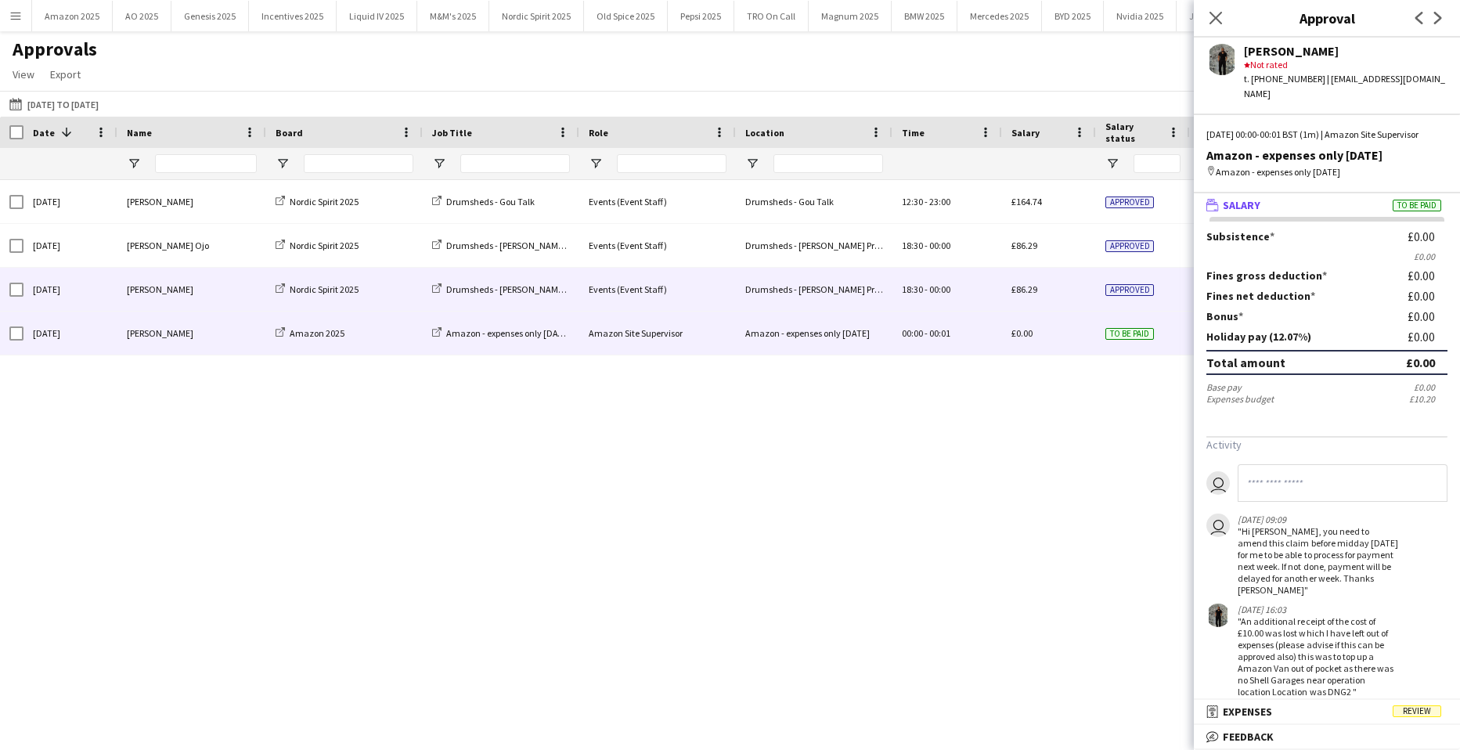
click at [1093, 272] on div "£86.29" at bounding box center [1049, 289] width 94 height 43
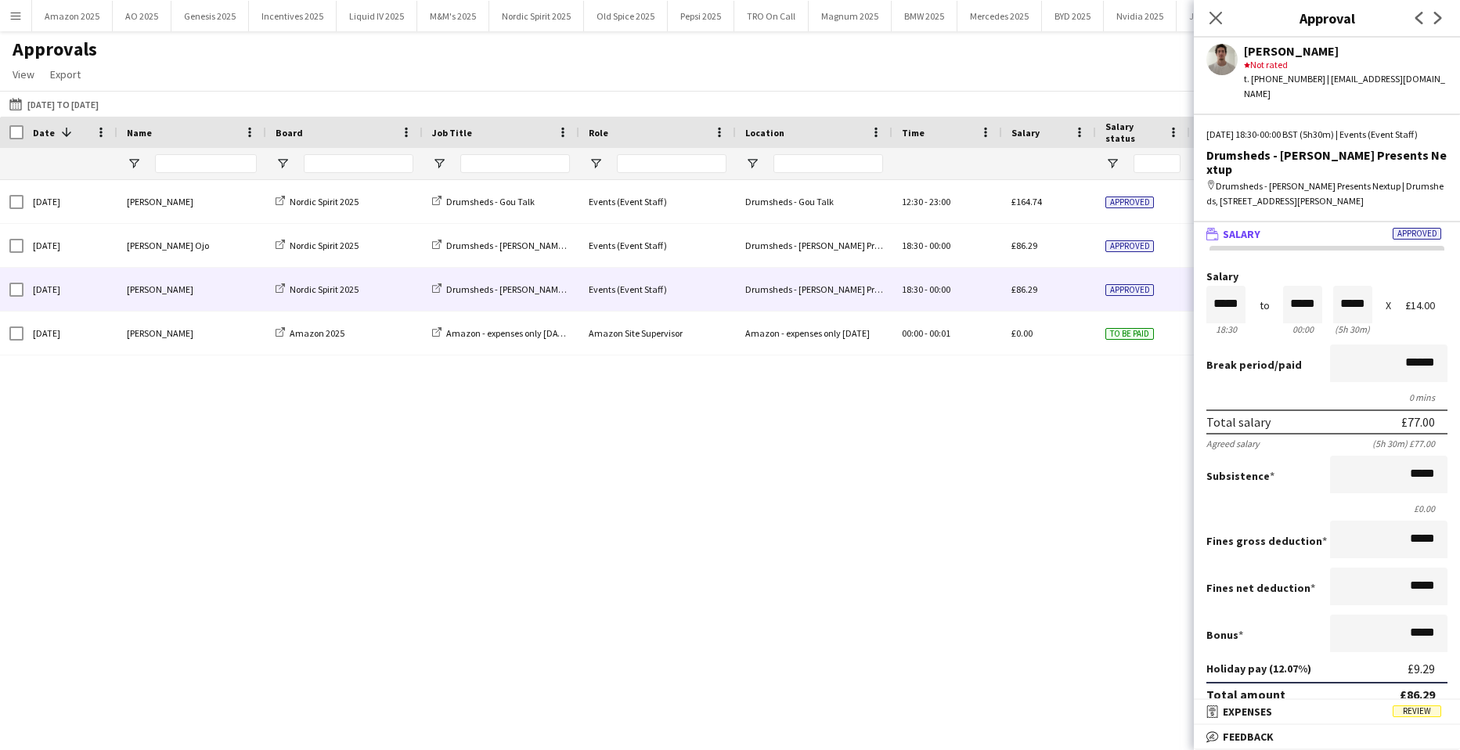
scroll to position [391, 0]
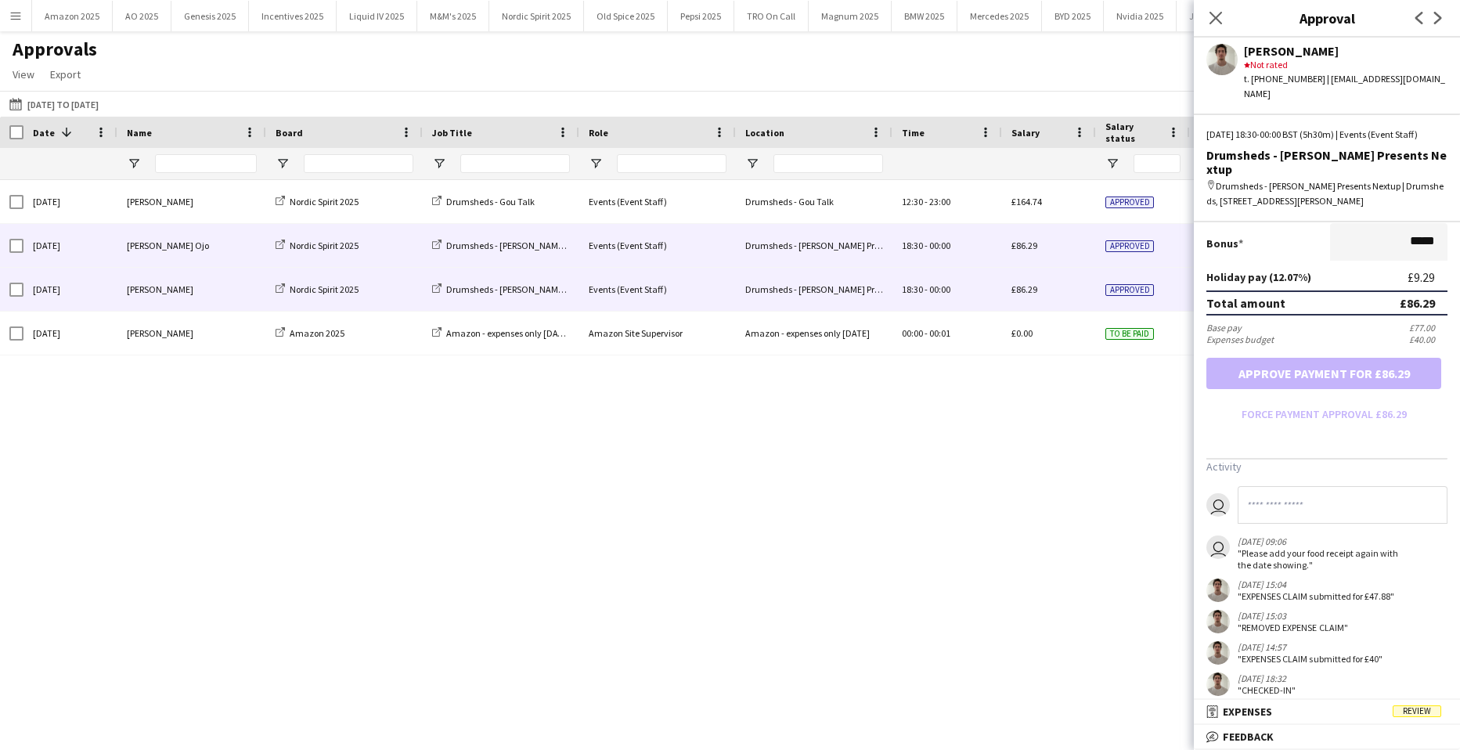
click at [1147, 250] on span "Approved" at bounding box center [1130, 246] width 49 height 12
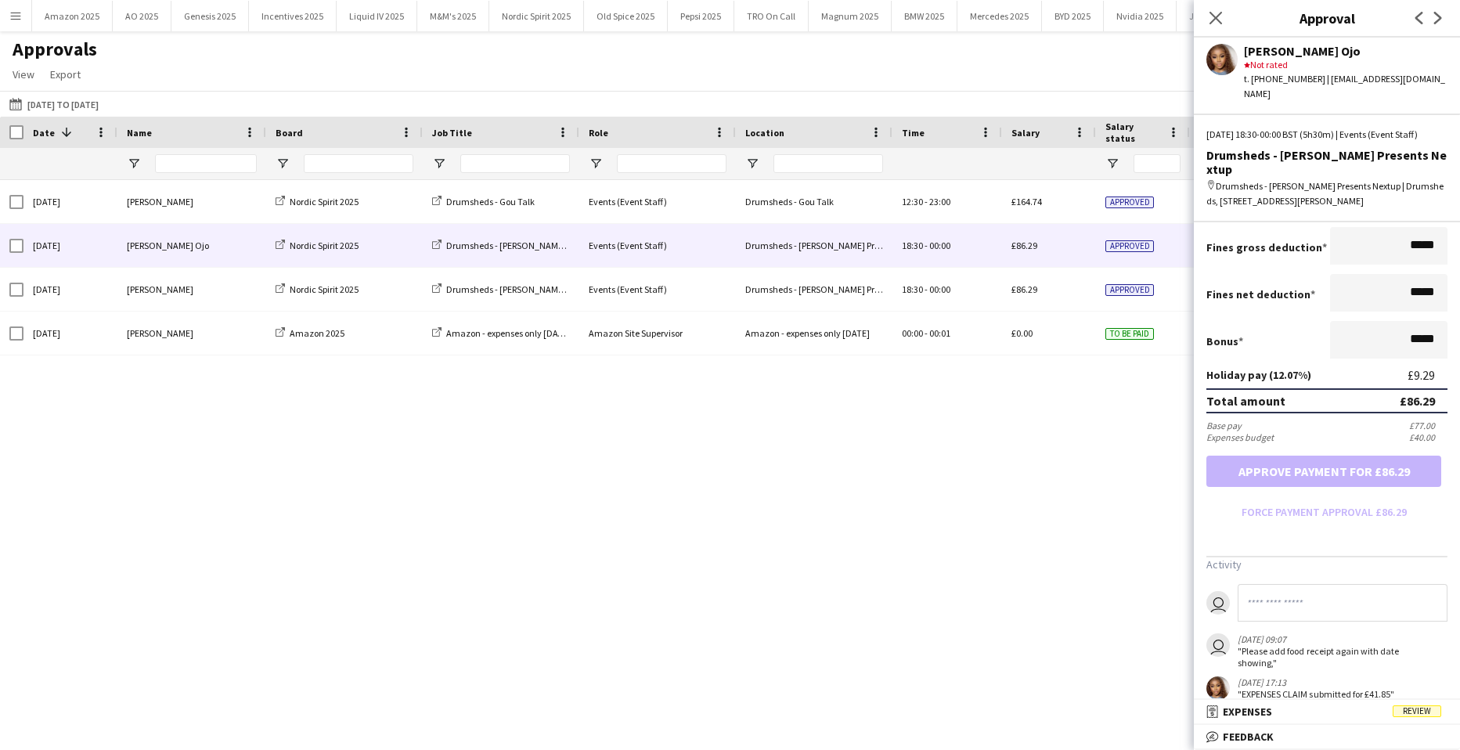
scroll to position [298, 0]
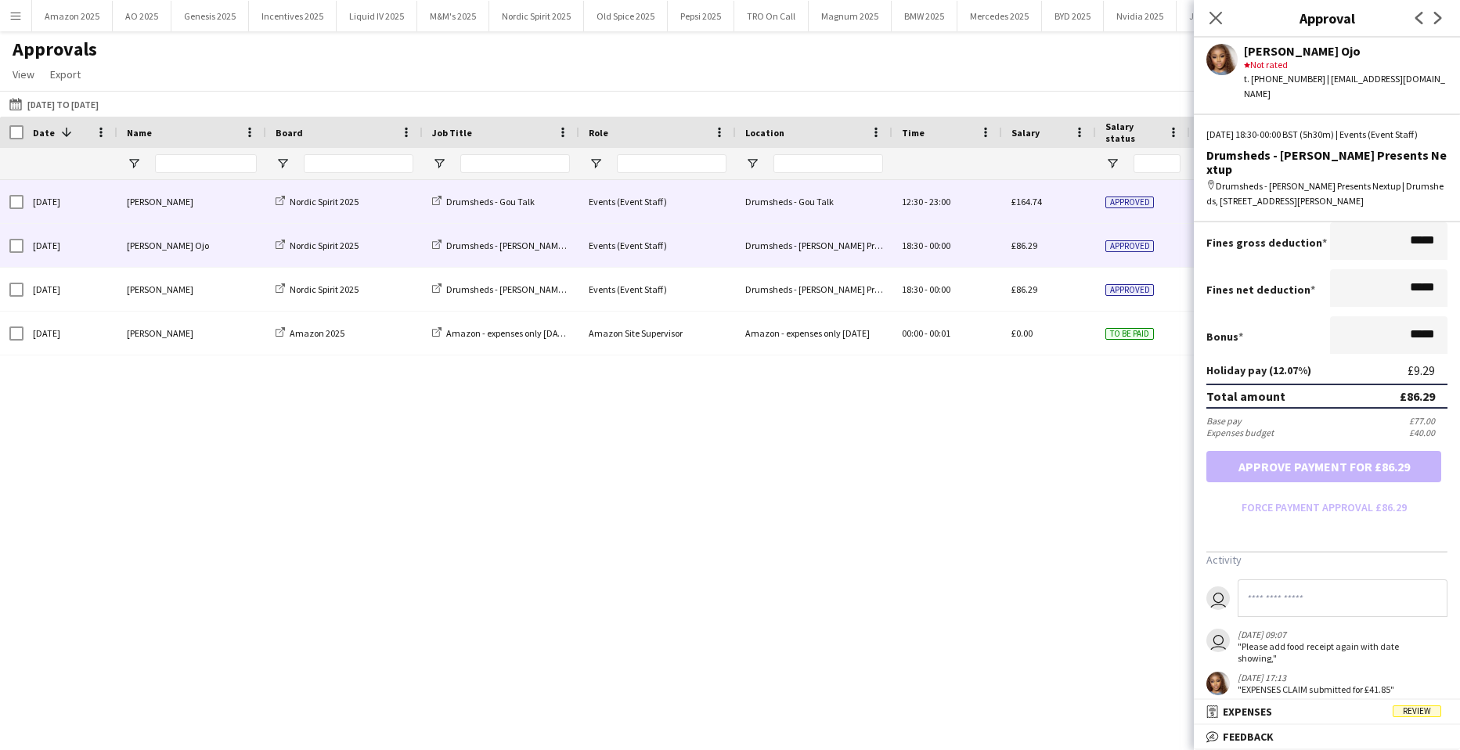
click at [1071, 204] on div "£164.74" at bounding box center [1049, 201] width 94 height 43
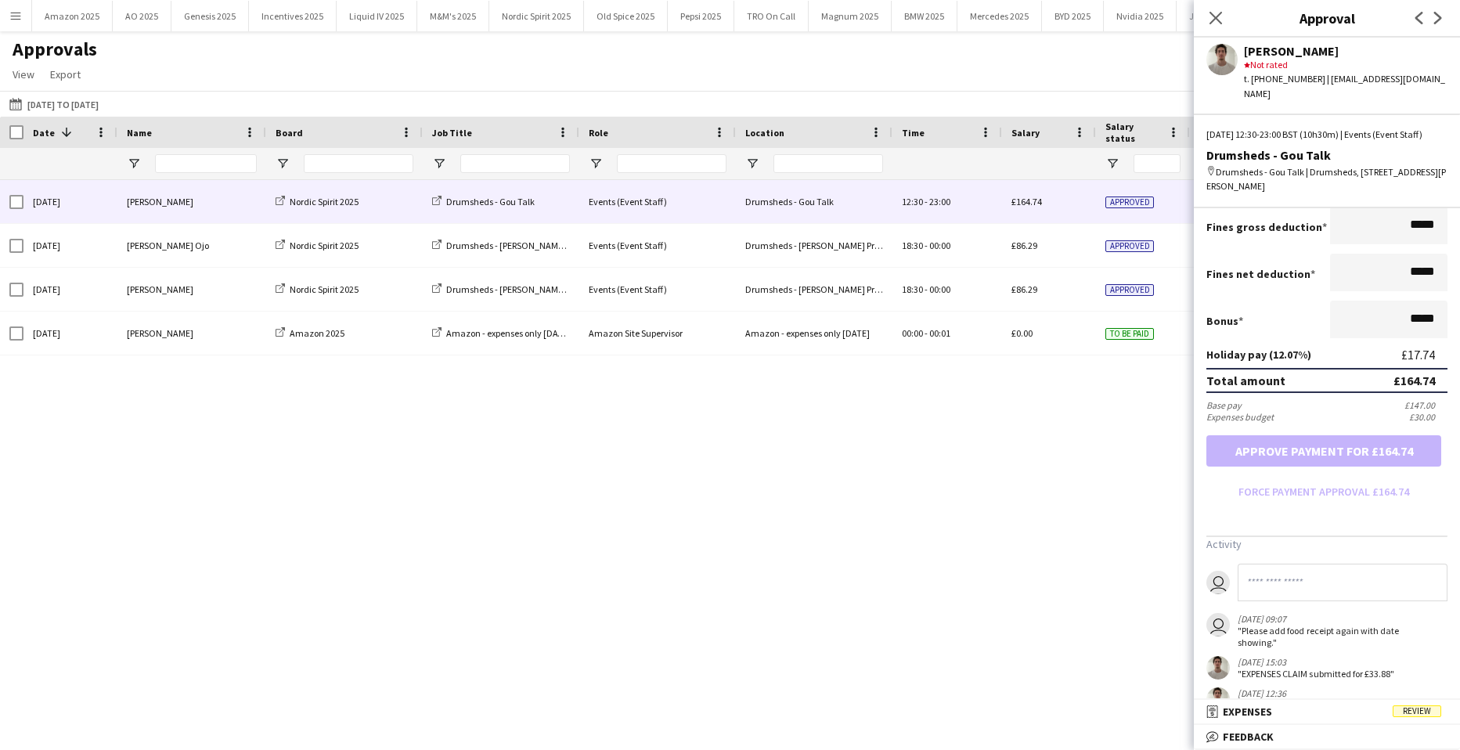
scroll to position [345, 0]
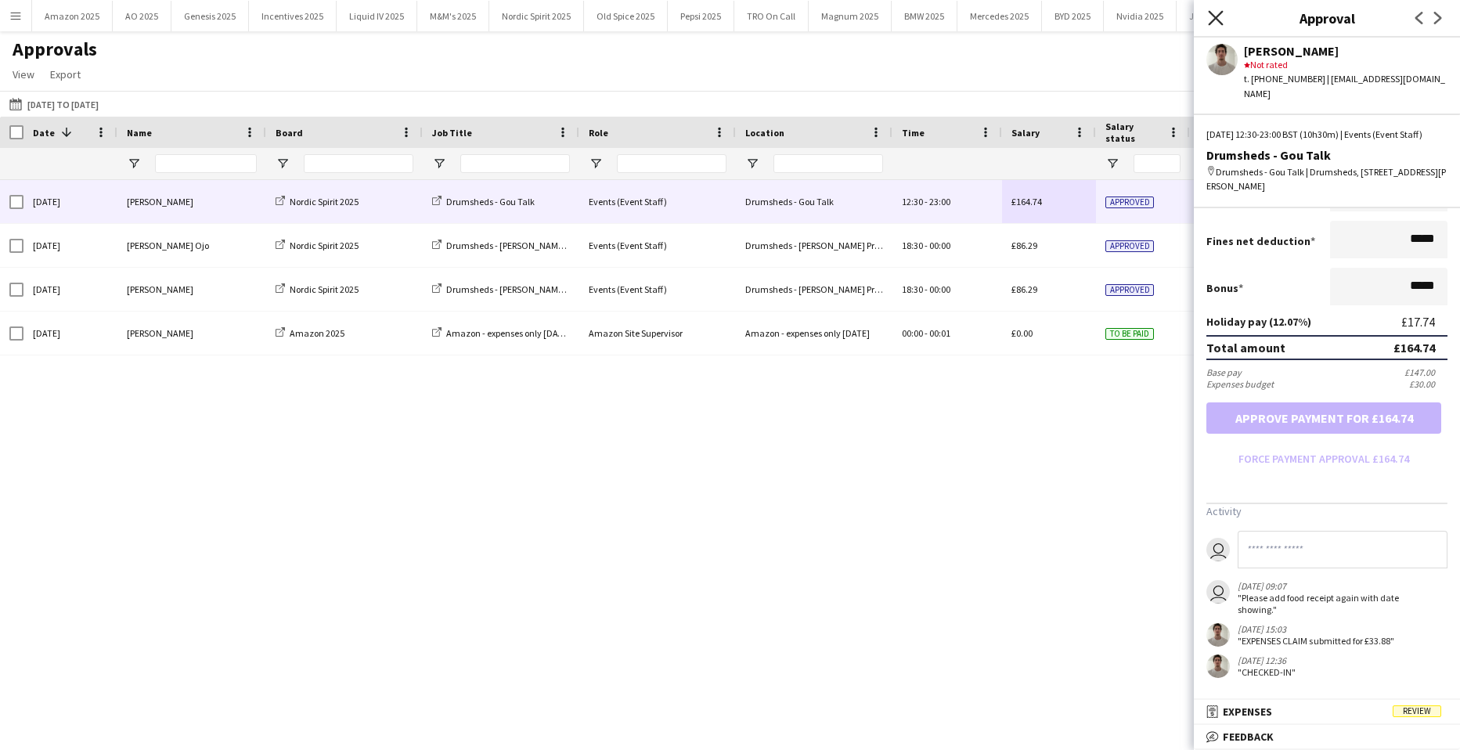
click at [1221, 15] on icon "Close pop-in" at bounding box center [1215, 17] width 15 height 15
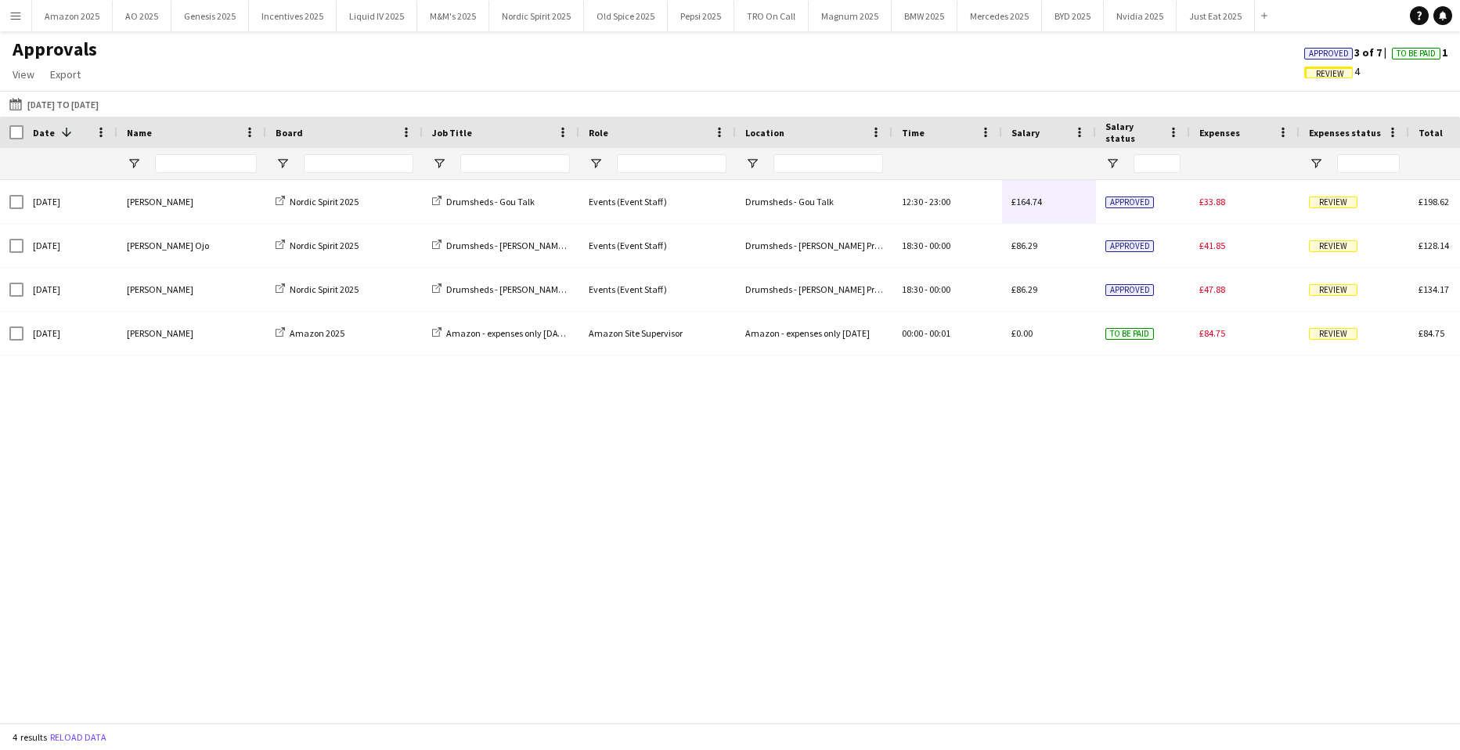
click at [1313, 52] on span "Approved" at bounding box center [1329, 54] width 40 height 10
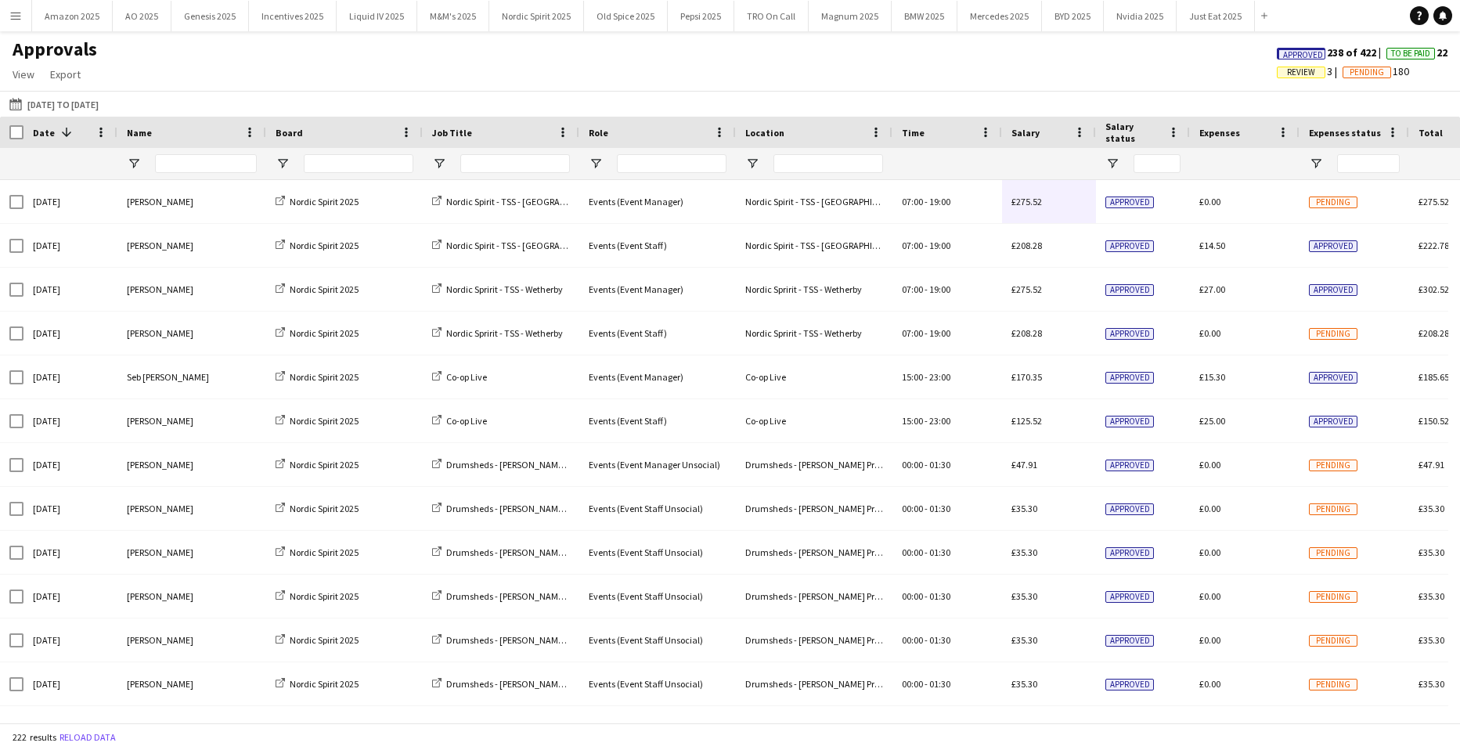
click at [1315, 54] on span "Approved" at bounding box center [1301, 54] width 49 height 12
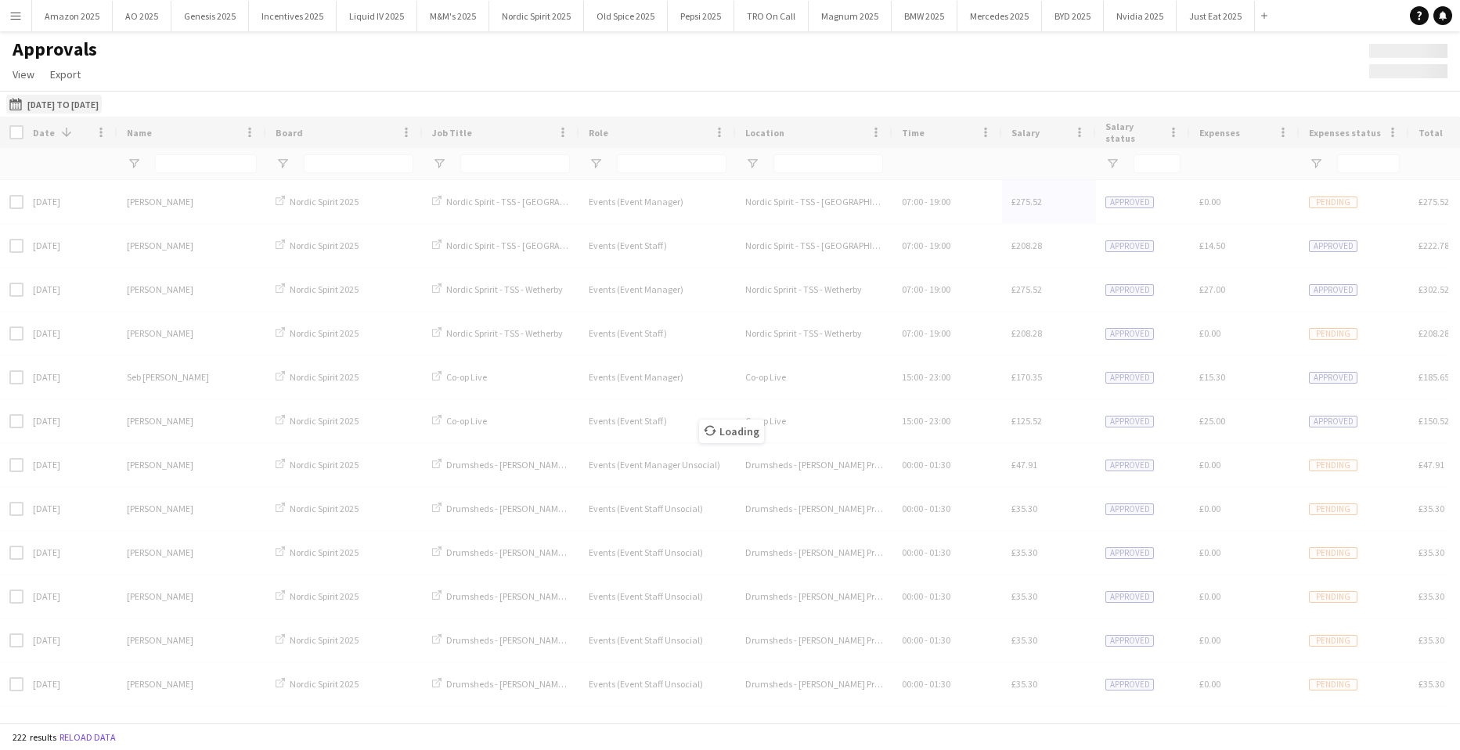
click at [102, 102] on button "30-06-2025 to 05-10-2025 30-06-2025 to 05-10-2025" at bounding box center [54, 104] width 96 height 19
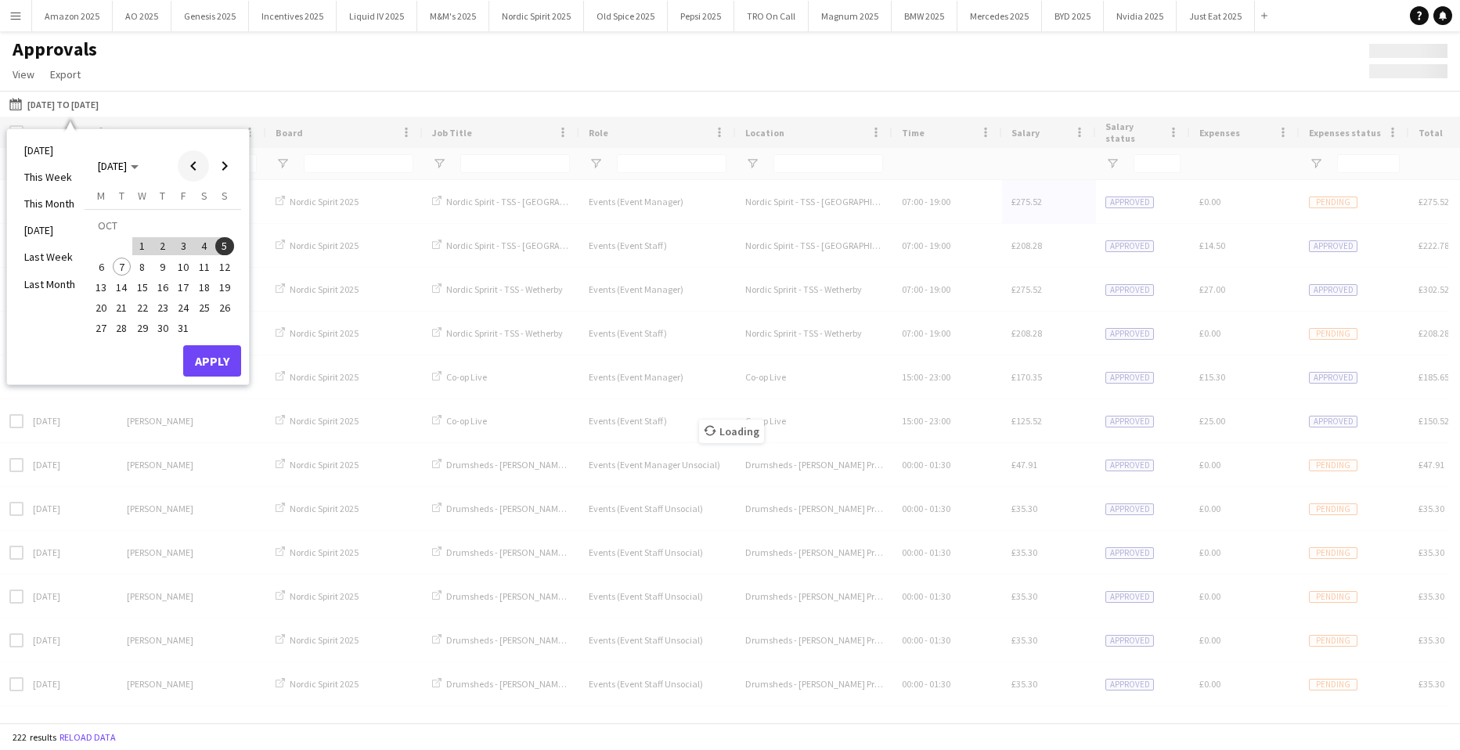
click at [197, 163] on span "Previous month" at bounding box center [193, 165] width 31 height 31
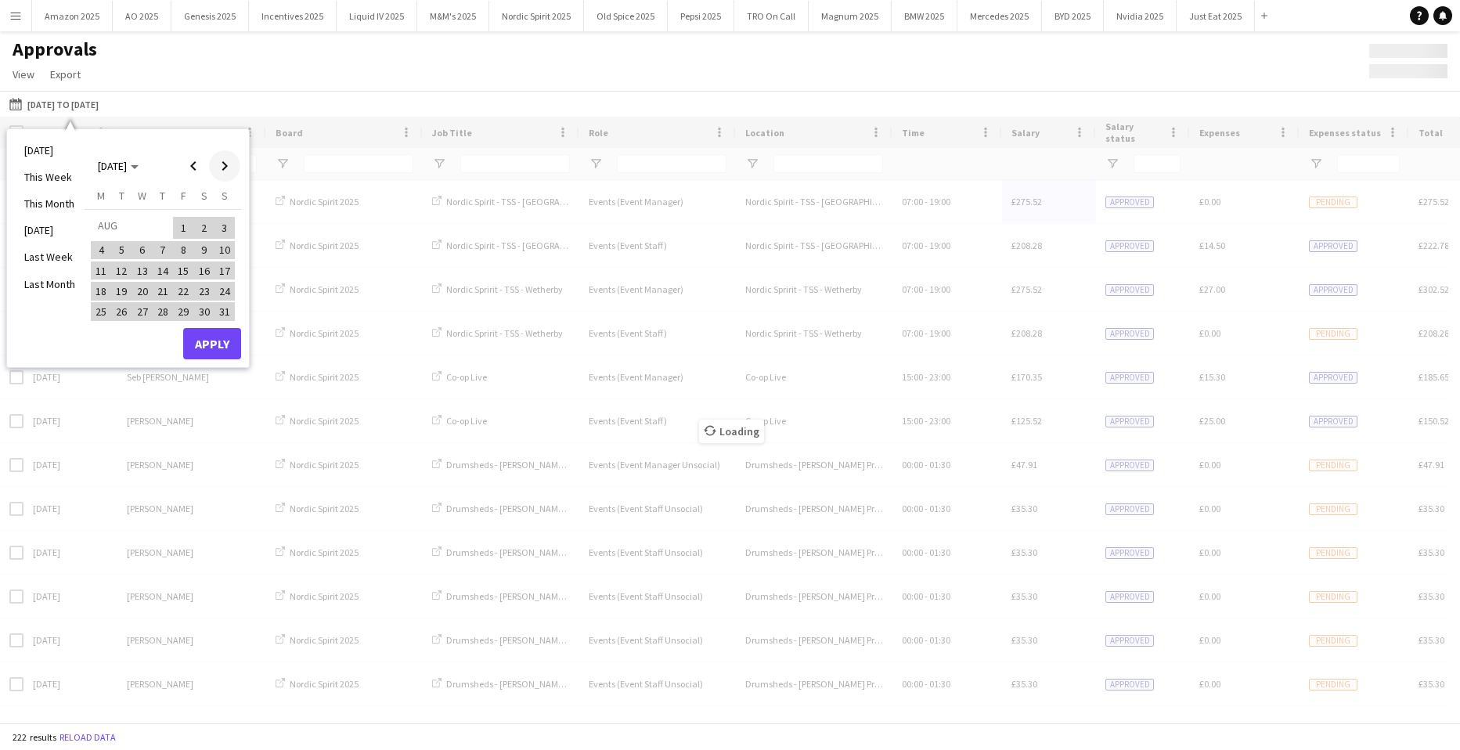
click at [226, 163] on span "Next month" at bounding box center [224, 165] width 31 height 31
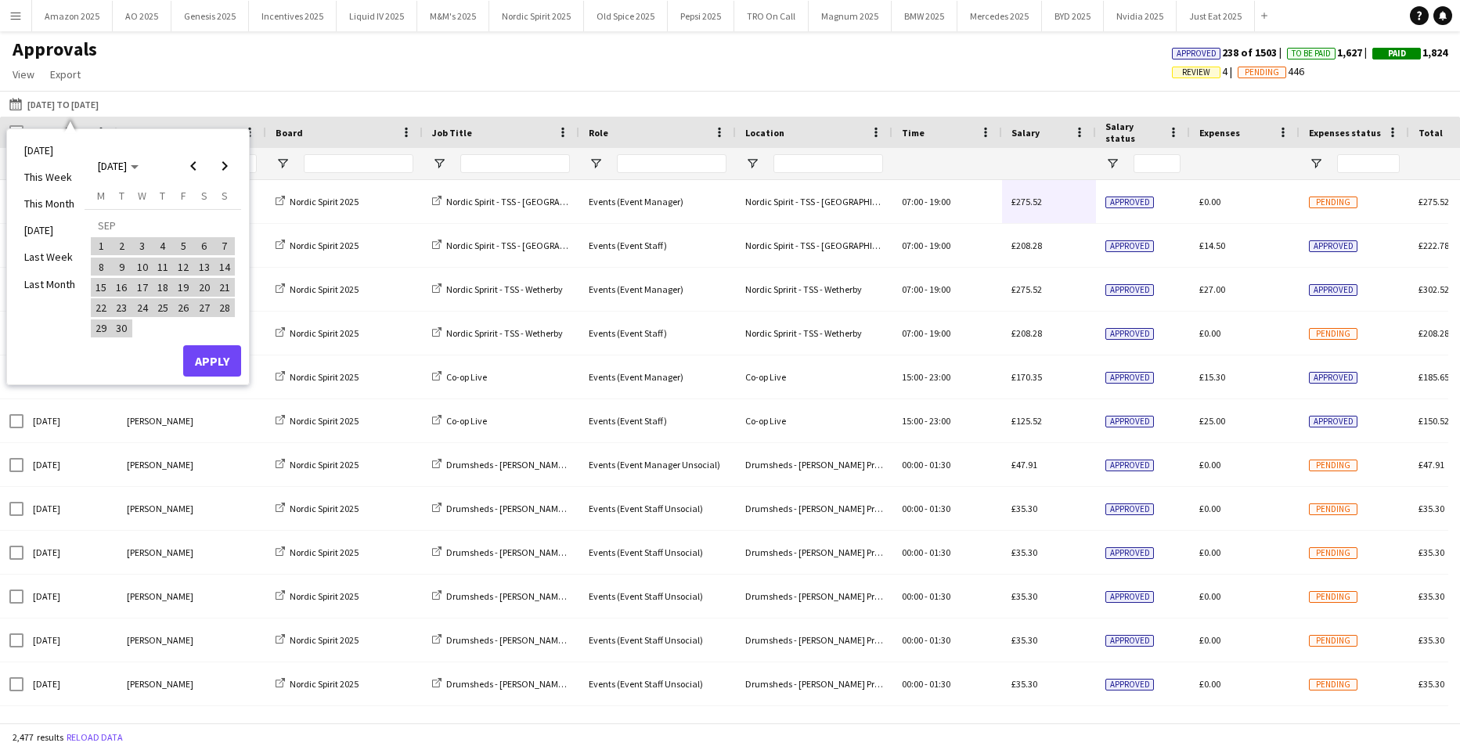
click at [99, 249] on span "1" at bounding box center [101, 246] width 19 height 19
click at [228, 166] on span "Next month" at bounding box center [224, 165] width 31 height 31
click at [231, 246] on span "5" at bounding box center [224, 246] width 19 height 19
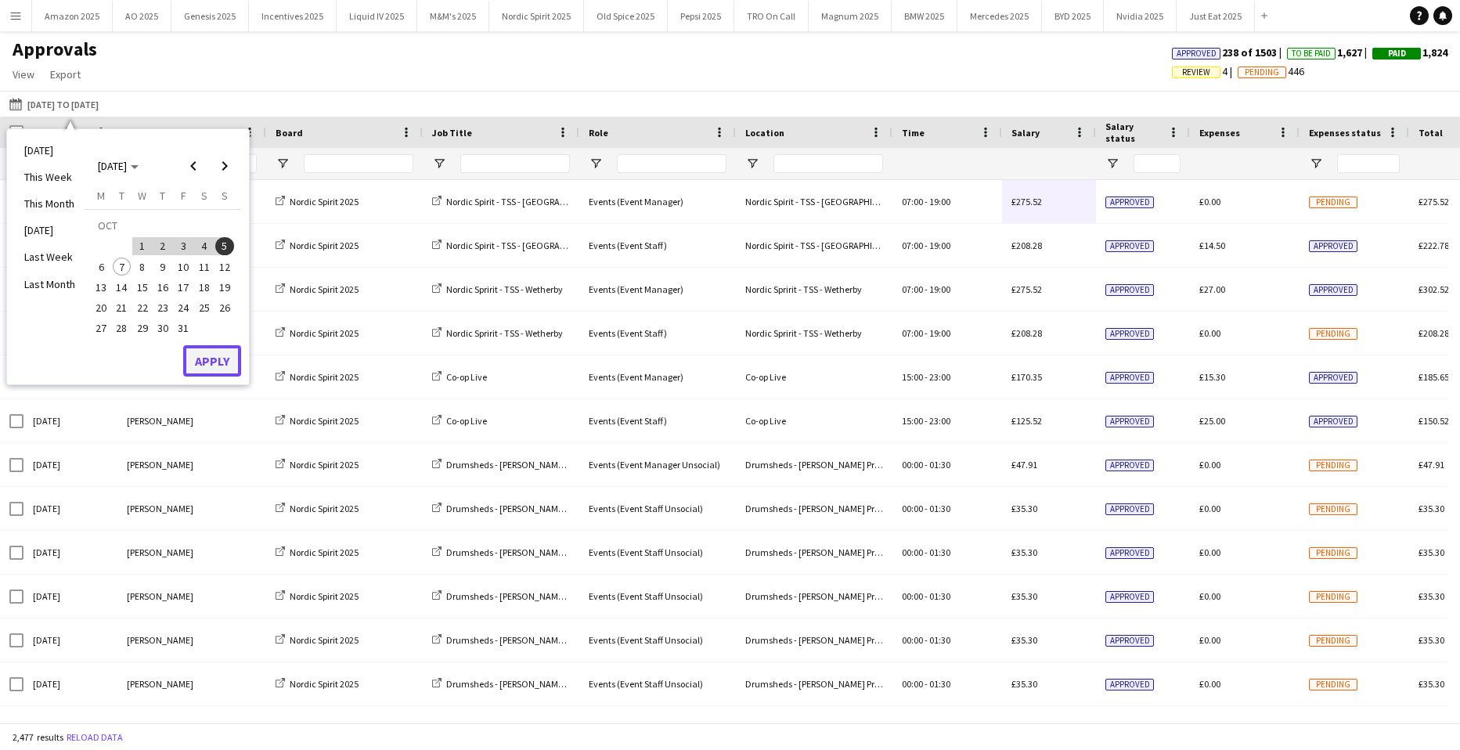
click at [208, 366] on button "Apply" at bounding box center [212, 360] width 58 height 31
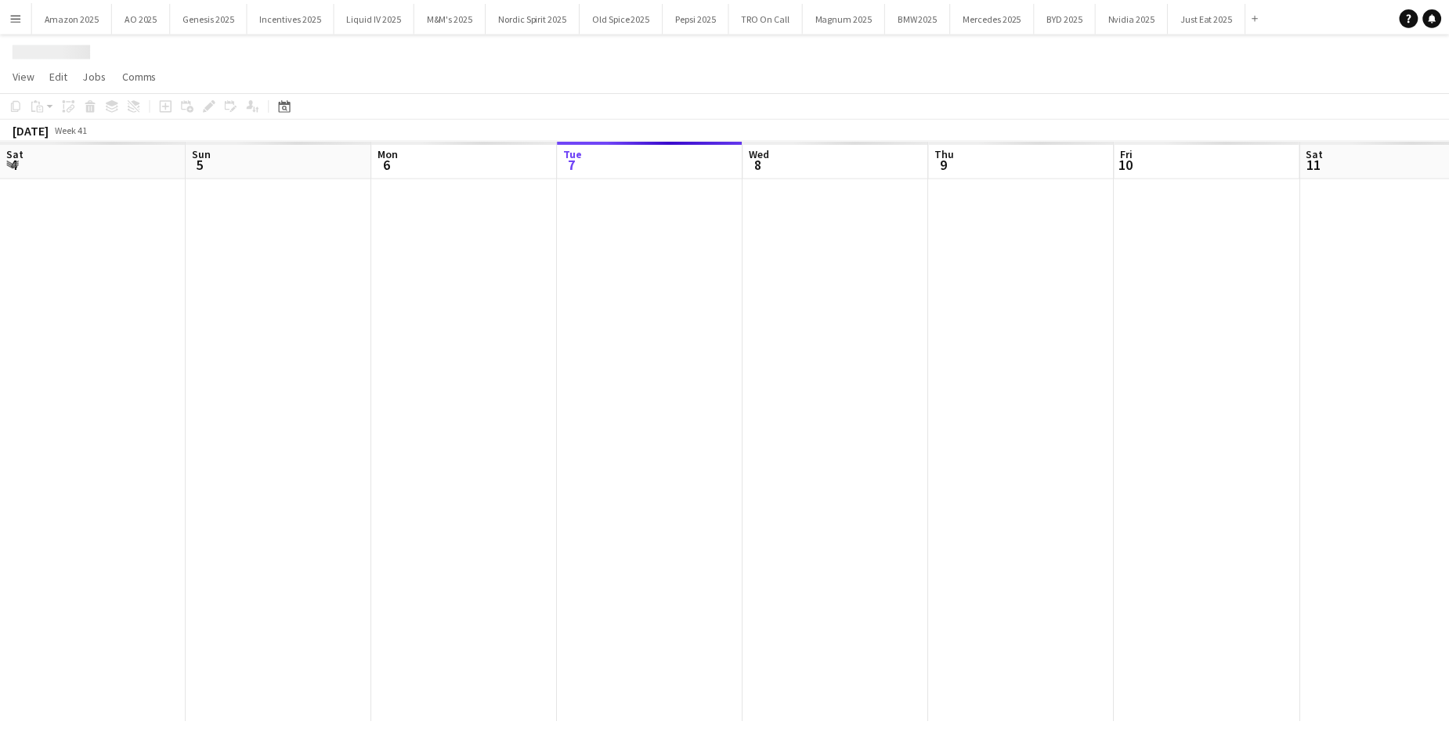
scroll to position [0, 374]
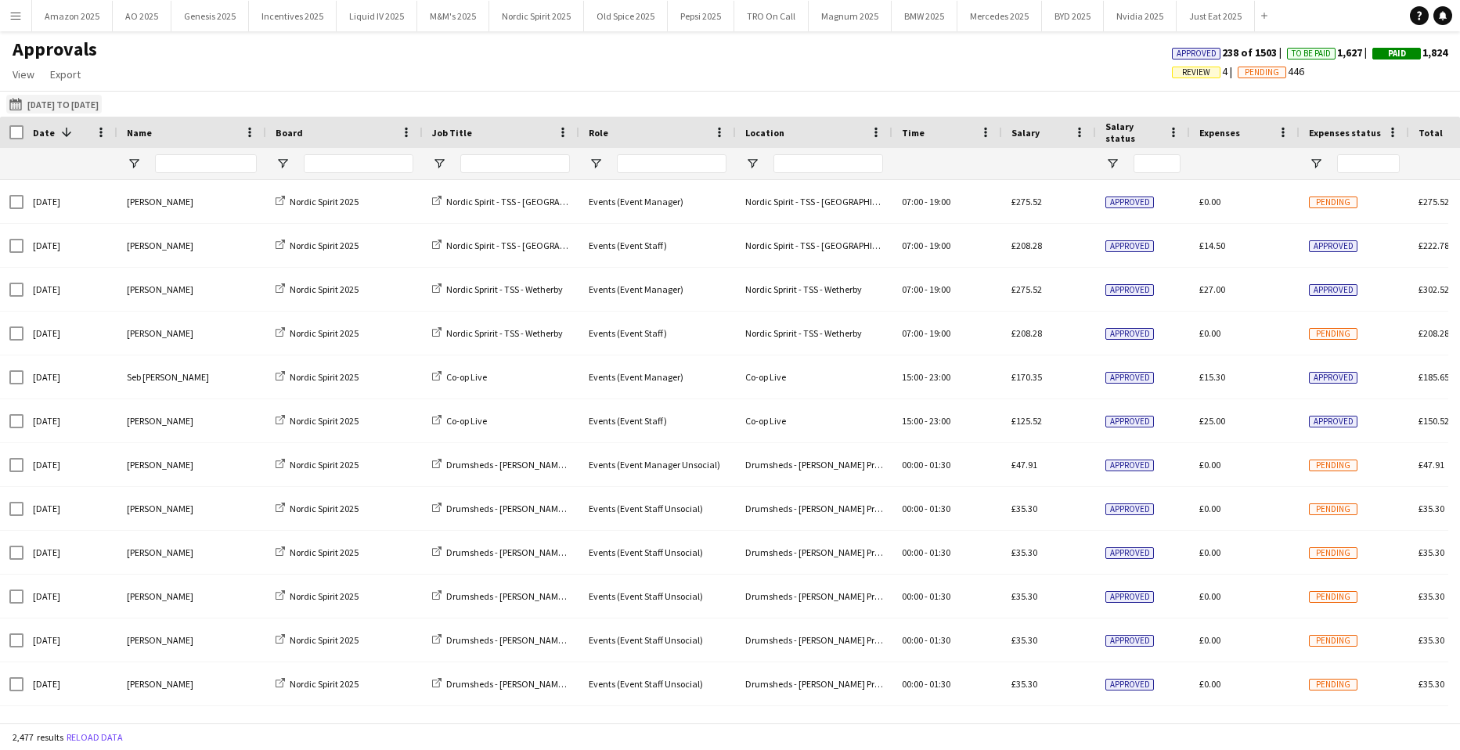
click at [78, 99] on button "[DATE] to [DATE] [DATE] to [DATE]" at bounding box center [54, 104] width 96 height 19
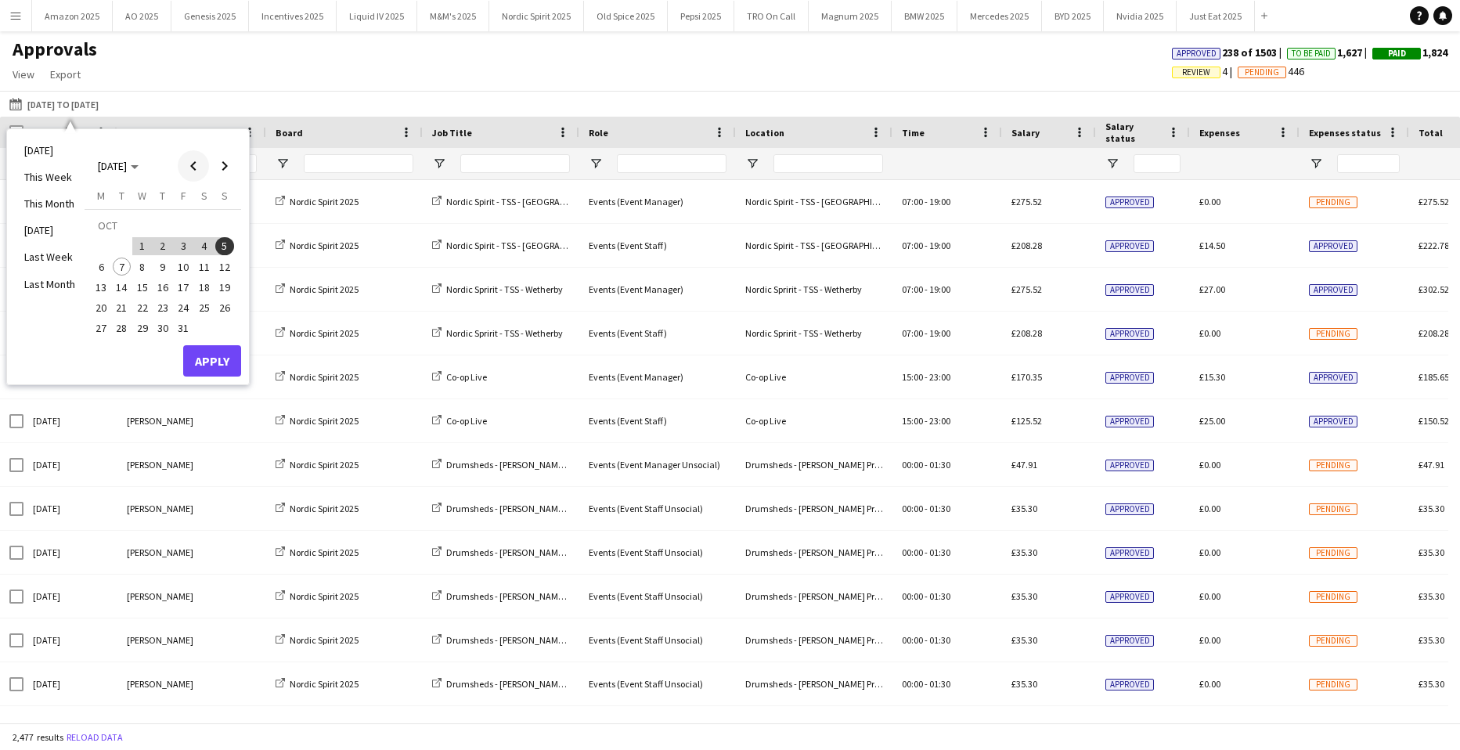
click at [181, 160] on span "Previous month" at bounding box center [193, 165] width 31 height 31
click at [105, 244] on span "1" at bounding box center [101, 246] width 19 height 19
click at [231, 167] on span "Next month" at bounding box center [224, 165] width 31 height 31
click at [228, 241] on span "5" at bounding box center [224, 246] width 19 height 19
click at [217, 355] on button "Apply" at bounding box center [212, 360] width 58 height 31
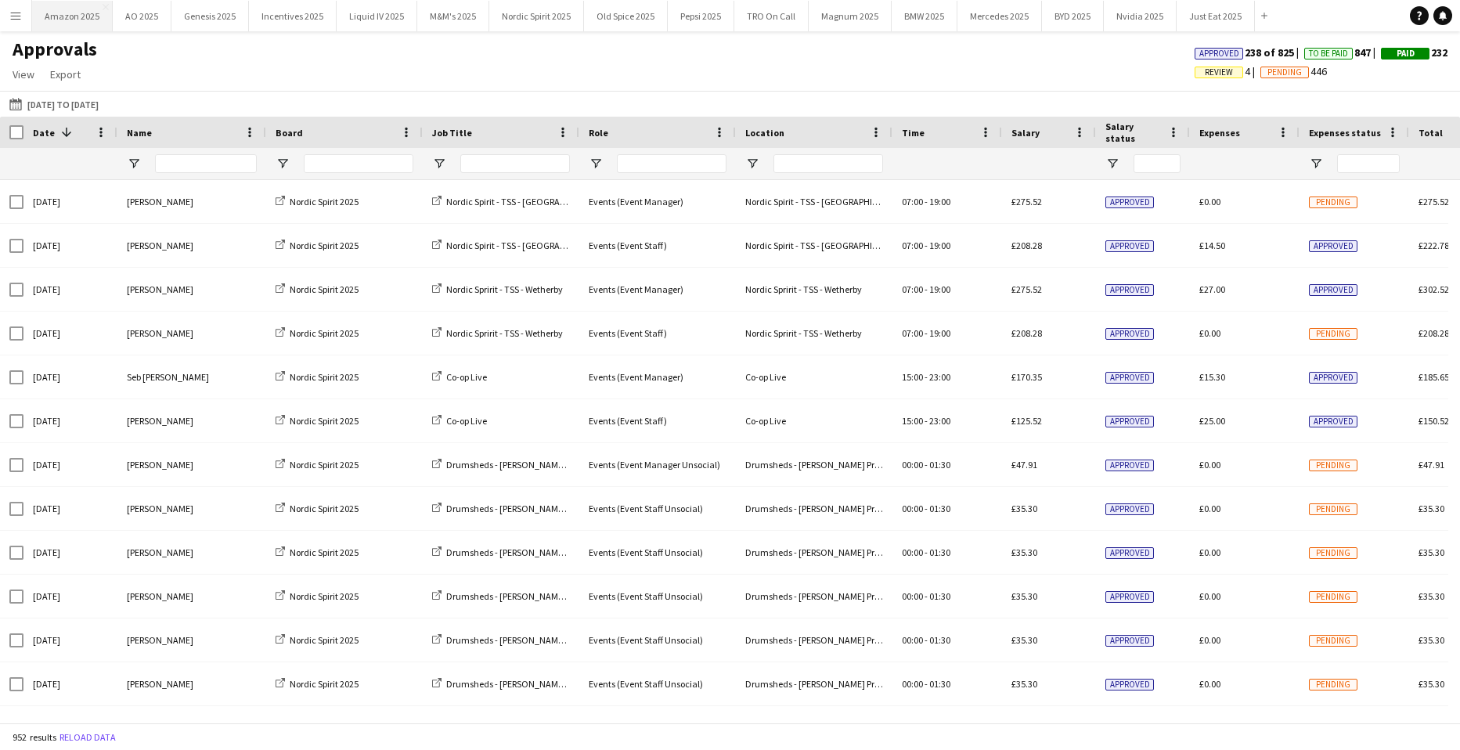
click at [65, 21] on button "Amazon 2025 Close" at bounding box center [72, 16] width 81 height 31
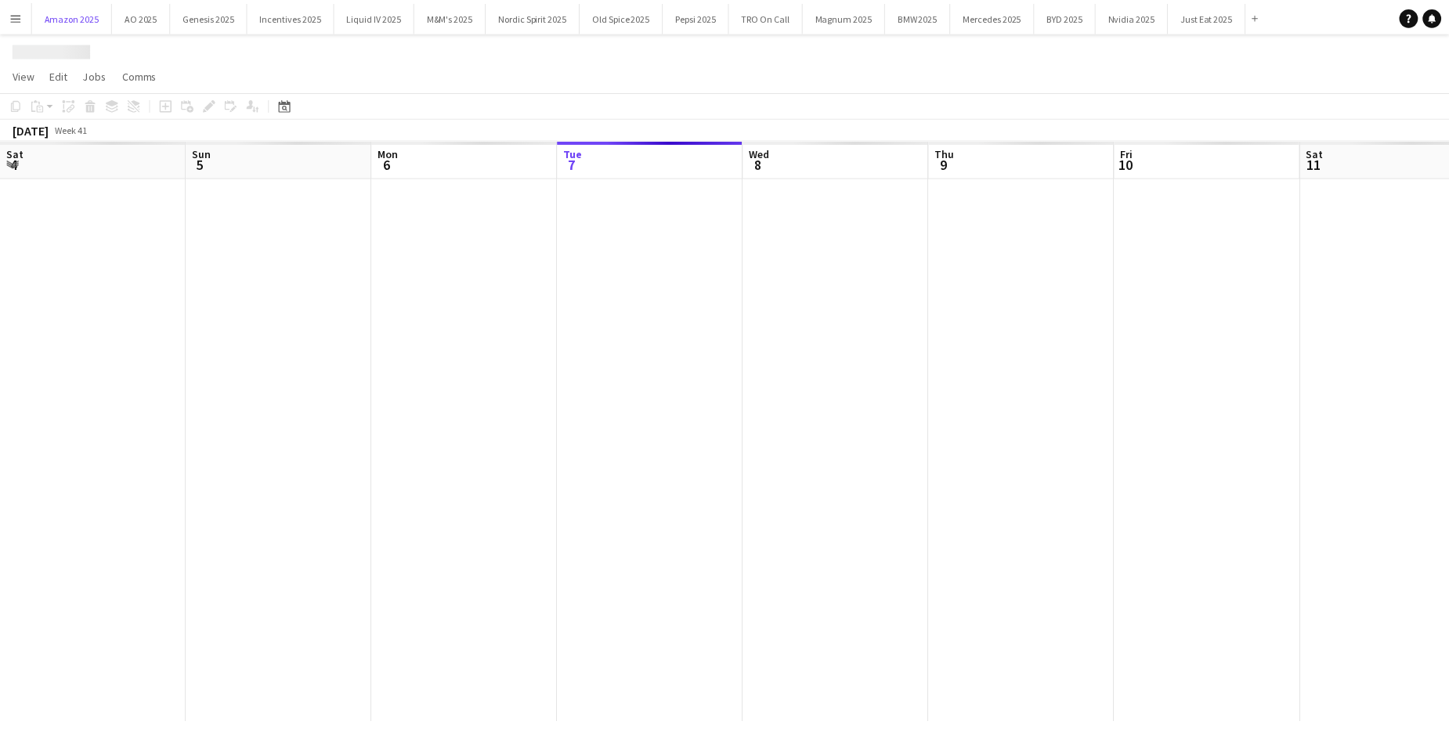
scroll to position [0, 374]
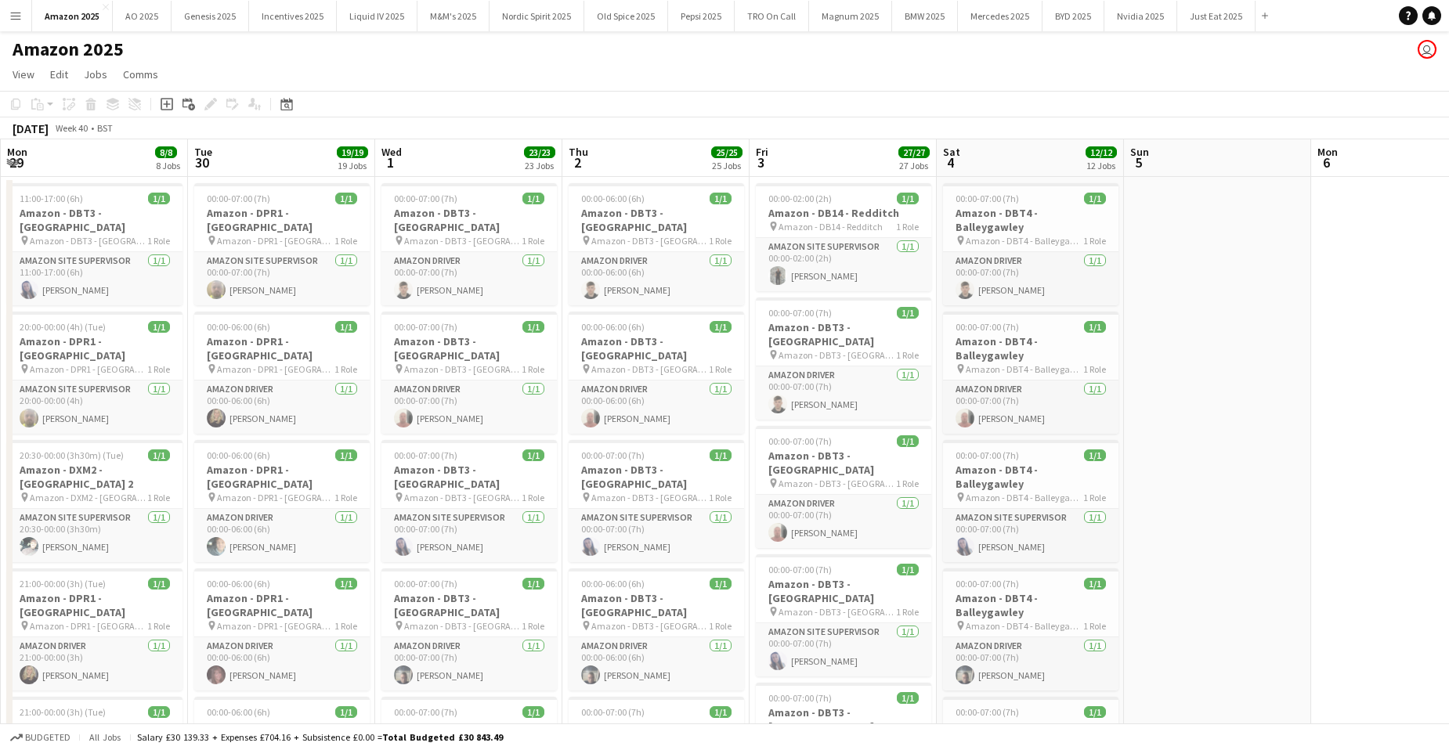
scroll to position [0, 342]
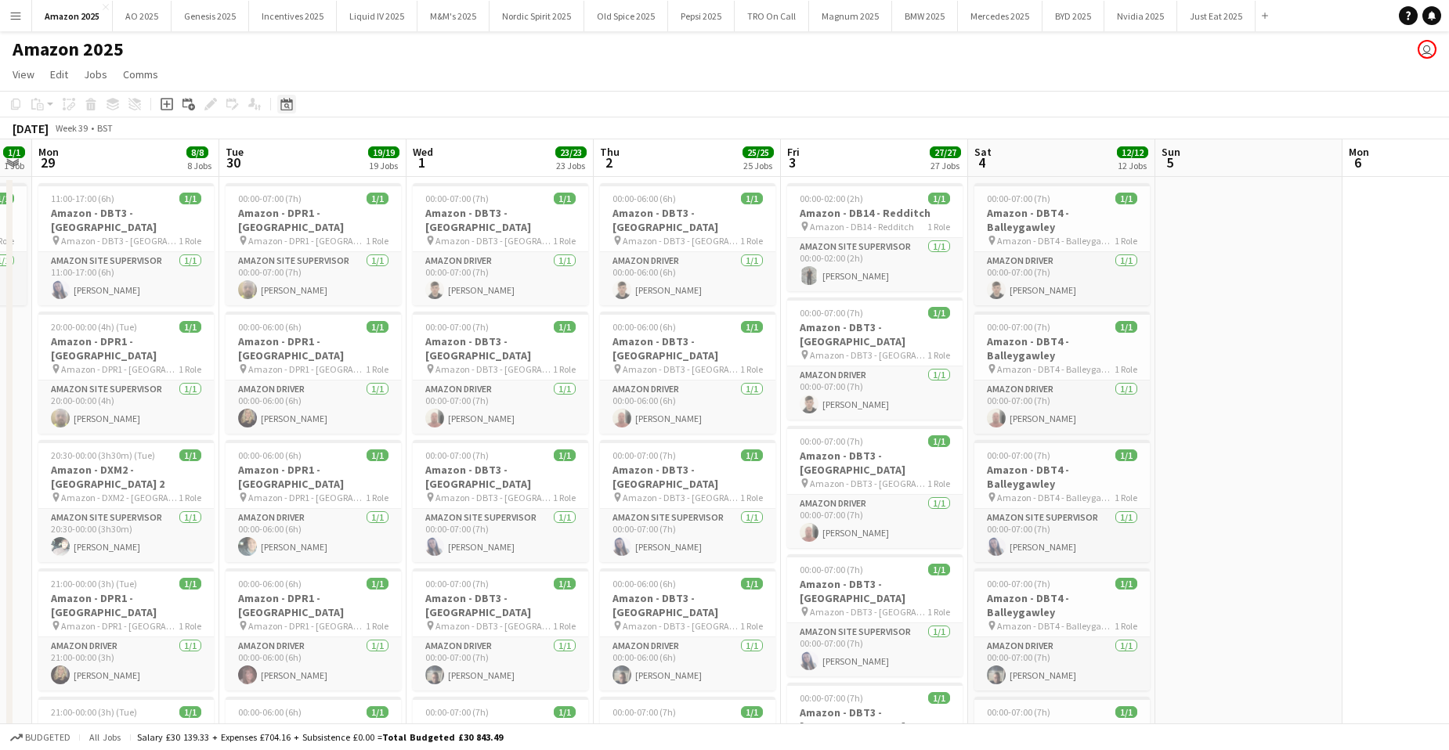
click at [289, 112] on div "Date picker" at bounding box center [286, 104] width 19 height 19
click at [384, 156] on span "Previous month" at bounding box center [381, 158] width 31 height 31
click at [326, 240] on span "3" at bounding box center [331, 238] width 19 height 19
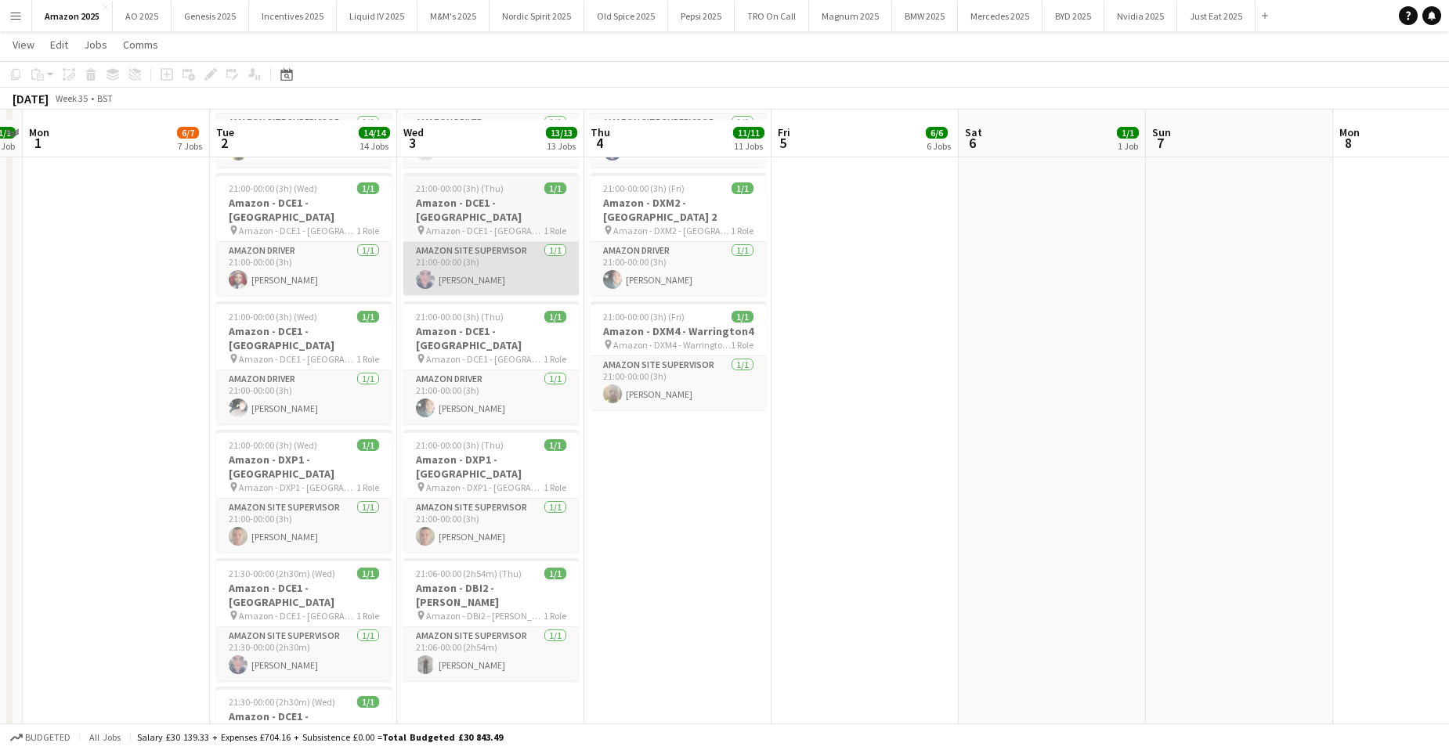
scroll to position [1174, 0]
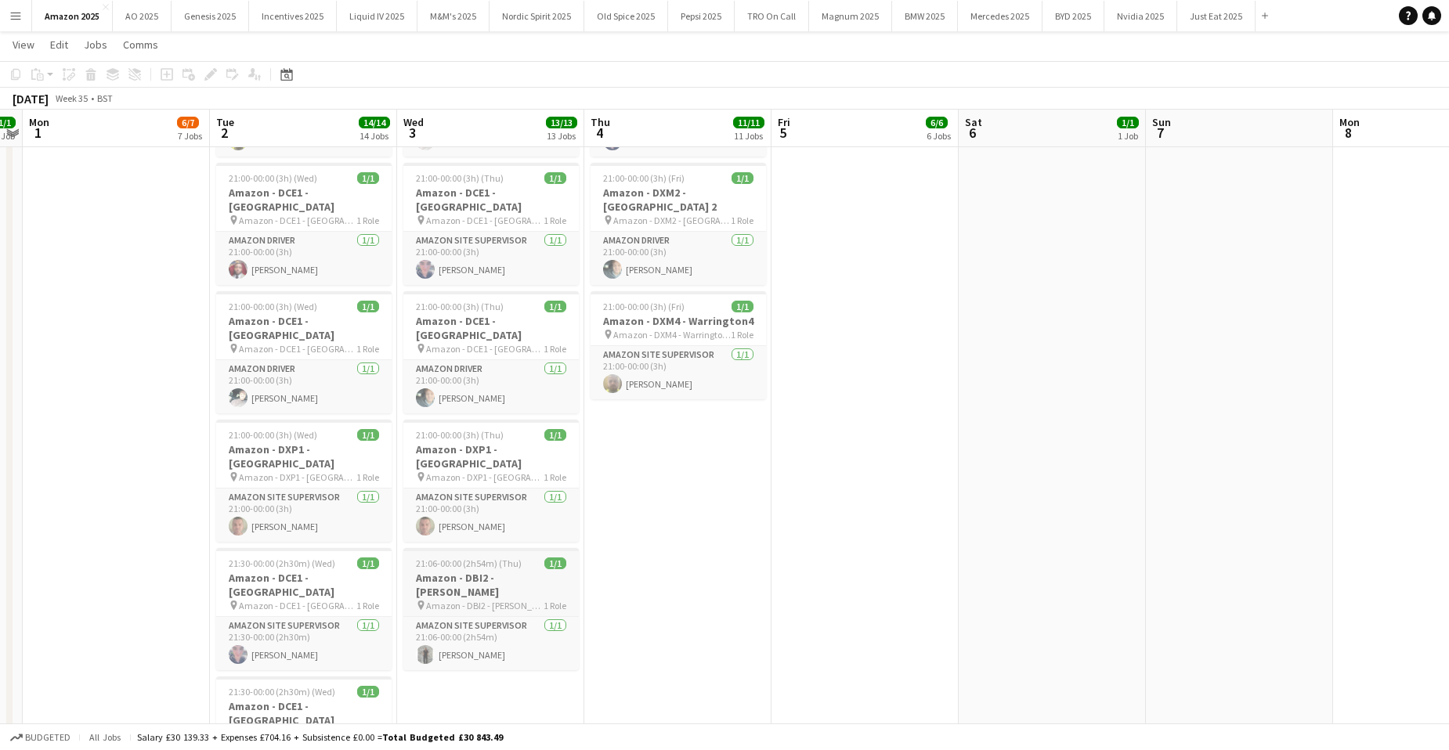
click at [528, 557] on div "21:06-00:00 (2h54m) (Thu) 1/1" at bounding box center [490, 563] width 175 height 12
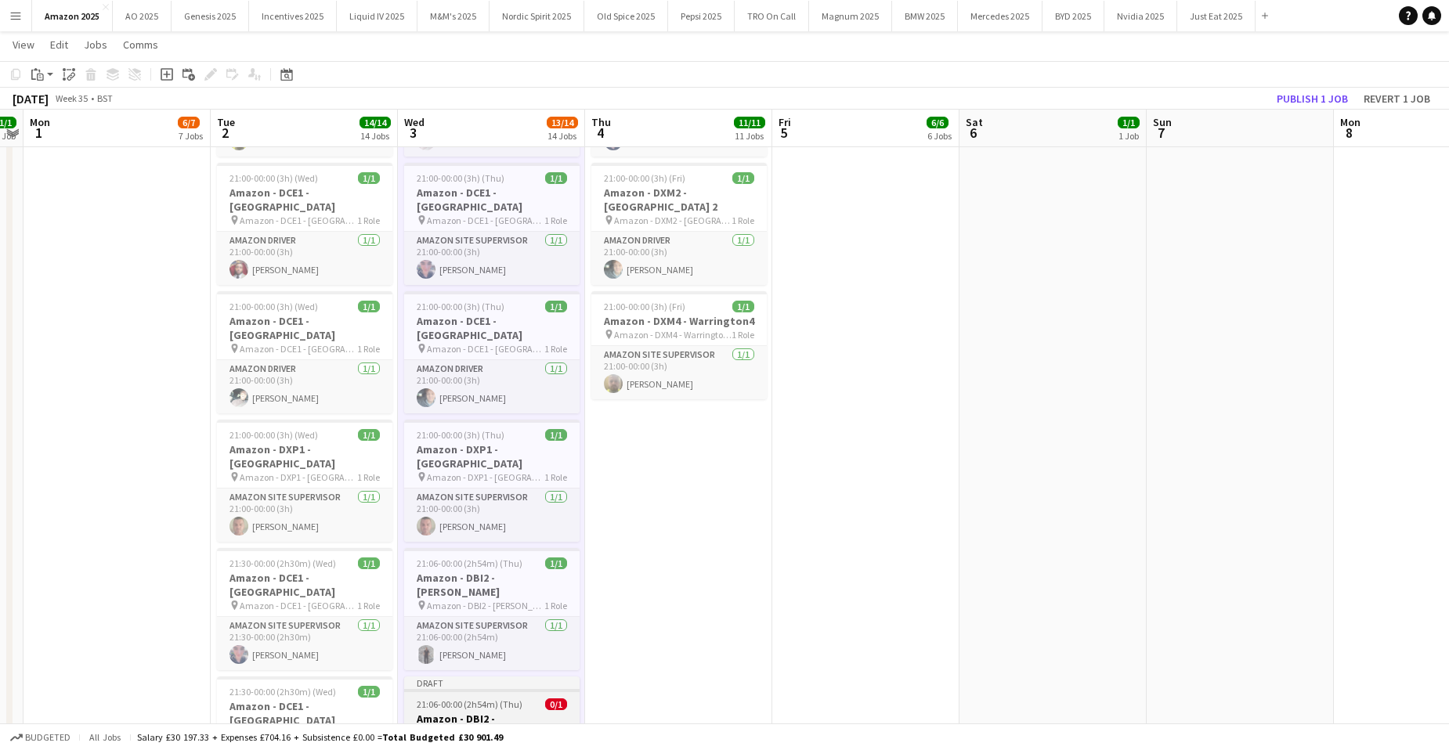
click at [480, 698] on span "21:06-00:00 (2h54m) (Thu)" at bounding box center [470, 704] width 106 height 12
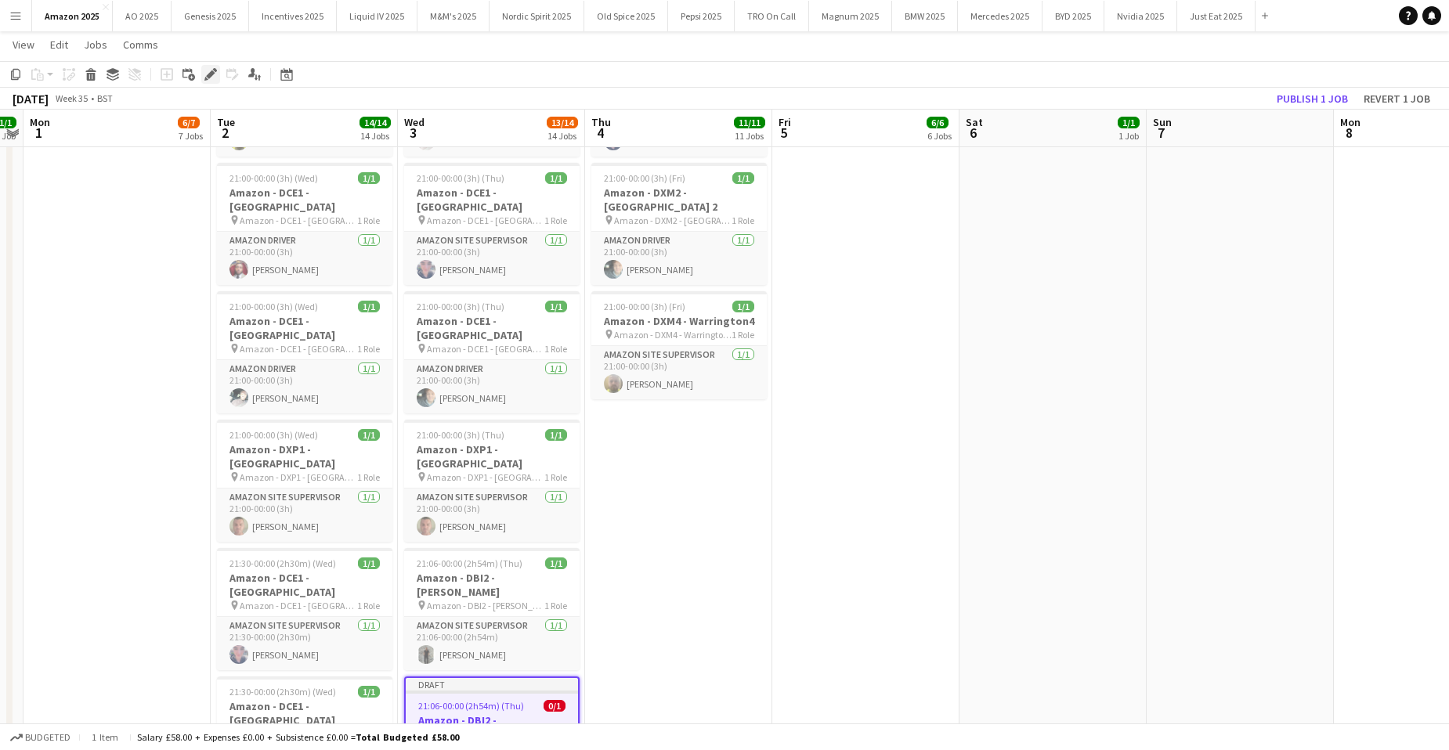
click at [208, 74] on icon at bounding box center [210, 74] width 9 height 9
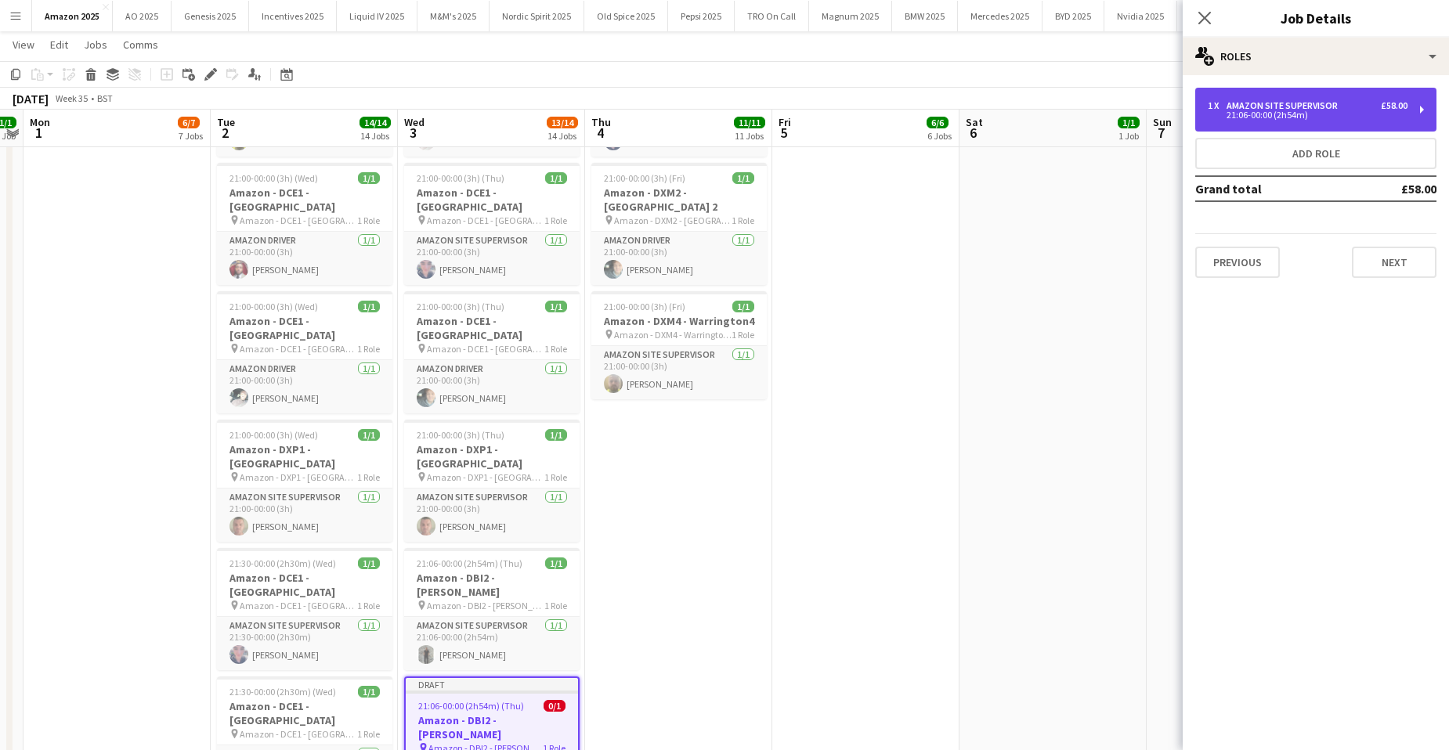
click at [1287, 115] on div "21:06-00:00 (2h54m)" at bounding box center [1307, 115] width 200 height 8
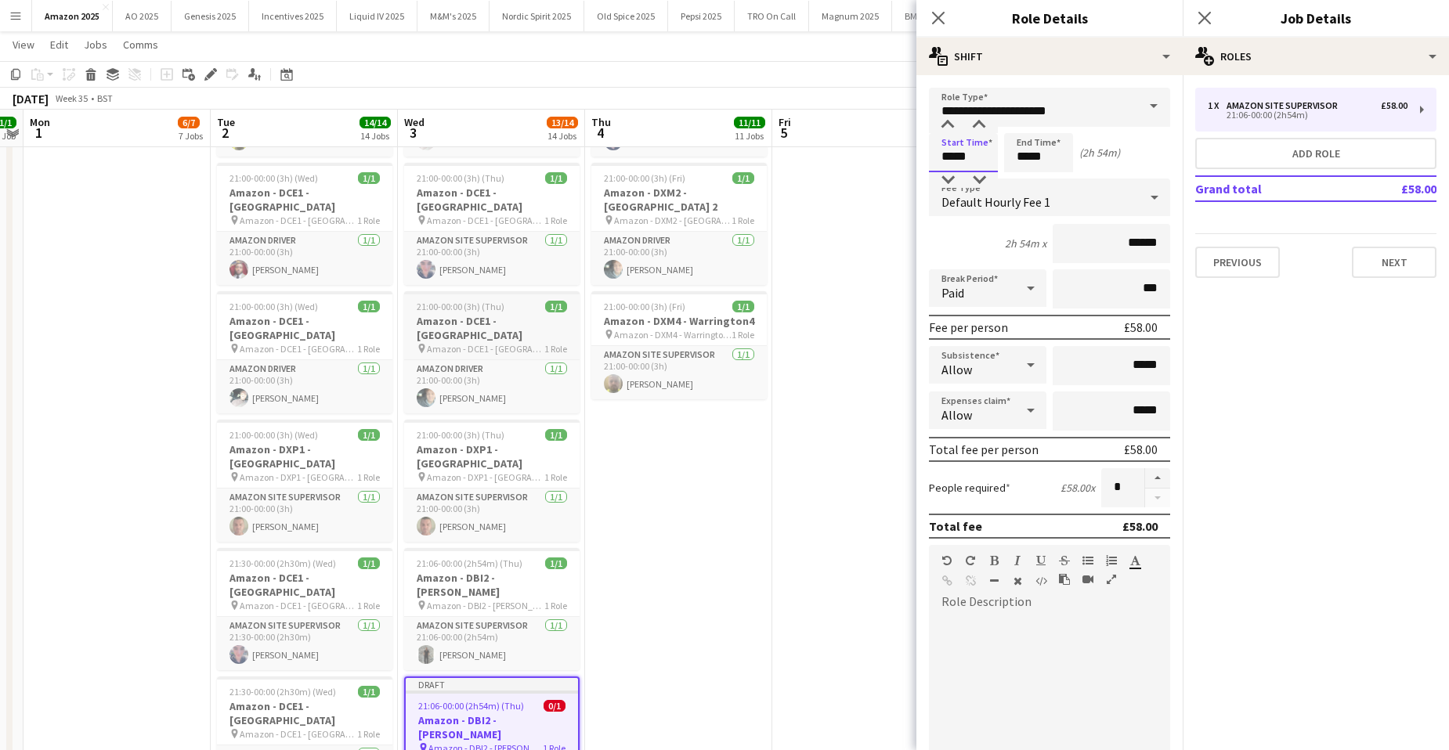
drag, startPoint x: 983, startPoint y: 156, endPoint x: 538, endPoint y: 182, distance: 446.3
click at [546, 176] on body "Menu Boards Boards Boards All jobs Status Workforce Workforce My Workforce Recr…" at bounding box center [724, 692] width 1449 height 3732
type input "*****"
click at [1021, 371] on icon at bounding box center [1030, 364] width 19 height 31
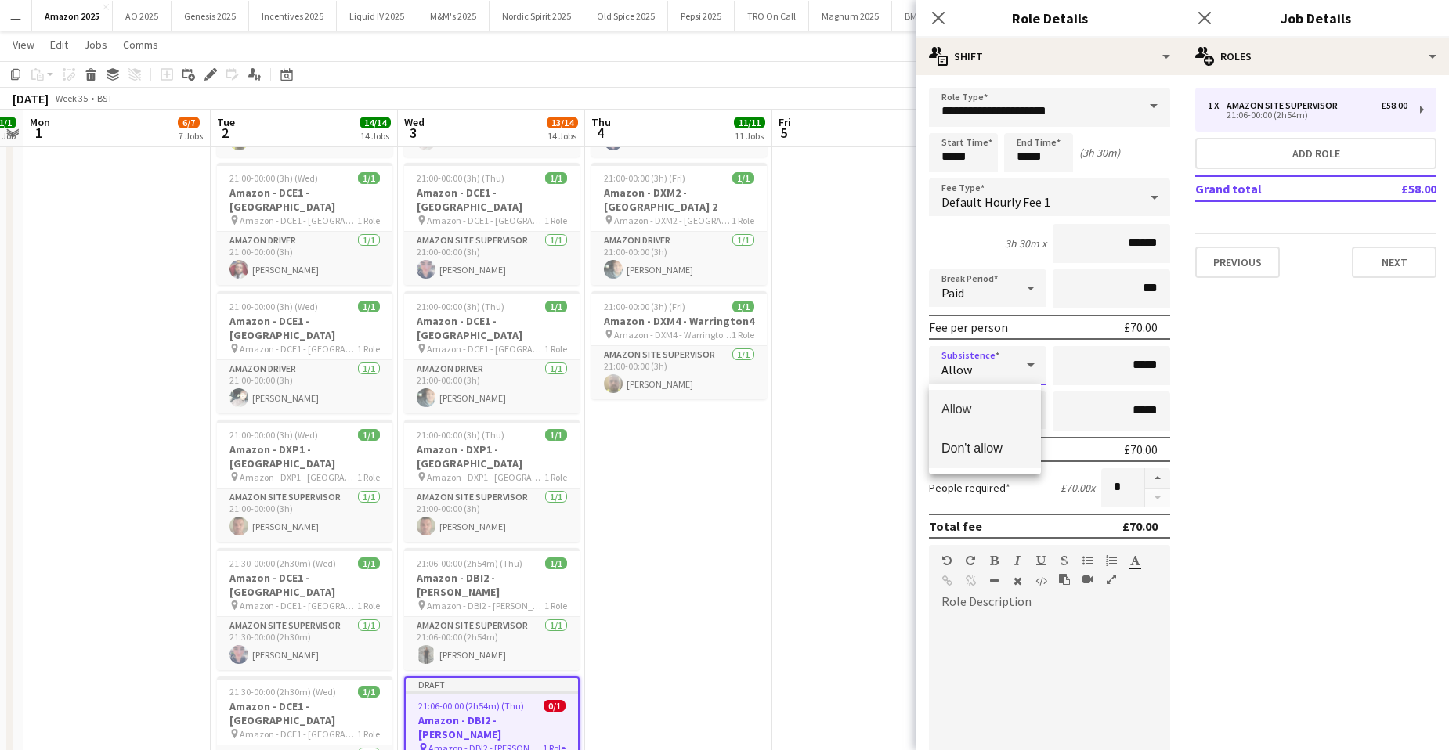
click at [992, 453] on span "Don't allow" at bounding box center [984, 448] width 87 height 15
click at [1021, 413] on icon at bounding box center [1030, 410] width 19 height 31
click at [992, 489] on span "Don't allow" at bounding box center [984, 493] width 87 height 15
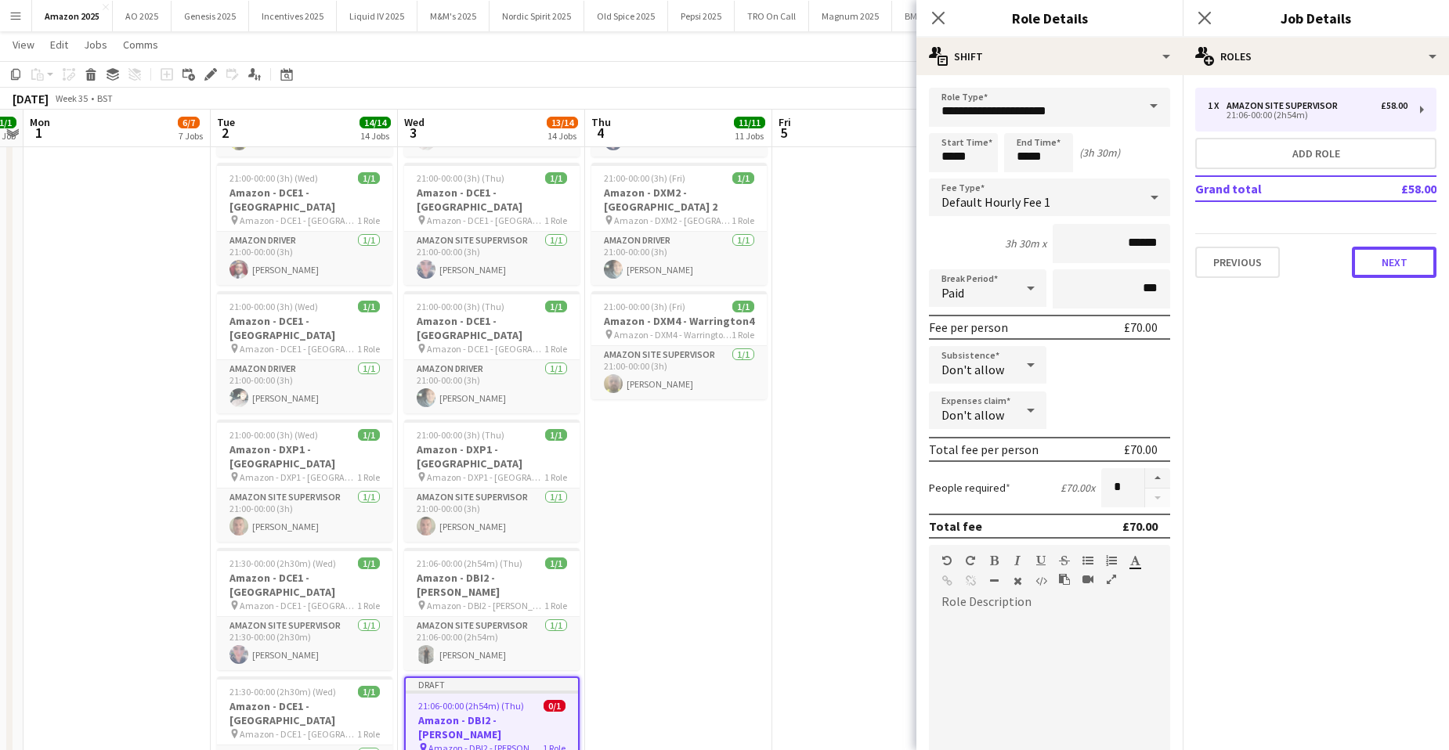
drag, startPoint x: 1405, startPoint y: 262, endPoint x: 1380, endPoint y: 217, distance: 51.9
click at [1406, 262] on button "Next" at bounding box center [1393, 262] width 85 height 31
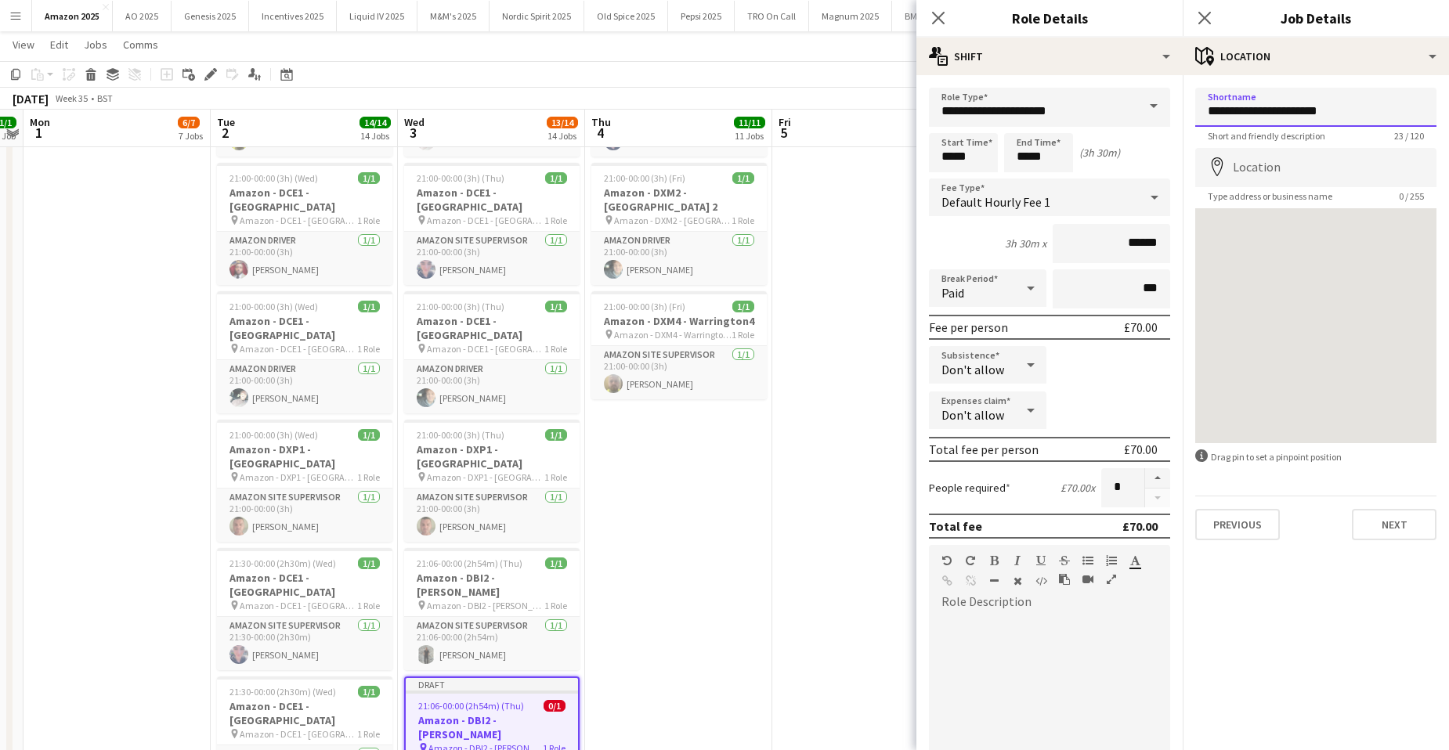
drag, startPoint x: 1260, startPoint y: 111, endPoint x: 1350, endPoint y: 117, distance: 90.2
click at [1350, 117] on input "**********" at bounding box center [1315, 107] width 241 height 39
drag, startPoint x: 1372, startPoint y: 108, endPoint x: 1198, endPoint y: 103, distance: 173.9
click at [1198, 103] on input "**********" at bounding box center [1315, 107] width 241 height 39
type input "**********"
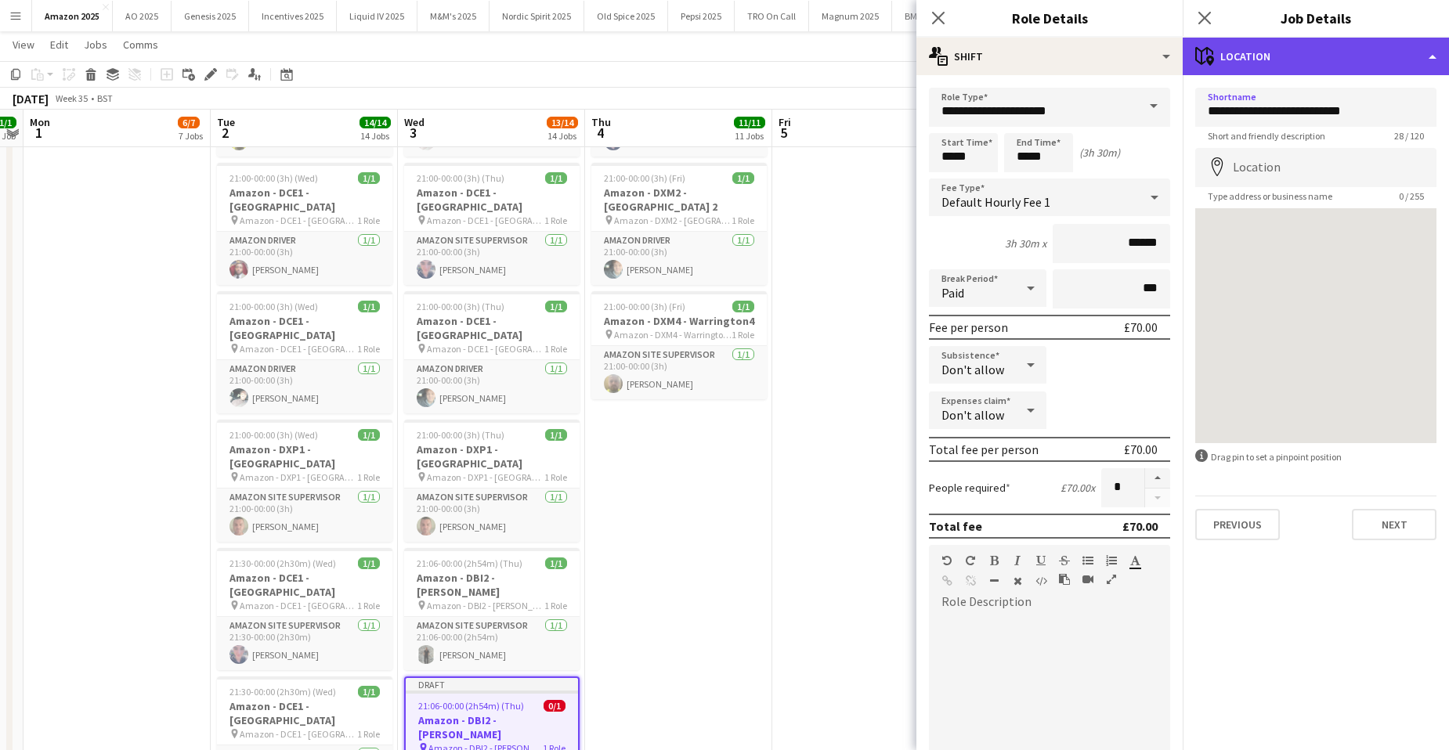
click at [1430, 54] on div "maps-pin-1 Location" at bounding box center [1315, 57] width 266 height 38
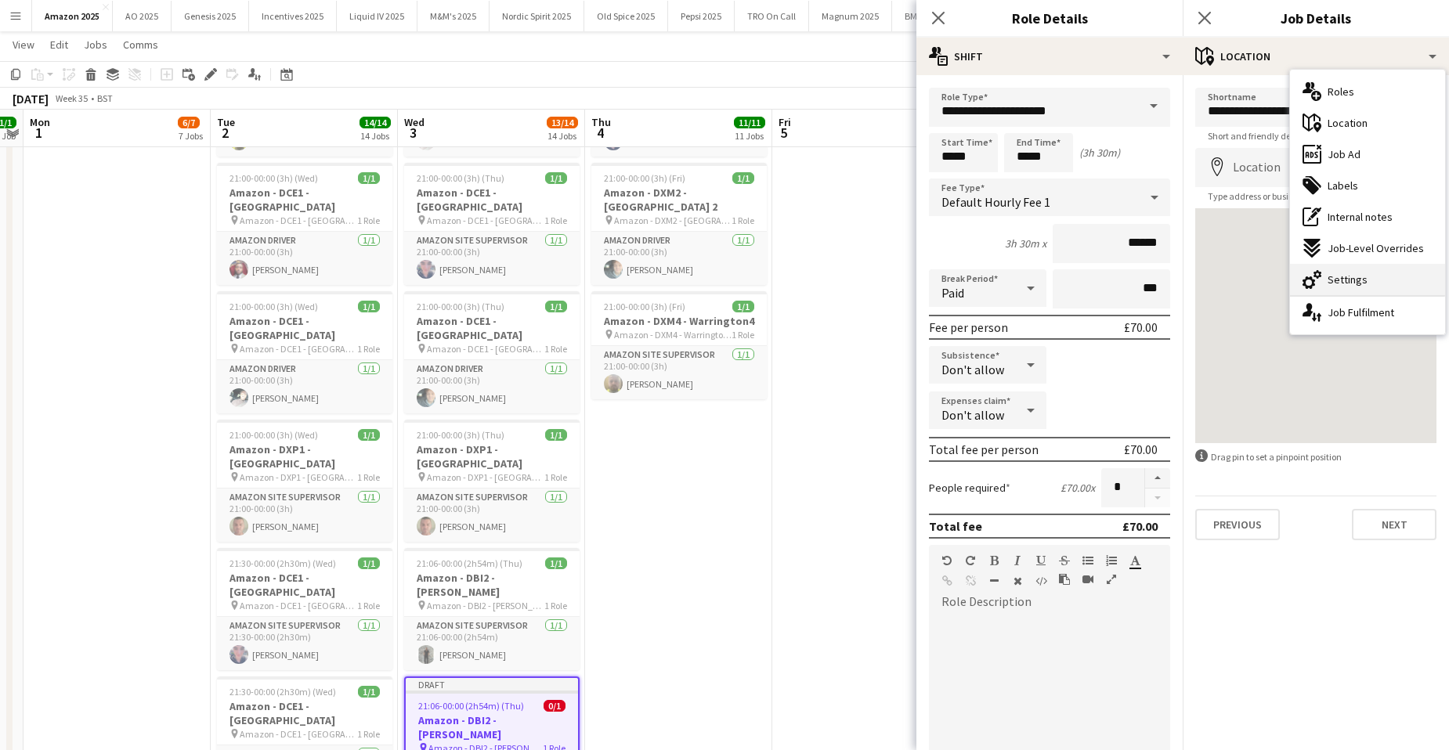
click at [1356, 279] on span "Settings" at bounding box center [1347, 279] width 40 height 14
type input "*******"
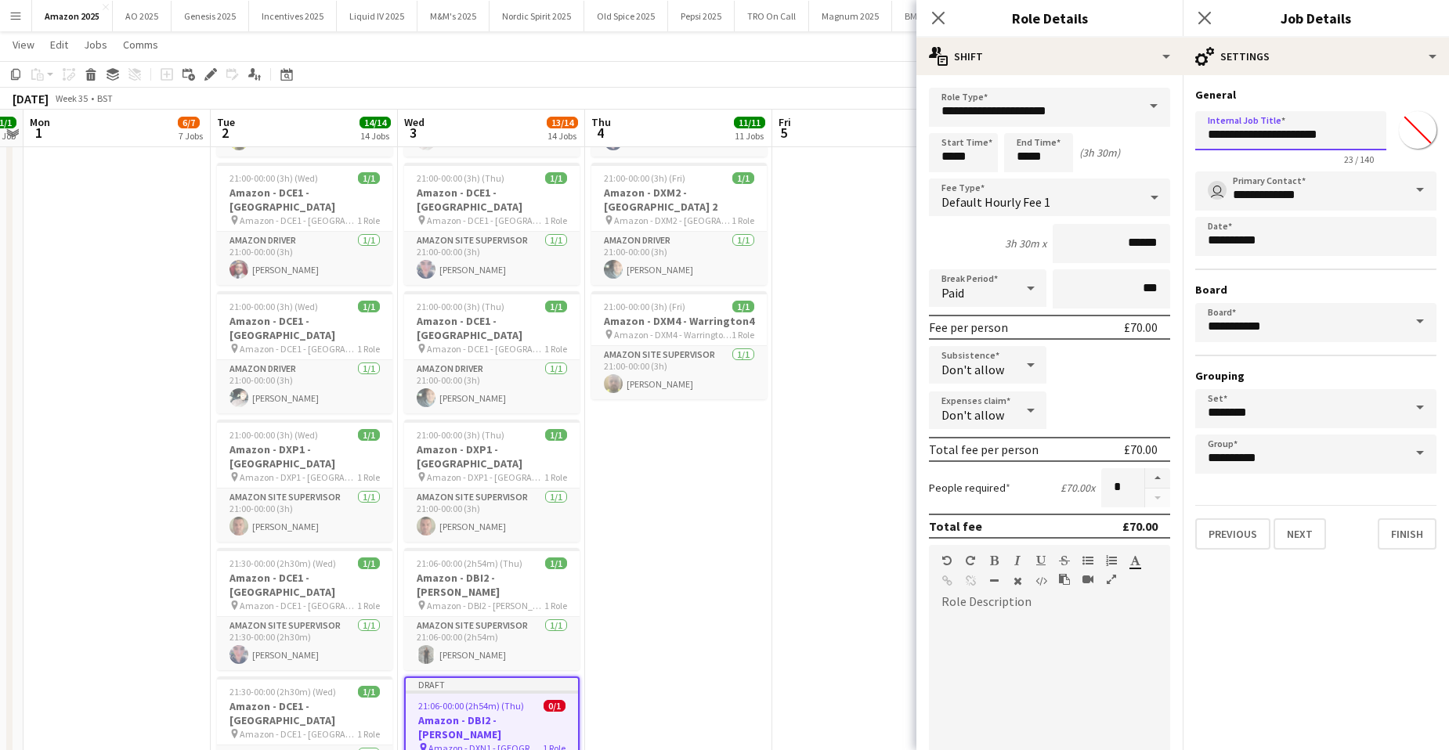
drag, startPoint x: 1350, startPoint y: 131, endPoint x: 1184, endPoint y: 125, distance: 166.1
click at [1186, 127] on form "**********" at bounding box center [1315, 319] width 266 height 462
paste input "*****"
type input "**********"
click at [1202, 16] on icon at bounding box center [1203, 17] width 15 height 15
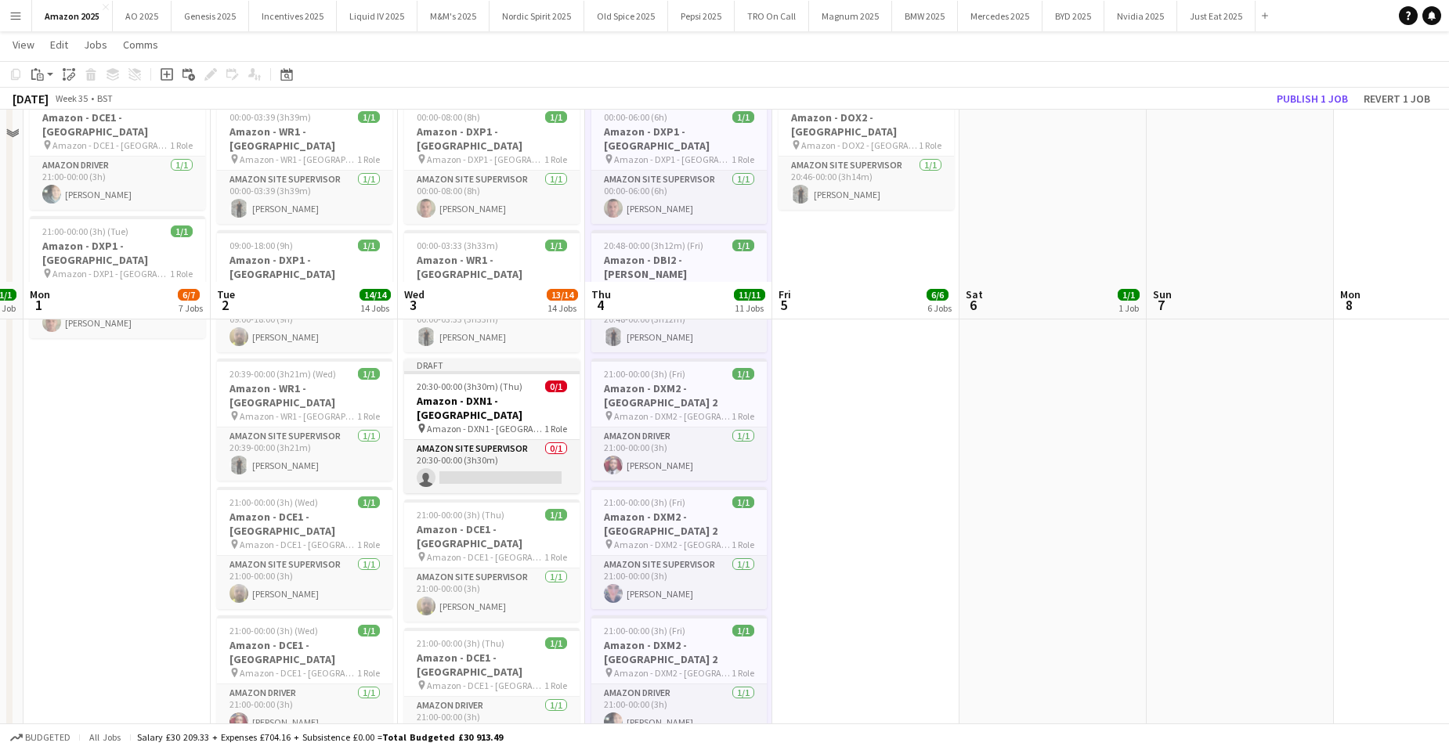
scroll to position [705, 0]
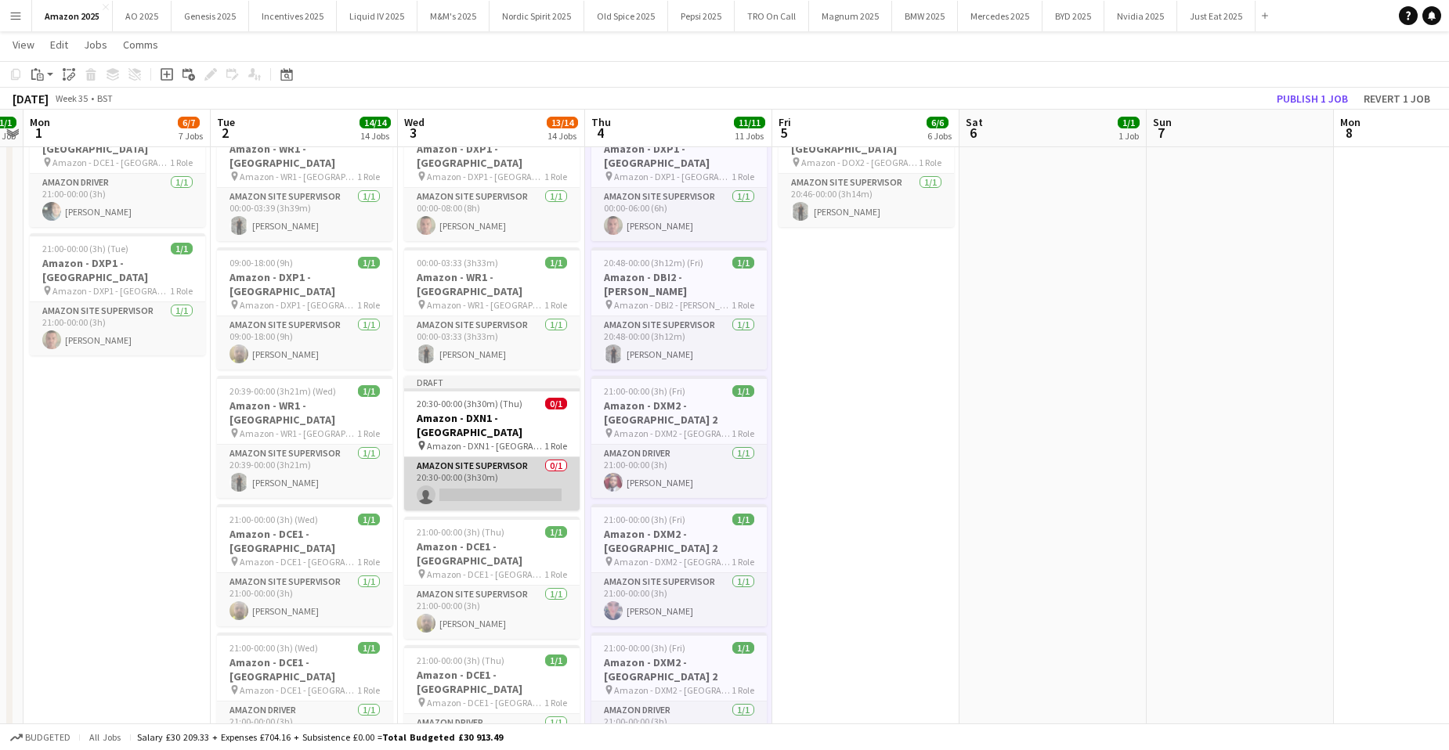
click at [519, 457] on app-card-role "Amazon Site Supervisor 0/1 20:30-00:00 (3h30m) single-neutral-actions" at bounding box center [491, 483] width 175 height 53
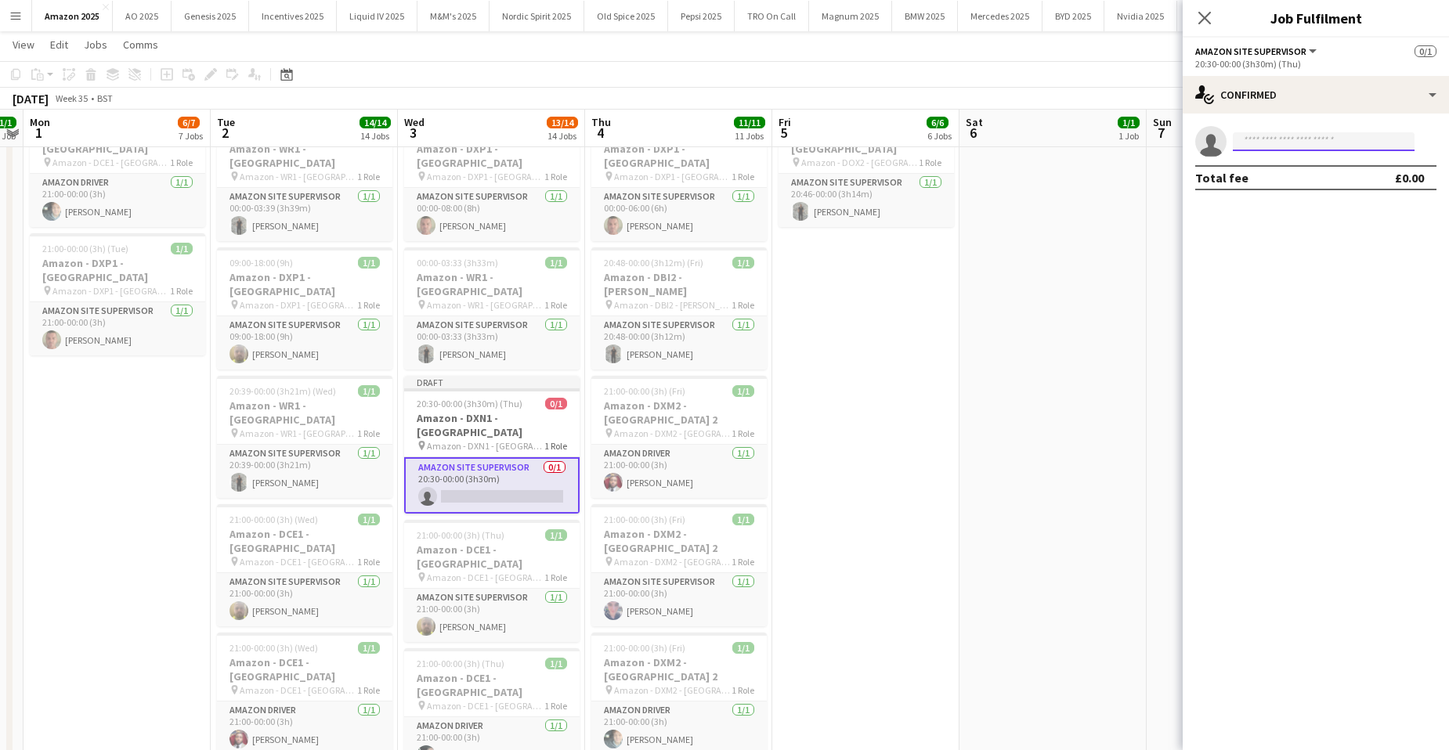
click at [1268, 142] on input at bounding box center [1323, 141] width 182 height 19
type input "****"
click at [1269, 168] on span "[PERSON_NAME]" at bounding box center [1290, 163] width 90 height 13
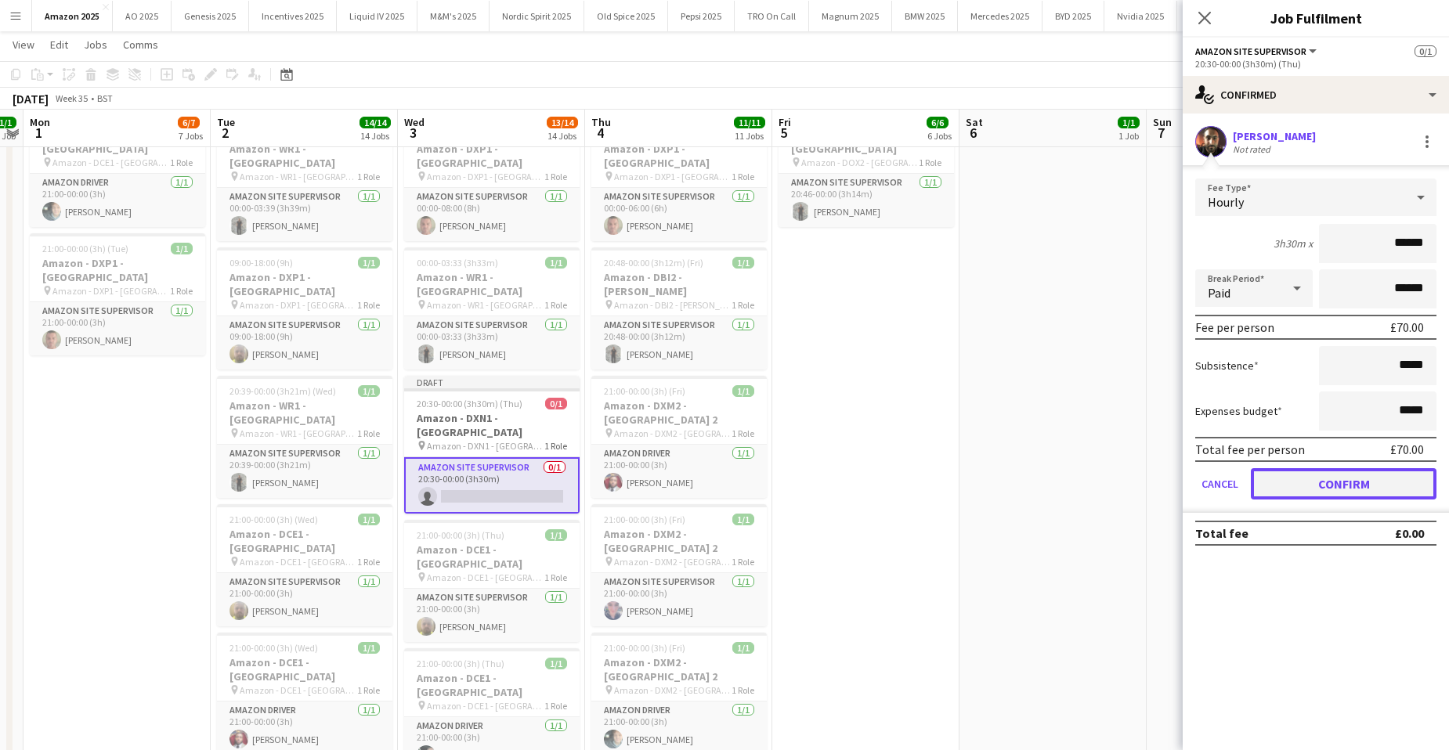
click at [1357, 486] on button "Confirm" at bounding box center [1343, 483] width 186 height 31
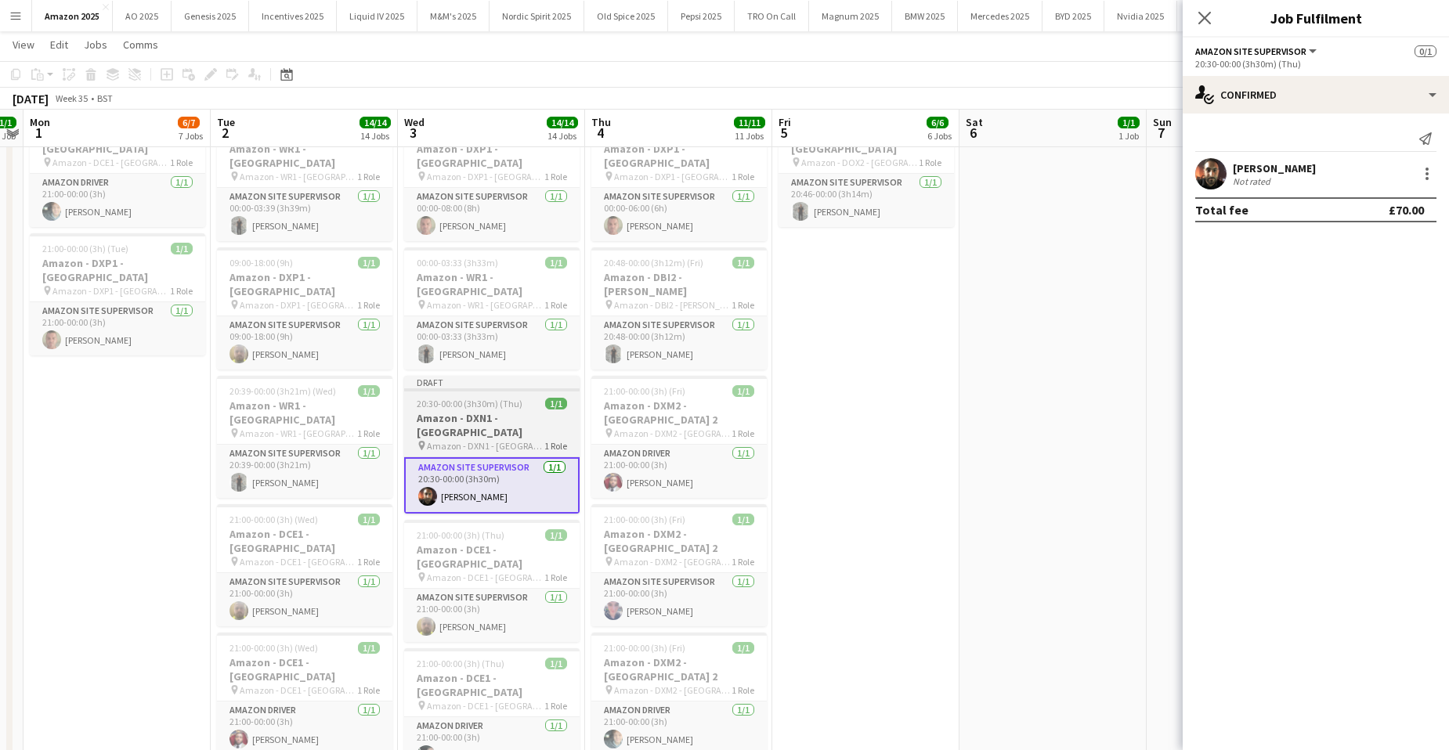
click at [508, 398] on span "20:30-00:00 (3h30m) (Thu)" at bounding box center [470, 404] width 106 height 12
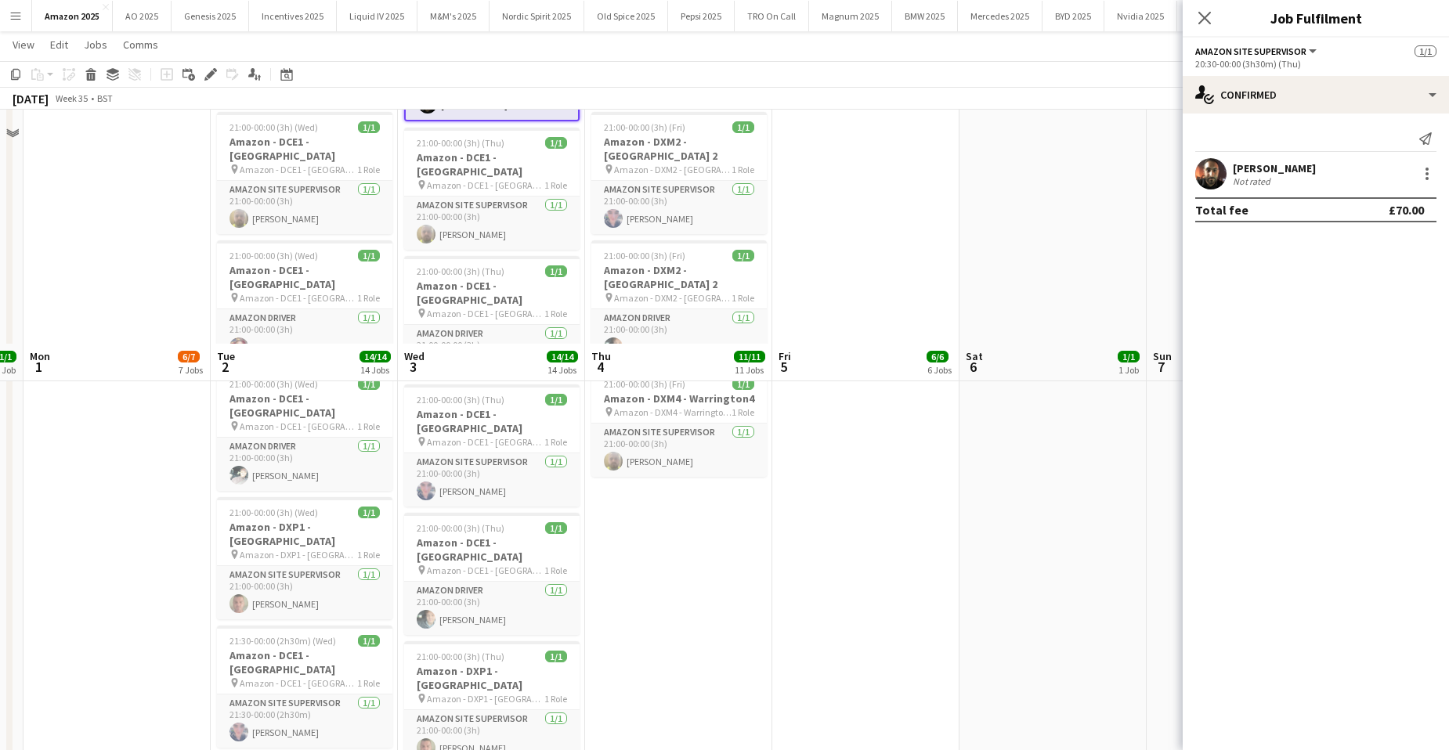
scroll to position [1331, 0]
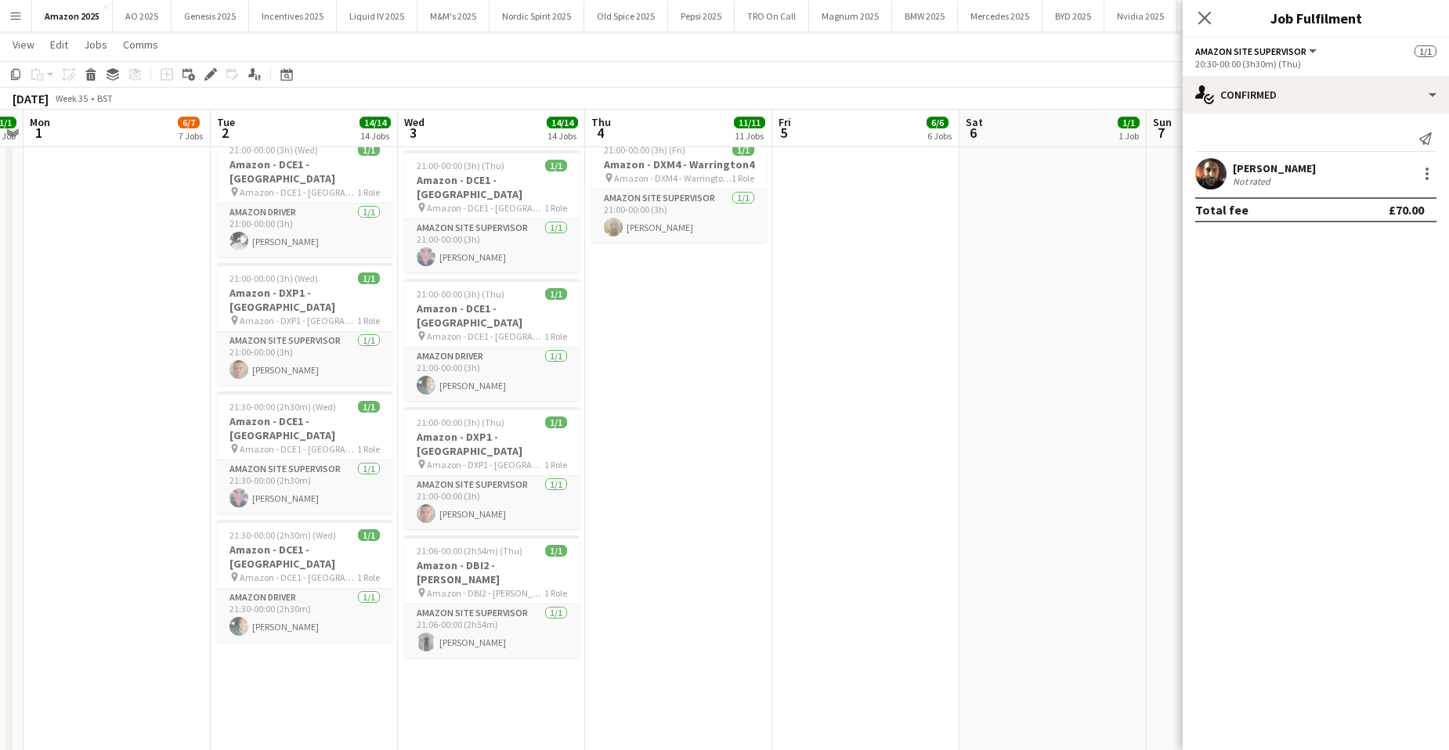
click at [695, 366] on app-date-cell "00:00-03:47 (3h47m) 1/1 Amazon - DBI2 - Tyesley pin Amazon - DBI2 - Tyesley 1 R…" at bounding box center [678, 609] width 187 height 3530
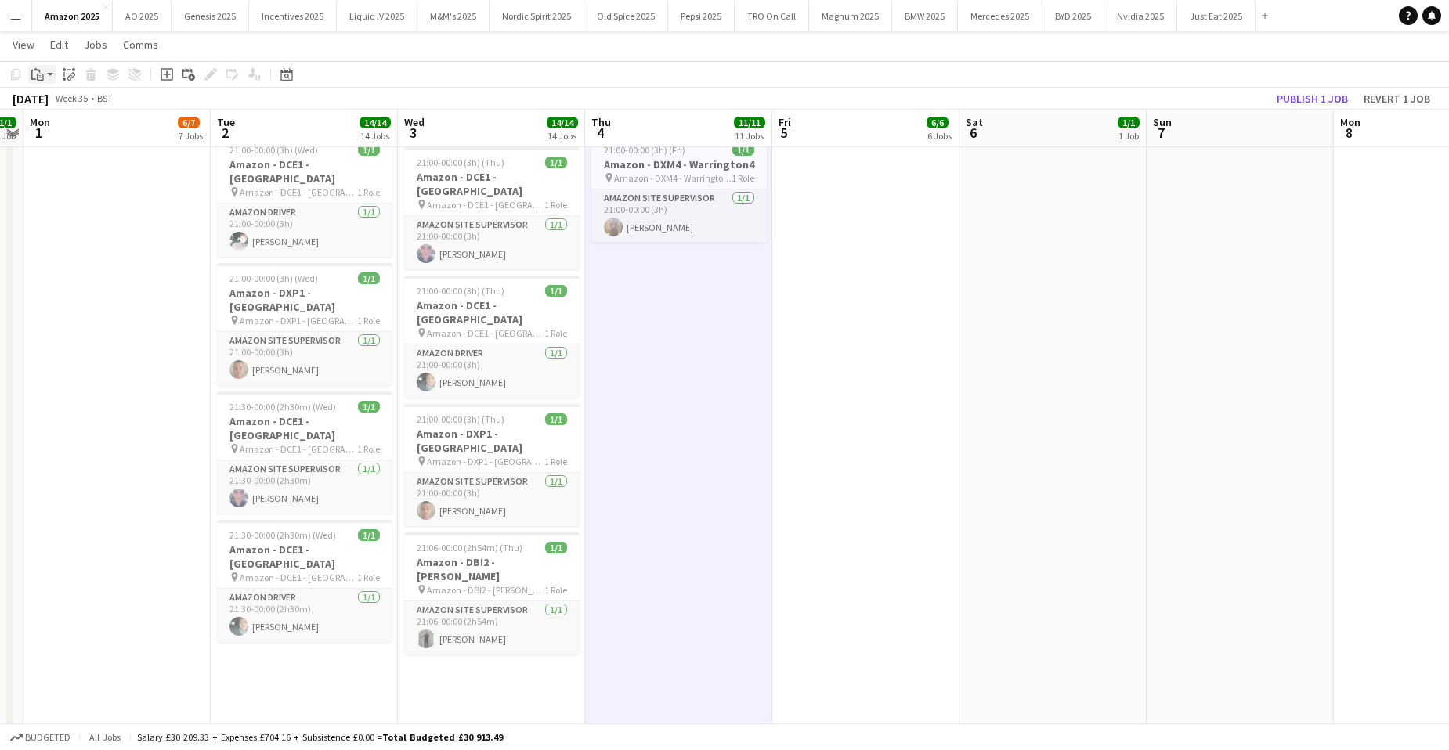
click at [49, 74] on app-action-btn "Paste" at bounding box center [42, 74] width 28 height 19
click at [62, 135] on link "Paste with crew Ctrl+Shift+V" at bounding box center [114, 131] width 147 height 14
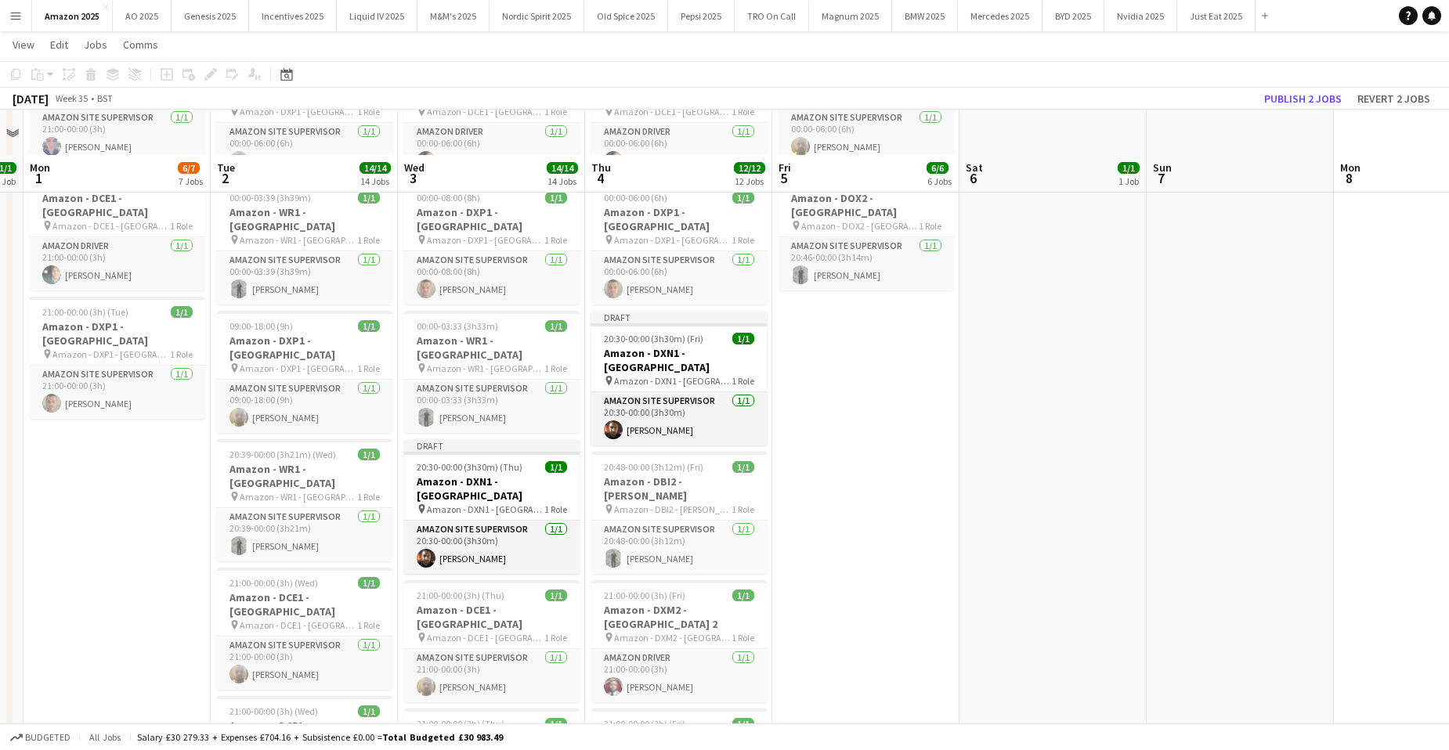
scroll to position [626, 0]
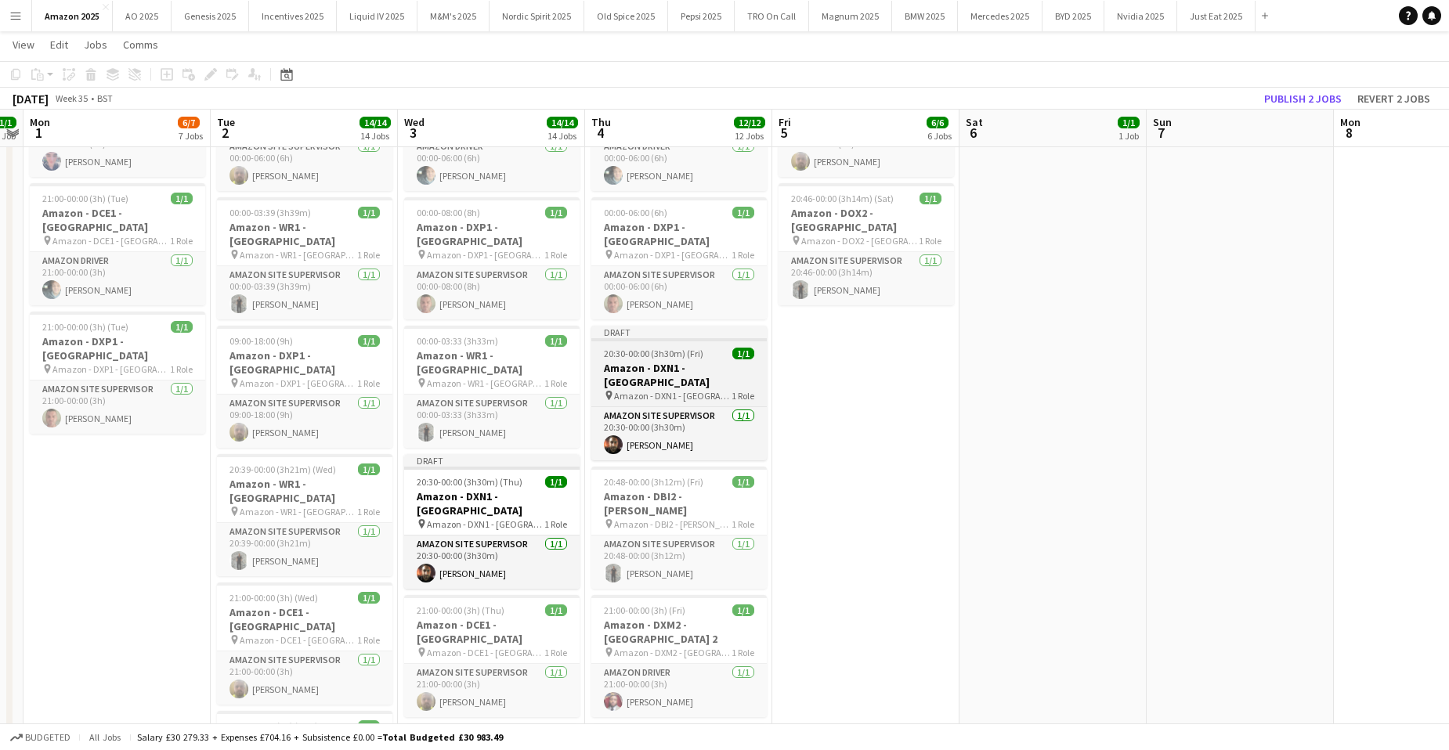
click at [683, 361] on h3 "Amazon - DXN1 - [GEOGRAPHIC_DATA]" at bounding box center [678, 375] width 175 height 28
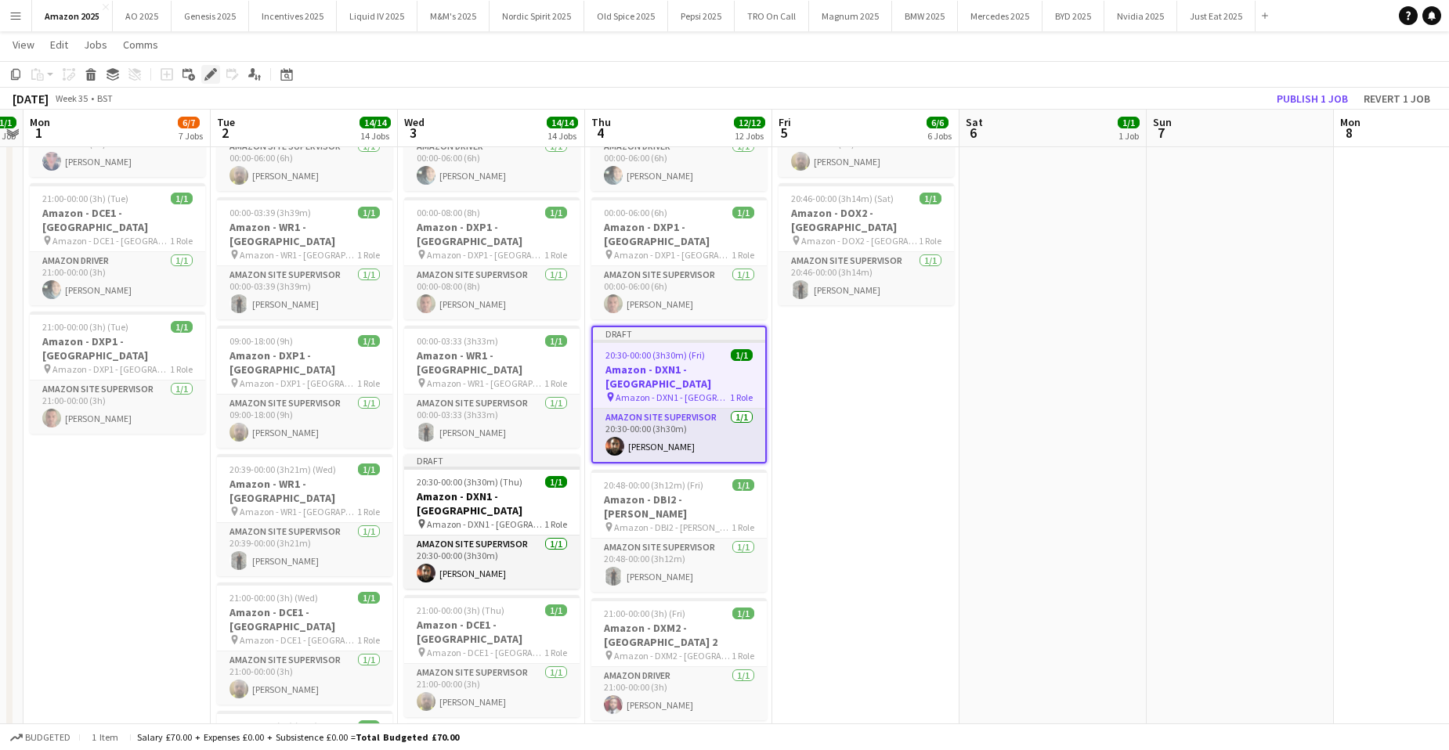
click at [214, 73] on icon at bounding box center [210, 74] width 9 height 9
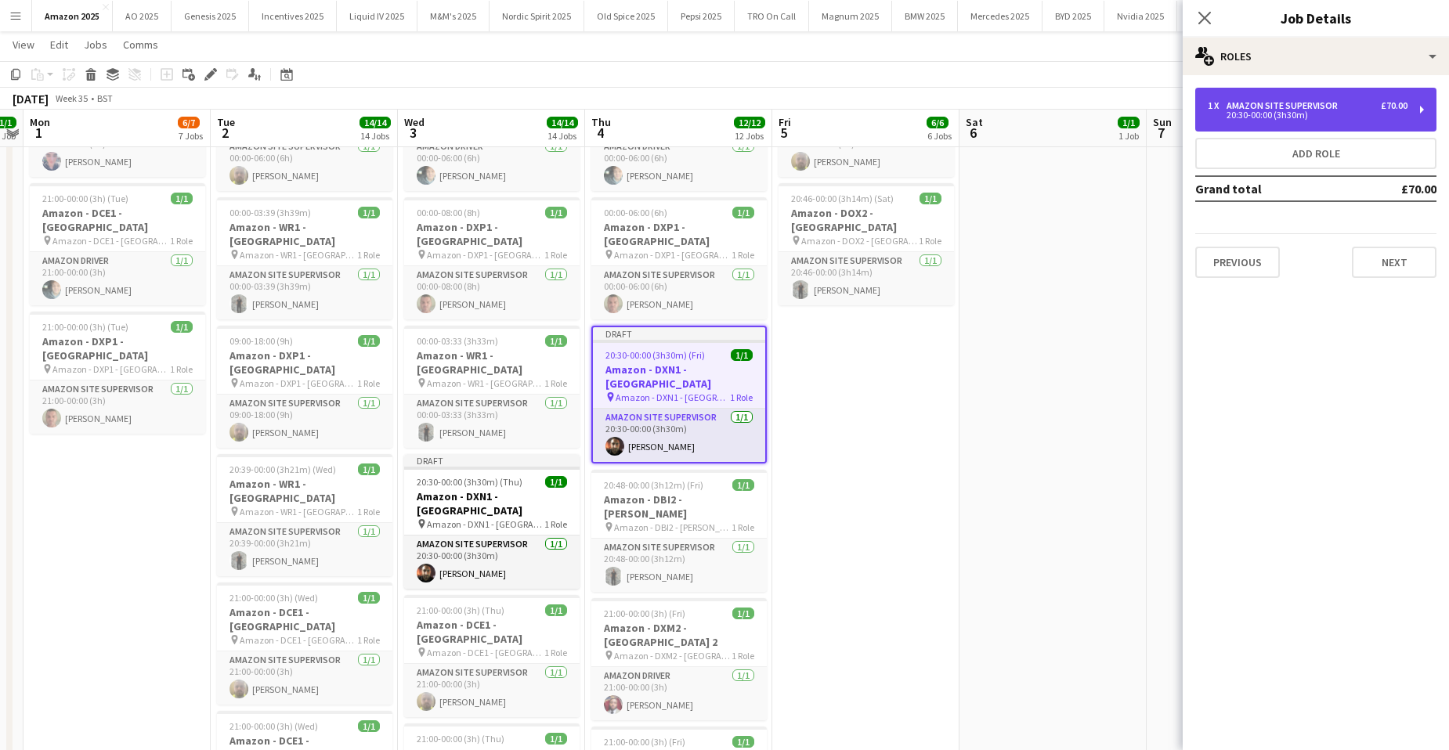
click at [1289, 111] on div "20:30-00:00 (3h30m)" at bounding box center [1307, 115] width 200 height 8
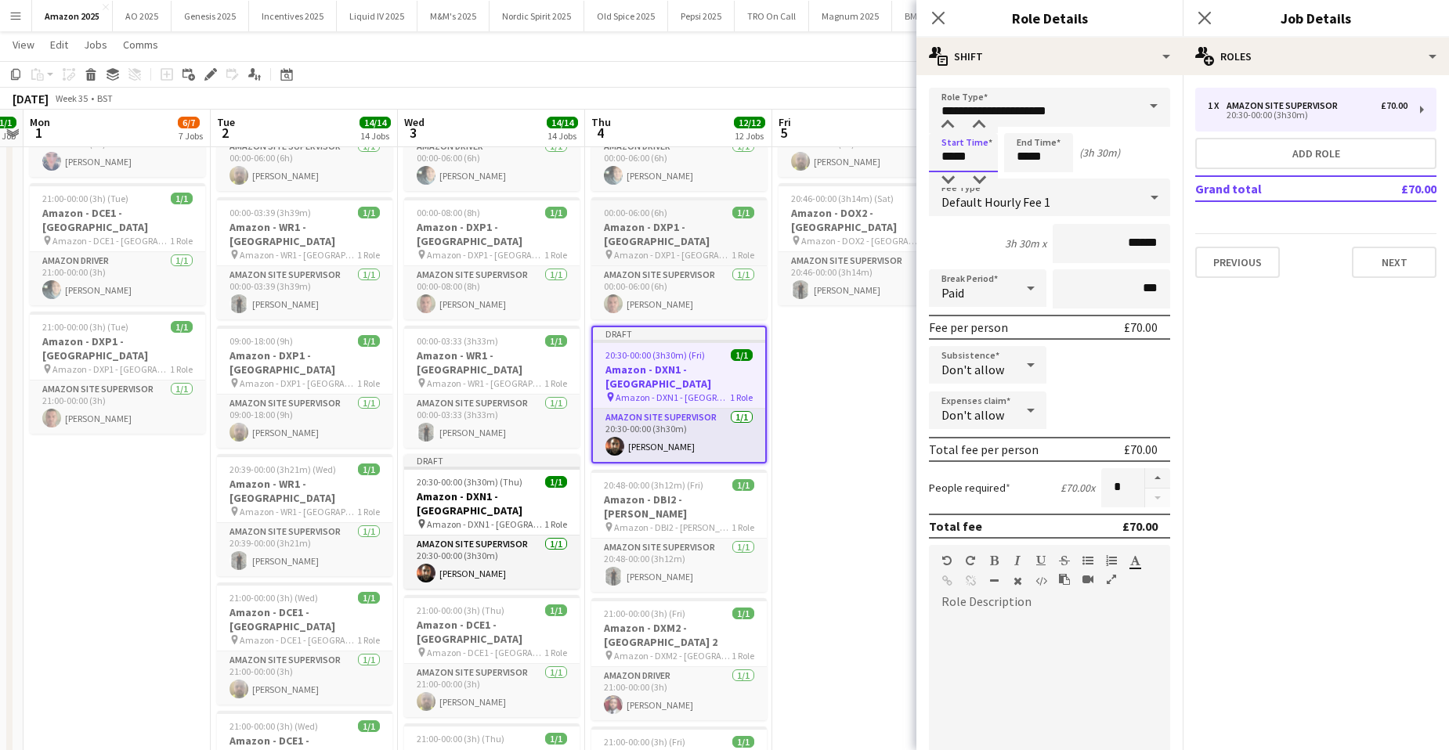
drag, startPoint x: 990, startPoint y: 155, endPoint x: 711, endPoint y: 154, distance: 279.5
type input "*****"
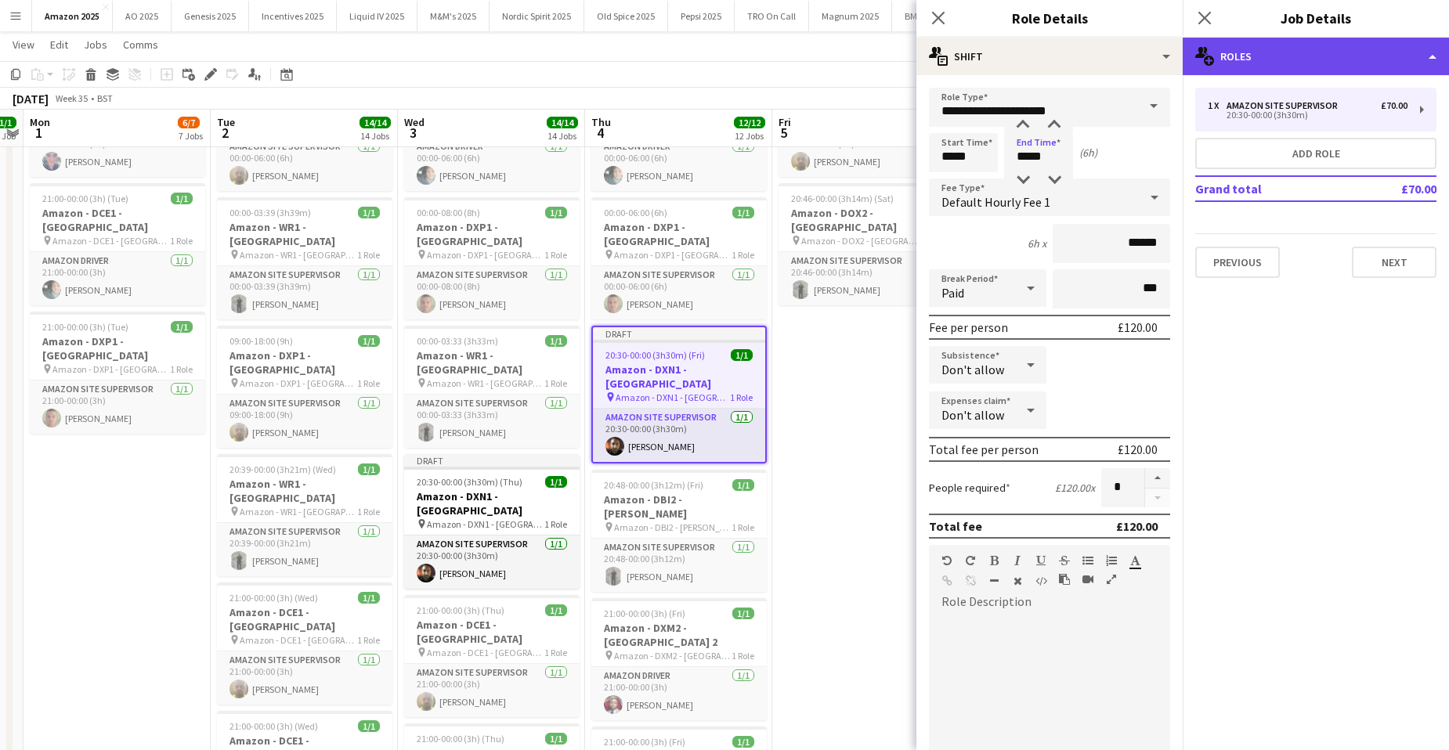
click at [1381, 60] on div "multiple-users-add Roles" at bounding box center [1315, 57] width 266 height 38
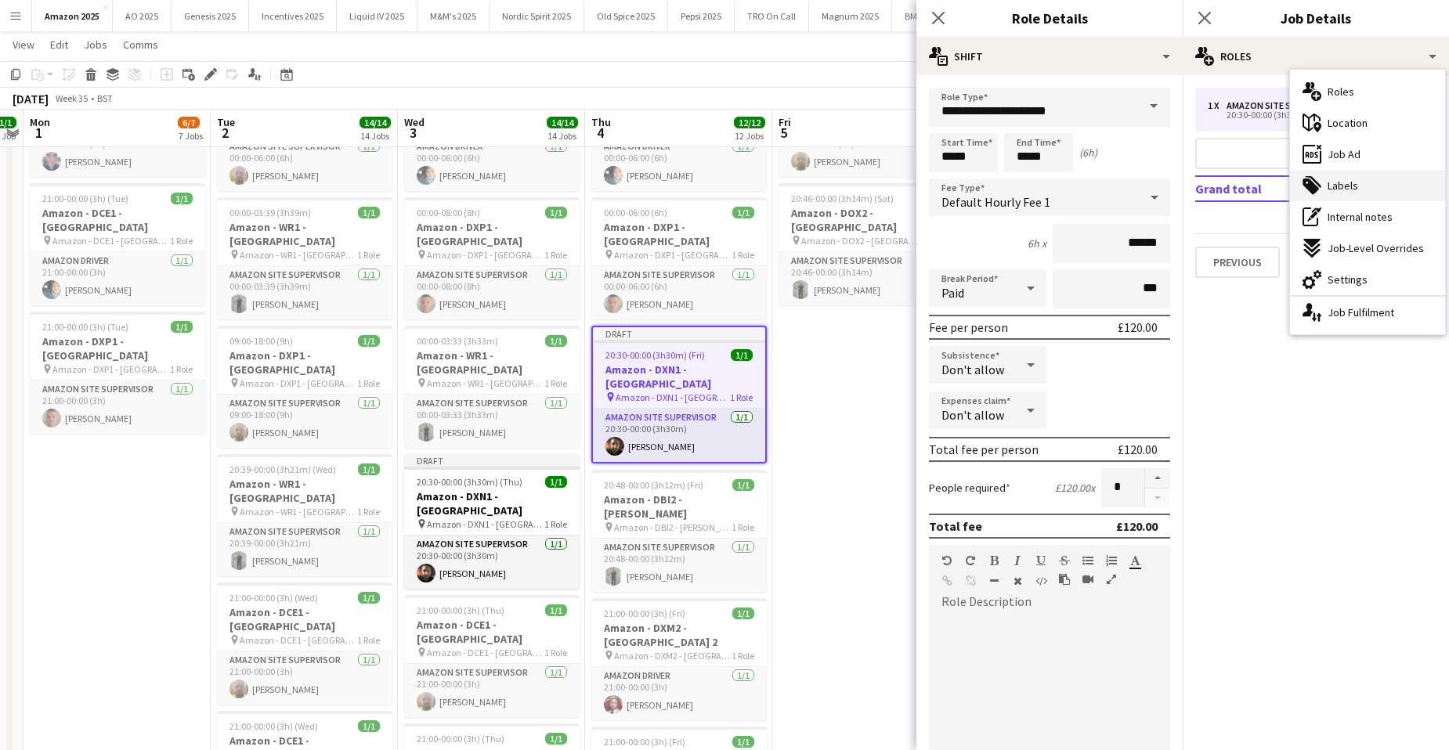
click at [1329, 187] on span "Labels" at bounding box center [1342, 186] width 31 height 14
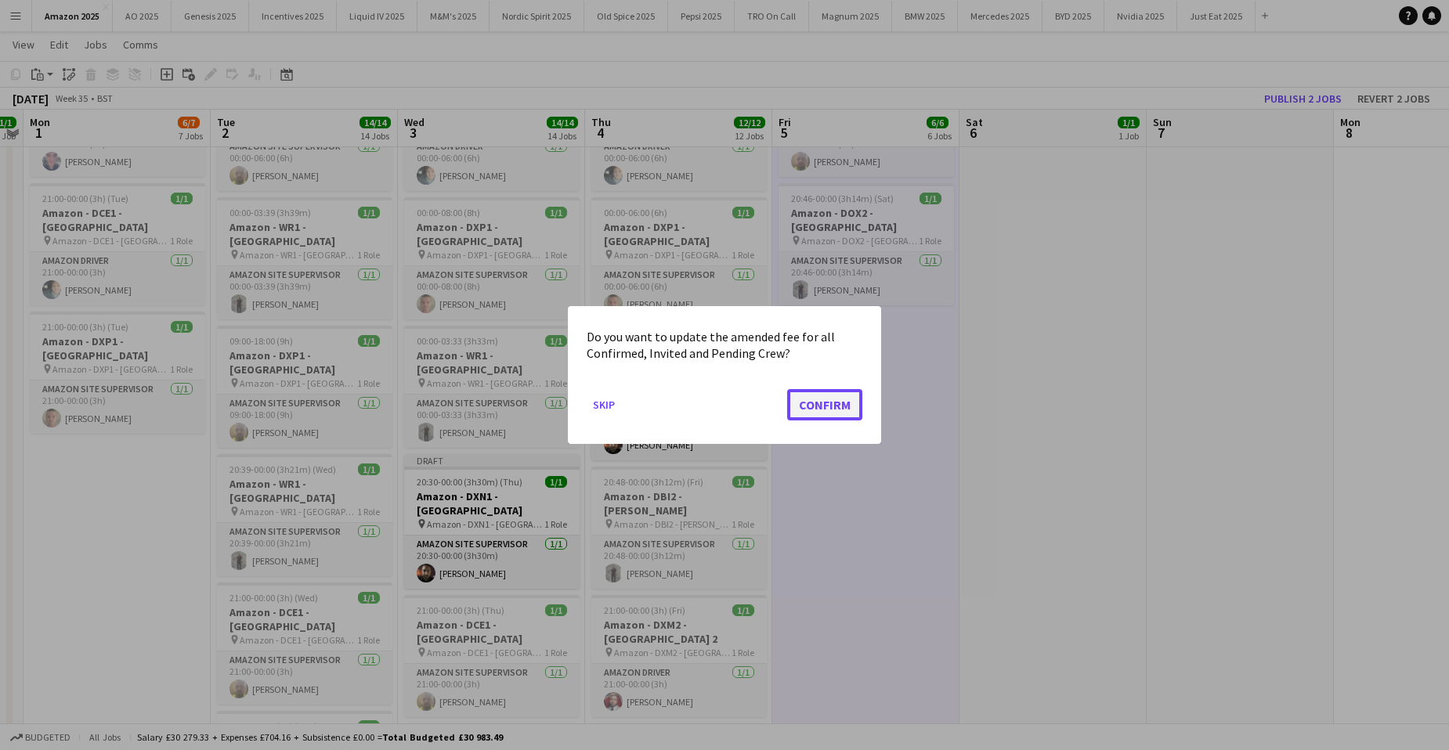
click at [824, 411] on button "Confirm" at bounding box center [824, 404] width 75 height 31
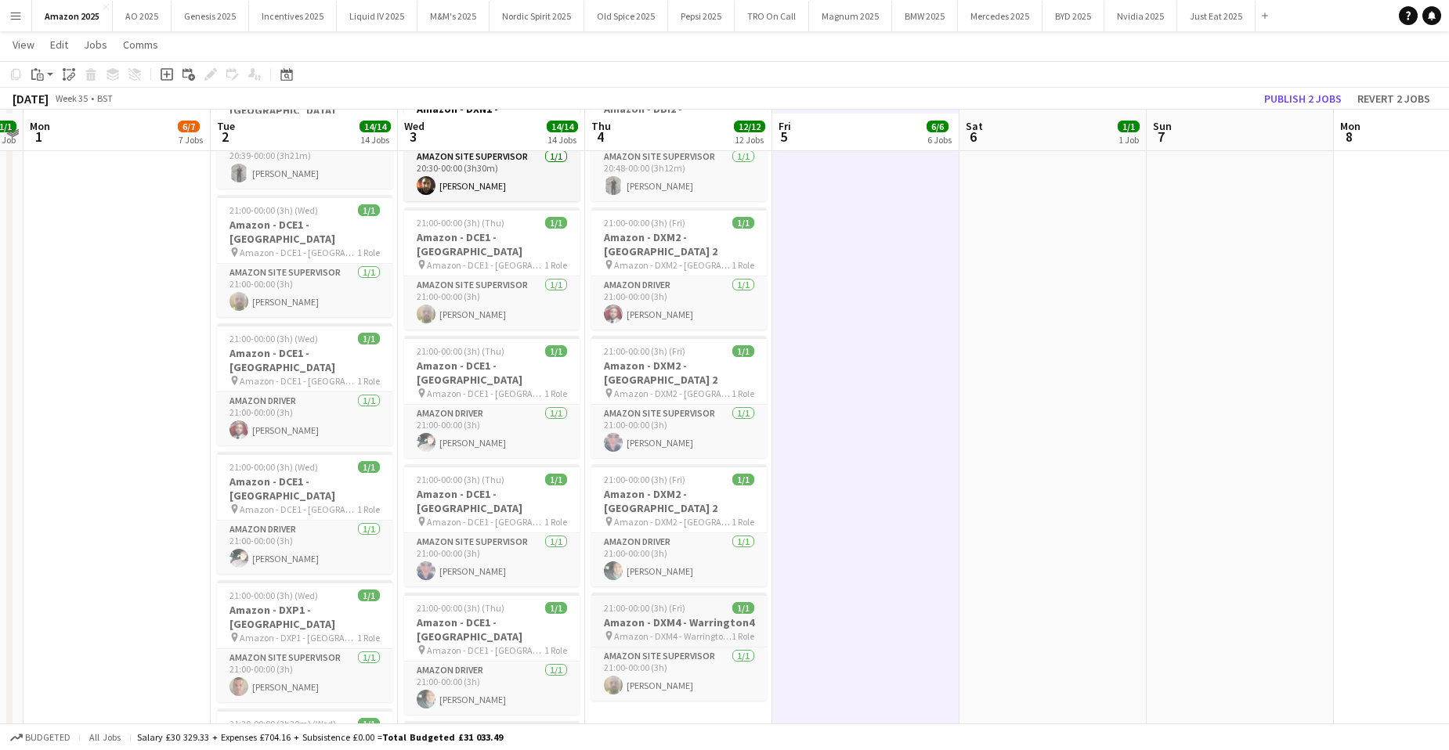
scroll to position [1018, 0]
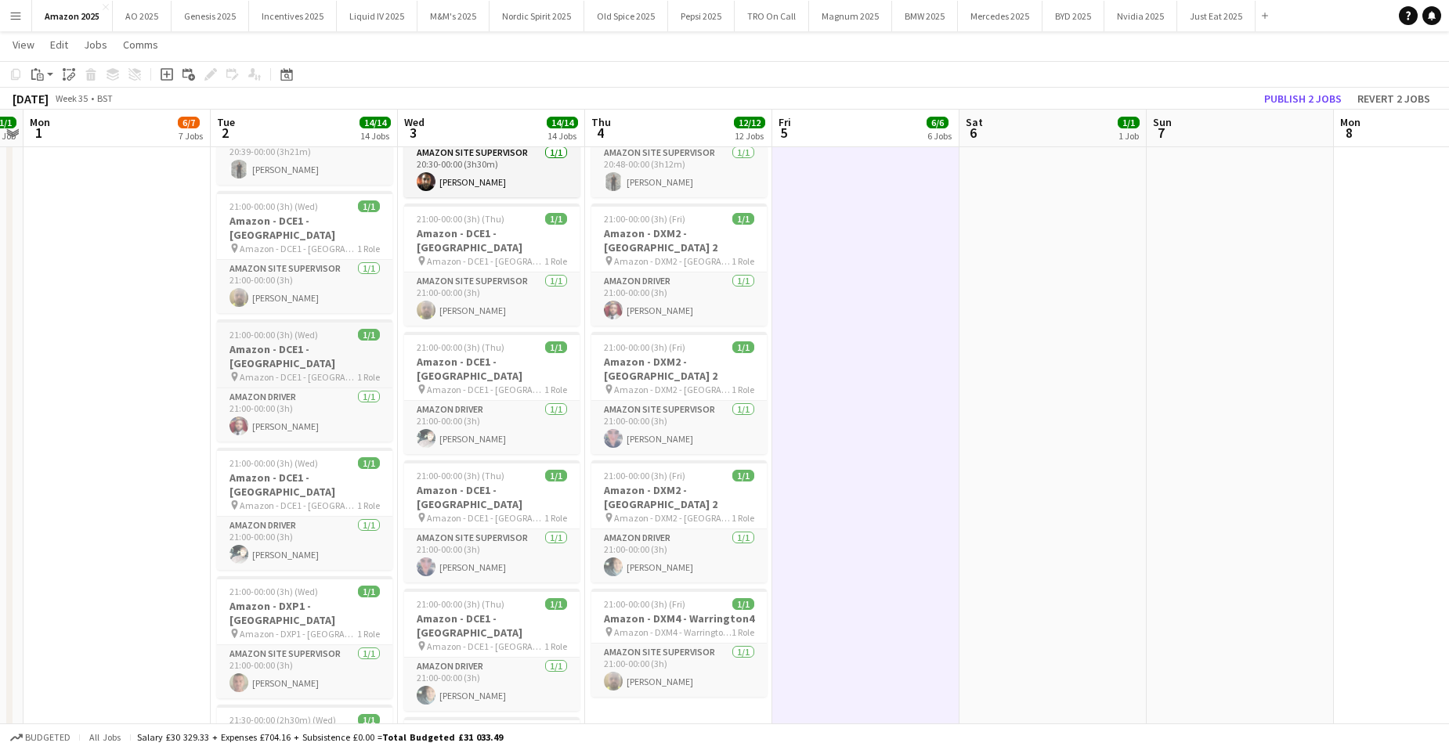
drag, startPoint x: 696, startPoint y: 599, endPoint x: 297, endPoint y: 206, distance: 560.3
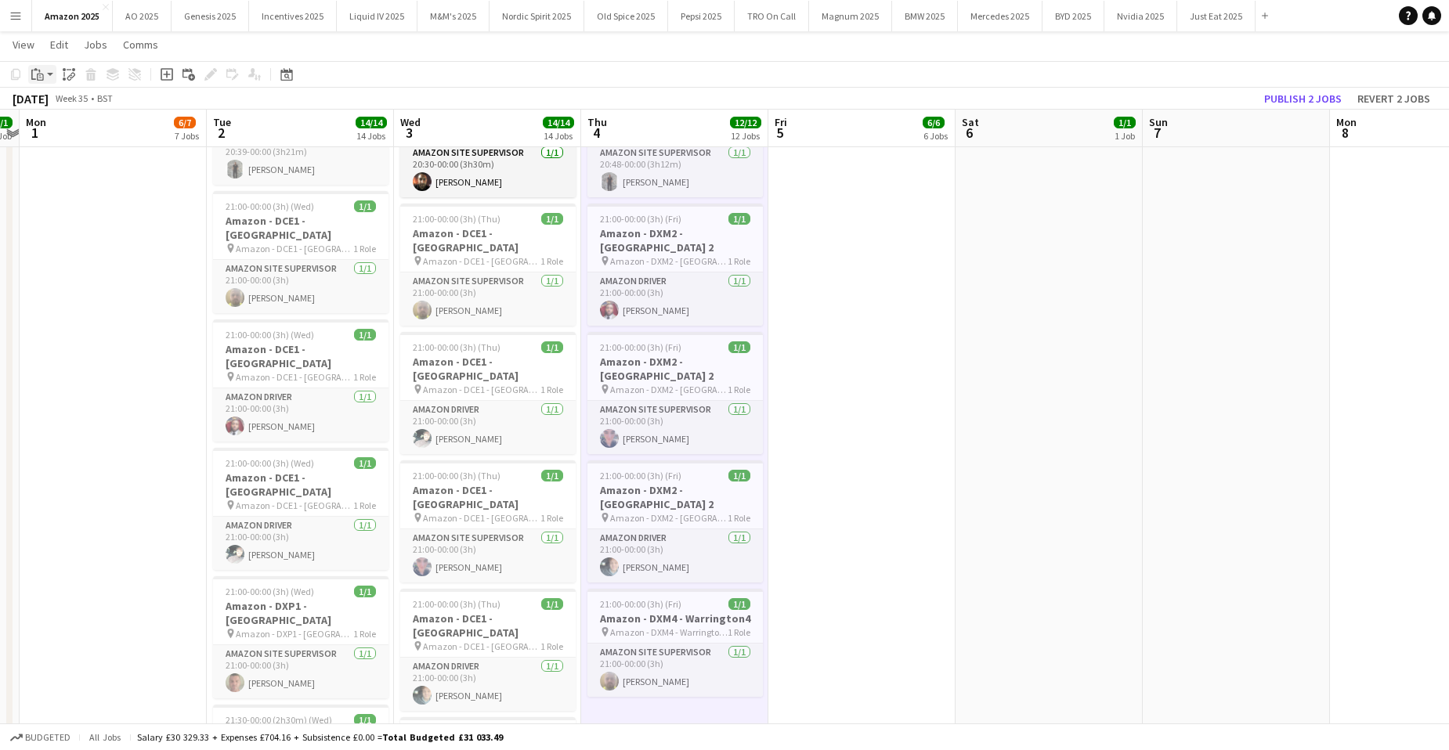
click at [40, 74] on icon at bounding box center [40, 77] width 7 height 7
drag, startPoint x: 60, startPoint y: 137, endPoint x: 79, endPoint y: 143, distance: 19.8
click at [60, 136] on link "Paste with crew Ctrl+Shift+V" at bounding box center [114, 131] width 147 height 14
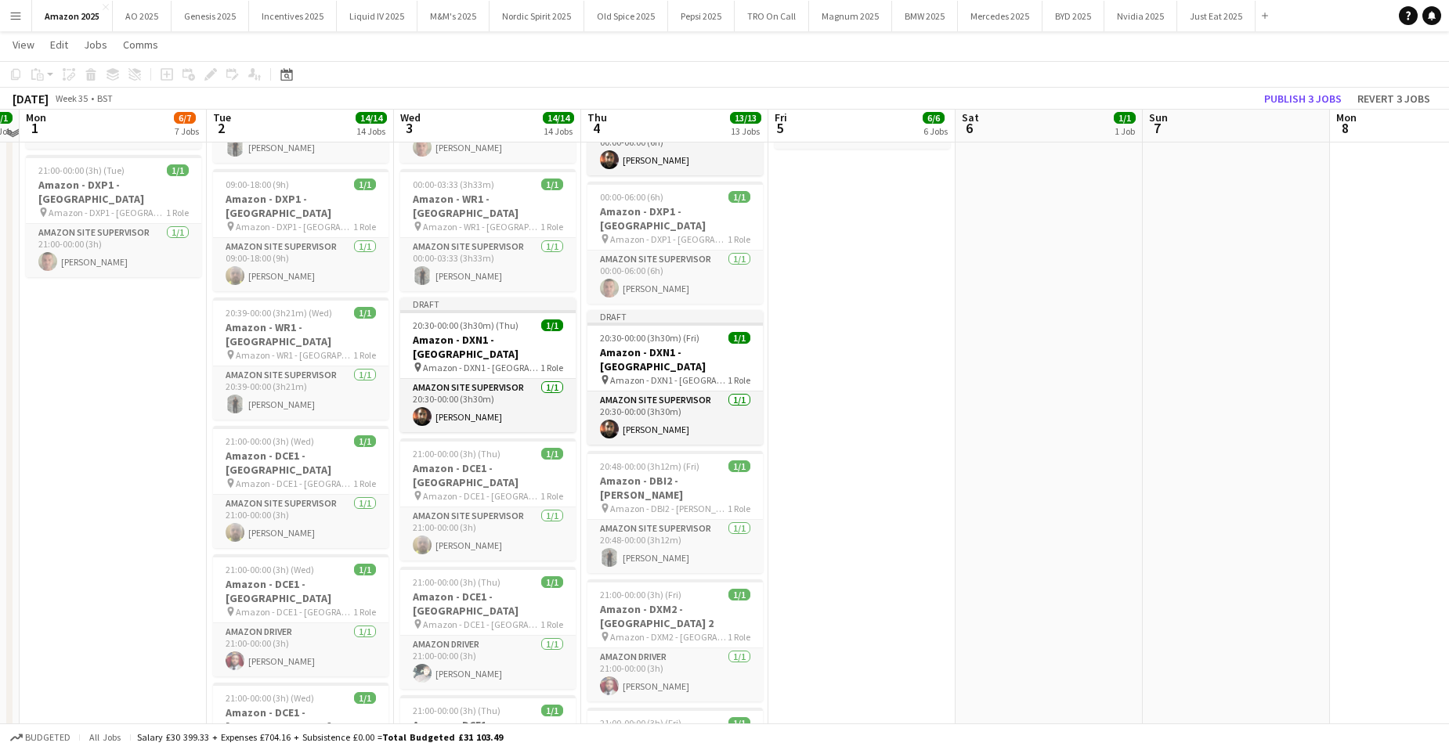
scroll to position [705, 0]
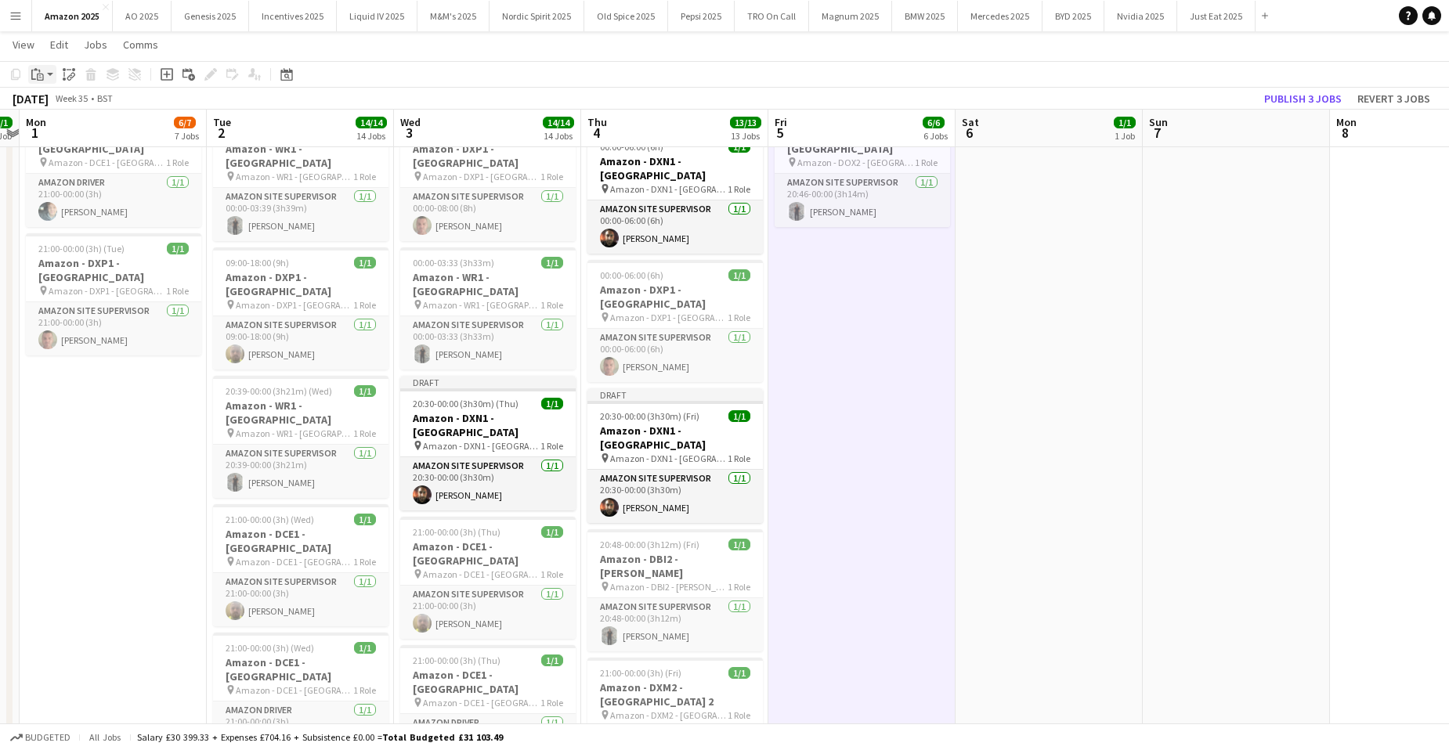
click at [38, 76] on icon "Paste" at bounding box center [37, 74] width 13 height 13
click at [56, 128] on link "Paste with crew Ctrl+Shift+V" at bounding box center [114, 131] width 147 height 14
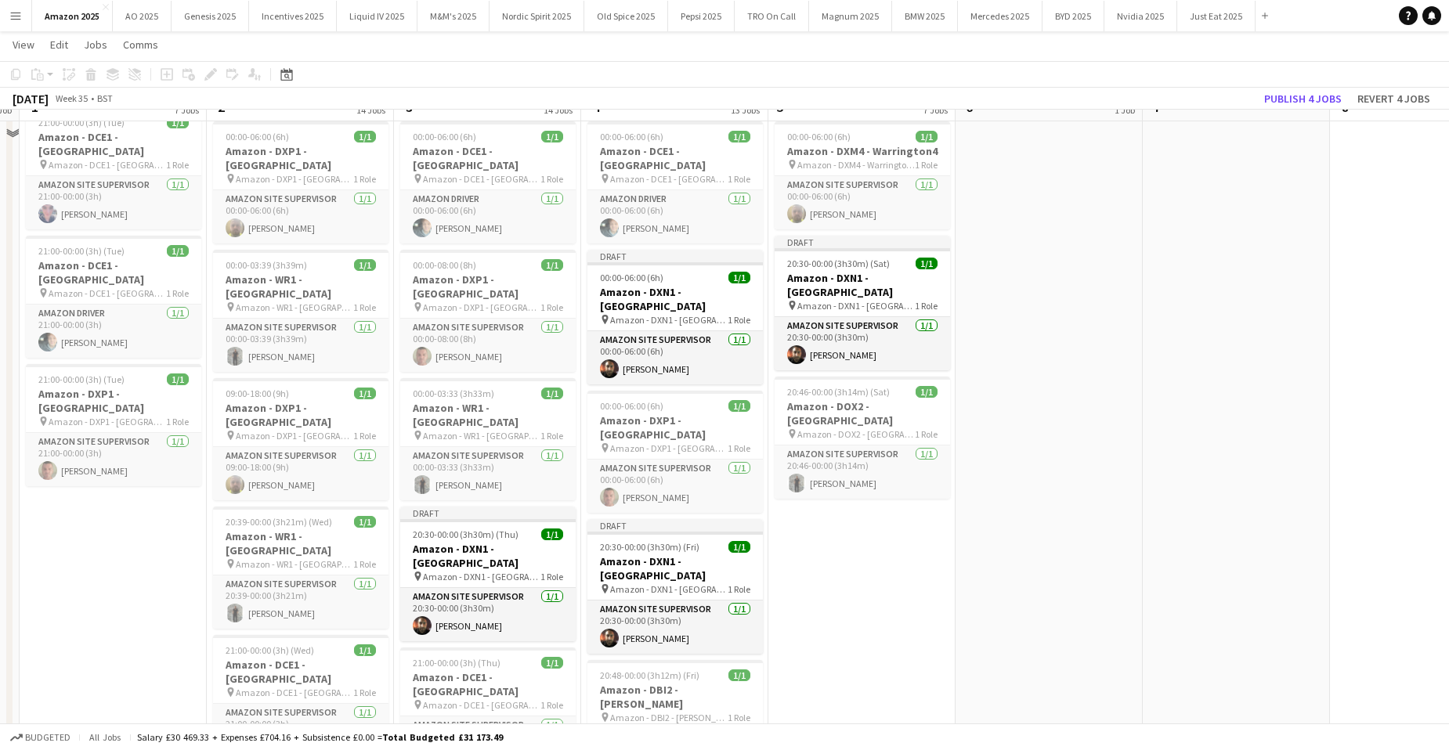
scroll to position [548, 0]
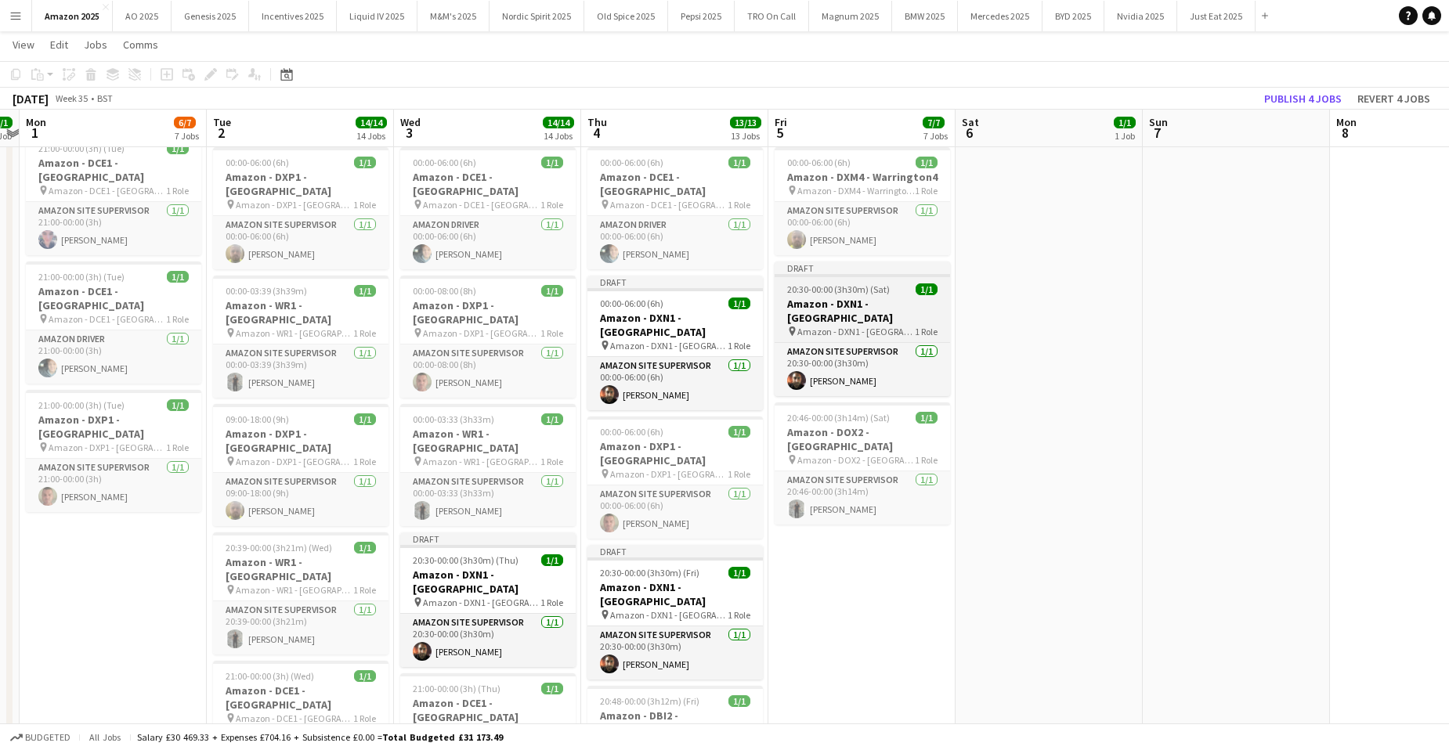
click at [853, 297] on h3 "Amazon - DXN1 - [GEOGRAPHIC_DATA]" at bounding box center [861, 311] width 175 height 28
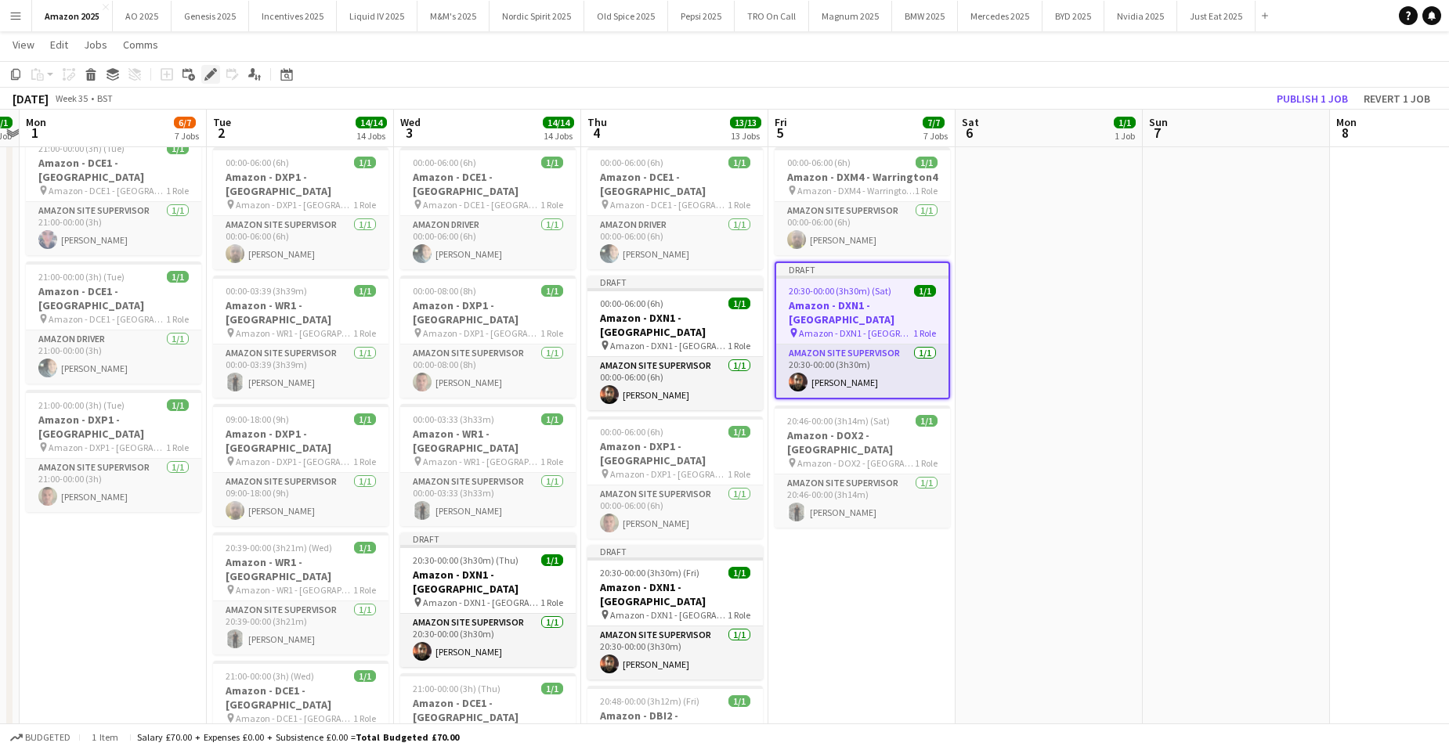
click at [211, 73] on icon at bounding box center [210, 74] width 9 height 9
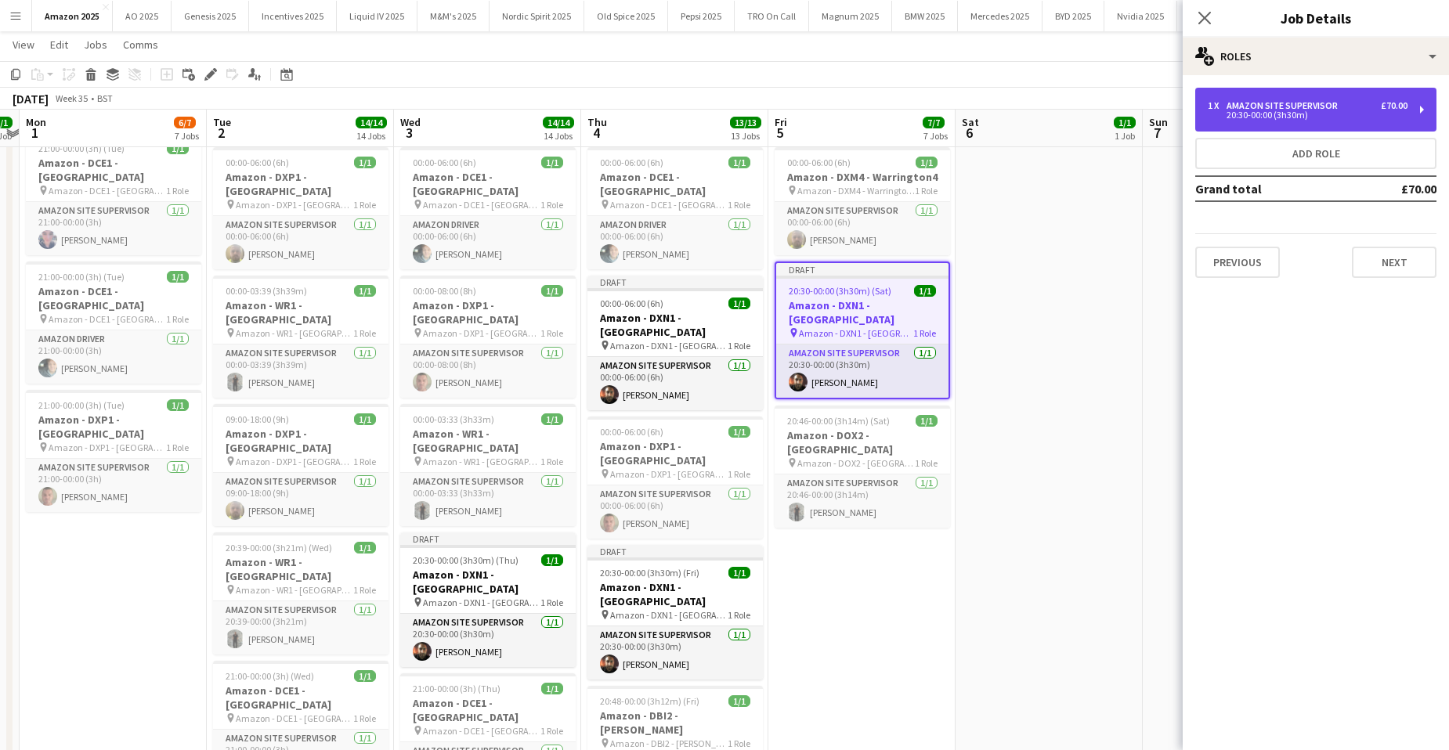
click at [1369, 103] on div "1 x Amazon Site Supervisor £70.00" at bounding box center [1307, 105] width 200 height 11
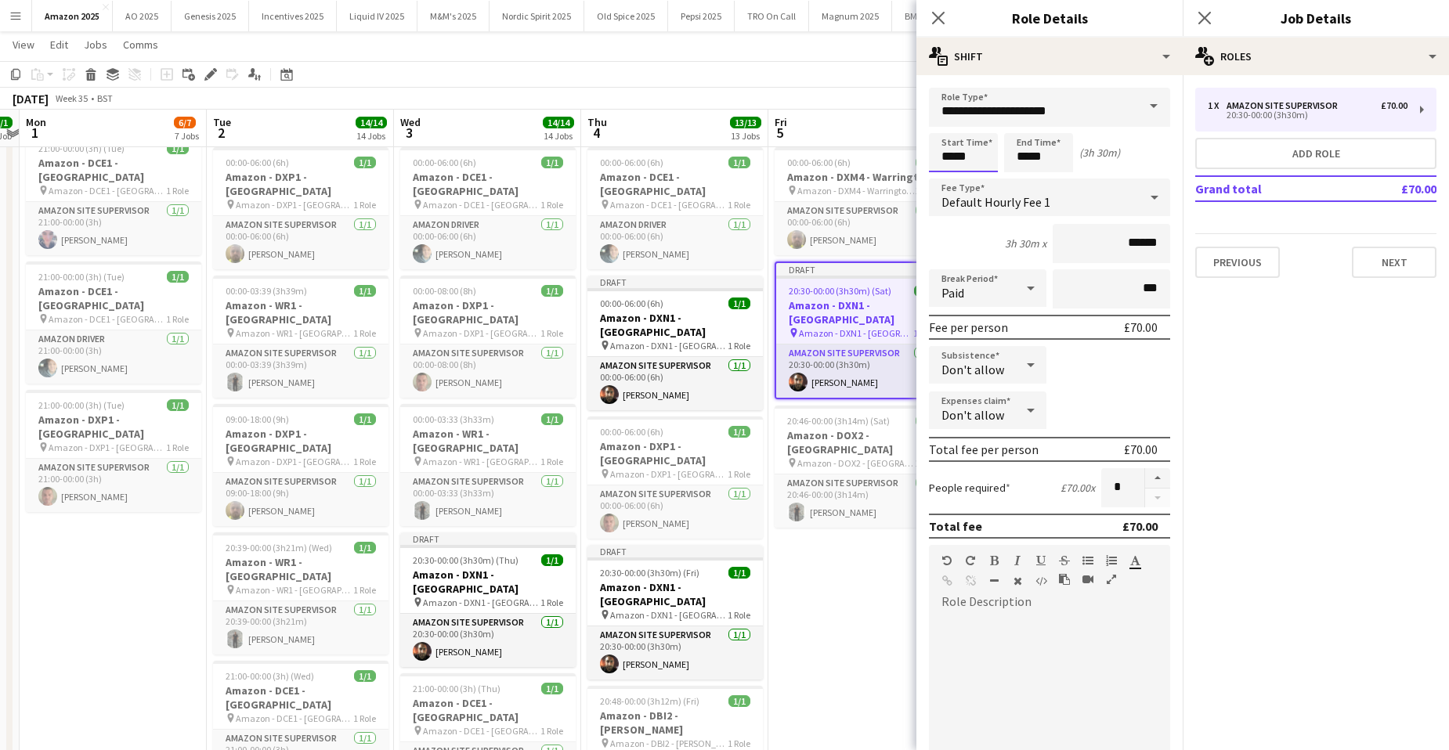
drag, startPoint x: 971, startPoint y: 153, endPoint x: 577, endPoint y: 165, distance: 394.0
type input "*****"
click at [1210, 19] on icon "Close pop-in" at bounding box center [1203, 17] width 15 height 15
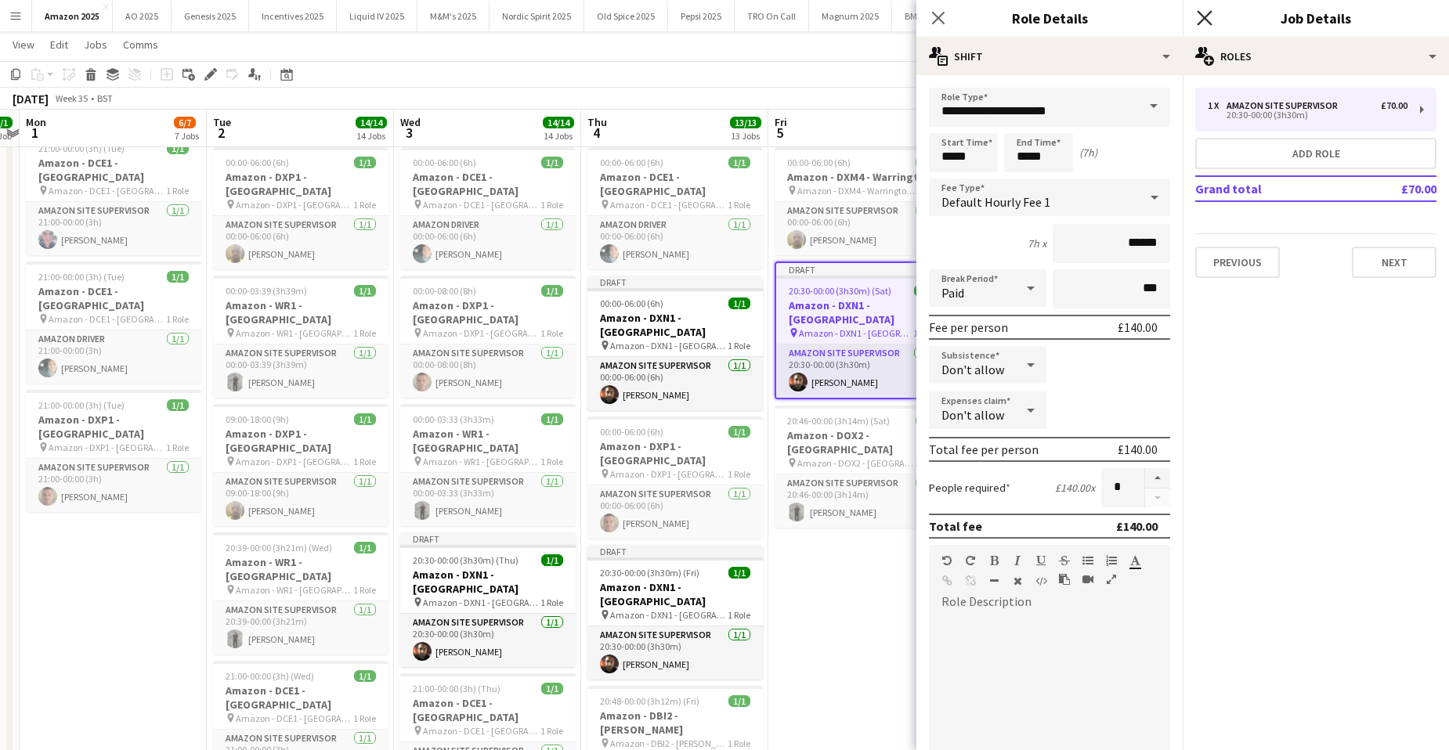
scroll to position [0, 0]
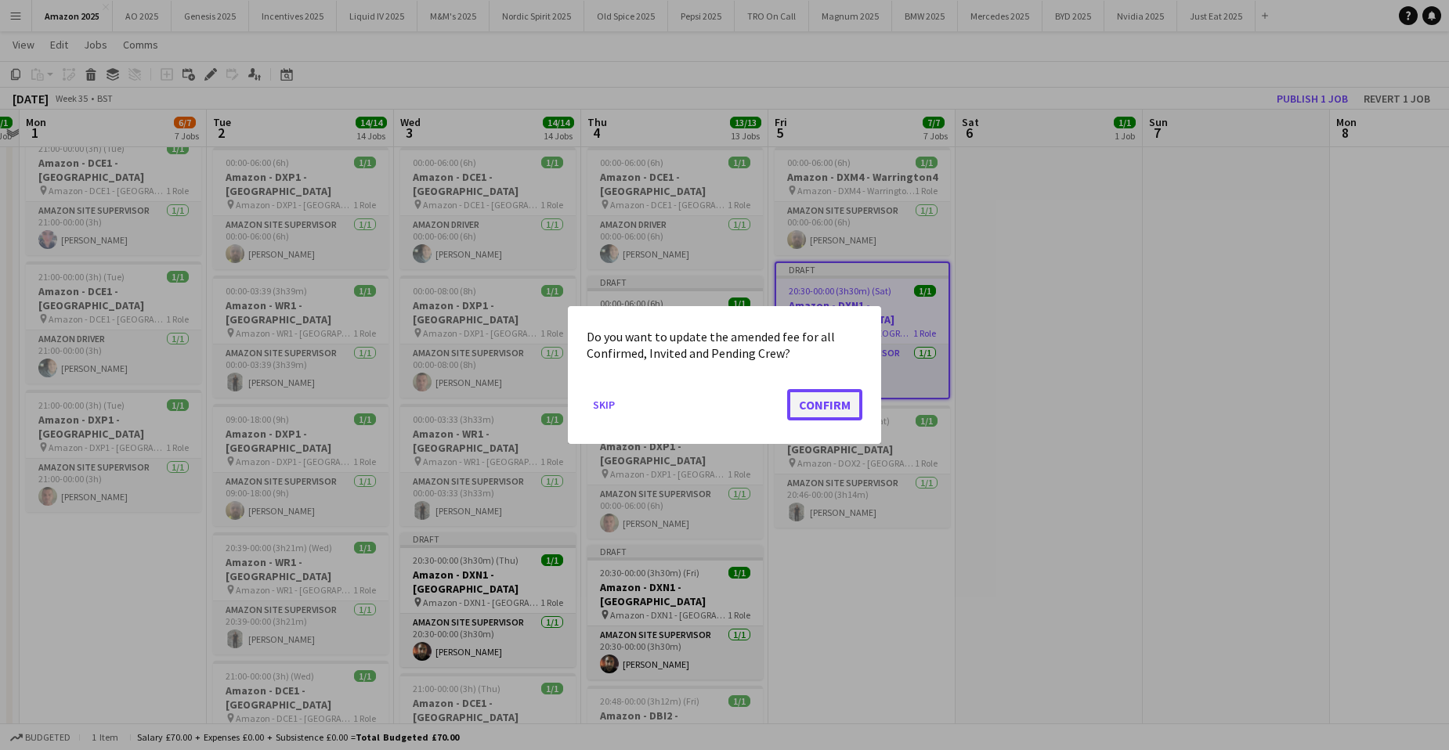
click at [847, 407] on button "Confirm" at bounding box center [824, 404] width 75 height 31
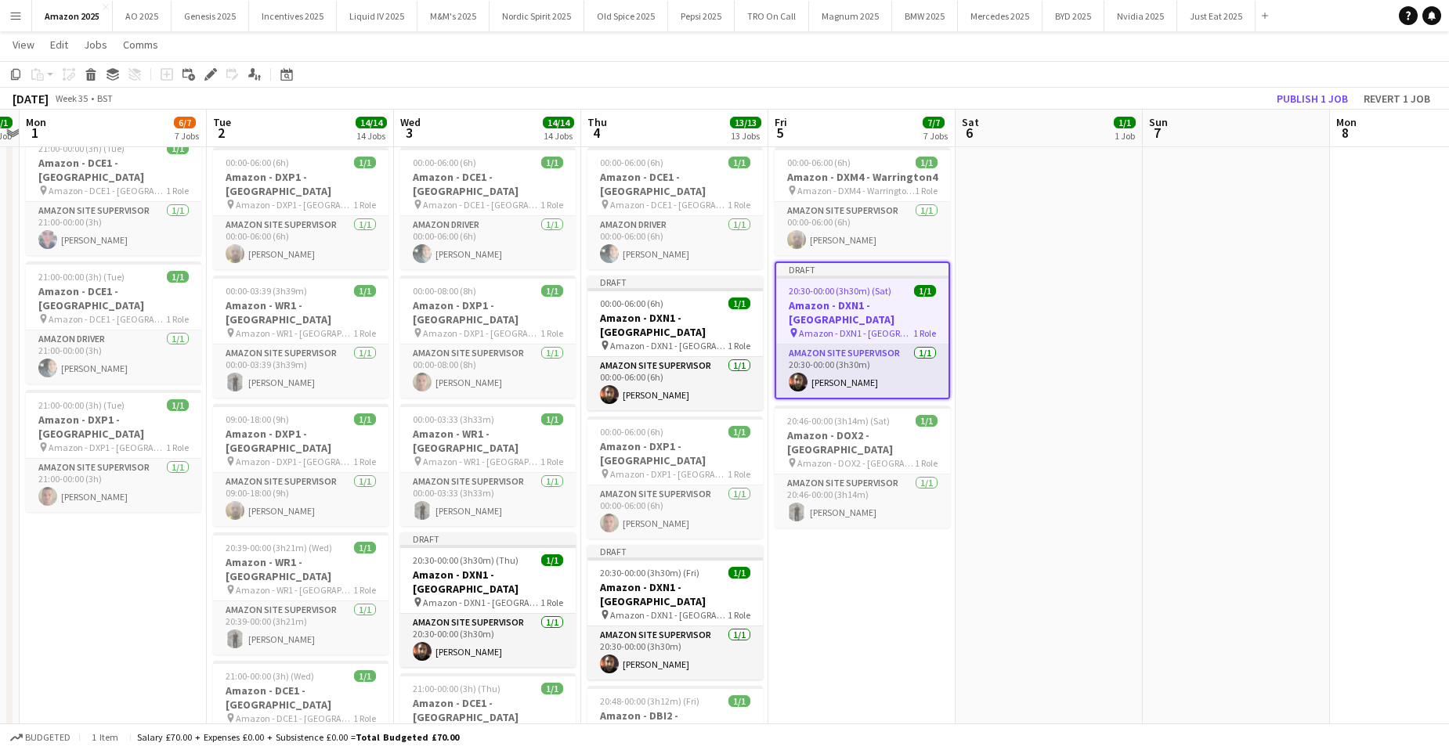
scroll to position [548, 0]
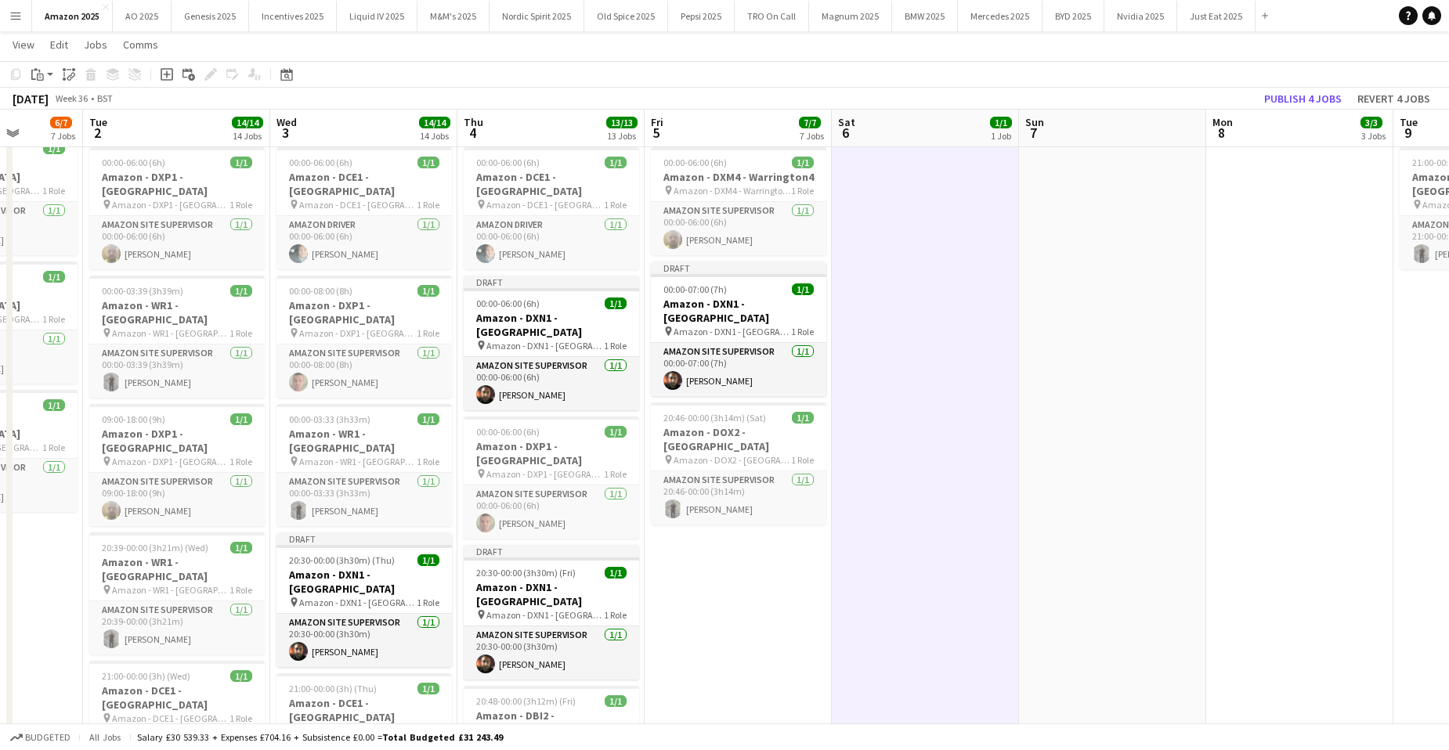
scroll to position [0, 667]
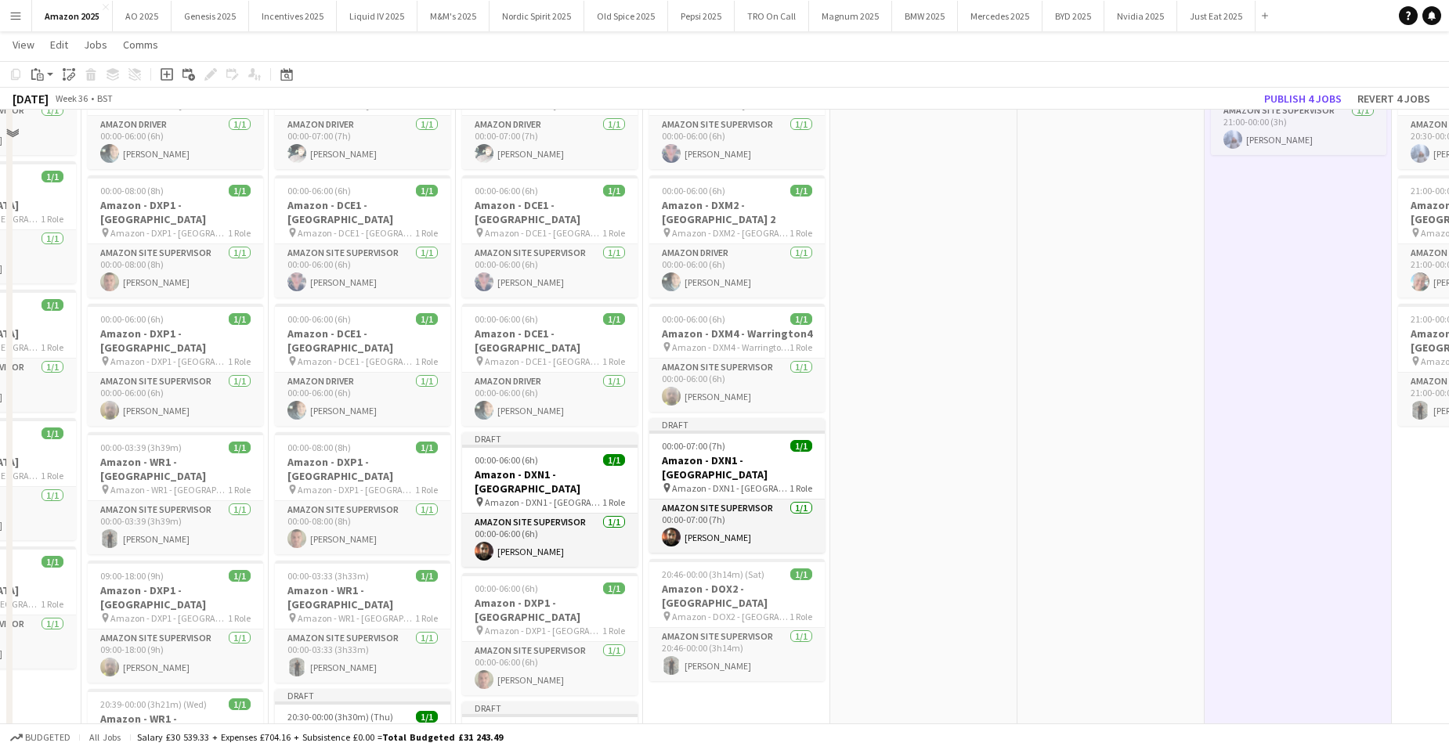
scroll to position [157, 0]
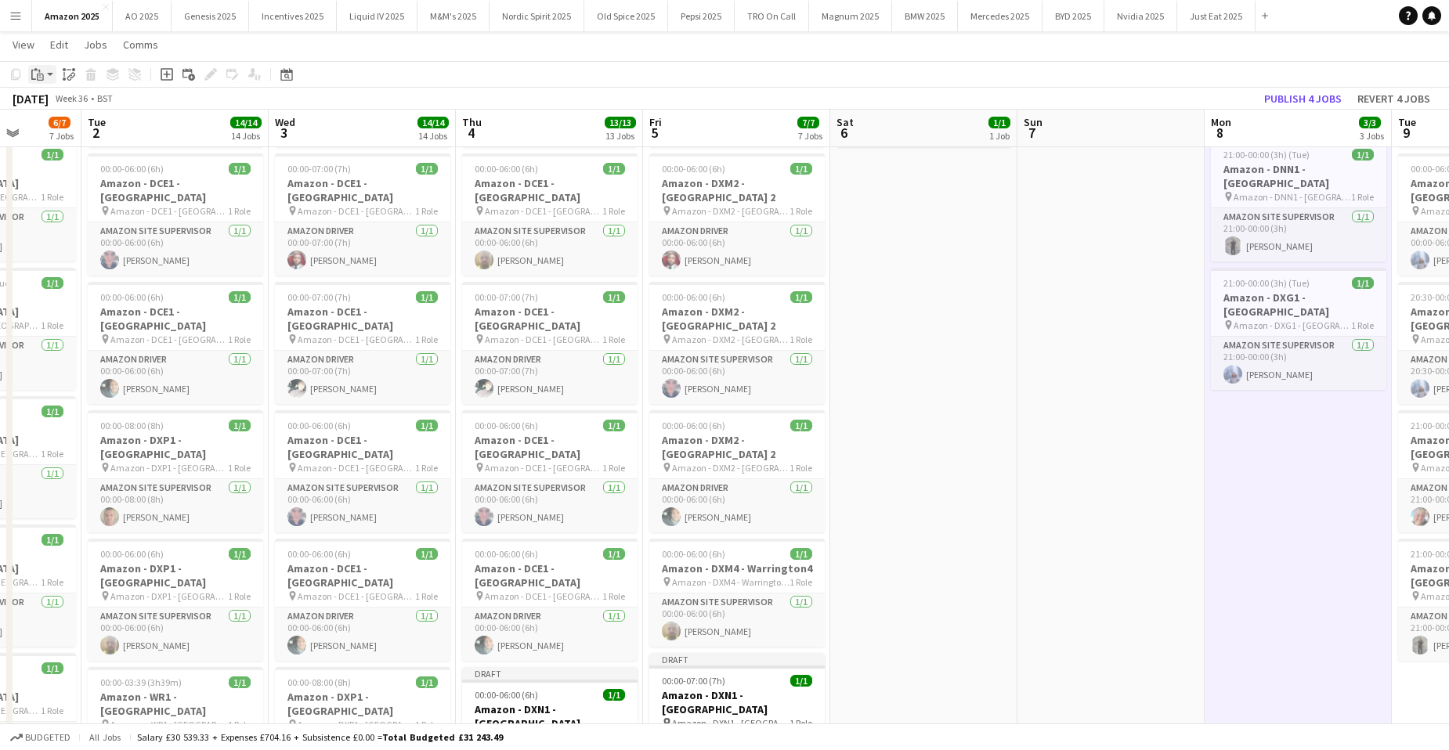
drag, startPoint x: 40, startPoint y: 74, endPoint x: 49, endPoint y: 96, distance: 23.6
click at [41, 74] on icon at bounding box center [40, 77] width 7 height 7
click at [60, 132] on link "Paste with crew Ctrl+Shift+V" at bounding box center [114, 131] width 147 height 14
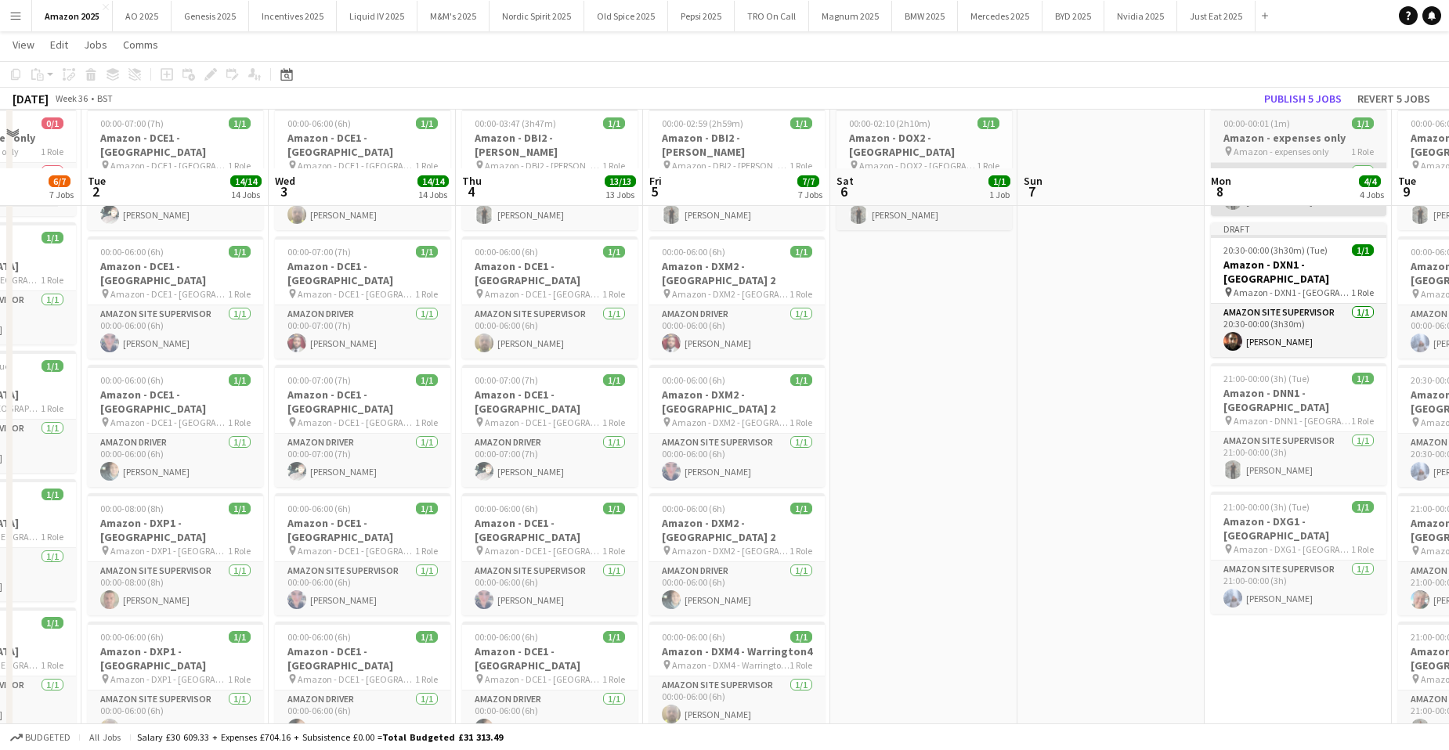
scroll to position [0, 0]
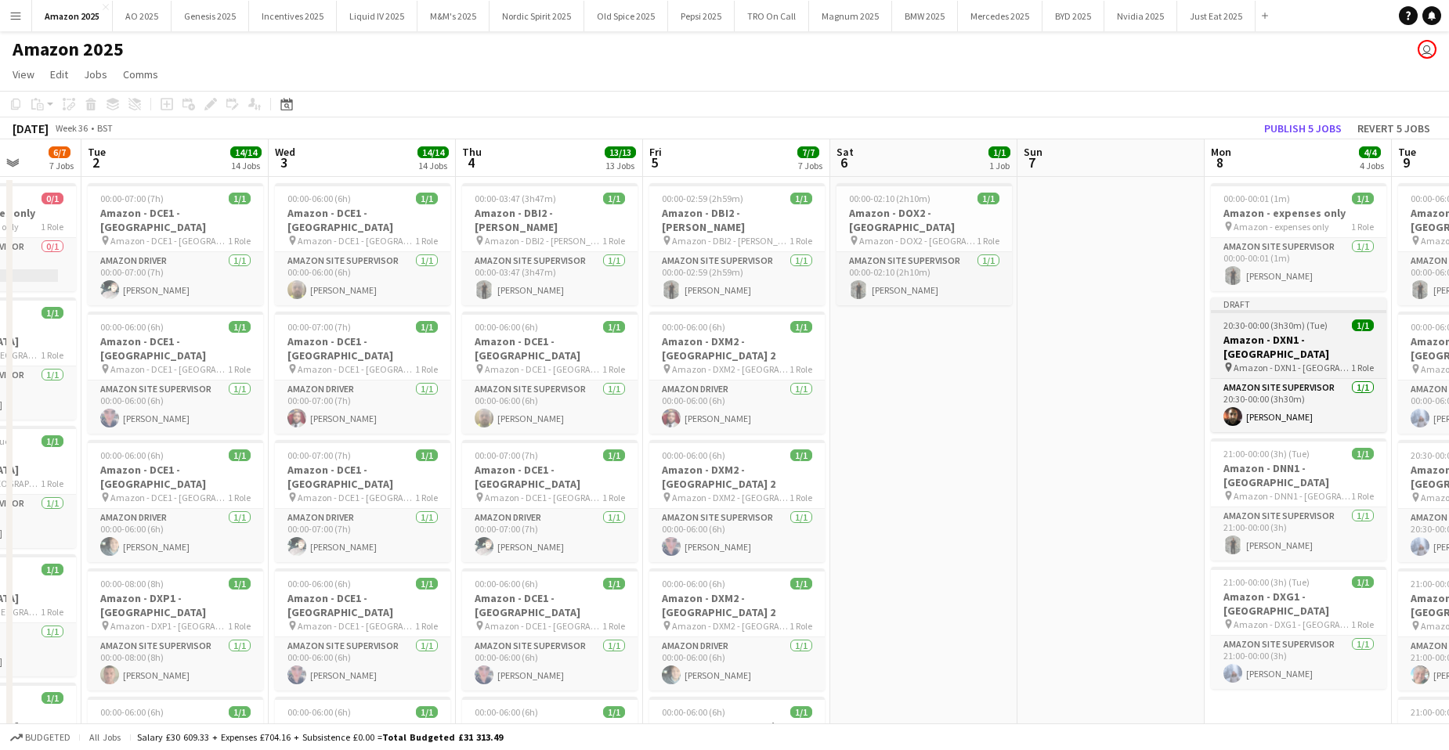
click at [1280, 336] on h3 "Amazon - DXN1 - [GEOGRAPHIC_DATA]" at bounding box center [1297, 347] width 175 height 28
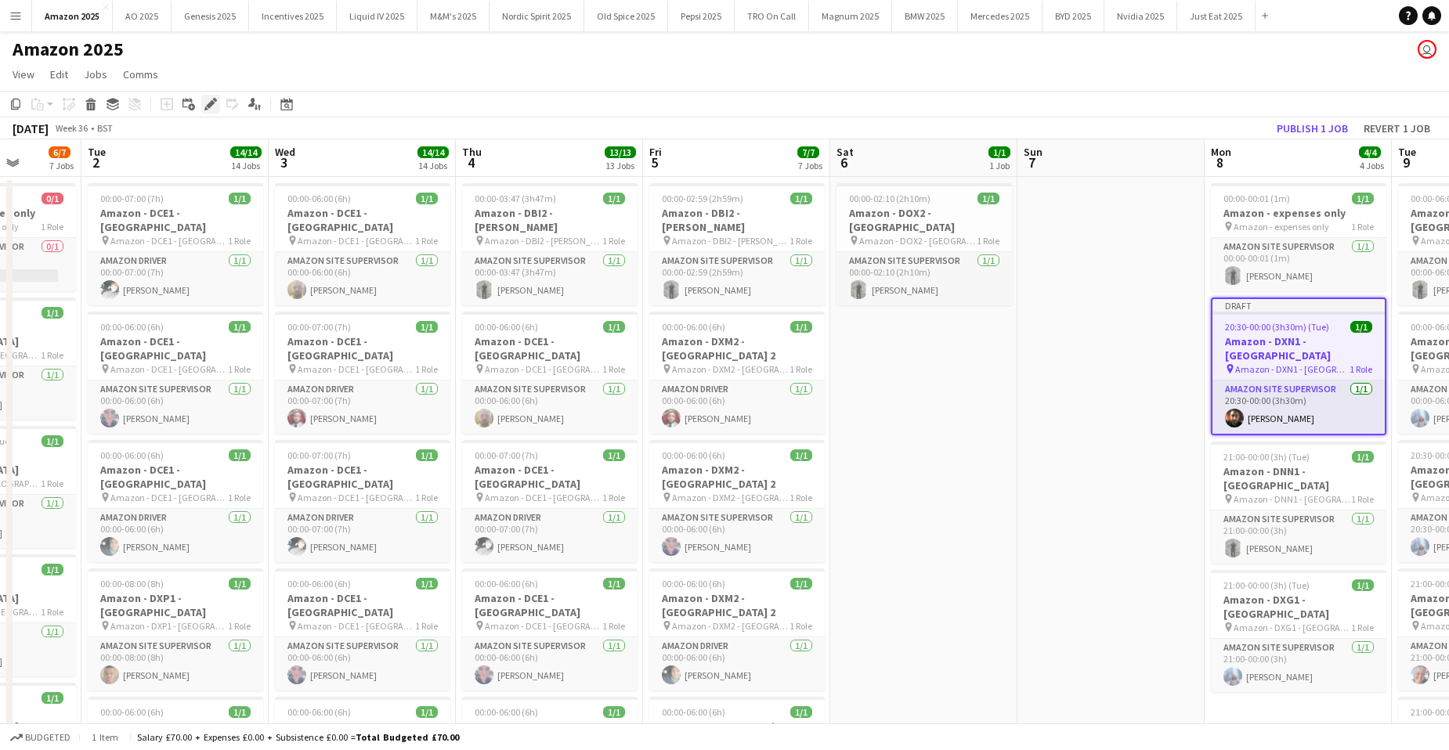
click at [206, 103] on icon "Edit" at bounding box center [210, 104] width 13 height 13
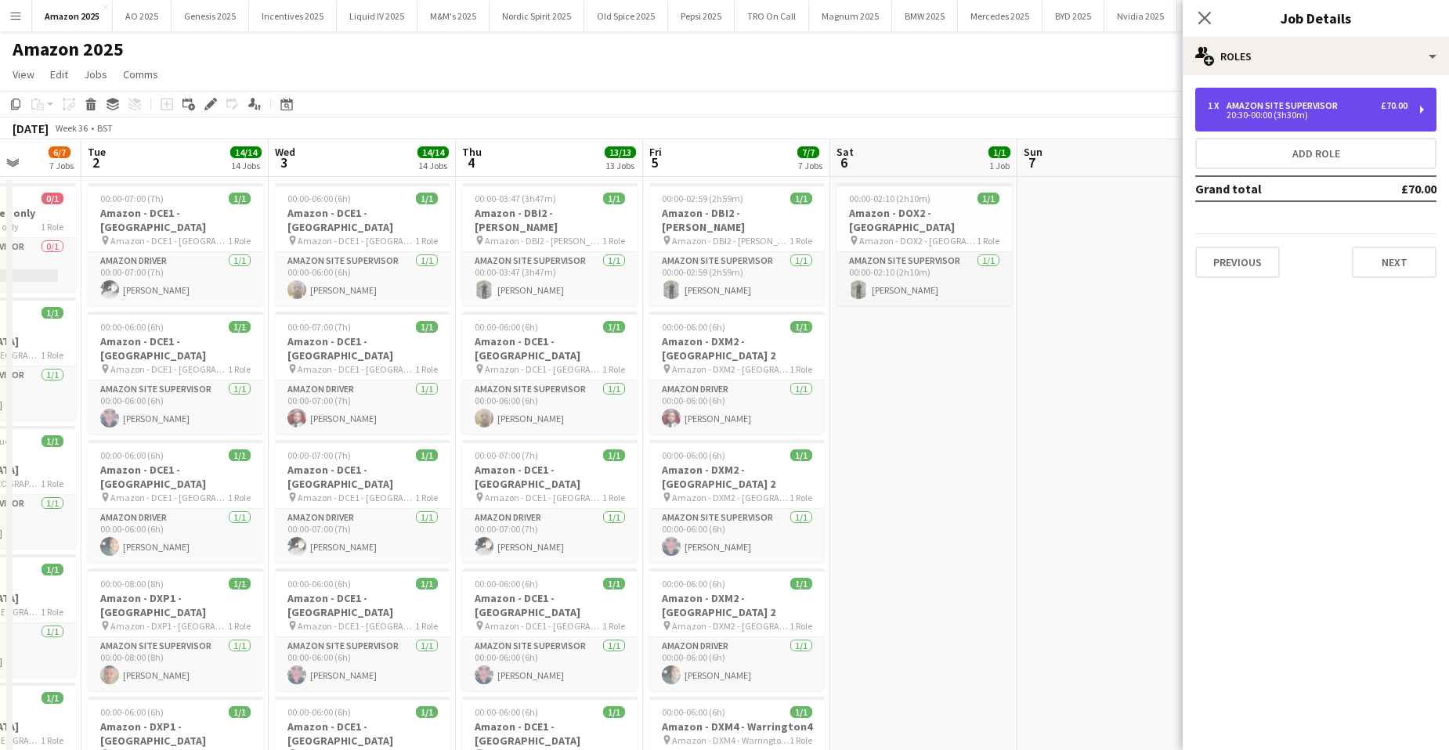
click at [1340, 111] on div "20:30-00:00 (3h30m)" at bounding box center [1307, 115] width 200 height 8
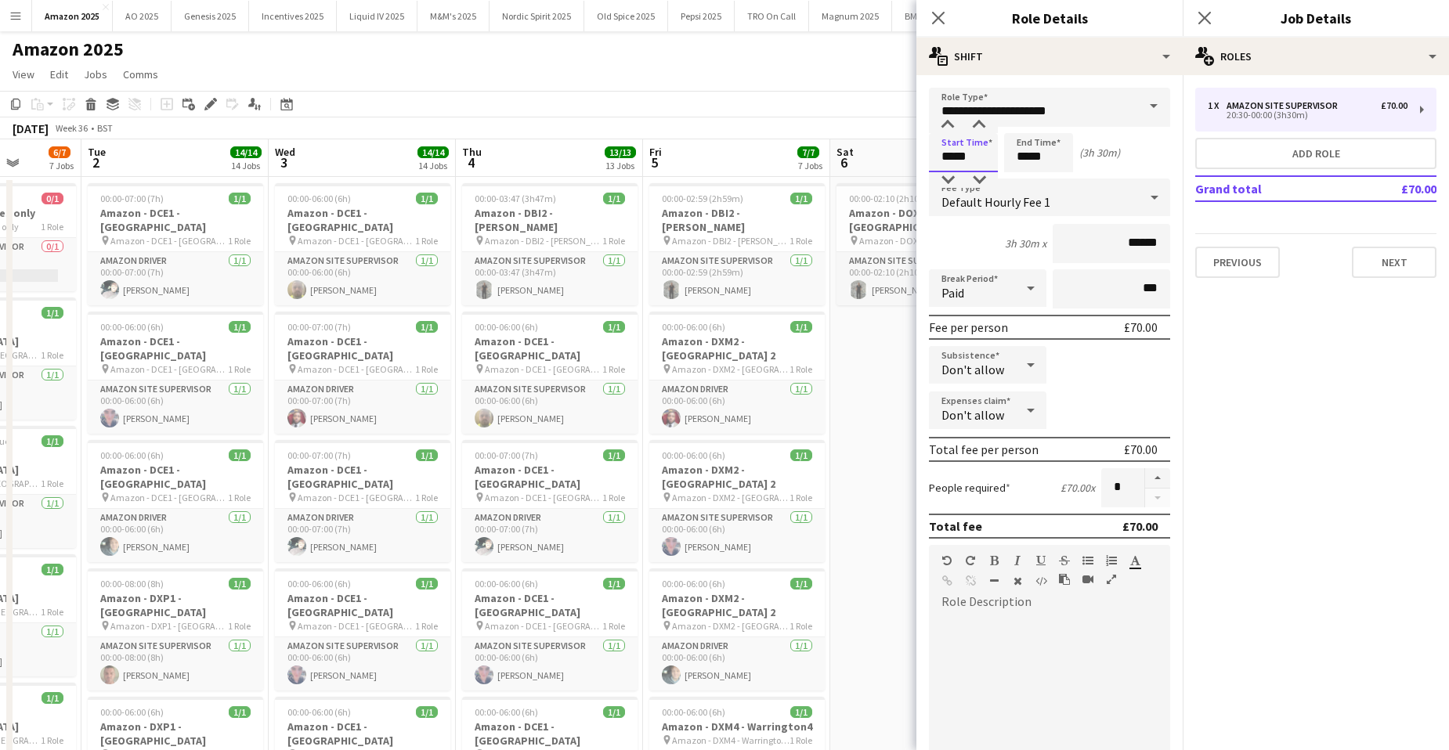
drag, startPoint x: 972, startPoint y: 160, endPoint x: 843, endPoint y: 168, distance: 129.5
type input "*****"
click at [943, 16] on icon "Close pop-in" at bounding box center [937, 17] width 15 height 15
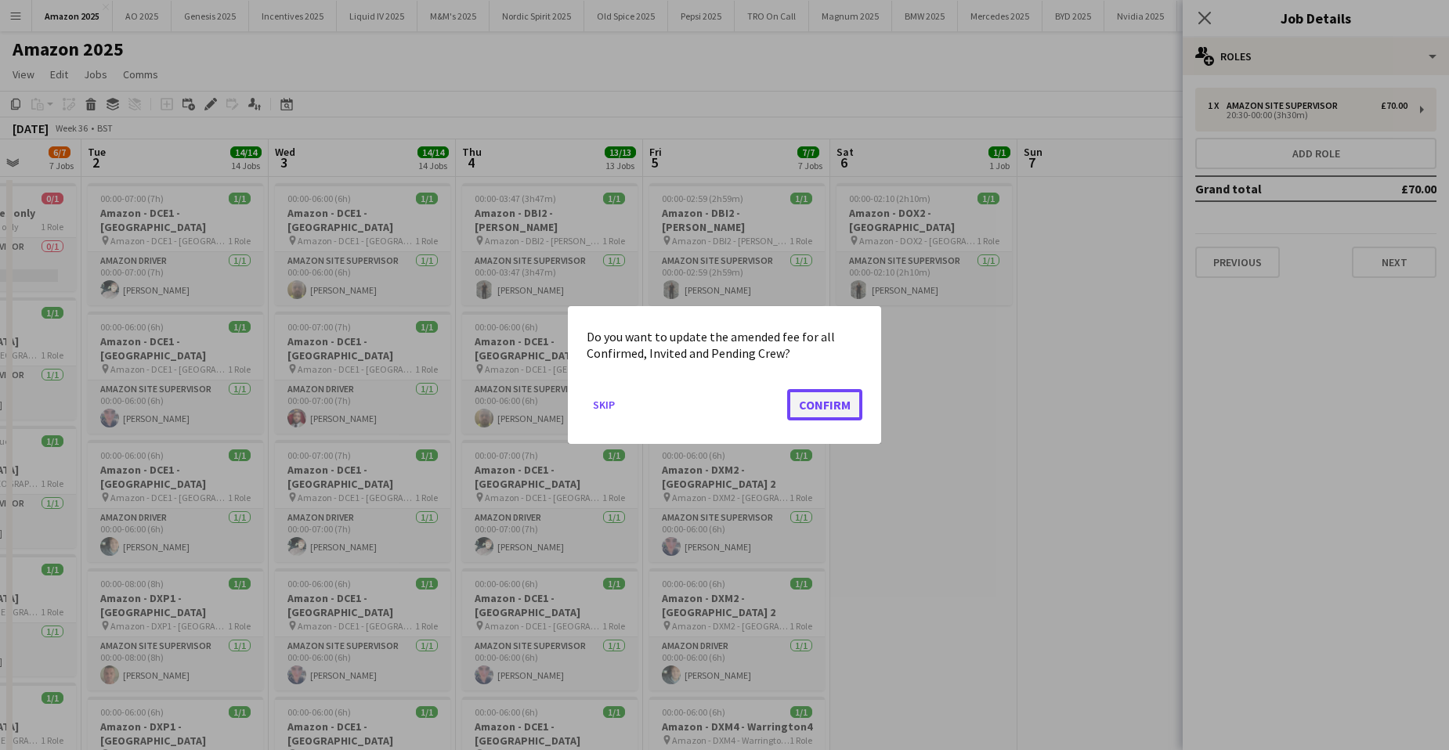
click at [860, 409] on button "Confirm" at bounding box center [824, 404] width 75 height 31
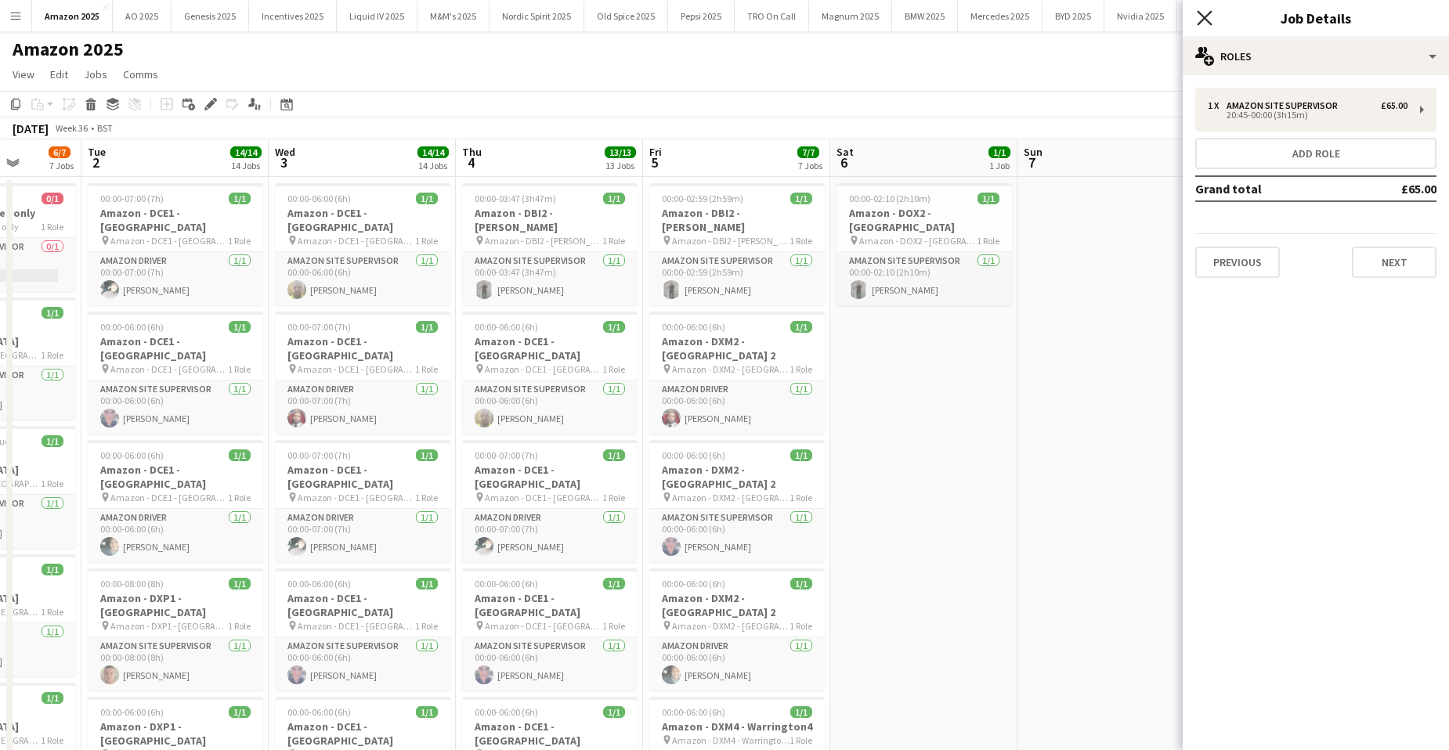
click at [1206, 17] on icon at bounding box center [1203, 17] width 15 height 15
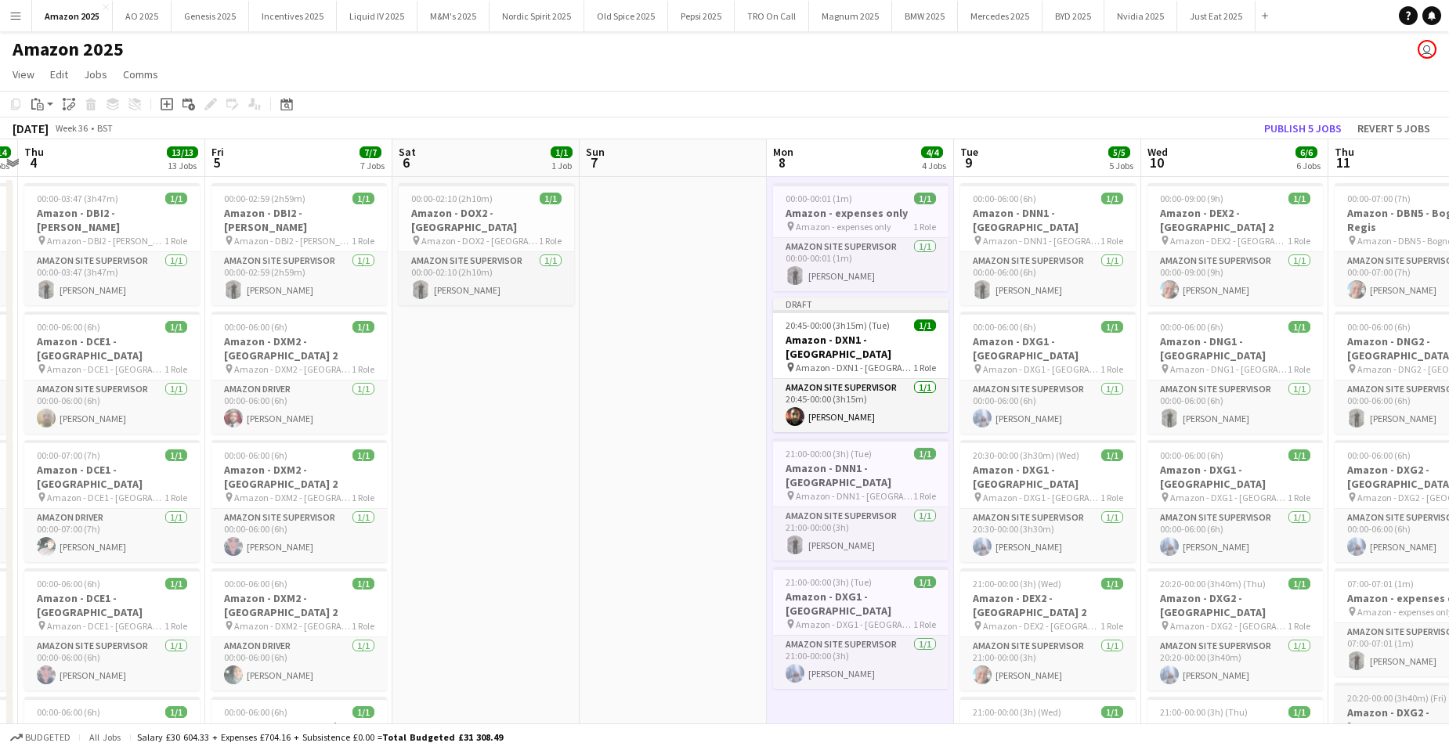
scroll to position [0, 544]
click at [868, 323] on span "20:45-00:00 (3h15m) (Tue)" at bounding box center [837, 325] width 104 height 12
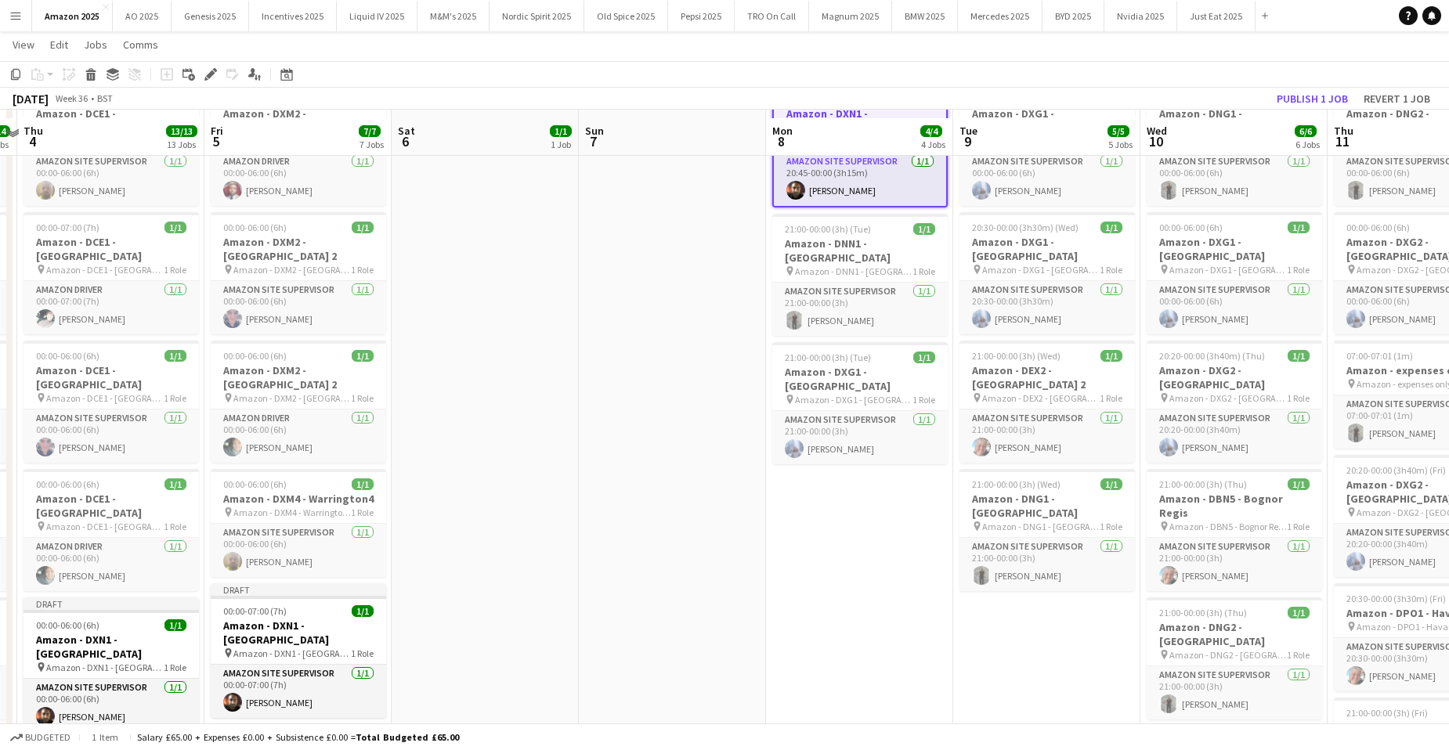
scroll to position [235, 0]
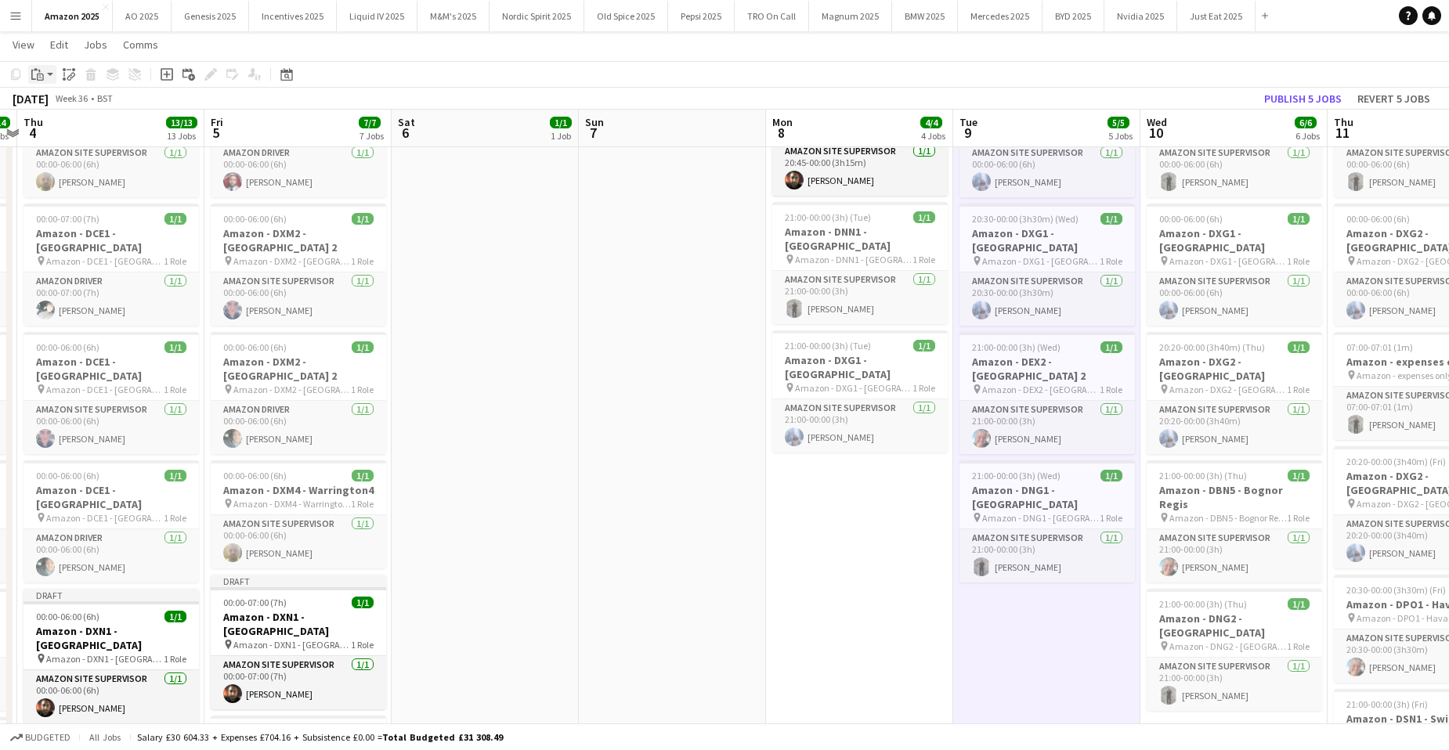
click at [41, 76] on icon at bounding box center [40, 75] width 2 height 1
click at [68, 133] on link "Paste with crew Ctrl+Shift+V" at bounding box center [114, 131] width 147 height 14
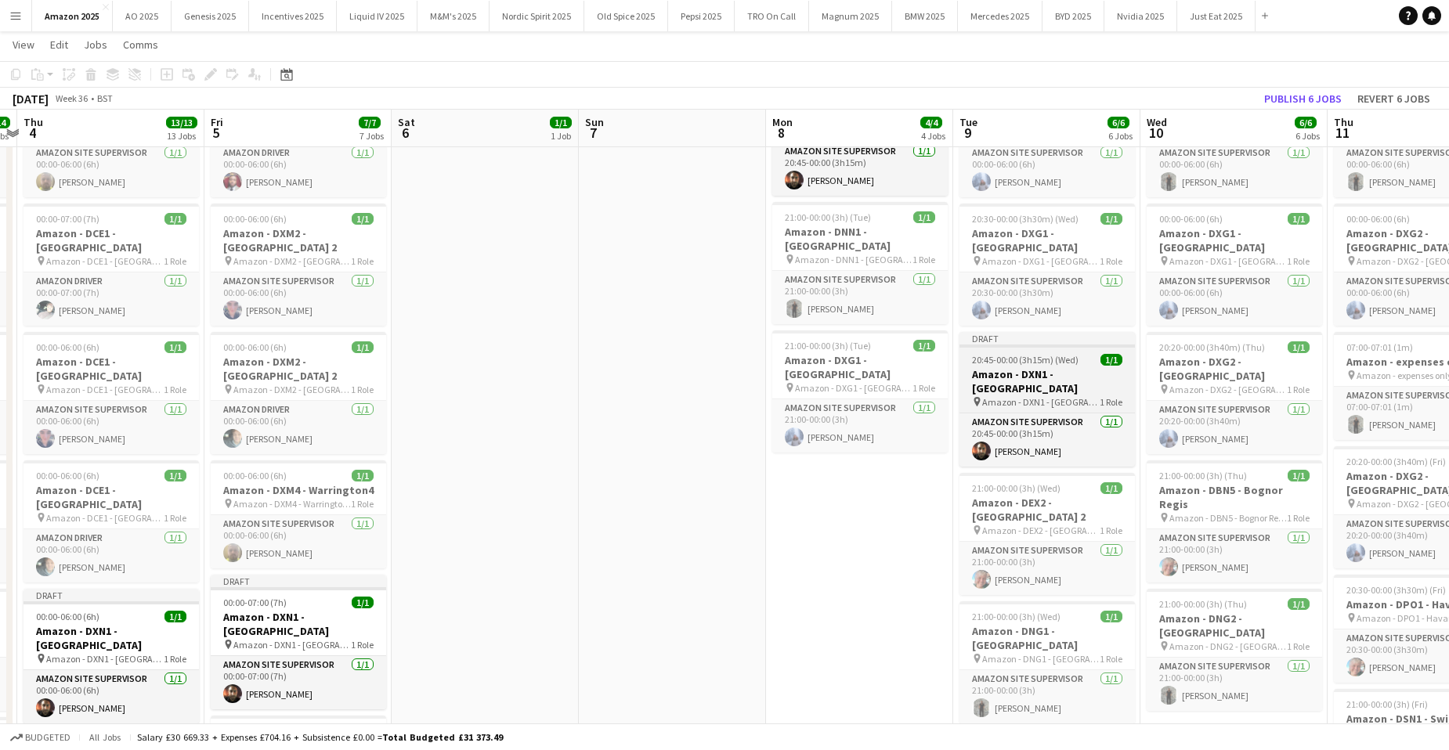
click at [1061, 367] on h3 "Amazon - DXN1 - [GEOGRAPHIC_DATA]" at bounding box center [1046, 381] width 175 height 28
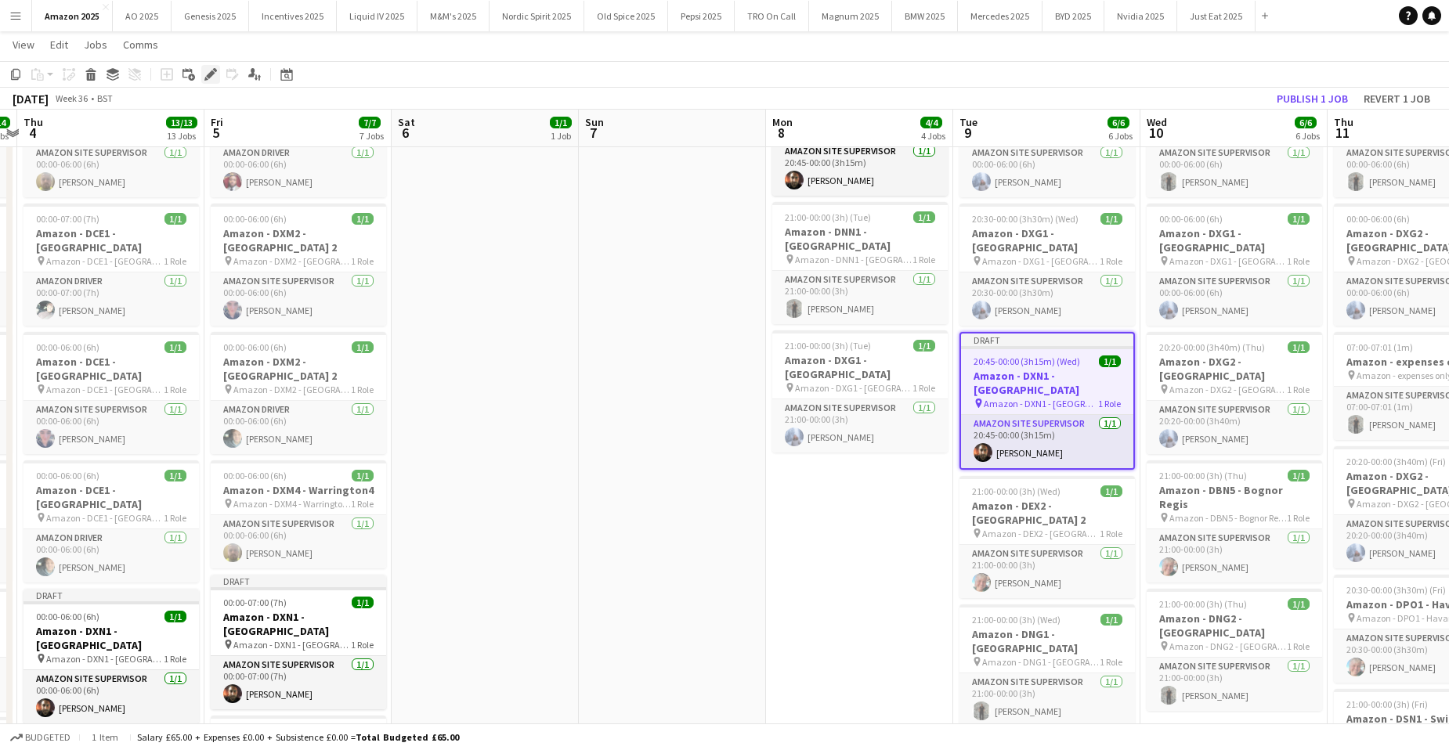
click at [214, 77] on icon "Edit" at bounding box center [210, 74] width 13 height 13
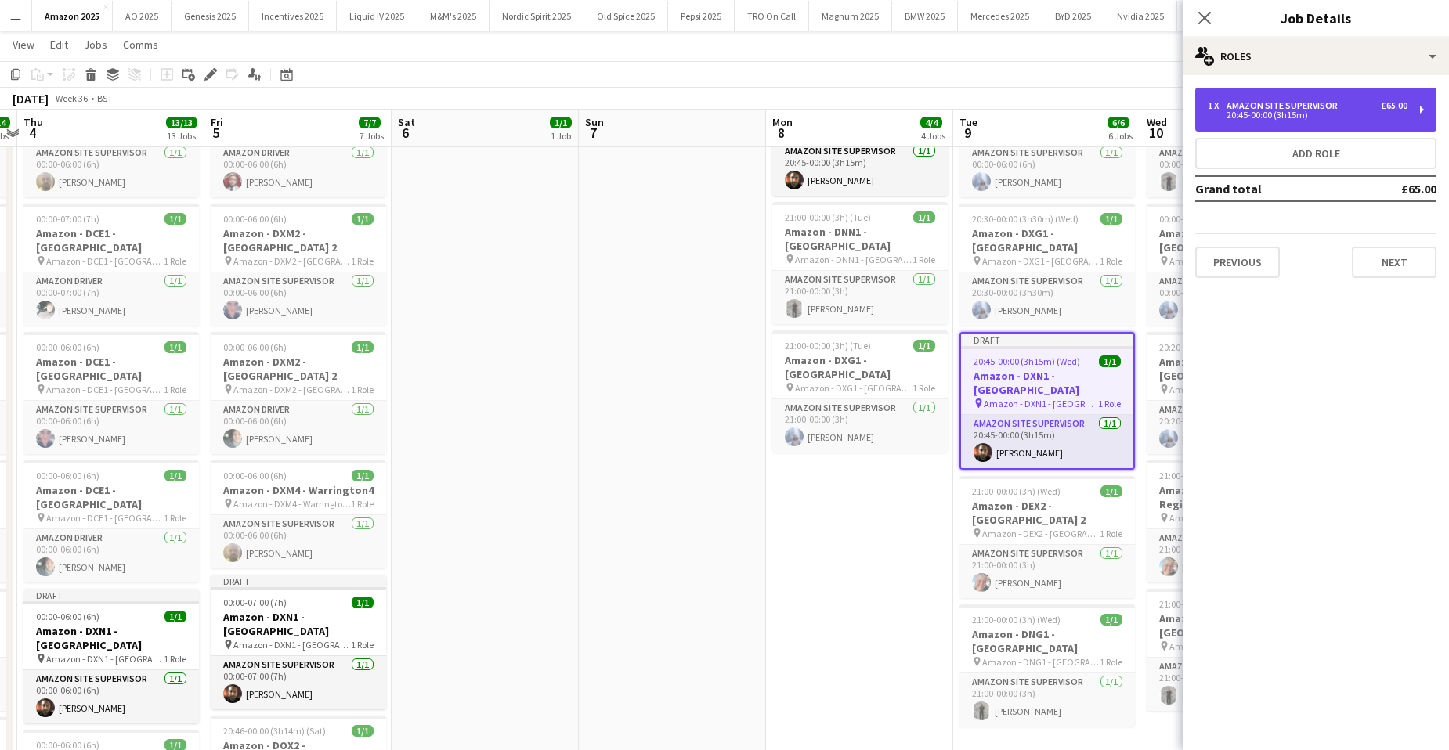
click at [1240, 106] on div "Amazon Site Supervisor" at bounding box center [1284, 105] width 117 height 11
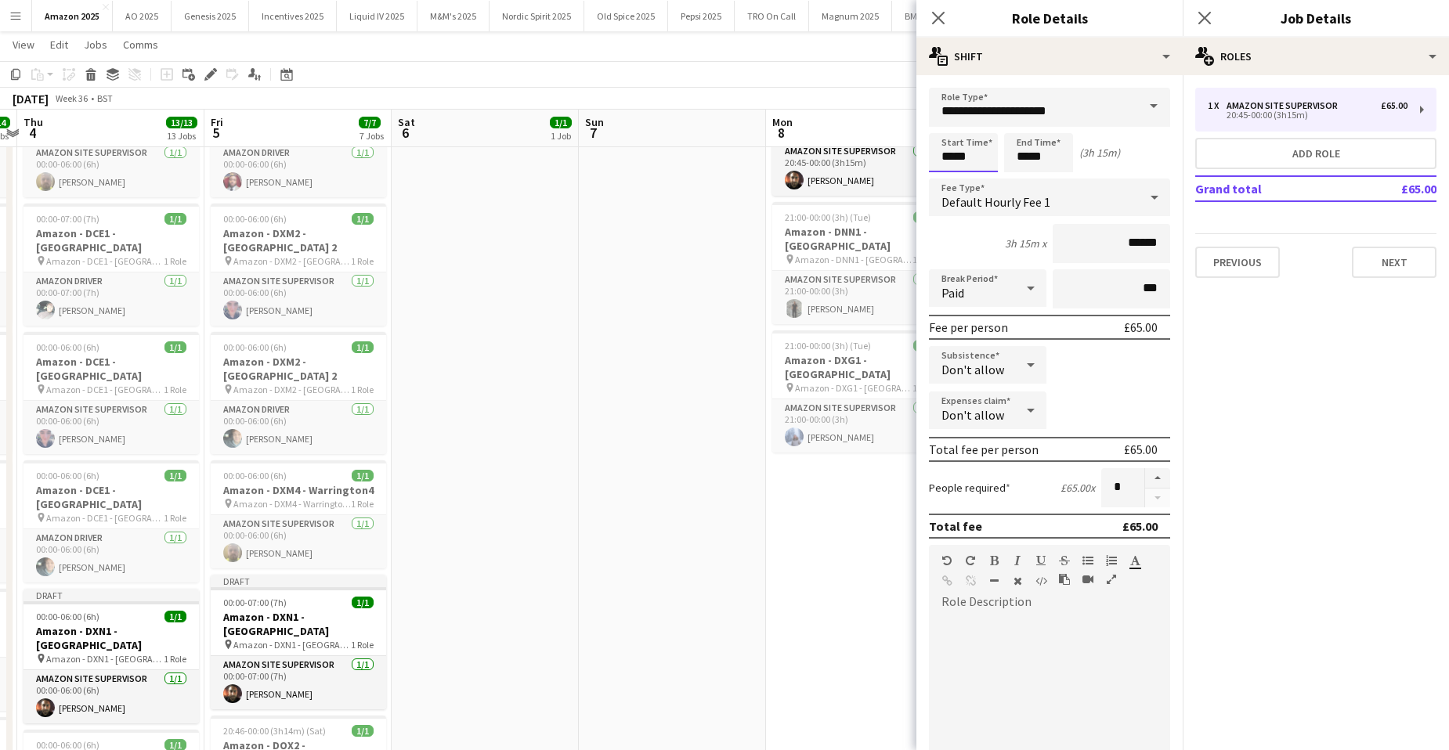
drag, startPoint x: 977, startPoint y: 157, endPoint x: 485, endPoint y: 200, distance: 494.4
type input "*****"
click at [1200, 15] on icon at bounding box center [1203, 17] width 15 height 15
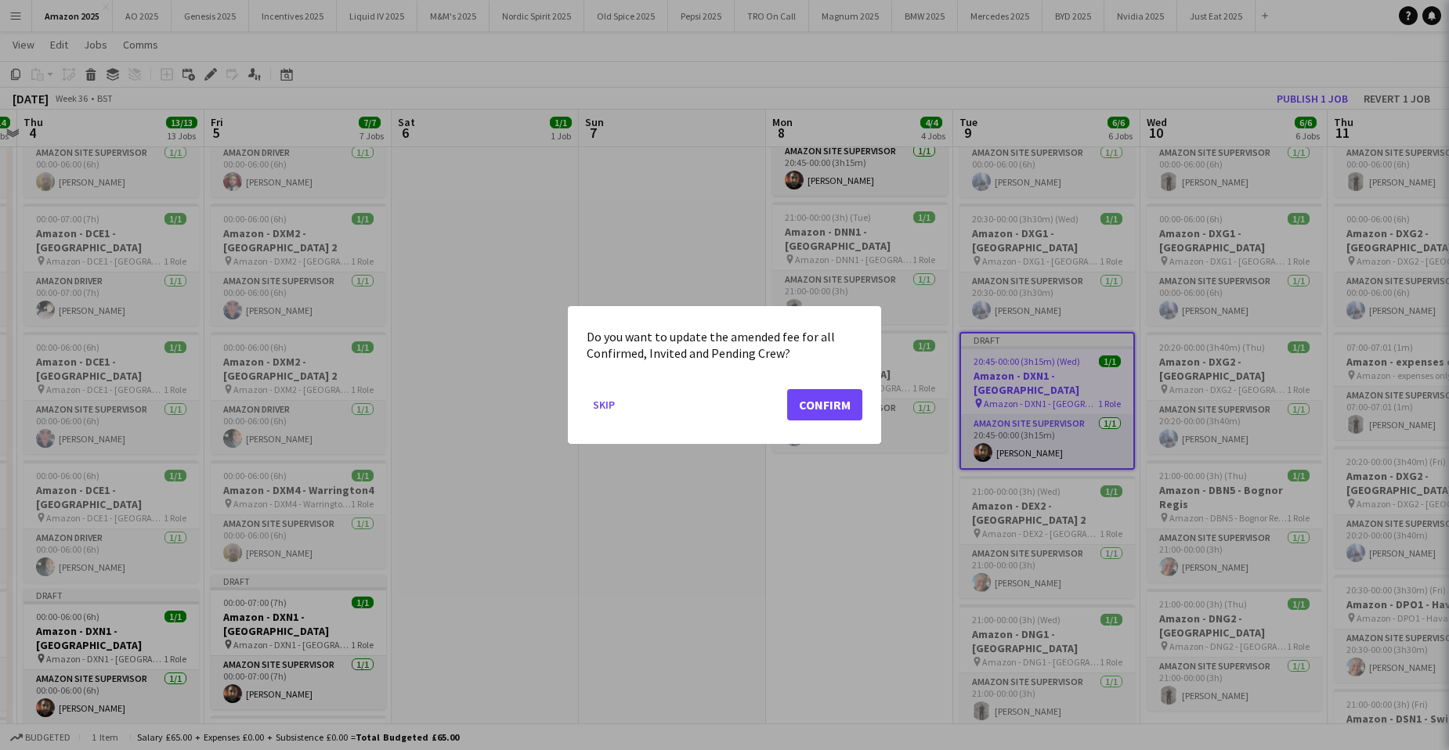
scroll to position [0, 0]
click at [828, 408] on button "Confirm" at bounding box center [824, 404] width 75 height 31
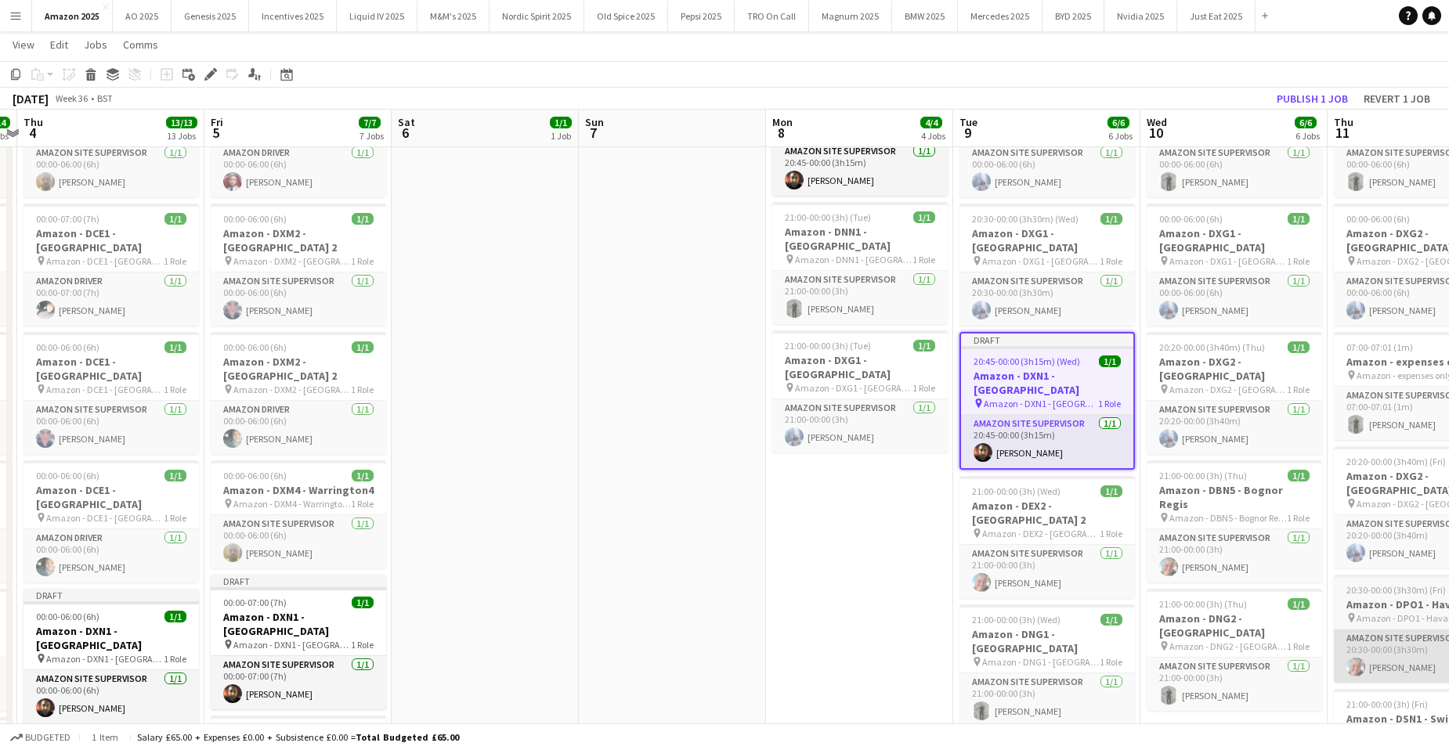
scroll to position [235, 0]
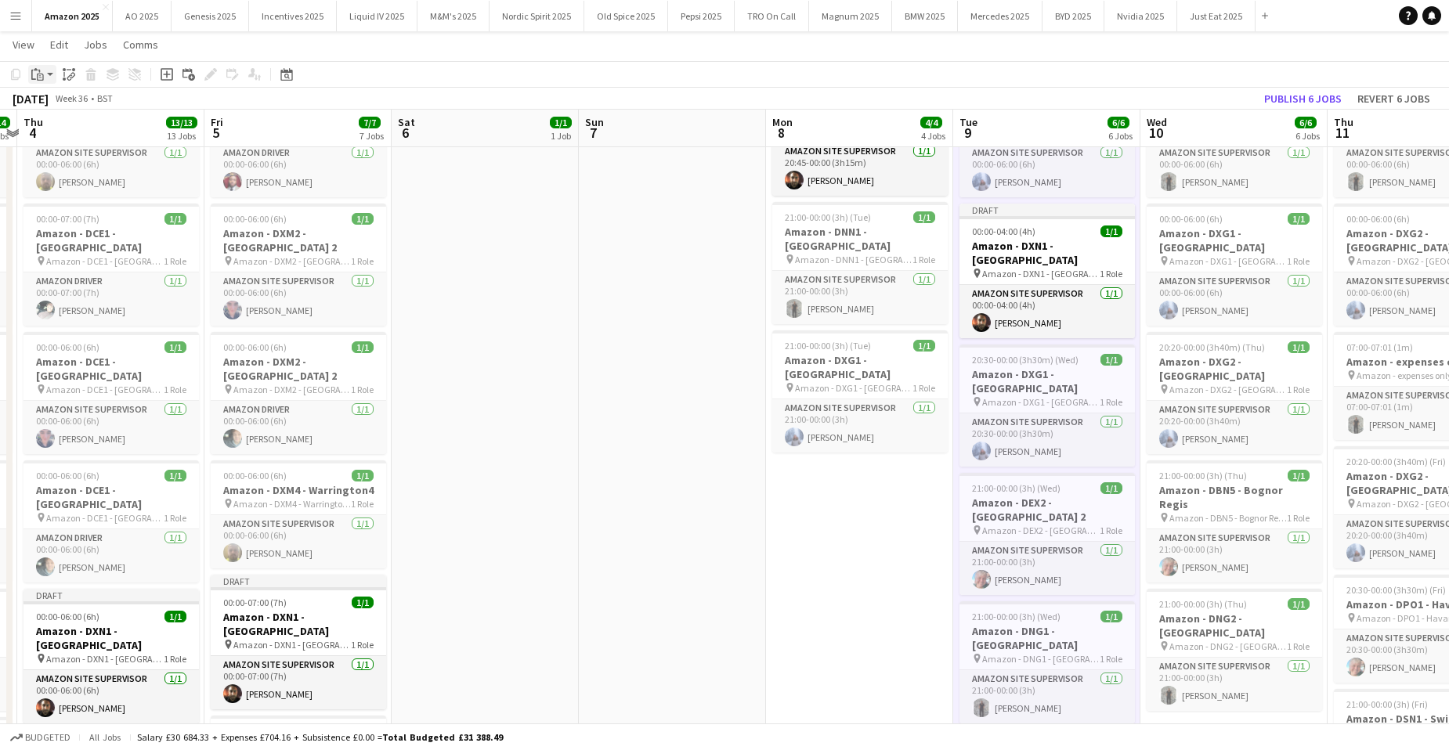
click at [42, 74] on icon "Paste" at bounding box center [37, 74] width 13 height 13
click at [54, 132] on link "Paste with crew Ctrl+Shift+V" at bounding box center [114, 131] width 147 height 14
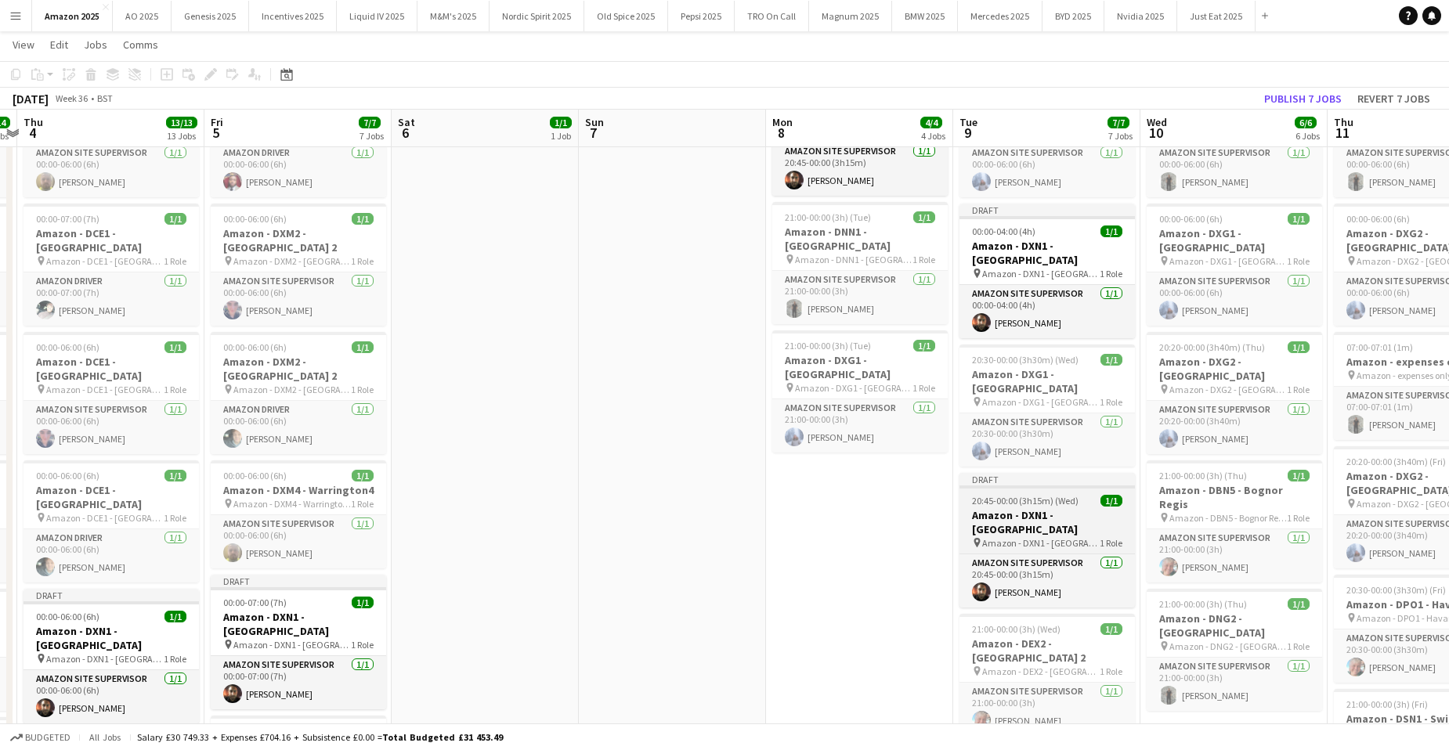
click at [1056, 508] on h3 "Amazon - DXN1 - [GEOGRAPHIC_DATA]" at bounding box center [1046, 522] width 175 height 28
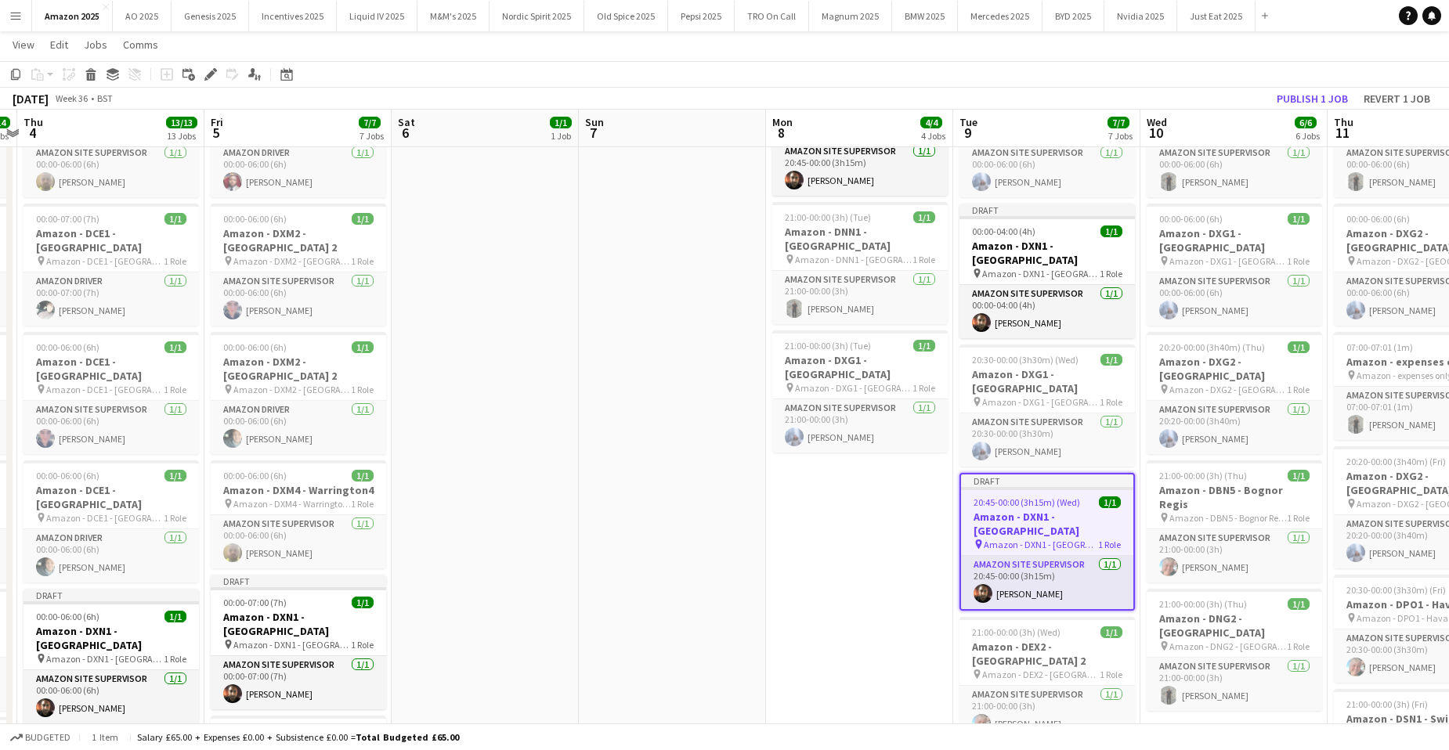
click at [200, 71] on div "Add job Add linked Job Edit Edit linked Job Applicants" at bounding box center [204, 74] width 120 height 19
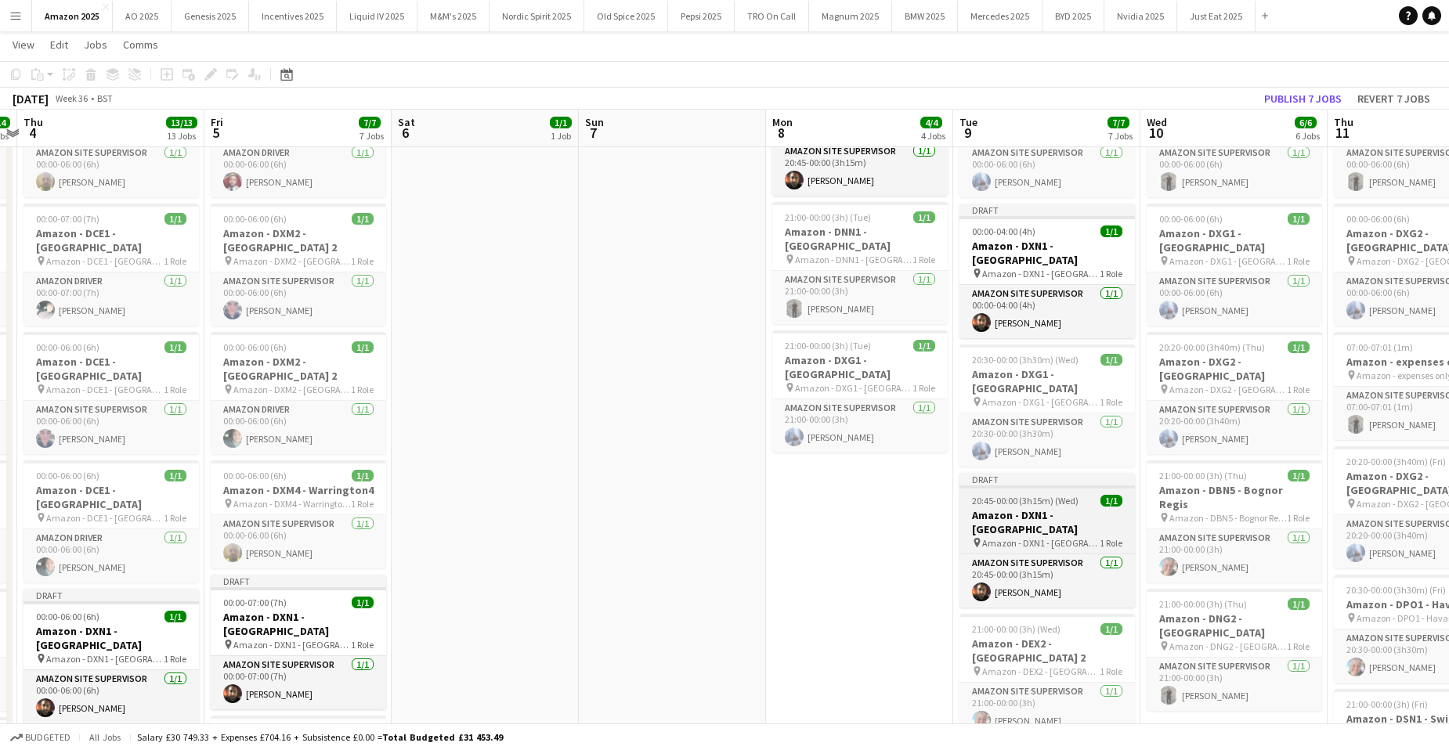
click at [1042, 537] on span "Amazon - DXN1 - [GEOGRAPHIC_DATA]" at bounding box center [1040, 543] width 117 height 12
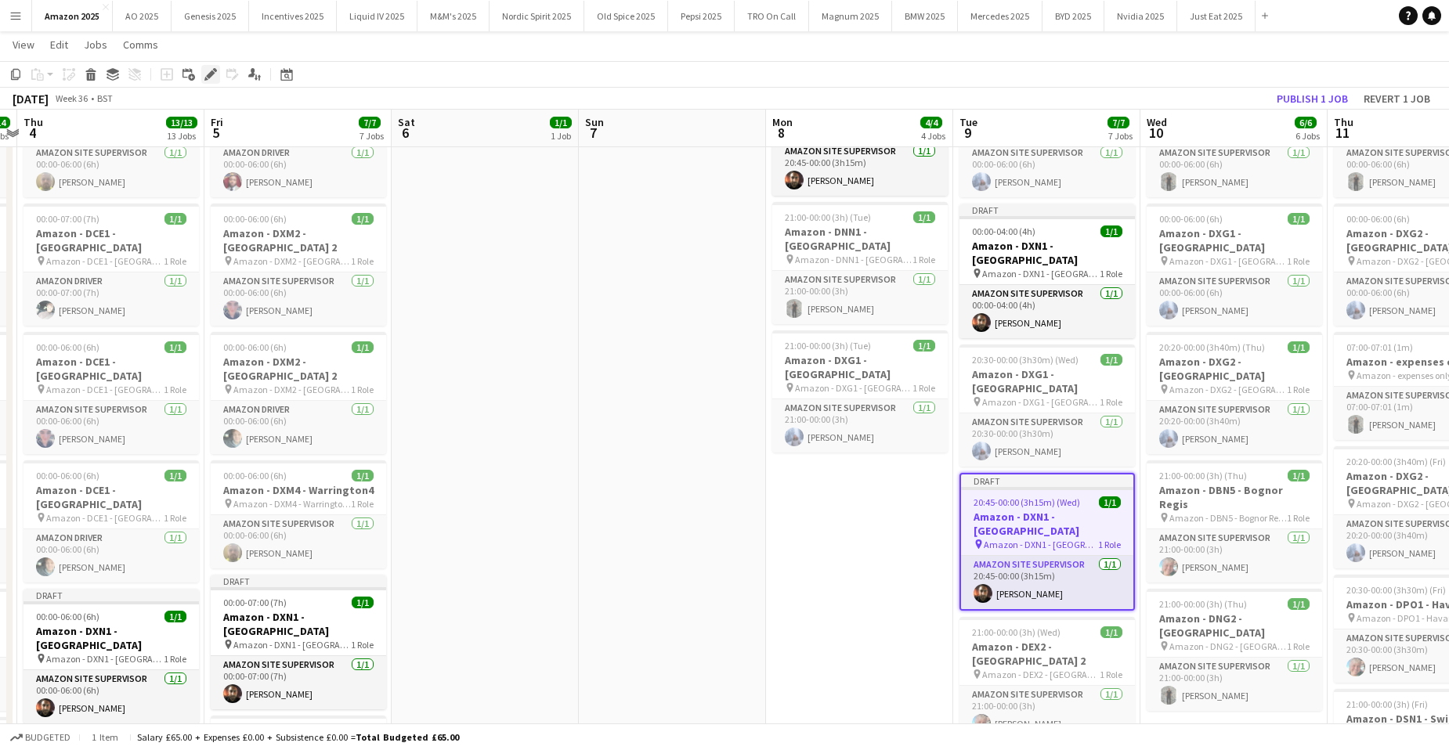
click at [213, 70] on icon "Edit" at bounding box center [210, 74] width 13 height 13
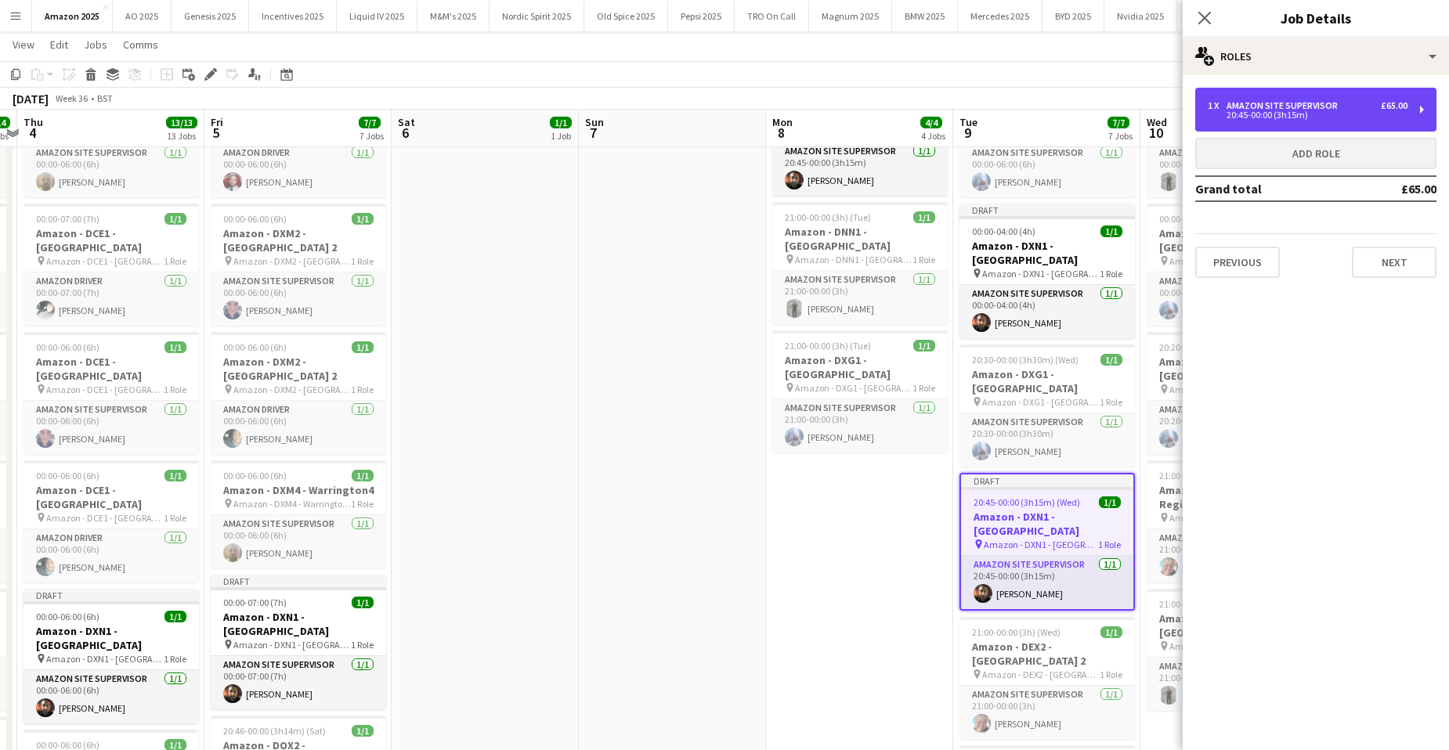
click at [1281, 111] on div "20:45-00:00 (3h15m)" at bounding box center [1307, 115] width 200 height 8
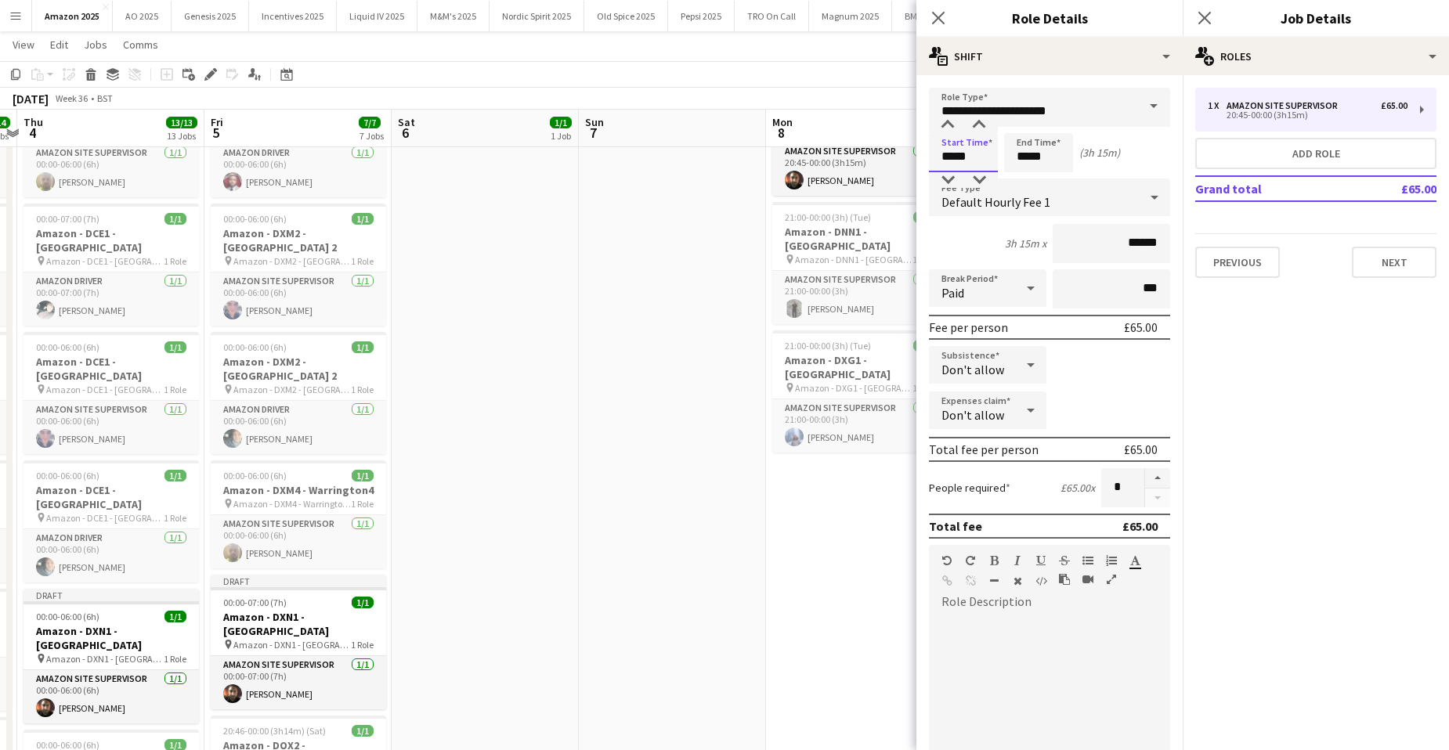
drag, startPoint x: 954, startPoint y: 158, endPoint x: 669, endPoint y: 188, distance: 287.3
type input "*****"
click at [1393, 253] on button "Next" at bounding box center [1393, 262] width 85 height 31
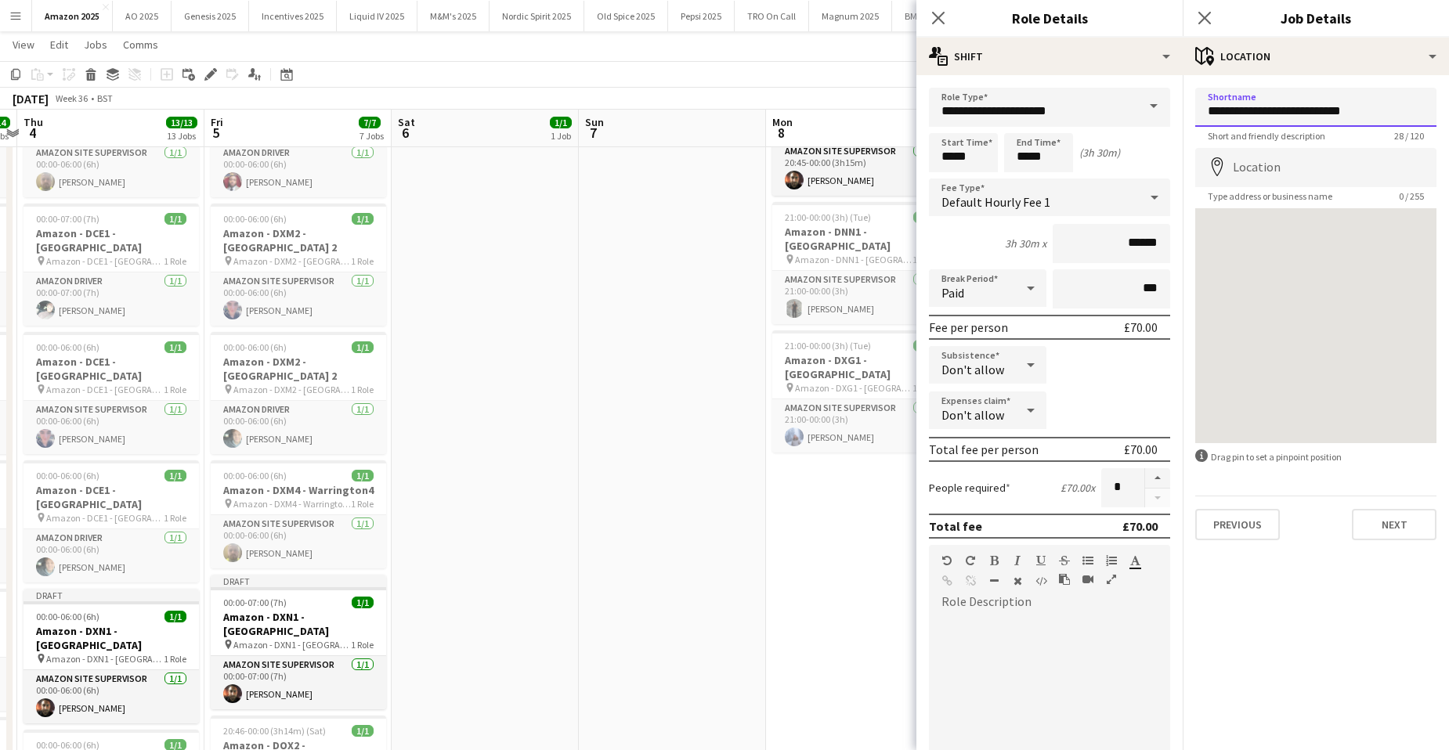
drag, startPoint x: 1261, startPoint y: 110, endPoint x: 1421, endPoint y: 114, distance: 160.6
click at [1421, 114] on input "**********" at bounding box center [1315, 107] width 241 height 39
drag, startPoint x: 1368, startPoint y: 113, endPoint x: 1175, endPoint y: 114, distance: 192.6
type input "**********"
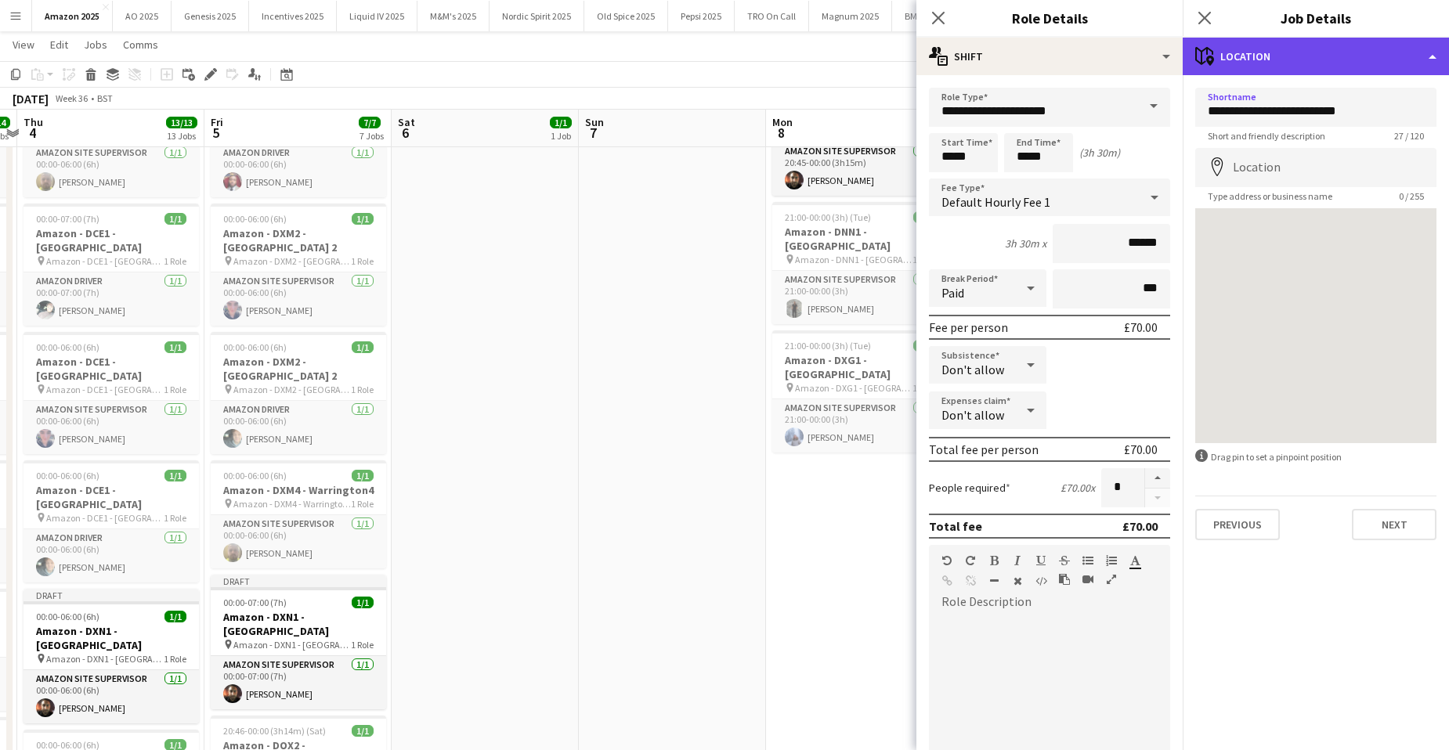
click at [1384, 55] on div "maps-pin-1 Location" at bounding box center [1315, 57] width 266 height 38
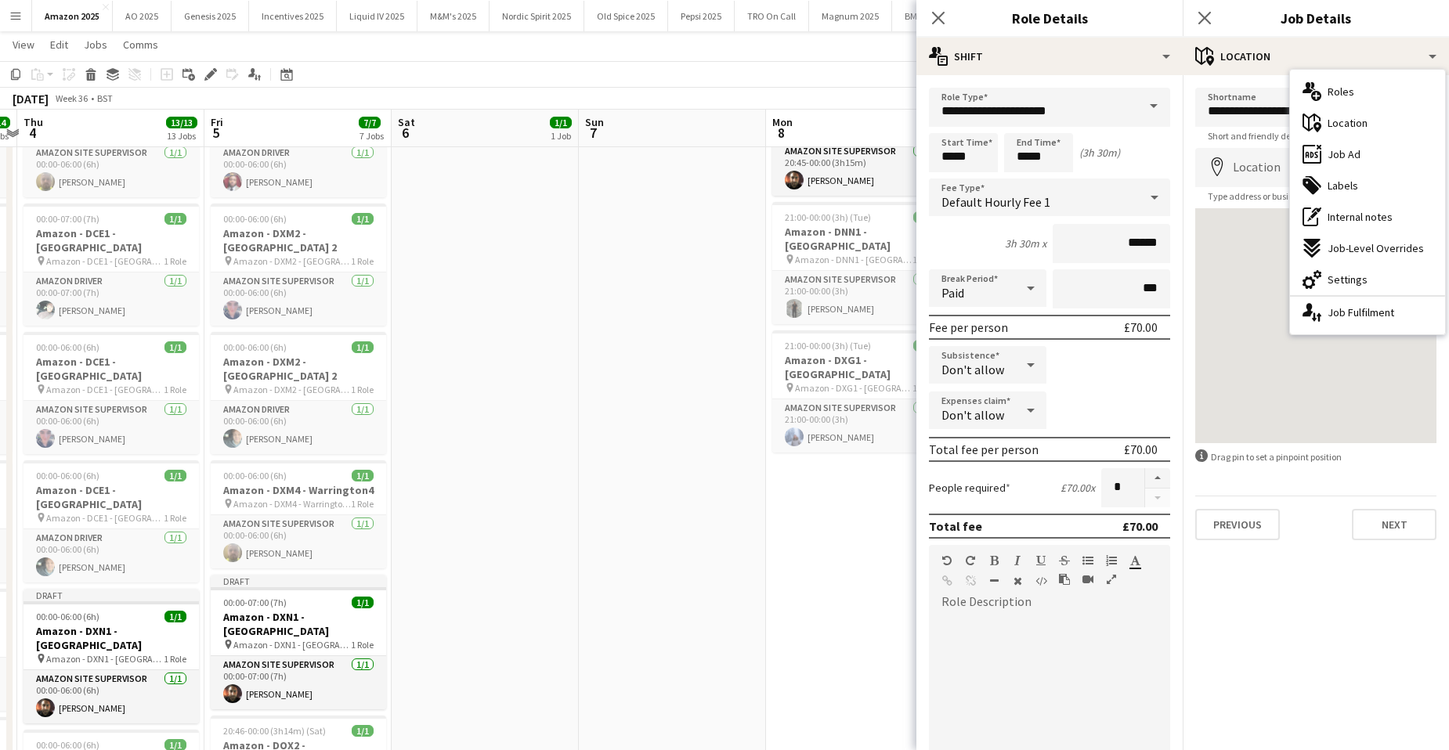
drag, startPoint x: 1357, startPoint y: 182, endPoint x: 1360, endPoint y: 173, distance: 9.2
click at [1358, 182] on div "tags-double Labels" at bounding box center [1367, 185] width 155 height 31
type input "*******"
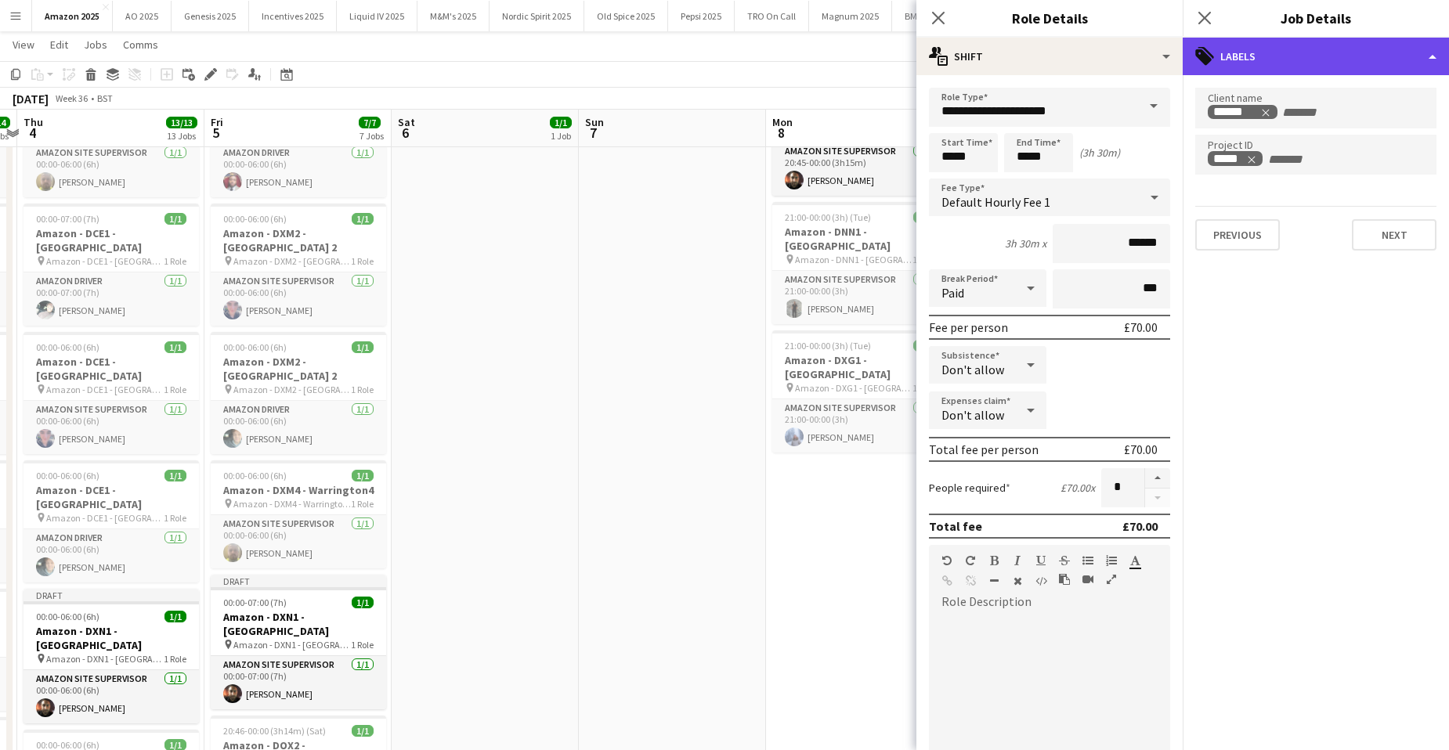
click at [1390, 63] on div "tags-double Labels" at bounding box center [1315, 57] width 266 height 38
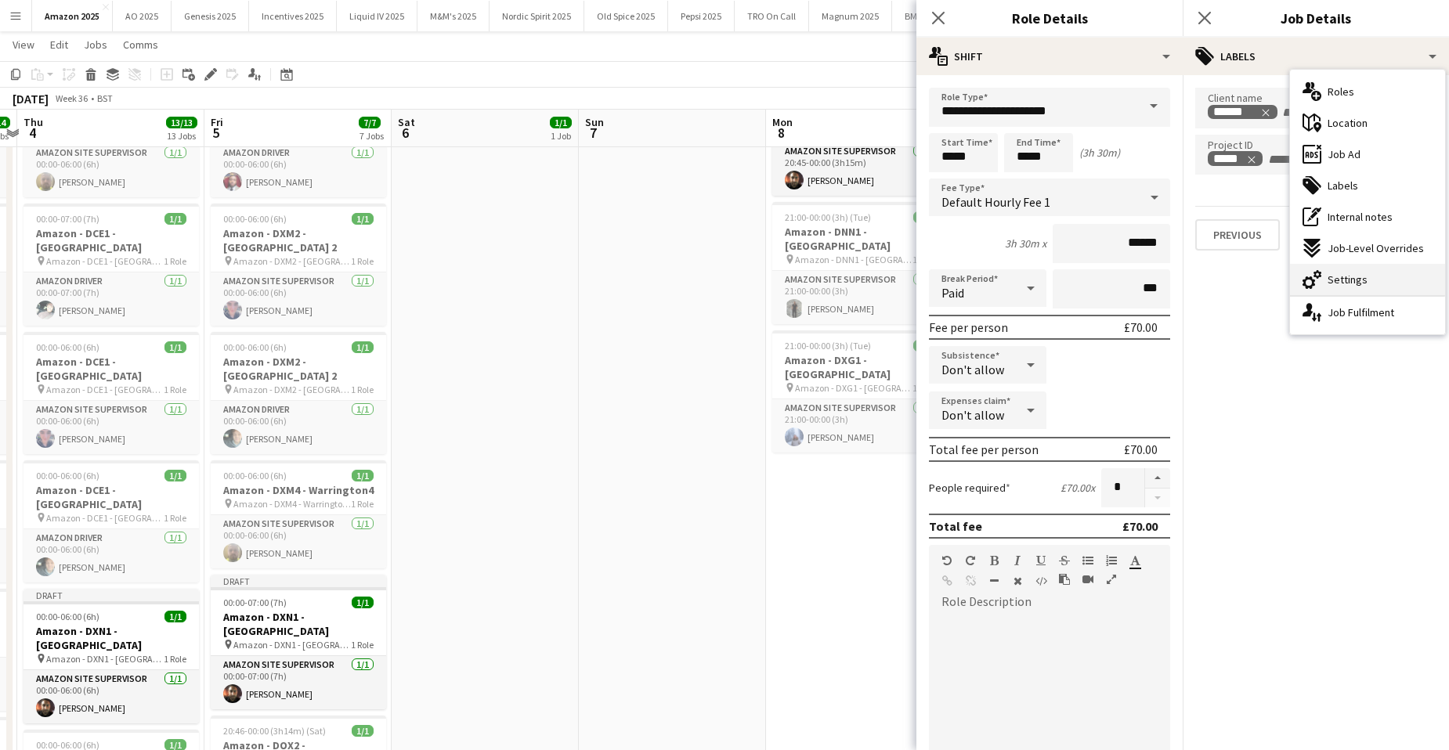
click at [1353, 290] on div "cog-double-3 Settings" at bounding box center [1367, 279] width 155 height 31
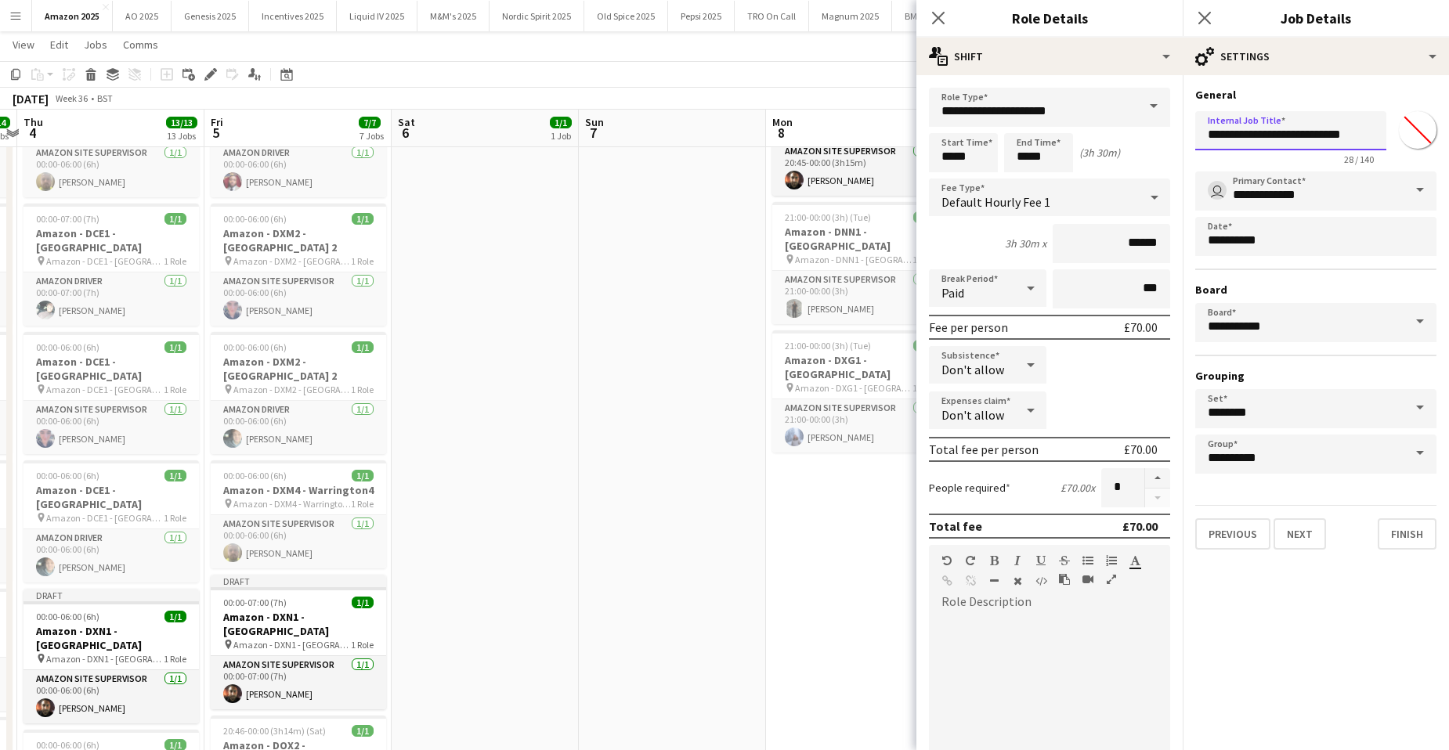
drag, startPoint x: 1375, startPoint y: 131, endPoint x: 1171, endPoint y: 137, distance: 203.7
paste input "**********"
drag, startPoint x: 1211, startPoint y: 141, endPoint x: 1394, endPoint y: 139, distance: 183.2
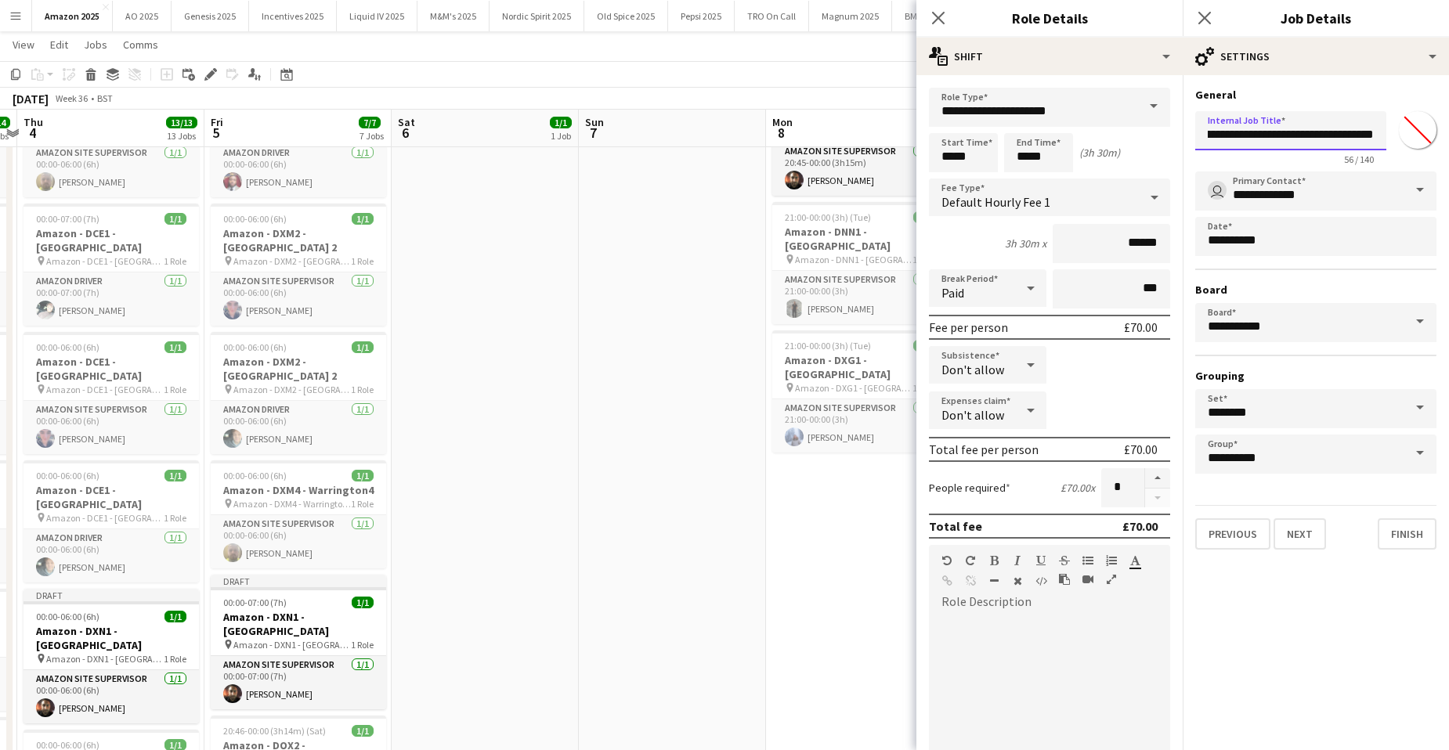
click at [1394, 139] on div "**********" at bounding box center [1315, 135] width 241 height 60
type input "*"
paste input "**********"
type input "**********"
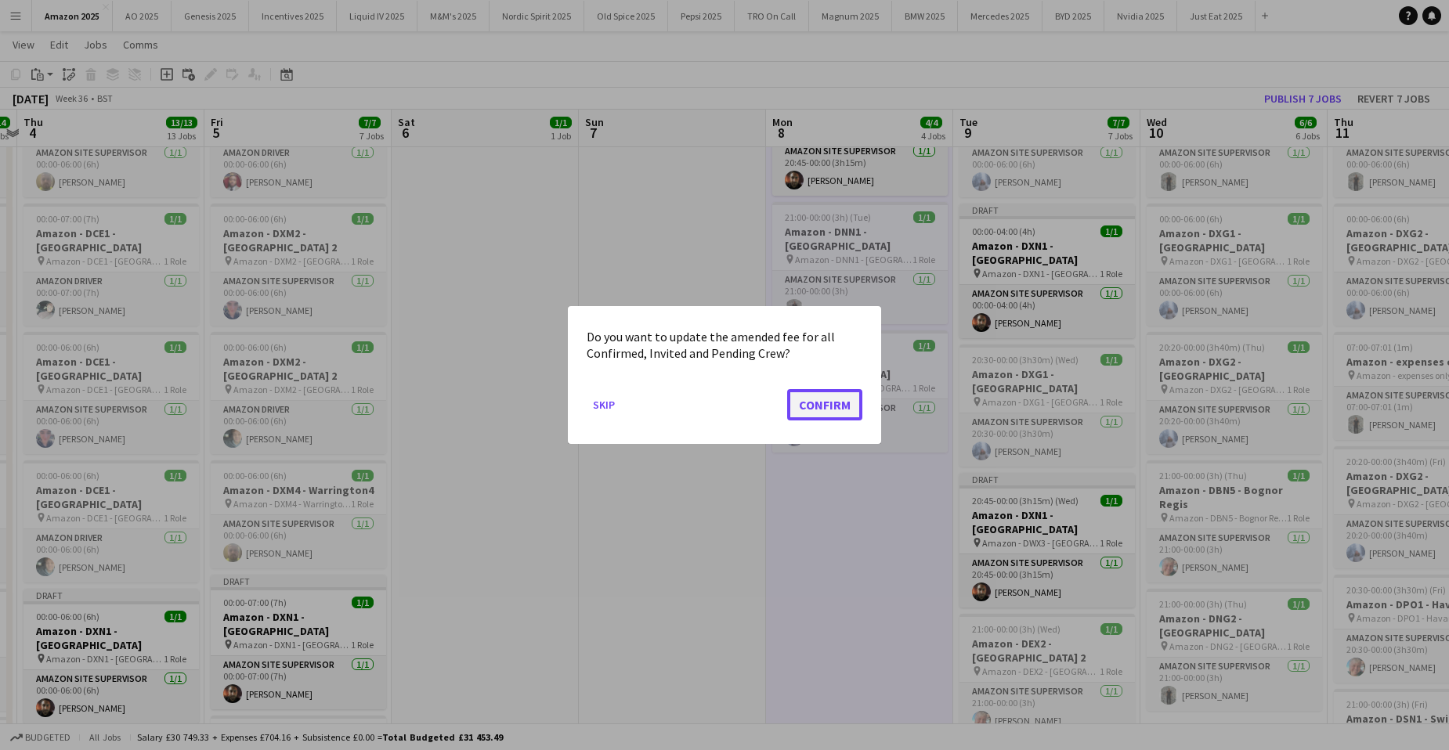
click at [829, 409] on button "Confirm" at bounding box center [824, 404] width 75 height 31
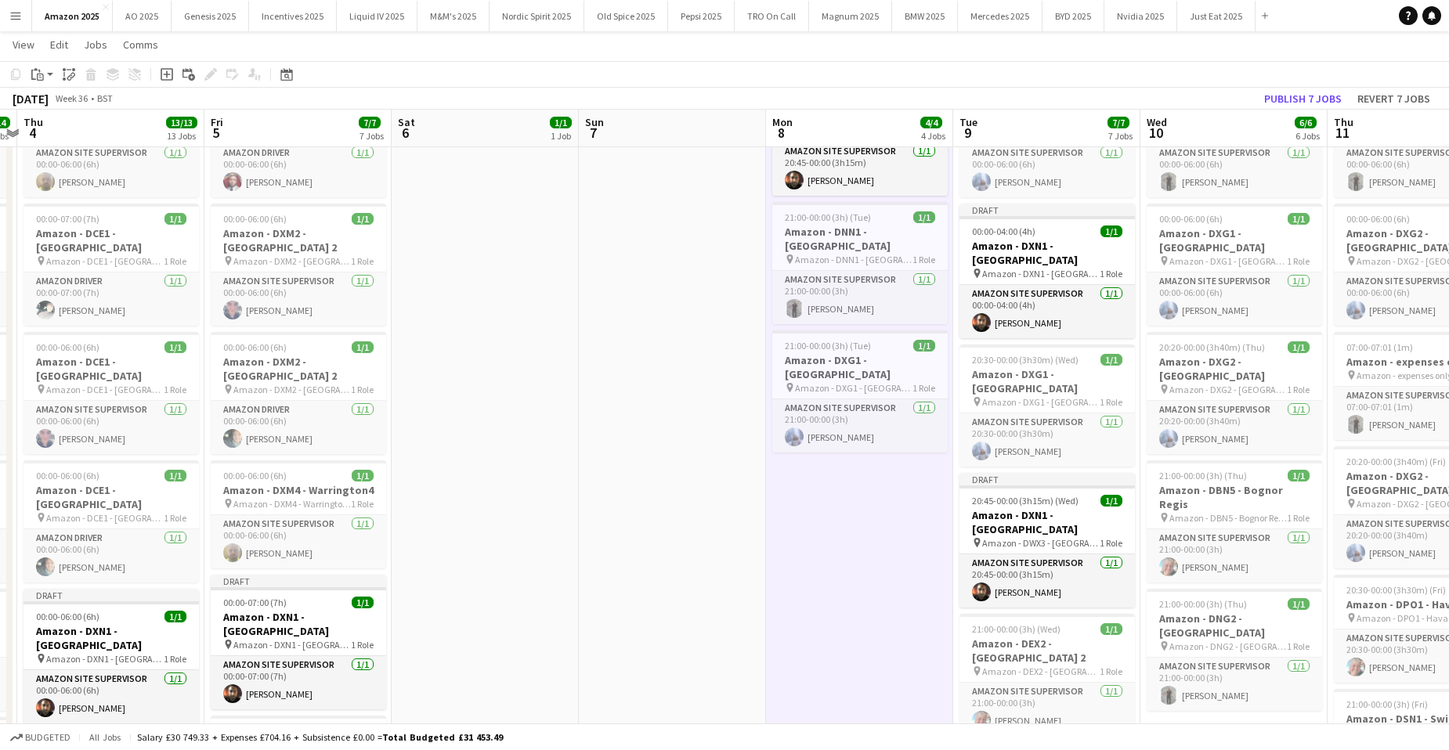
scroll to position [235, 0]
click at [1075, 508] on h3 "Amazon - DXN1 - [GEOGRAPHIC_DATA]" at bounding box center [1046, 522] width 175 height 28
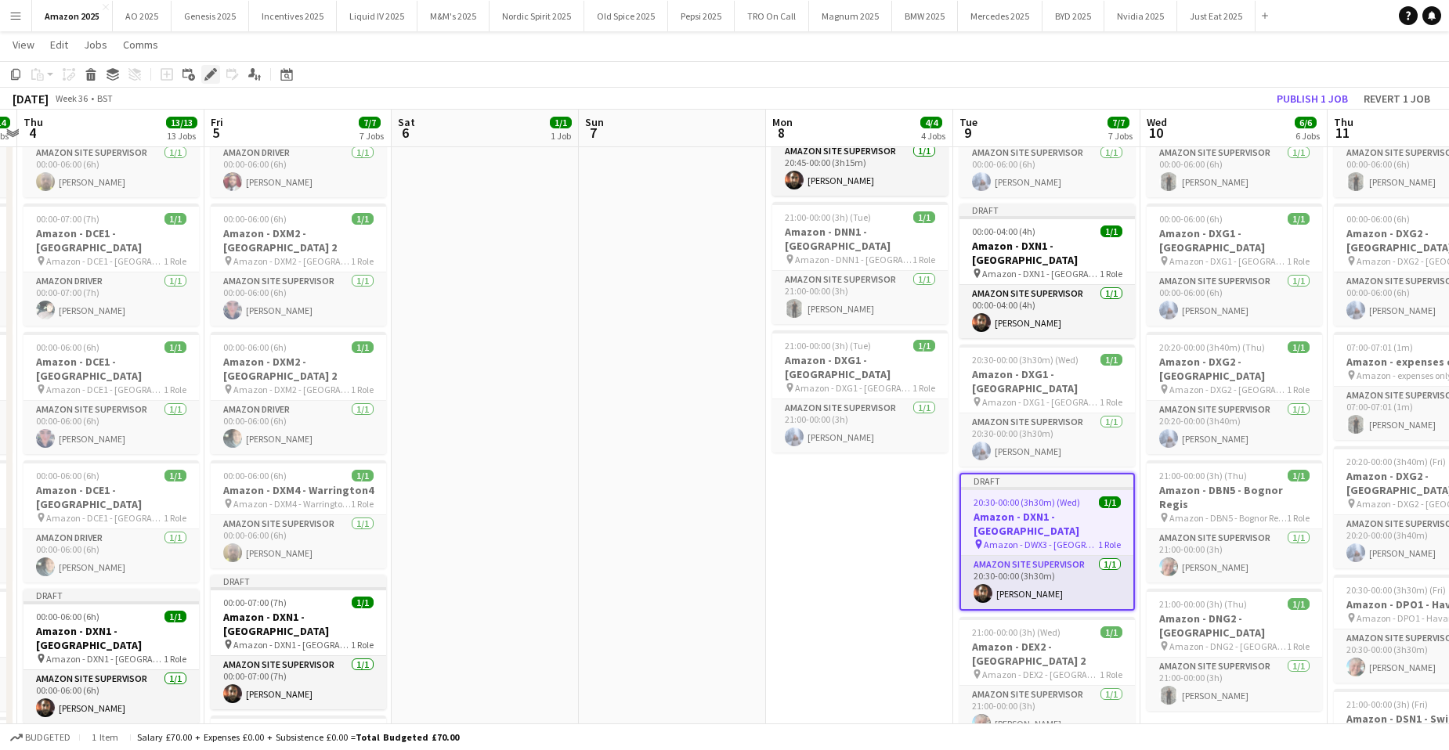
click at [210, 78] on icon at bounding box center [210, 74] width 9 height 9
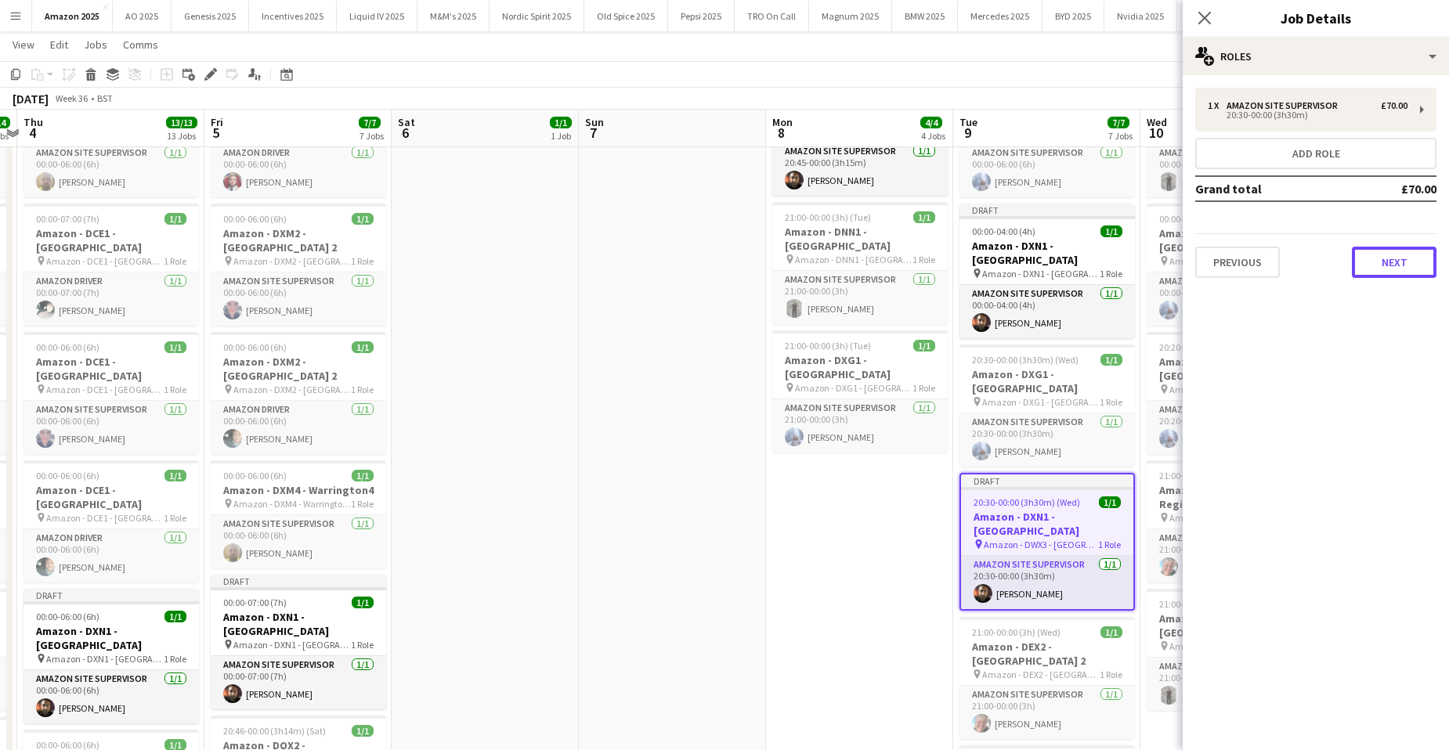
click at [1400, 258] on button "Next" at bounding box center [1393, 262] width 85 height 31
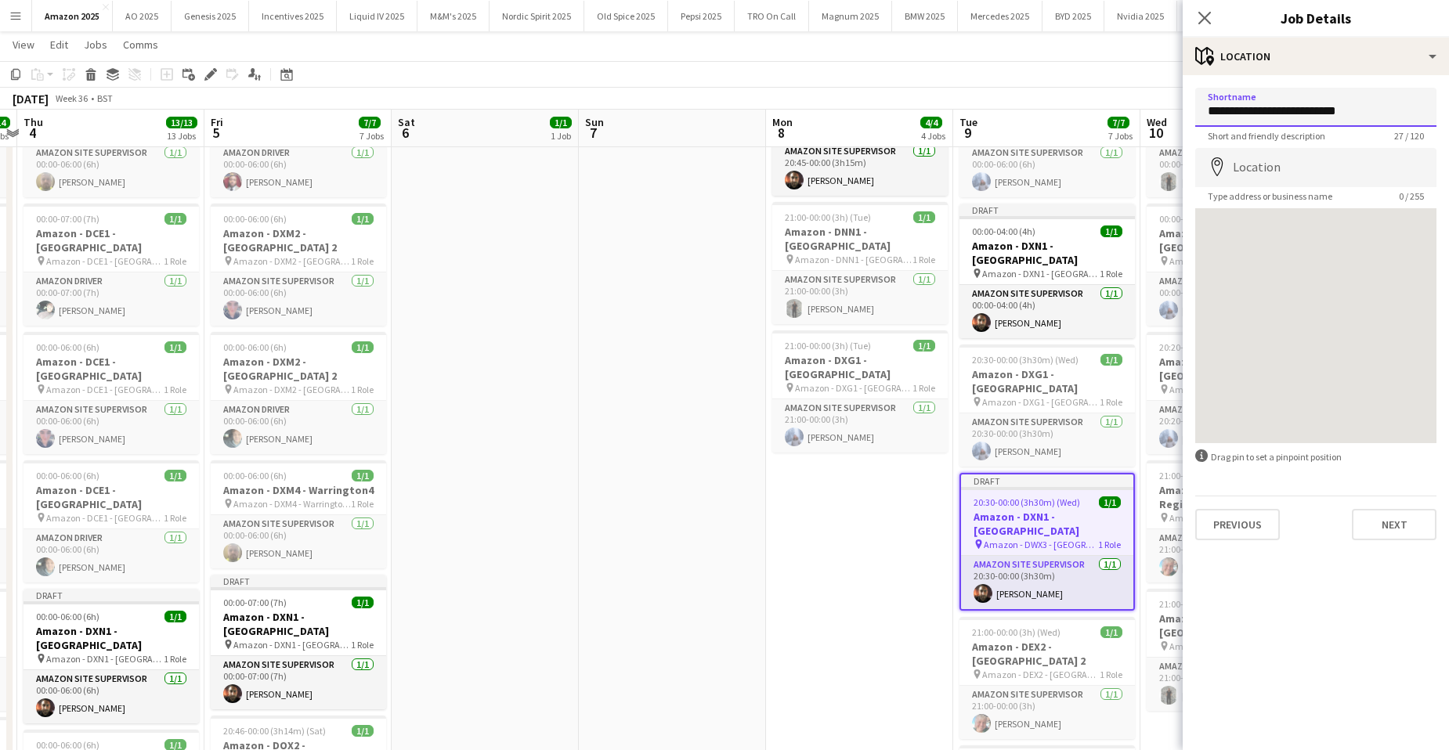
drag, startPoint x: 1375, startPoint y: 106, endPoint x: 1178, endPoint y: 99, distance: 197.4
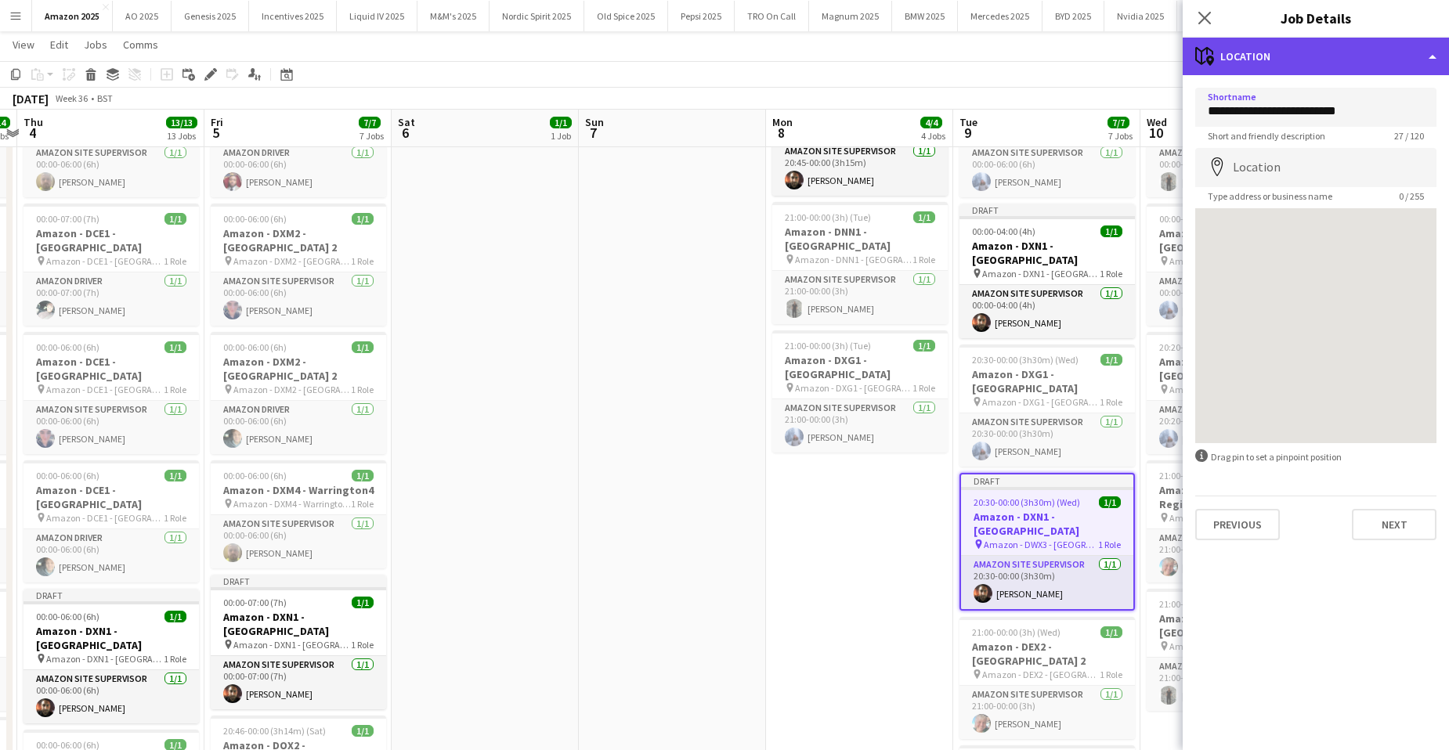
click at [1384, 53] on div "maps-pin-1 Location" at bounding box center [1315, 57] width 266 height 38
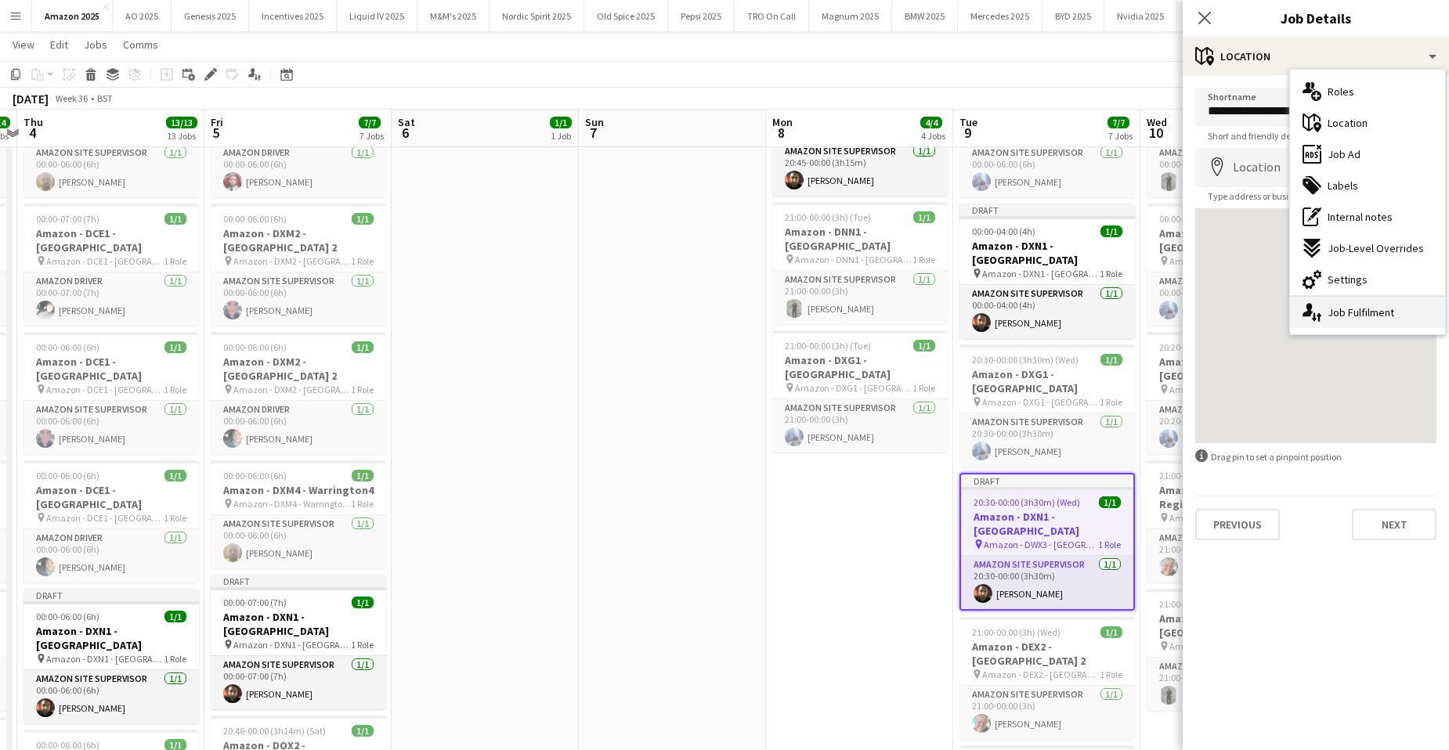
click at [1370, 303] on div "single-neutral-actions-up-down Job Fulfilment" at bounding box center [1367, 312] width 155 height 31
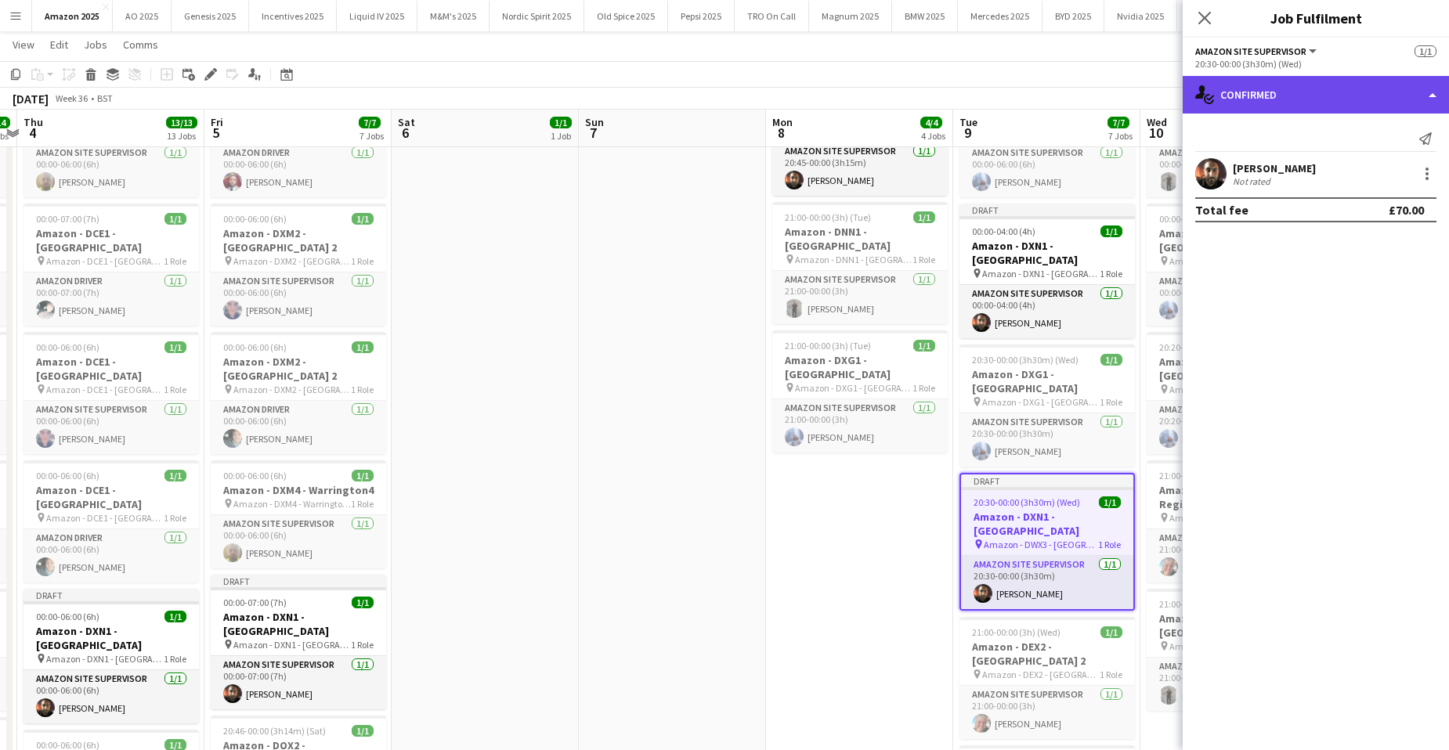
click at [1398, 93] on div "single-neutral-actions-check-2 Confirmed" at bounding box center [1315, 95] width 266 height 38
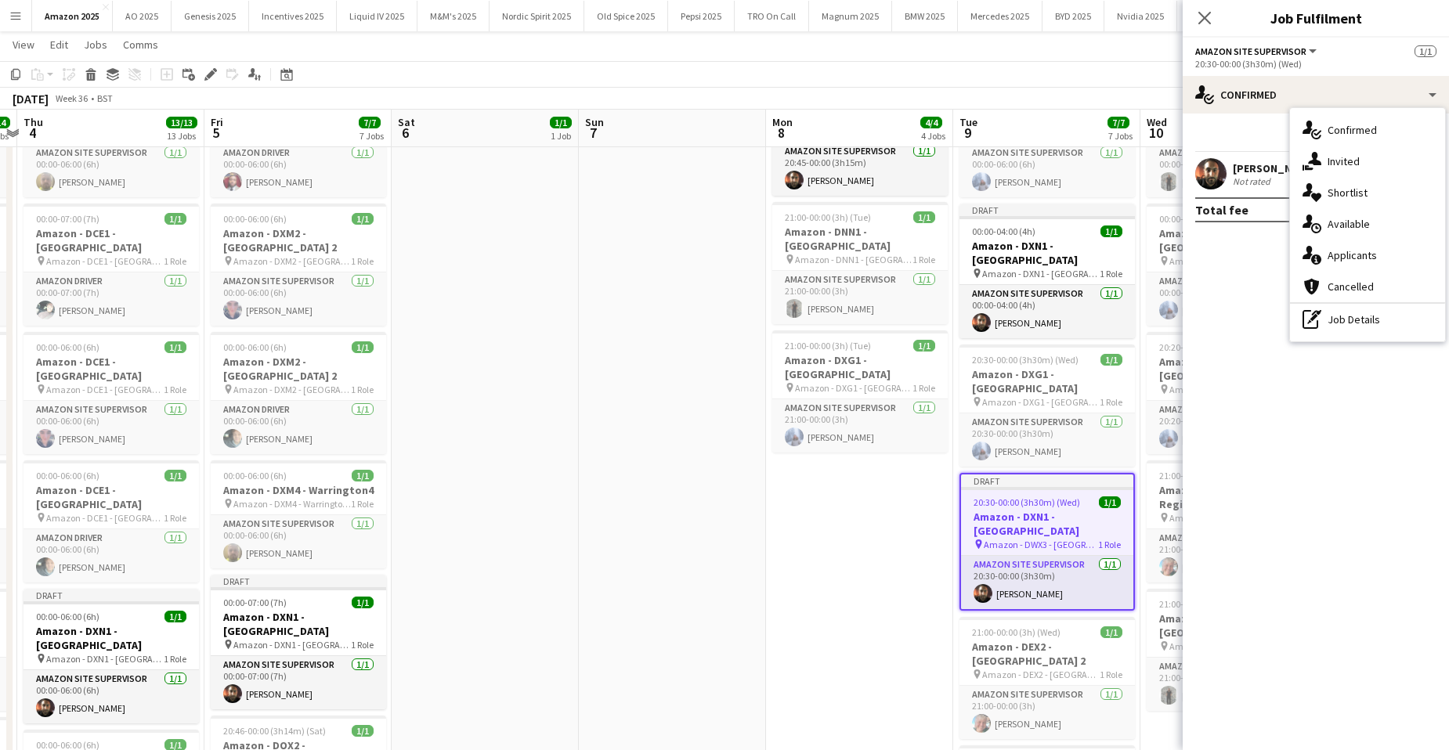
click at [996, 474] on div "Draft" at bounding box center [1047, 480] width 172 height 13
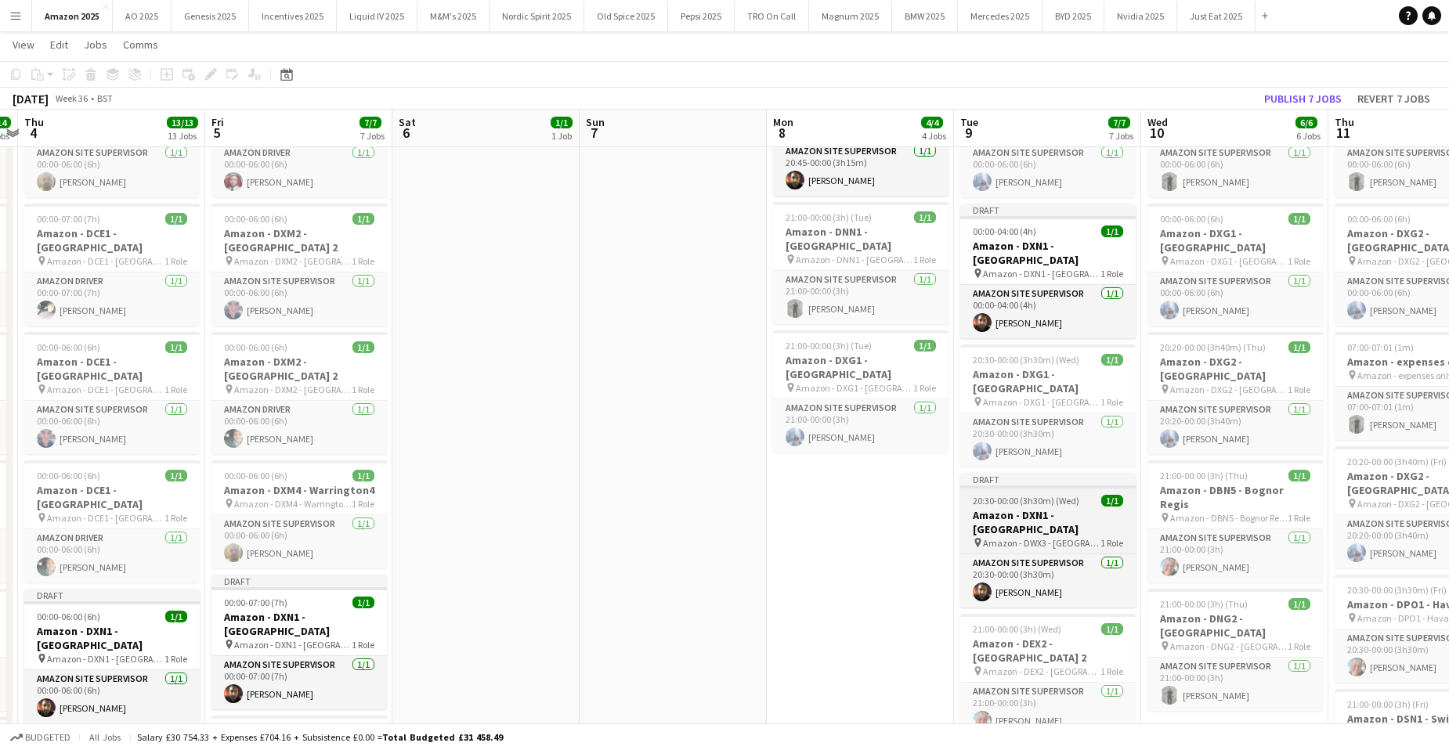
click at [1005, 495] on span "20:30-00:00 (3h30m) (Wed)" at bounding box center [1025, 501] width 106 height 12
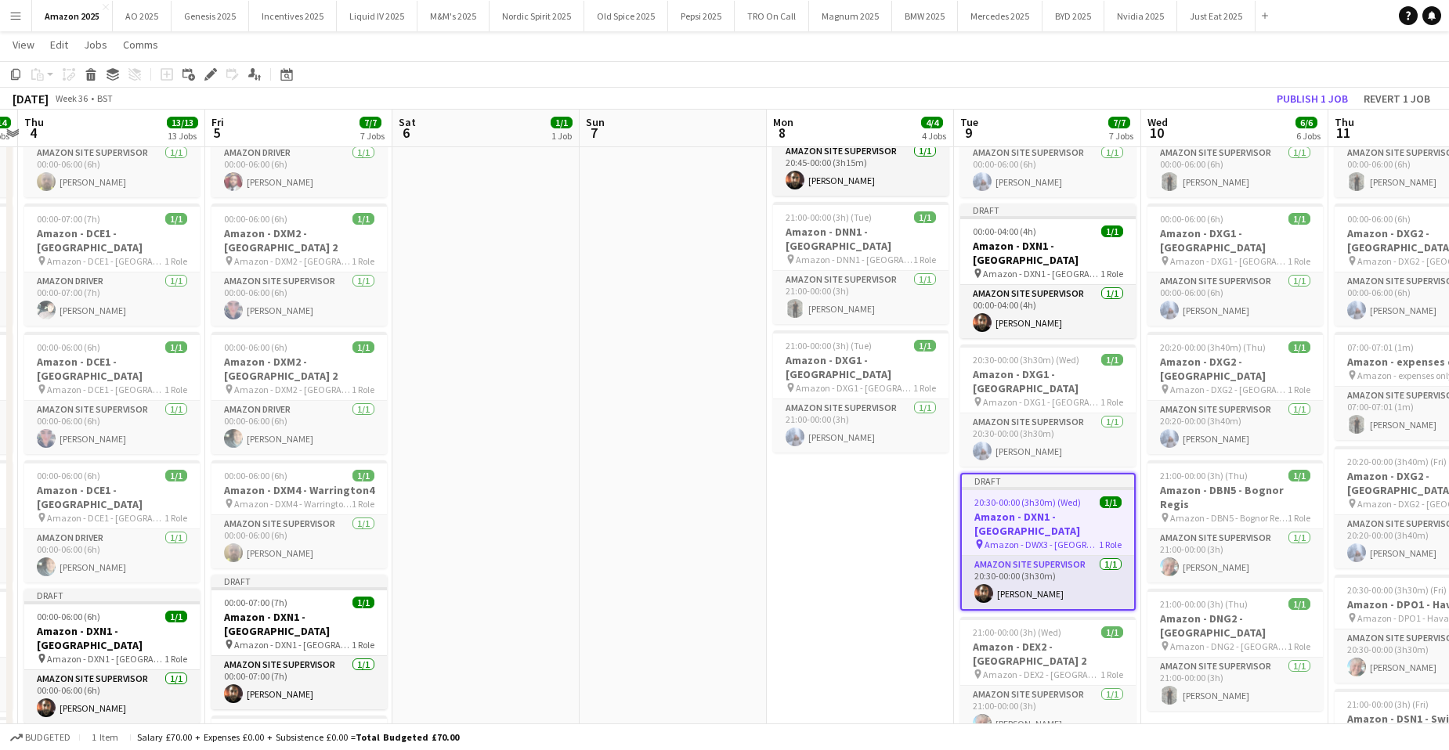
click at [209, 72] on icon "Edit" at bounding box center [210, 74] width 13 height 13
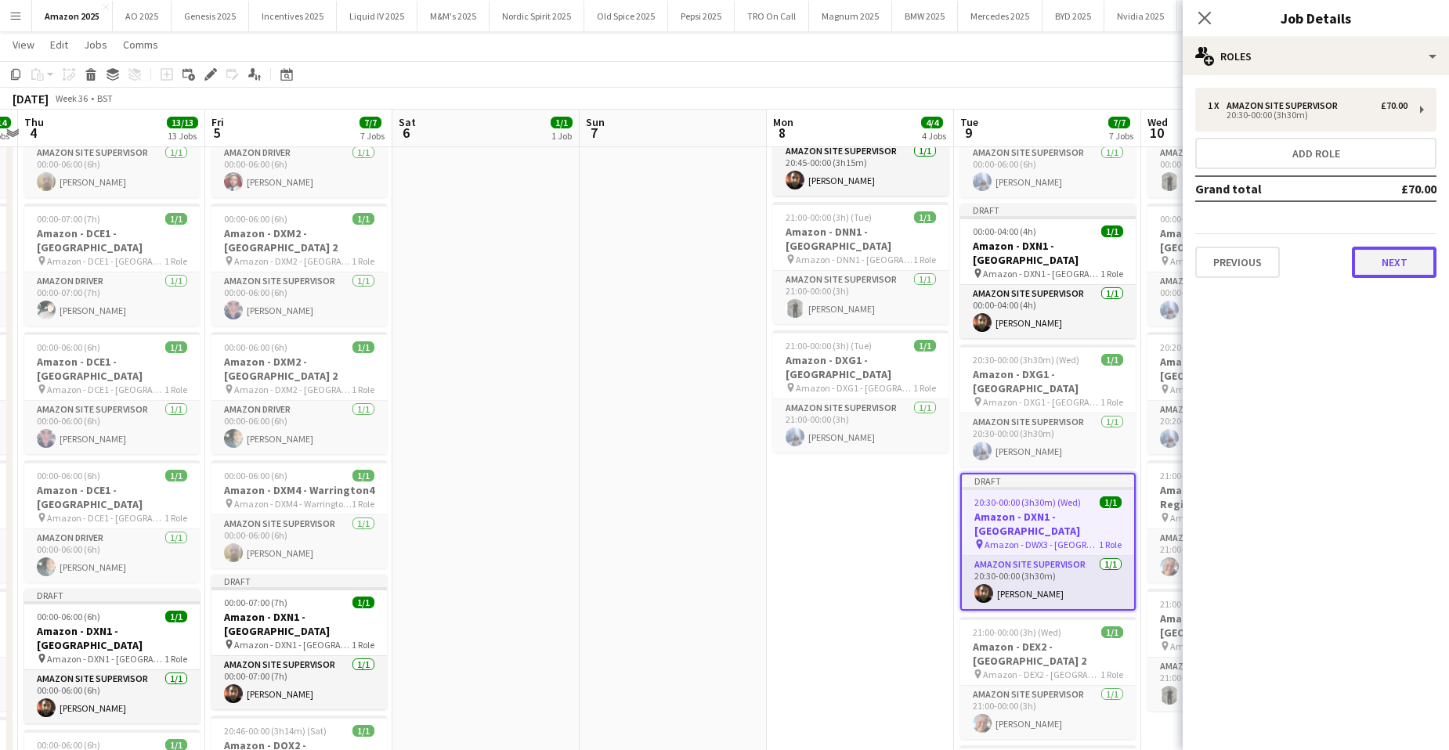
click at [1403, 266] on button "Next" at bounding box center [1393, 262] width 85 height 31
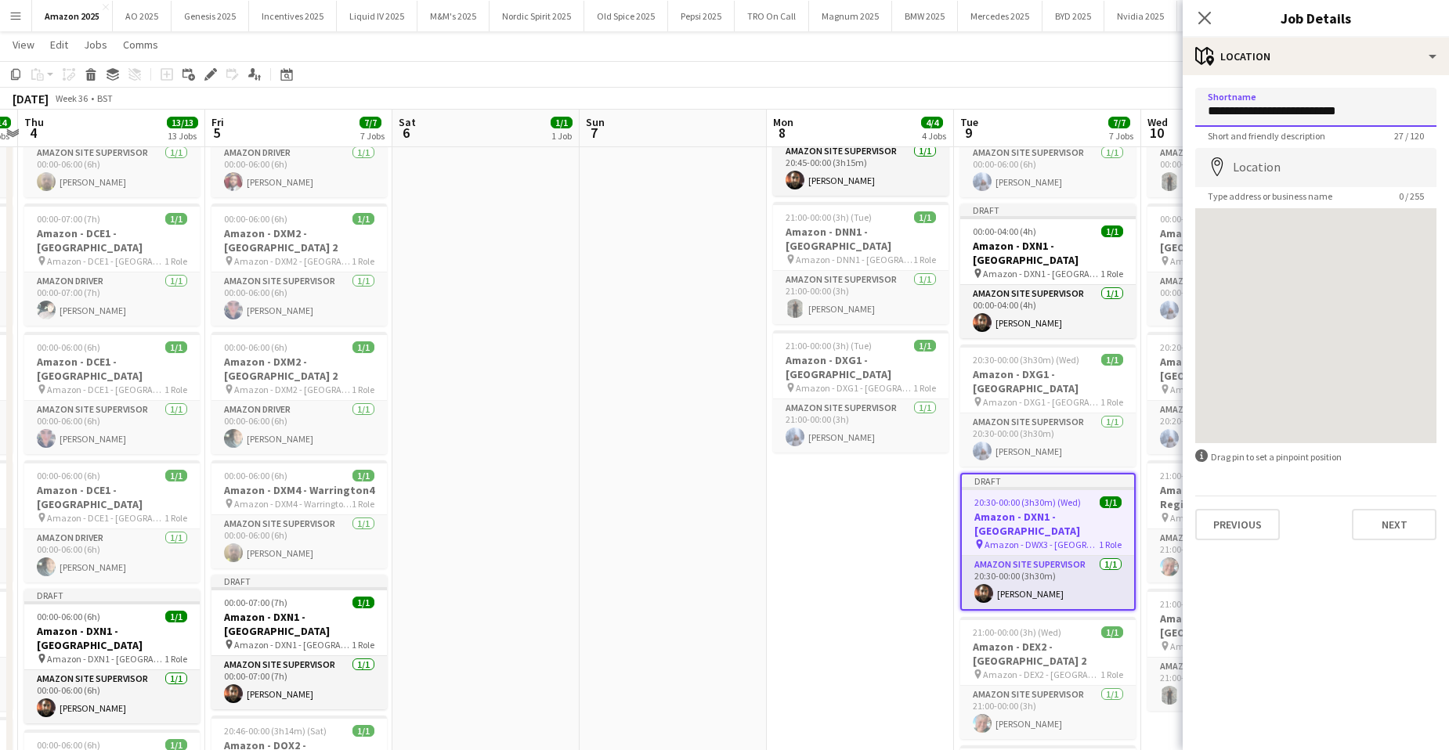
drag, startPoint x: 1373, startPoint y: 106, endPoint x: 1145, endPoint y: 112, distance: 227.9
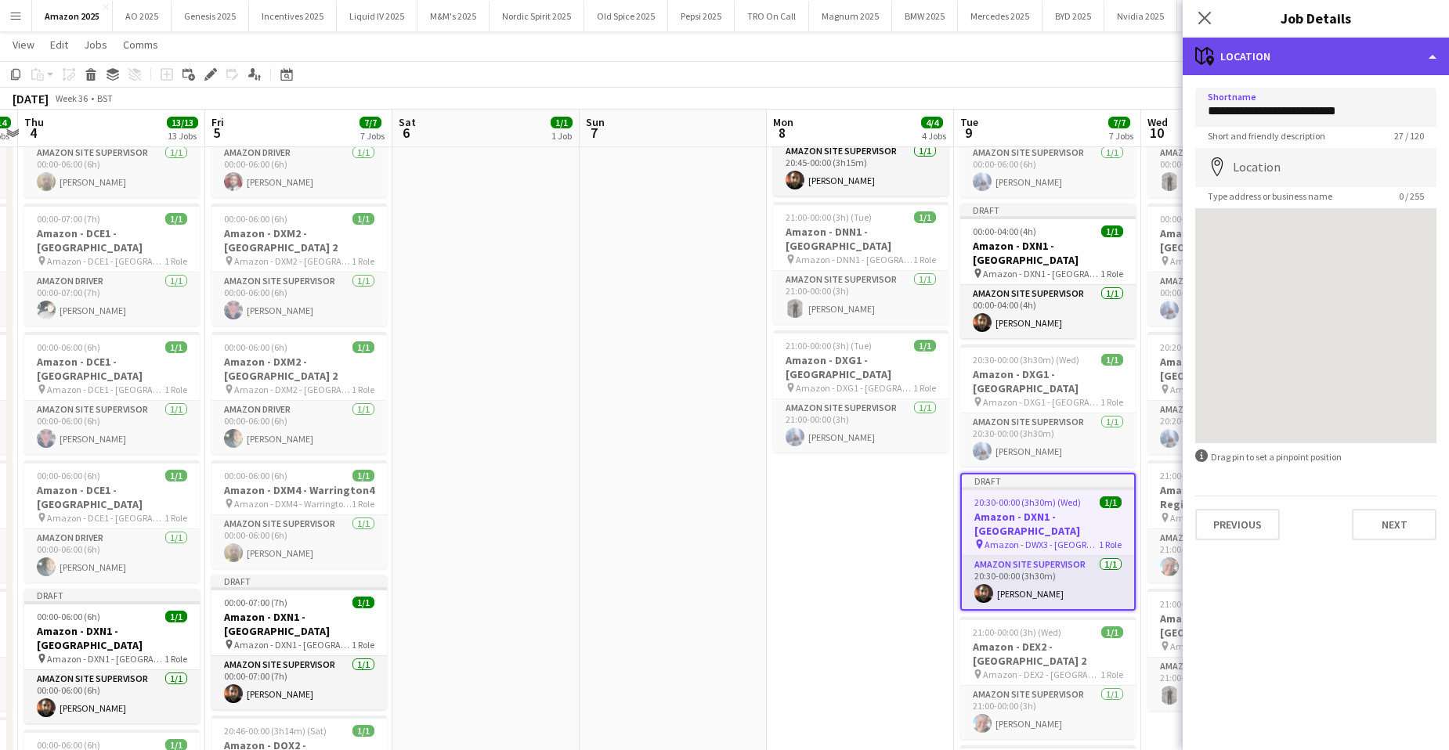
click at [1362, 56] on div "maps-pin-1 Location" at bounding box center [1315, 57] width 266 height 38
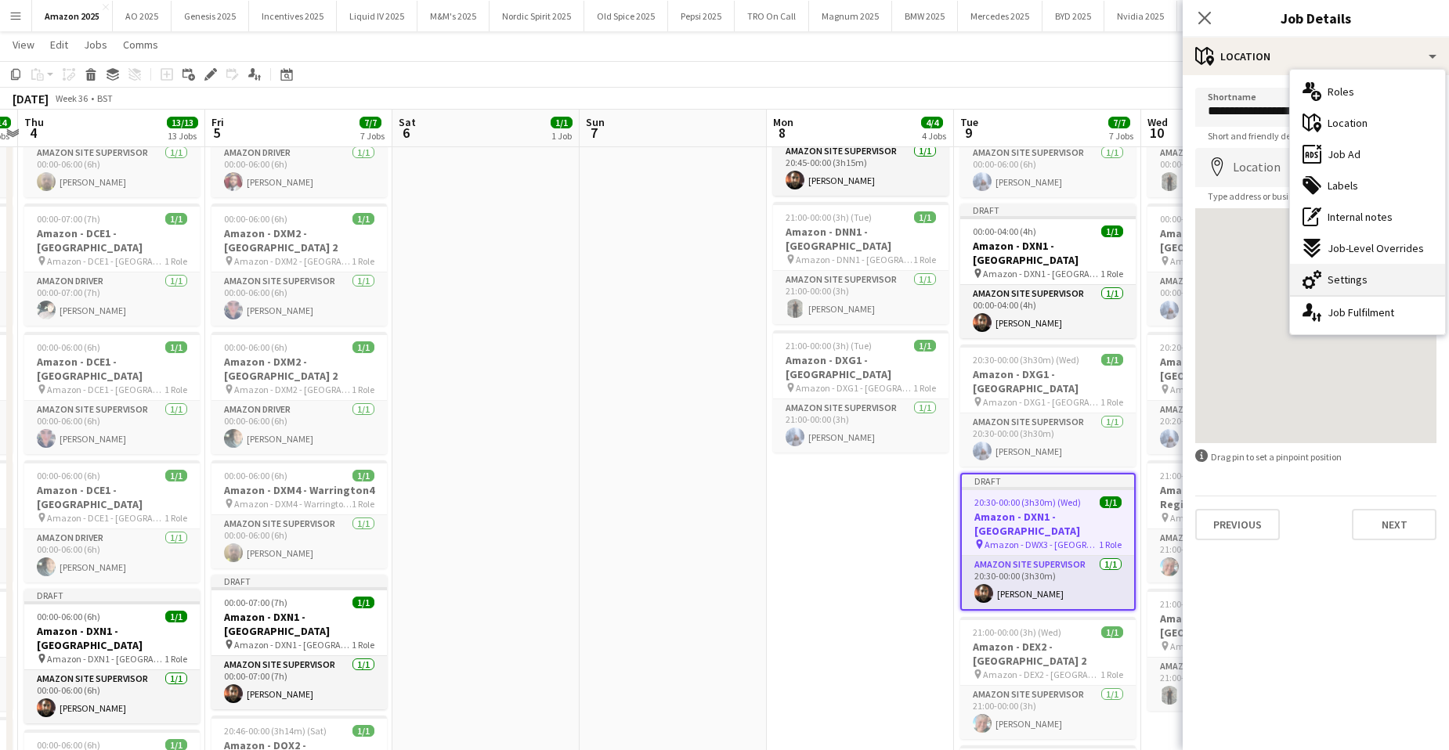
click at [1369, 276] on div "cog-double-3 Settings" at bounding box center [1367, 279] width 155 height 31
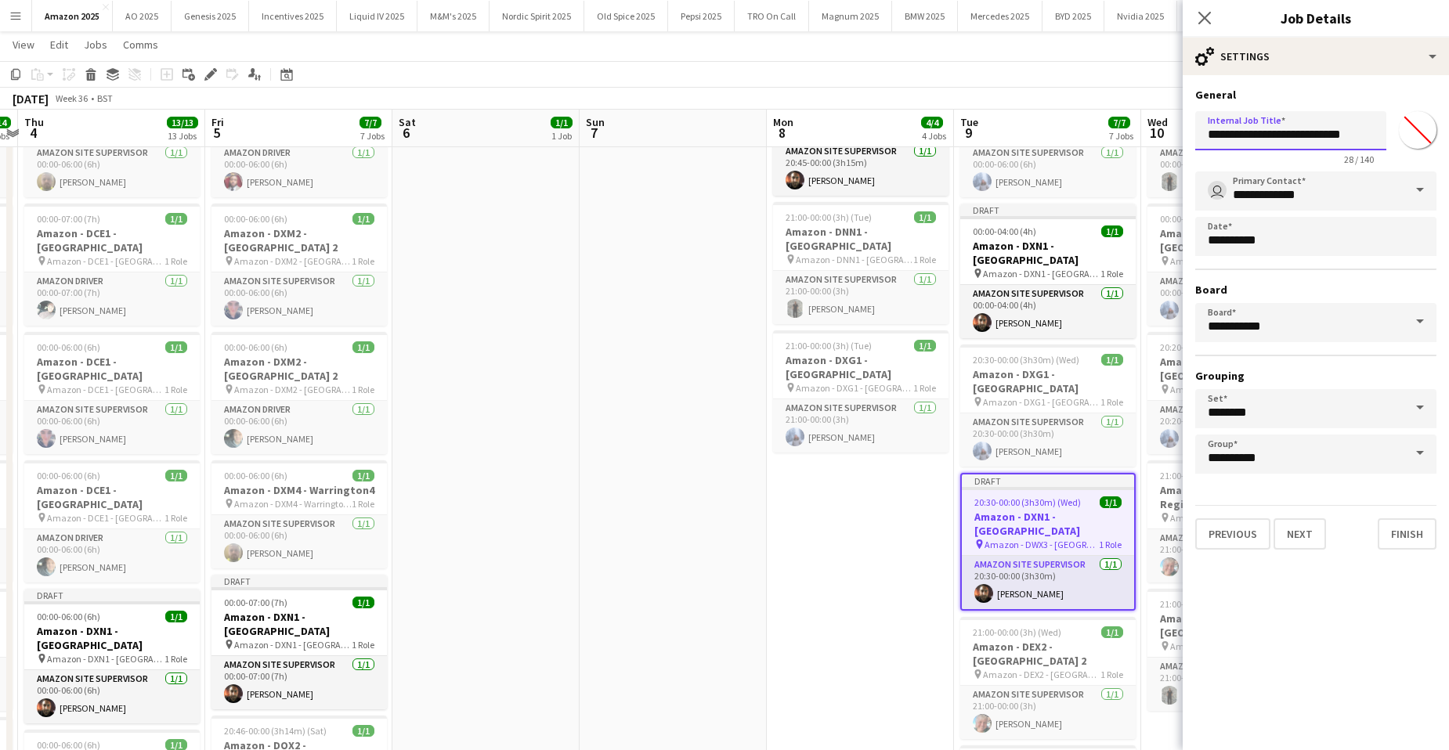
drag, startPoint x: 1200, startPoint y: 132, endPoint x: 1397, endPoint y: 141, distance: 196.8
click at [1397, 141] on div "**********" at bounding box center [1315, 135] width 241 height 60
paste input "text"
type input "**********"
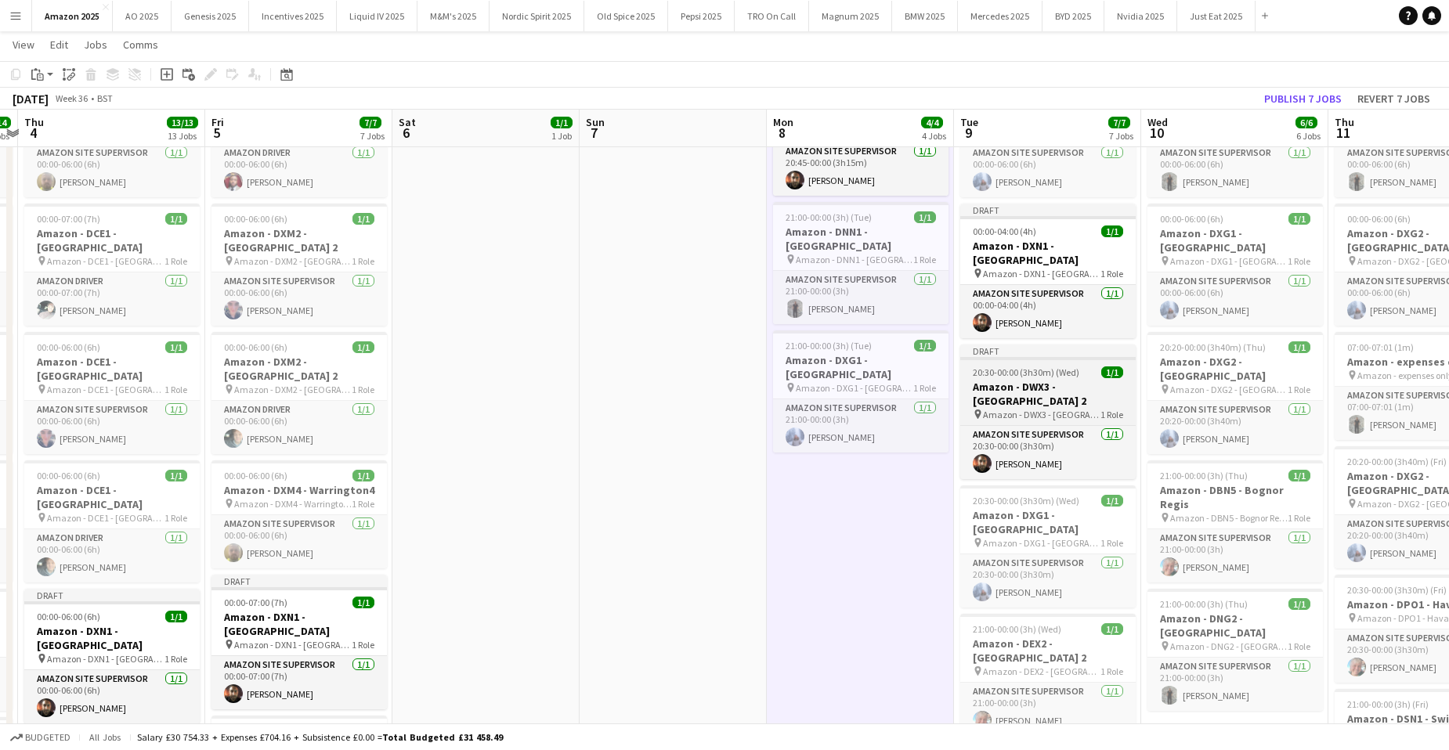
click at [1044, 366] on span "20:30-00:00 (3h30m) (Wed)" at bounding box center [1025, 372] width 106 height 12
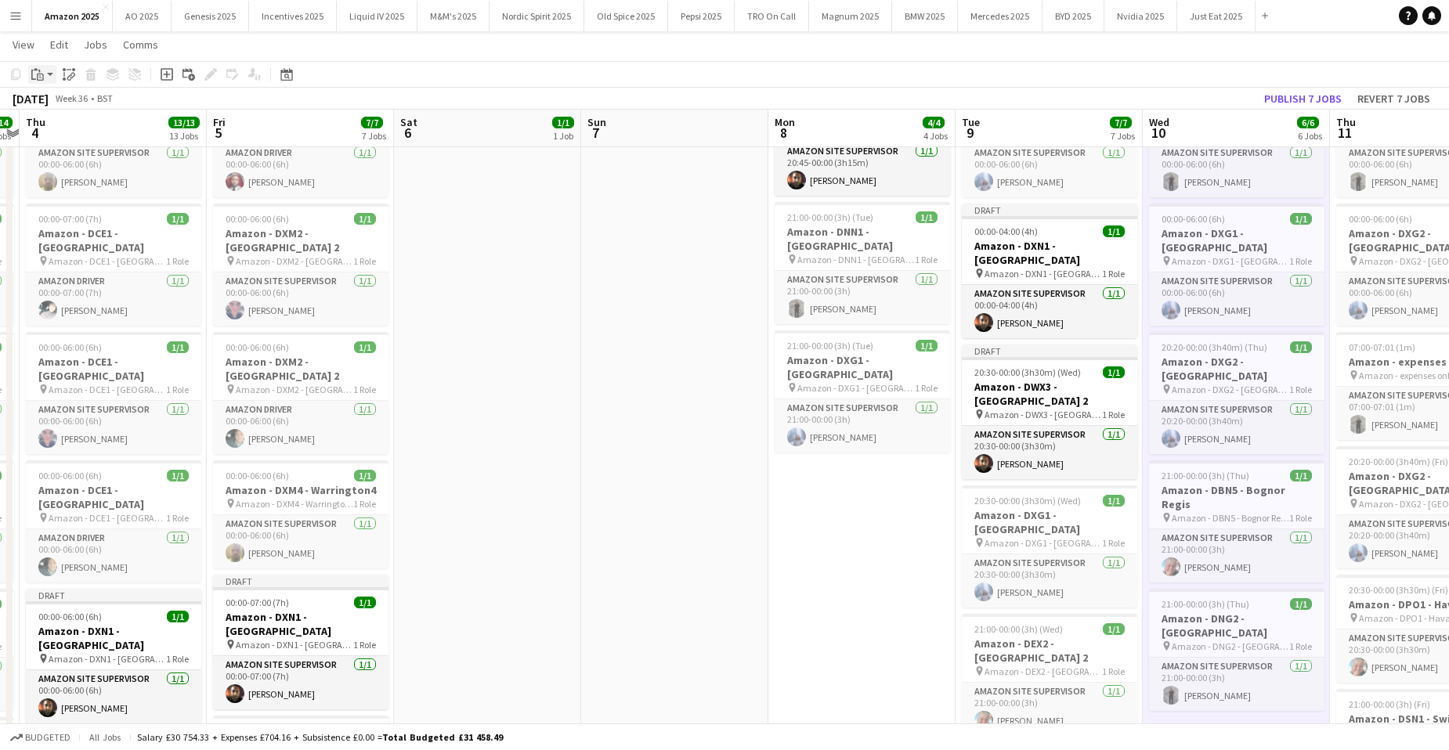
click at [45, 74] on div "Paste" at bounding box center [37, 74] width 19 height 19
click at [78, 133] on link "Paste with crew Ctrl+Shift+V" at bounding box center [114, 131] width 147 height 14
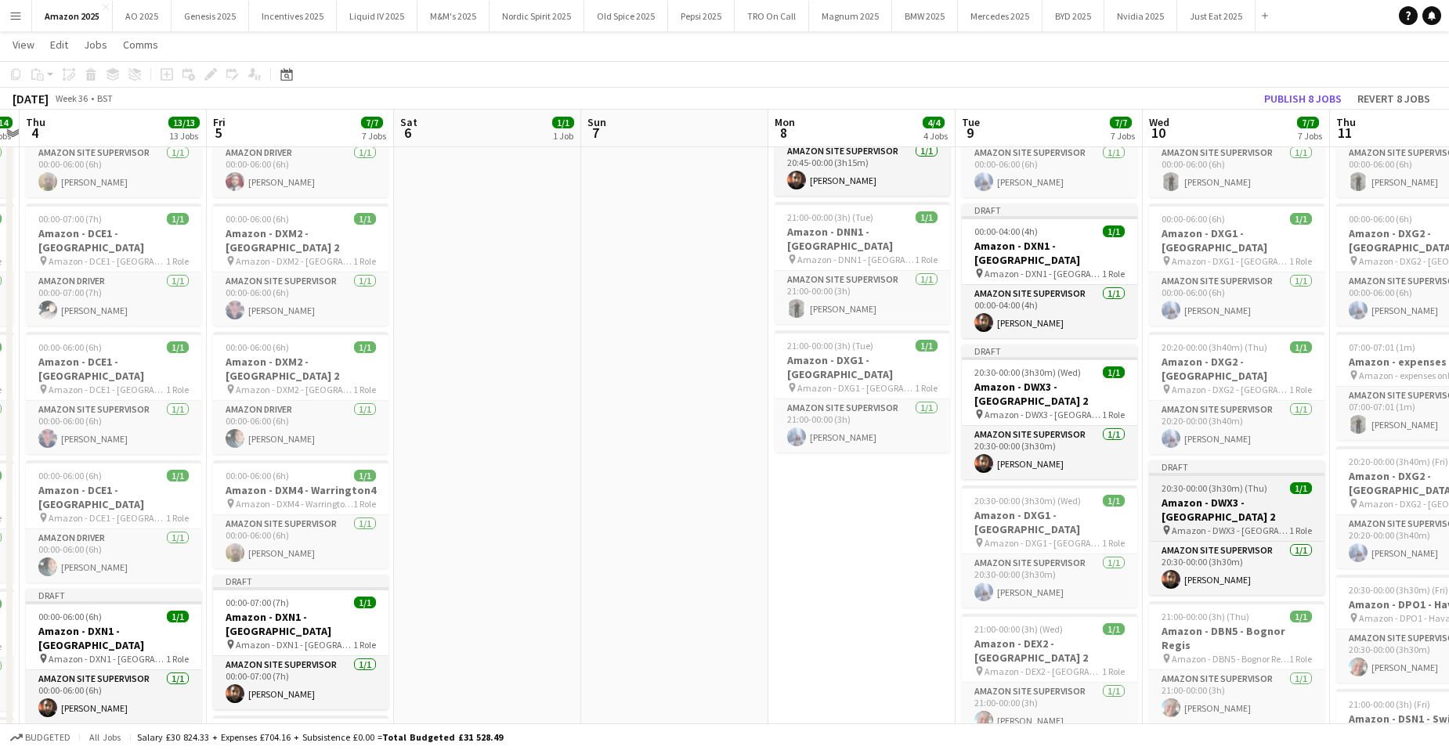
click at [1240, 496] on h3 "Amazon - DWX3 - [GEOGRAPHIC_DATA] 2" at bounding box center [1236, 510] width 175 height 28
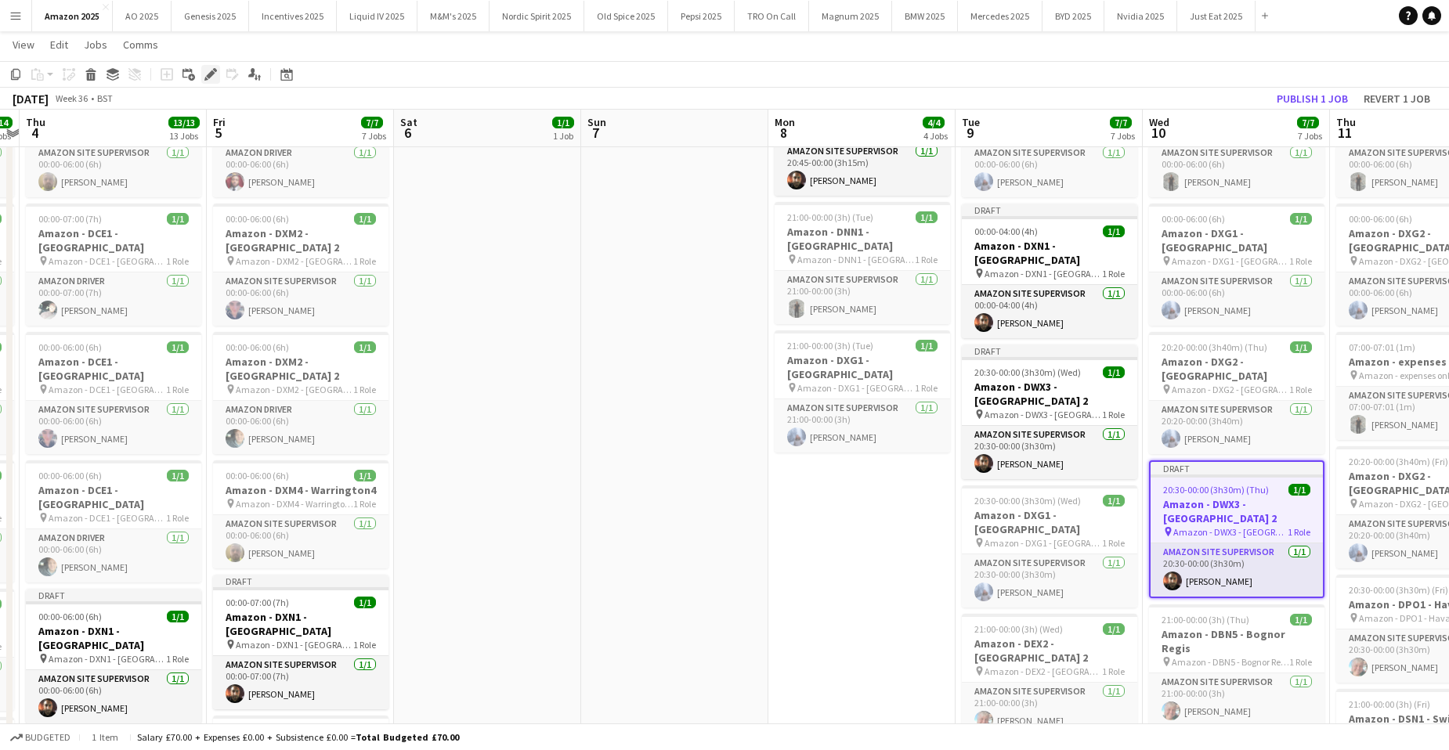
click at [210, 78] on icon at bounding box center [210, 74] width 9 height 9
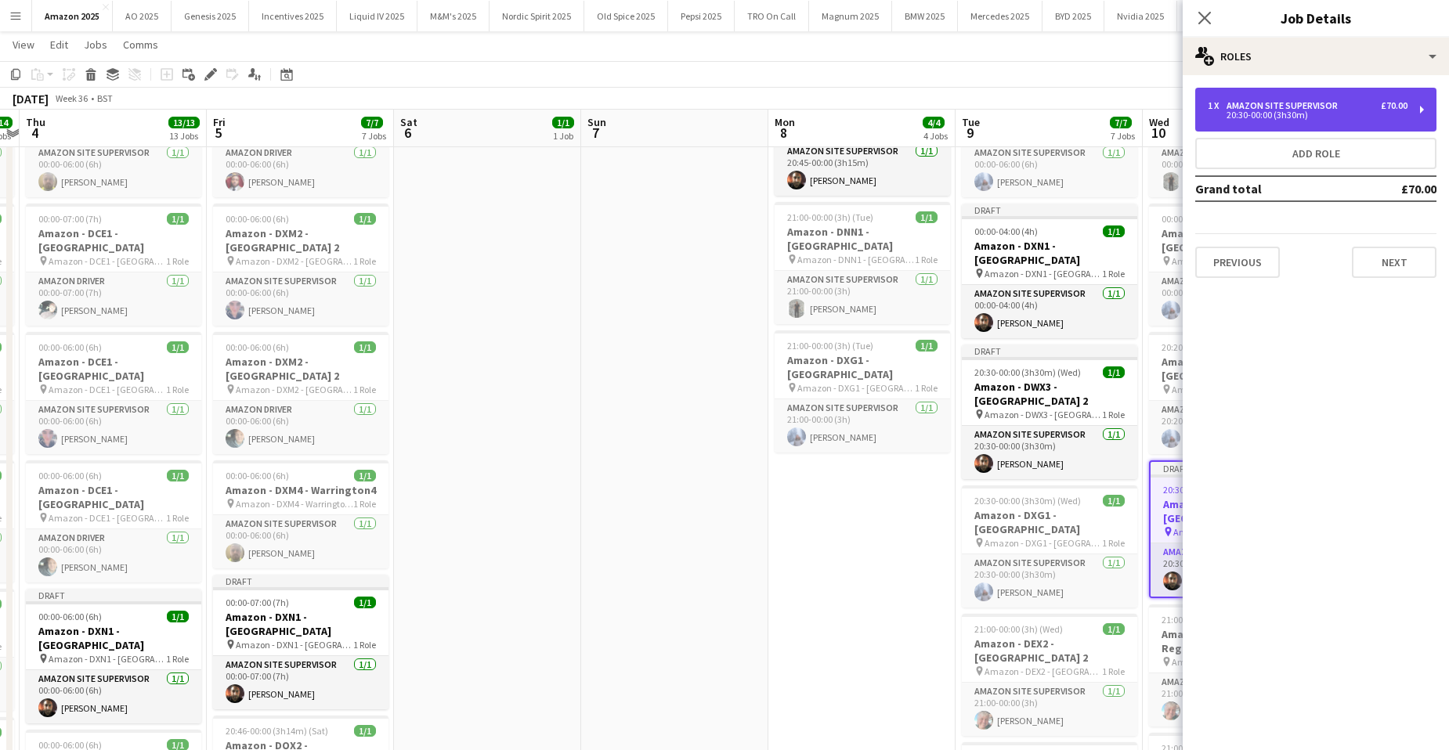
click at [1297, 103] on div "Amazon Site Supervisor" at bounding box center [1284, 105] width 117 height 11
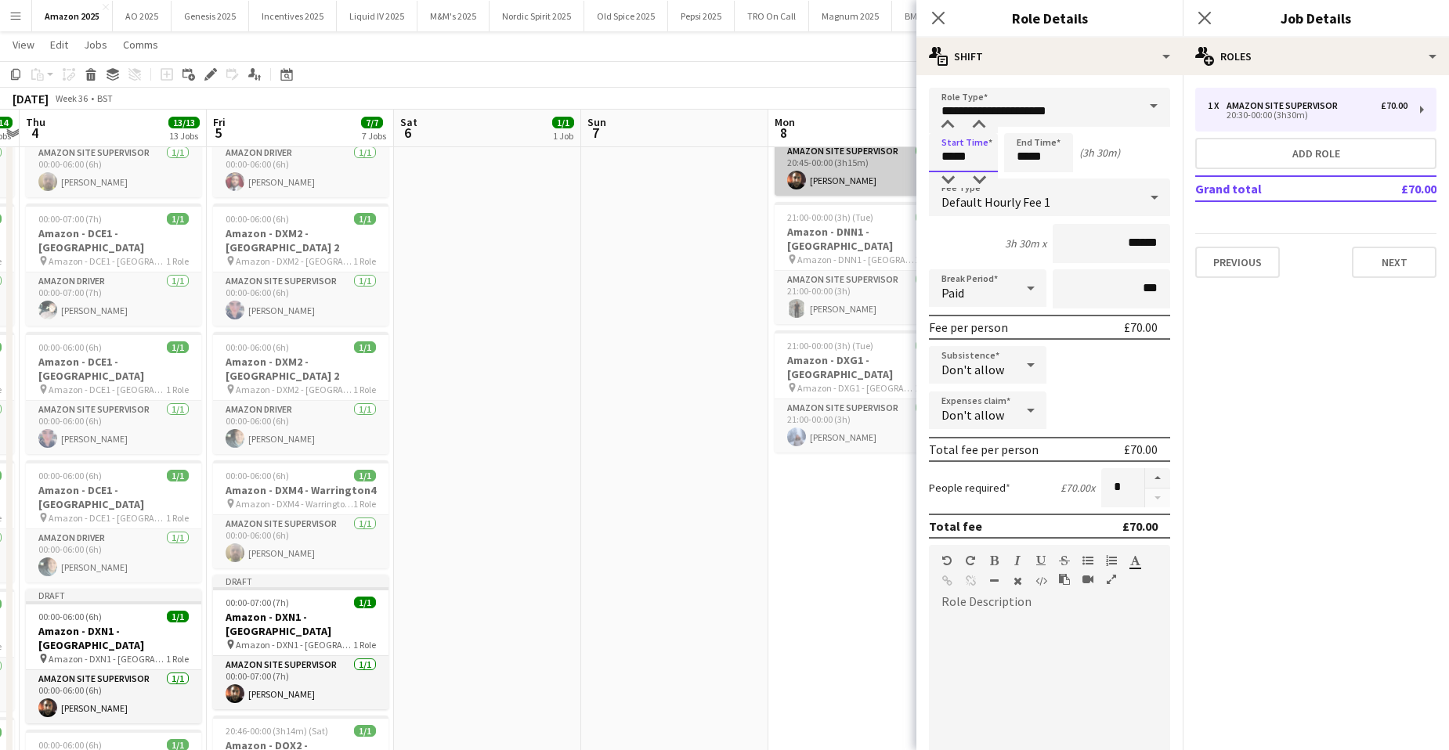
drag, startPoint x: 984, startPoint y: 160, endPoint x: 793, endPoint y: 177, distance: 191.8
type input "*****"
click at [1206, 21] on icon "Close pop-in" at bounding box center [1203, 17] width 15 height 15
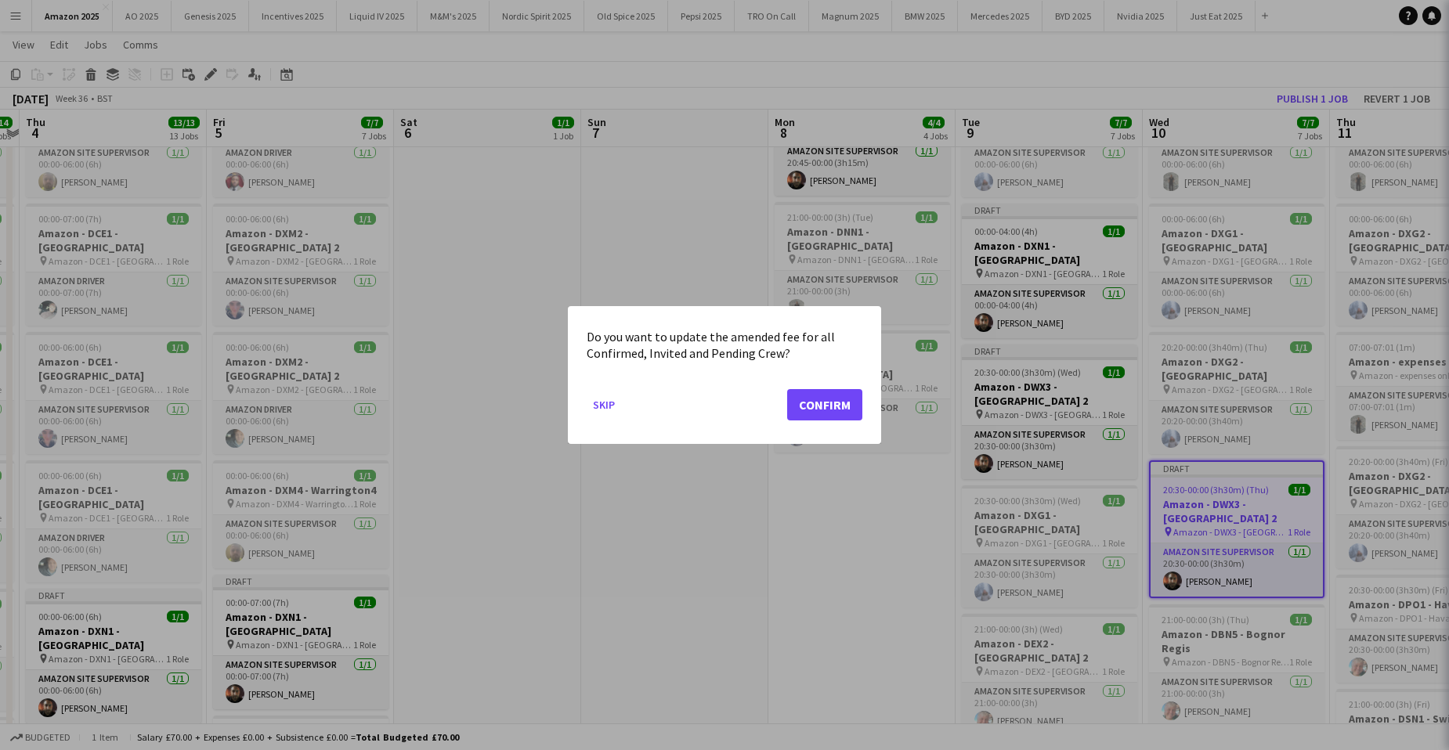
scroll to position [0, 0]
click at [818, 405] on button "Confirm" at bounding box center [824, 404] width 75 height 31
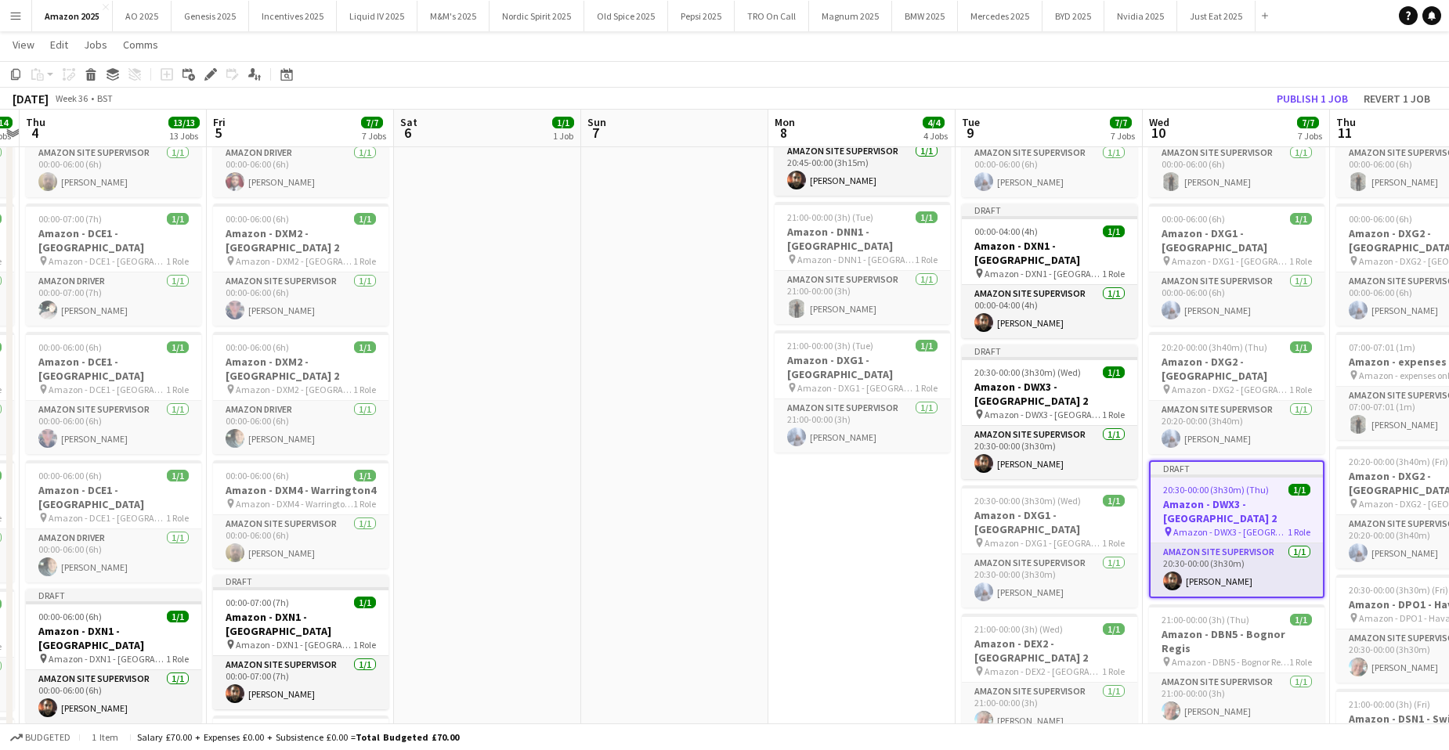
scroll to position [235, 0]
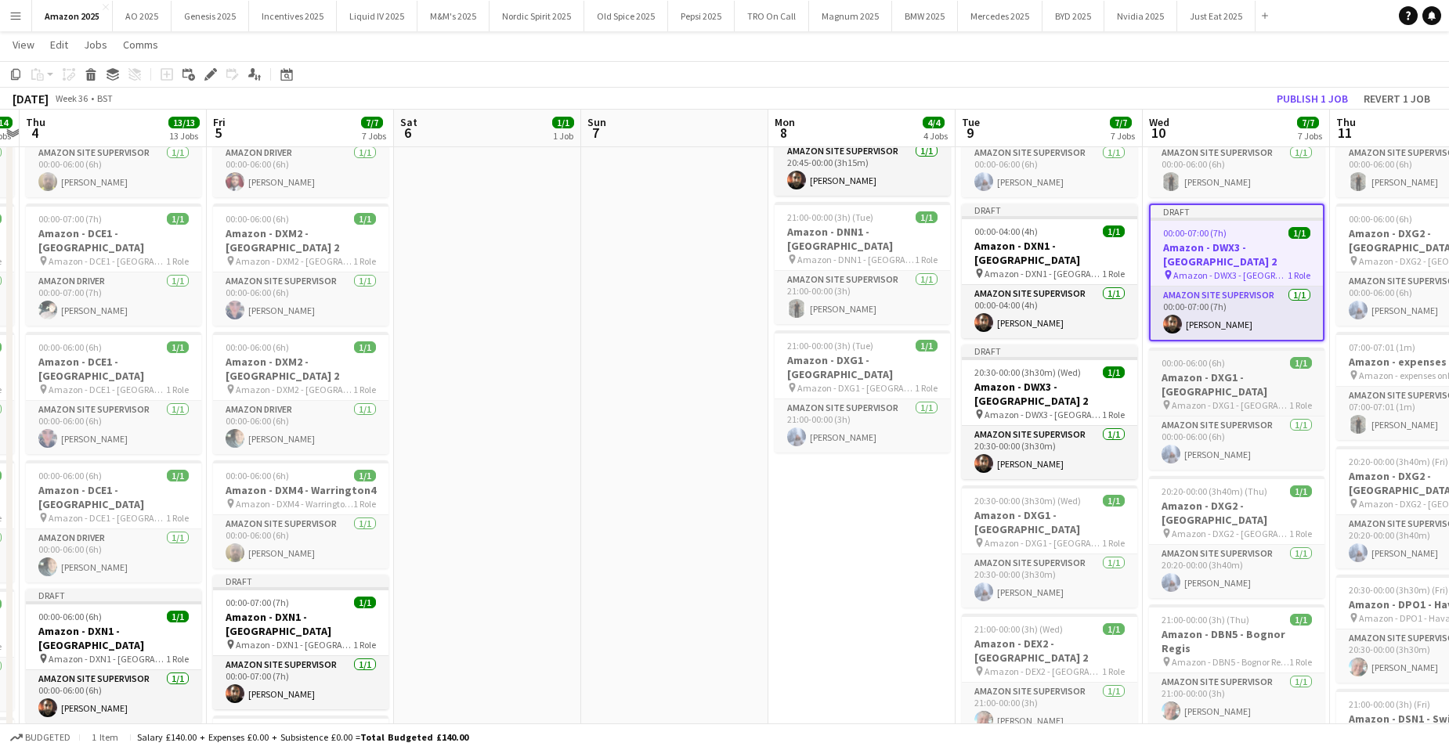
click at [1263, 399] on span "Amazon - DXG1 - [GEOGRAPHIC_DATA]" at bounding box center [1229, 405] width 117 height 12
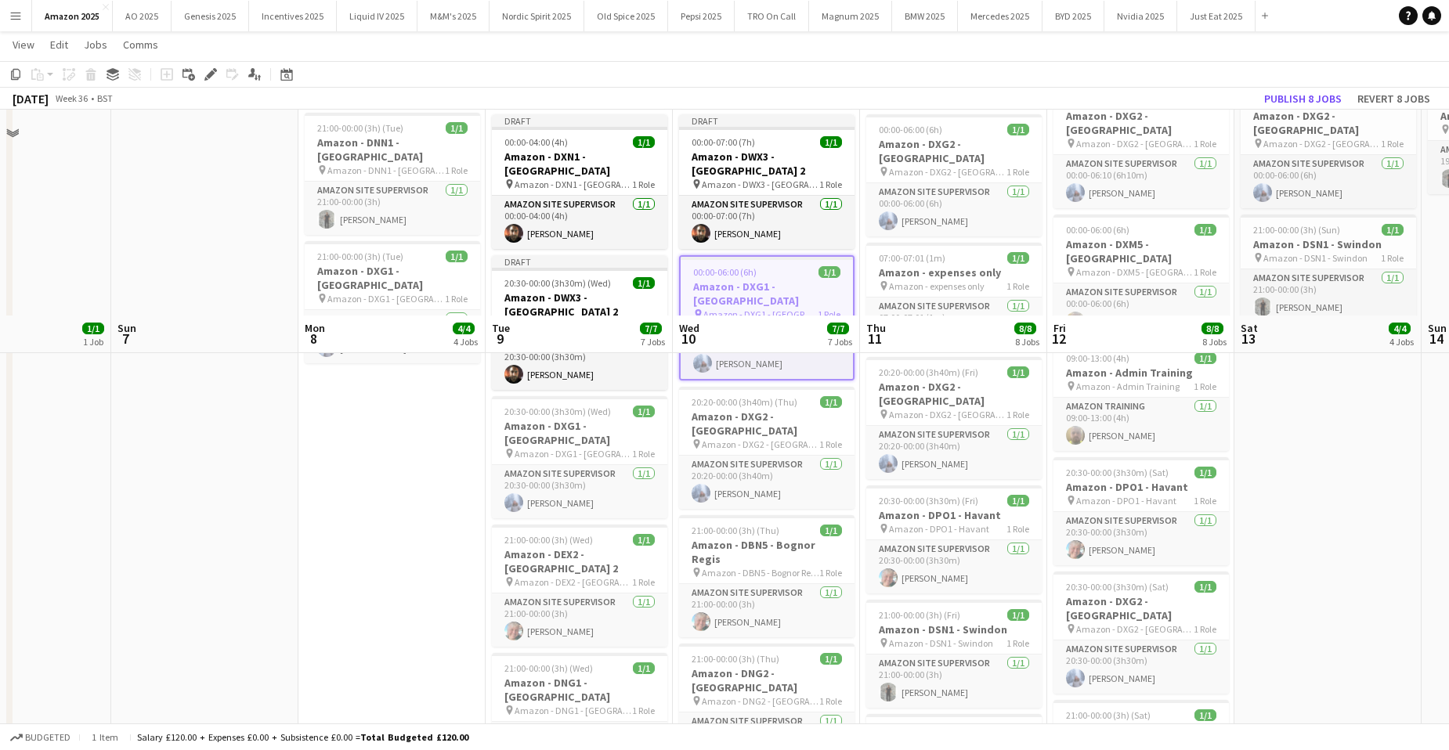
scroll to position [548, 0]
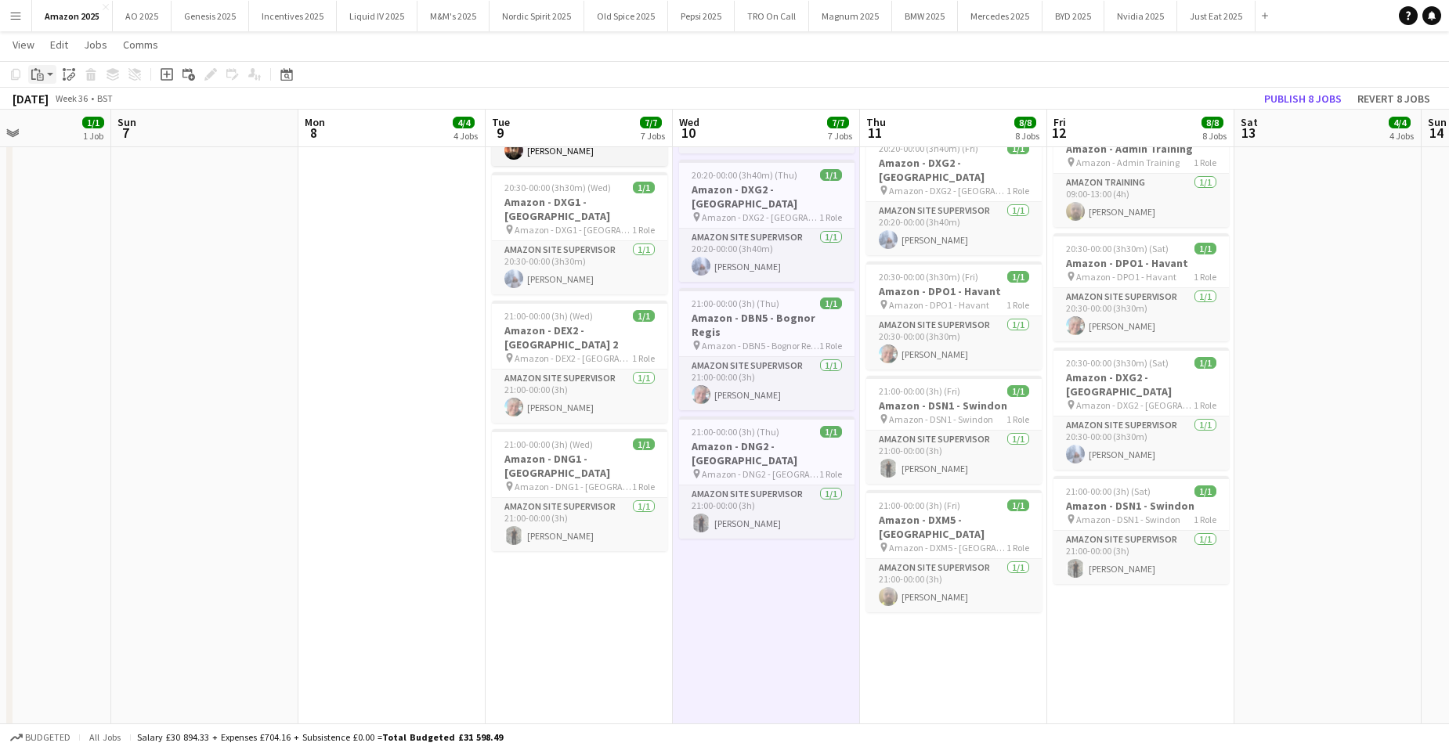
click at [42, 75] on icon "Paste" at bounding box center [37, 74] width 13 height 13
click at [65, 134] on link "Paste with crew Ctrl+Shift+V" at bounding box center [114, 131] width 147 height 14
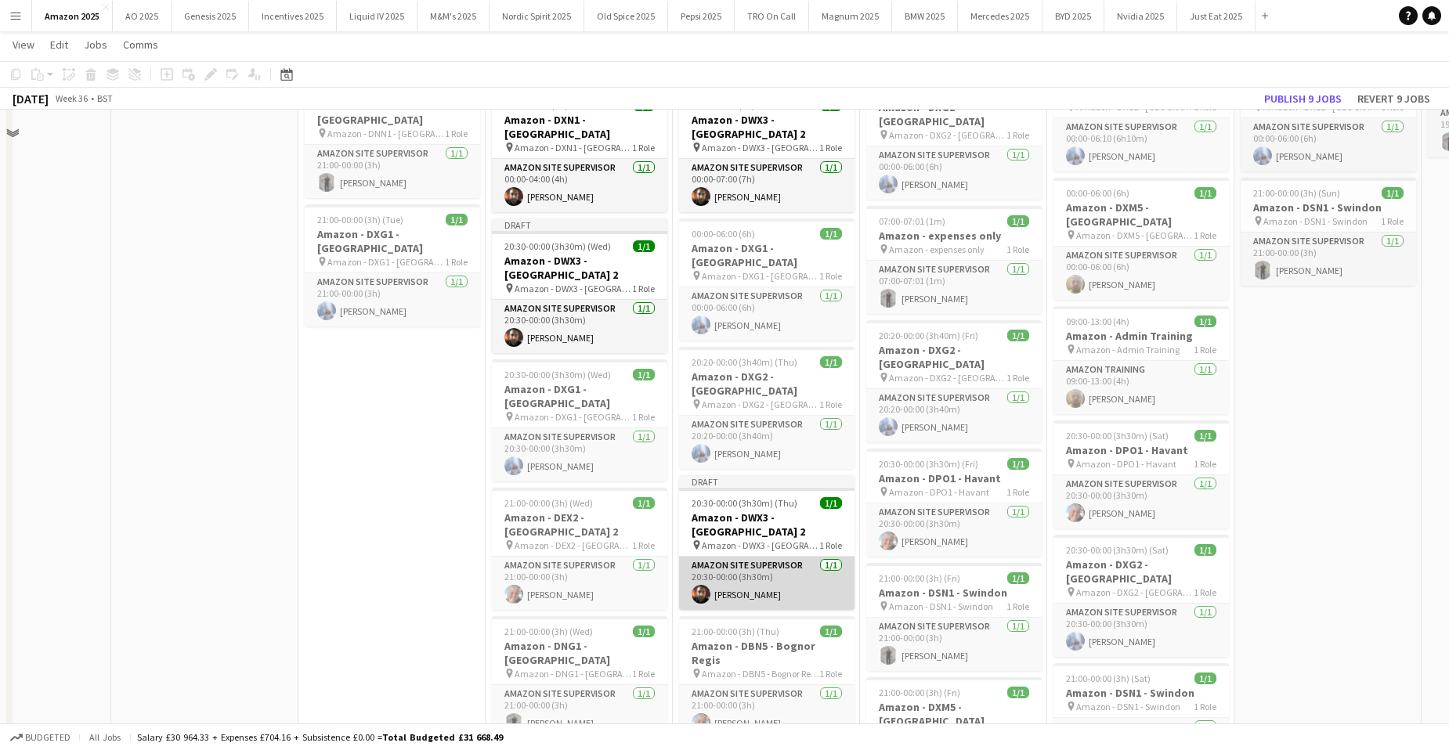
scroll to position [313, 0]
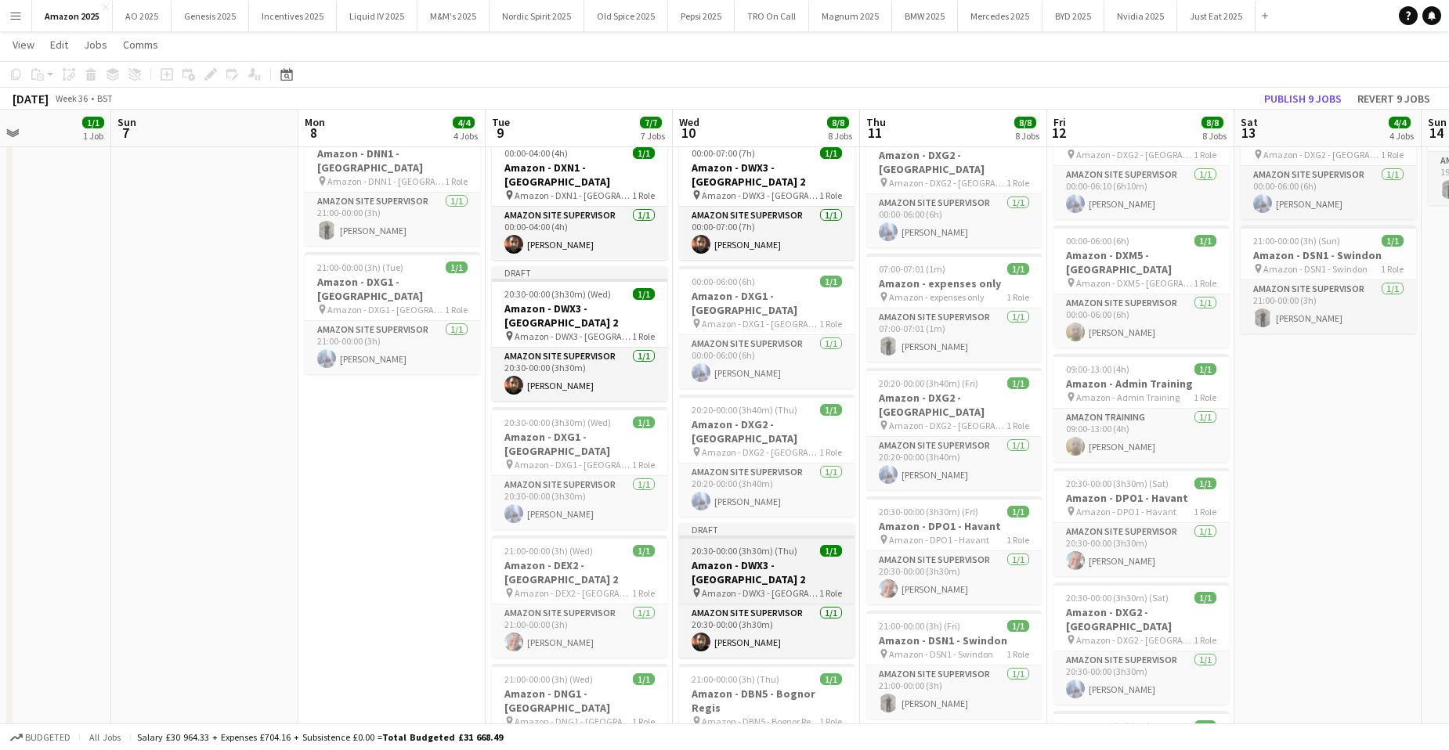
click at [720, 523] on app-job-card "Draft 20:30-00:00 (3h30m) (Thu) 1/1 Amazon - DWX3 - [GEOGRAPHIC_DATA] 2 pin Ama…" at bounding box center [766, 590] width 175 height 135
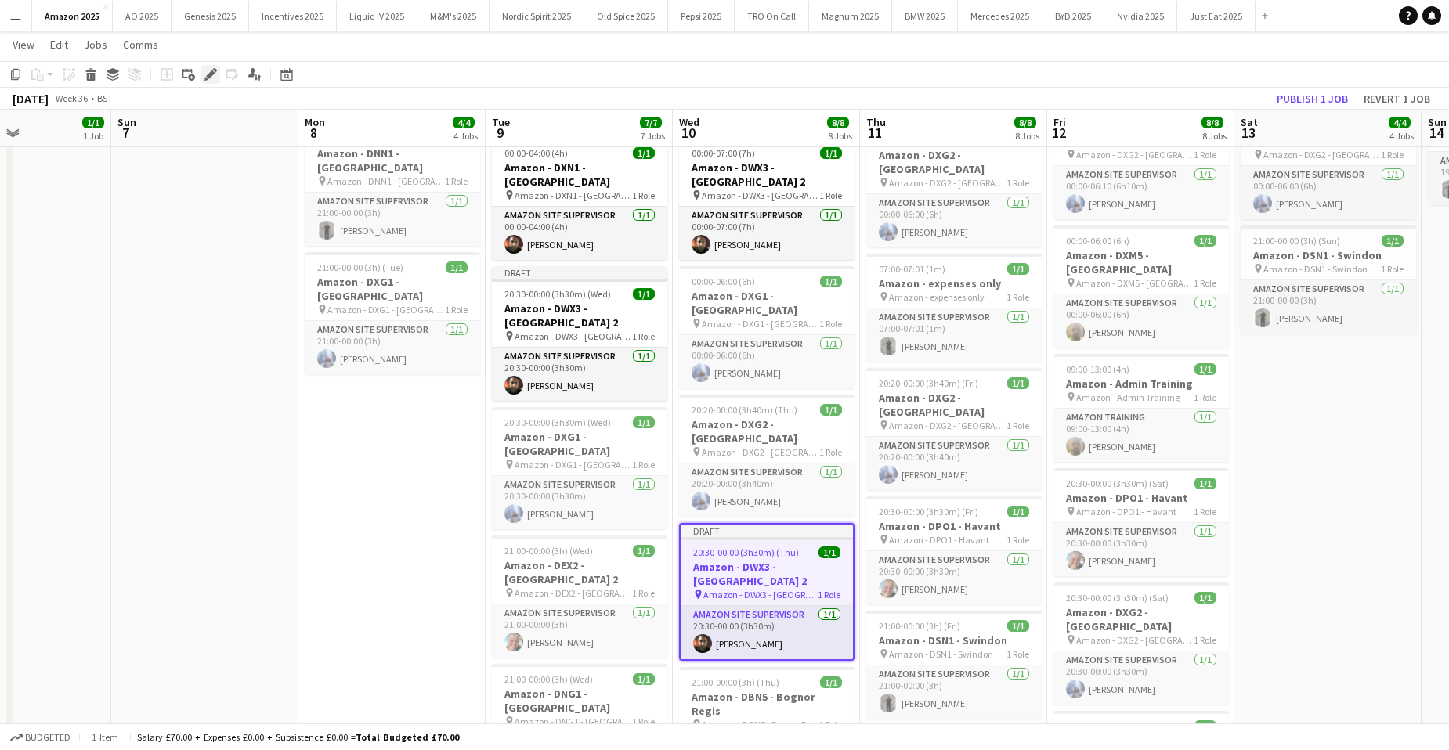
click at [213, 74] on icon at bounding box center [210, 74] width 9 height 9
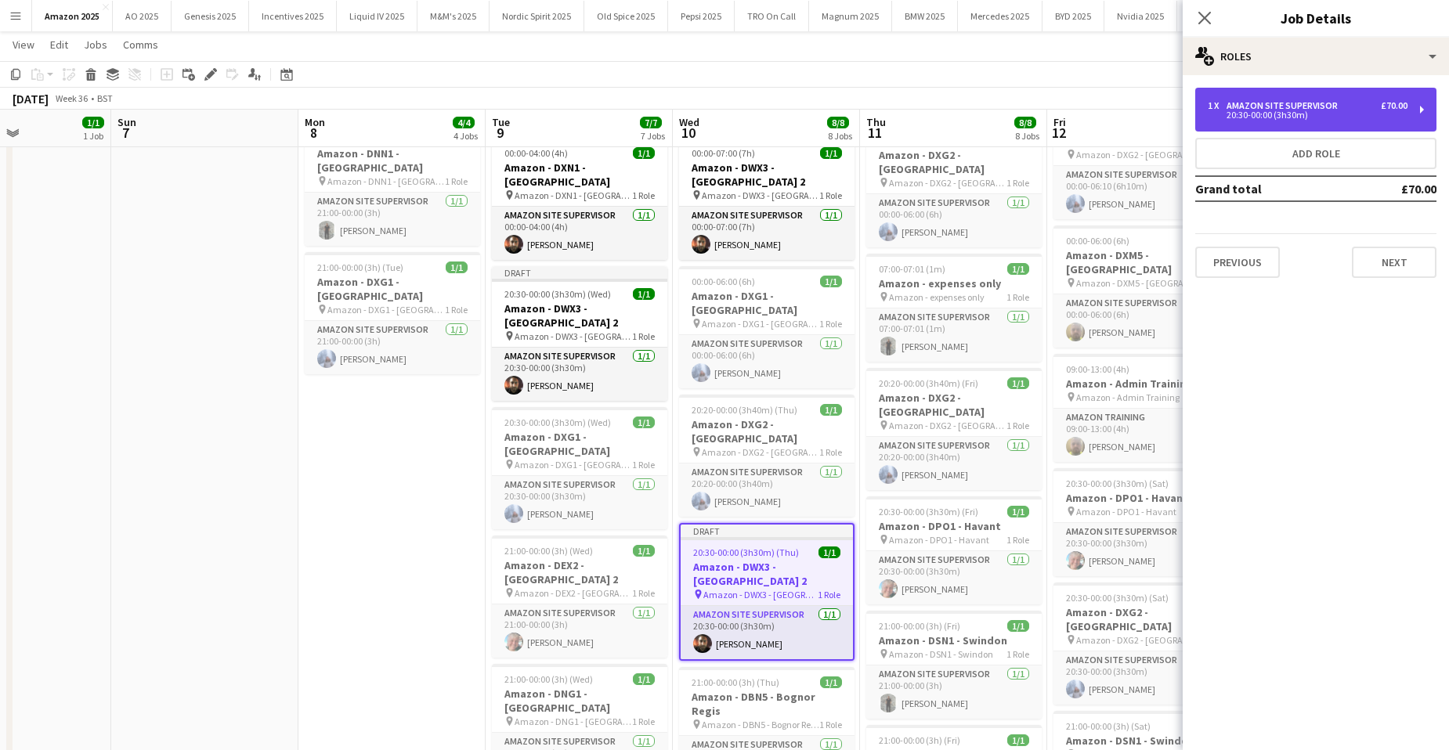
click at [1296, 100] on div "Amazon Site Supervisor" at bounding box center [1284, 105] width 117 height 11
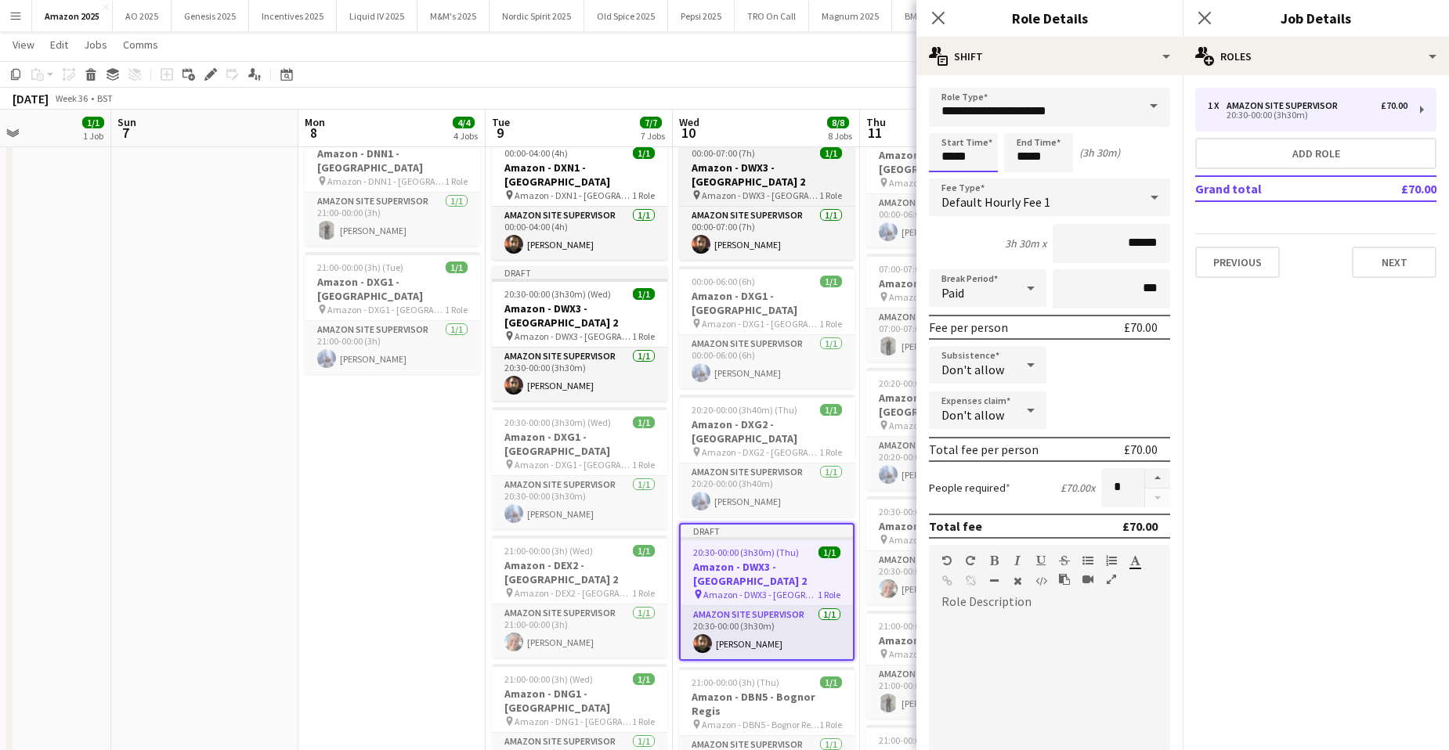
drag, startPoint x: 969, startPoint y: 153, endPoint x: 724, endPoint y: 162, distance: 244.4
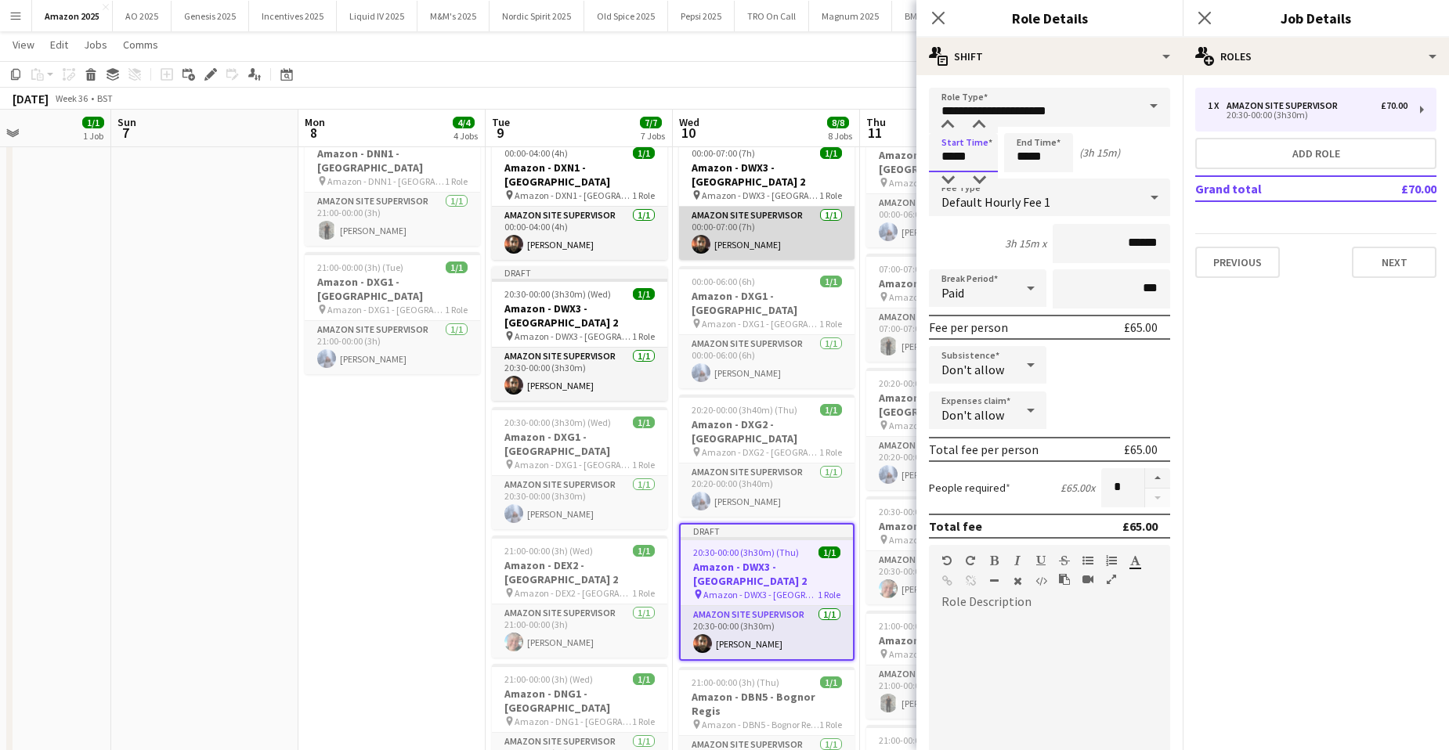
type input "*****"
click at [1207, 13] on icon "Close pop-in" at bounding box center [1203, 17] width 15 height 15
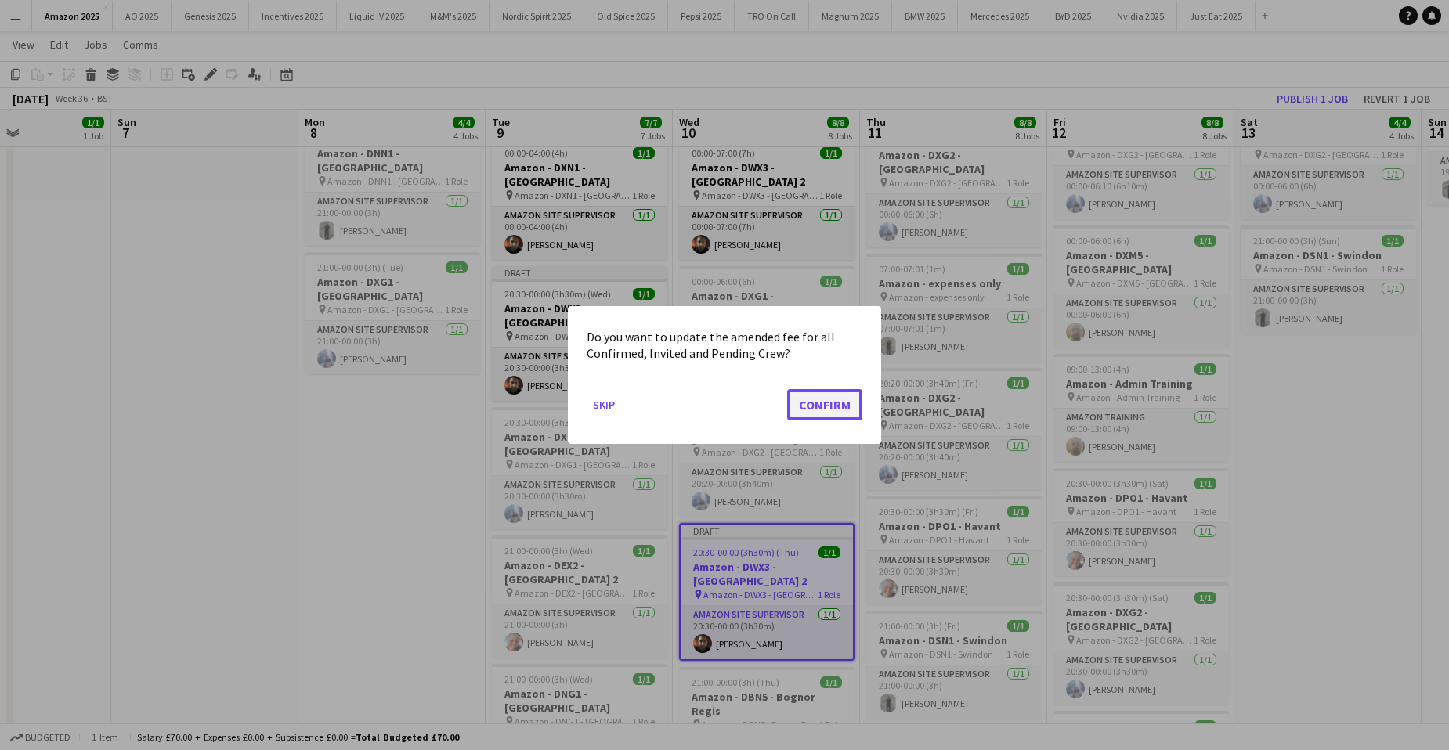
click at [845, 399] on button "Confirm" at bounding box center [824, 404] width 75 height 31
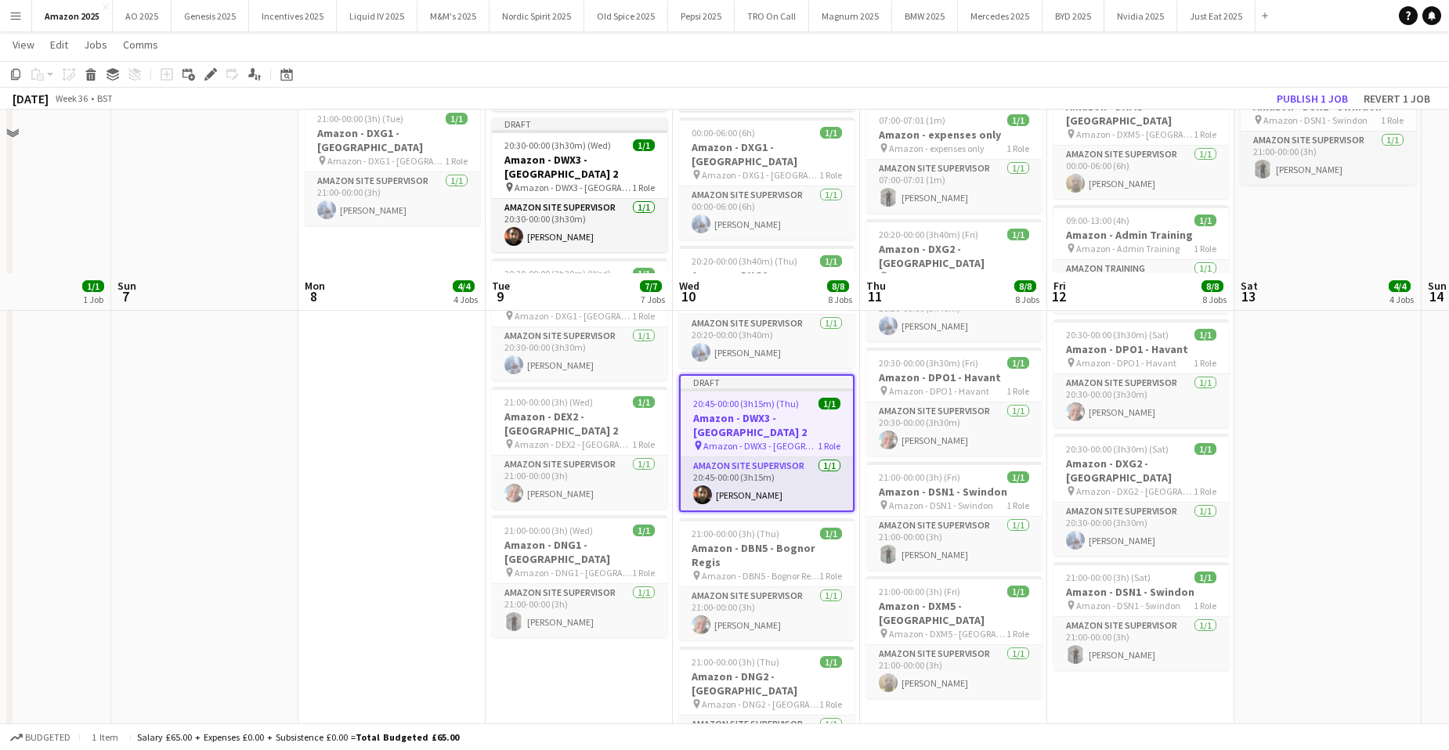
scroll to position [626, 0]
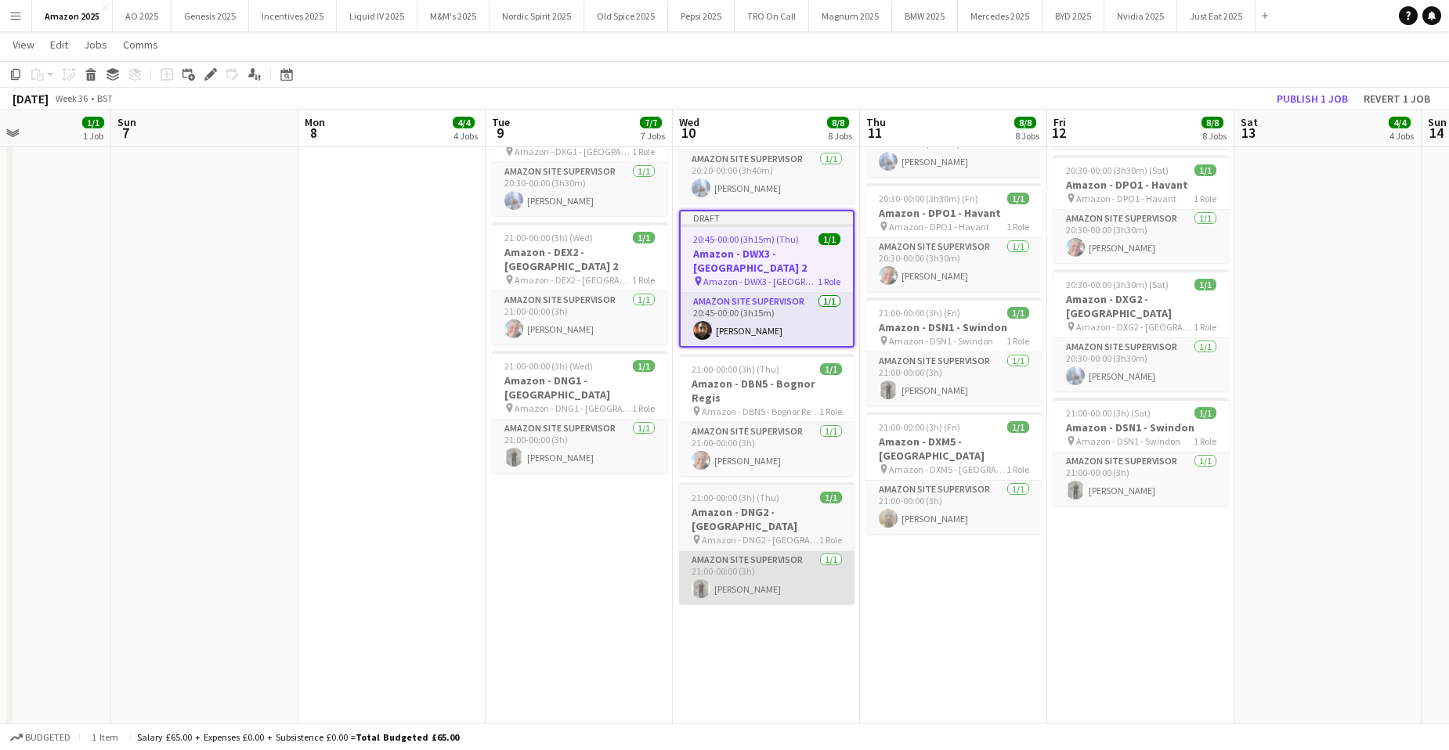
drag, startPoint x: 961, startPoint y: 556, endPoint x: 791, endPoint y: 464, distance: 193.7
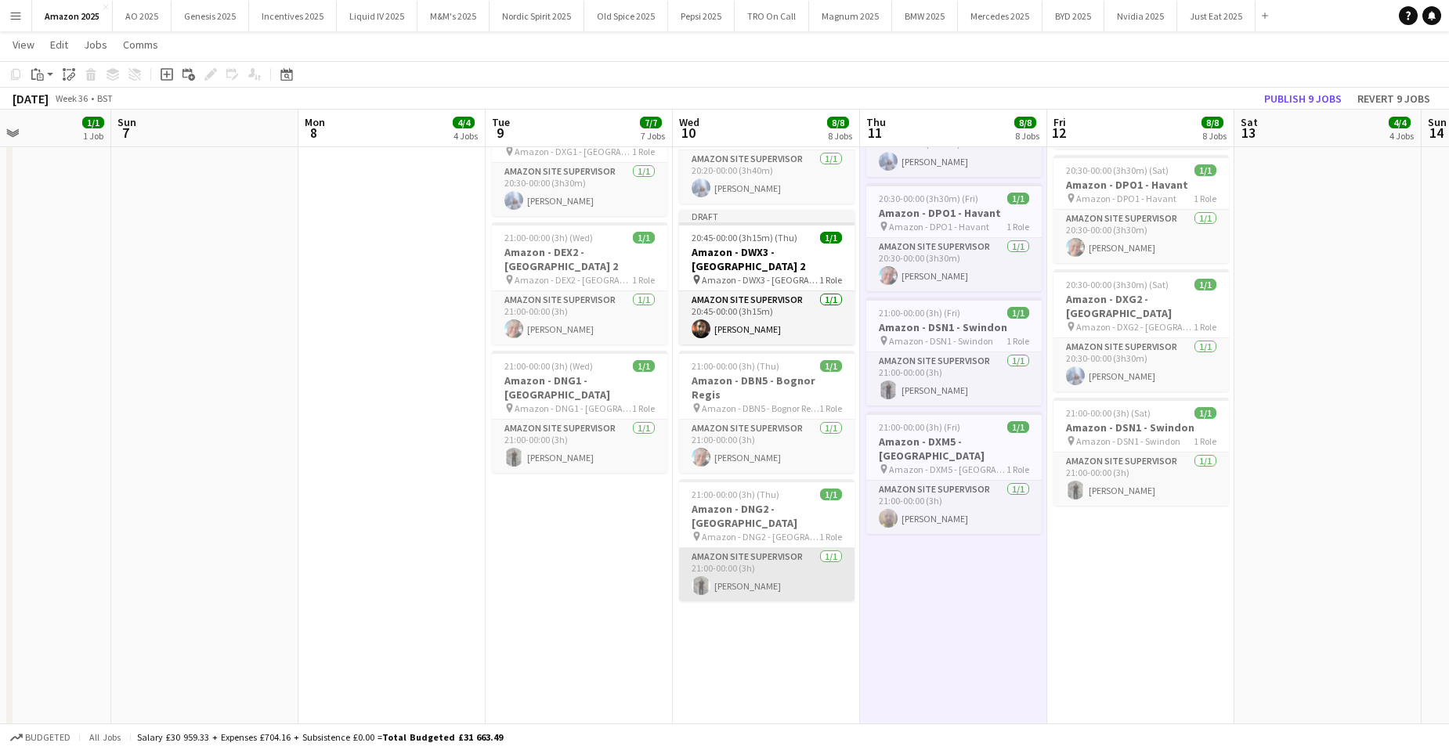
scroll to position [0, 639]
click at [42, 77] on icon "Paste" at bounding box center [37, 74] width 13 height 13
click at [74, 132] on link "Paste with crew Ctrl+Shift+V" at bounding box center [114, 131] width 147 height 14
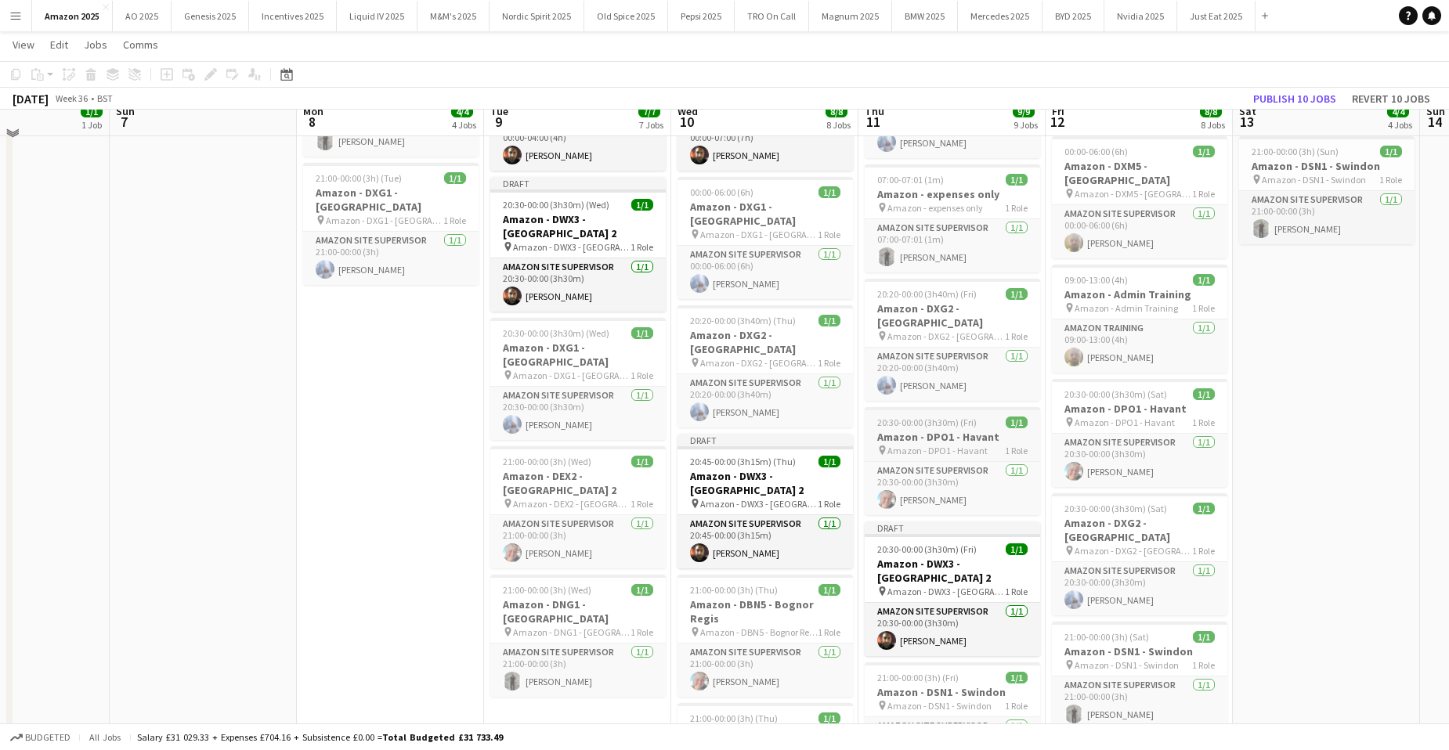
scroll to position [391, 0]
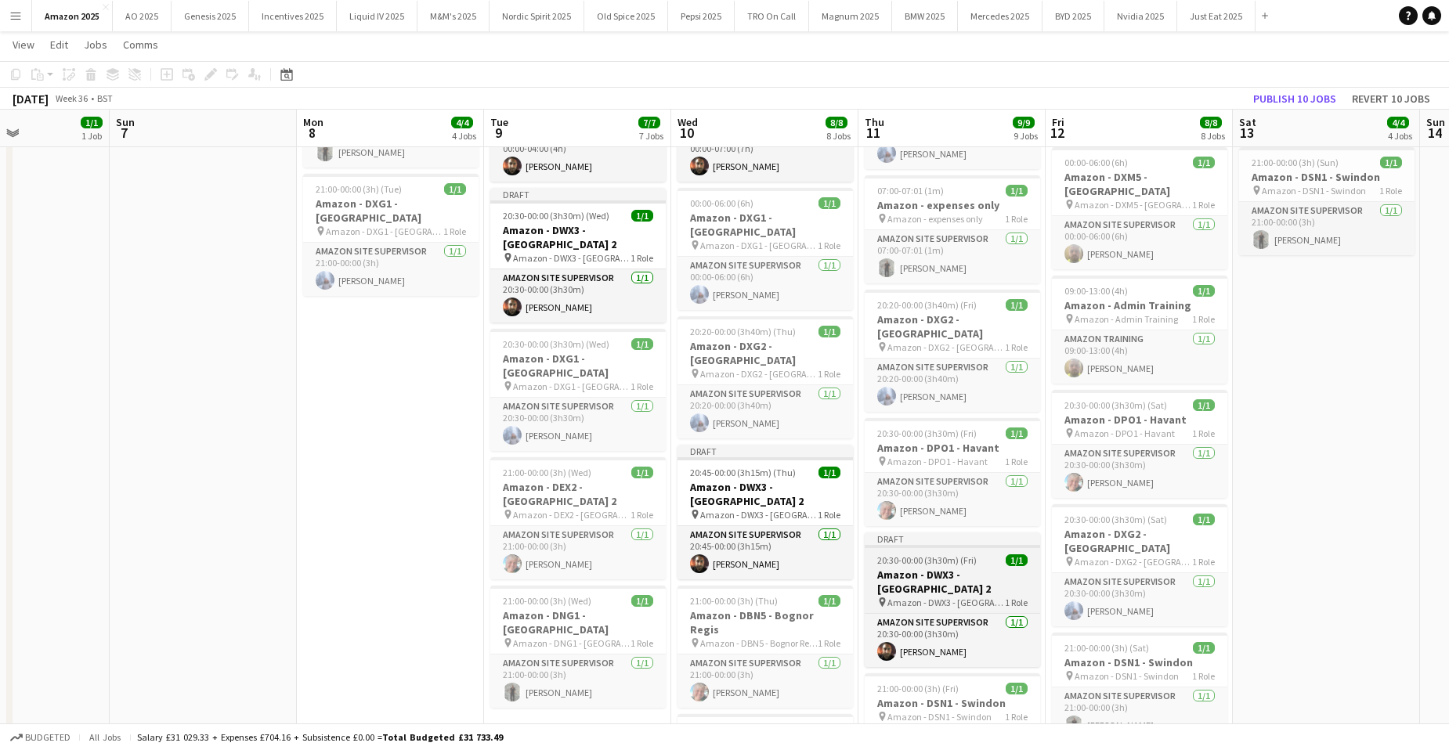
click at [962, 568] on h3 "Amazon - DWX3 - [GEOGRAPHIC_DATA] 2" at bounding box center [951, 582] width 175 height 28
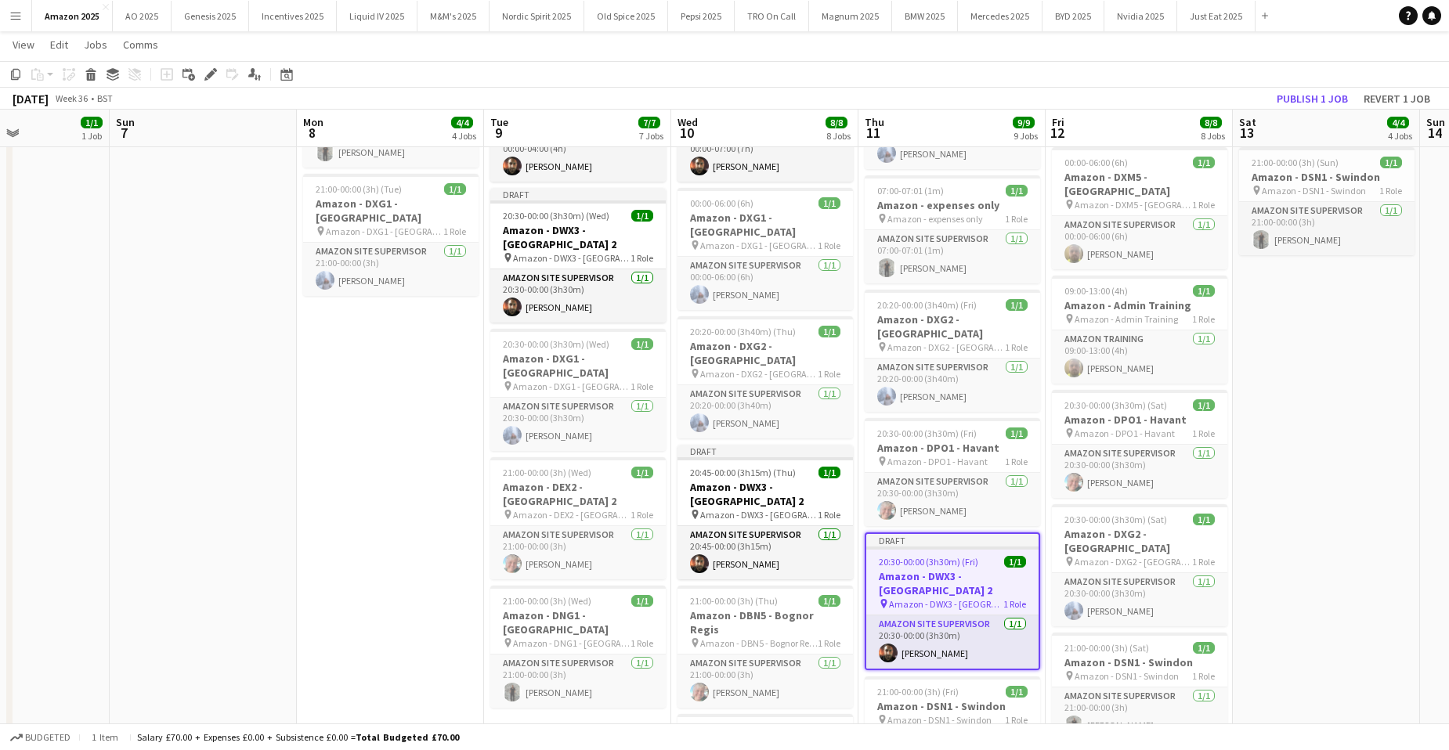
drag, startPoint x: 214, startPoint y: 76, endPoint x: 539, endPoint y: 121, distance: 328.9
click at [214, 78] on icon "Edit" at bounding box center [210, 74] width 13 height 13
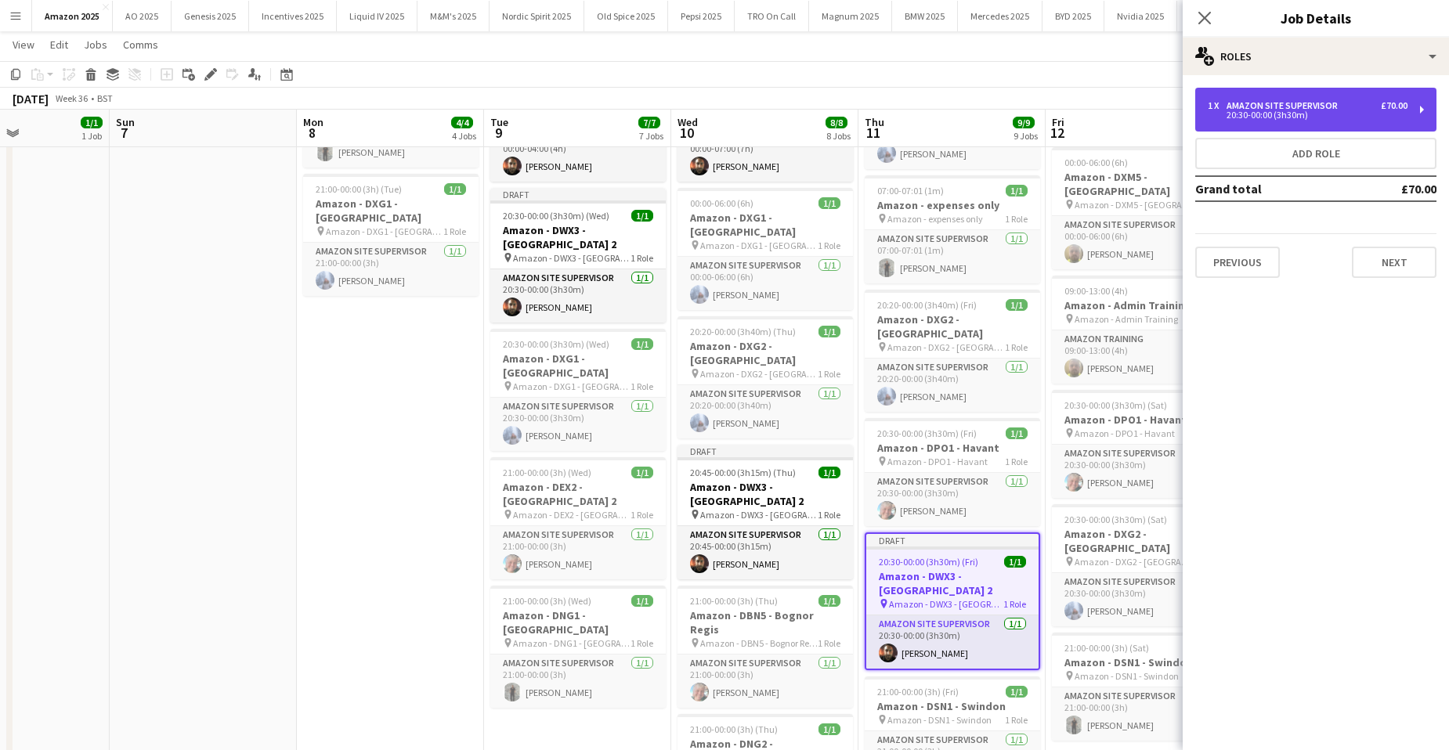
click at [1291, 104] on div "Amazon Site Supervisor" at bounding box center [1284, 105] width 117 height 11
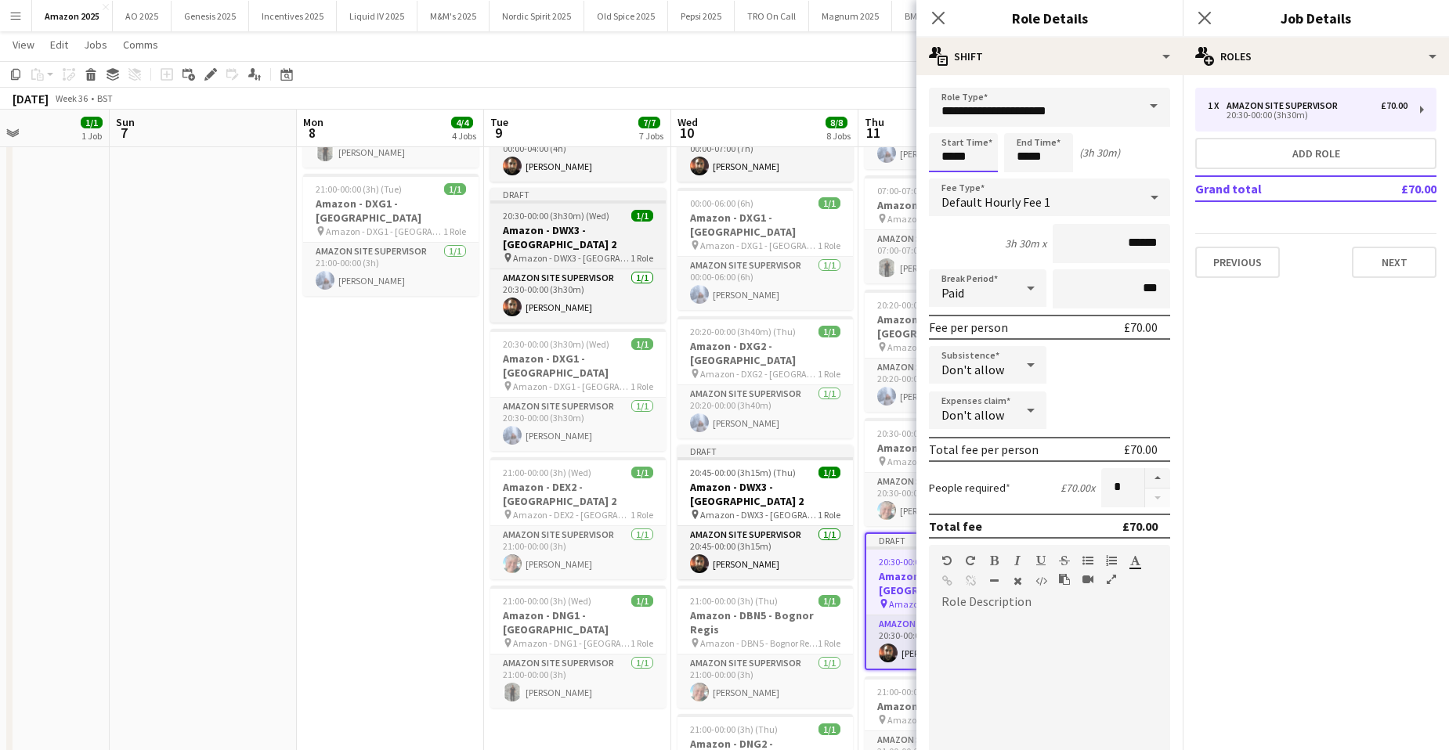
drag, startPoint x: 978, startPoint y: 157, endPoint x: 653, endPoint y: 208, distance: 328.9
type input "*****"
click at [1207, 20] on icon at bounding box center [1203, 17] width 15 height 15
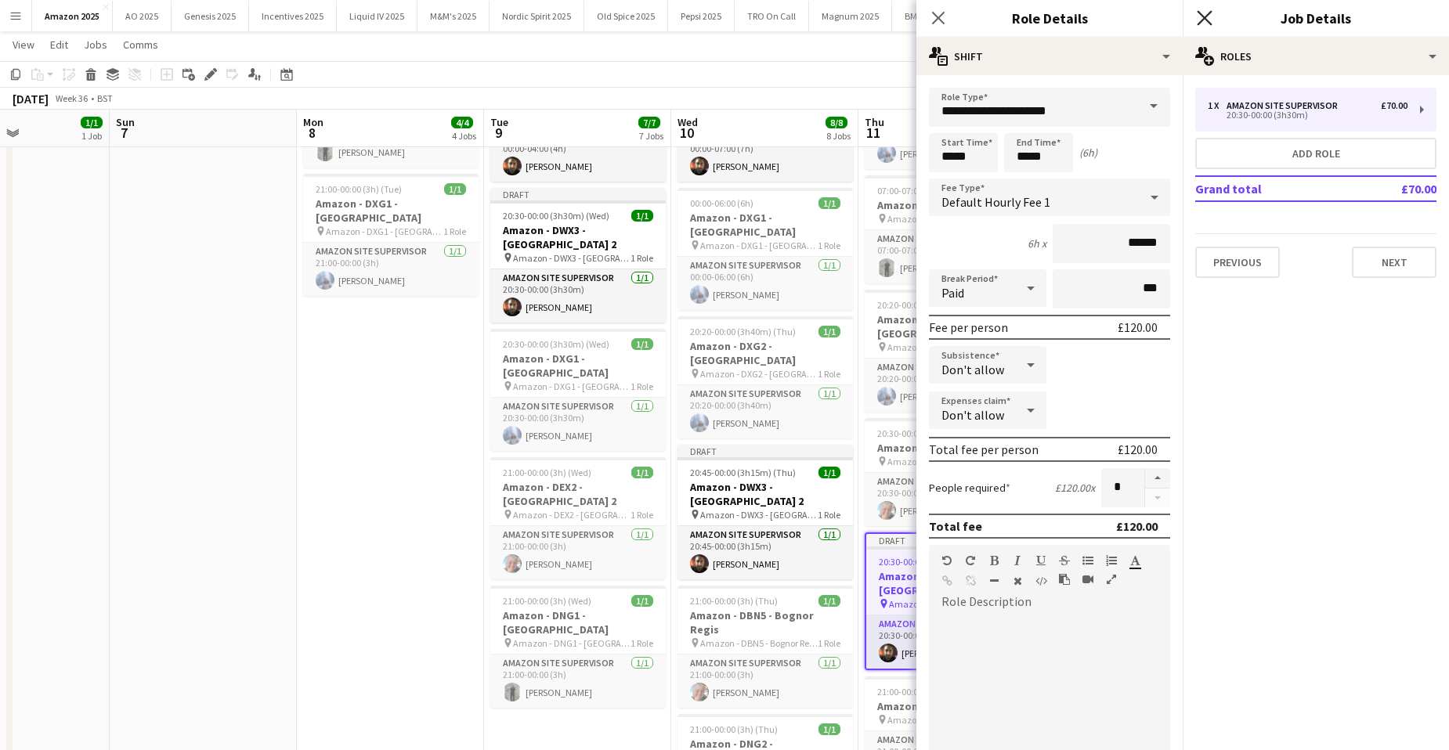
scroll to position [0, 0]
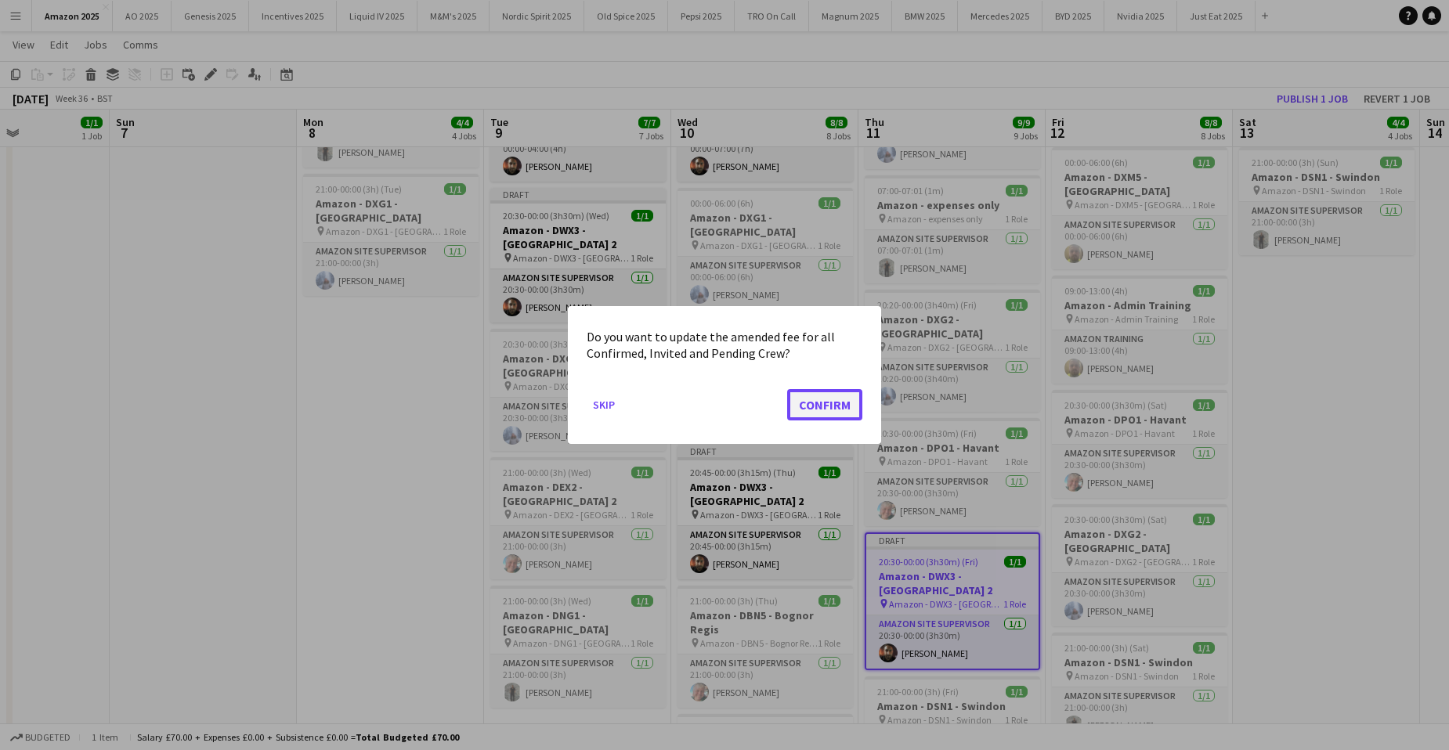
click at [846, 411] on button "Confirm" at bounding box center [824, 404] width 75 height 31
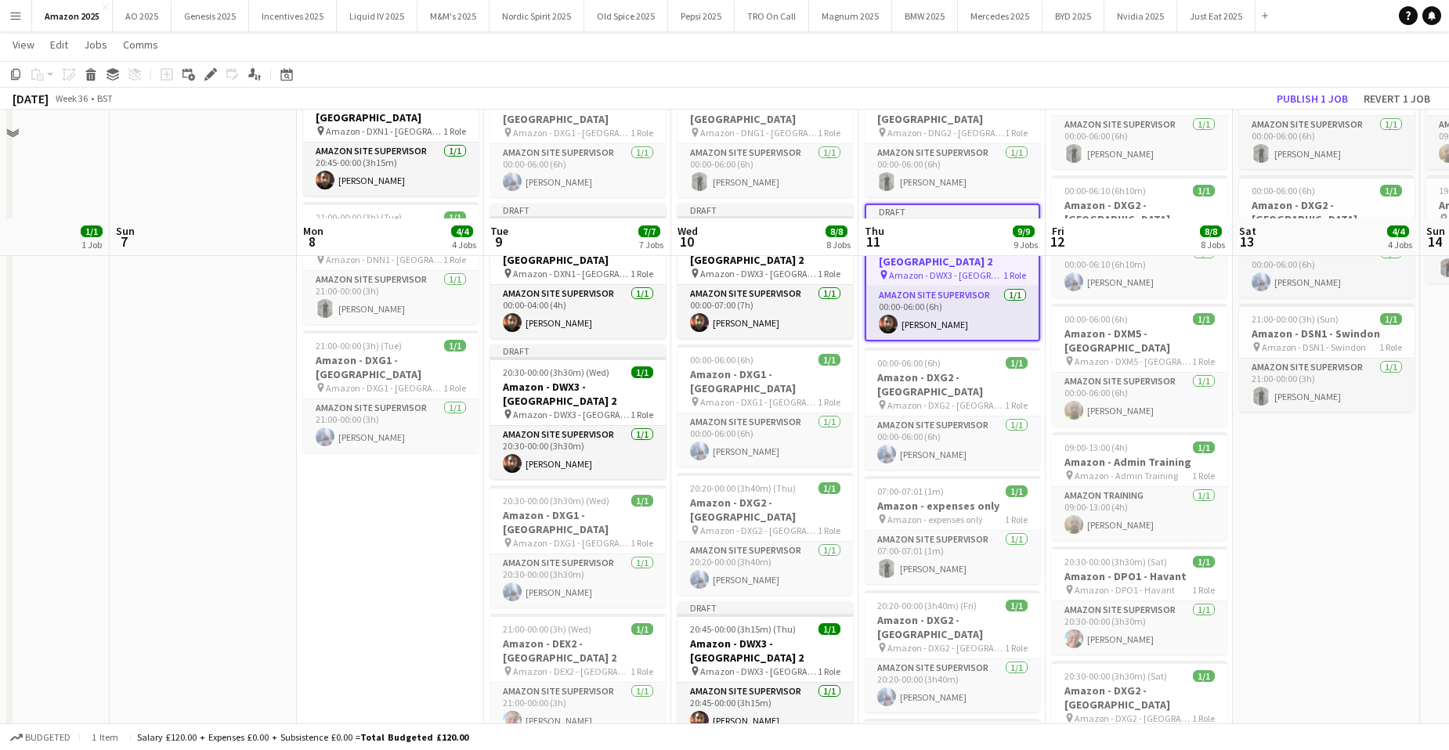
scroll to position [705, 0]
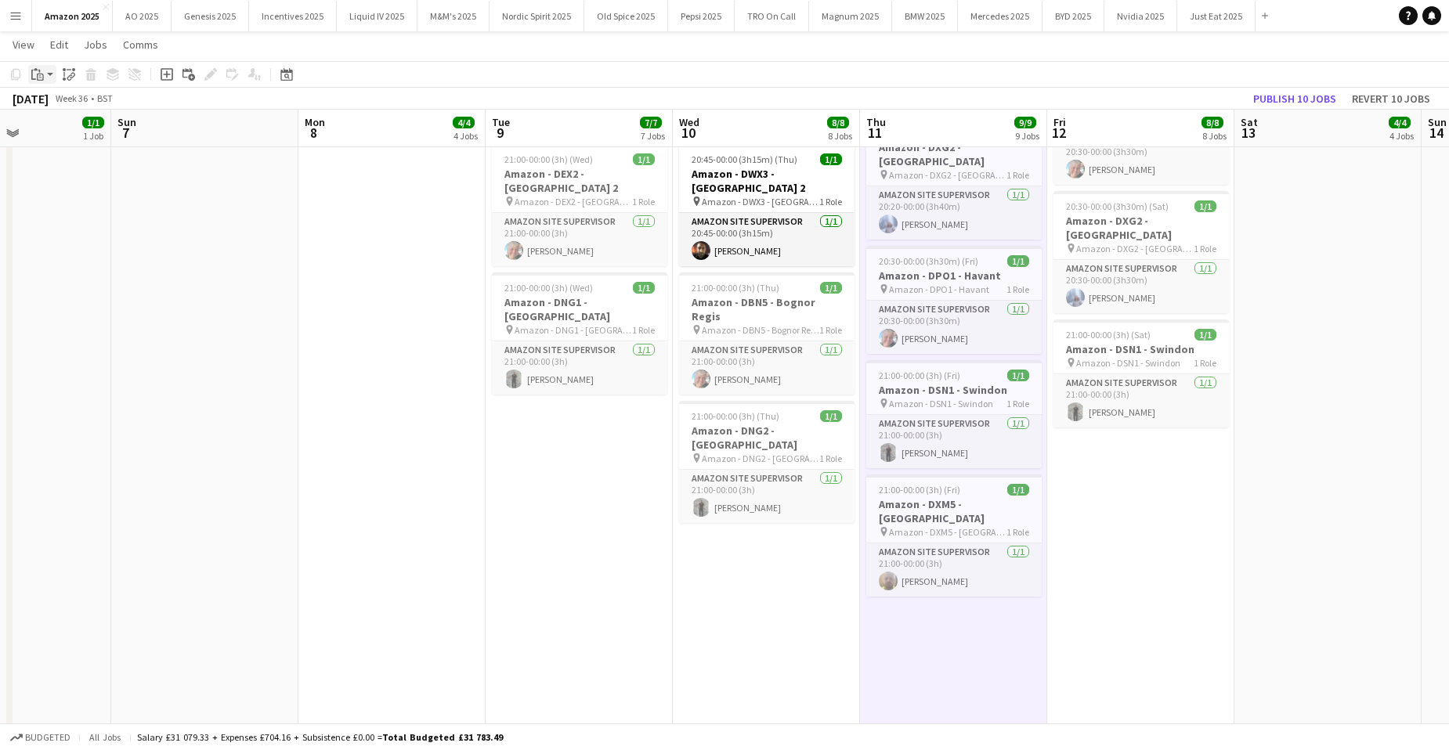
click at [37, 71] on icon "Paste" at bounding box center [37, 74] width 13 height 13
click at [55, 131] on link "Paste with crew Ctrl+Shift+V" at bounding box center [114, 131] width 147 height 14
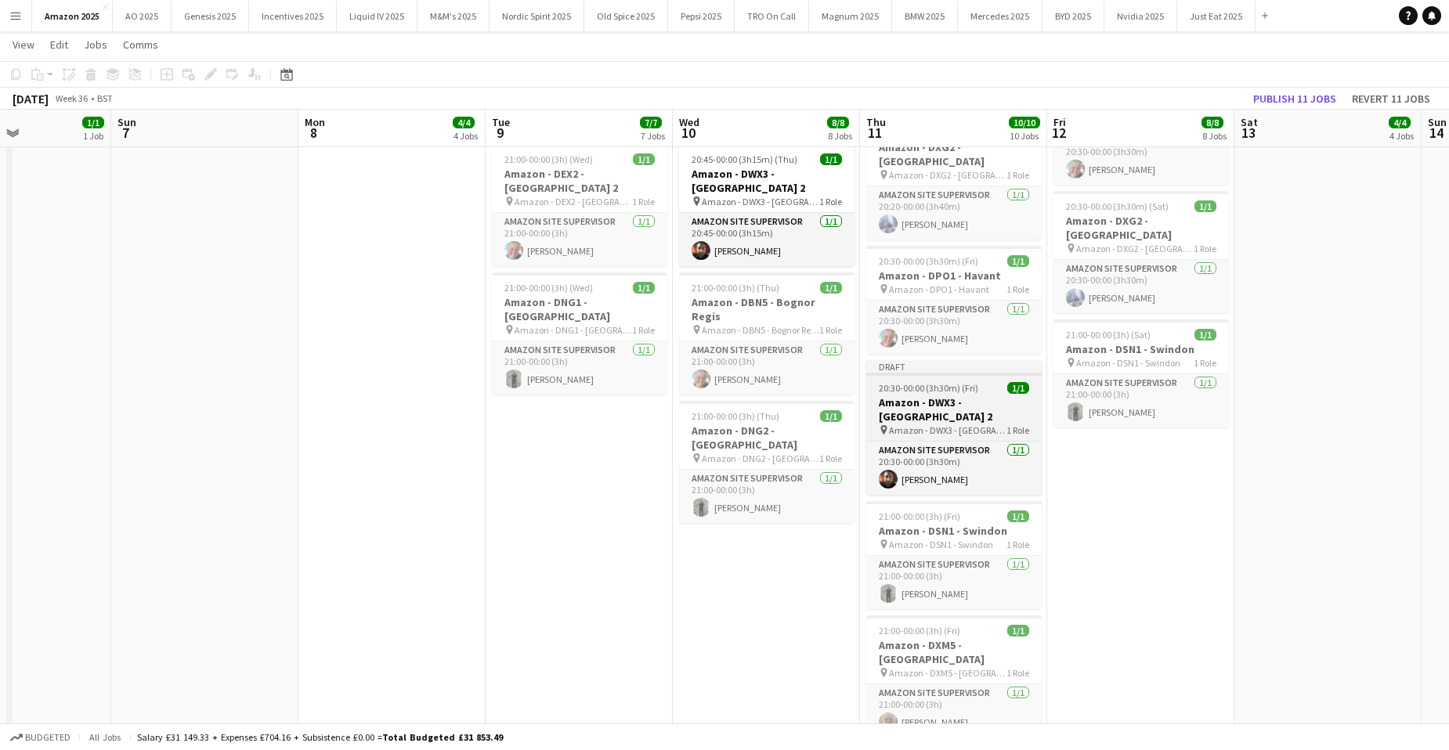
click at [942, 395] on h3 "Amazon - DWX3 - [GEOGRAPHIC_DATA] 2" at bounding box center [953, 409] width 175 height 28
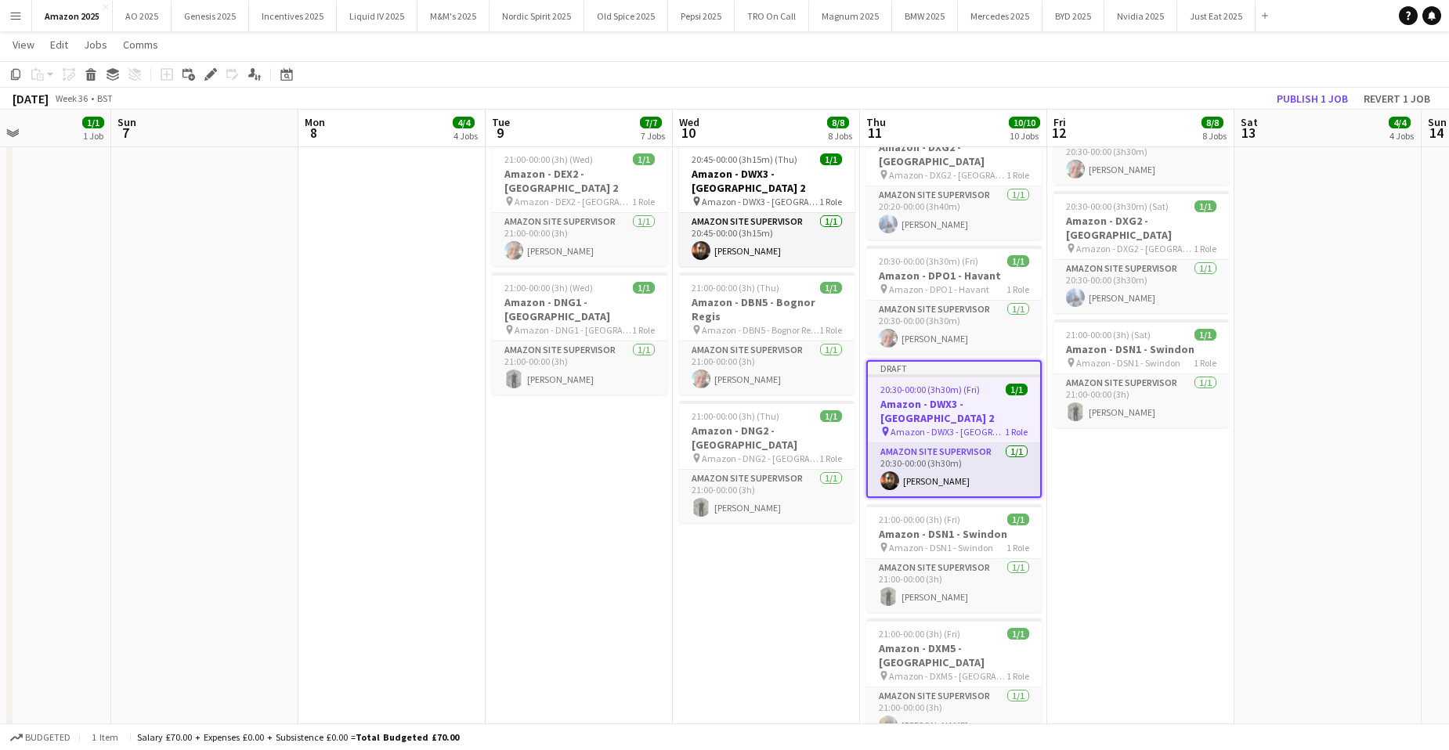
drag, startPoint x: 207, startPoint y: 78, endPoint x: 424, endPoint y: 110, distance: 218.5
click at [208, 77] on icon at bounding box center [210, 74] width 9 height 9
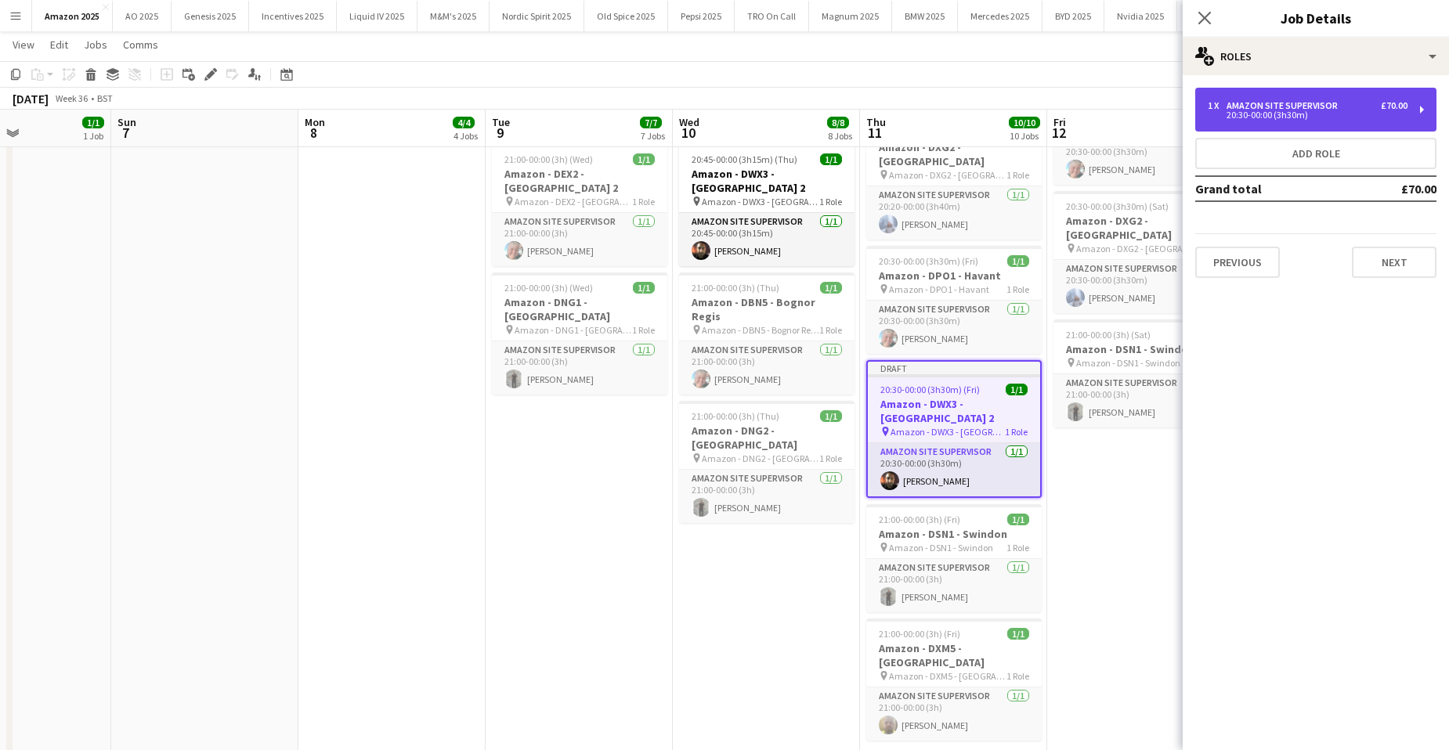
click at [1291, 112] on div "20:30-00:00 (3h30m)" at bounding box center [1307, 115] width 200 height 8
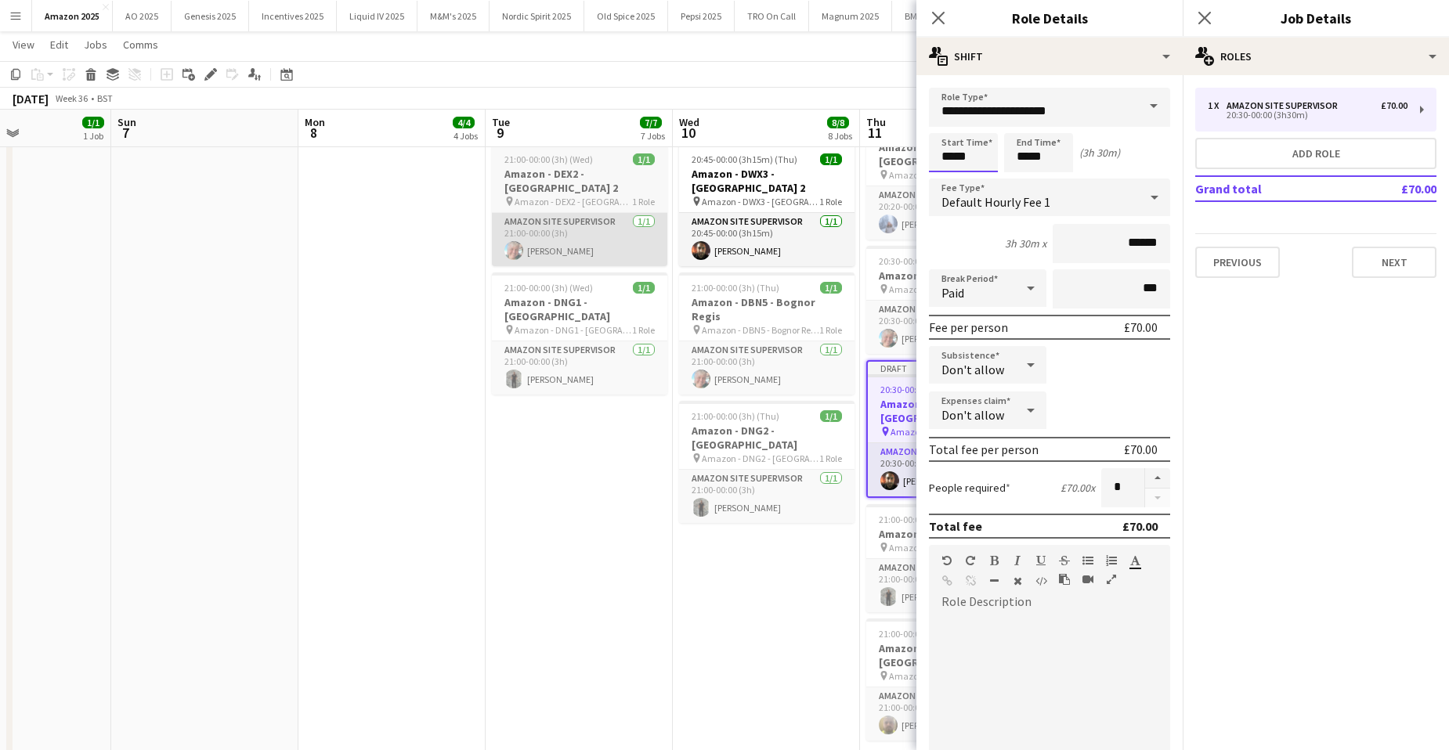
drag, startPoint x: 980, startPoint y: 160, endPoint x: 625, endPoint y: 153, distance: 354.8
type input "*****"
click at [1417, 262] on button "Next" at bounding box center [1393, 262] width 85 height 31
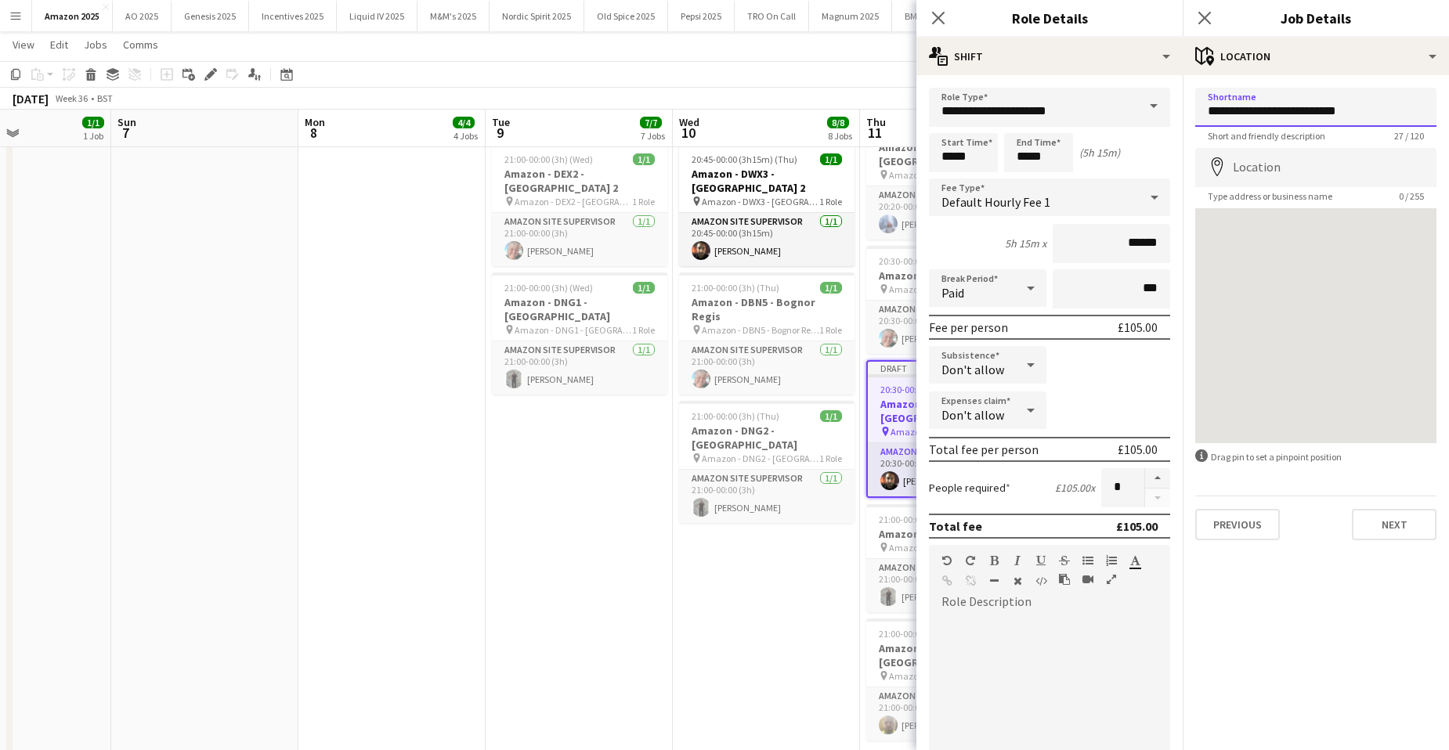
drag, startPoint x: 1259, startPoint y: 114, endPoint x: 1306, endPoint y: 221, distance: 117.1
click at [1391, 124] on input "**********" at bounding box center [1315, 107] width 241 height 39
drag, startPoint x: 1337, startPoint y: 114, endPoint x: 1182, endPoint y: 111, distance: 155.1
drag, startPoint x: 1376, startPoint y: 110, endPoint x: 1198, endPoint y: 110, distance: 177.7
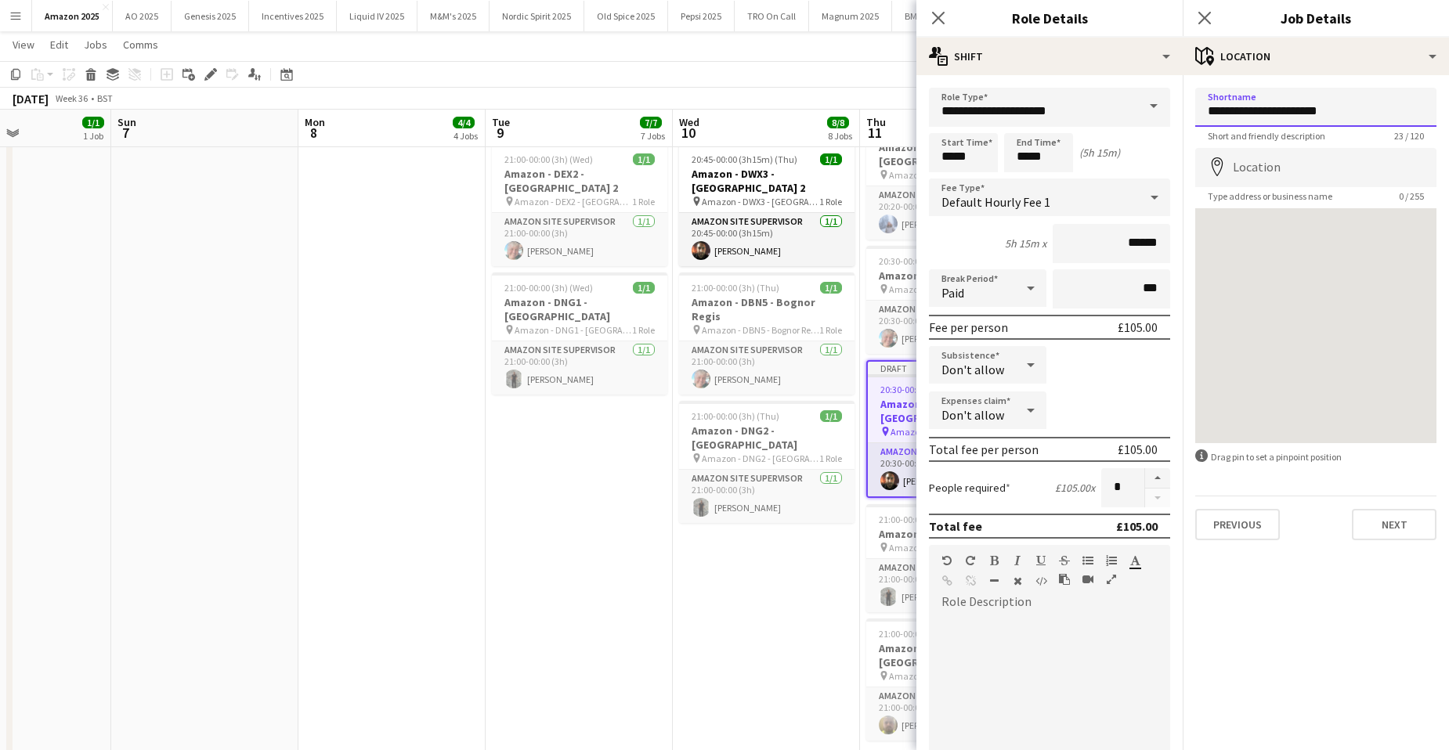
click at [1198, 110] on input "**********" at bounding box center [1315, 107] width 241 height 39
type input "**********"
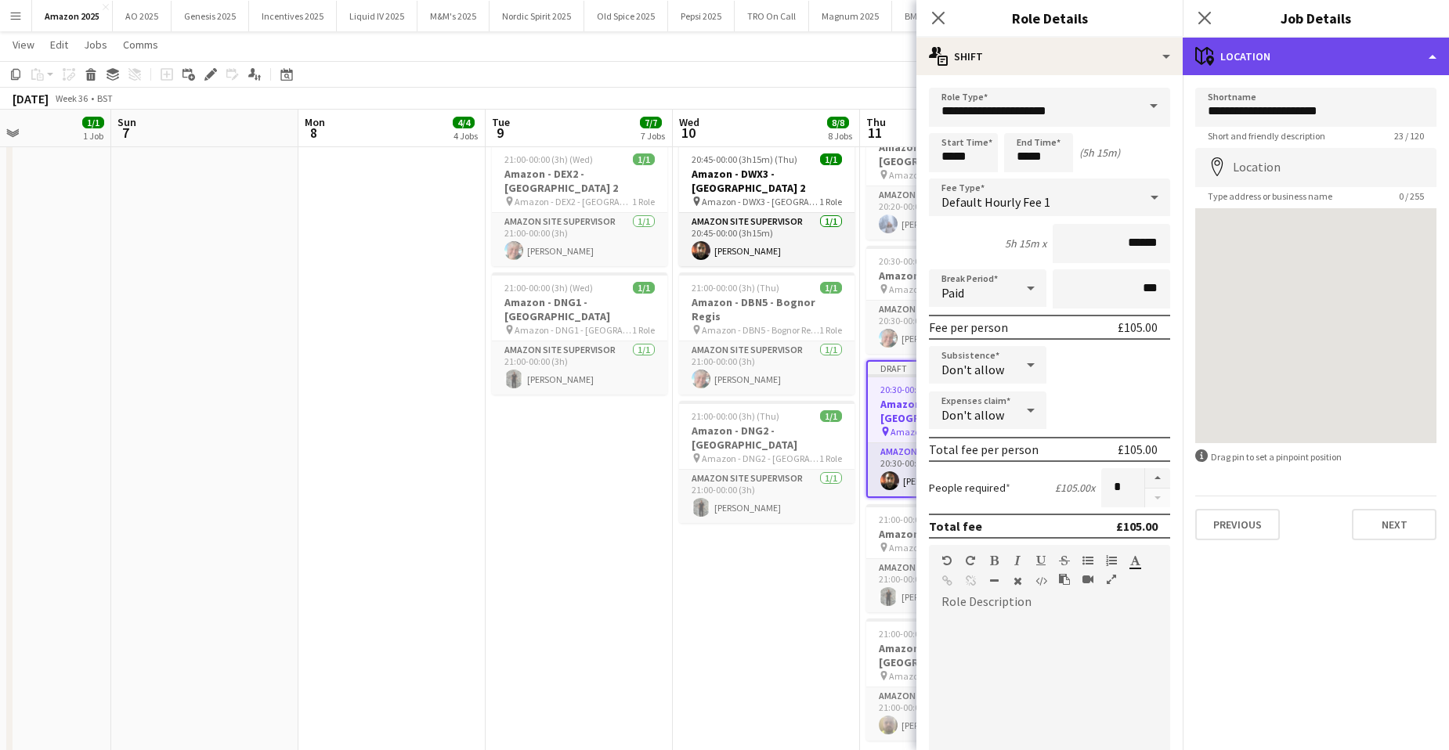
click at [1384, 62] on div "maps-pin-1 Location" at bounding box center [1315, 57] width 266 height 38
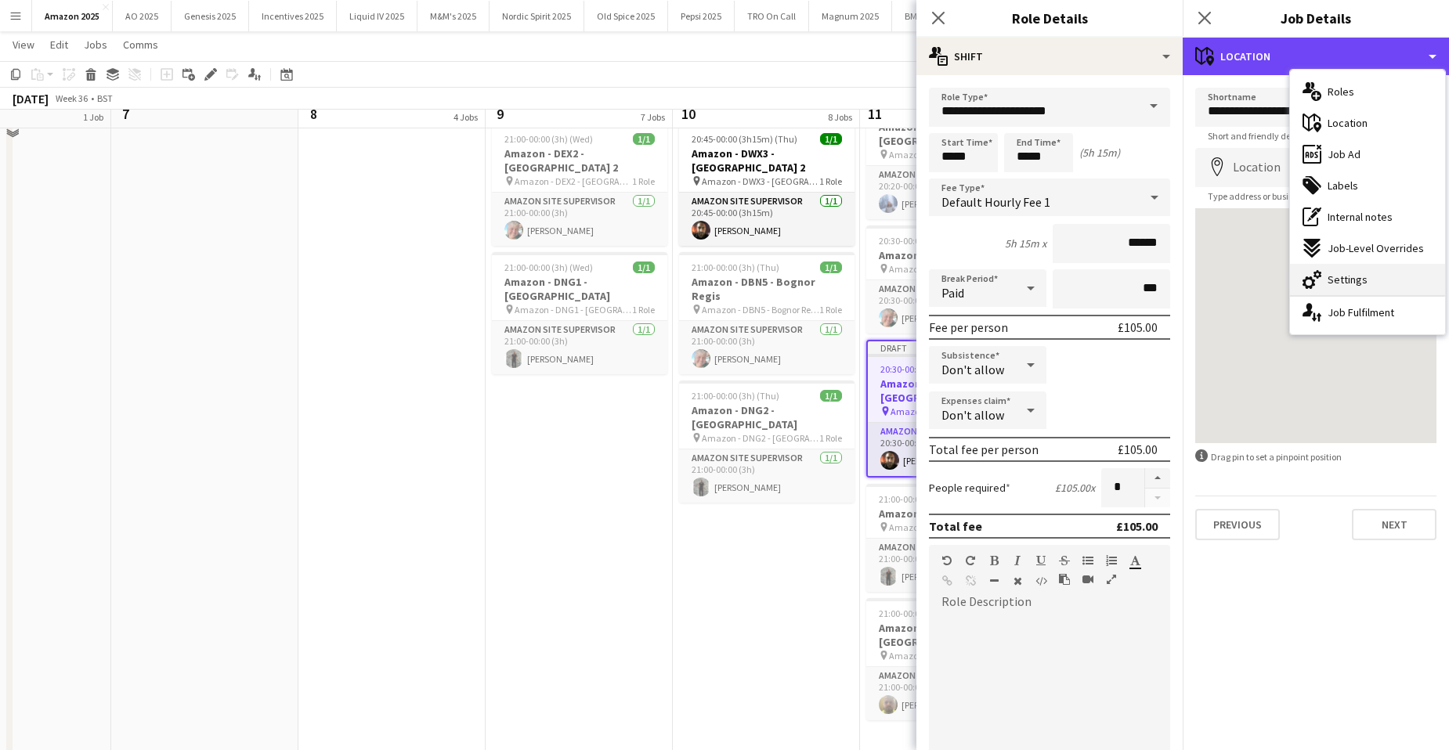
scroll to position [783, 0]
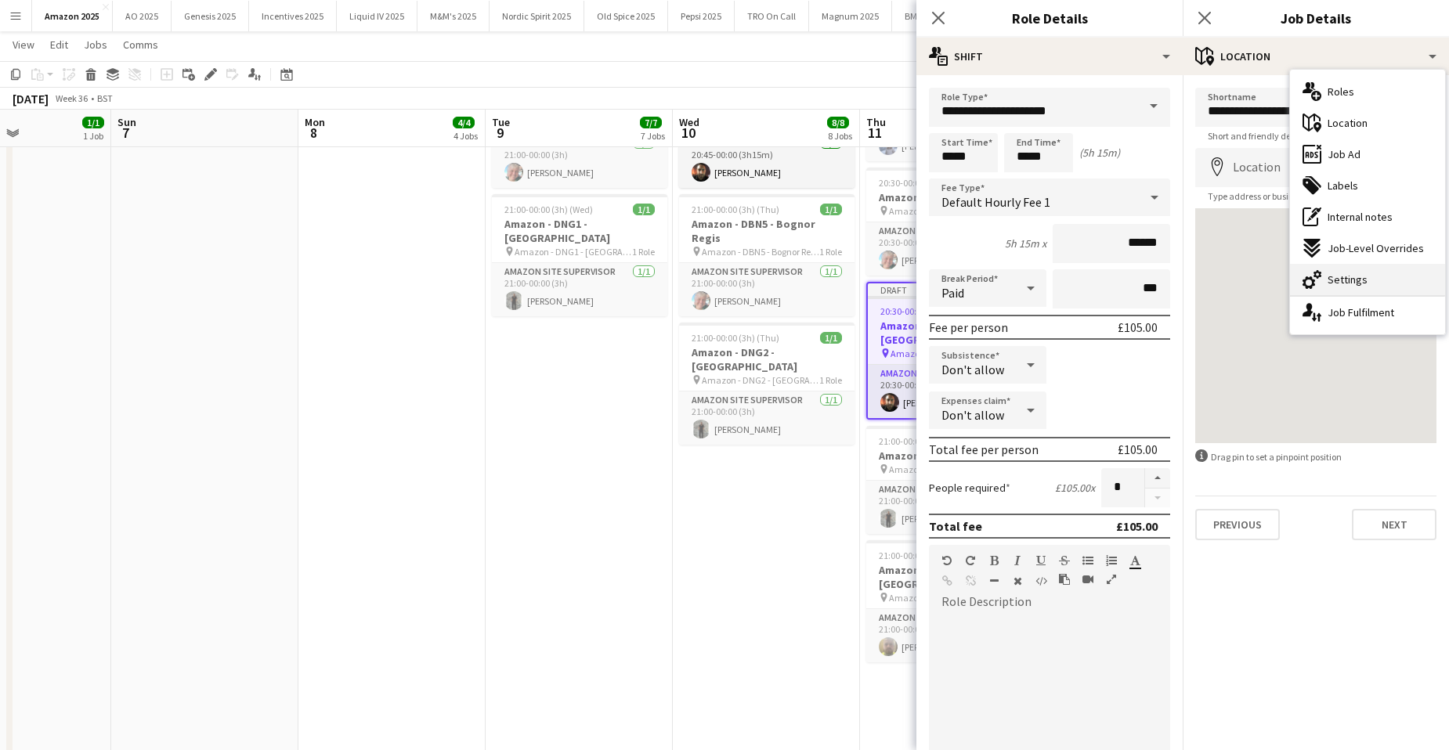
click at [1366, 269] on div "cog-double-3 Settings" at bounding box center [1367, 279] width 155 height 31
type input "*******"
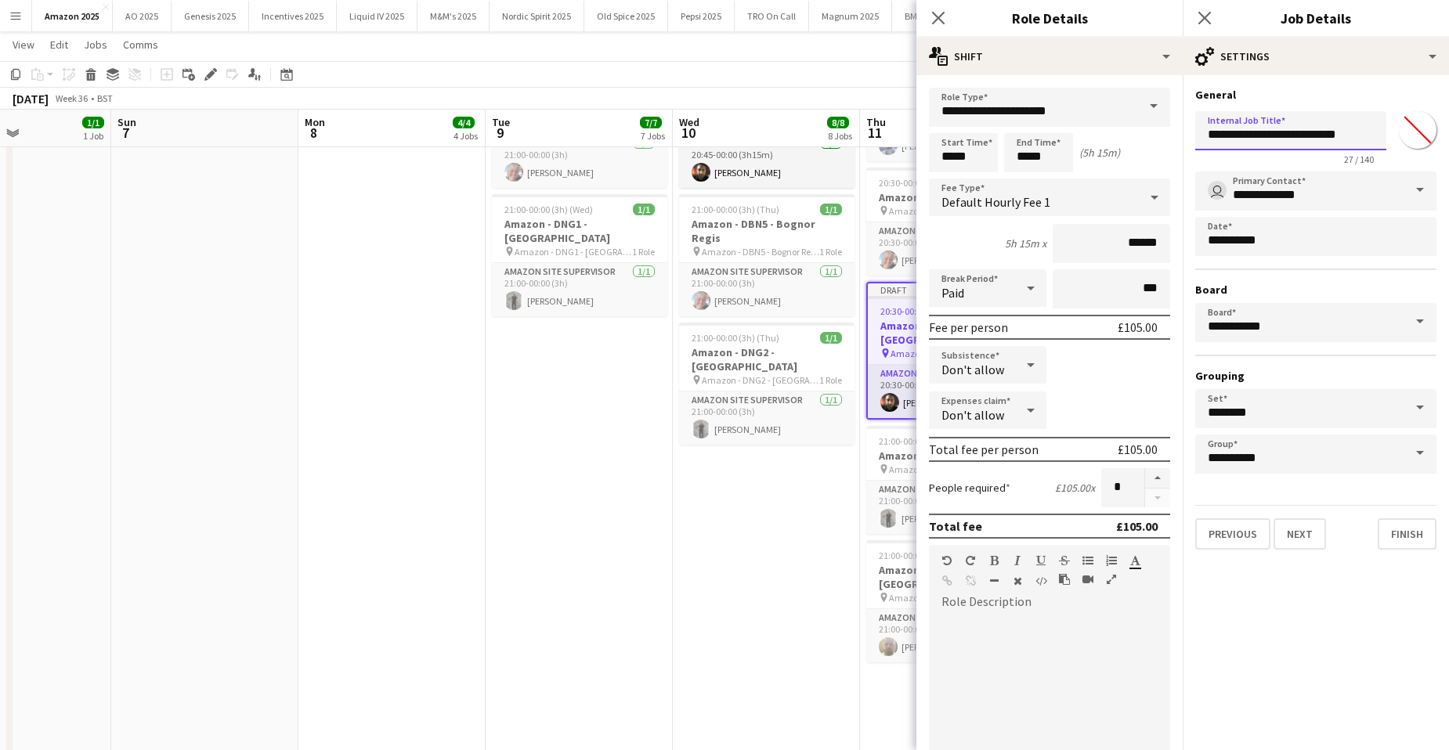
drag, startPoint x: 1202, startPoint y: 132, endPoint x: 1370, endPoint y: 139, distance: 168.5
click at [1370, 139] on input "**********" at bounding box center [1290, 130] width 191 height 39
paste input "text"
type input "**********"
click at [1415, 541] on button "Finish" at bounding box center [1406, 533] width 59 height 31
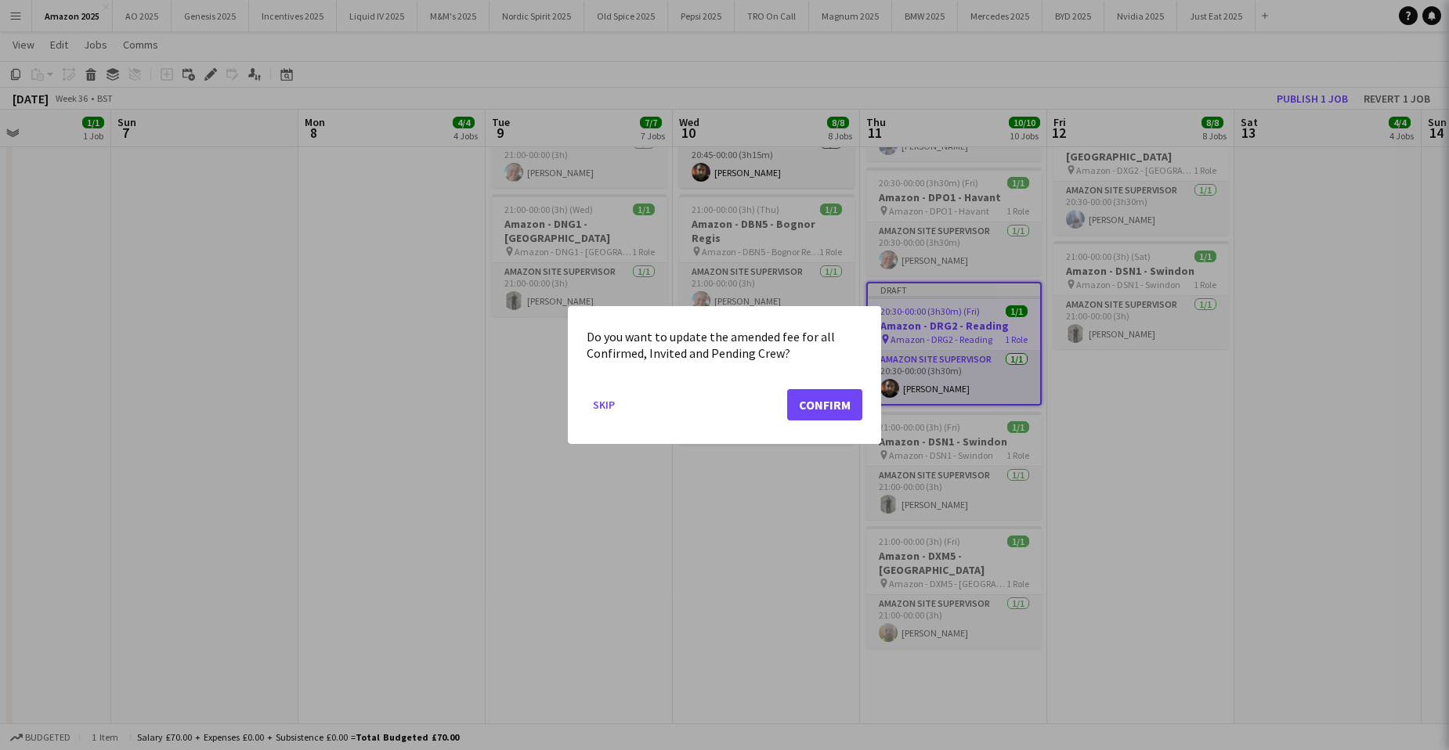
scroll to position [0, 0]
click at [803, 399] on button "Confirm" at bounding box center [824, 404] width 75 height 31
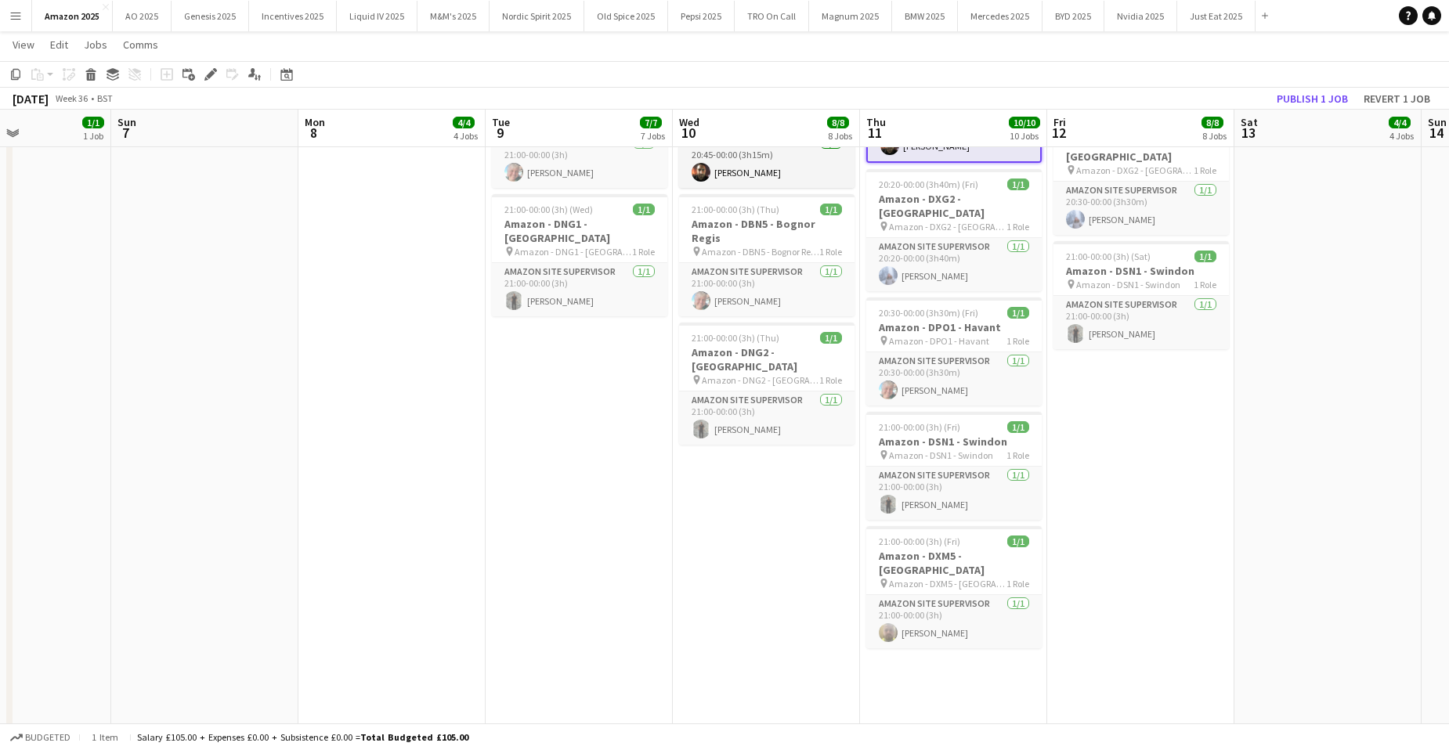
scroll to position [0, 637]
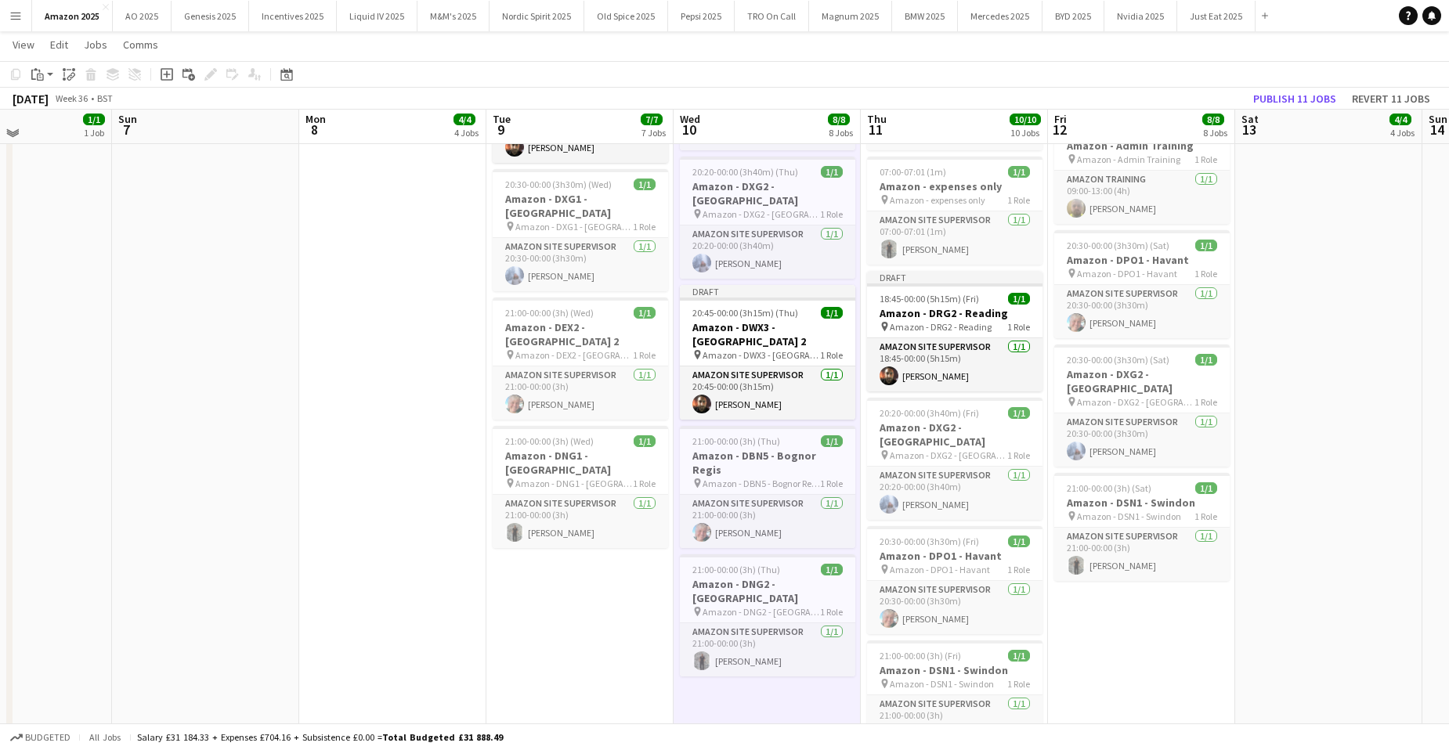
scroll to position [548, 0]
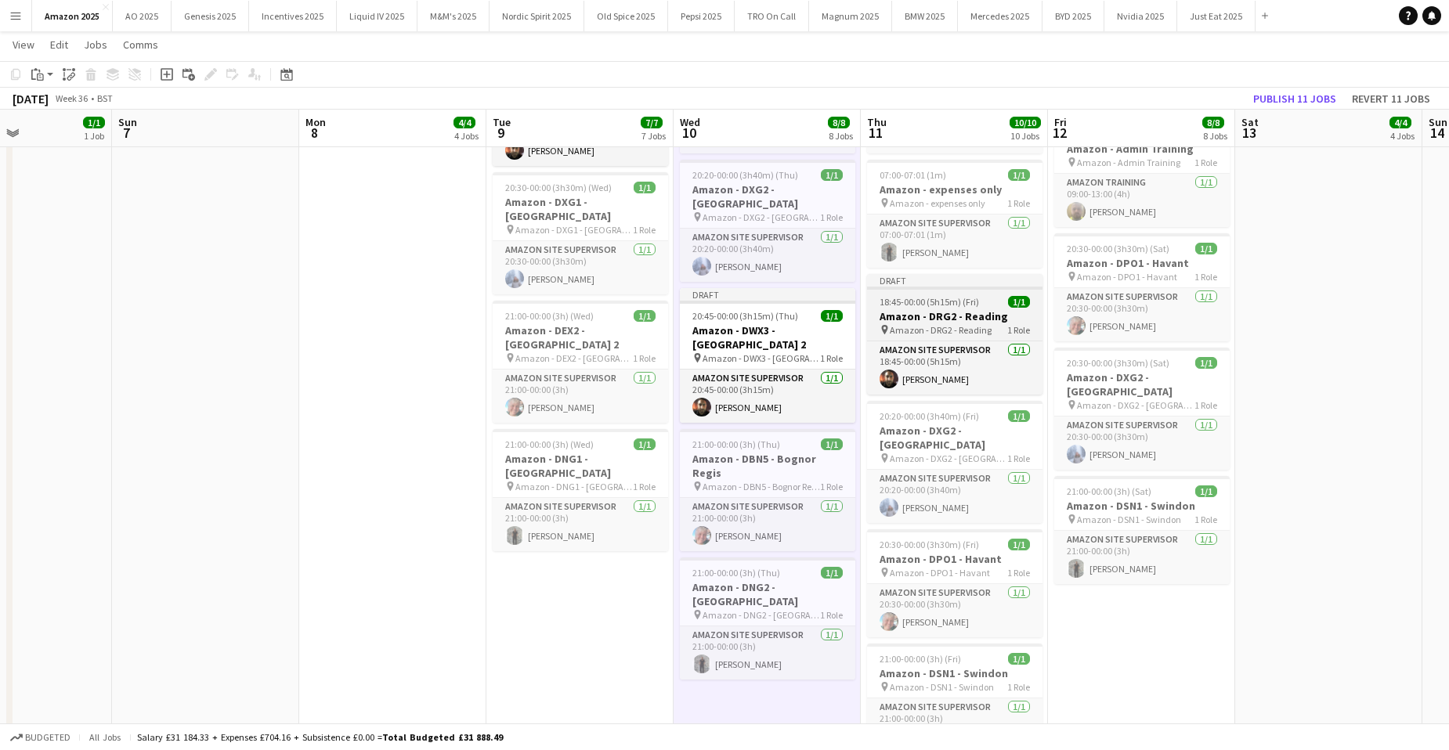
click at [961, 296] on span "18:45-00:00 (5h15m) (Fri)" at bounding box center [928, 302] width 99 height 12
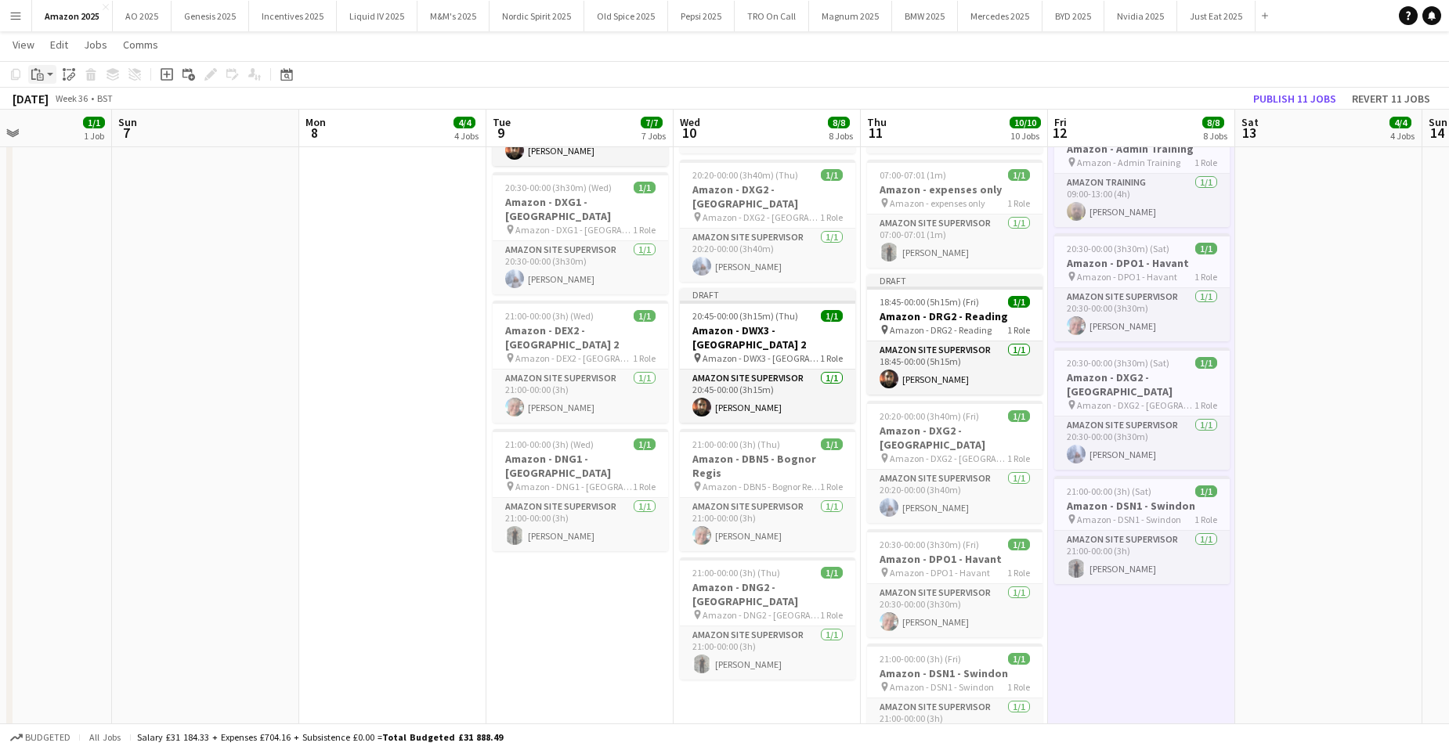
click at [45, 68] on div "Paste" at bounding box center [37, 74] width 19 height 19
click at [76, 127] on link "Paste with crew Ctrl+Shift+V" at bounding box center [114, 131] width 147 height 14
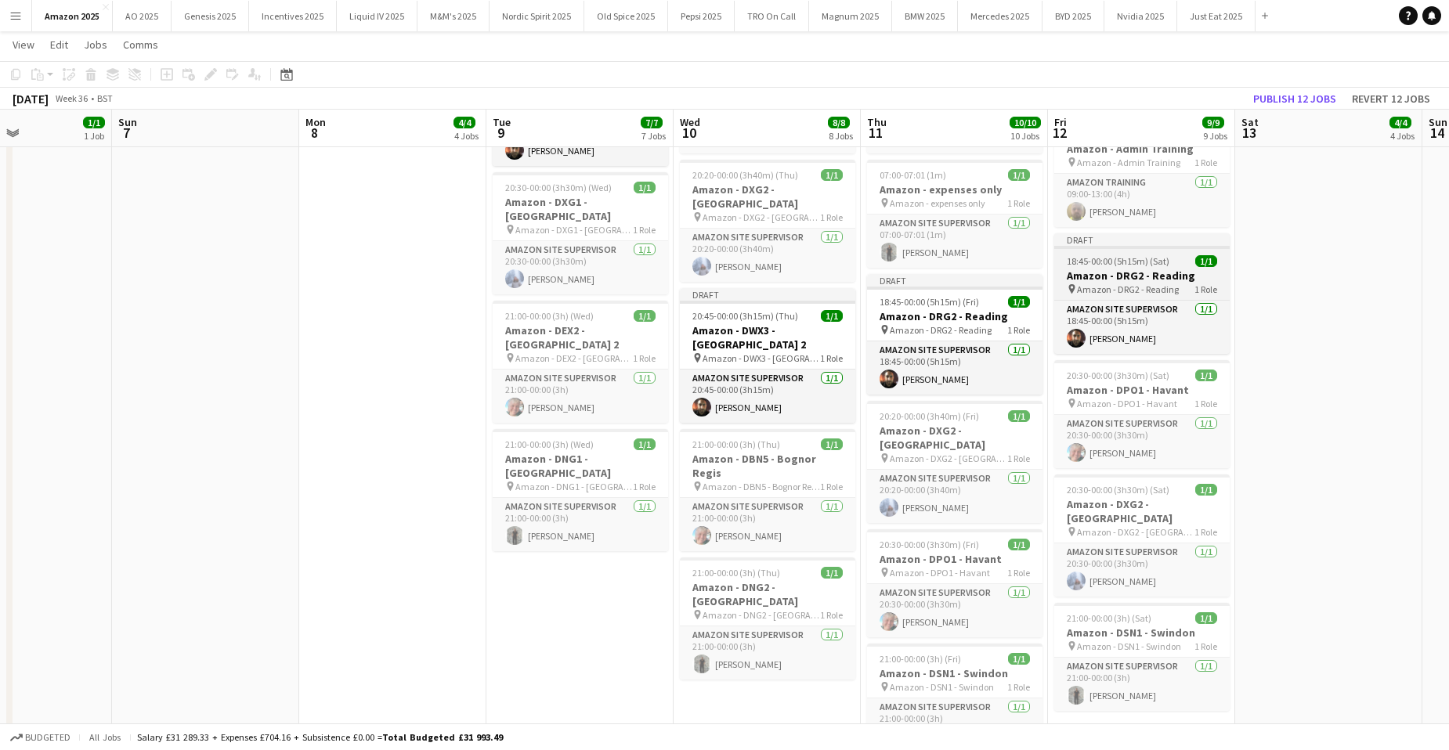
click at [1154, 269] on h3 "Amazon - DRG2 - Reading" at bounding box center [1141, 276] width 175 height 14
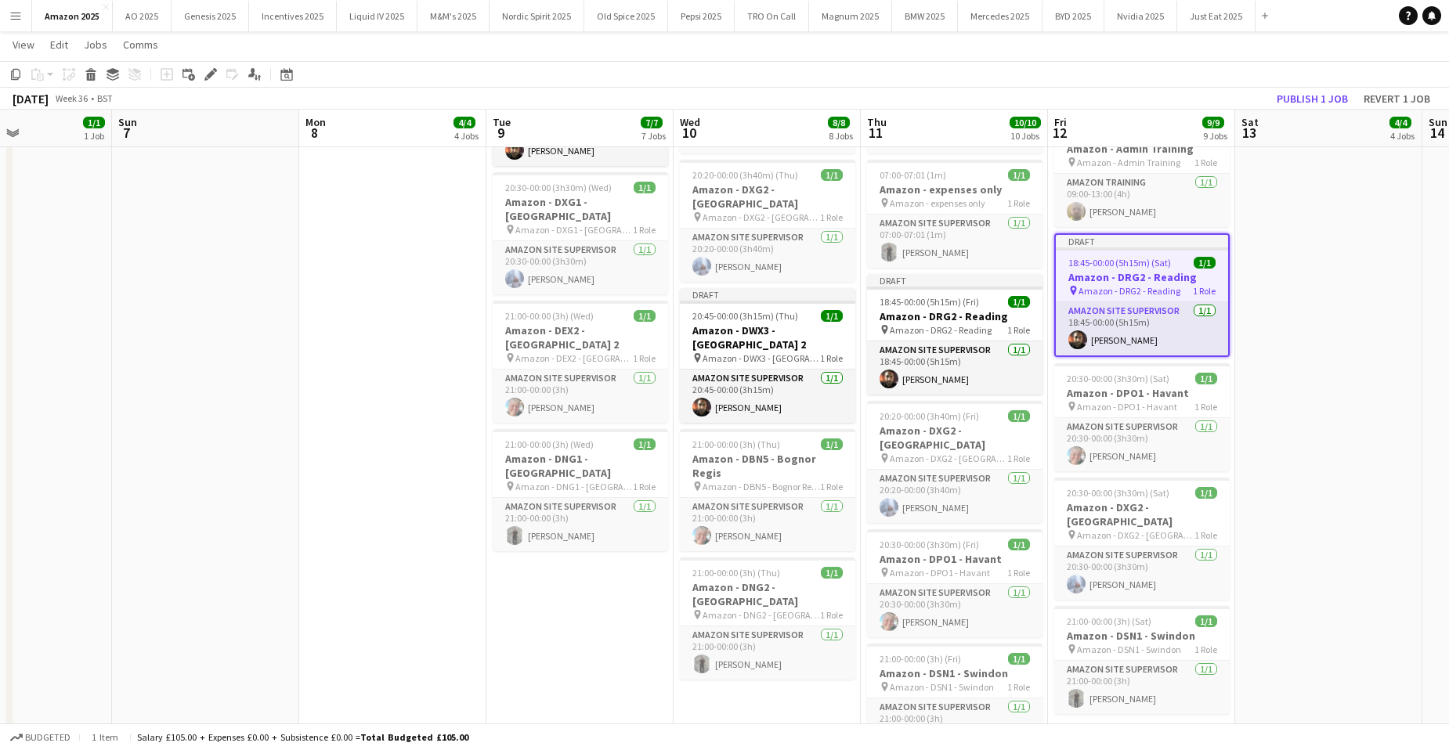
drag, startPoint x: 210, startPoint y: 74, endPoint x: 803, endPoint y: 139, distance: 596.4
click at [213, 75] on icon "Edit" at bounding box center [210, 74] width 13 height 13
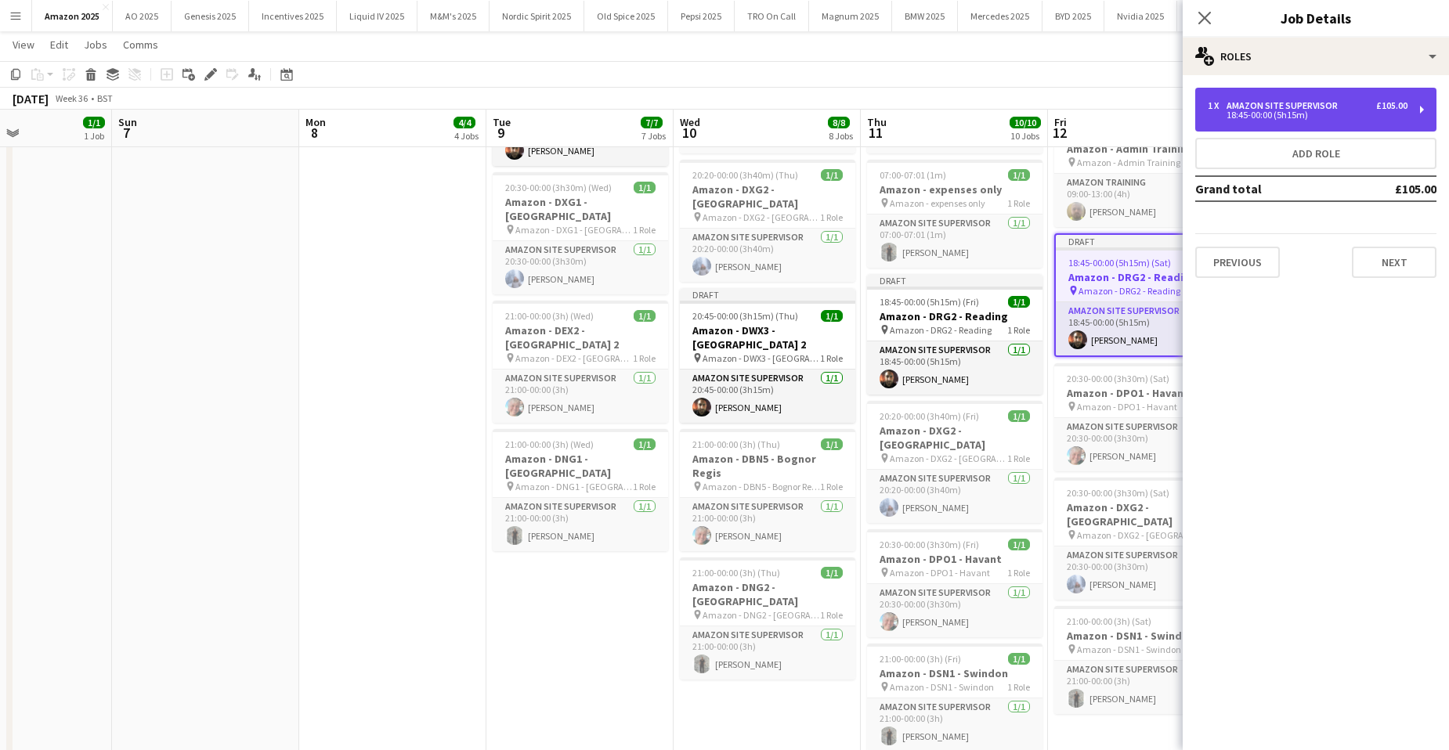
click at [1290, 122] on div "1 x Amazon Site Supervisor £105.00 18:45-00:00 (5h15m)" at bounding box center [1315, 110] width 241 height 44
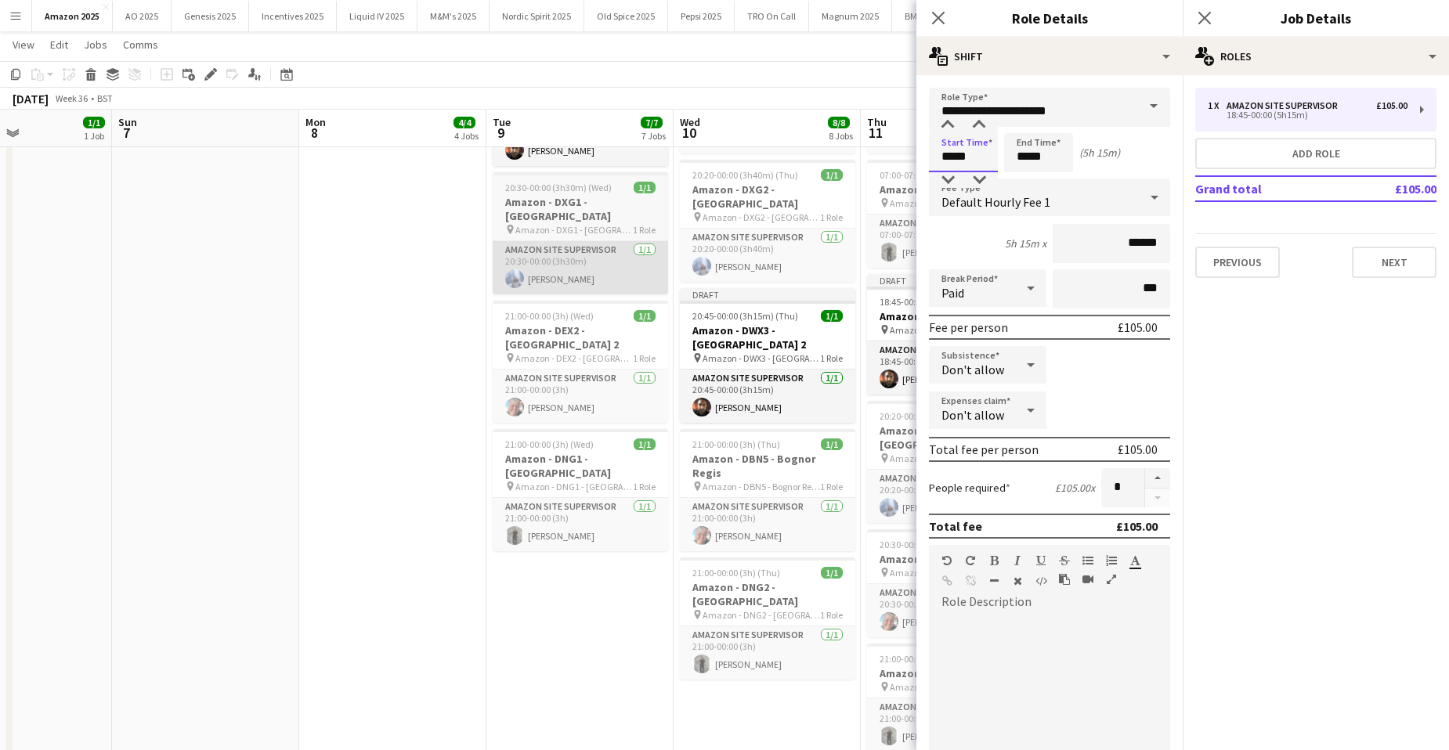
drag, startPoint x: 980, startPoint y: 159, endPoint x: 661, endPoint y: 192, distance: 321.1
type input "*****"
click at [1203, 10] on app-icon "Close pop-in" at bounding box center [1204, 18] width 23 height 23
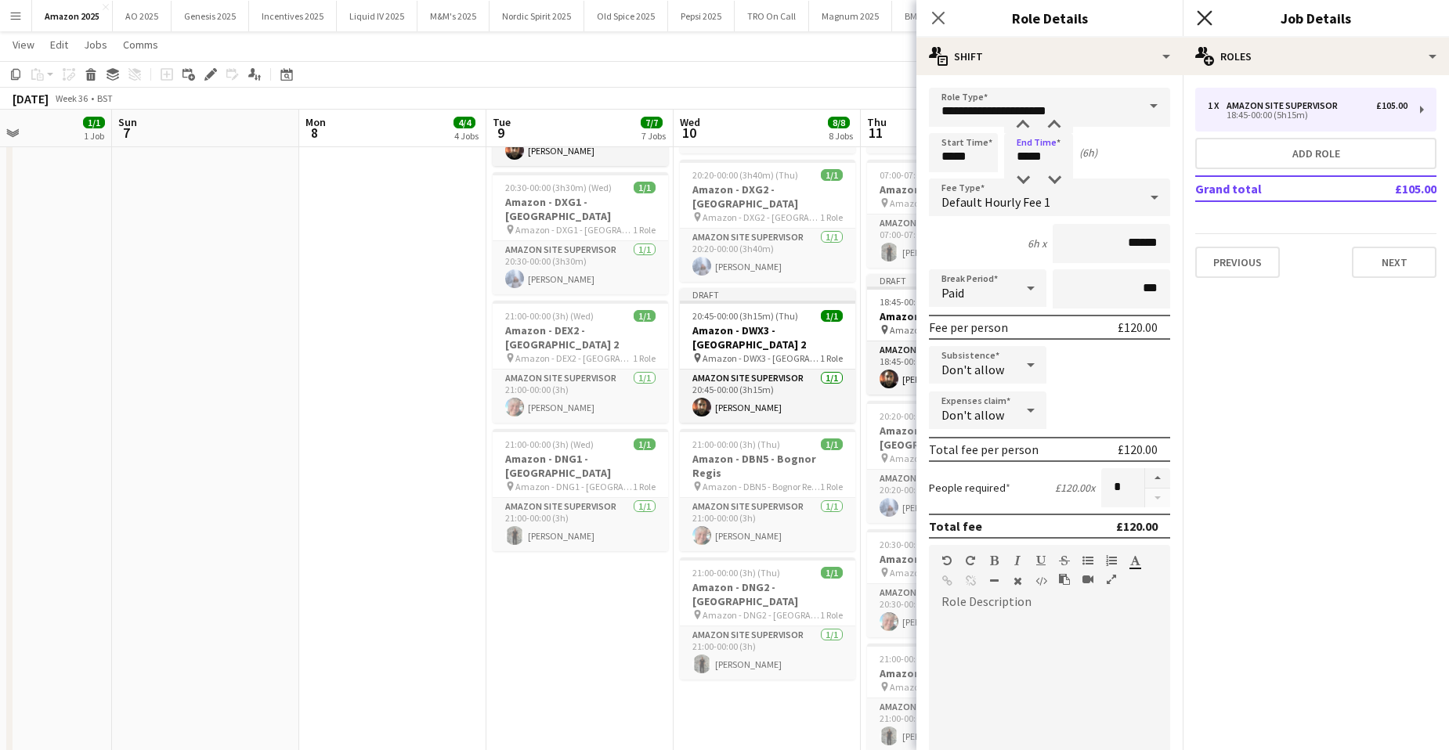
scroll to position [0, 0]
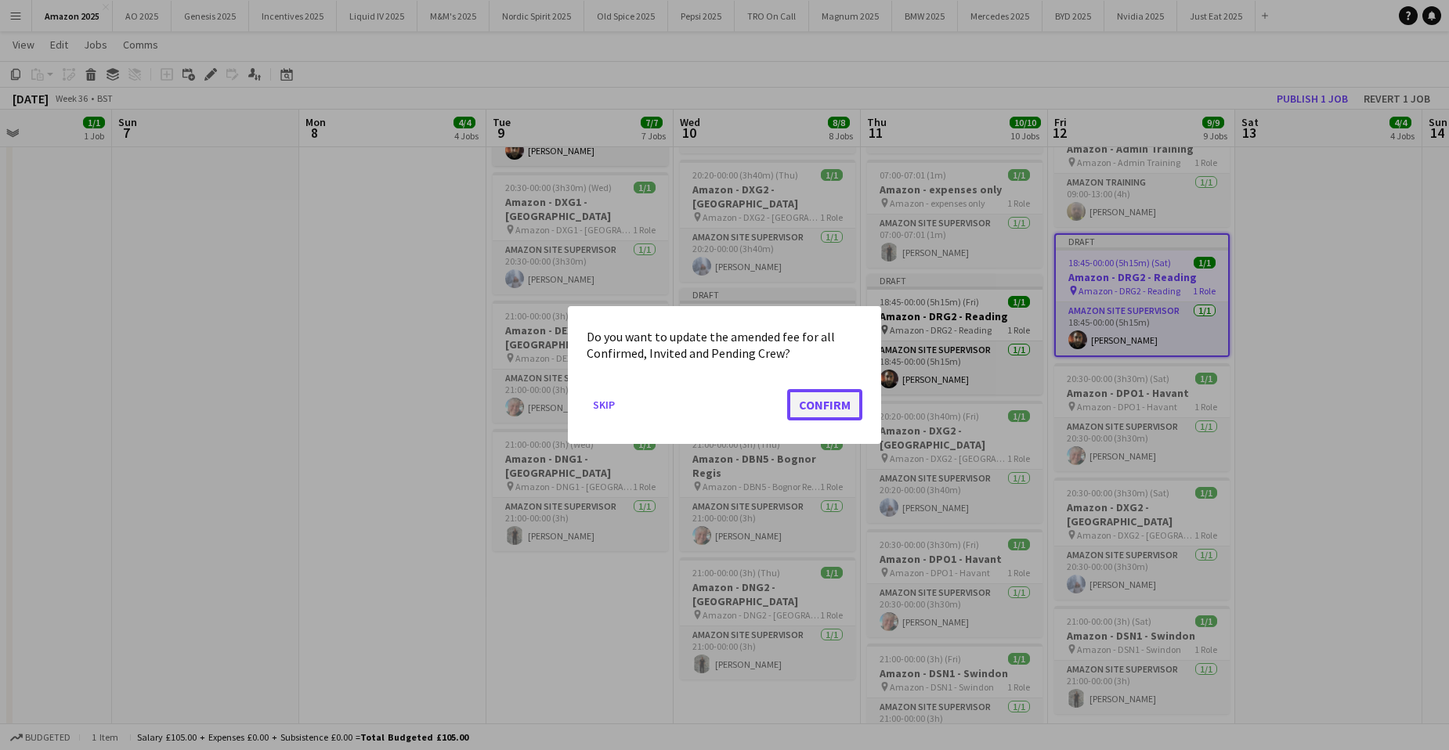
click at [846, 396] on button "Confirm" at bounding box center [824, 404] width 75 height 31
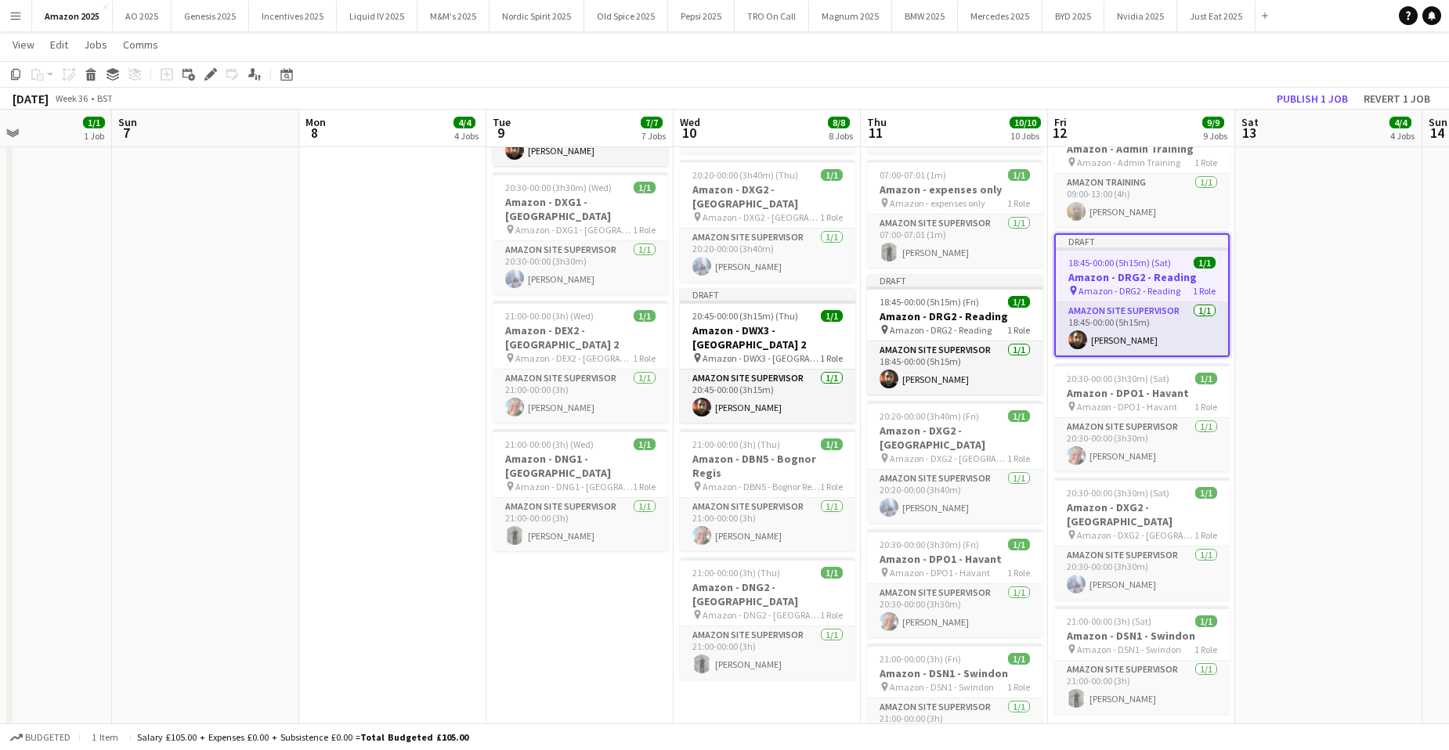
scroll to position [548, 0]
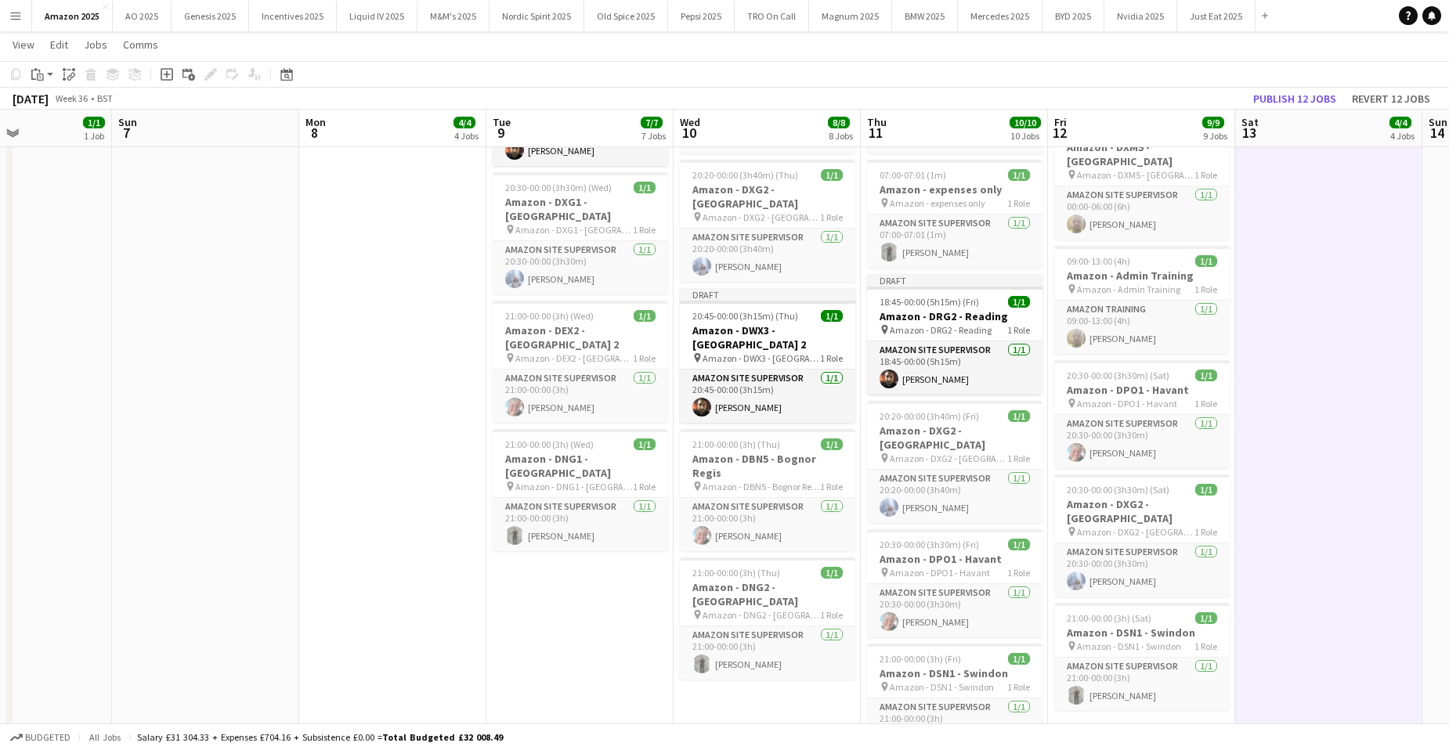
drag, startPoint x: 41, startPoint y: 69, endPoint x: 44, endPoint y: 95, distance: 26.0
click at [41, 69] on icon "Paste" at bounding box center [37, 74] width 13 height 13
click at [53, 123] on div "Paste Ctrl+V Paste with crew Ctrl+Shift+V" at bounding box center [115, 118] width 172 height 66
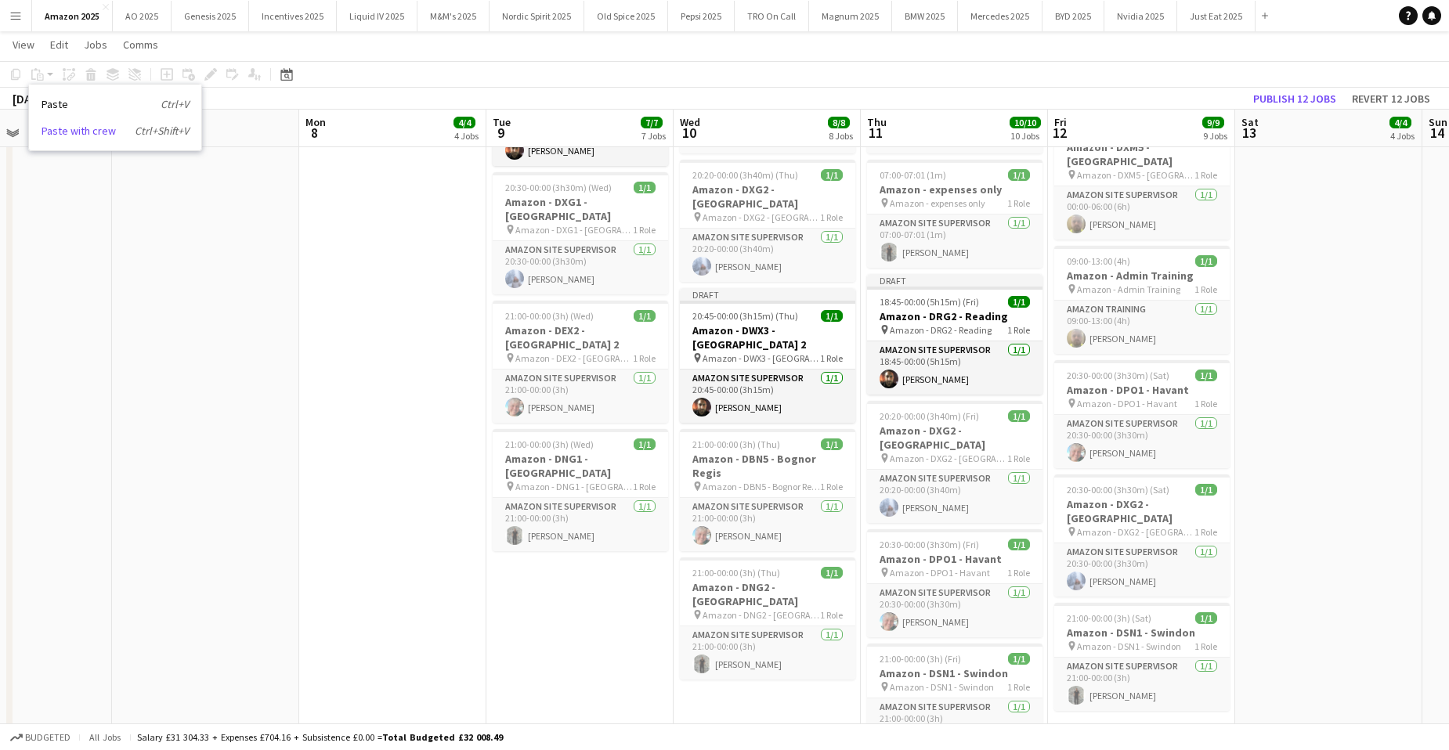
click at [69, 126] on link "Paste with crew Ctrl+Shift+V" at bounding box center [114, 131] width 147 height 14
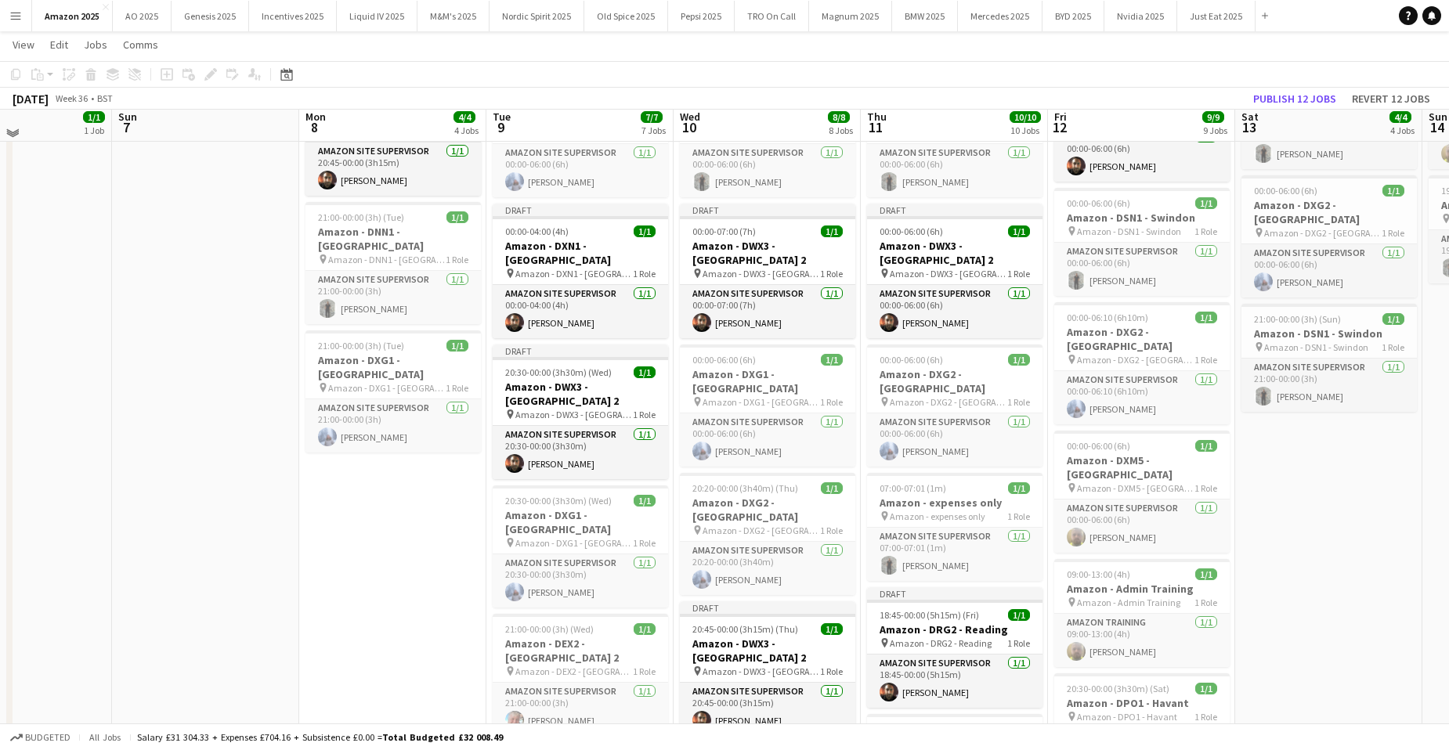
scroll to position [0, 0]
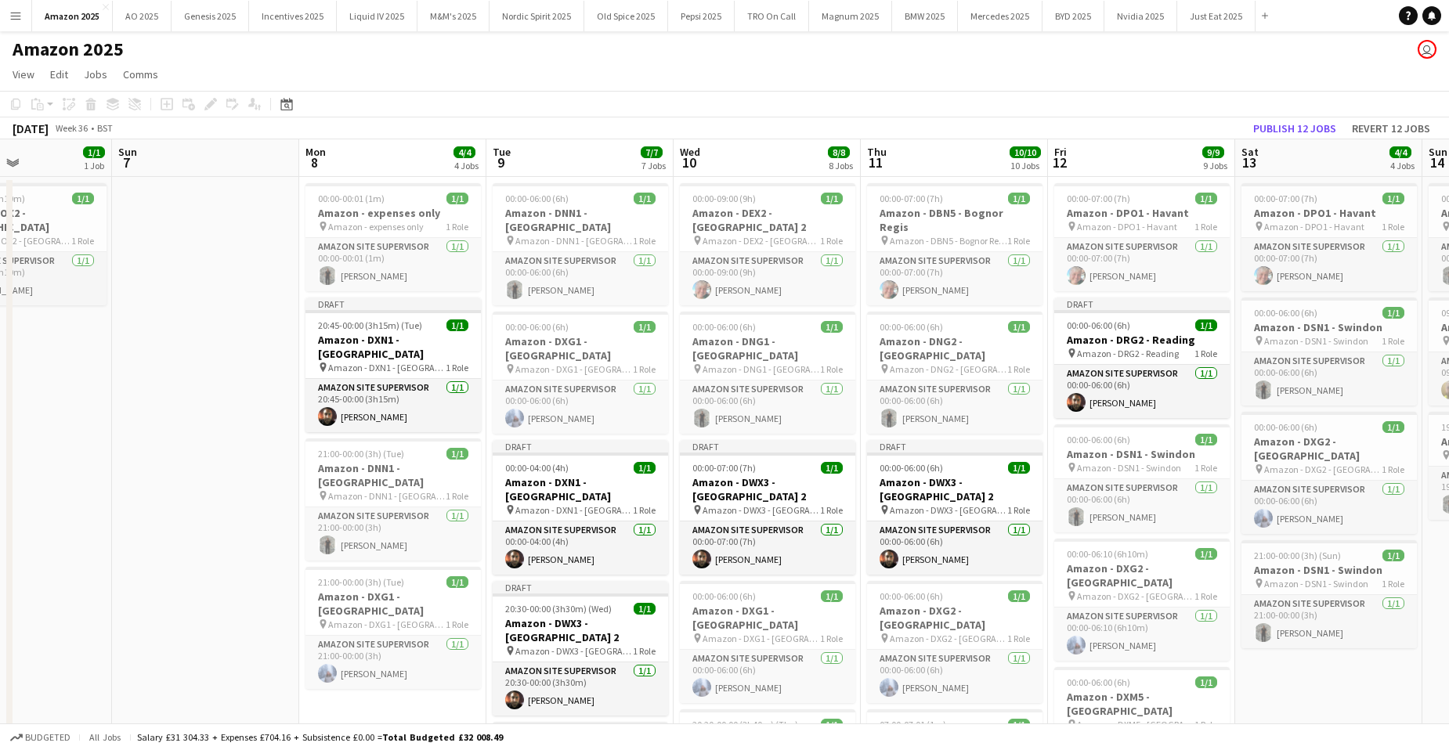
click at [45, 106] on div "Paste" at bounding box center [37, 104] width 19 height 19
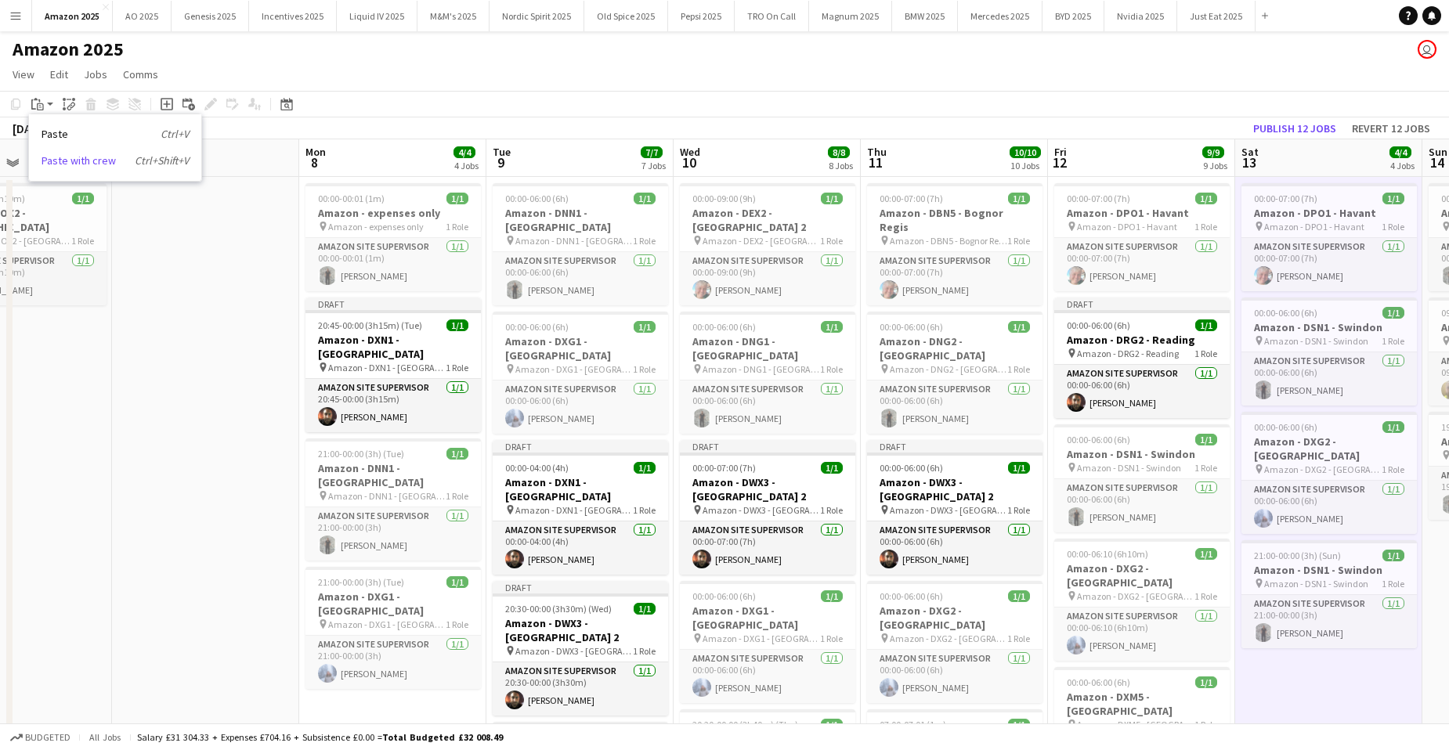
click at [84, 163] on link "Paste with crew Ctrl+Shift+V" at bounding box center [114, 160] width 147 height 14
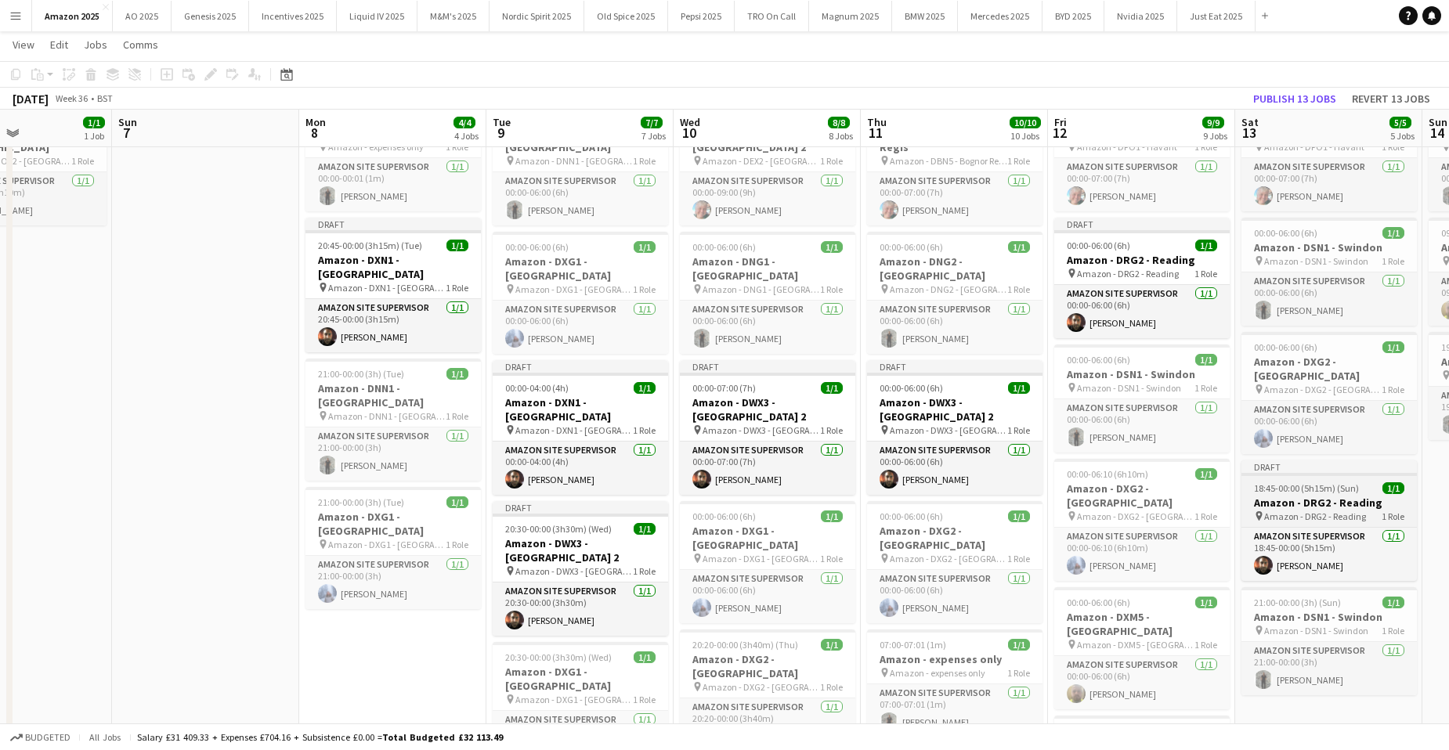
scroll to position [0, 636]
click at [1315, 496] on h3 "Amazon - DRG2 - Reading" at bounding box center [1329, 503] width 175 height 14
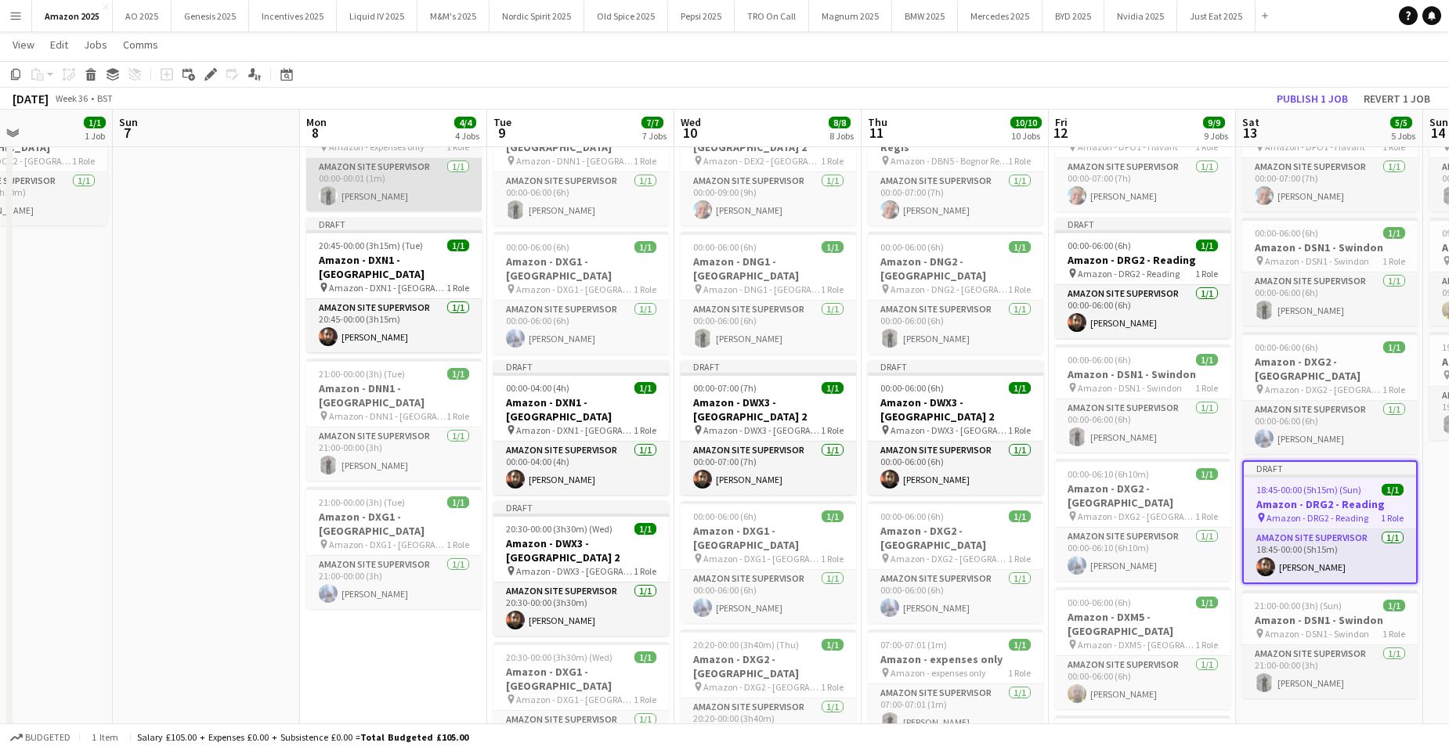
click at [211, 74] on icon at bounding box center [210, 74] width 9 height 9
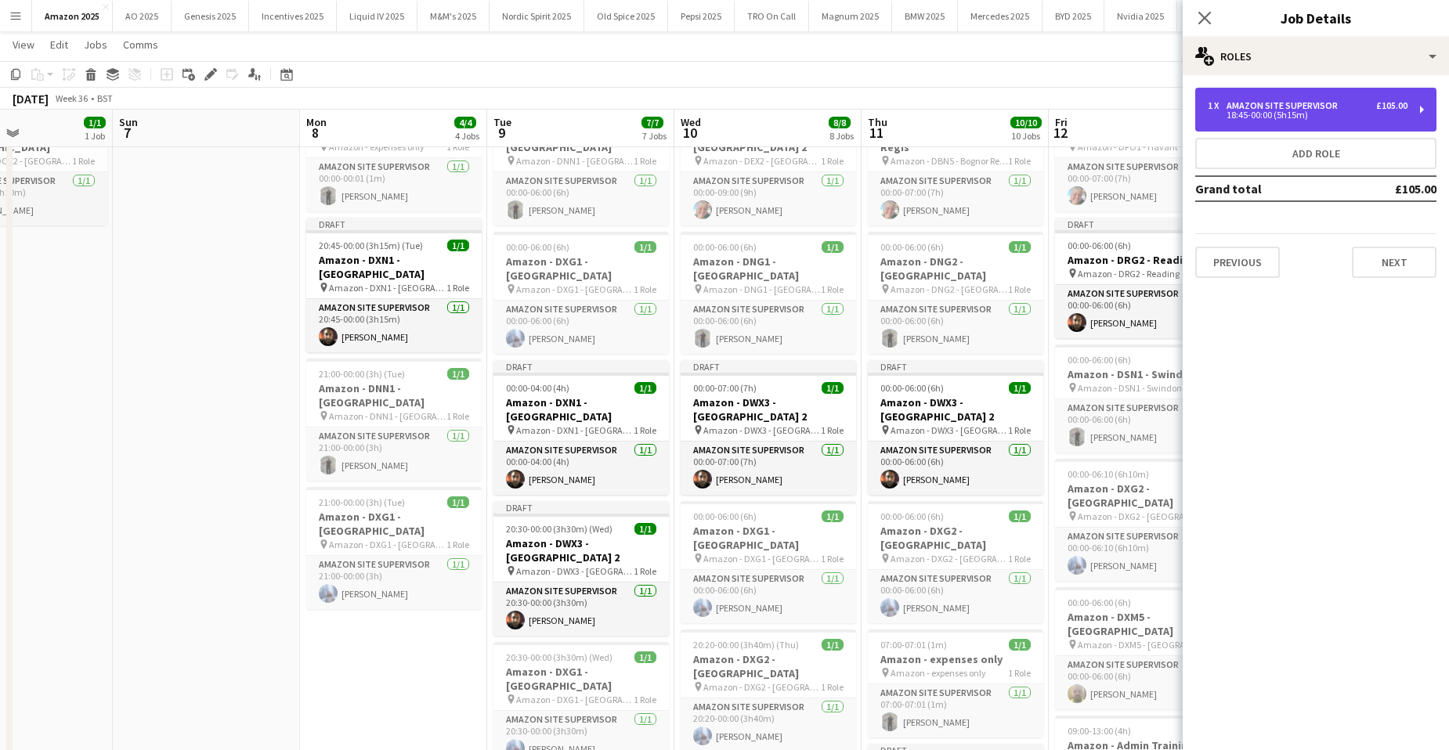
click at [1284, 119] on div "18:45-00:00 (5h15m)" at bounding box center [1307, 115] width 200 height 8
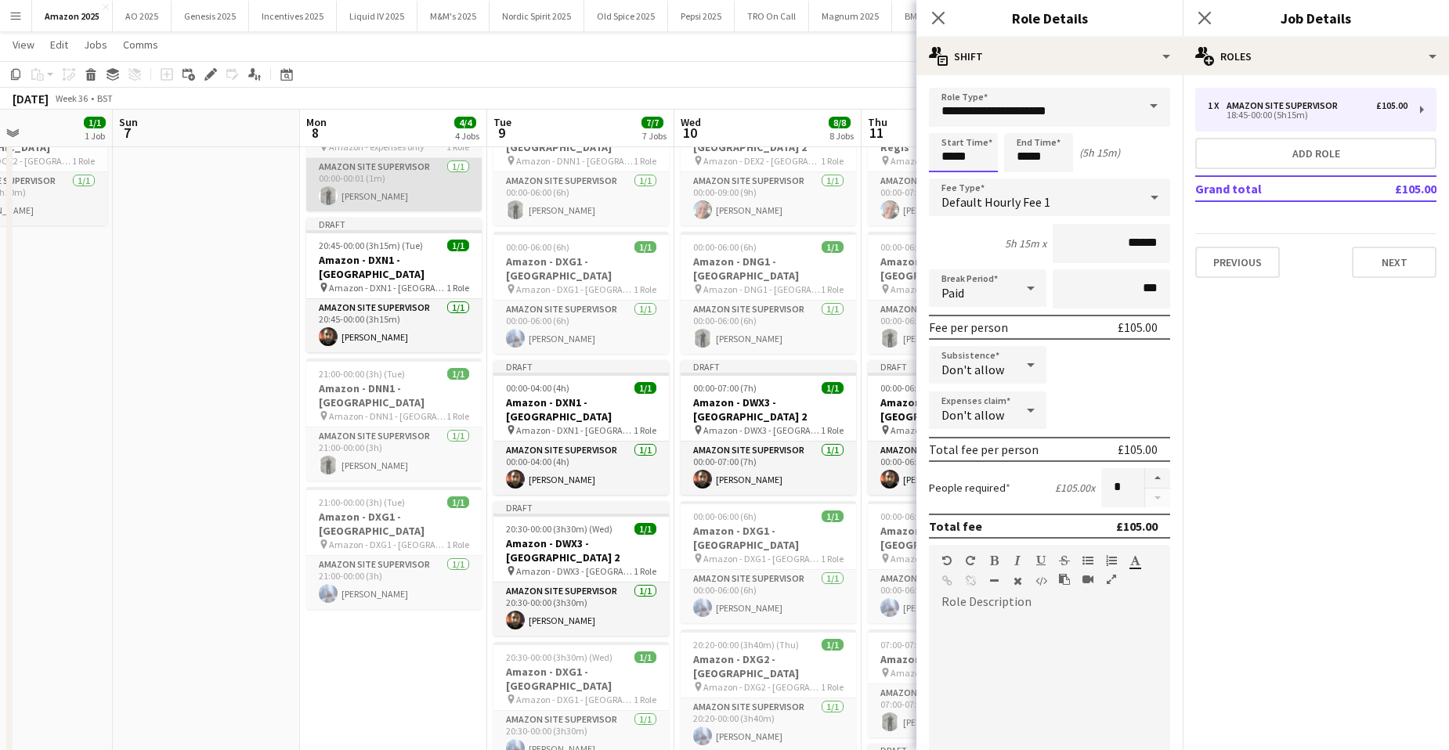
drag, startPoint x: 973, startPoint y: 159, endPoint x: 444, endPoint y: 165, distance: 529.3
type input "*****"
click at [1206, 12] on icon "Close pop-in" at bounding box center [1203, 17] width 15 height 15
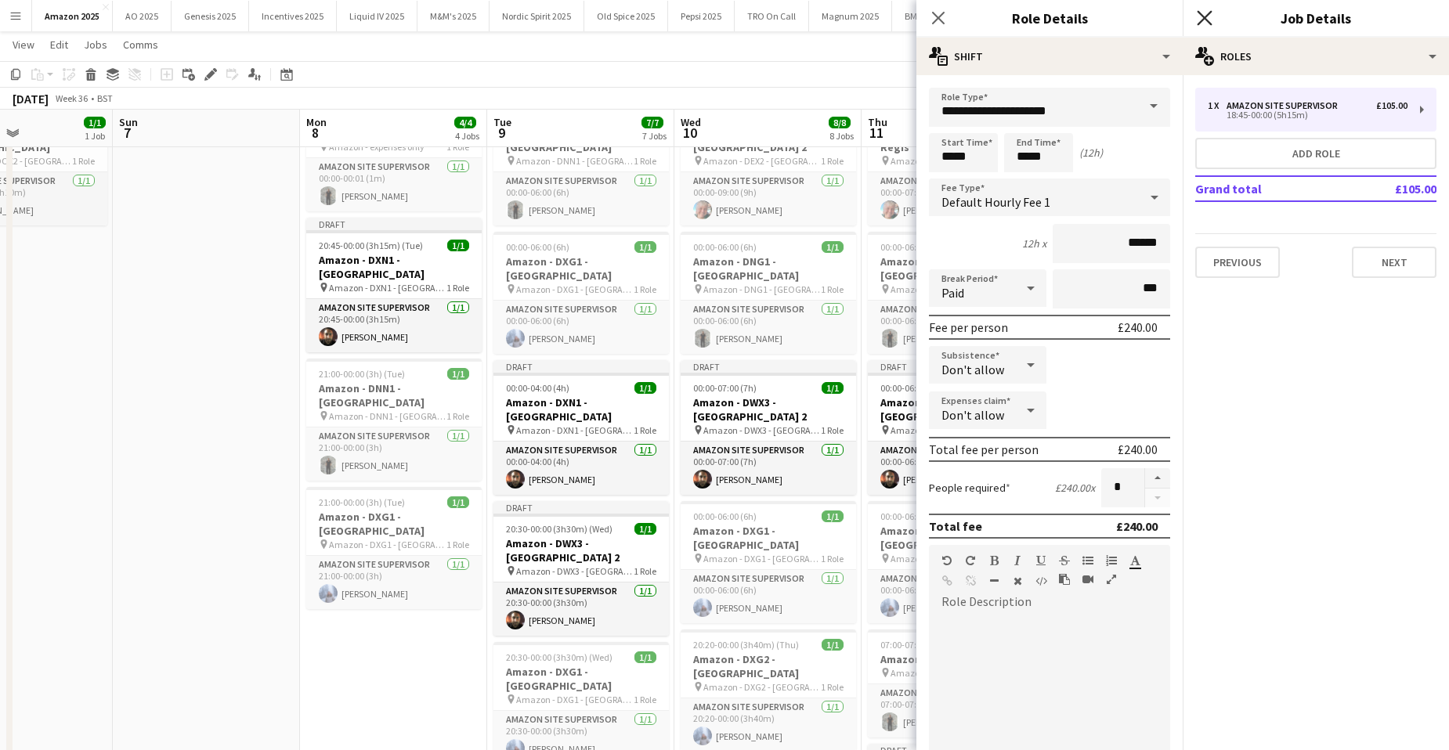
scroll to position [0, 0]
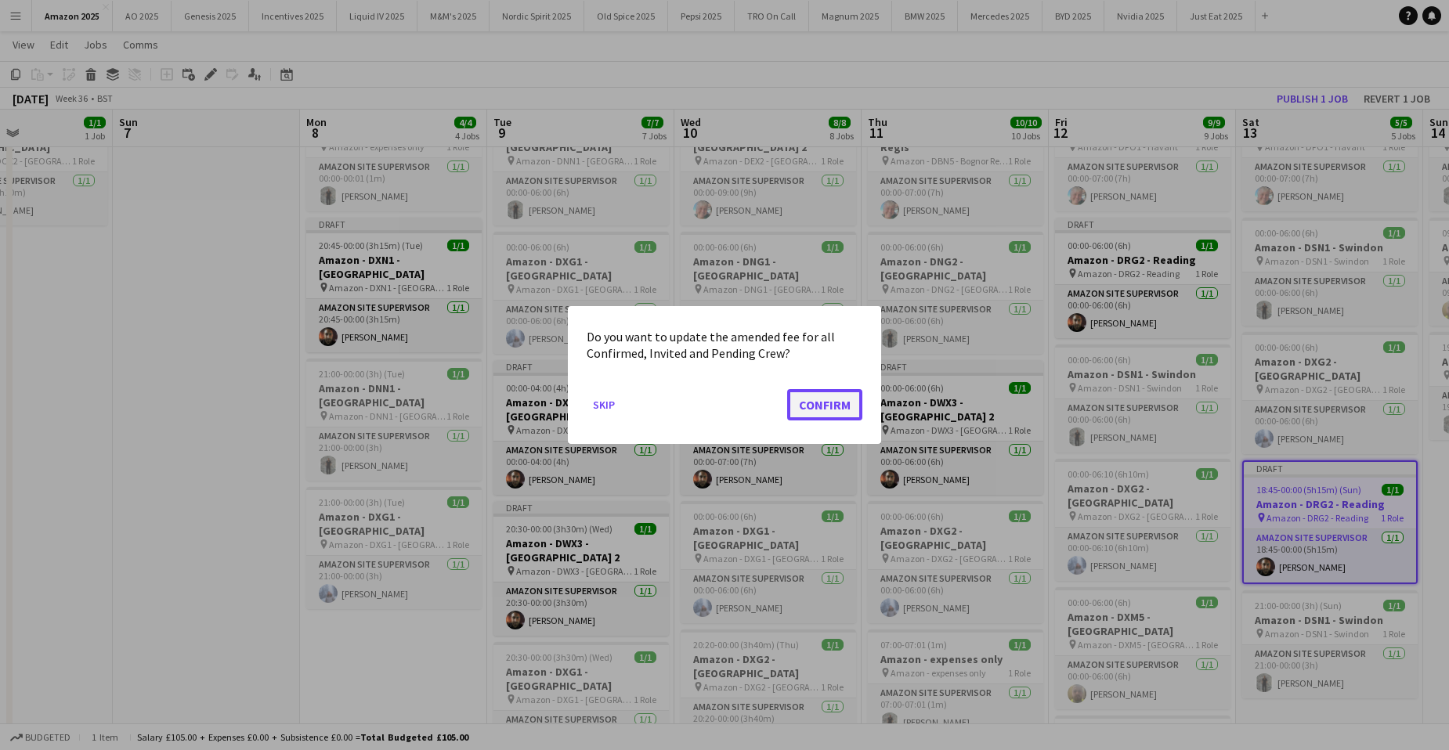
click at [838, 406] on button "Confirm" at bounding box center [824, 404] width 75 height 31
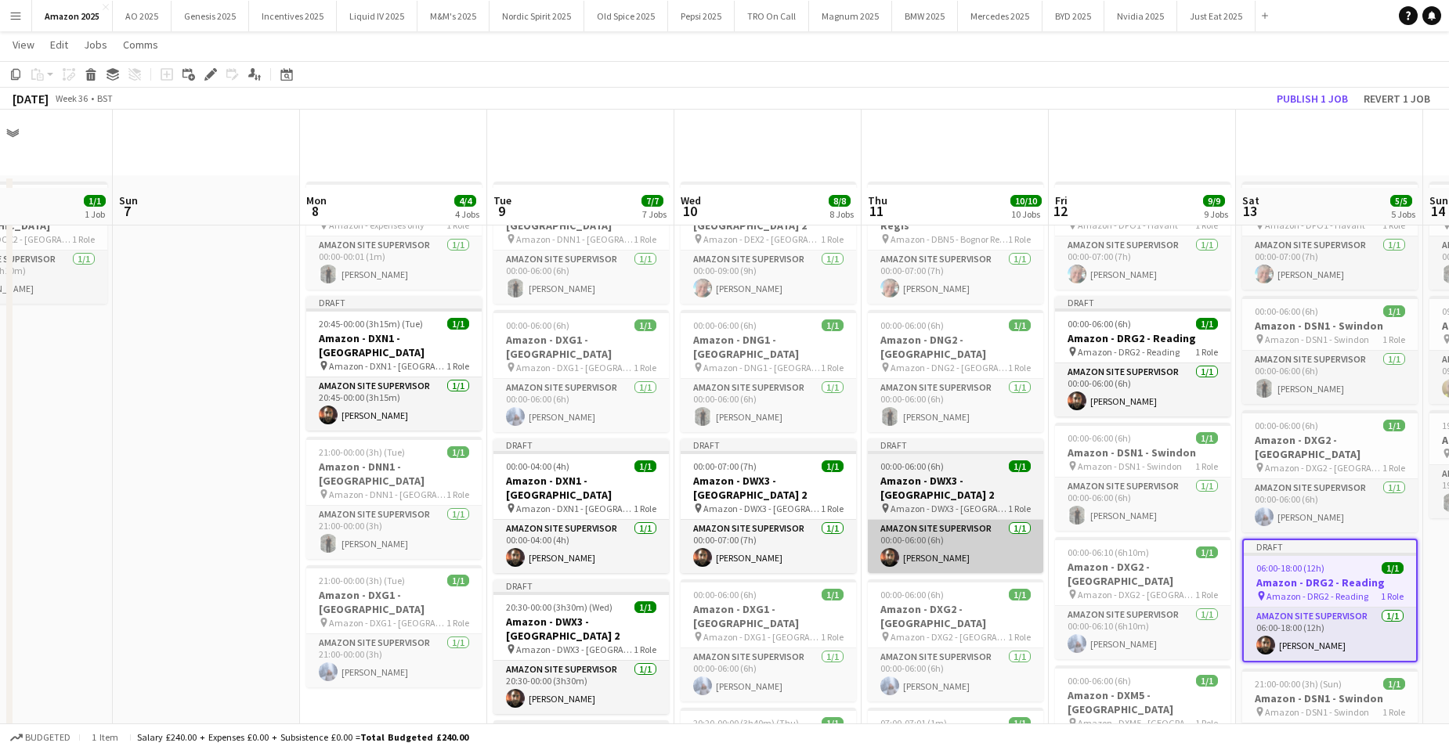
scroll to position [78, 0]
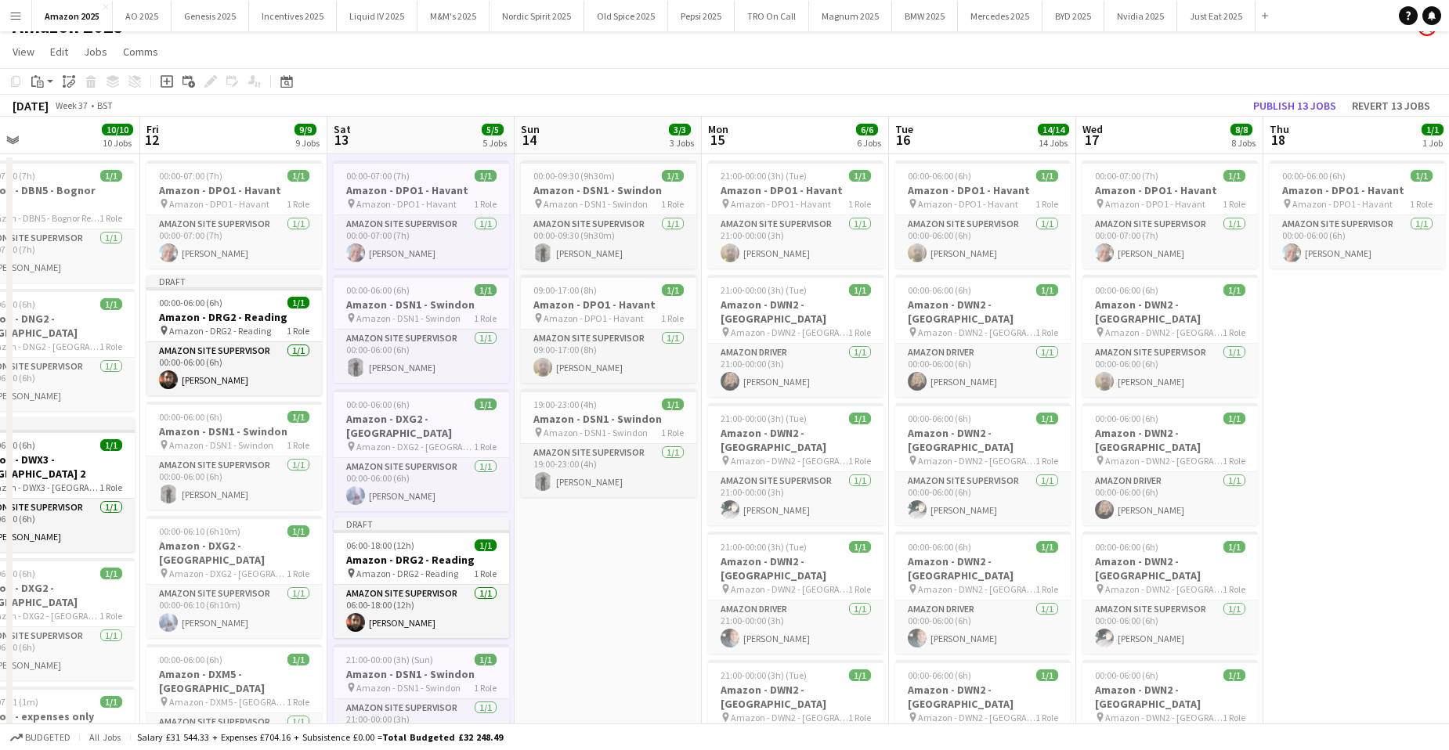
scroll to position [0, 0]
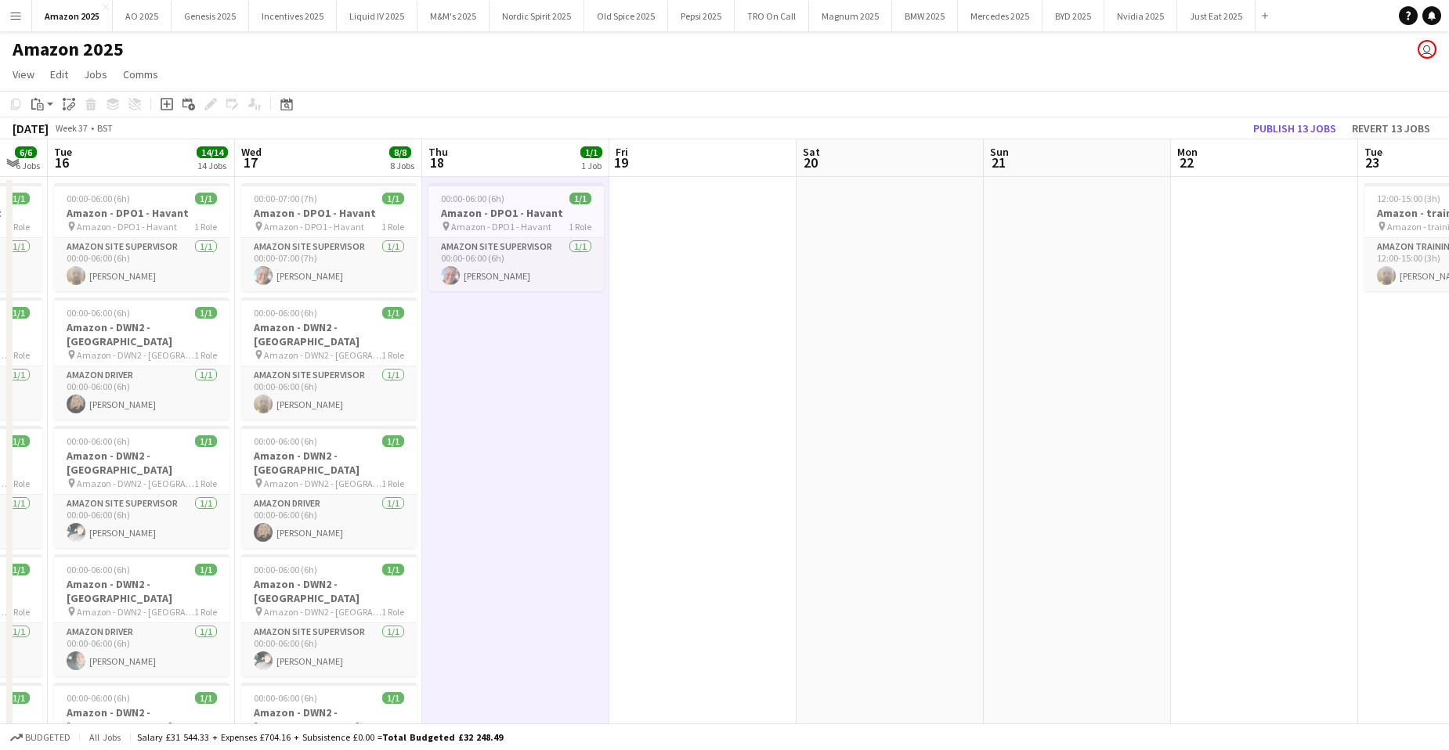
scroll to position [0, 642]
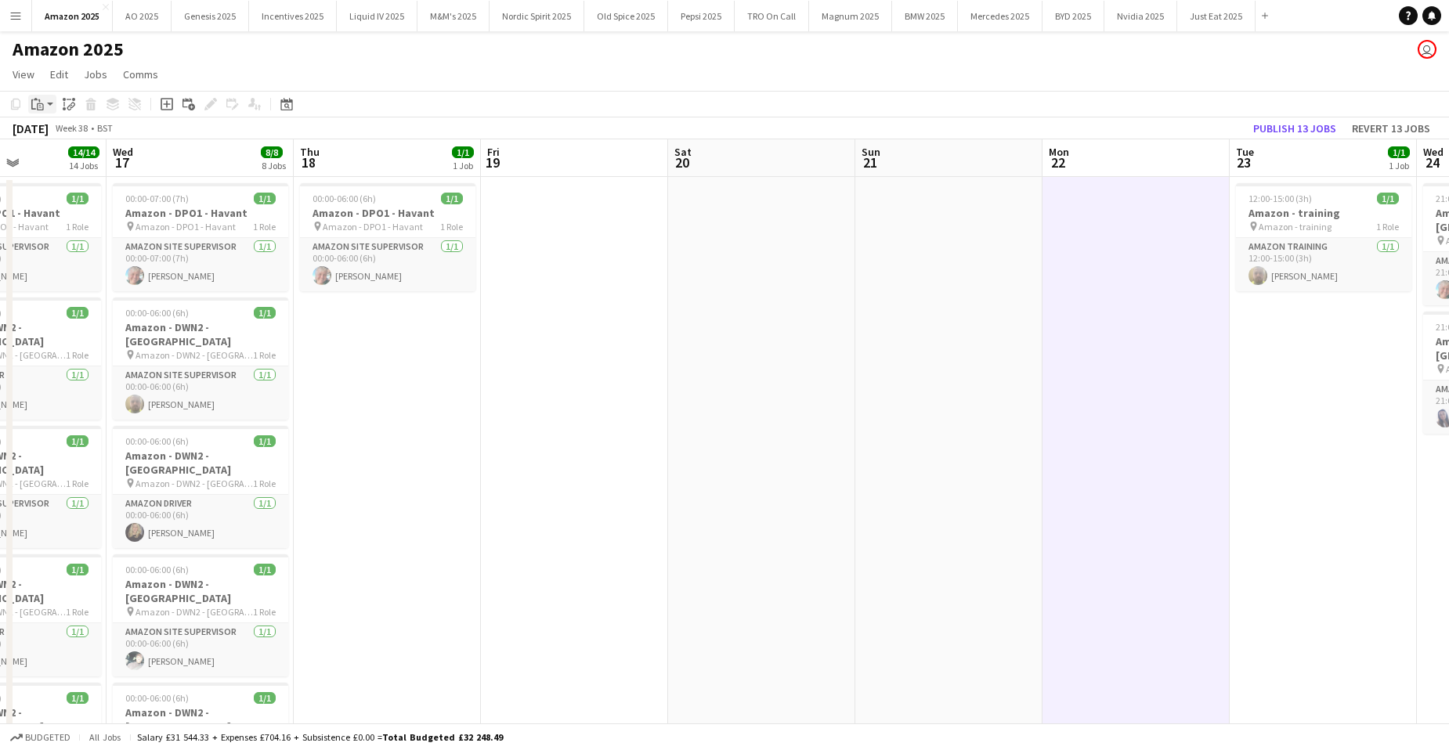
click at [44, 100] on div "Paste" at bounding box center [37, 104] width 19 height 19
click at [67, 165] on link "Paste with crew Ctrl+Shift+V" at bounding box center [114, 160] width 147 height 14
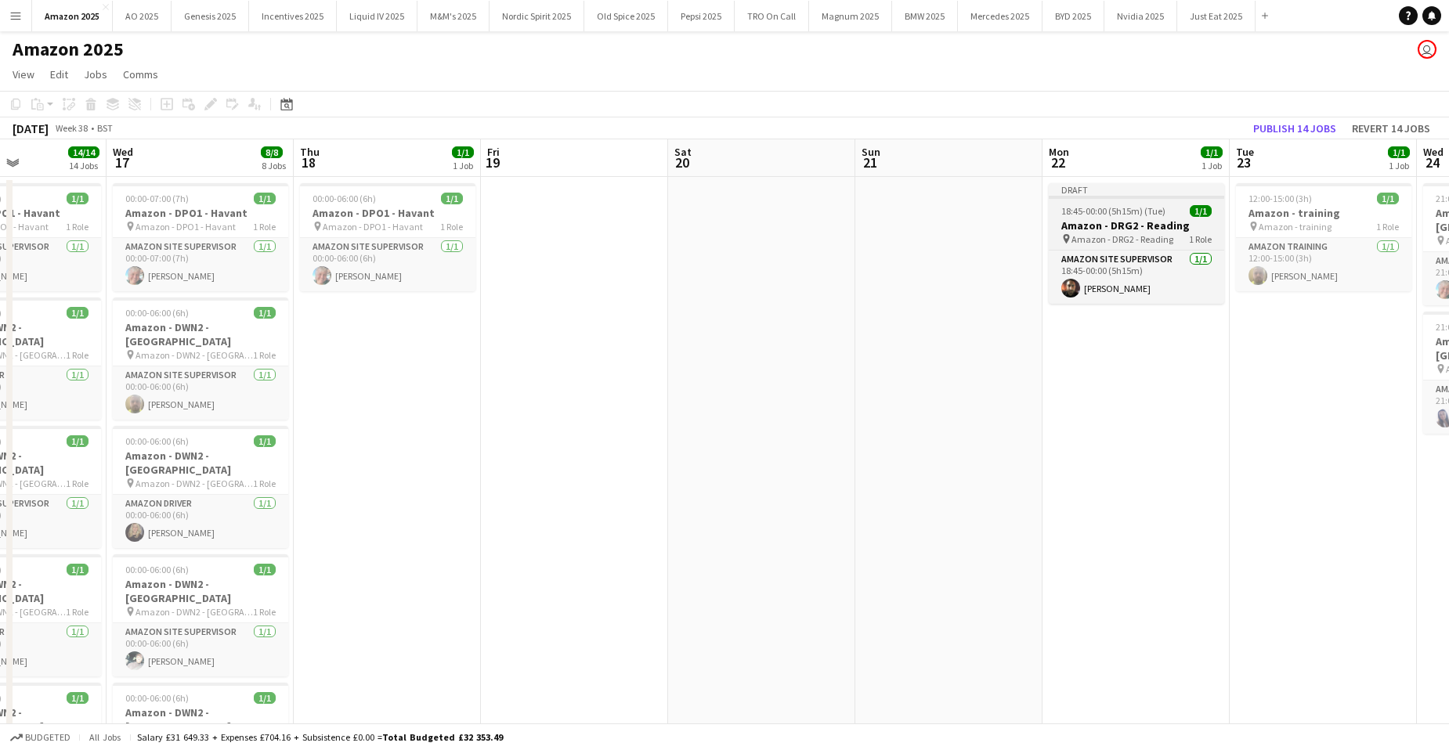
click at [1079, 225] on h3 "Amazon - DRG2 - Reading" at bounding box center [1135, 225] width 175 height 14
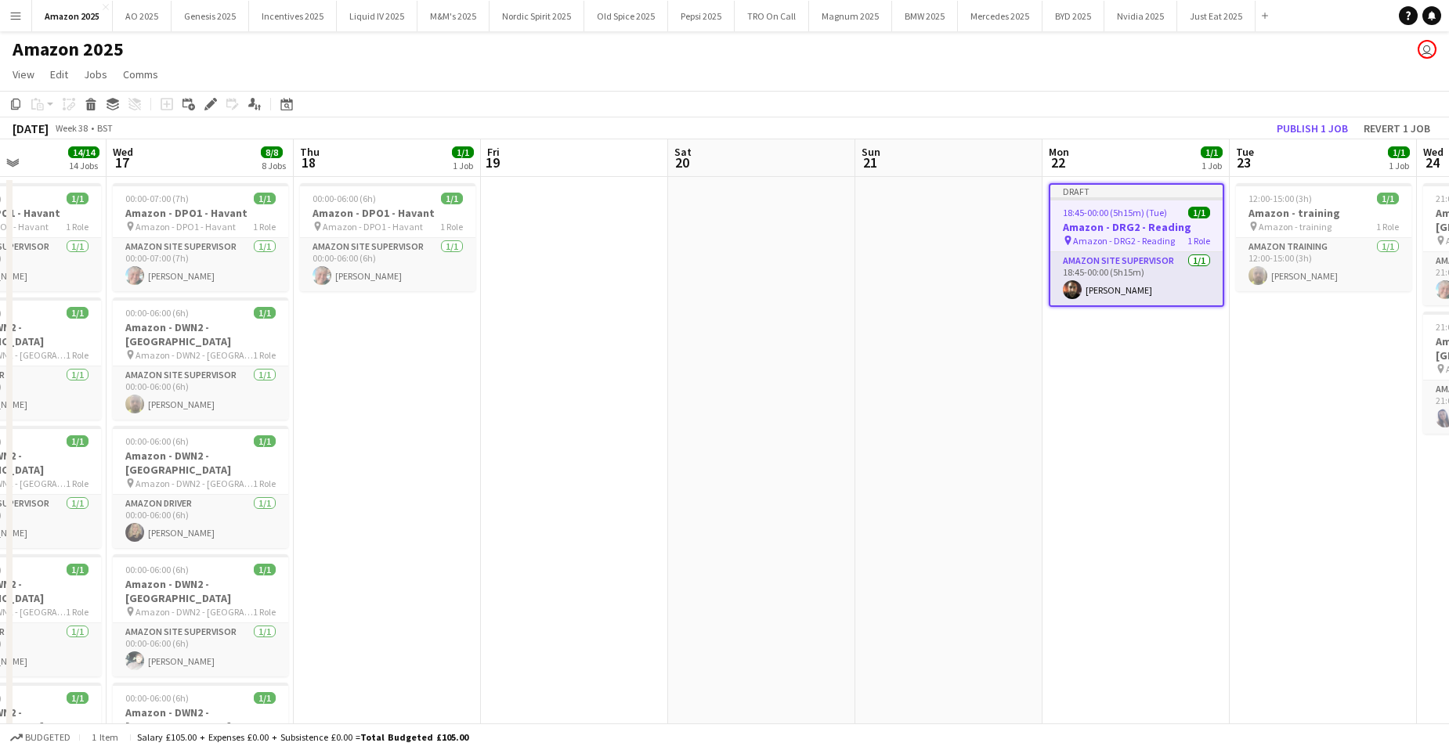
drag, startPoint x: 211, startPoint y: 103, endPoint x: 866, endPoint y: 157, distance: 657.5
click at [211, 104] on icon at bounding box center [210, 104] width 9 height 9
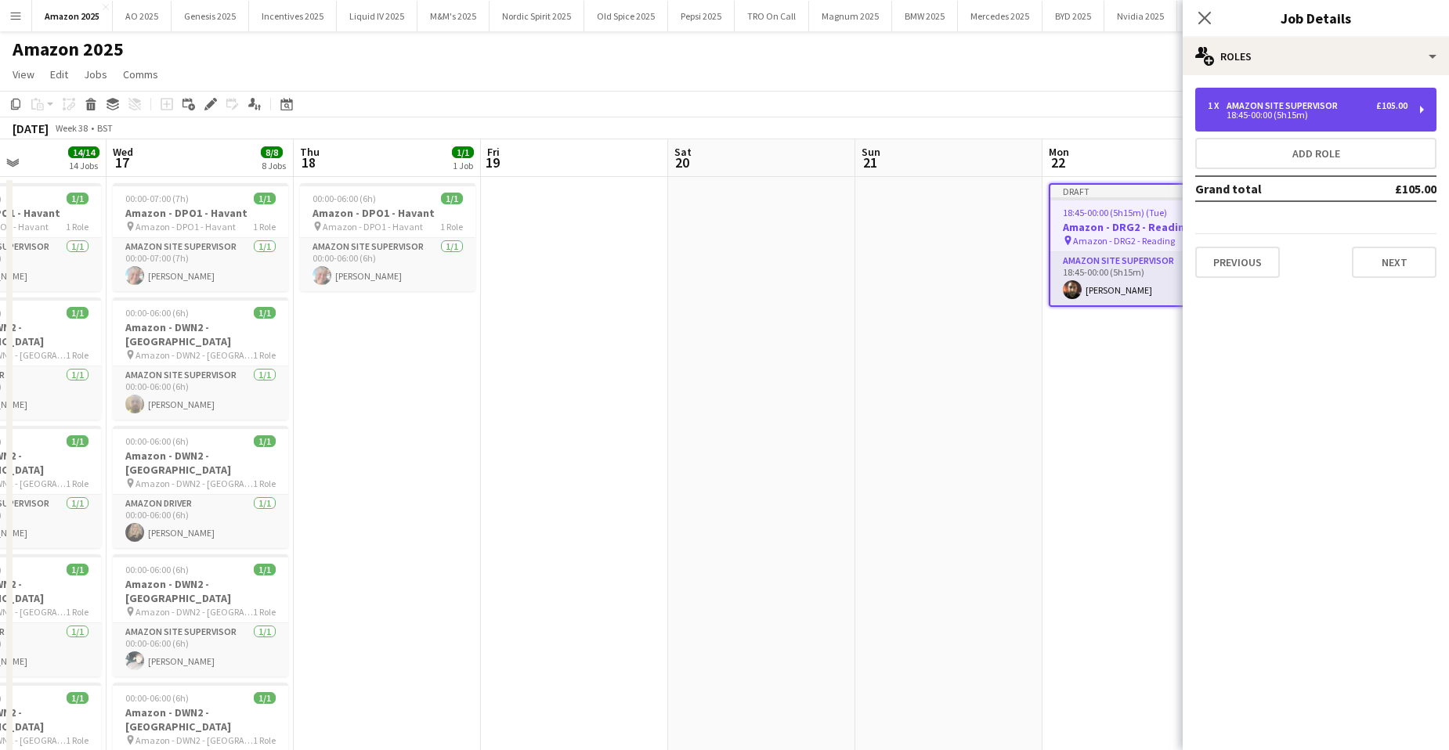
click at [1323, 111] on div "18:45-00:00 (5h15m)" at bounding box center [1307, 115] width 200 height 8
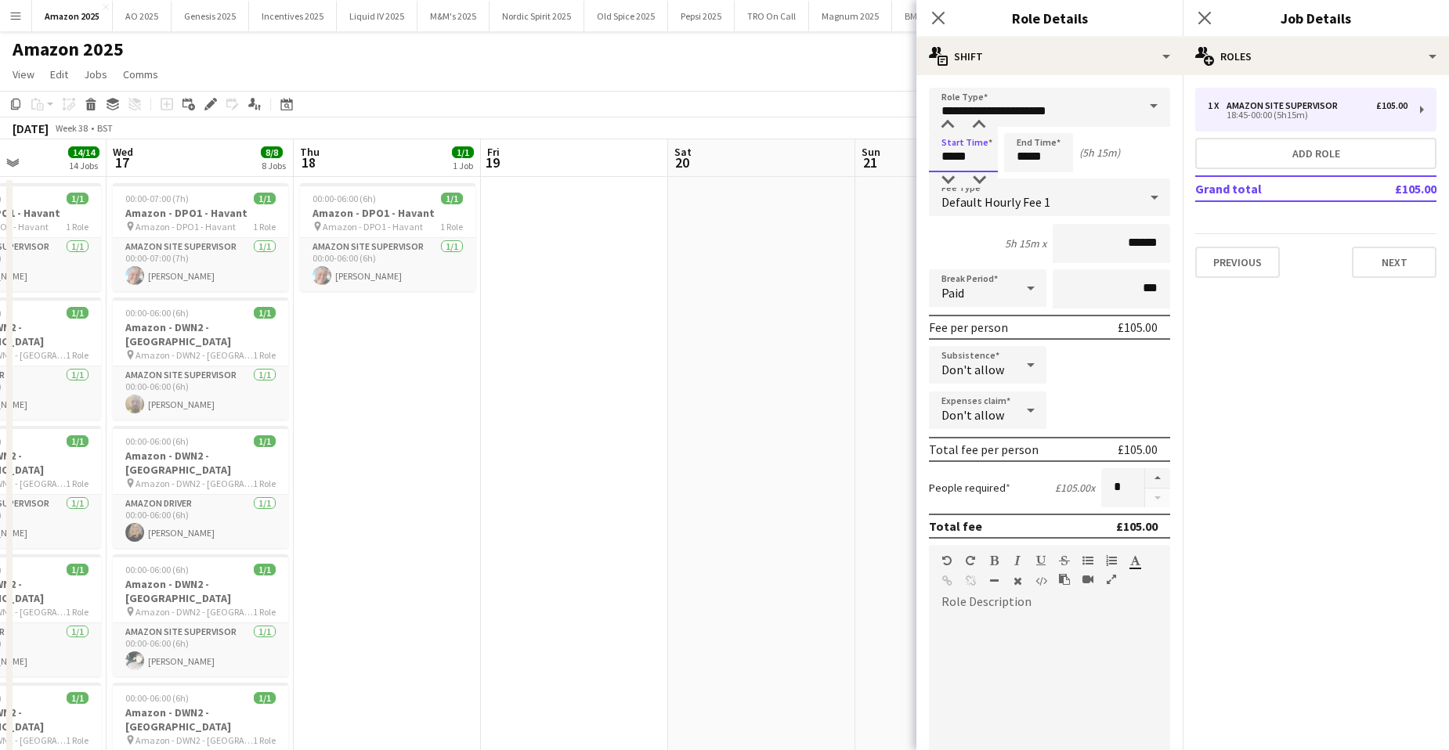
drag, startPoint x: 807, startPoint y: 155, endPoint x: 299, endPoint y: 435, distance: 580.0
type input "*****"
click at [1412, 279] on div "1 x Amazon Site Supervisor £105.00 18:45-00:00 (5h15m) Add role Grand total £10…" at bounding box center [1315, 182] width 266 height 215
click at [1370, 260] on button "Next" at bounding box center [1393, 262] width 85 height 31
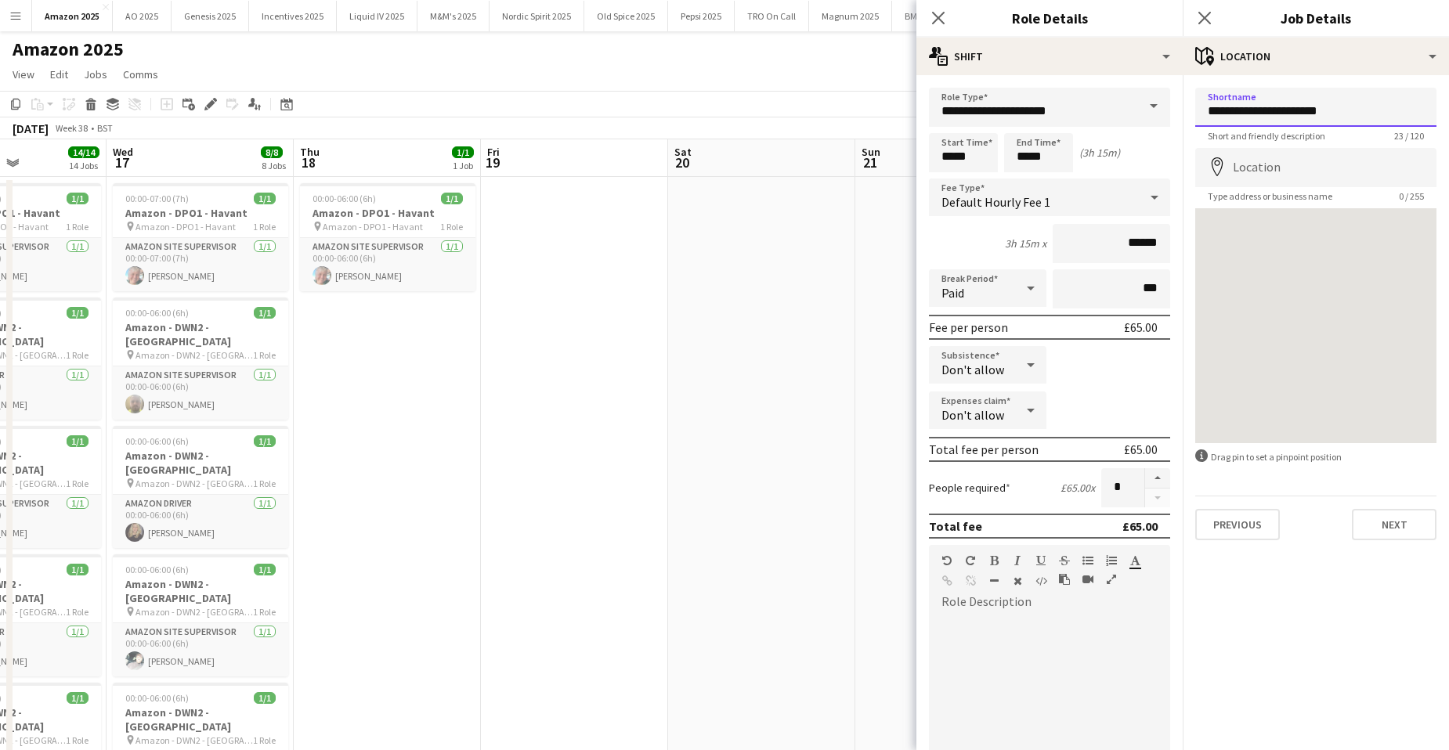
drag, startPoint x: 1257, startPoint y: 113, endPoint x: 1353, endPoint y: 113, distance: 95.5
click at [1353, 113] on input "**********" at bounding box center [1315, 107] width 241 height 39
drag, startPoint x: 1368, startPoint y: 110, endPoint x: 1185, endPoint y: 104, distance: 183.3
click at [1185, 104] on form "**********" at bounding box center [1315, 314] width 266 height 453
type input "**********"
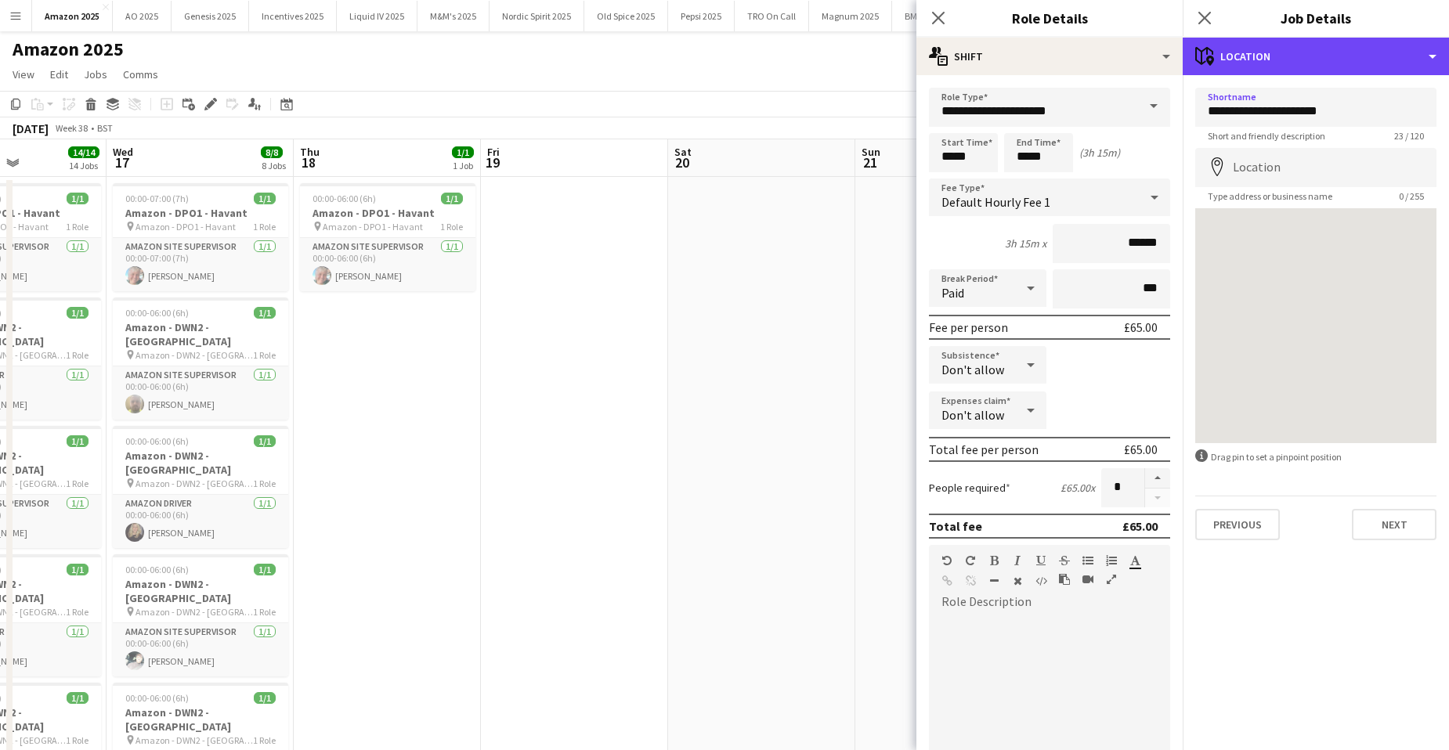
drag, startPoint x: 1404, startPoint y: 53, endPoint x: 1398, endPoint y: 83, distance: 30.3
click at [1404, 54] on div "maps-pin-1 Location" at bounding box center [1315, 57] width 266 height 38
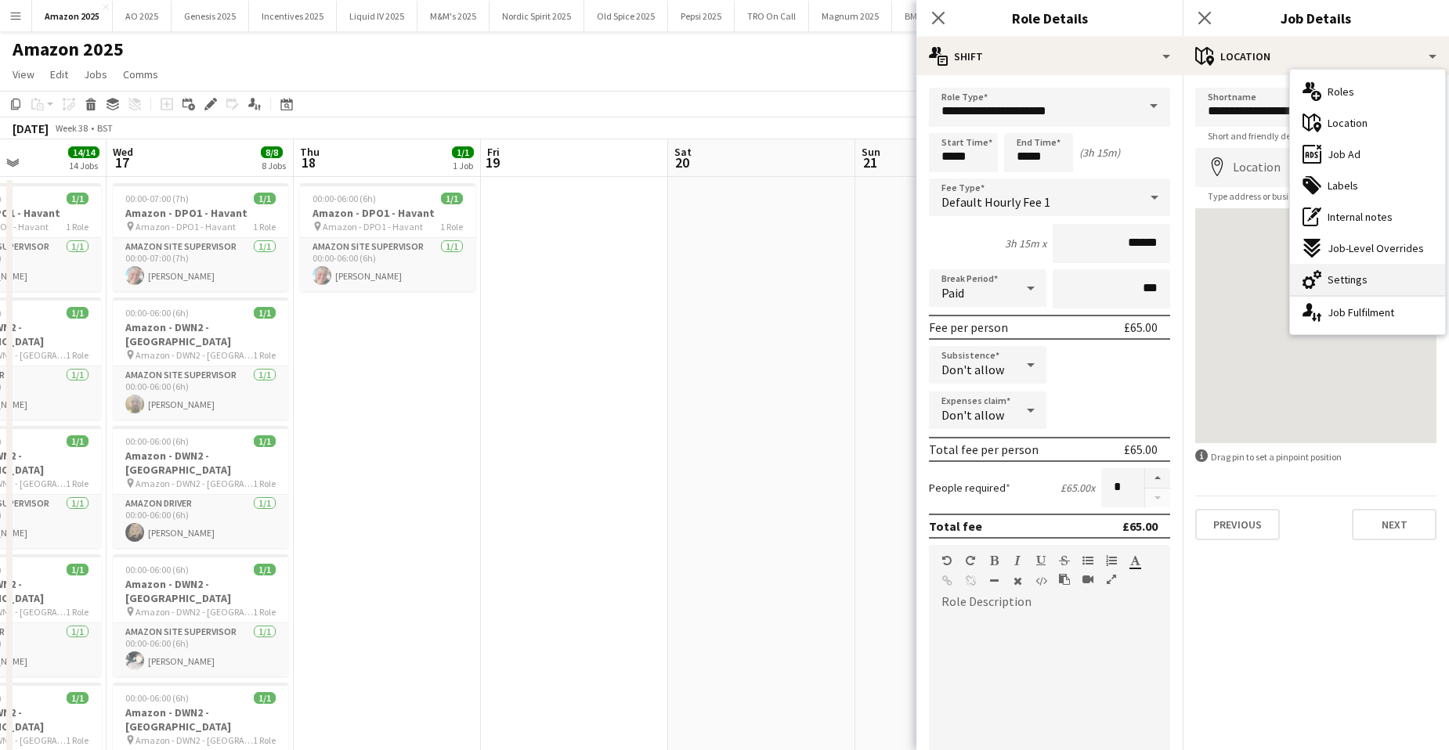
click at [1365, 286] on div "cog-double-3 Settings" at bounding box center [1367, 279] width 155 height 31
type input "*******"
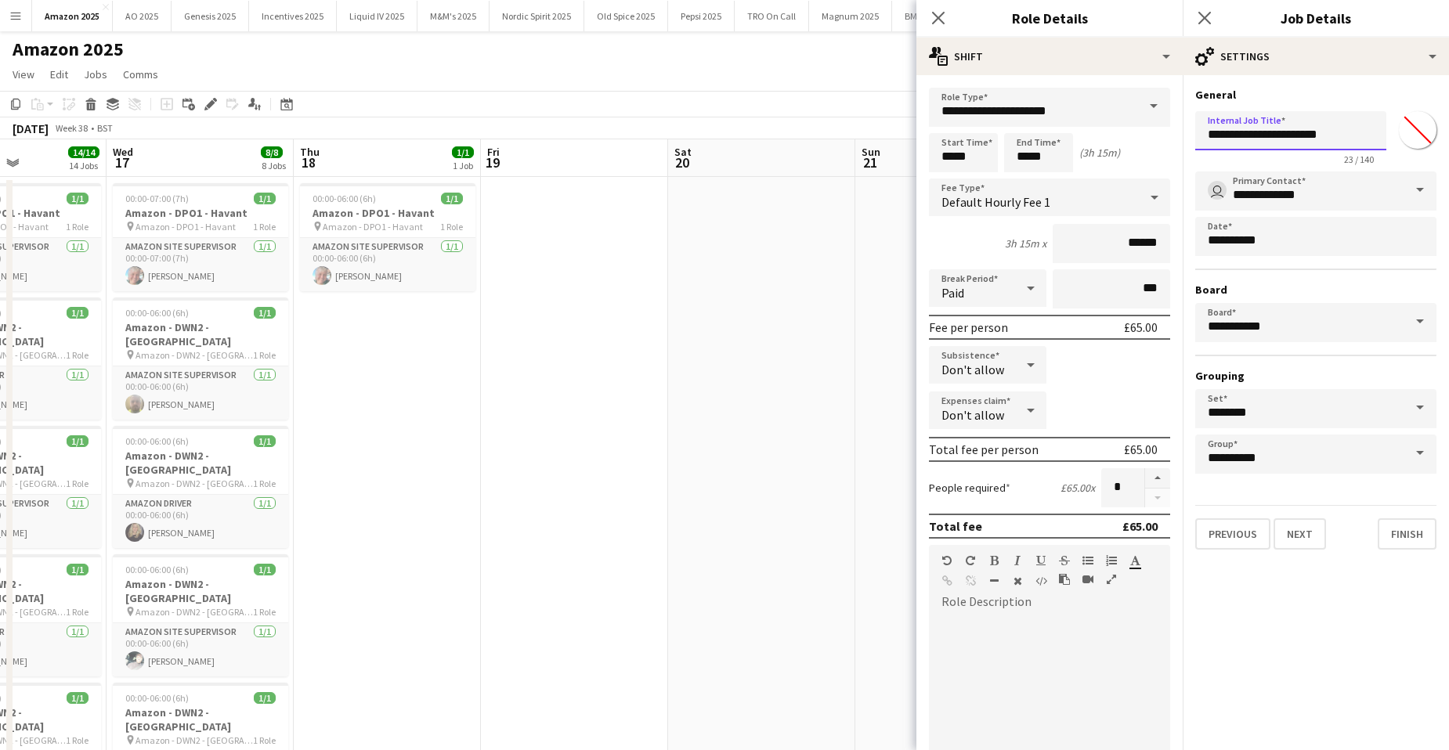
drag, startPoint x: 1207, startPoint y: 135, endPoint x: 1362, endPoint y: 147, distance: 154.7
click at [1362, 147] on input "**********" at bounding box center [1290, 130] width 191 height 39
paste input "text"
type input "**********"
click at [1404, 532] on button "Finish" at bounding box center [1406, 533] width 59 height 31
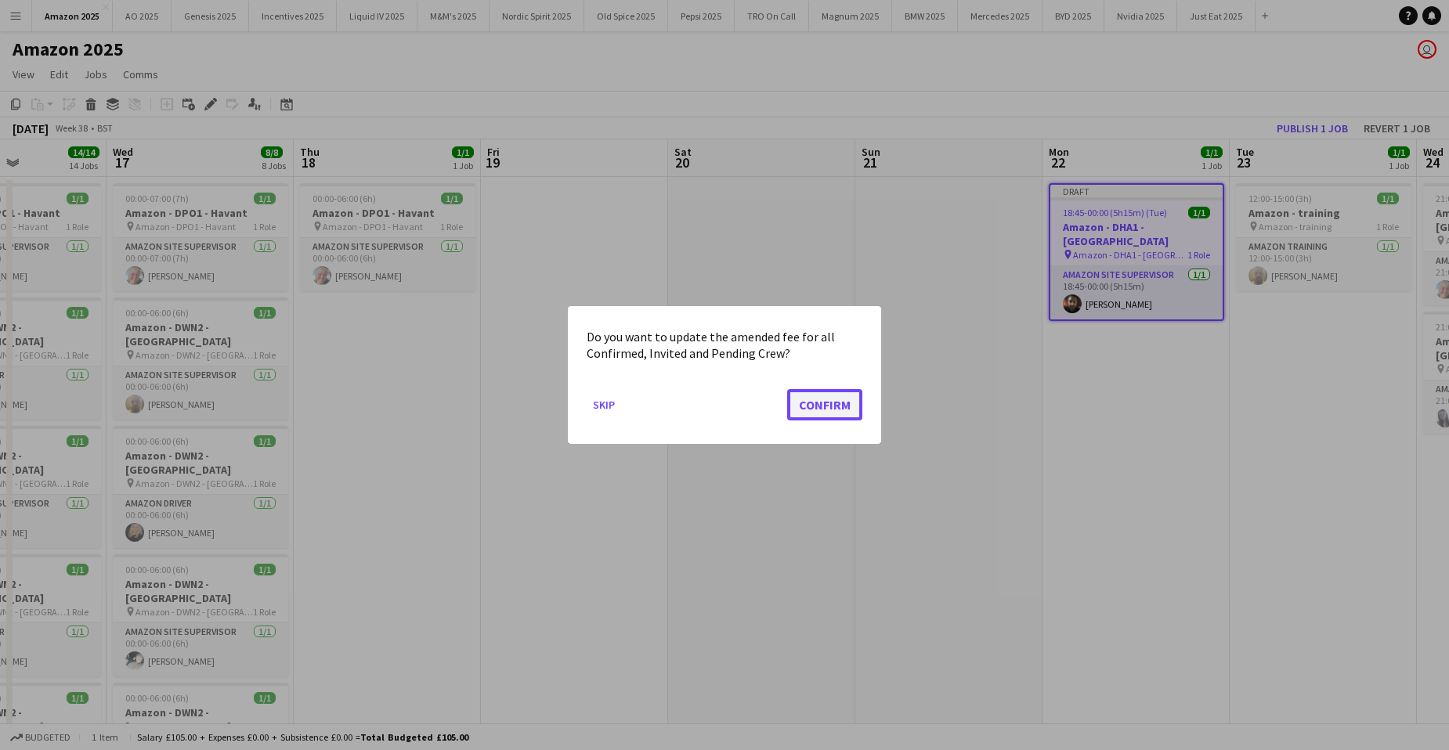
click at [810, 399] on button "Confirm" at bounding box center [824, 404] width 75 height 31
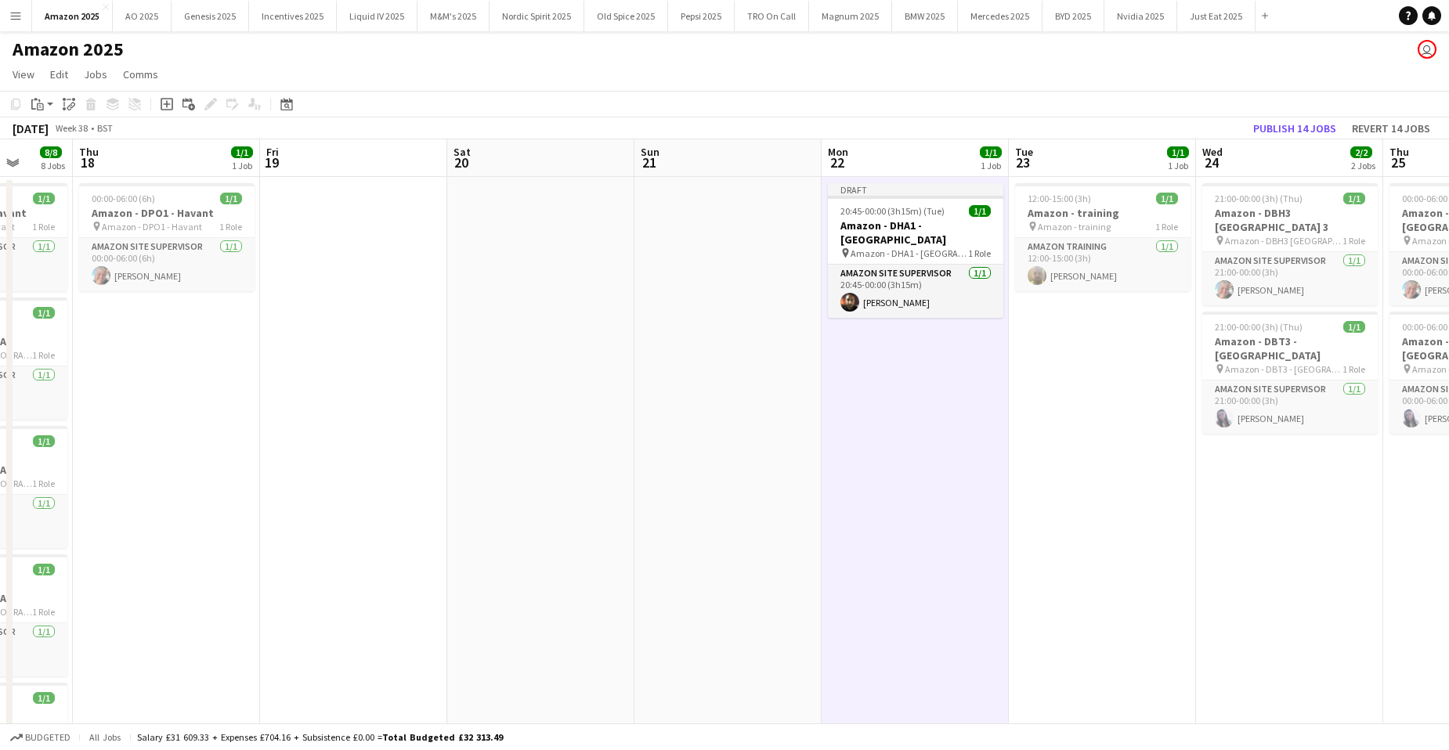
scroll to position [0, 550]
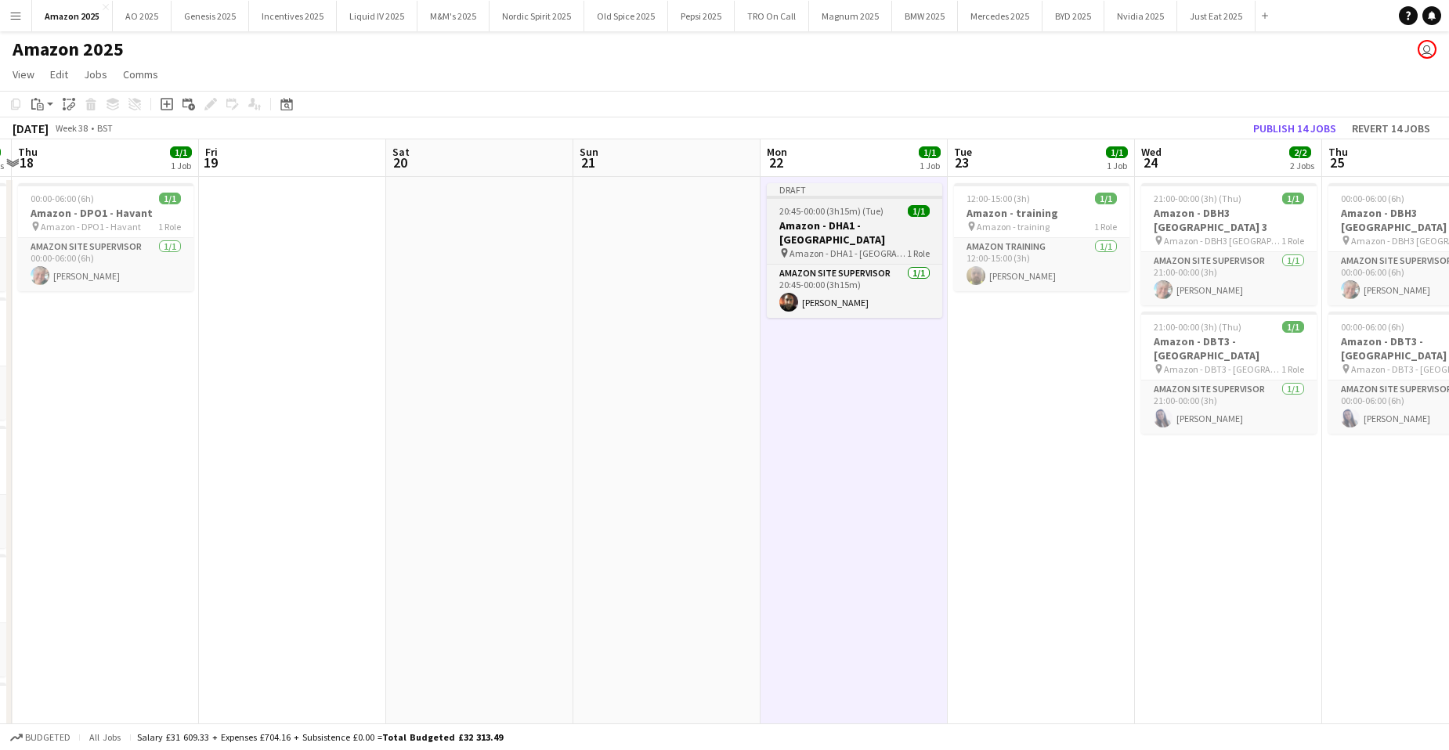
click at [813, 211] on span "20:45-00:00 (3h15m) (Tue)" at bounding box center [831, 211] width 104 height 12
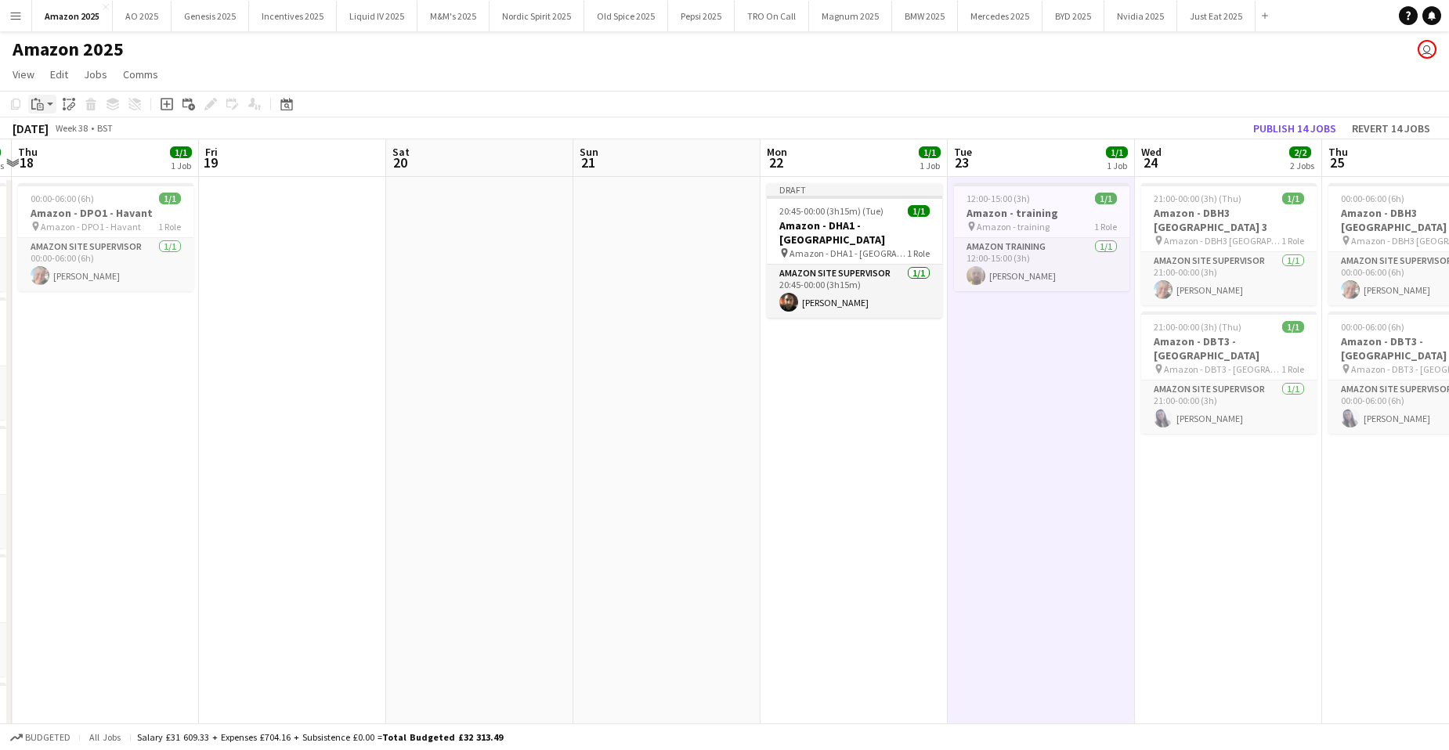
click at [49, 106] on app-action-btn "Paste" at bounding box center [42, 104] width 28 height 19
click at [66, 157] on link "Paste with crew Ctrl+Shift+V" at bounding box center [114, 160] width 147 height 14
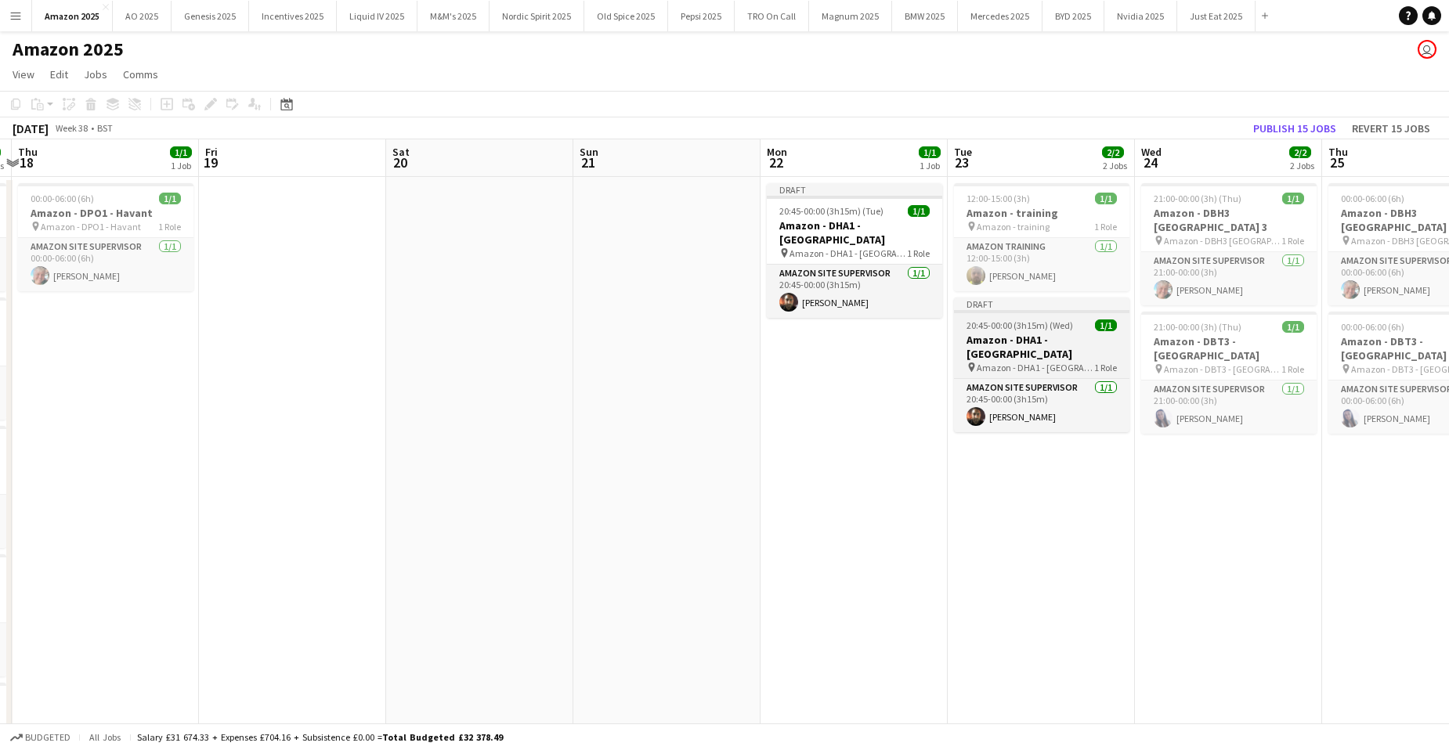
click at [1041, 338] on h3 "Amazon - DHA1 - [GEOGRAPHIC_DATA]" at bounding box center [1041, 347] width 175 height 28
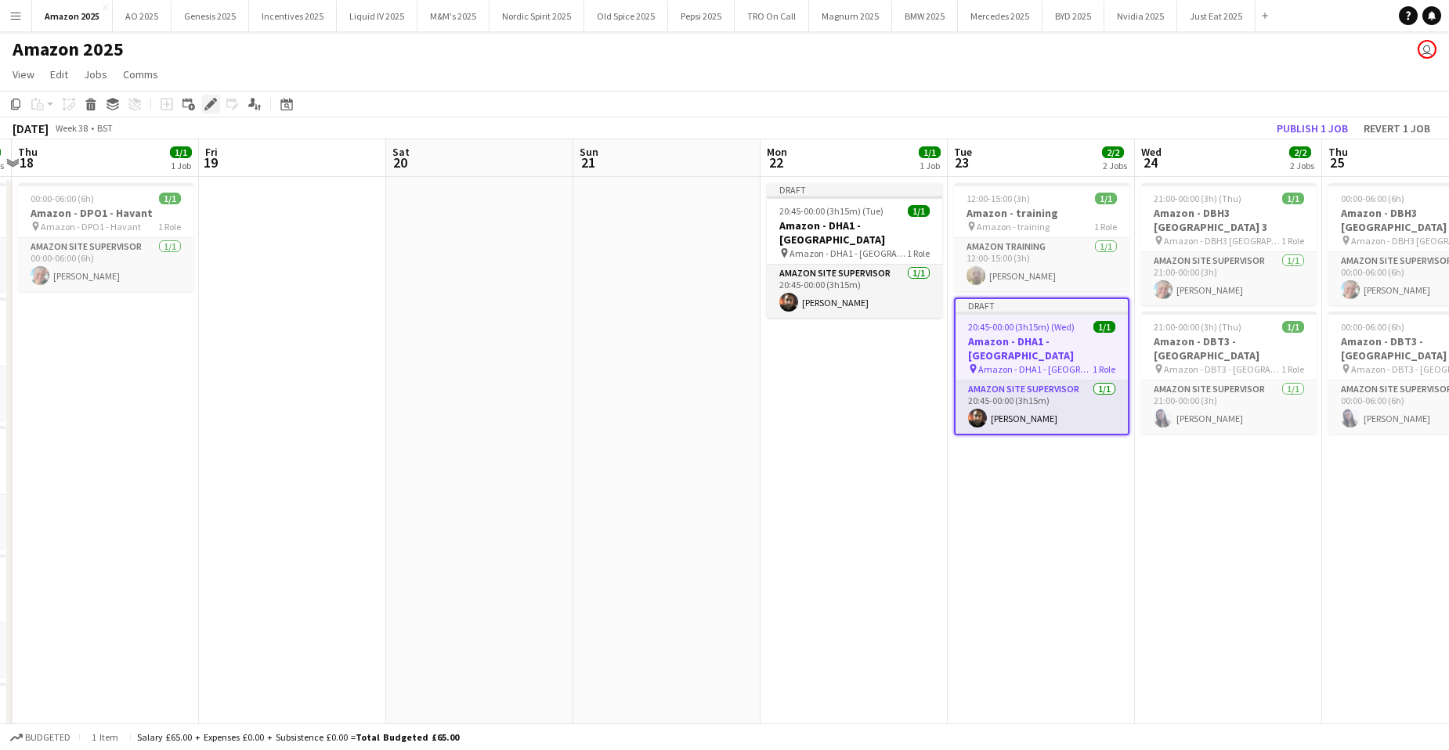
click at [212, 103] on icon at bounding box center [210, 104] width 9 height 9
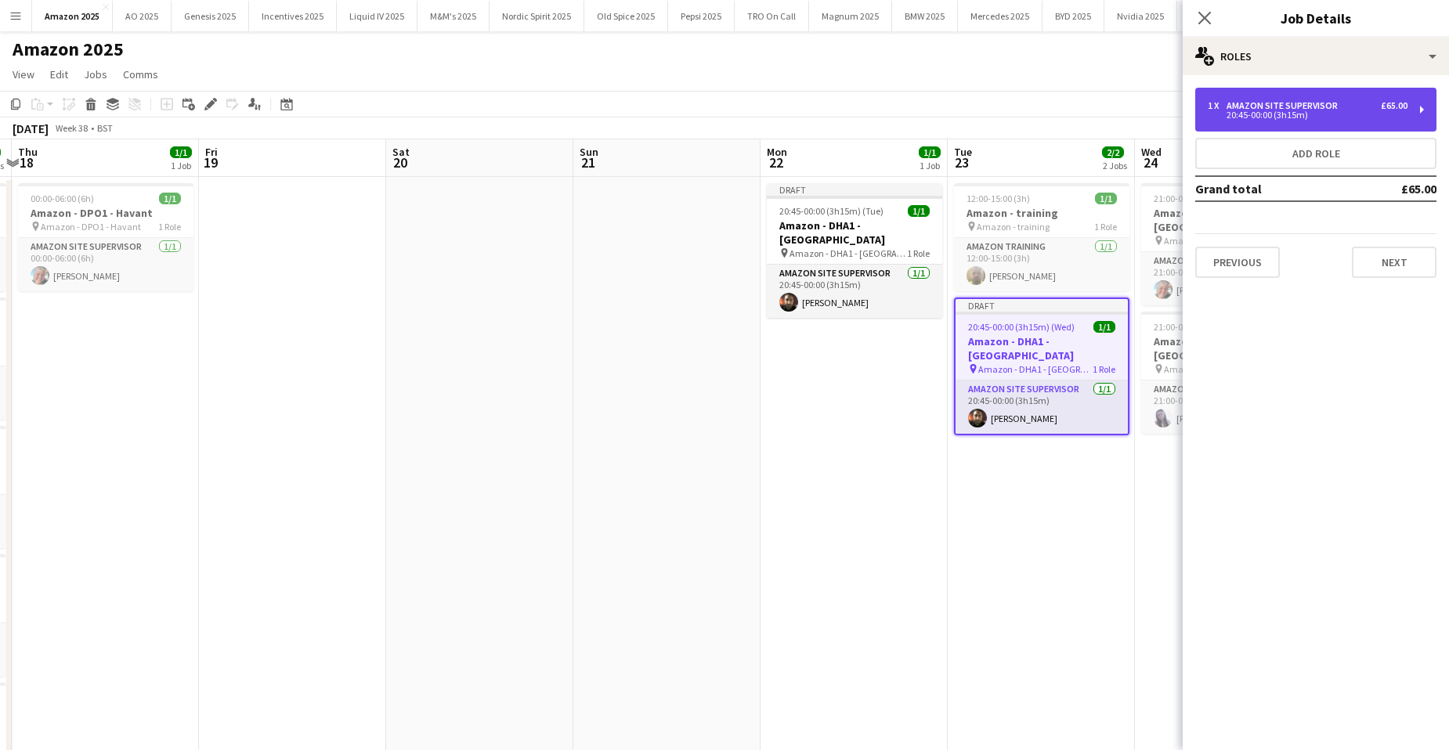
click at [1334, 110] on div "Amazon Site Supervisor" at bounding box center [1284, 105] width 117 height 11
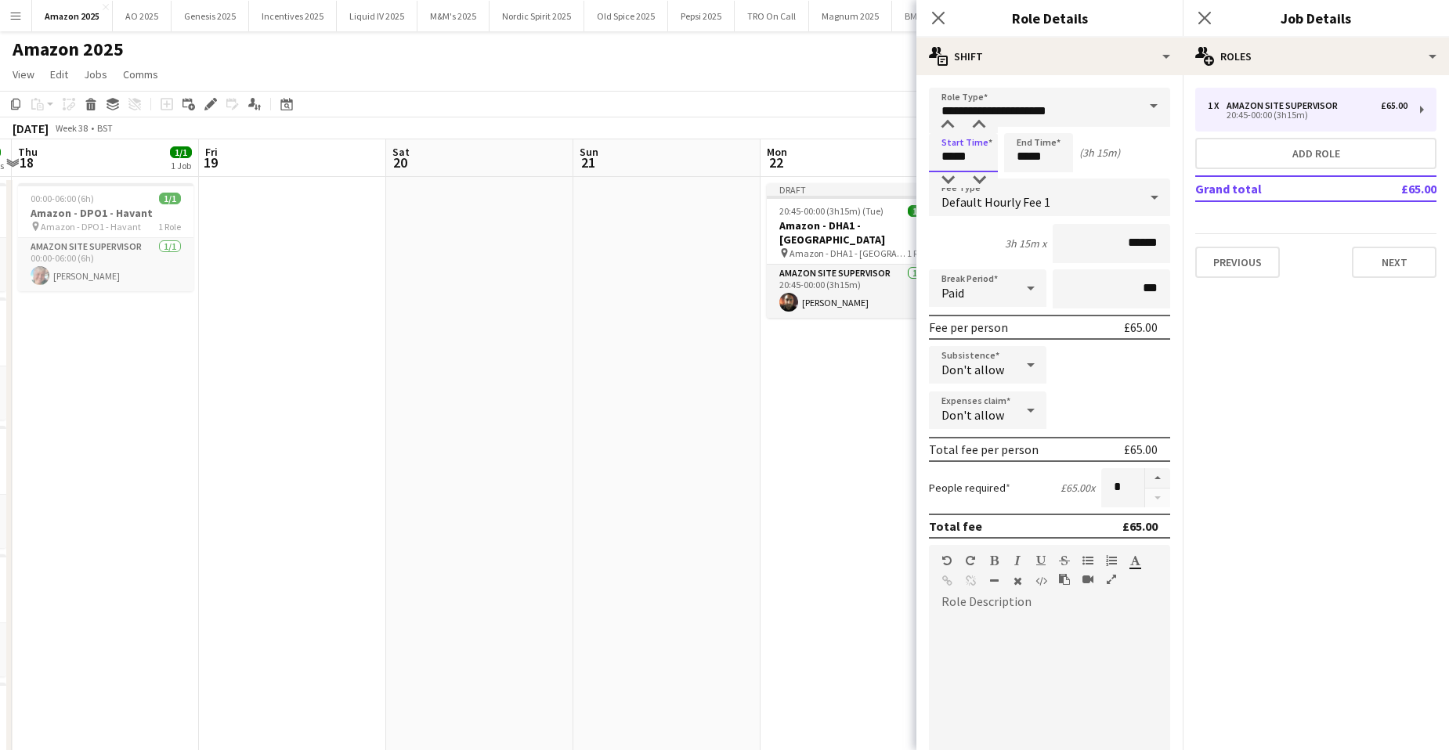
drag, startPoint x: 980, startPoint y: 161, endPoint x: 607, endPoint y: 186, distance: 374.4
type input "*****"
click at [1205, 16] on icon at bounding box center [1203, 17] width 15 height 15
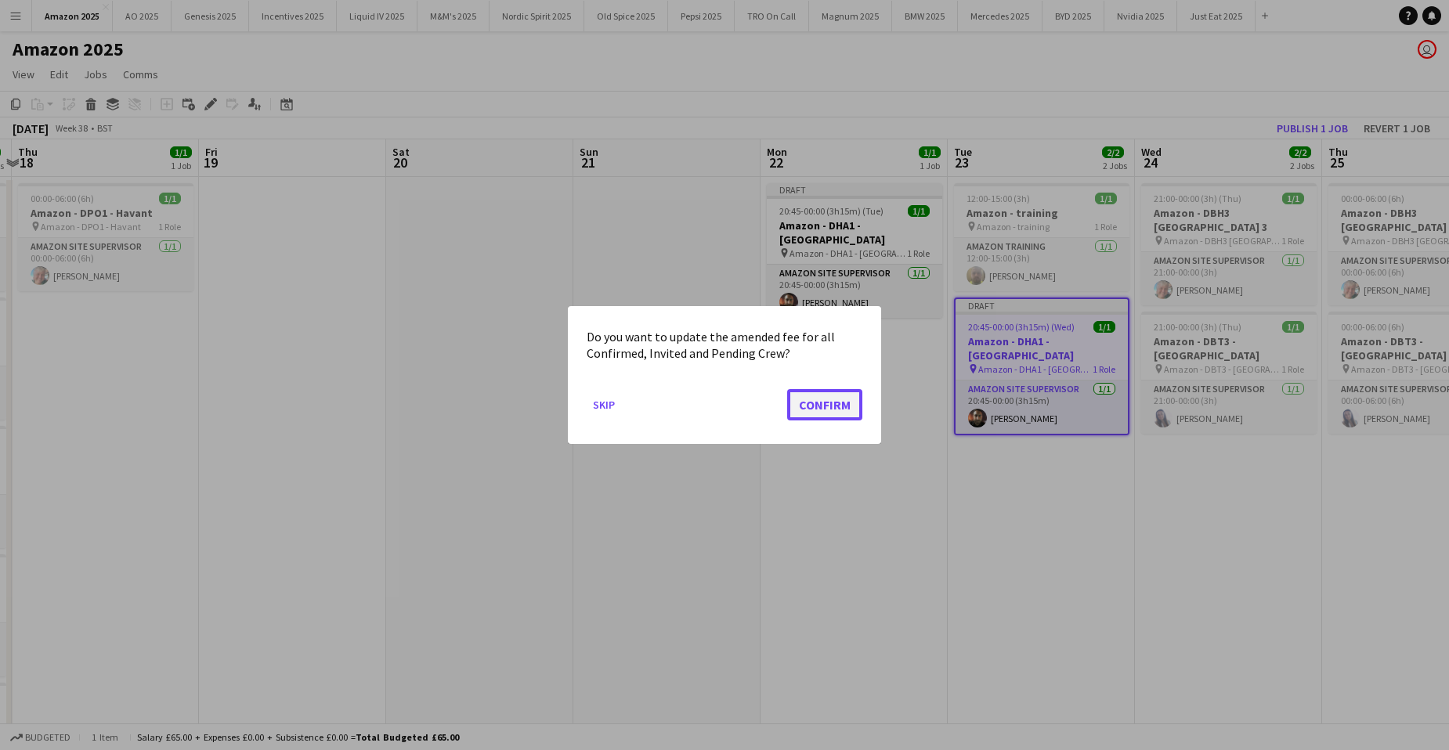
click at [806, 413] on button "Confirm" at bounding box center [824, 404] width 75 height 31
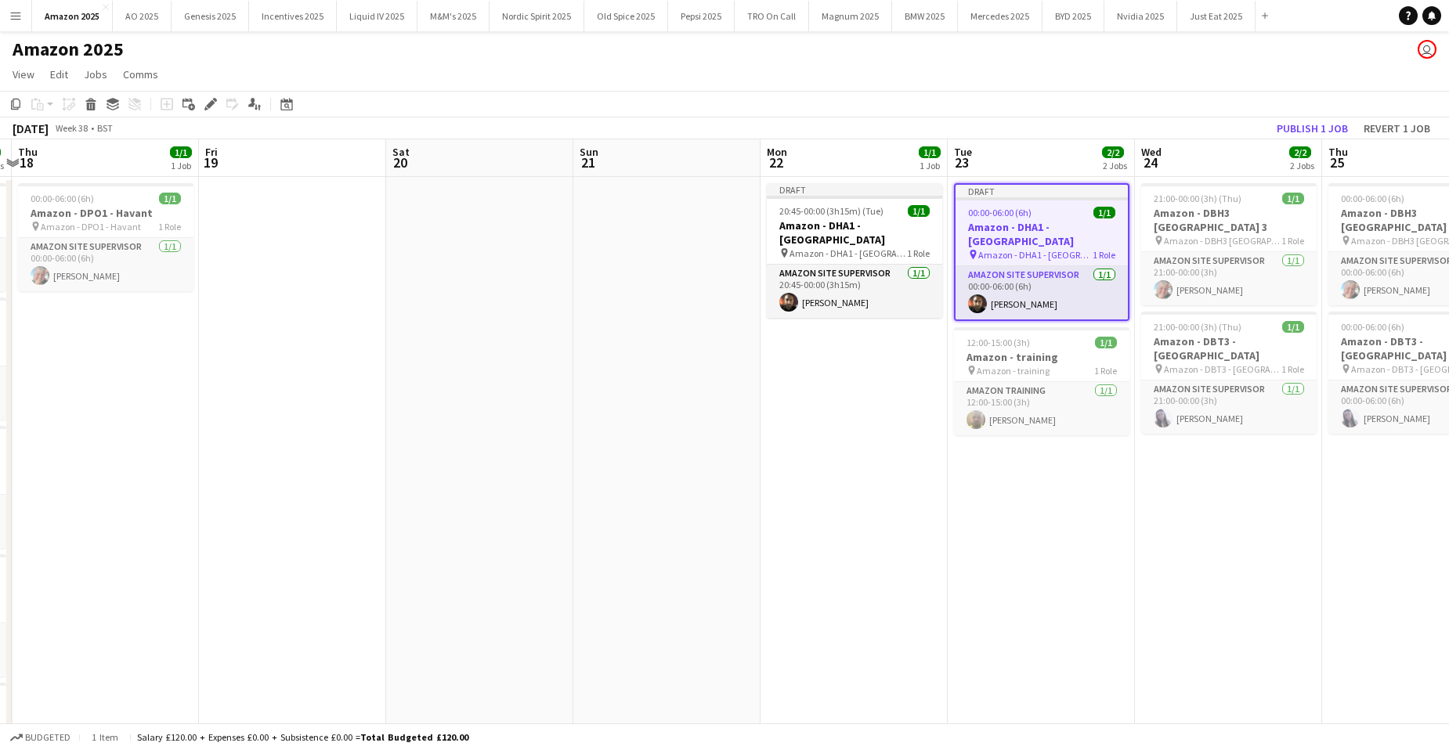
drag, startPoint x: 1275, startPoint y: 571, endPoint x: 1266, endPoint y: 566, distance: 10.5
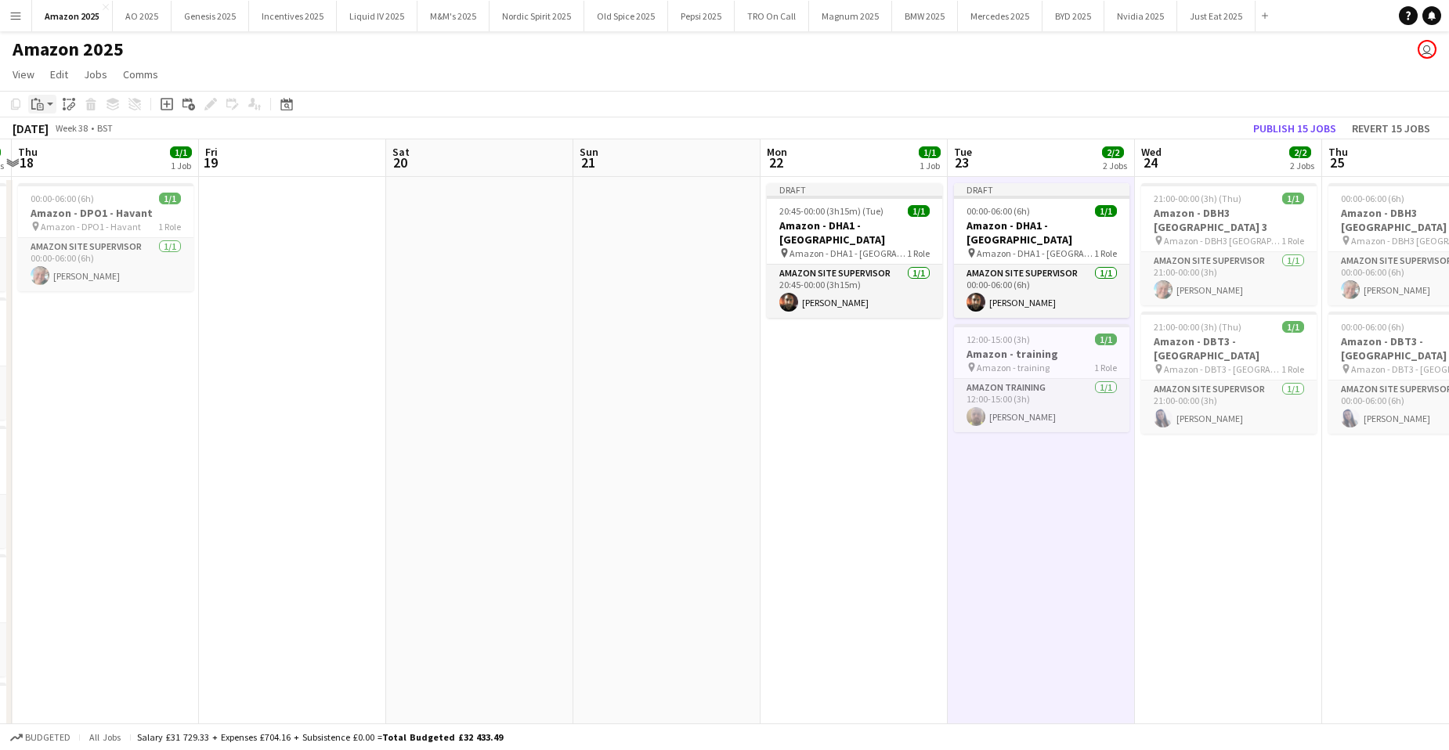
click at [38, 103] on icon "Paste" at bounding box center [37, 104] width 13 height 13
click at [49, 157] on link "Paste with crew Ctrl+Shift+V" at bounding box center [114, 160] width 147 height 14
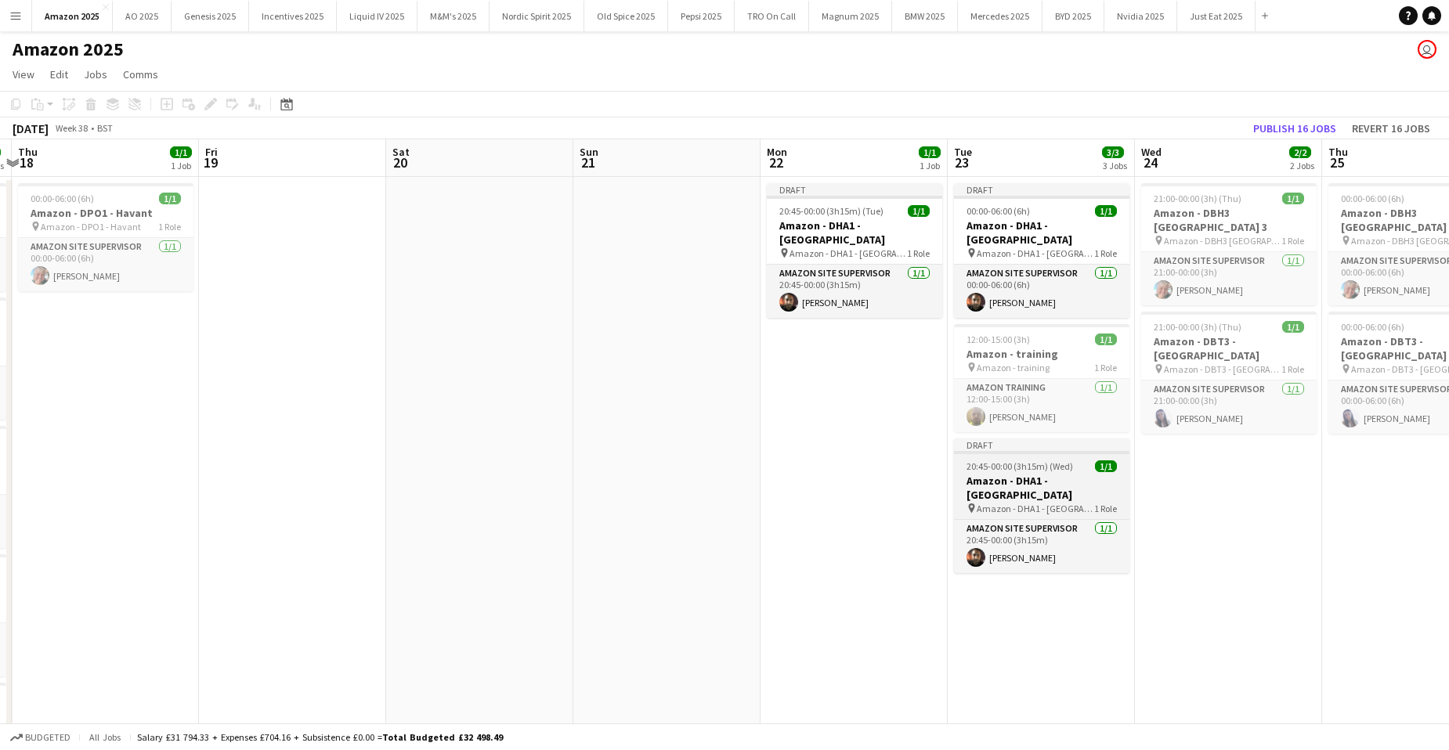
click at [1023, 503] on span "Amazon - DHA1 - [GEOGRAPHIC_DATA]" at bounding box center [1034, 509] width 117 height 12
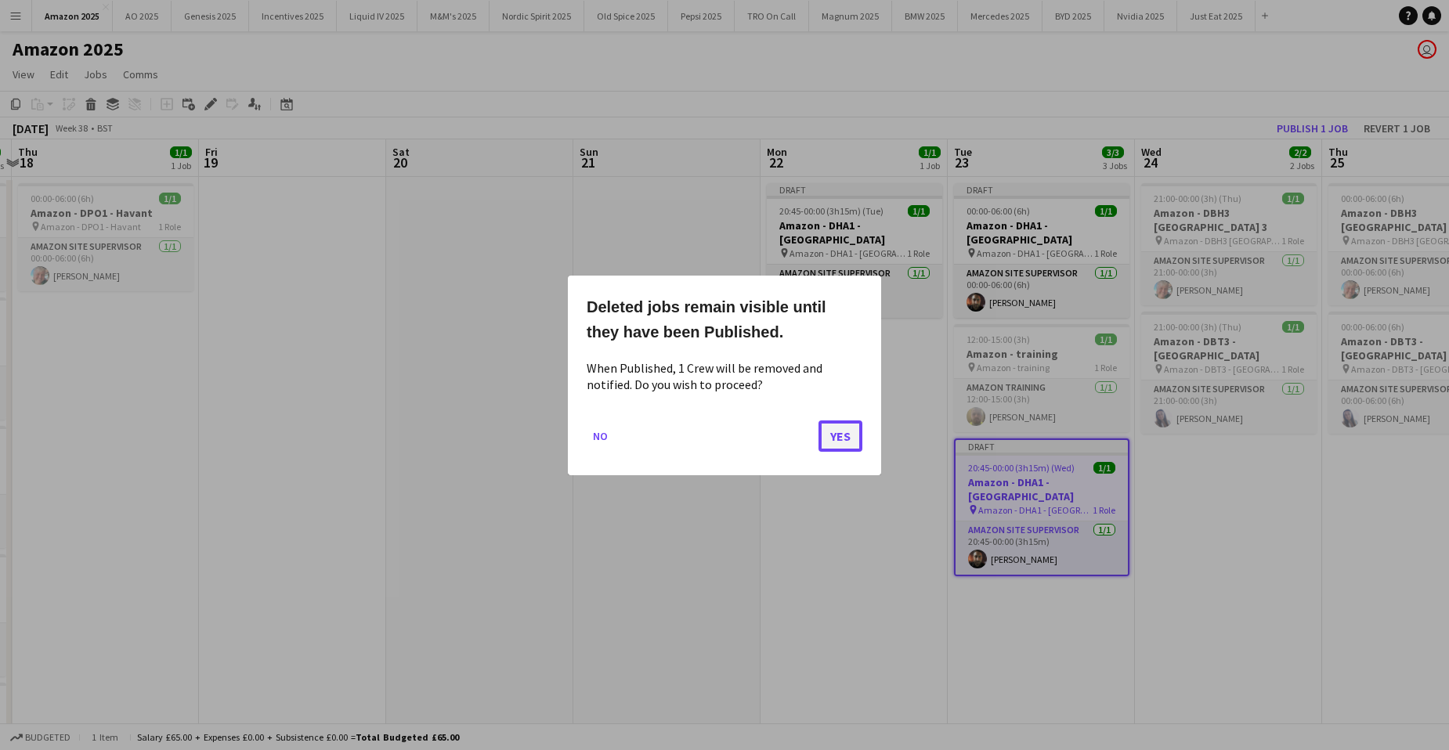
click at [844, 435] on button "Yes" at bounding box center [840, 435] width 44 height 31
